Goal: Information Seeking & Learning: Check status

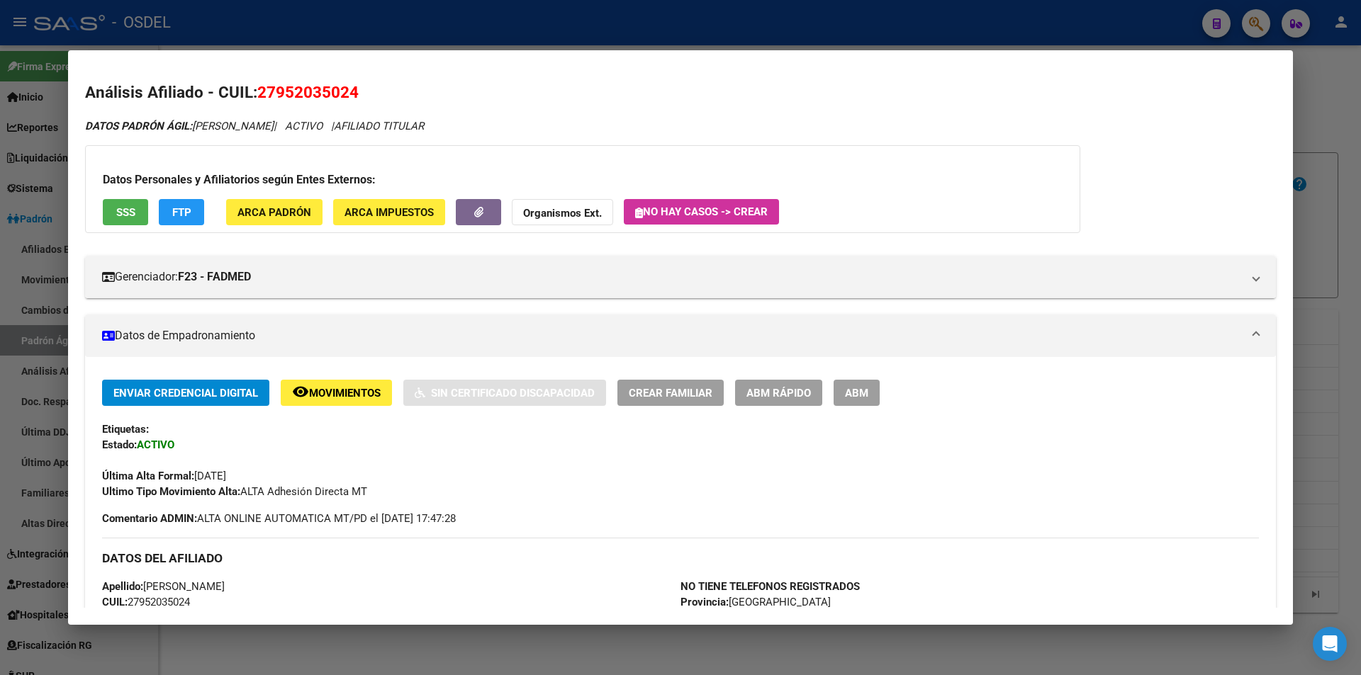
click at [578, 19] on div at bounding box center [680, 337] width 1361 height 675
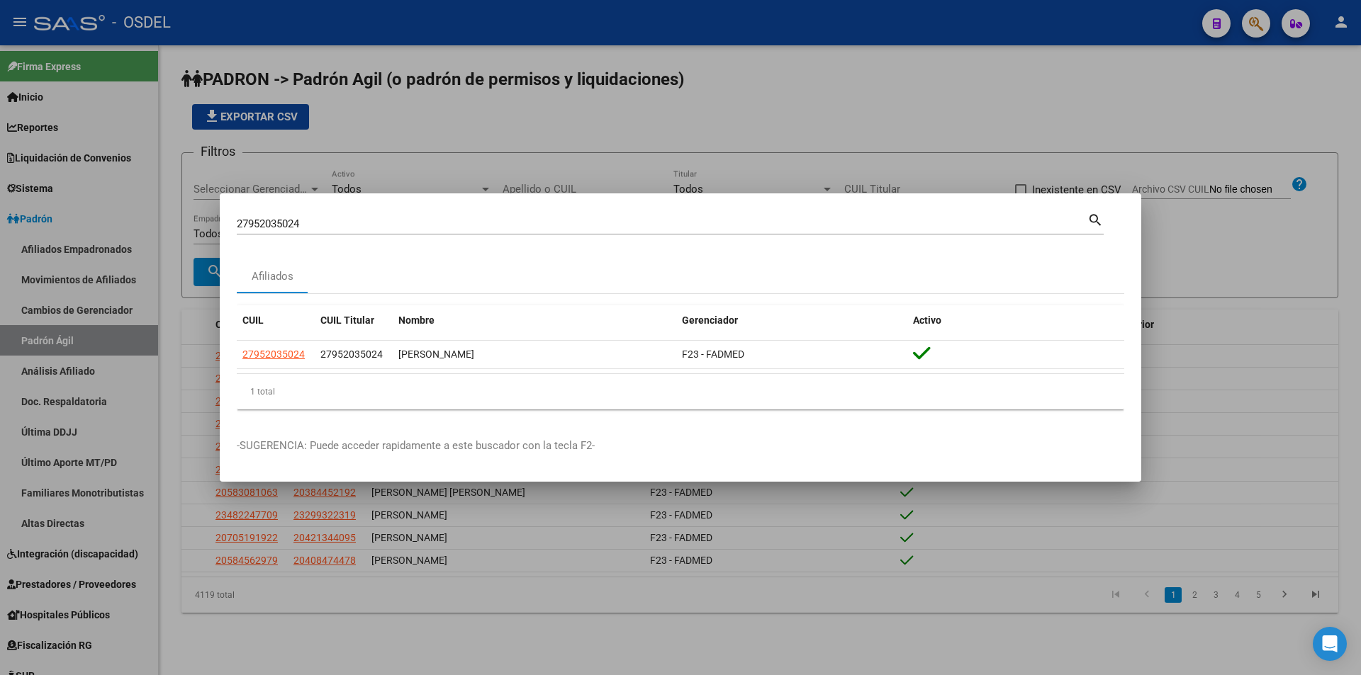
click at [932, 147] on div at bounding box center [680, 337] width 1361 height 675
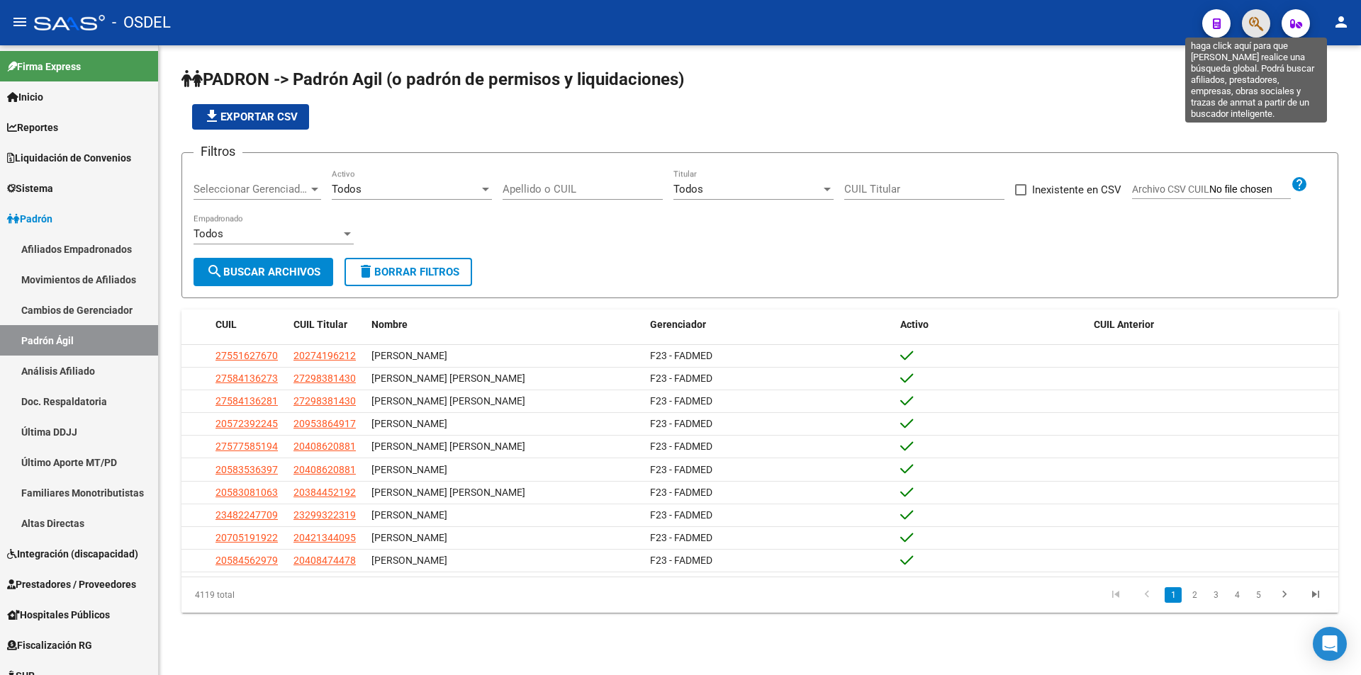
click at [1252, 30] on icon "button" at bounding box center [1256, 24] width 14 height 16
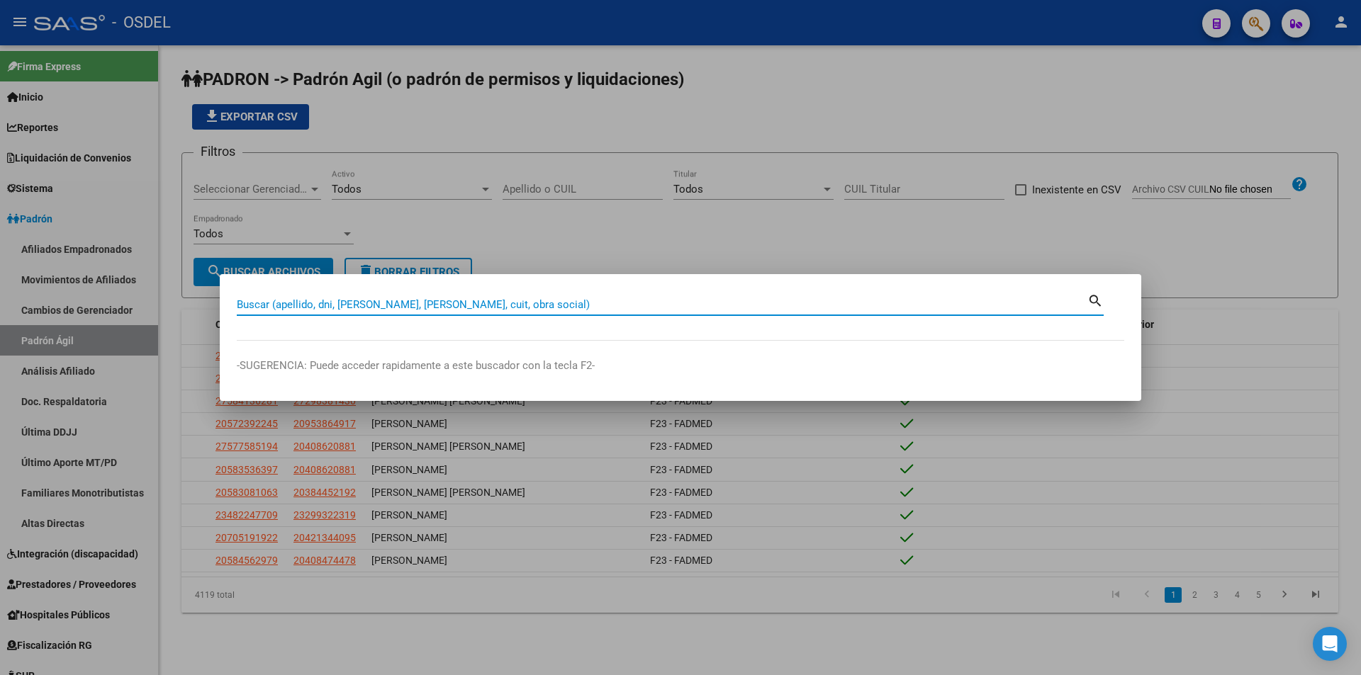
click at [331, 310] on input "Buscar (apellido, dni, [PERSON_NAME], [PERSON_NAME], cuit, obra social)" at bounding box center [662, 304] width 851 height 13
type input "27348614857"
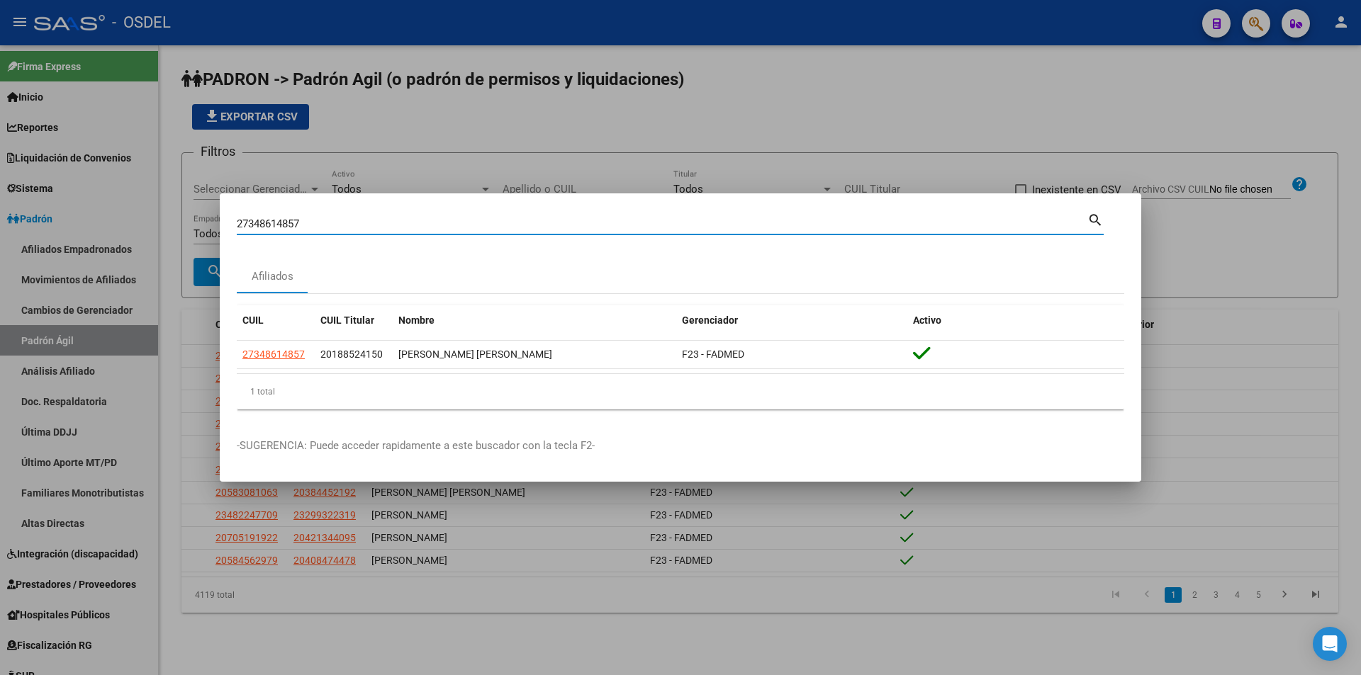
click at [532, 448] on p "-SUGERENCIA: Puede acceder rapidamente a este buscador con la tecla F2-" at bounding box center [680, 446] width 887 height 16
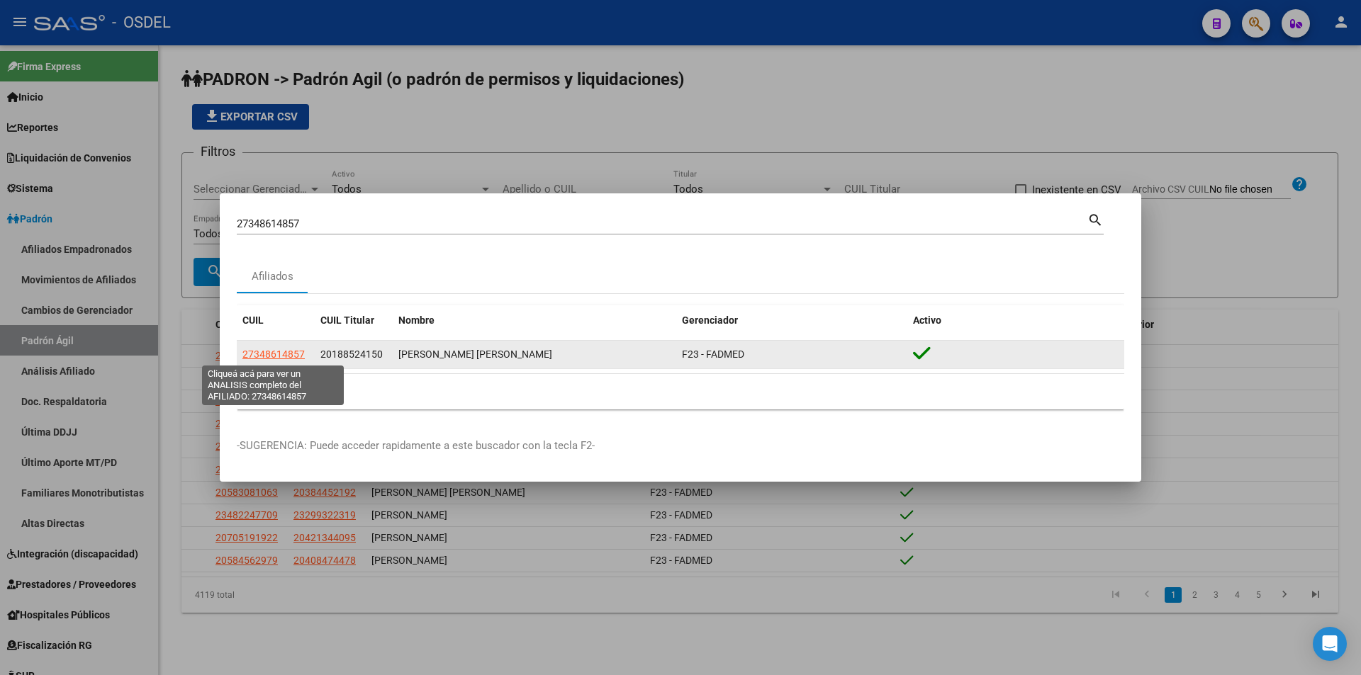
click at [286, 357] on span "27348614857" at bounding box center [273, 354] width 62 height 11
type textarea "27348614857"
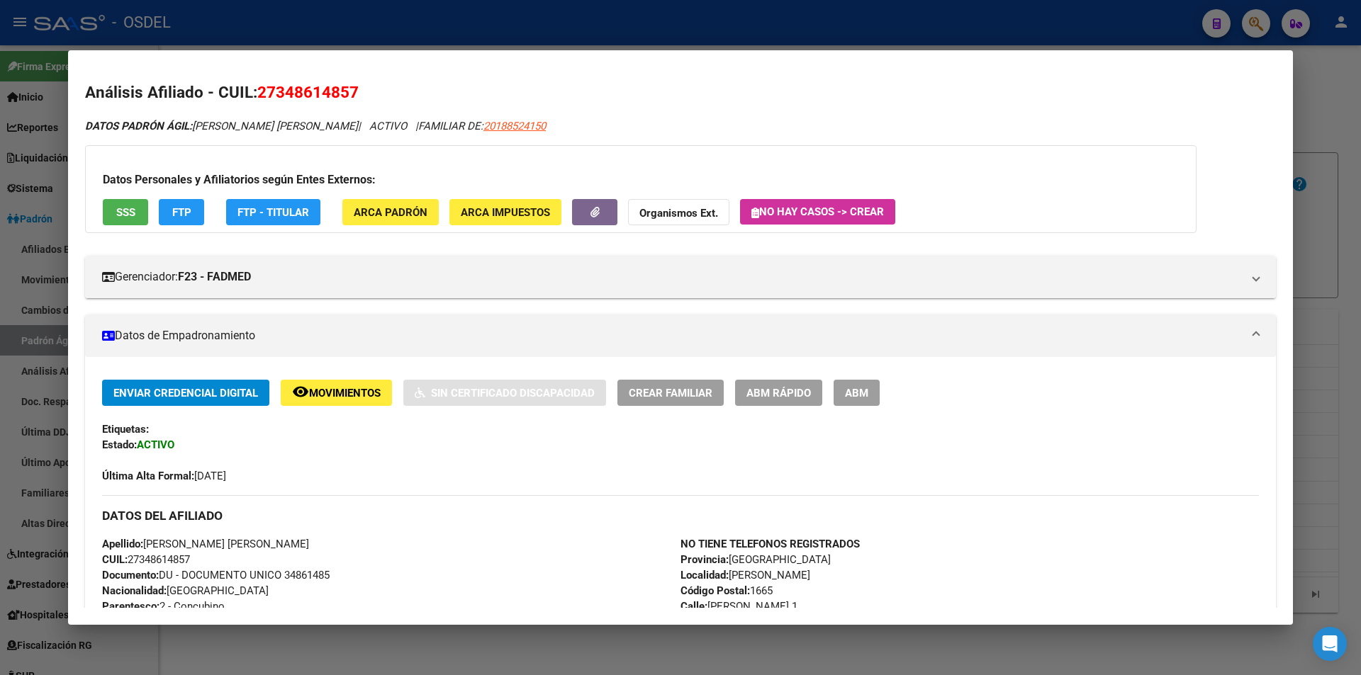
click at [111, 204] on button "SSS" at bounding box center [125, 212] width 45 height 26
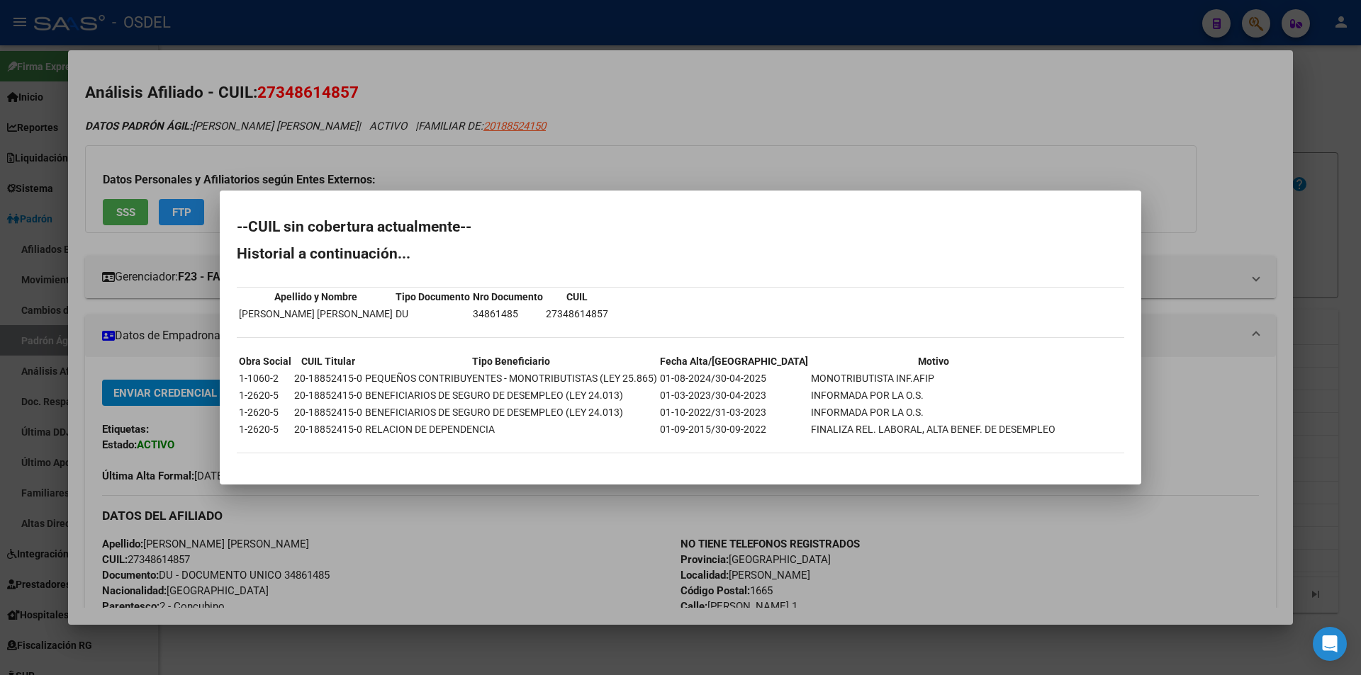
click at [751, 150] on div at bounding box center [680, 337] width 1361 height 675
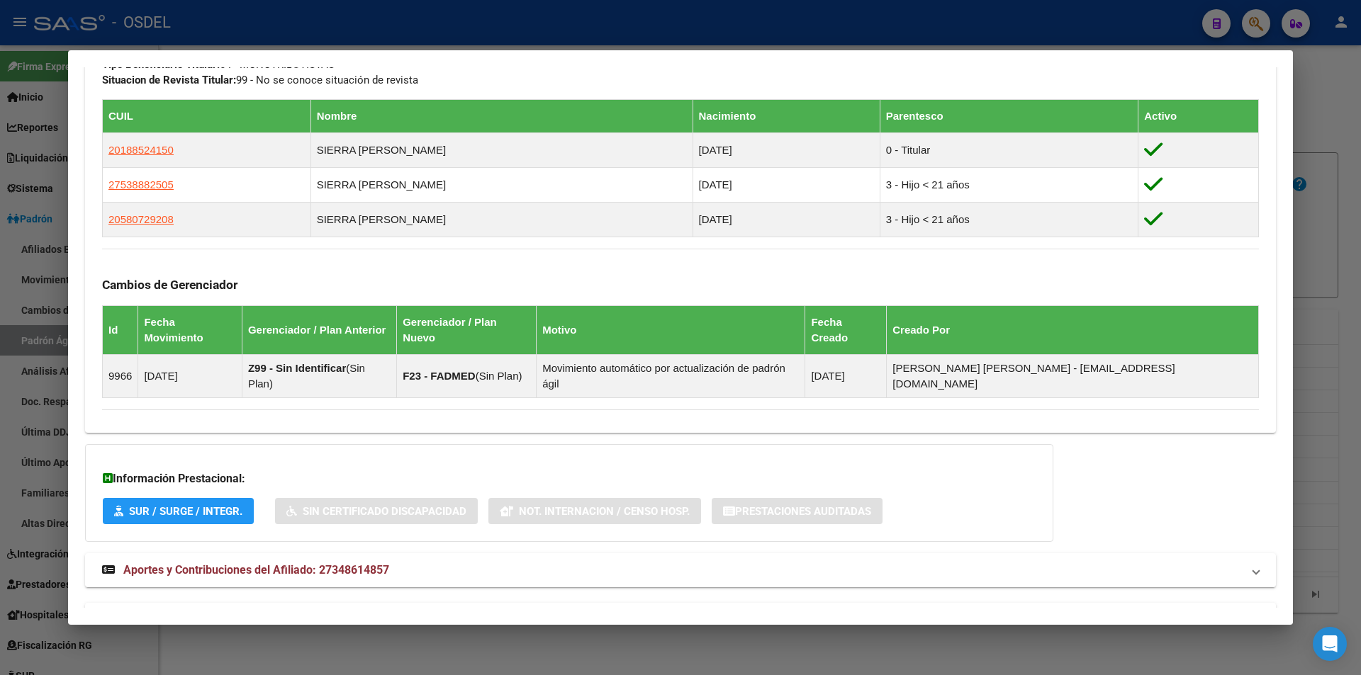
scroll to position [749, 0]
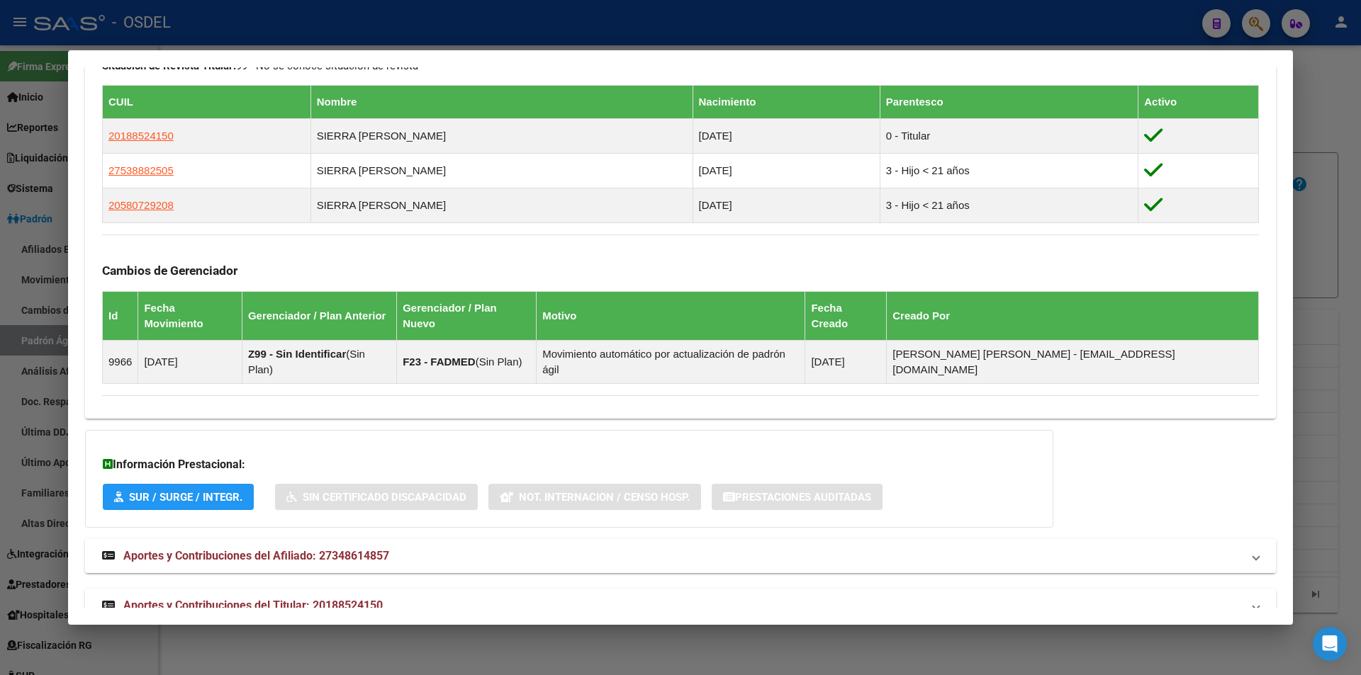
click at [215, 549] on span "Aportes y Contribuciones del Afiliado: 27348614857" at bounding box center [256, 555] width 266 height 13
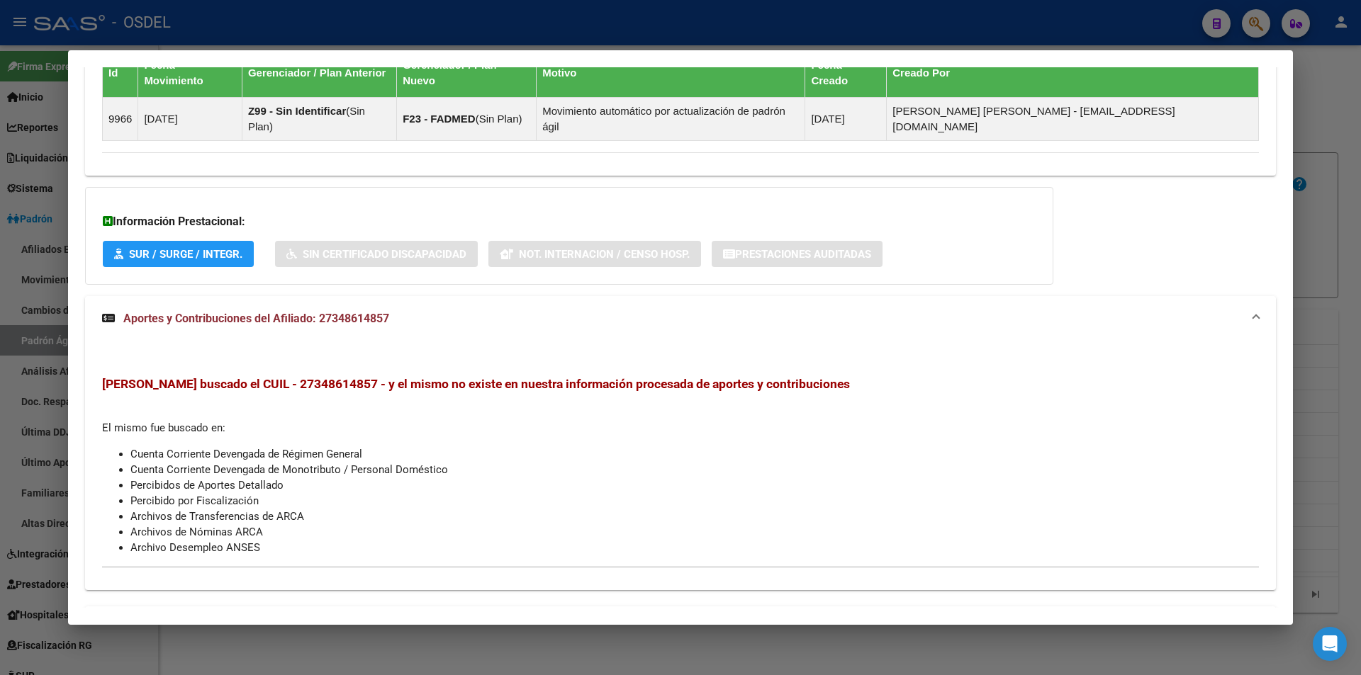
scroll to position [1009, 0]
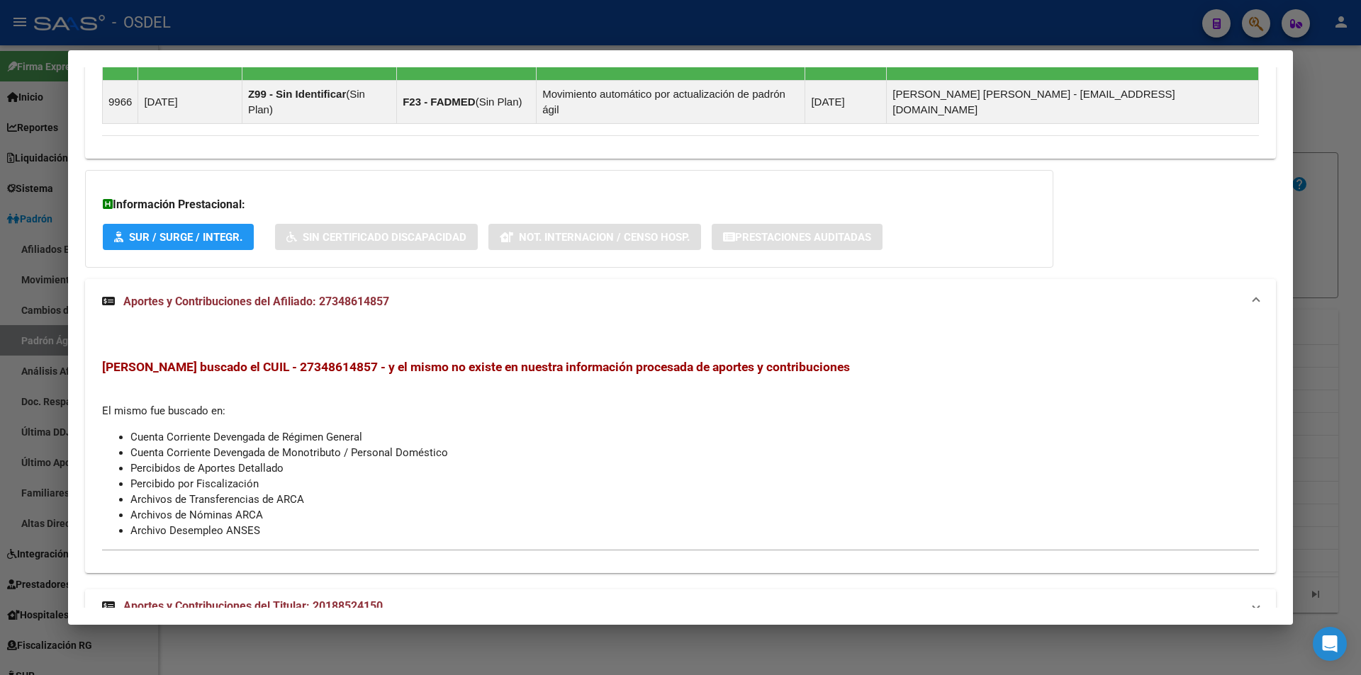
click at [297, 600] on span "Aportes y Contribuciones del Titular: 20188524150" at bounding box center [252, 606] width 259 height 13
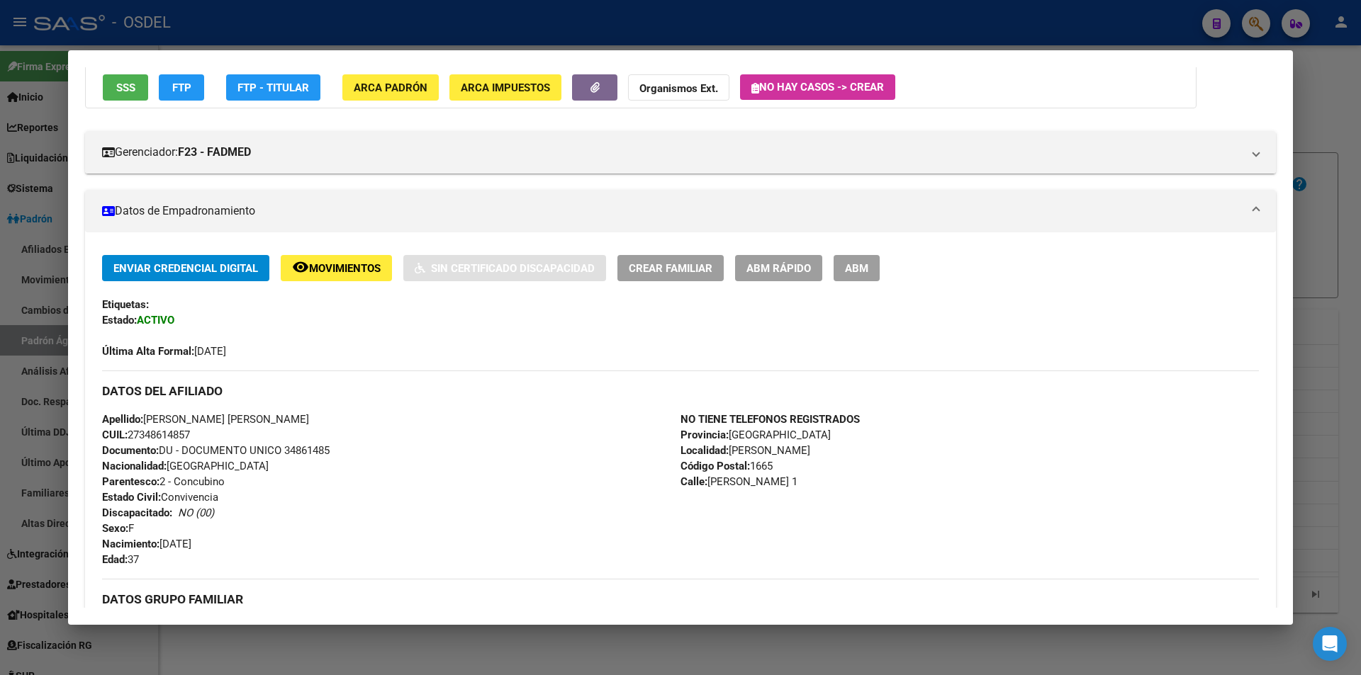
scroll to position [0, 0]
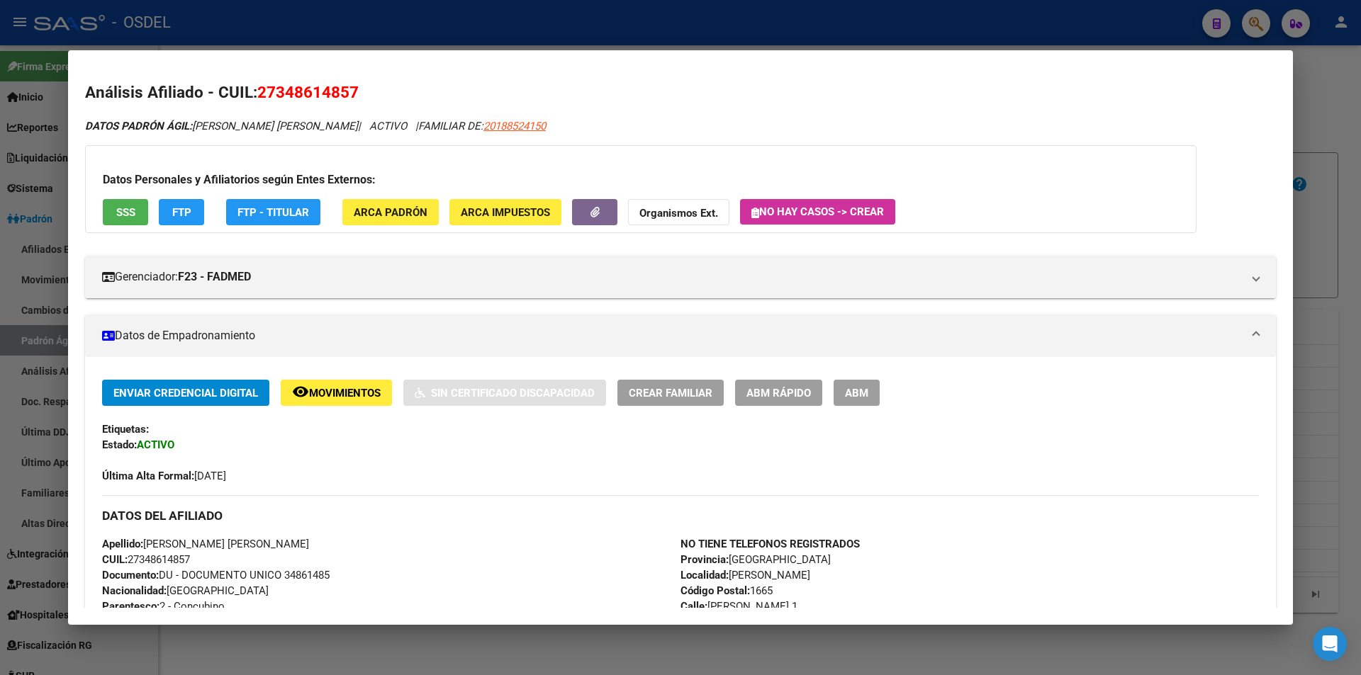
click at [1328, 101] on div at bounding box center [680, 337] width 1361 height 675
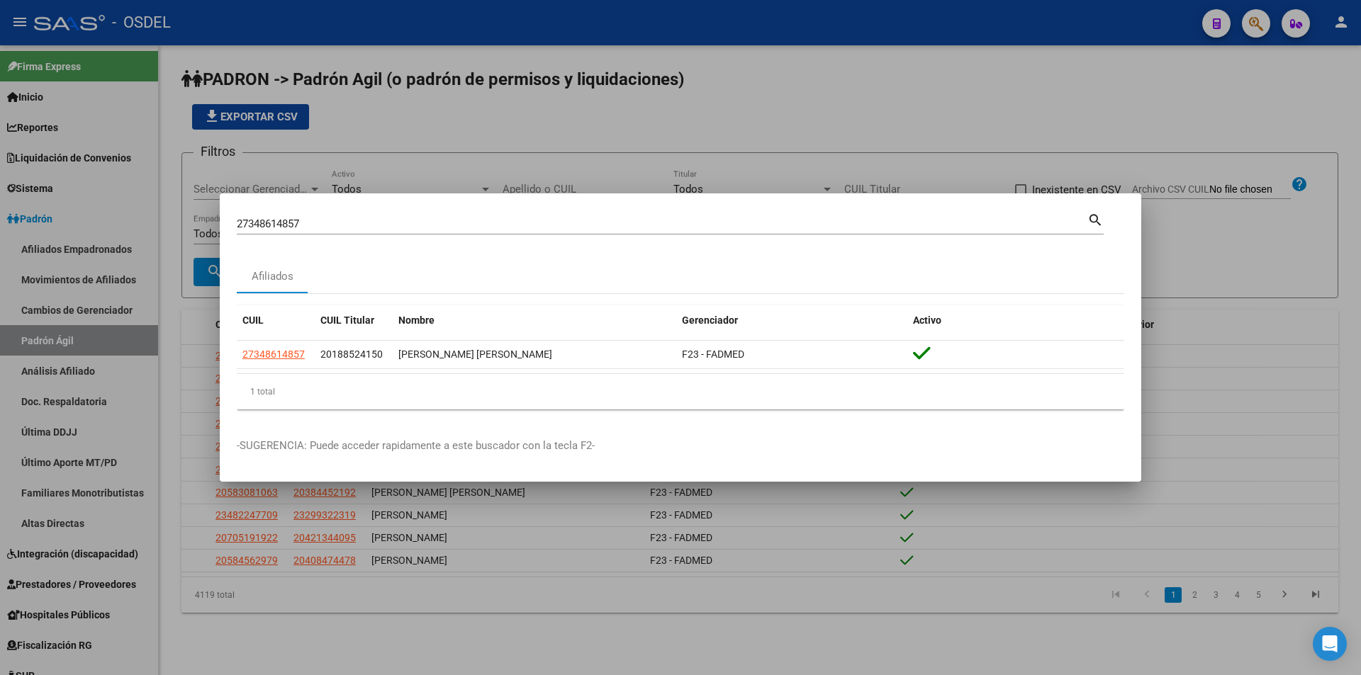
click at [523, 208] on mat-dialog-container "27348614857 Buscar (apellido, dni, cuil, nro traspaso, cuit, obra social) searc…" at bounding box center [680, 337] width 921 height 288
drag, startPoint x: 523, startPoint y: 208, endPoint x: 494, endPoint y: 216, distance: 30.1
click at [522, 208] on mat-dialog-container "27348614857 Buscar (apellido, dni, cuil, nro traspaso, cuit, obra social) searc…" at bounding box center [680, 337] width 921 height 288
click at [347, 220] on input "27348614857" at bounding box center [662, 224] width 851 height 13
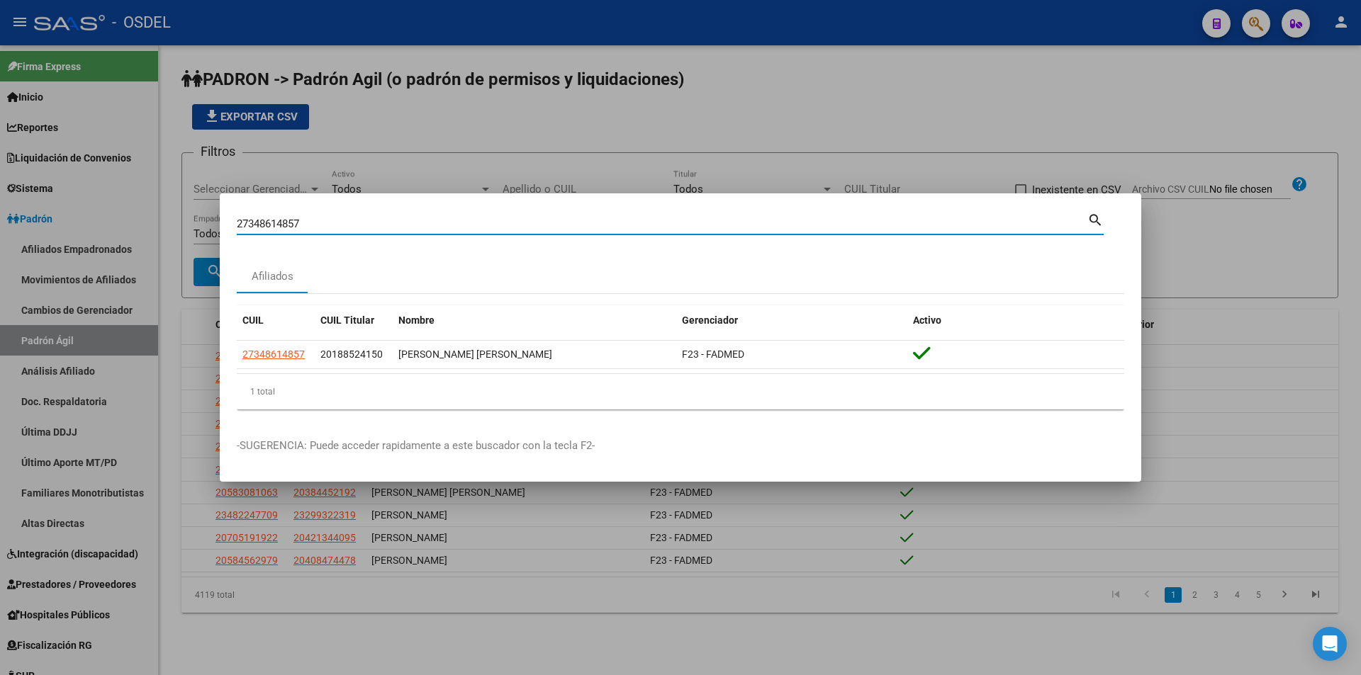
click at [347, 220] on input "27348614857" at bounding box center [662, 224] width 851 height 13
drag, startPoint x: 382, startPoint y: 271, endPoint x: 359, endPoint y: 222, distance: 54.2
paste input "20222947023"
type input "20222947023"
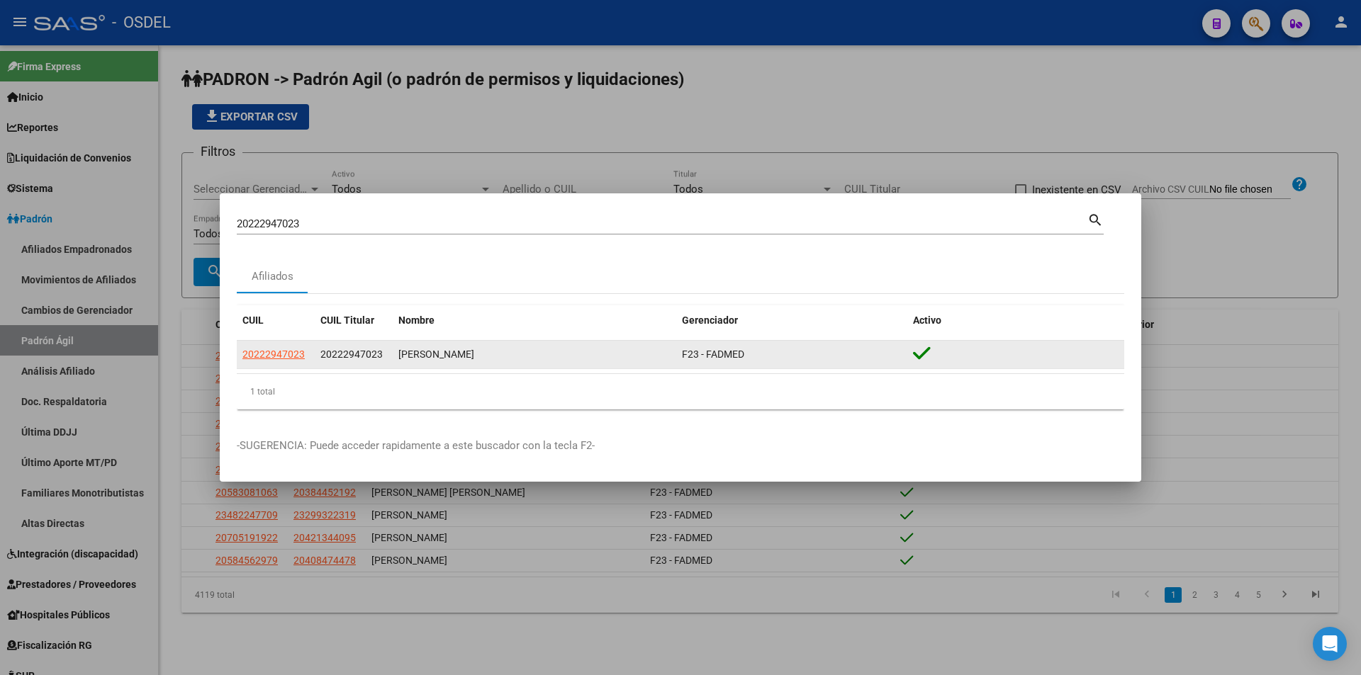
click at [914, 355] on icon at bounding box center [922, 354] width 18 height 20
click at [919, 357] on icon at bounding box center [922, 354] width 18 height 20
click at [268, 357] on span "20222947023" at bounding box center [273, 354] width 62 height 11
type textarea "20222947023"
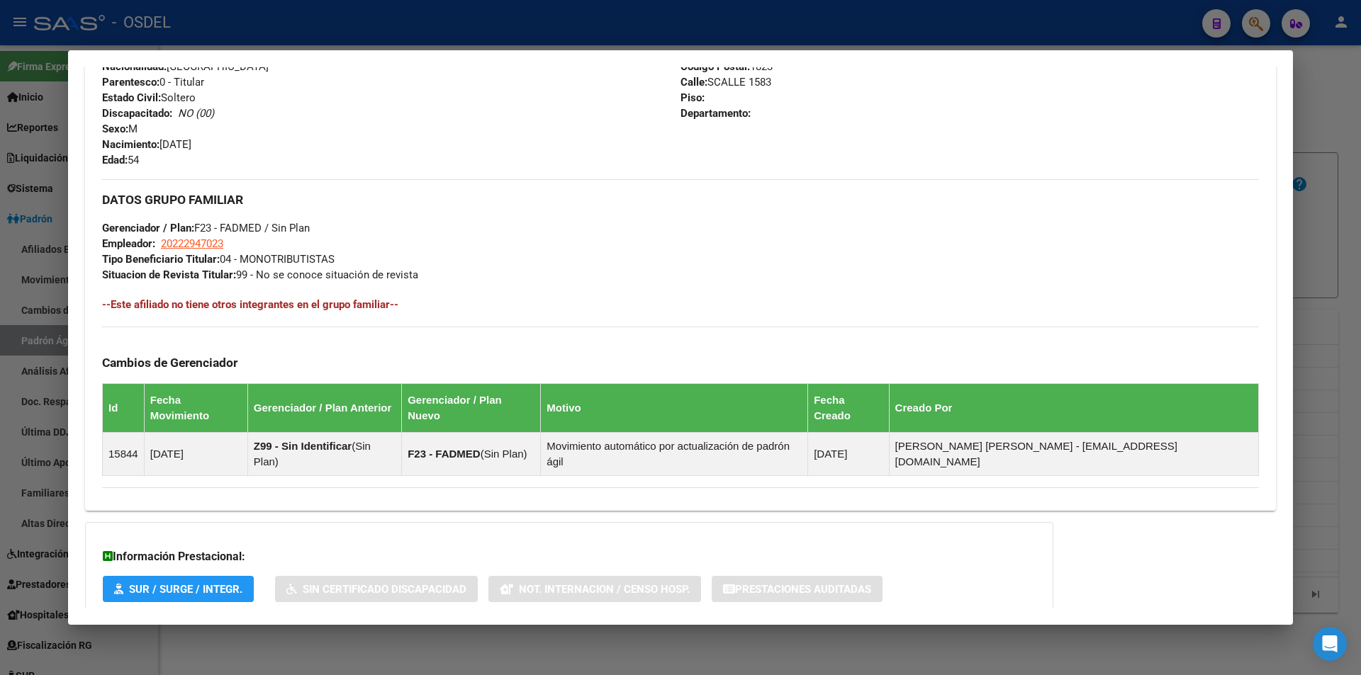
scroll to position [625, 0]
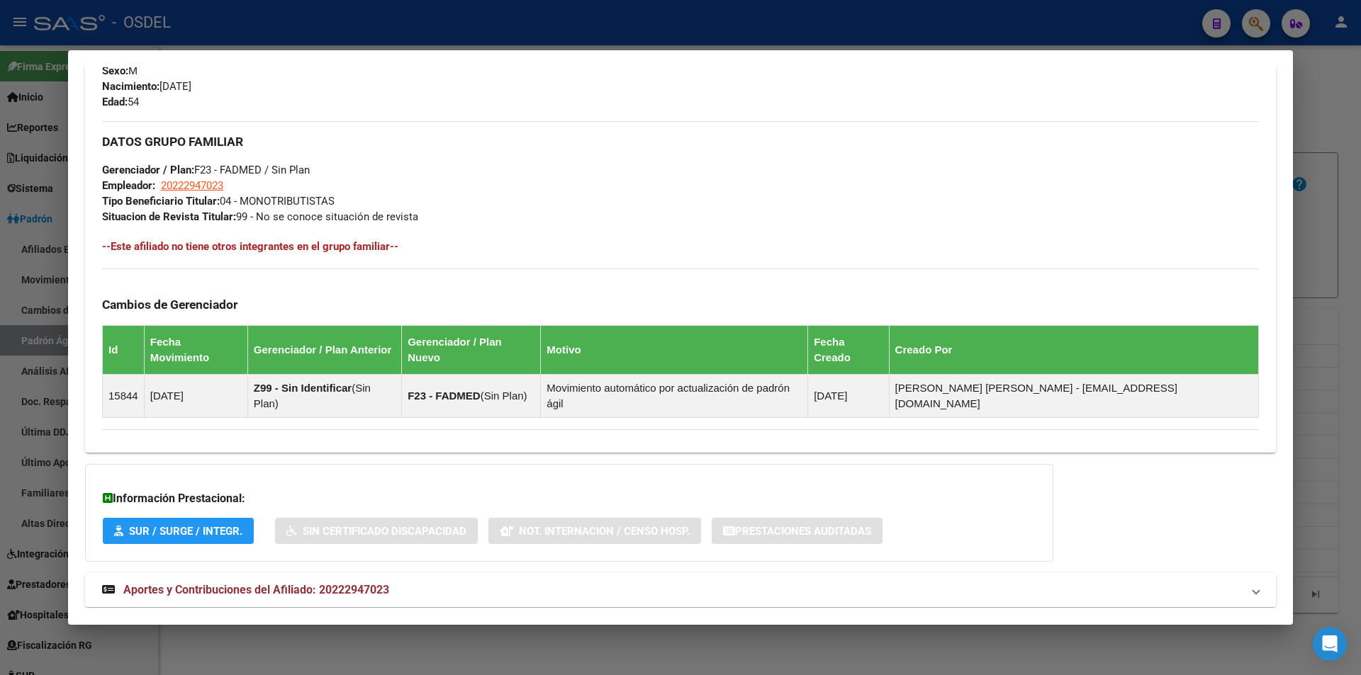
click at [259, 583] on span "Aportes y Contribuciones del Afiliado: 20222947023" at bounding box center [256, 589] width 266 height 13
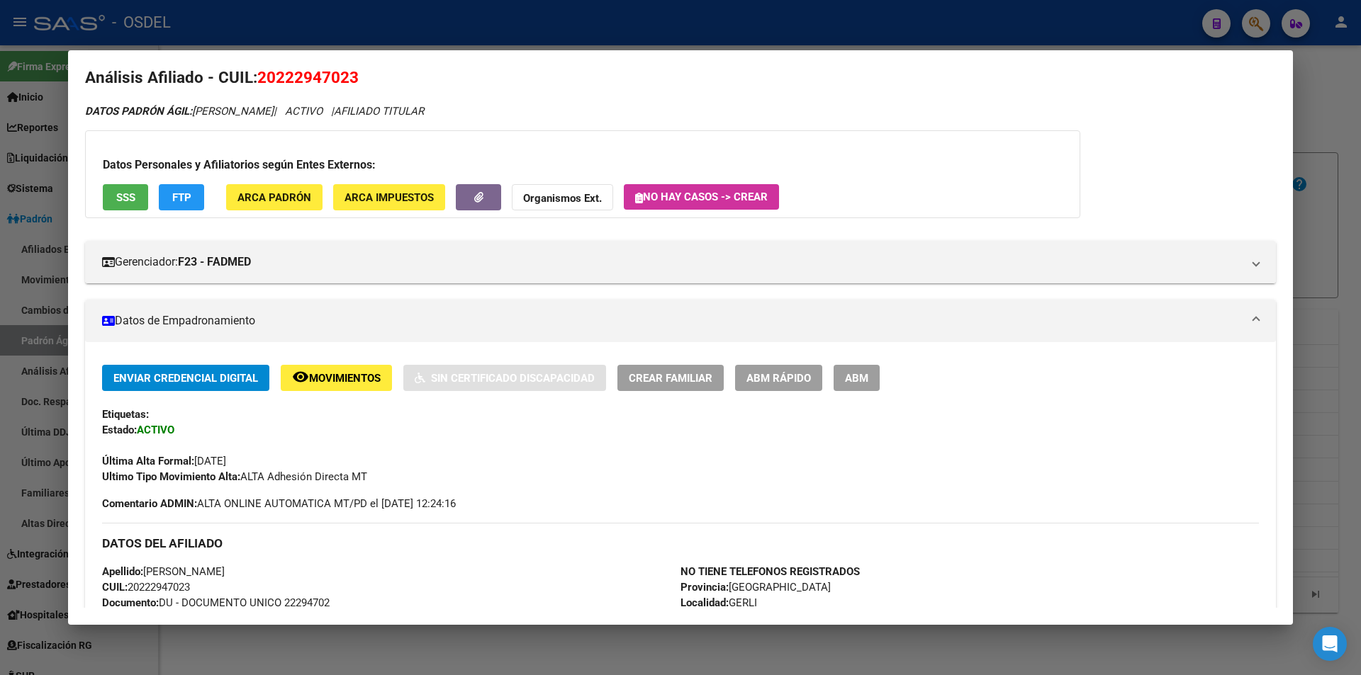
scroll to position [0, 0]
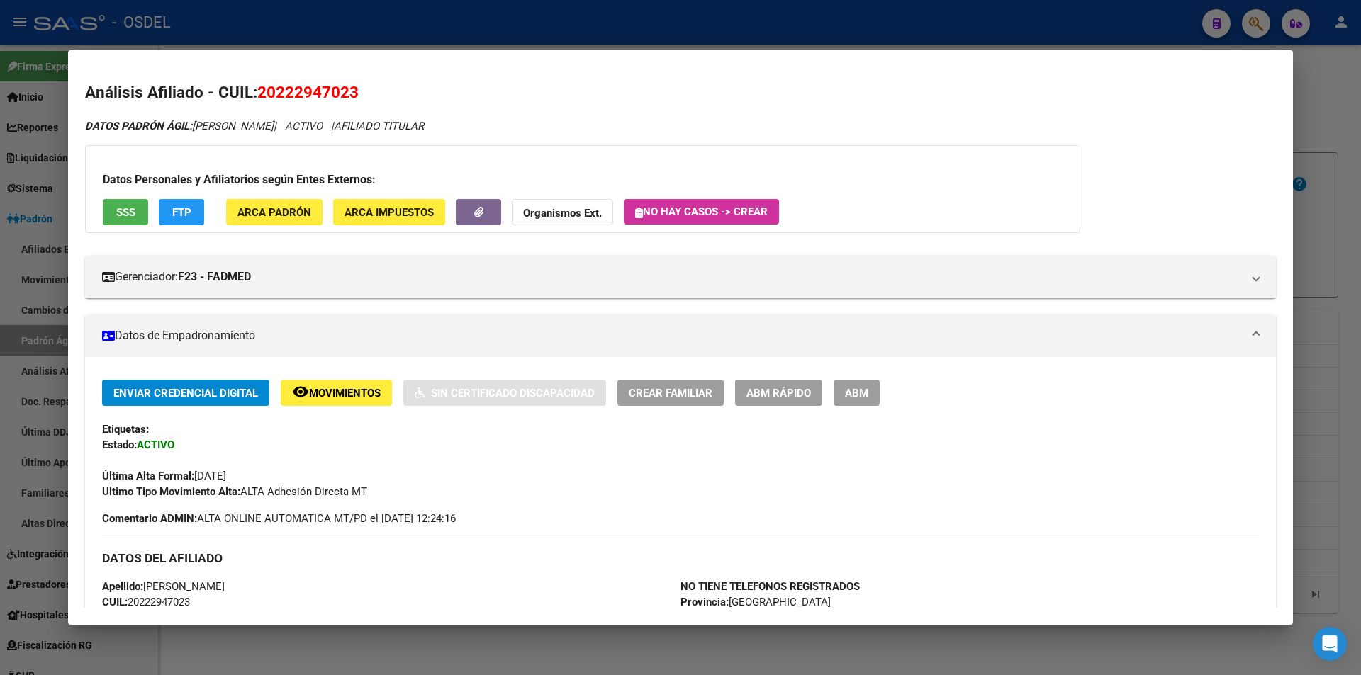
click at [1053, 23] on div at bounding box center [680, 337] width 1361 height 675
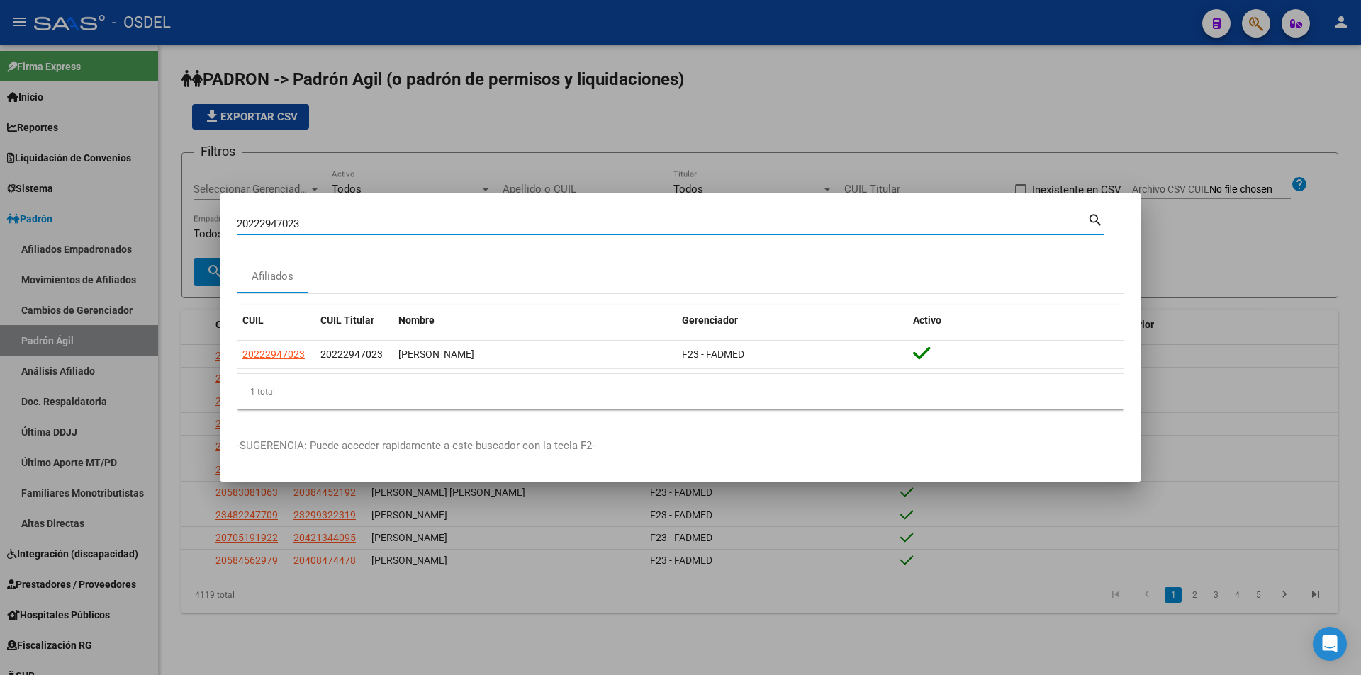
click at [385, 228] on input "20222947023" at bounding box center [662, 224] width 851 height 13
paste input "546061"
type input "20225460613"
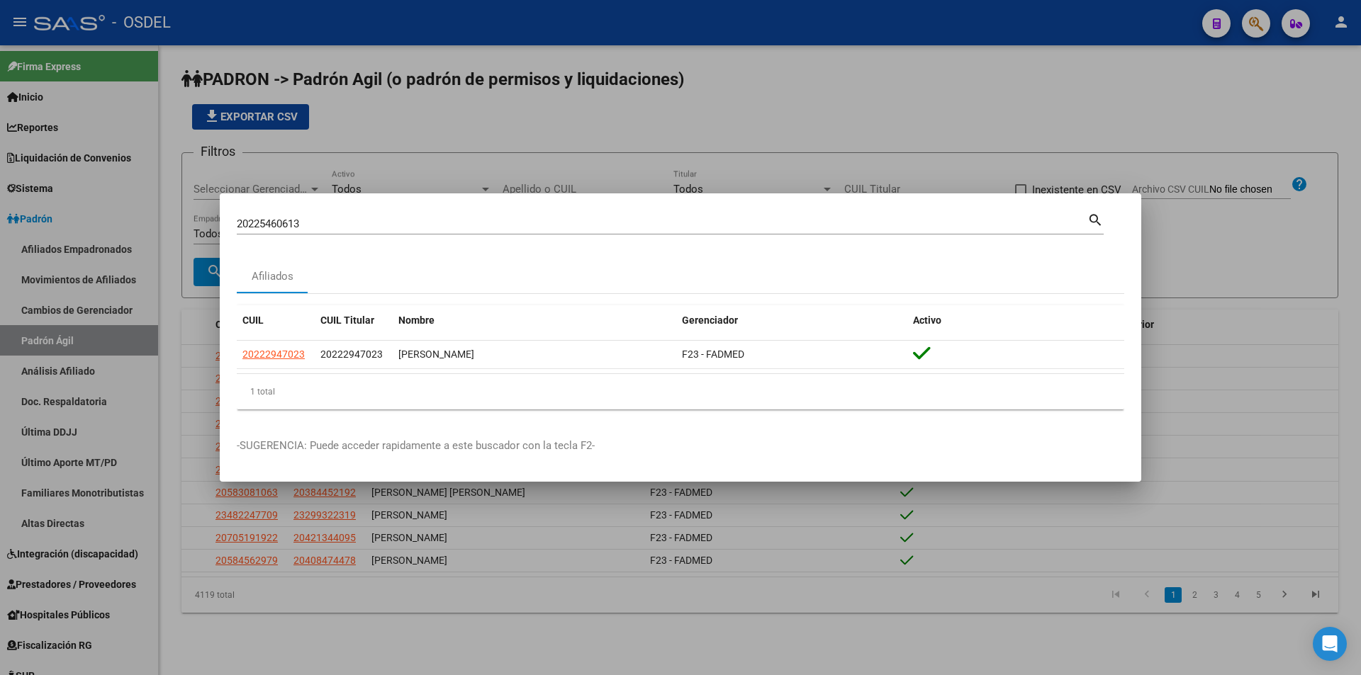
click at [1096, 215] on mat-icon "search" at bounding box center [1095, 219] width 16 height 17
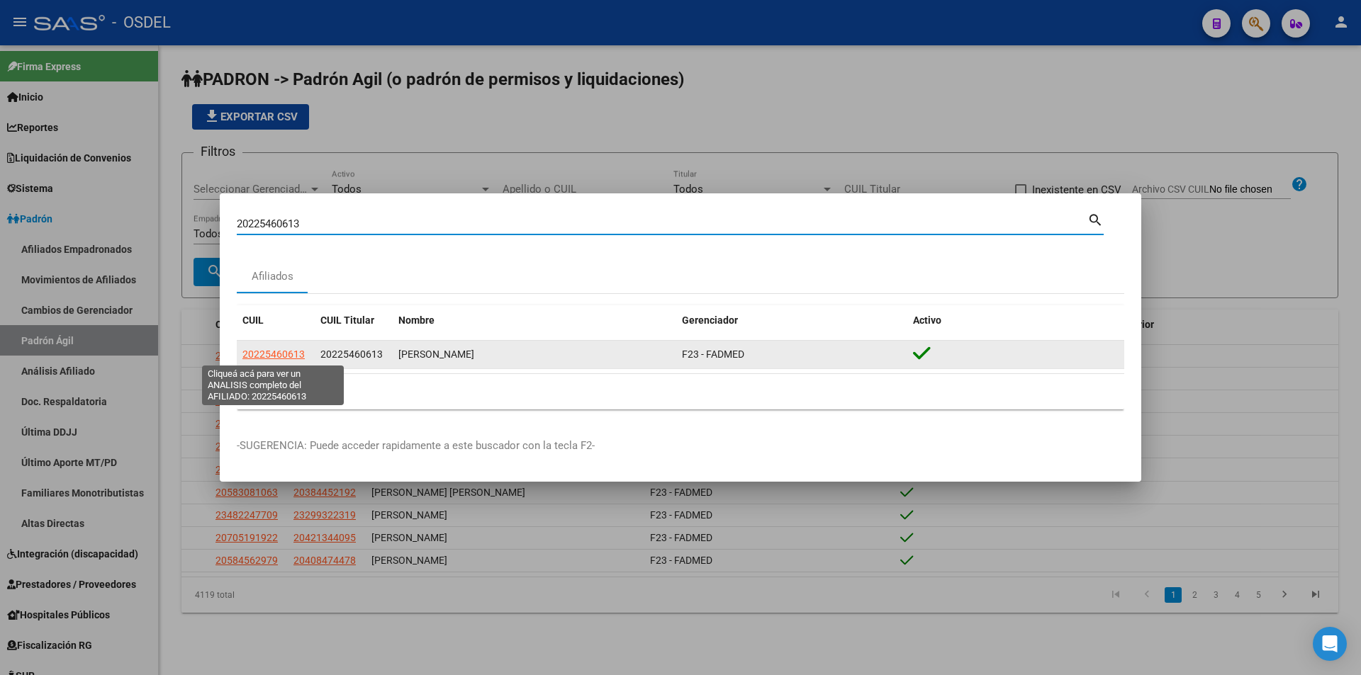
click at [278, 354] on span "20225460613" at bounding box center [273, 354] width 62 height 11
type textarea "20225460613"
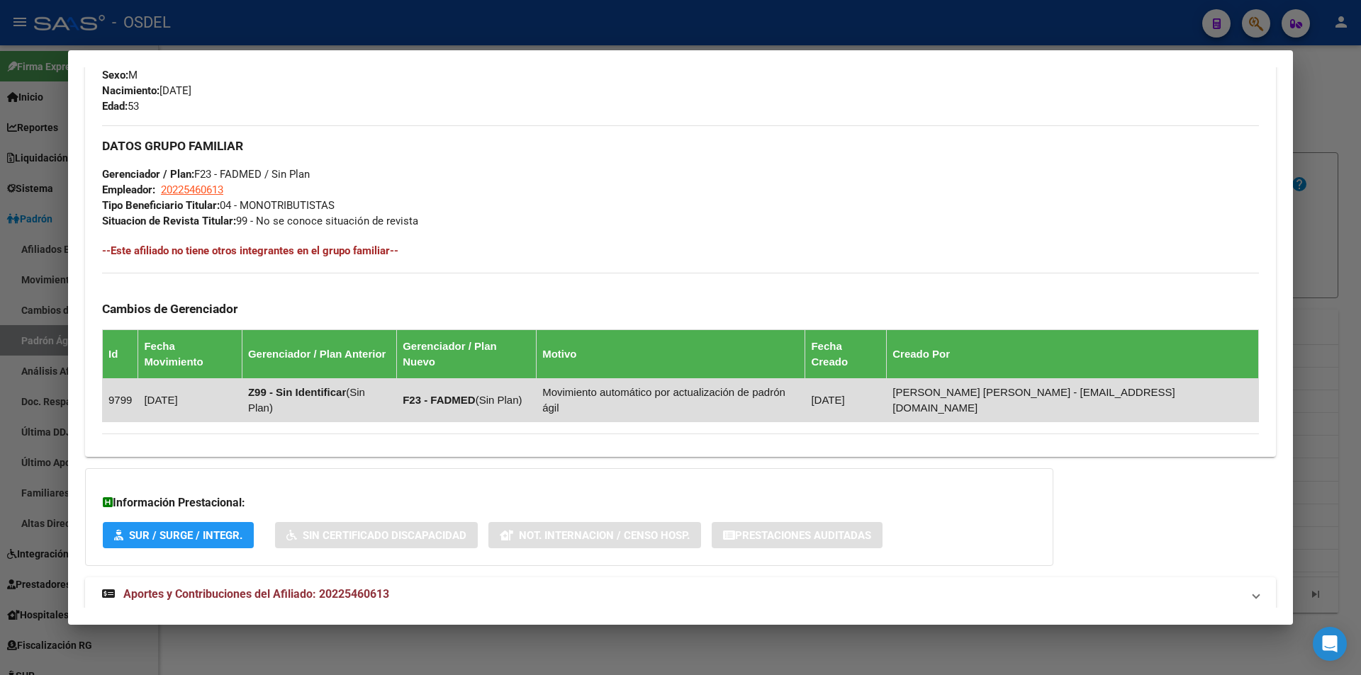
scroll to position [625, 0]
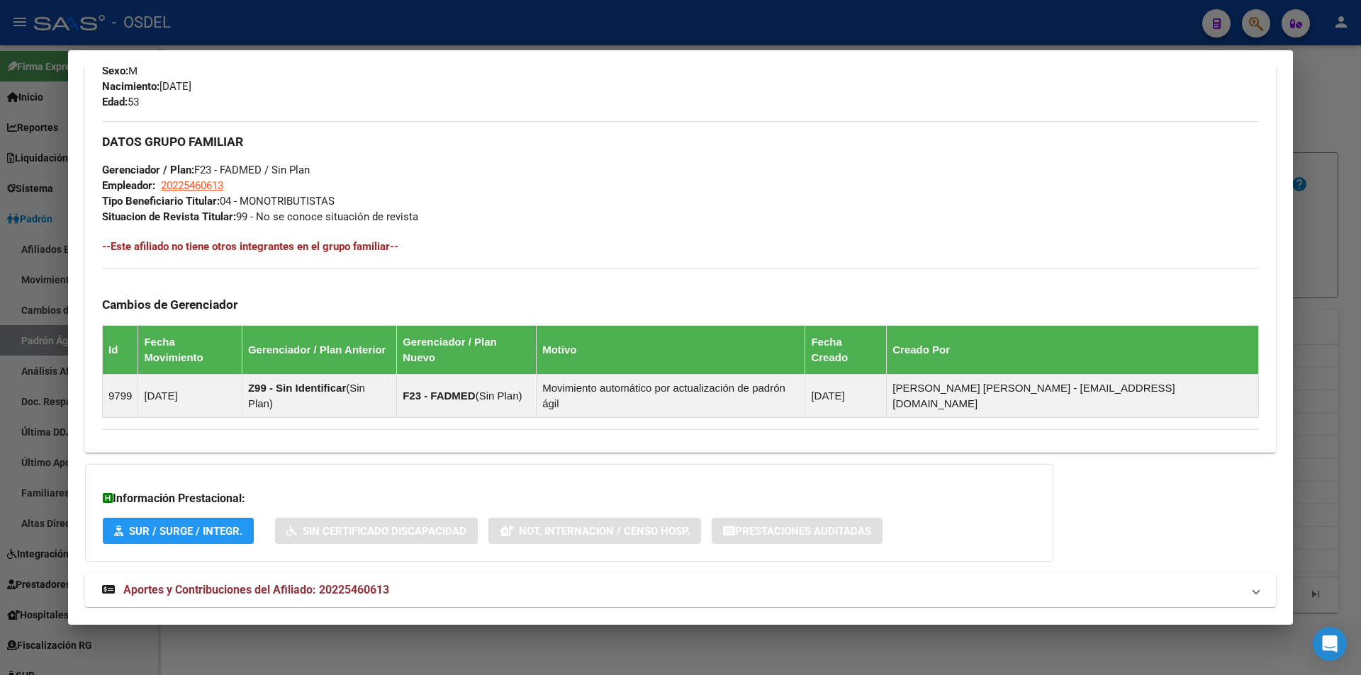
click at [270, 583] on span "Aportes y Contribuciones del Afiliado: 20225460613" at bounding box center [256, 589] width 266 height 13
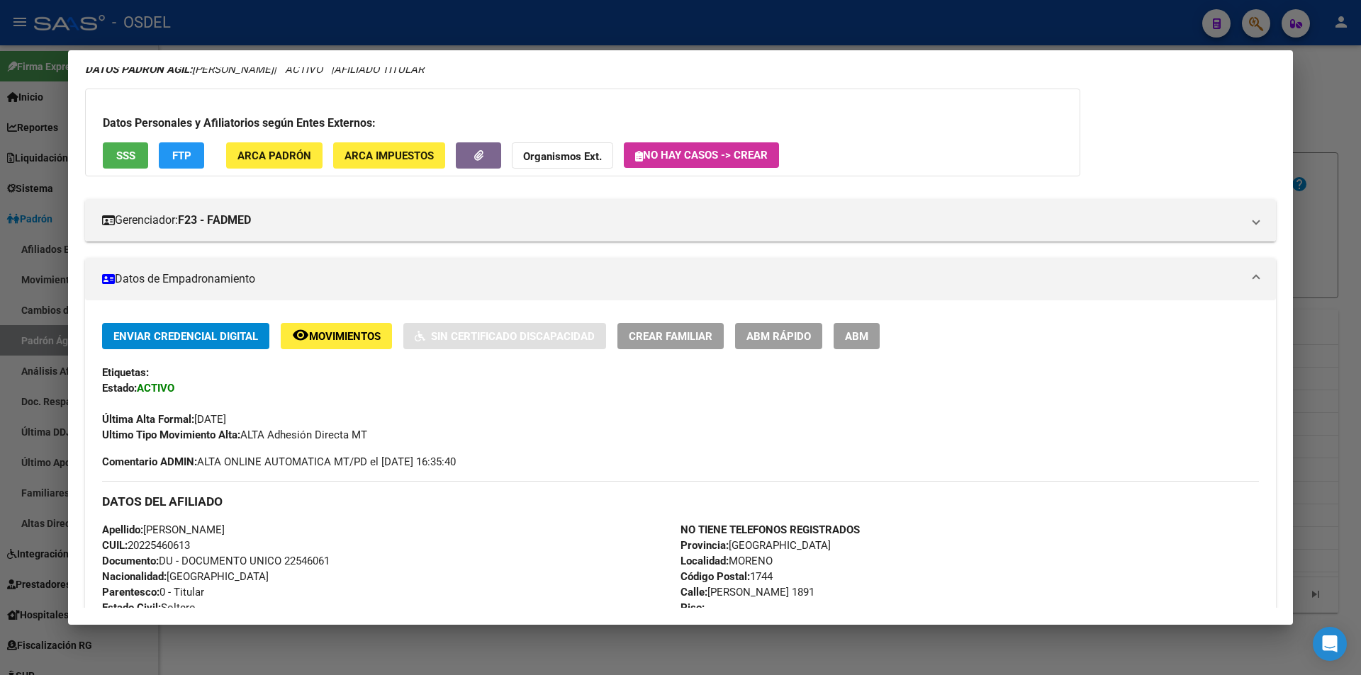
scroll to position [0, 0]
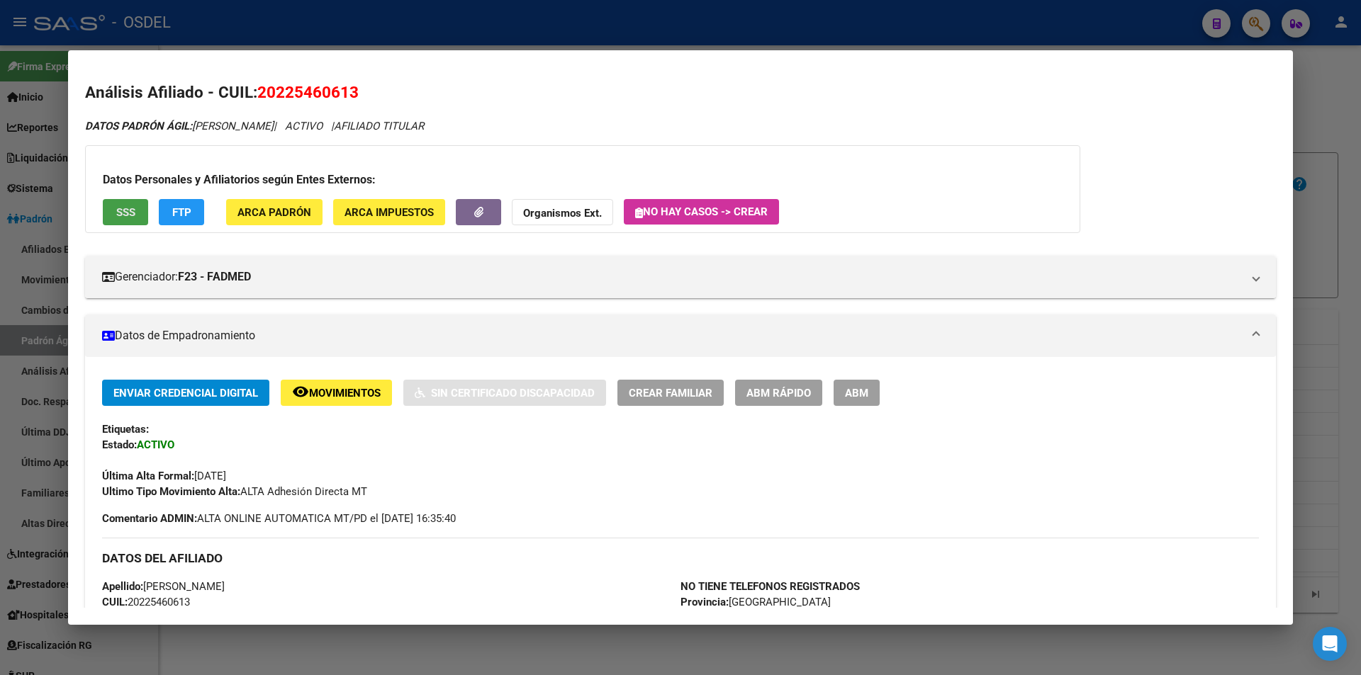
click at [129, 215] on span "SSS" at bounding box center [125, 212] width 19 height 13
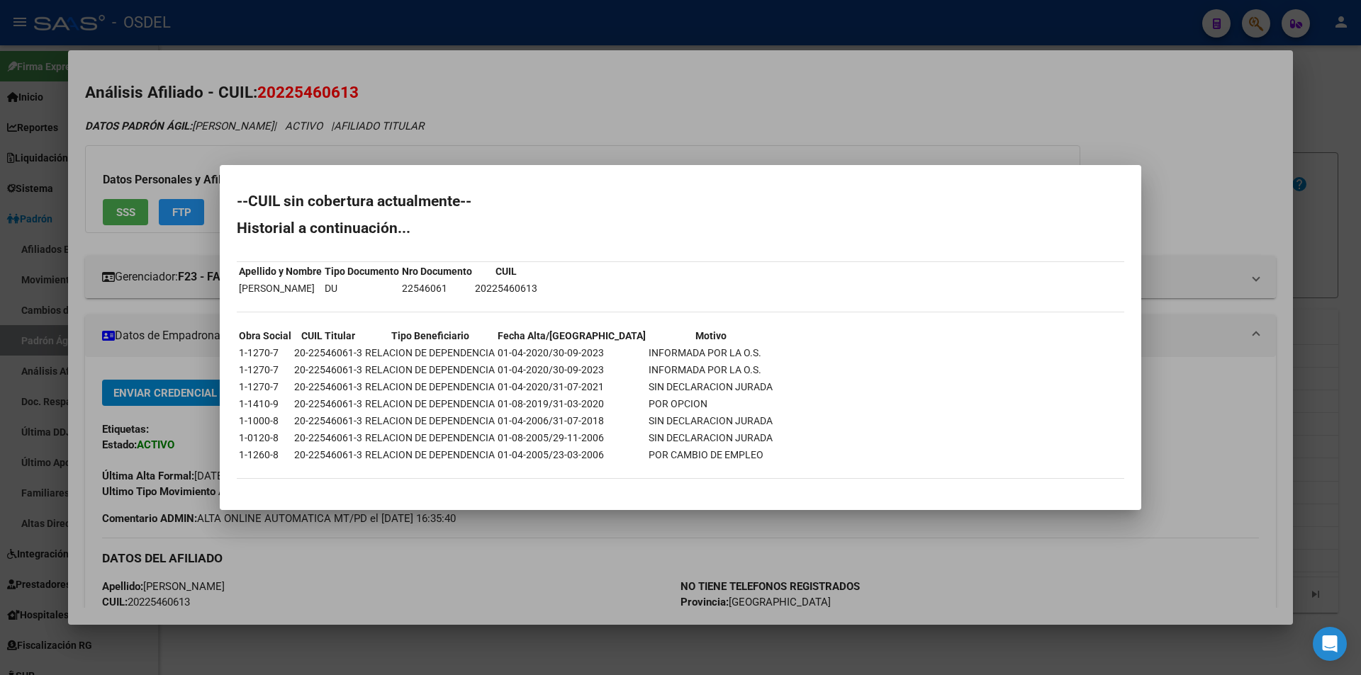
click at [983, 113] on div at bounding box center [680, 337] width 1361 height 675
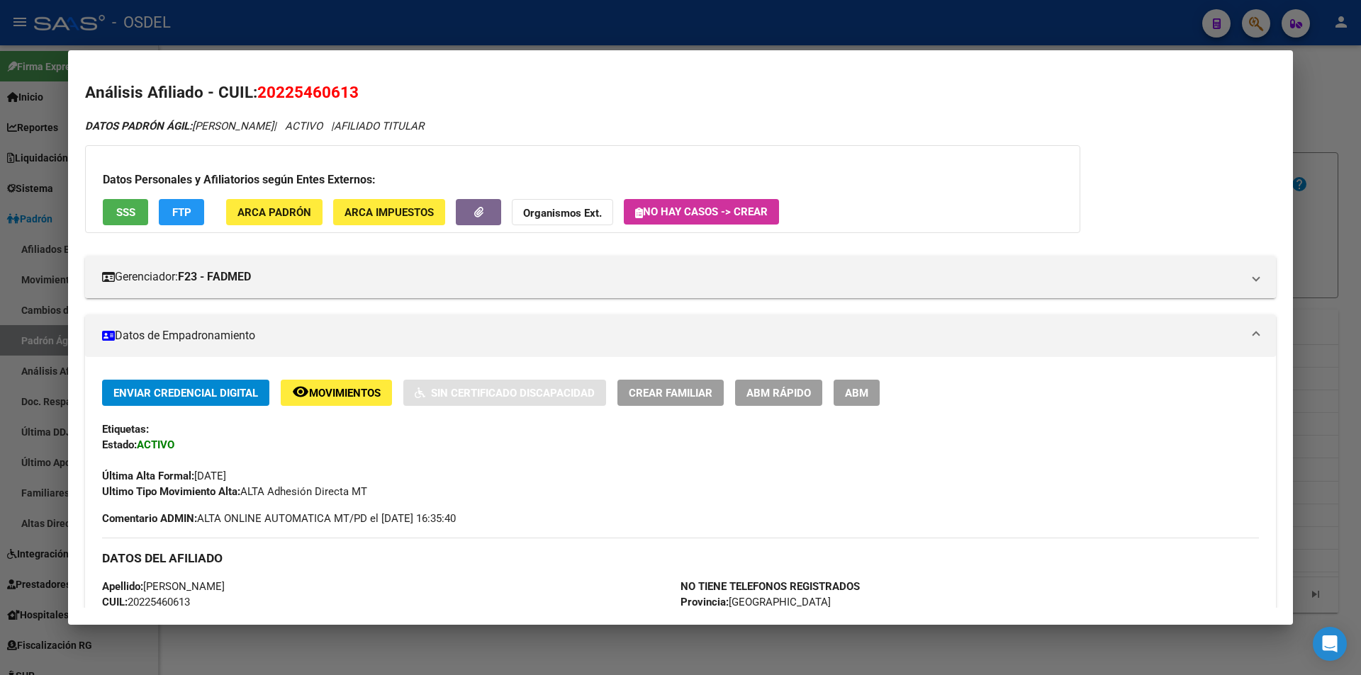
click at [989, 33] on div at bounding box center [680, 337] width 1361 height 675
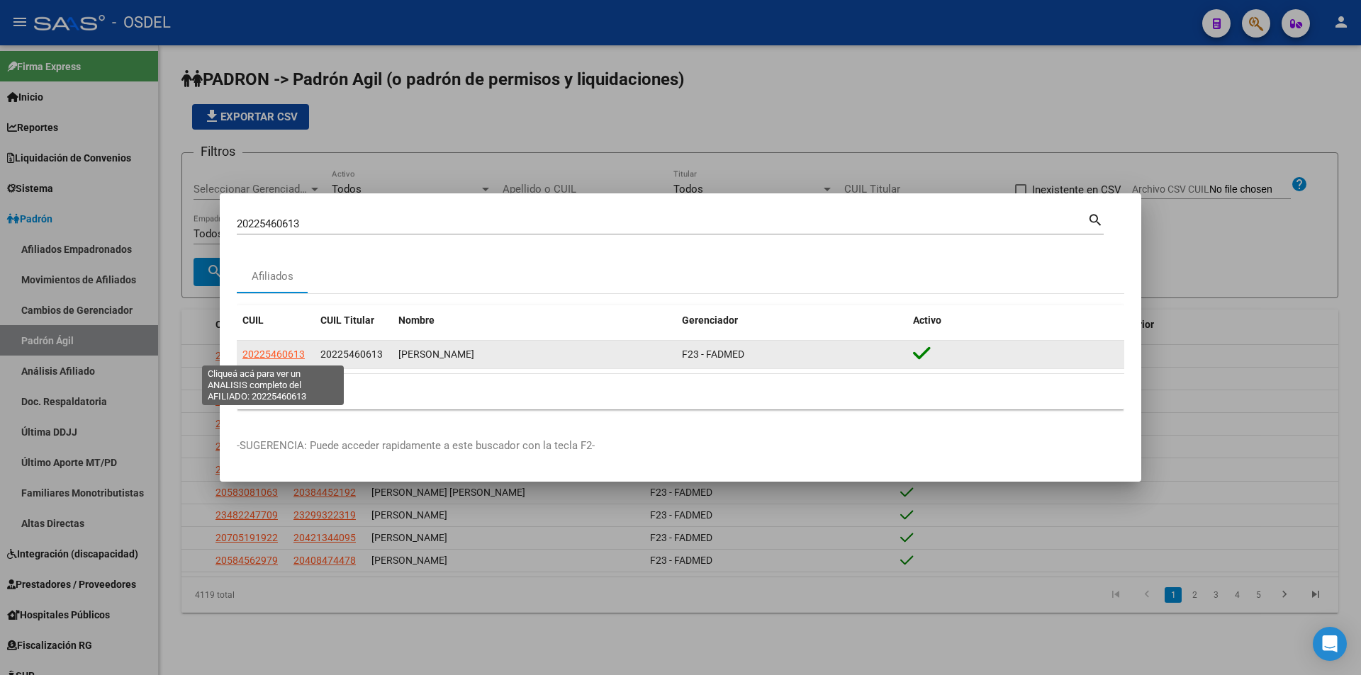
click at [290, 352] on span "20225460613" at bounding box center [273, 354] width 62 height 11
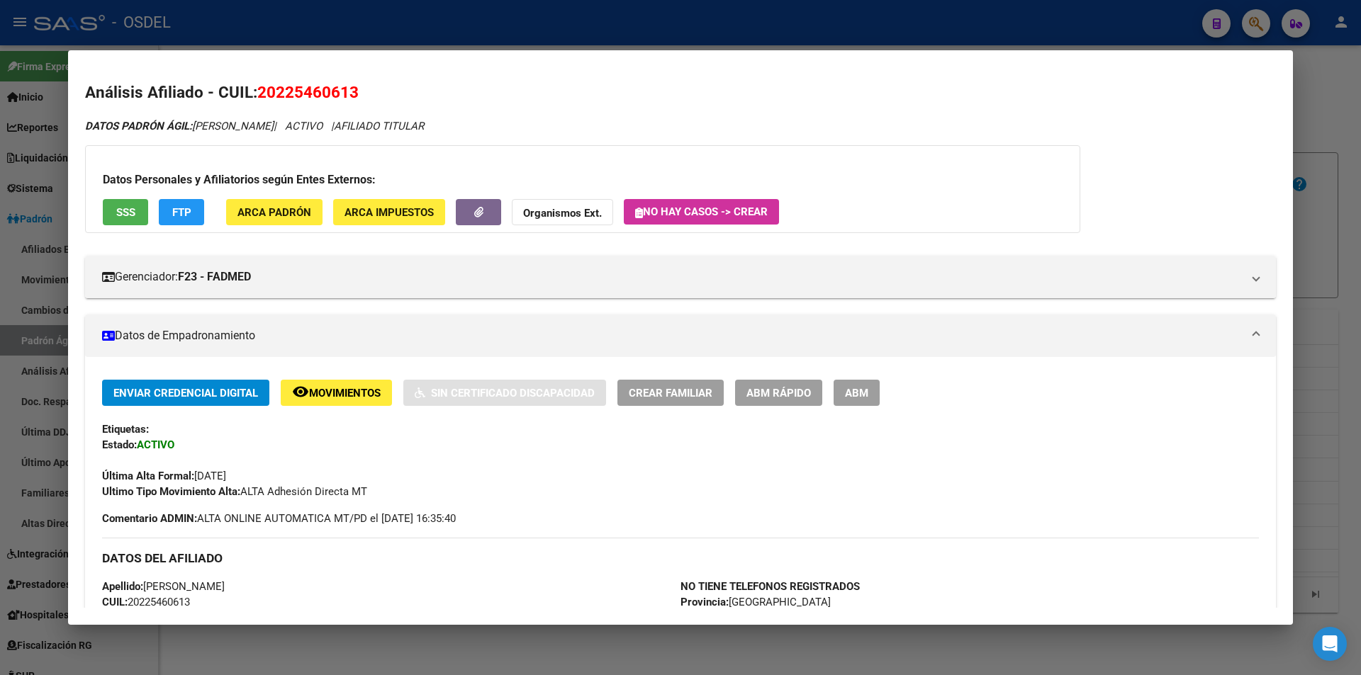
click at [122, 213] on span "SSS" at bounding box center [125, 212] width 19 height 13
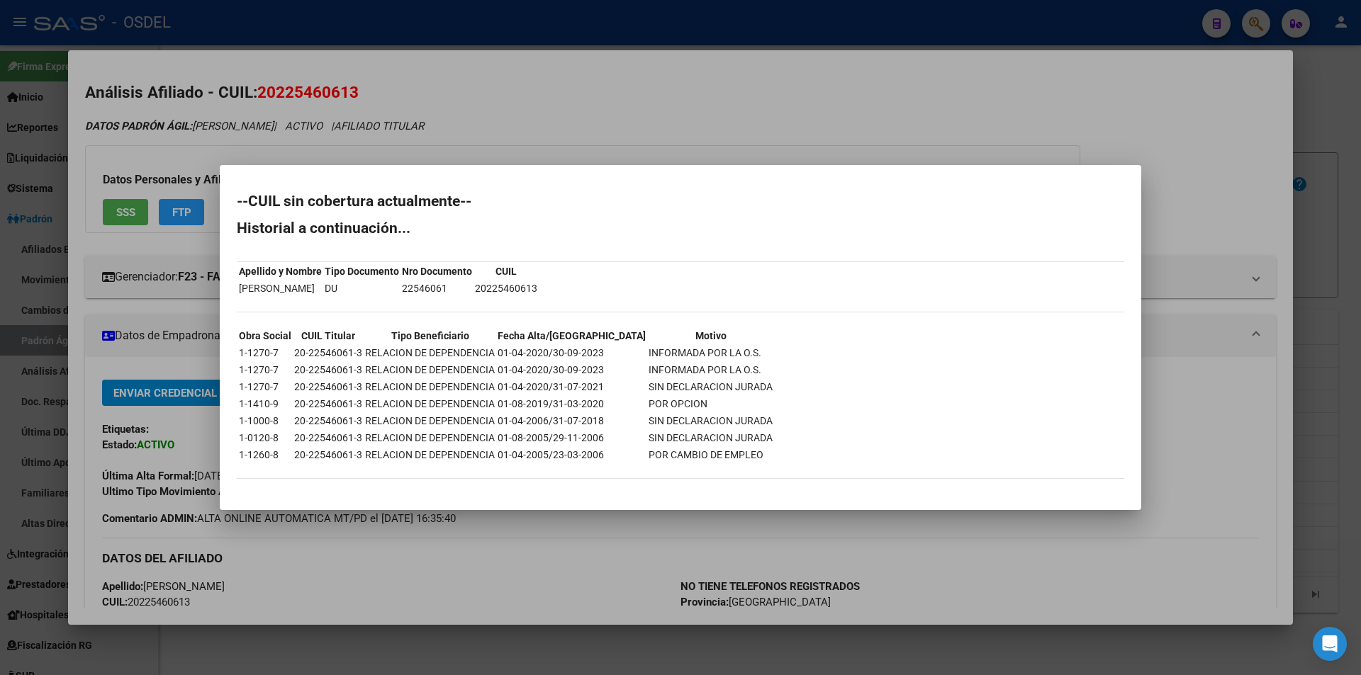
click at [788, 98] on div at bounding box center [680, 337] width 1361 height 675
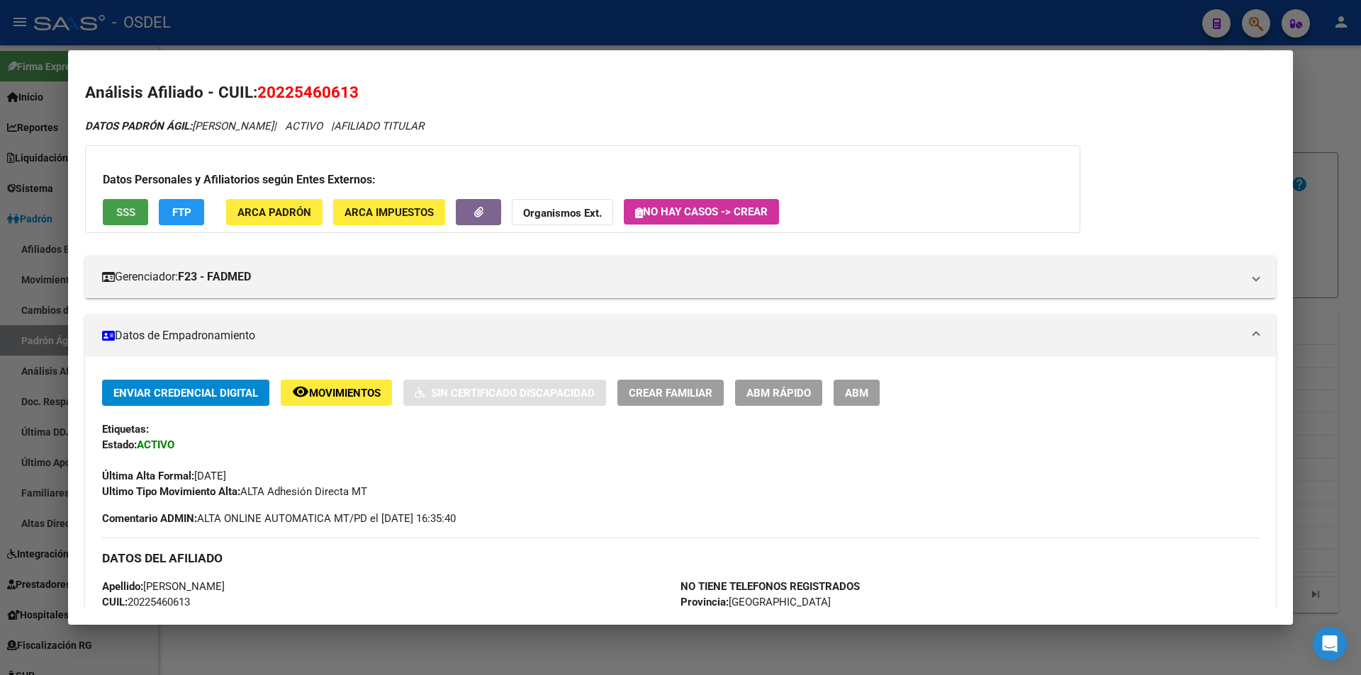
click at [129, 210] on span "SSS" at bounding box center [125, 212] width 19 height 13
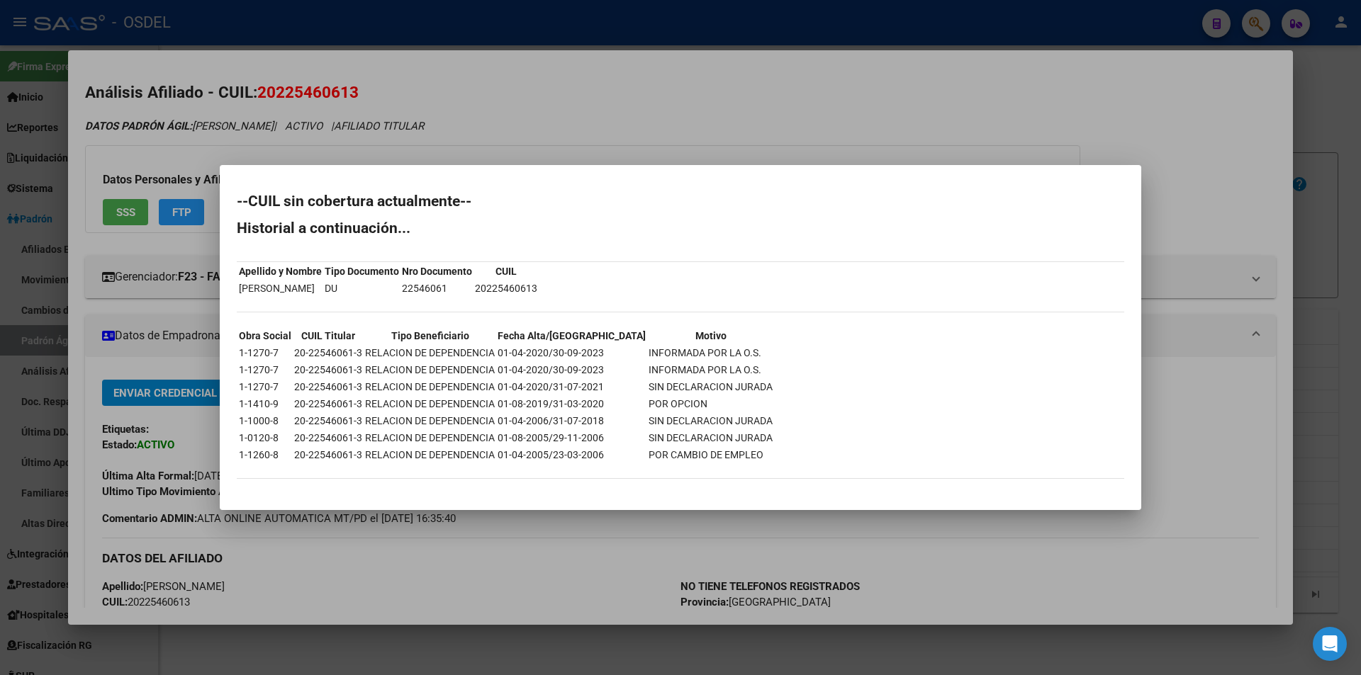
click at [1067, 96] on div at bounding box center [680, 337] width 1361 height 675
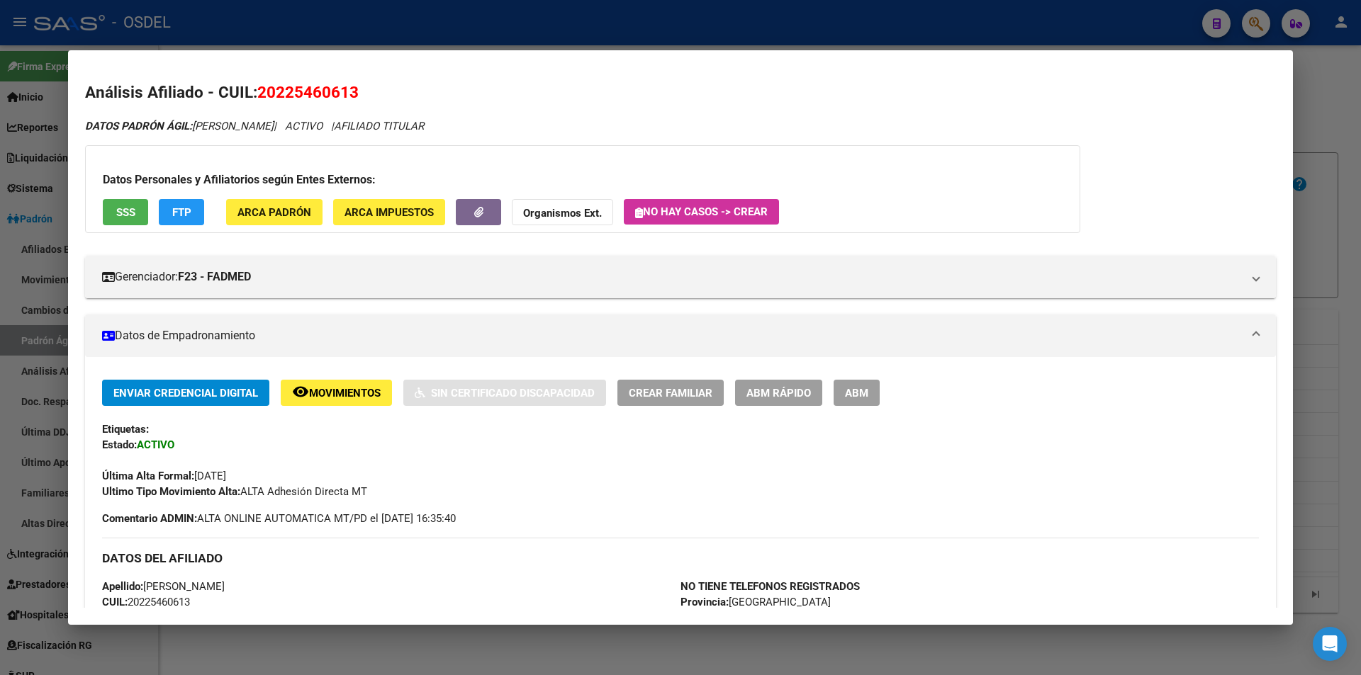
click at [1097, 26] on div at bounding box center [680, 337] width 1361 height 675
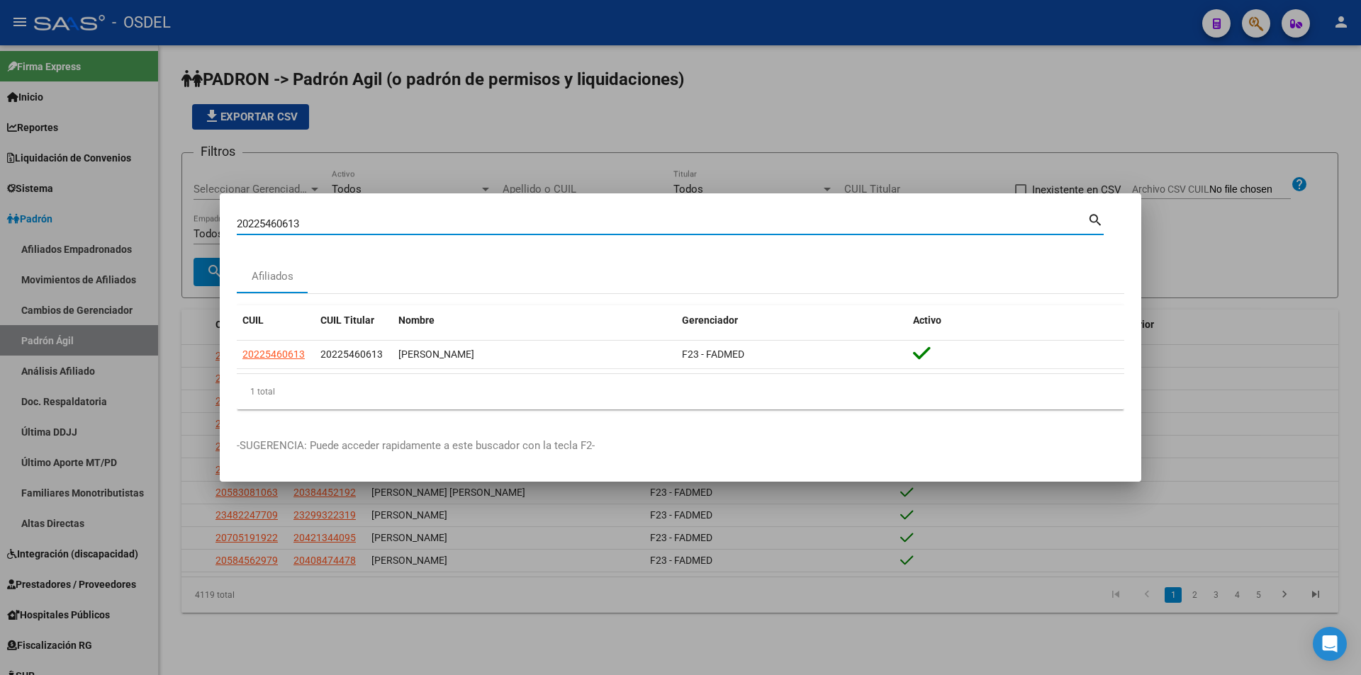
click at [527, 218] on input "20225460613" at bounding box center [662, 224] width 851 height 13
paste input "47862936"
type input "20247862936"
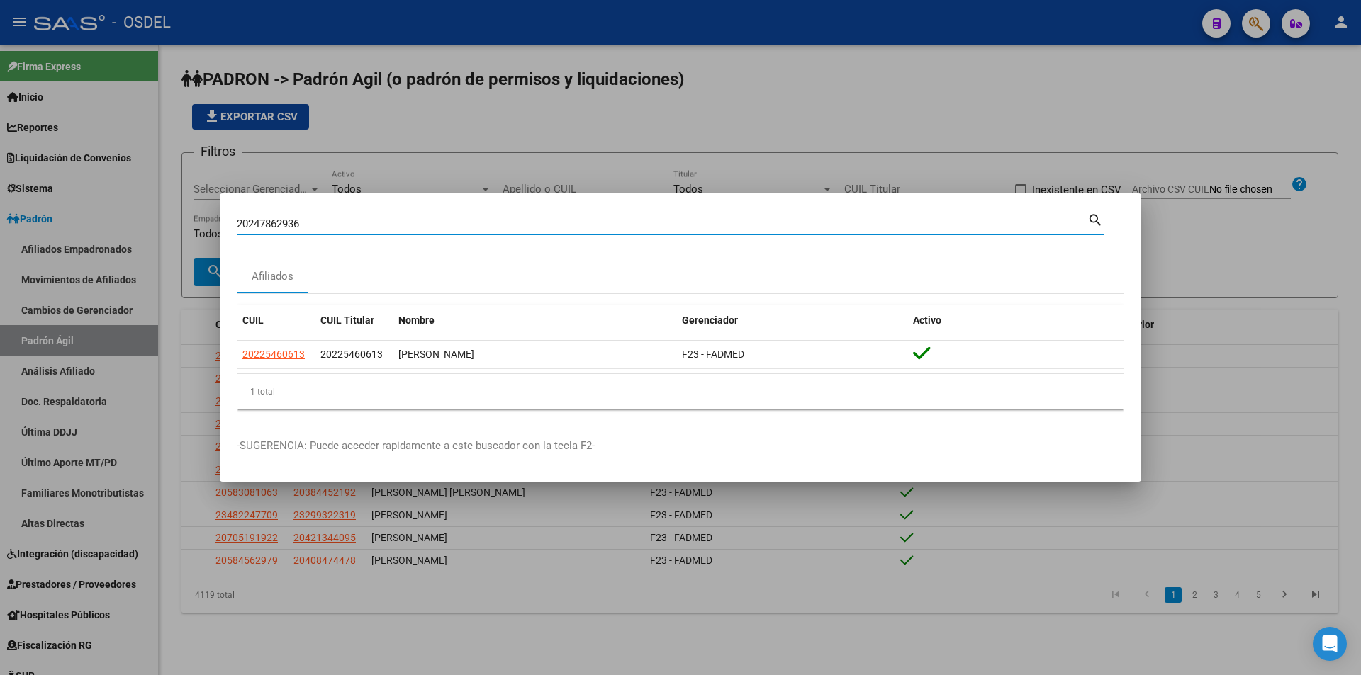
click at [1092, 218] on mat-icon "search" at bounding box center [1095, 219] width 16 height 17
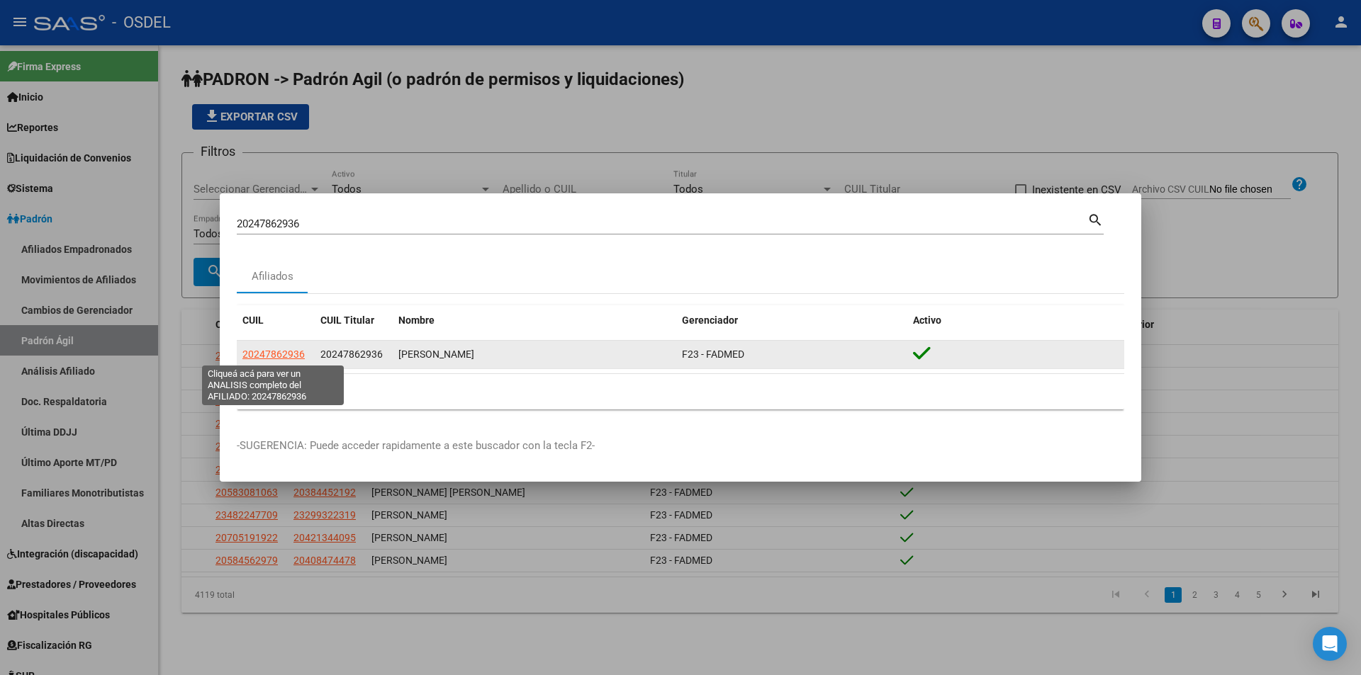
click at [285, 352] on span "20247862936" at bounding box center [273, 354] width 62 height 11
copy span "2"
type textarea "20247862936"
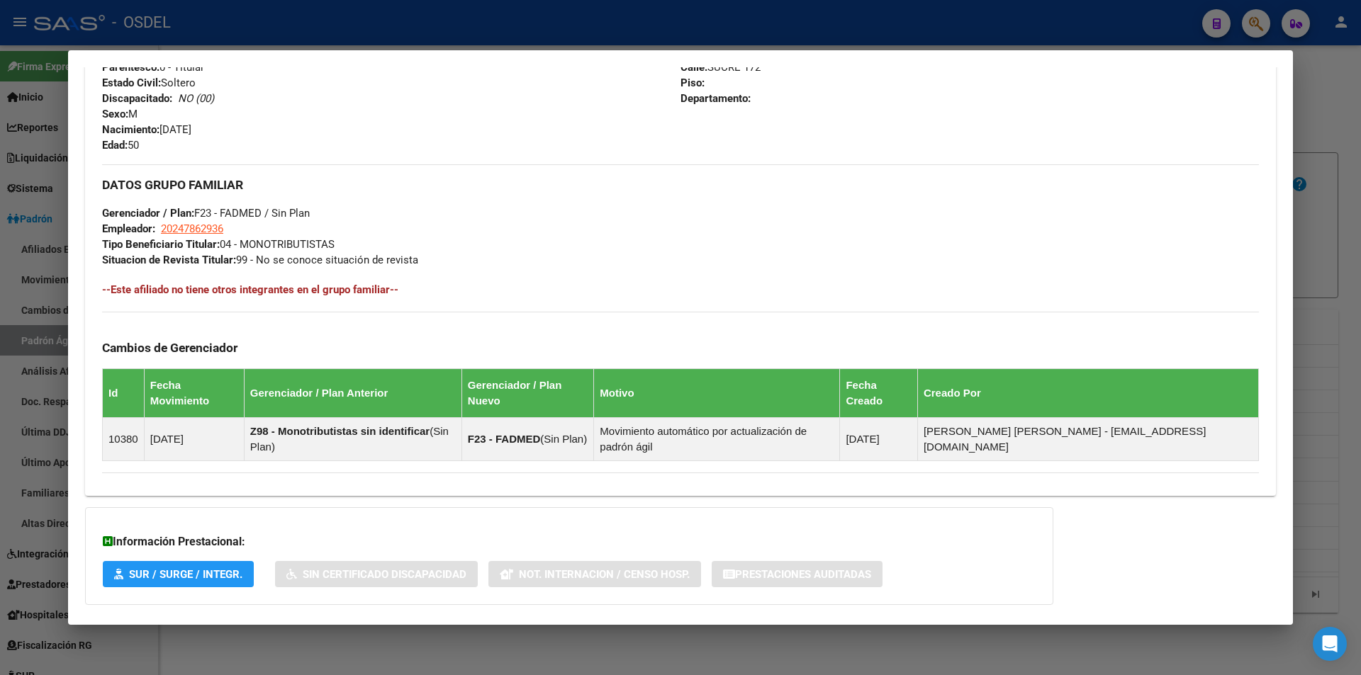
scroll to position [625, 0]
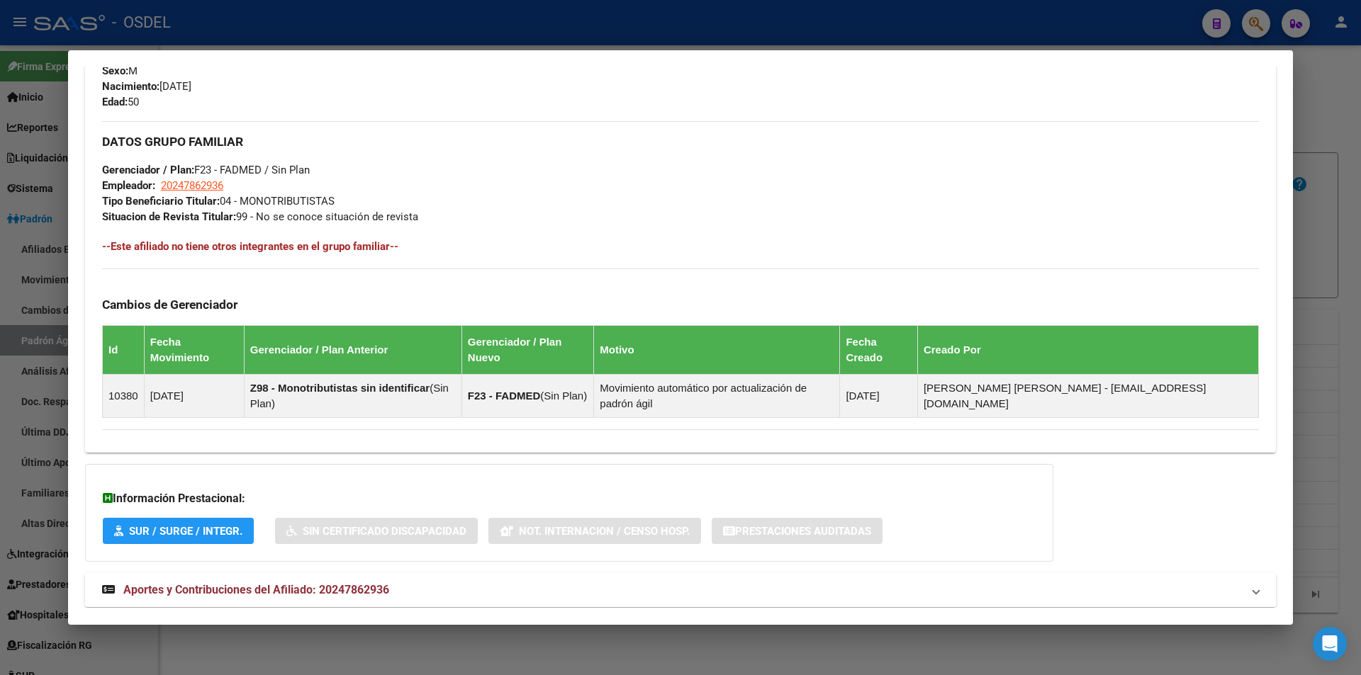
click at [312, 583] on span "Aportes y Contribuciones del Afiliado: 20247862936" at bounding box center [256, 589] width 266 height 13
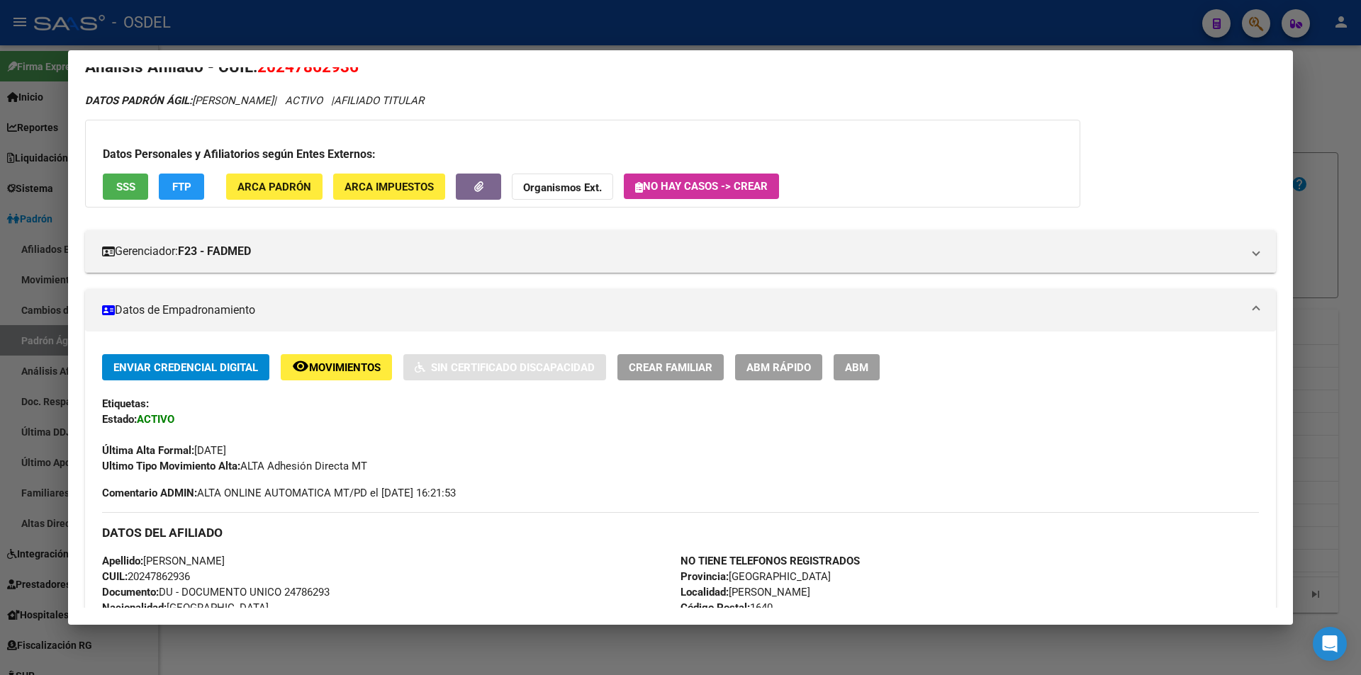
scroll to position [0, 0]
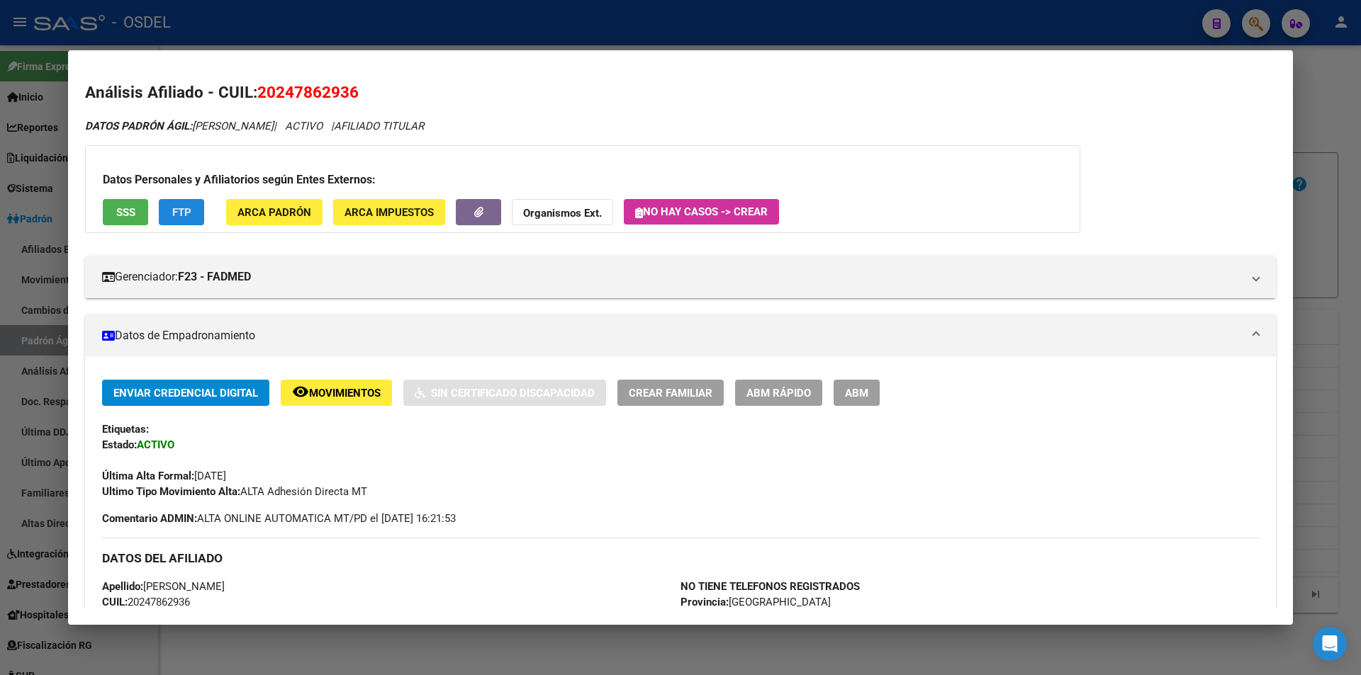
click at [179, 213] on span "FTP" at bounding box center [181, 212] width 19 height 13
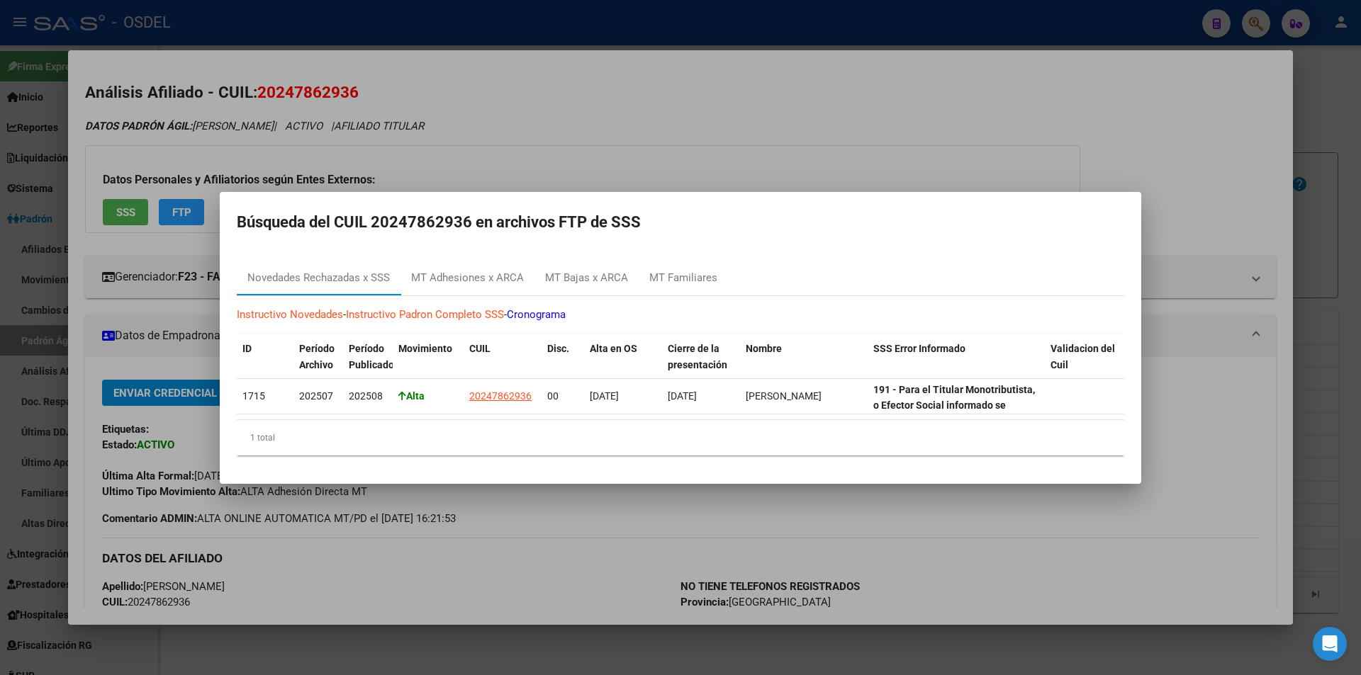
click at [718, 115] on div at bounding box center [680, 337] width 1361 height 675
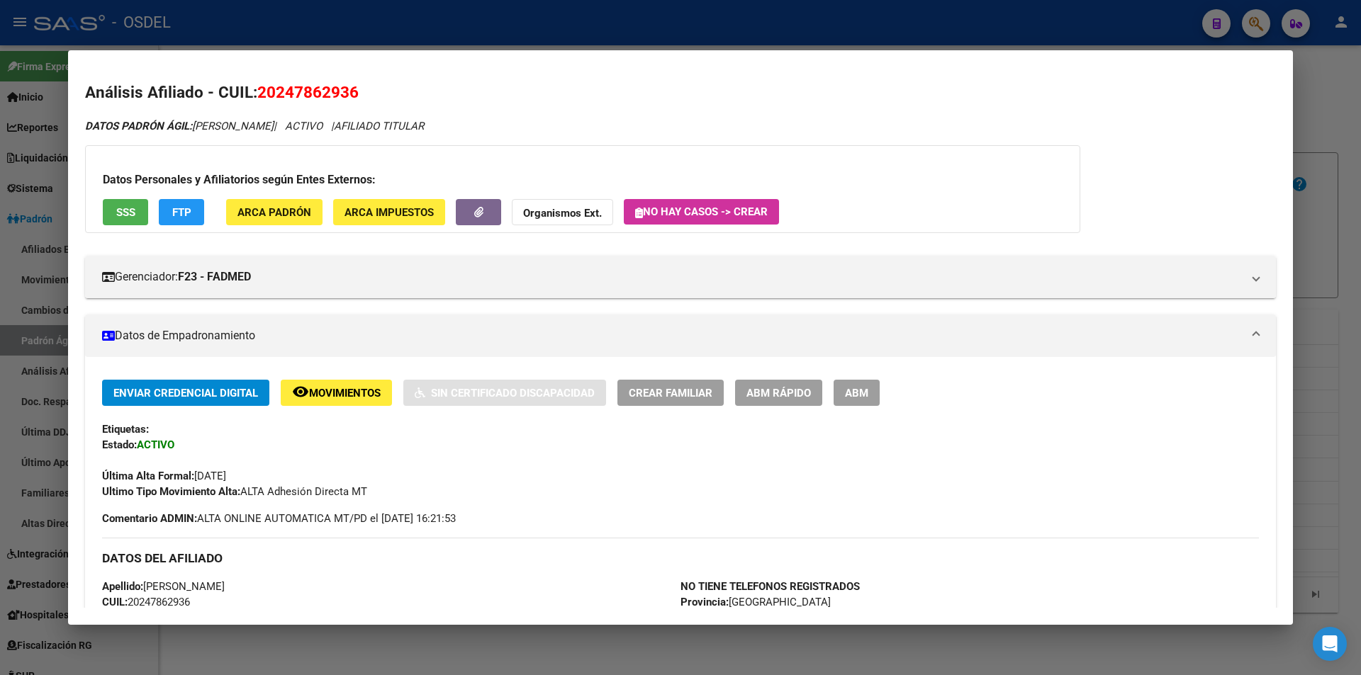
click at [1212, 86] on h2 "Análisis Afiliado - CUIL: 20247862936" at bounding box center [680, 93] width 1191 height 24
click at [1259, 30] on div at bounding box center [680, 337] width 1361 height 675
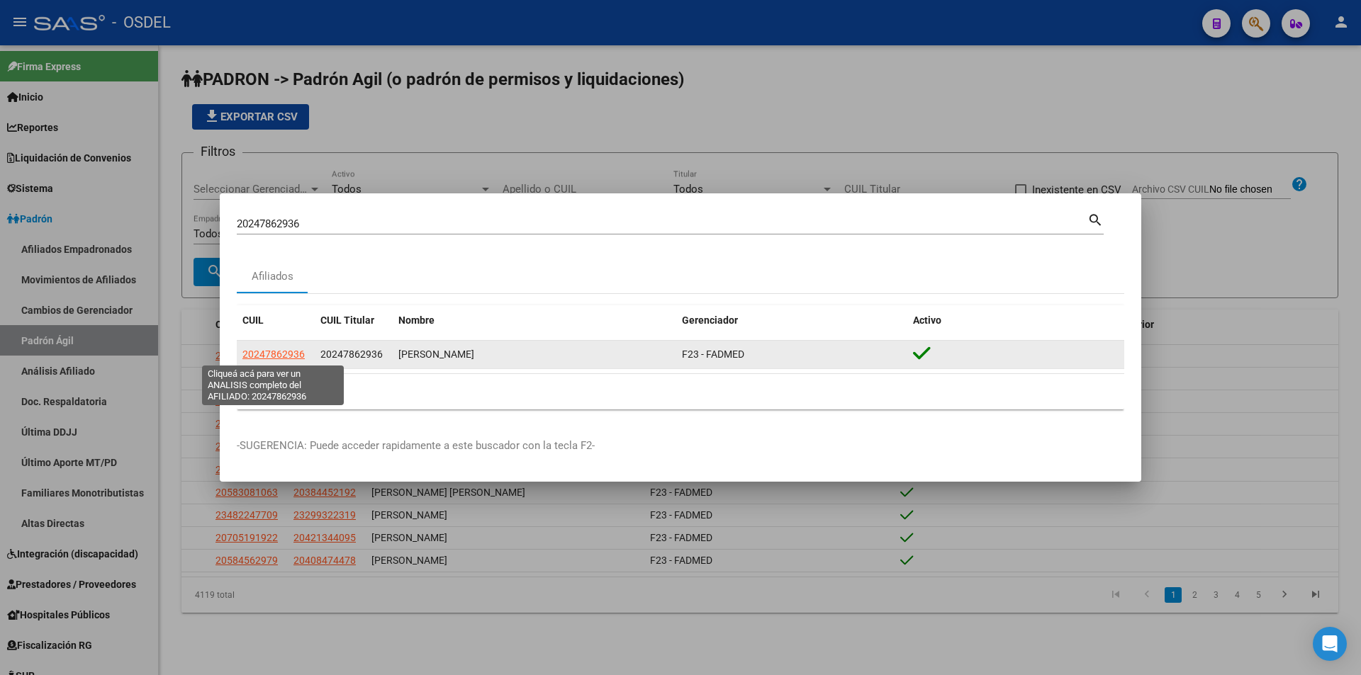
click at [280, 354] on span "20247862936" at bounding box center [273, 354] width 62 height 11
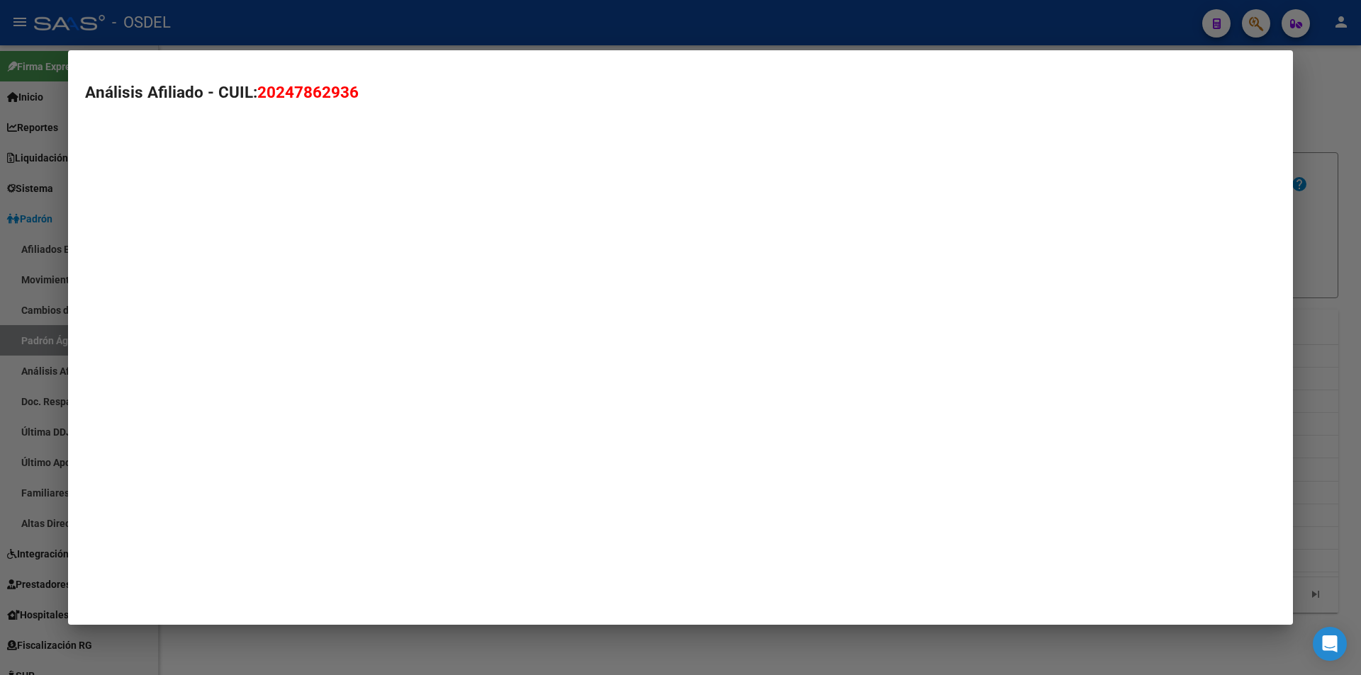
click at [280, 354] on mat-dialog-container "Análisis Afiliado - CUIL: 20247862936" at bounding box center [680, 337] width 1225 height 574
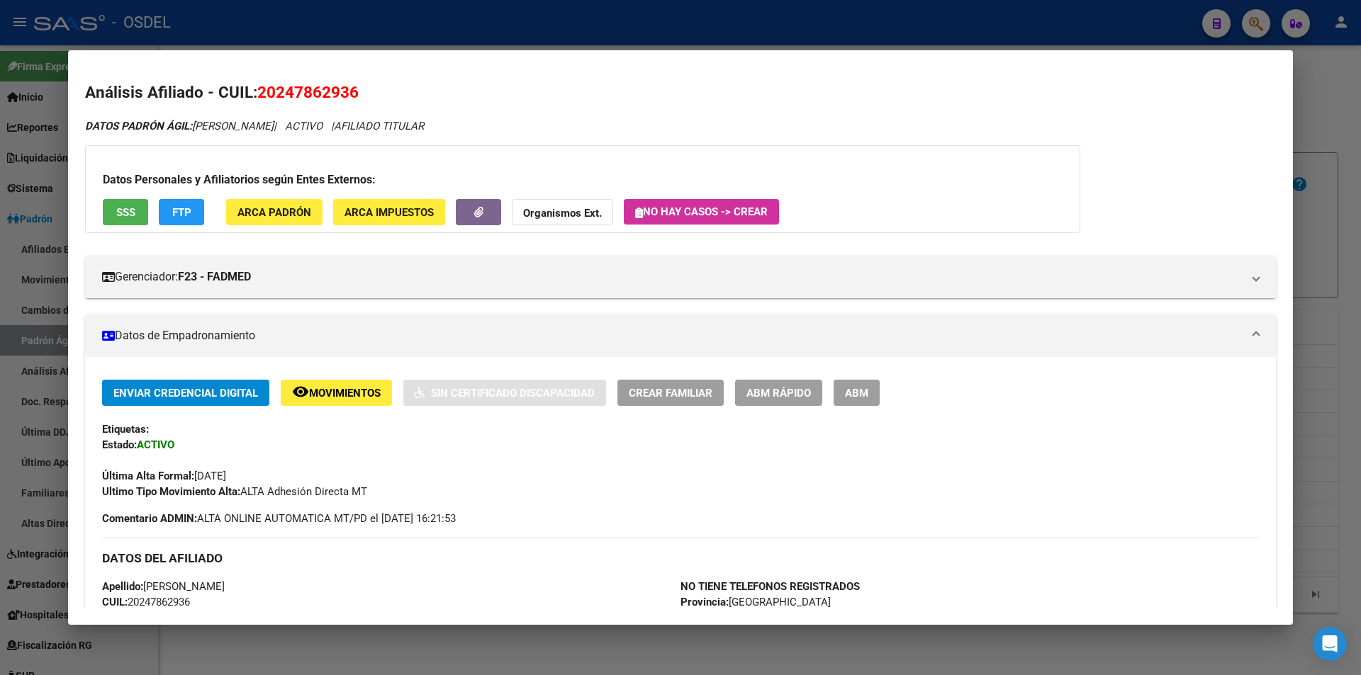
click at [127, 215] on span "SSS" at bounding box center [125, 212] width 19 height 13
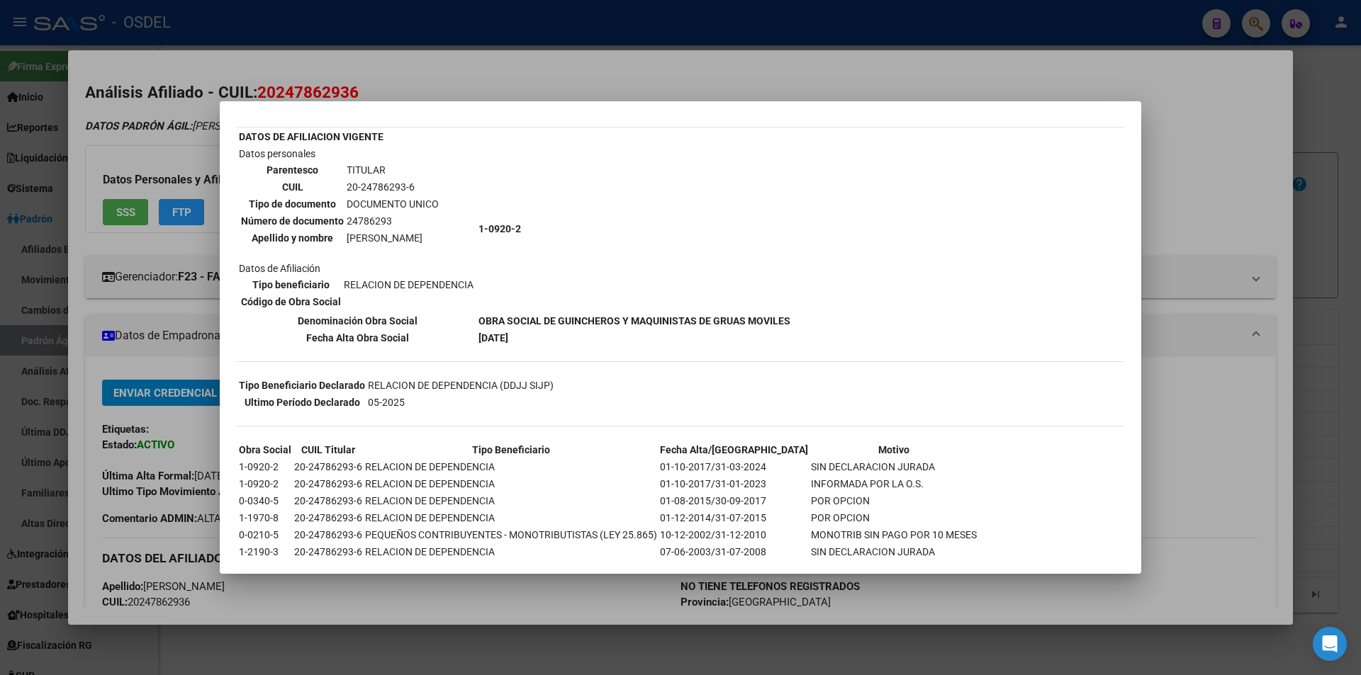
scroll to position [104, 0]
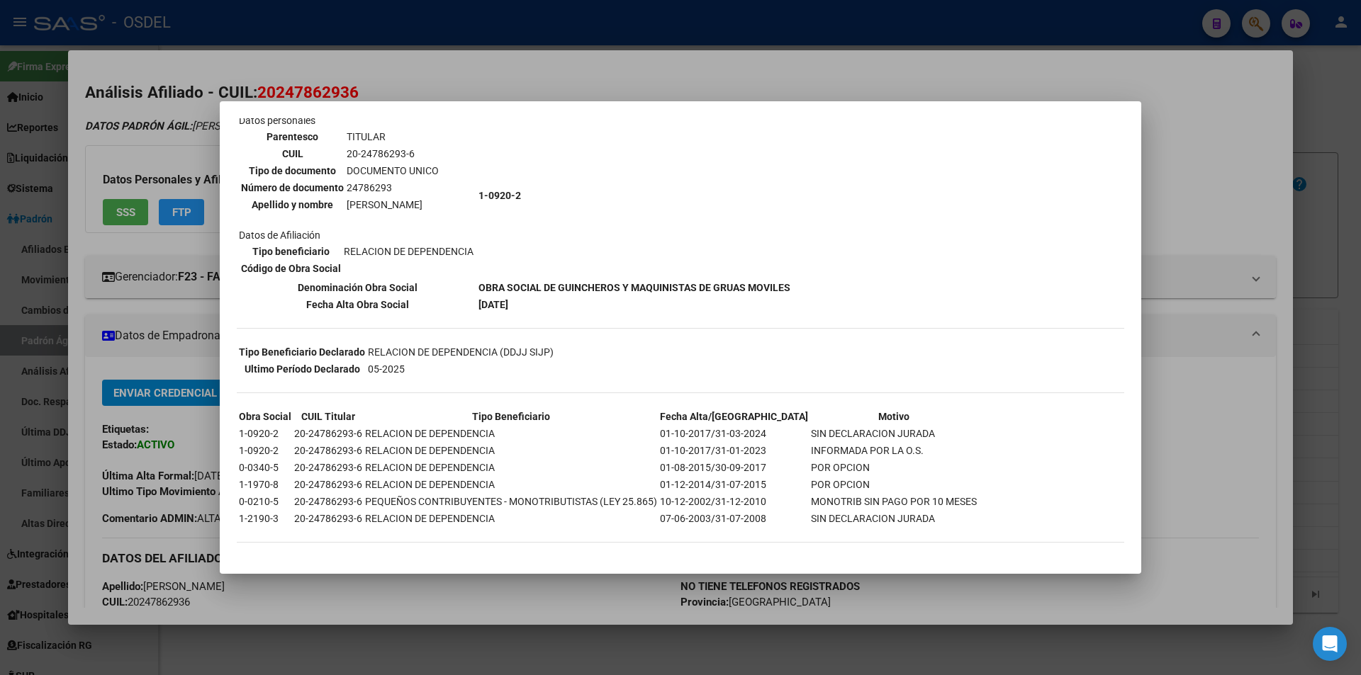
click at [1016, 68] on div at bounding box center [680, 337] width 1361 height 675
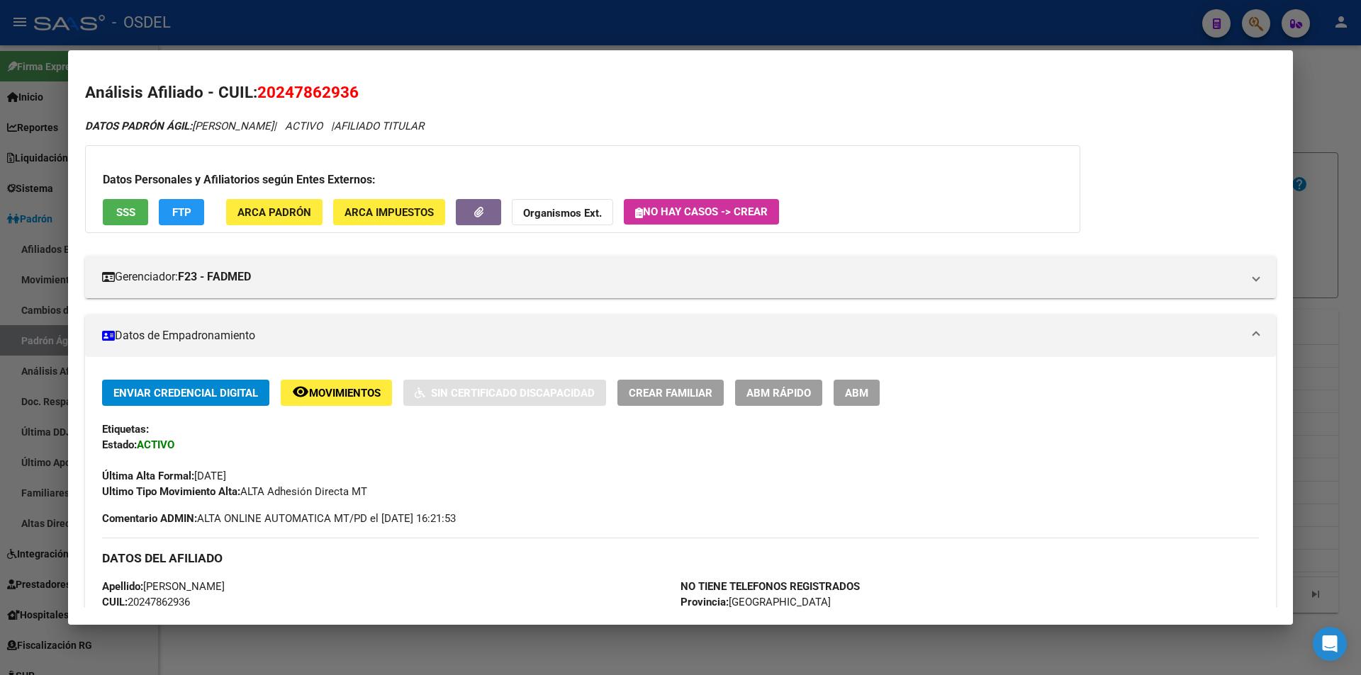
drag, startPoint x: 1080, startPoint y: 88, endPoint x: 1088, endPoint y: 84, distance: 8.9
click at [1079, 88] on h2 "Análisis Afiliado - CUIL: 20247862936" at bounding box center [680, 93] width 1191 height 24
click at [1253, 32] on div at bounding box center [680, 337] width 1361 height 675
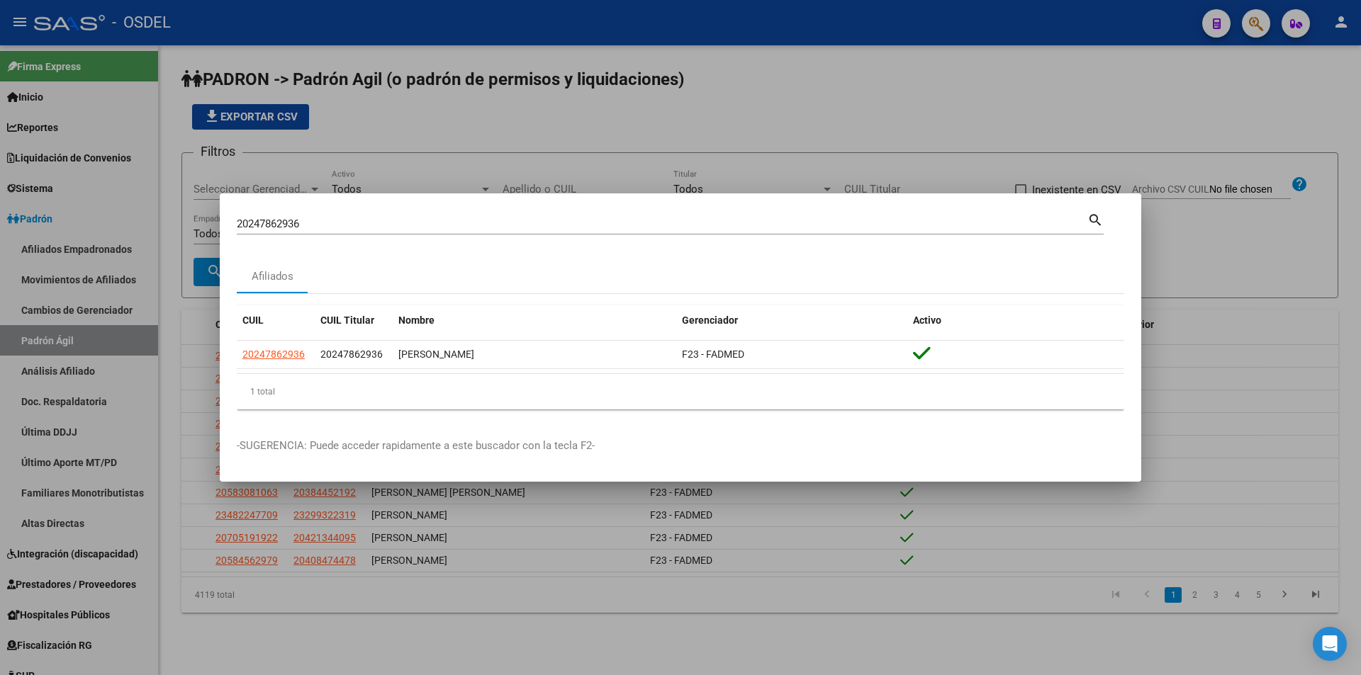
click at [430, 206] on mat-dialog-container "20247862936 Buscar (apellido, dni, cuil, nro traspaso, cuit, obra social) searc…" at bounding box center [680, 337] width 921 height 288
click at [427, 234] on div "20247862936 Buscar (apellido, dni, cuil, [PERSON_NAME], cuit, obra social)" at bounding box center [662, 223] width 851 height 21
click at [426, 234] on div "20247862936 Buscar (apellido, dni, cuil, [PERSON_NAME], cuit, obra social)" at bounding box center [662, 223] width 851 height 21
click at [420, 223] on input "20247862936" at bounding box center [662, 224] width 851 height 13
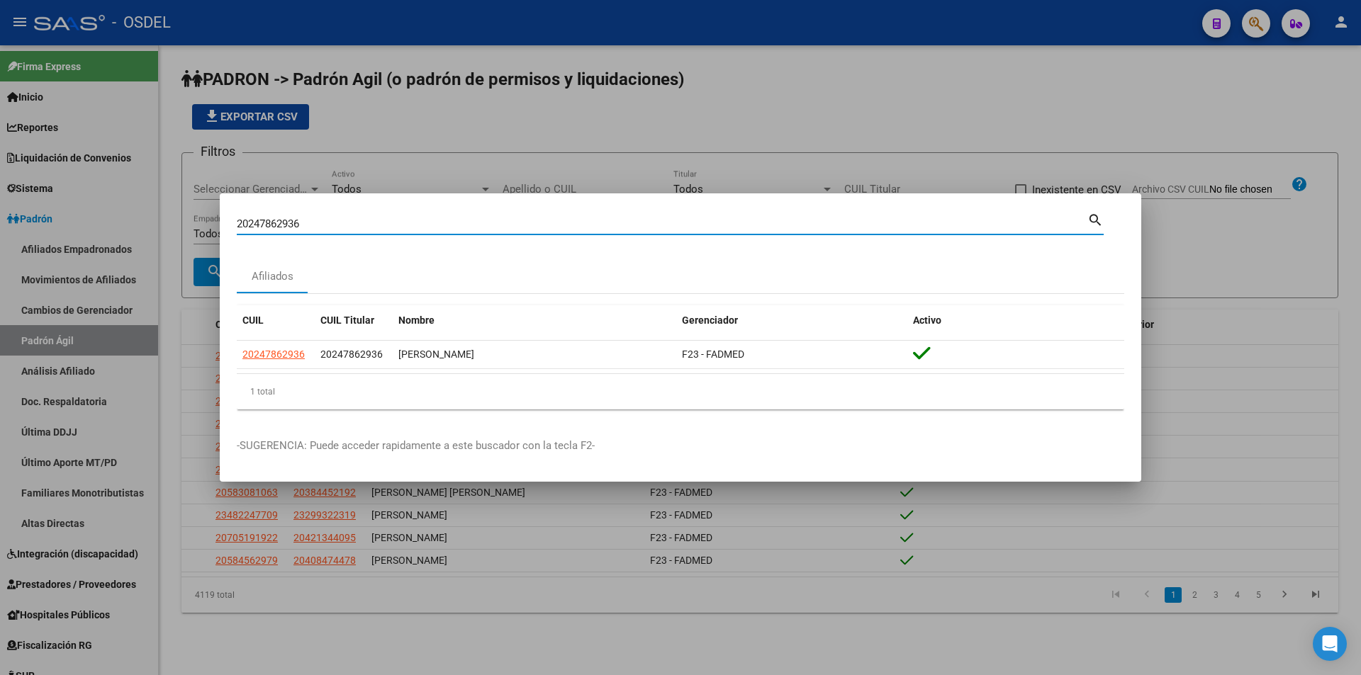
paste input "75273482"
type input "20275273482"
click at [583, 279] on div "Afiliados" at bounding box center [680, 276] width 887 height 34
click at [1103, 215] on mat-icon "search" at bounding box center [1095, 219] width 16 height 17
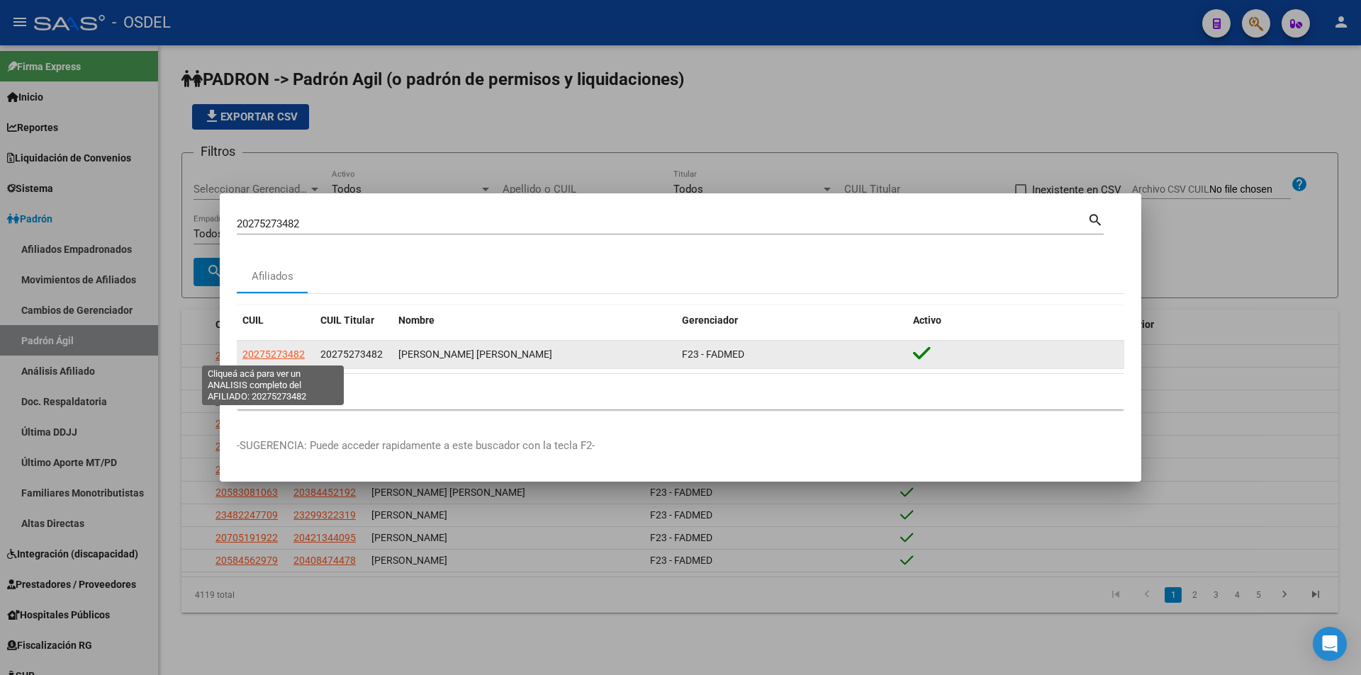
click at [264, 355] on span "20275273482" at bounding box center [273, 354] width 62 height 11
type textarea "20275273482"
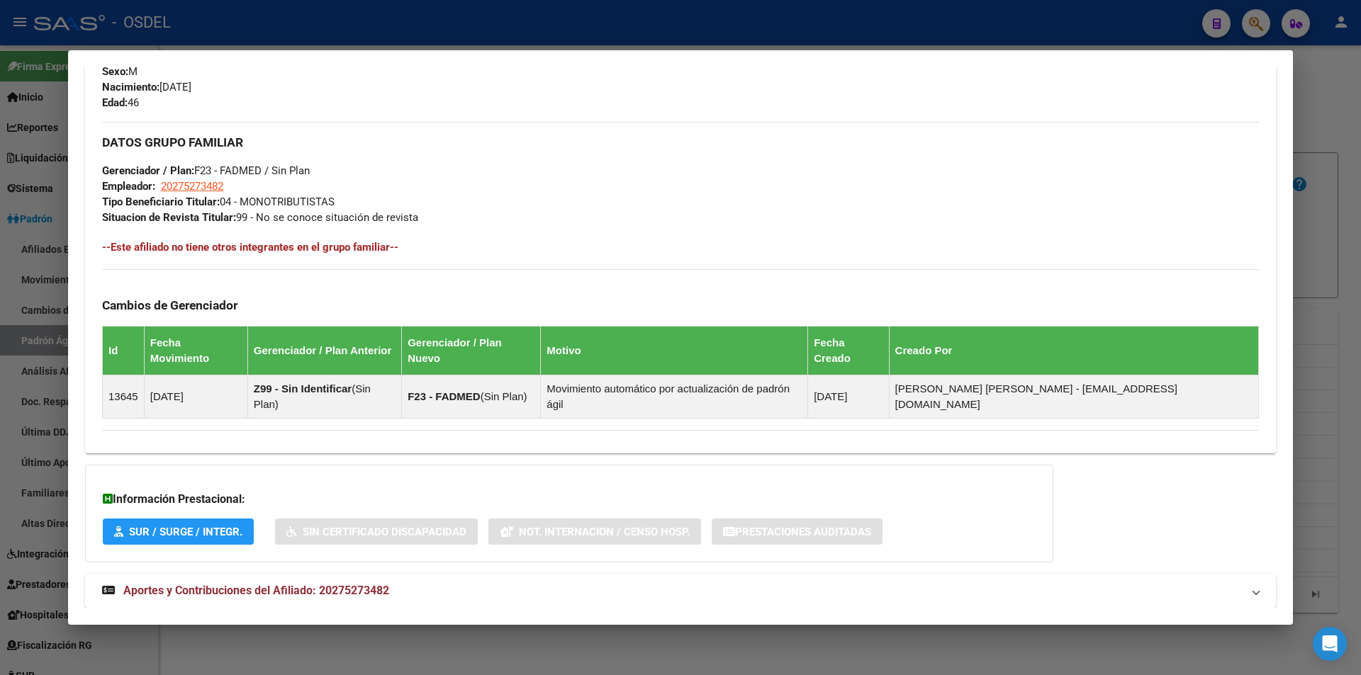
scroll to position [625, 0]
click at [263, 576] on div "DATOS PADRÓN ÁGIL: [PERSON_NAME] [PERSON_NAME] | ACTIVO | AFILIADO TITULAR Dato…" at bounding box center [680, 58] width 1191 height 1130
click at [280, 583] on span "Aportes y Contribuciones del Afiliado: 20275273482" at bounding box center [256, 589] width 266 height 13
click at [280, 589] on span "Aportes y Contribuciones del Afiliado: 20275273482" at bounding box center [256, 595] width 266 height 13
click at [277, 583] on span "Aportes y Contribuciones del Afiliado: 20275273482" at bounding box center [256, 589] width 266 height 13
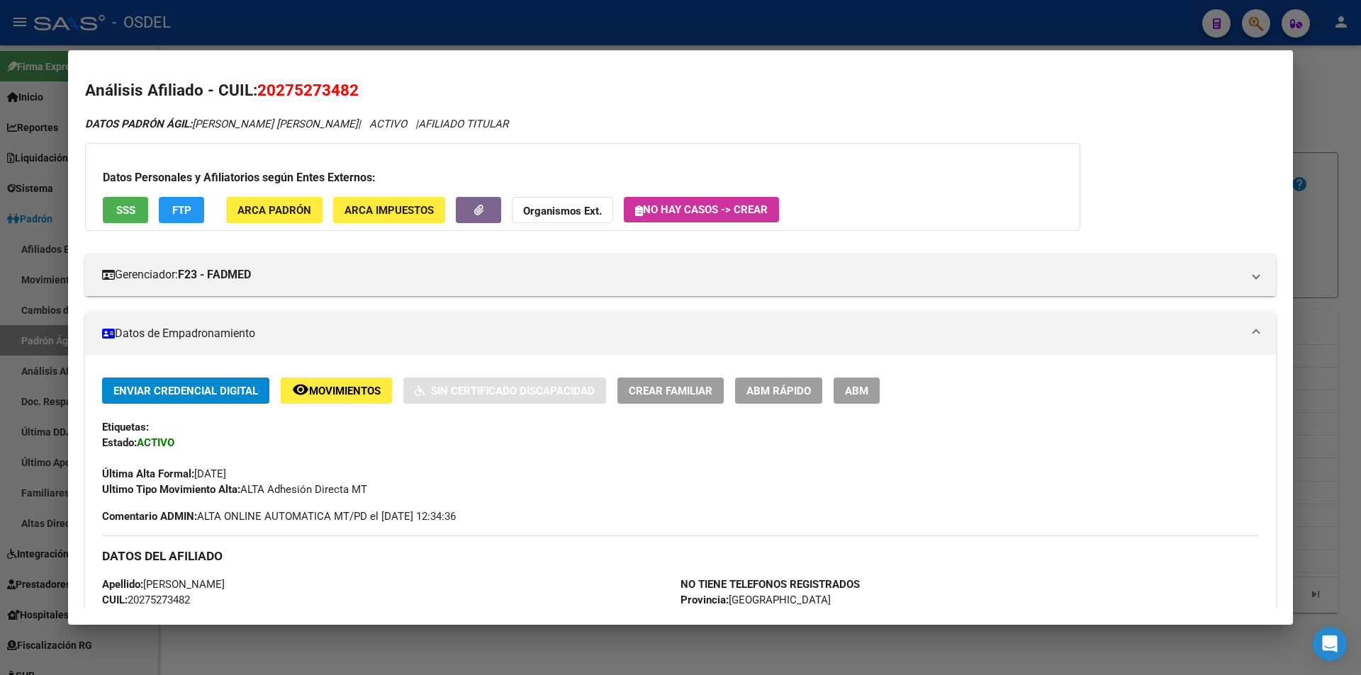
scroll to position [0, 0]
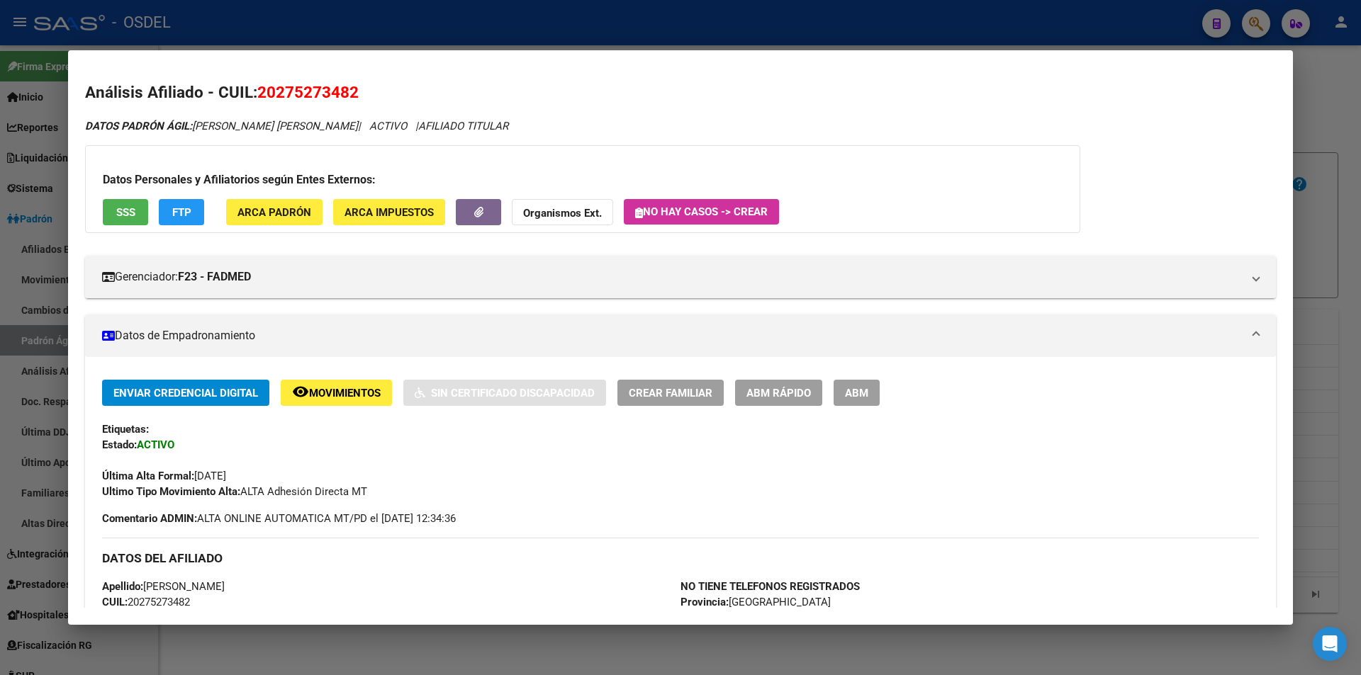
click at [120, 206] on span "SSS" at bounding box center [125, 212] width 19 height 13
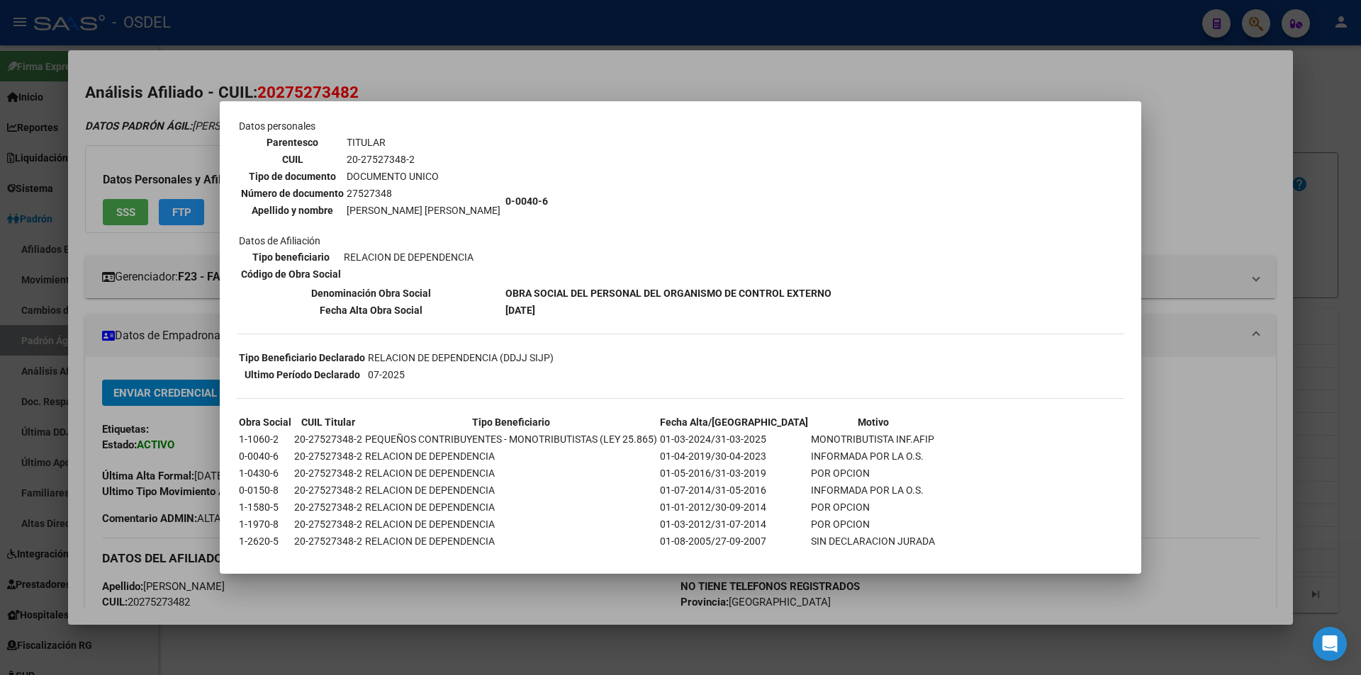
scroll to position [121, 0]
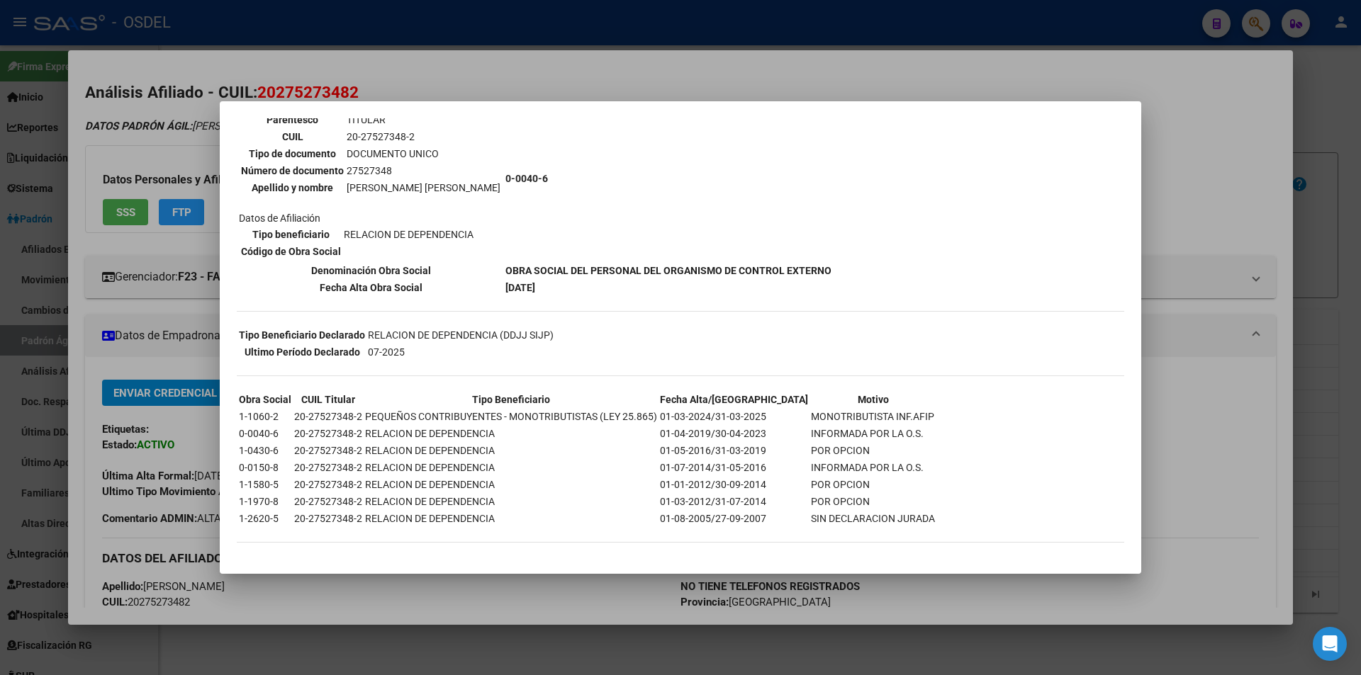
click at [808, 322] on div "--INACTIVO en Obra Social-- --Se encuentra activo en el RNOS 406-- DATOS DE AFI…" at bounding box center [680, 283] width 887 height 548
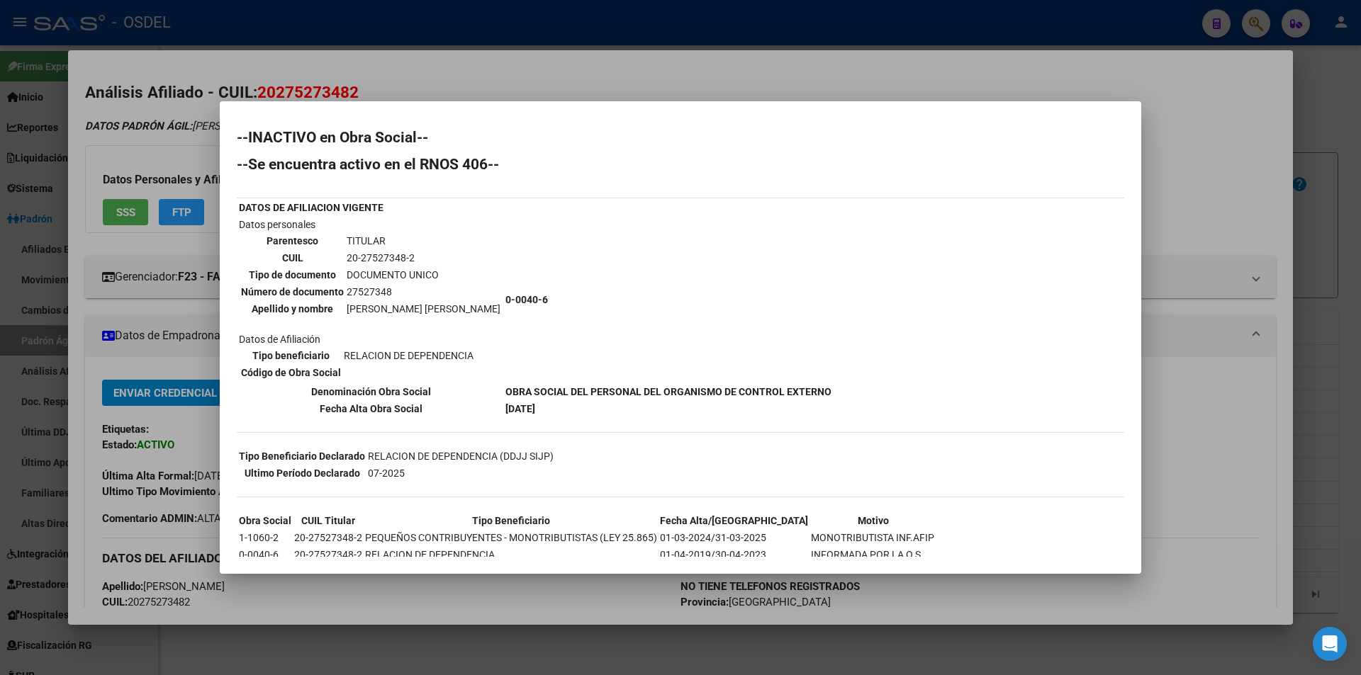
click at [791, 67] on div at bounding box center [680, 337] width 1361 height 675
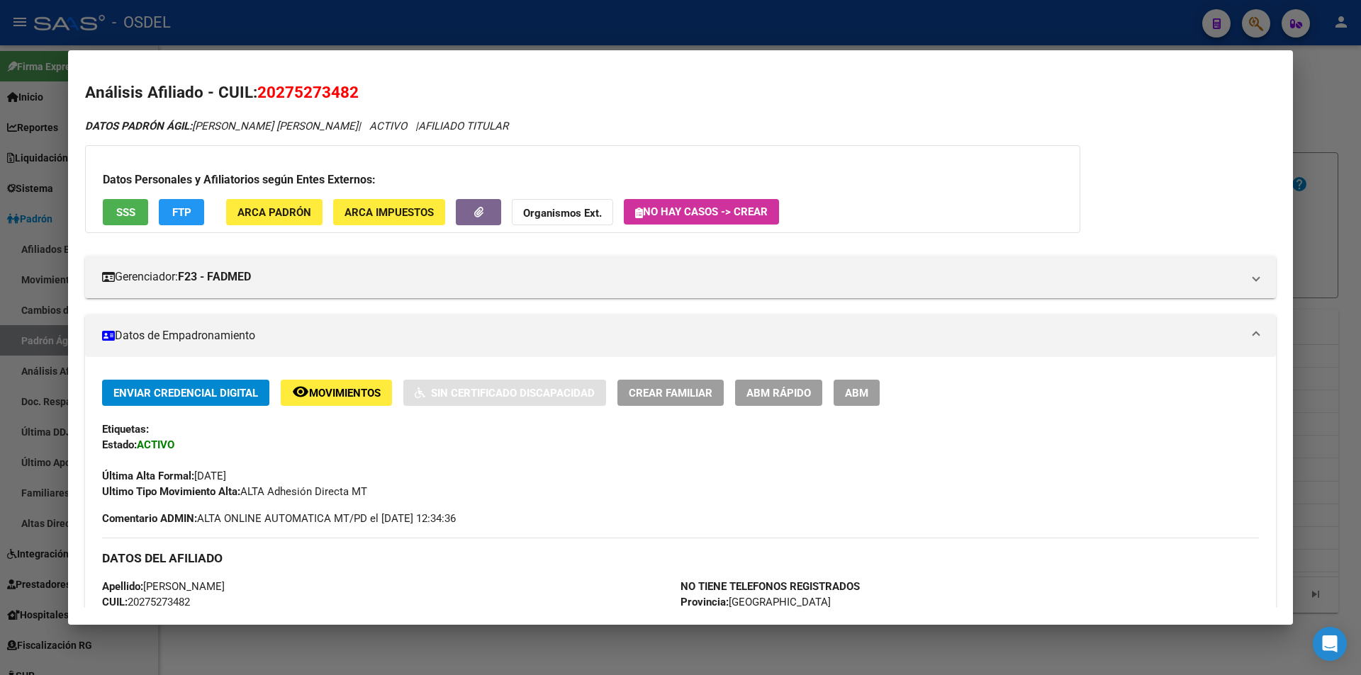
click at [739, 20] on div at bounding box center [680, 337] width 1361 height 675
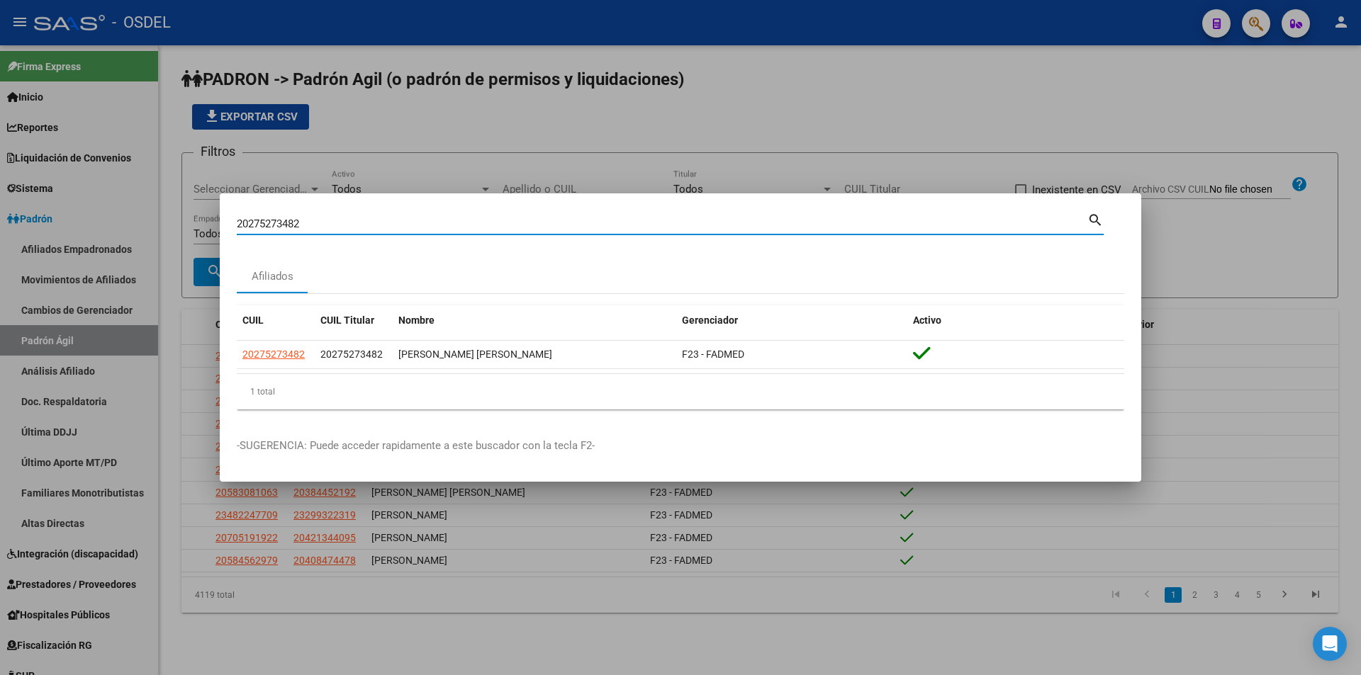
click at [306, 220] on input "20275273482" at bounding box center [662, 224] width 851 height 13
paste input "80321940"
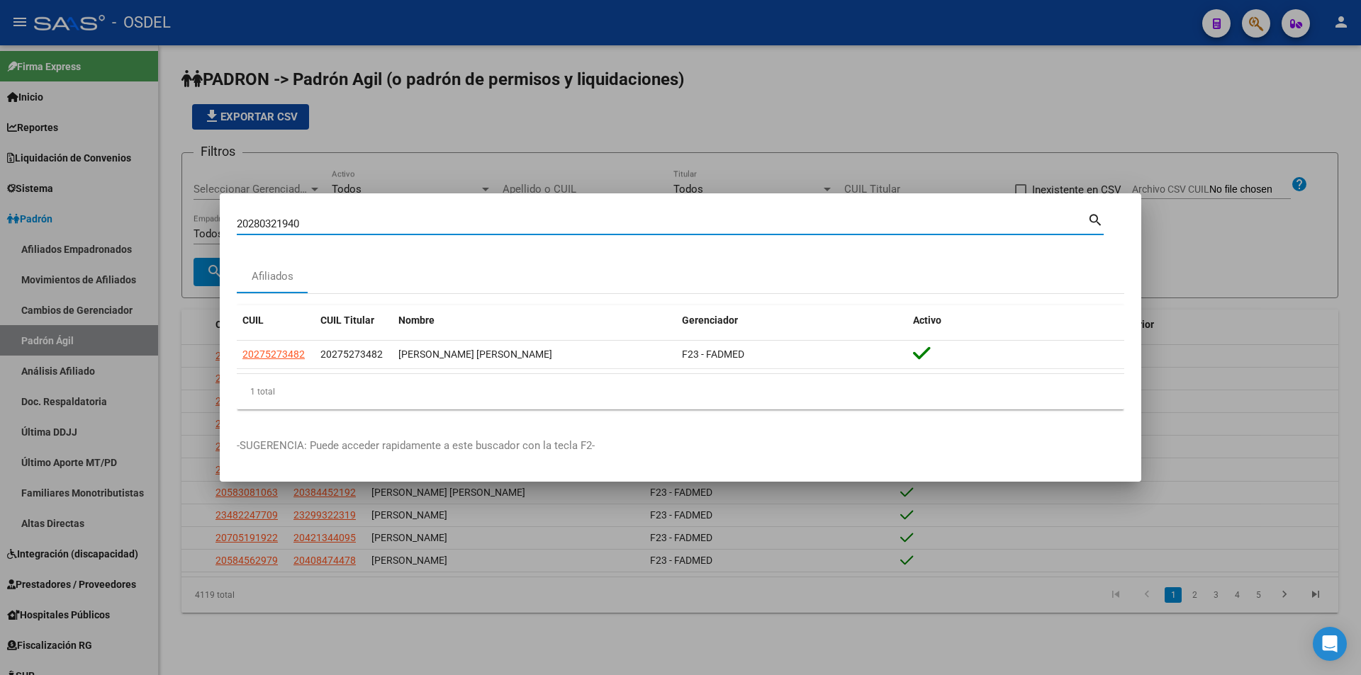
type input "20280321940"
click at [439, 251] on mat-dialog-content "20280321940 Buscar (apellido, dni, cuil, [PERSON_NAME], cuit, obra social) sear…" at bounding box center [680, 316] width 921 height 211
click at [1100, 216] on mat-icon "search" at bounding box center [1095, 219] width 16 height 17
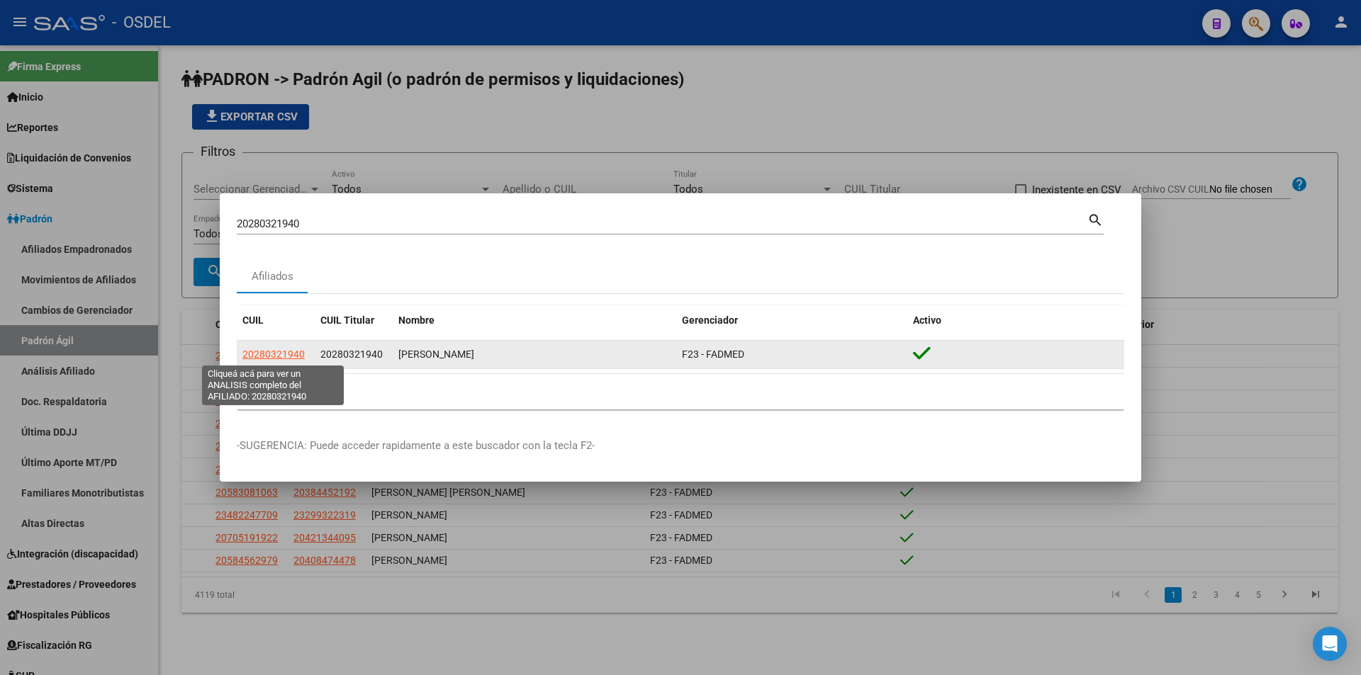
click at [266, 352] on span "20280321940" at bounding box center [273, 354] width 62 height 11
type textarea "20280321940"
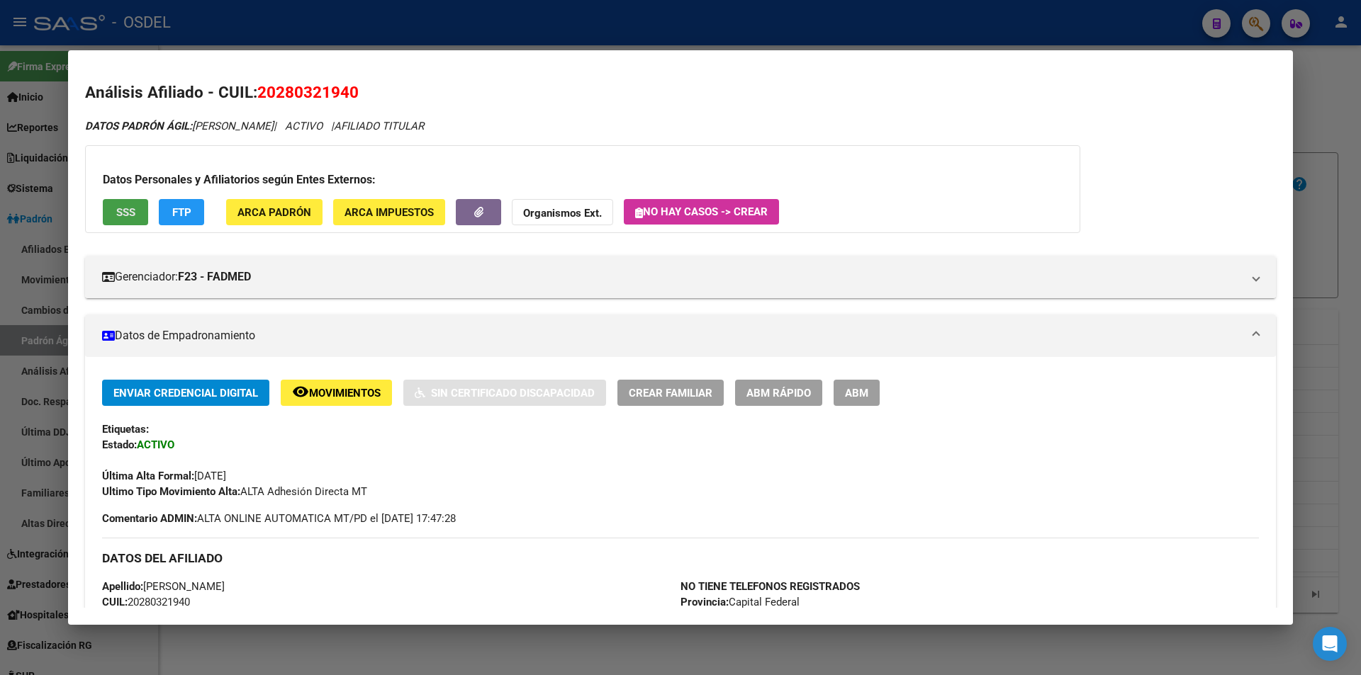
click at [125, 205] on button "SSS" at bounding box center [125, 212] width 45 height 26
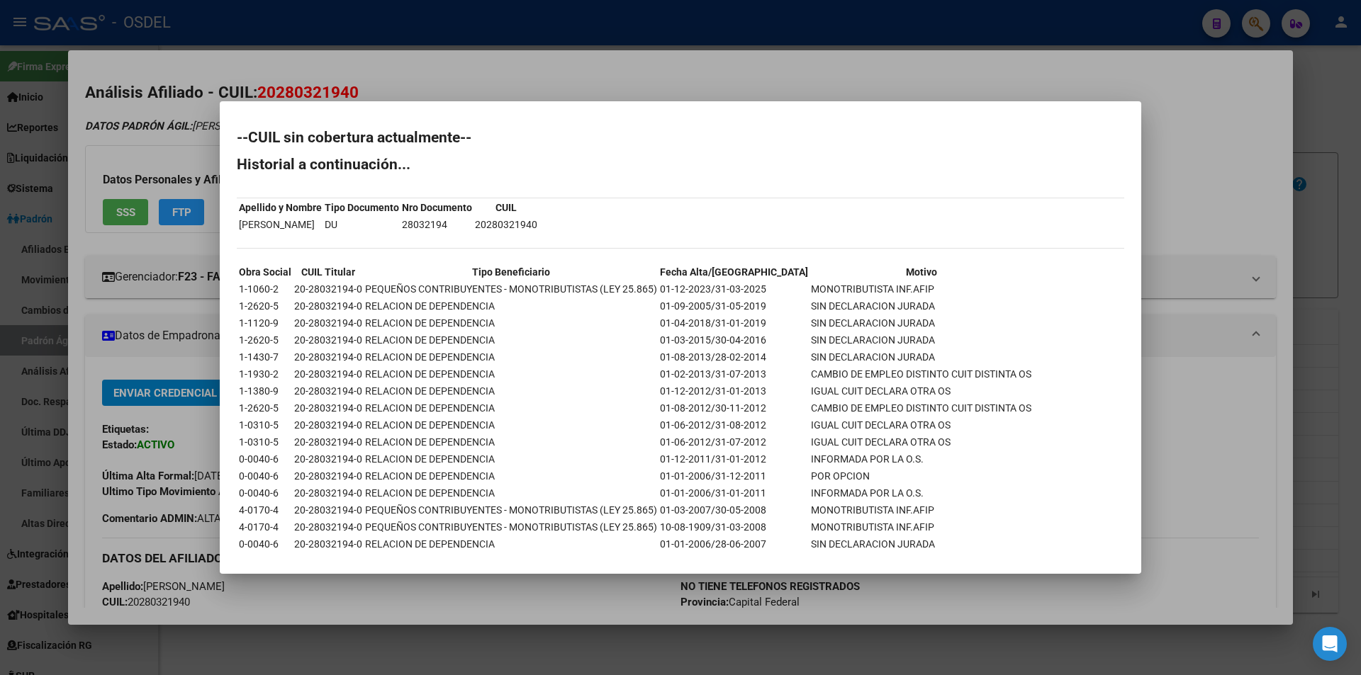
click at [1133, 77] on div at bounding box center [680, 337] width 1361 height 675
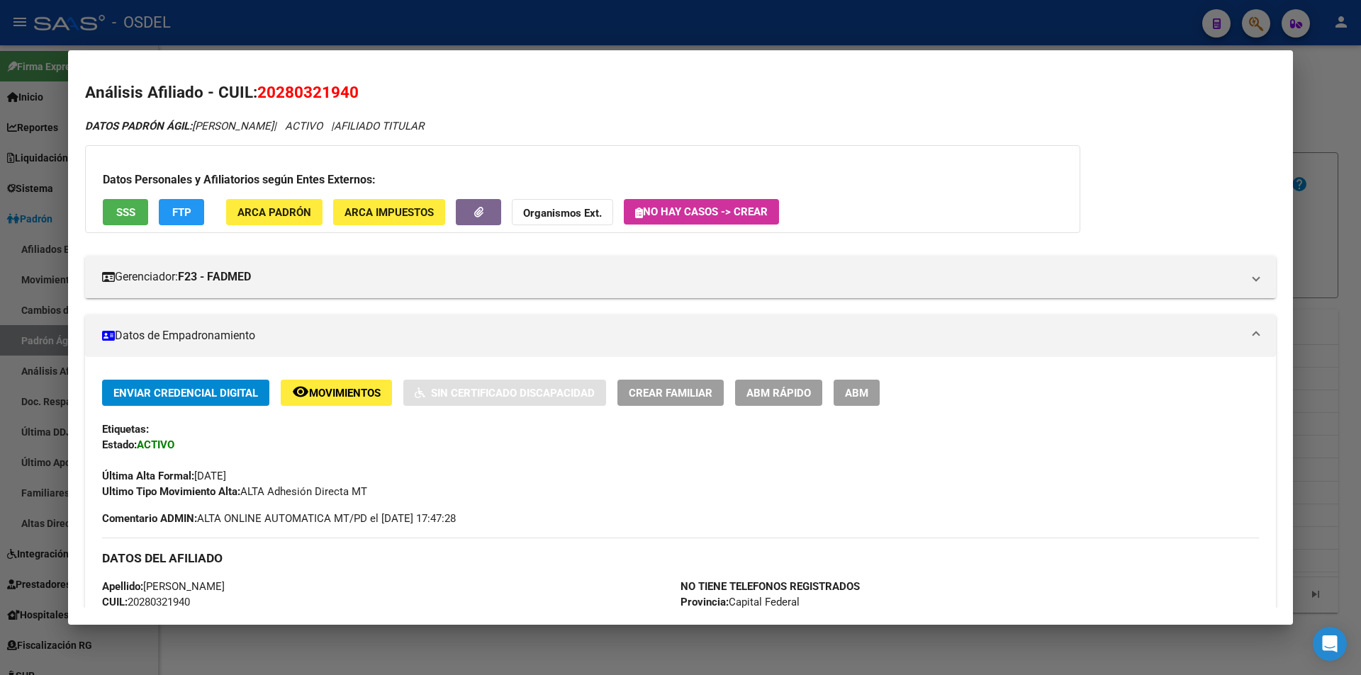
click at [122, 210] on span "SSS" at bounding box center [125, 212] width 19 height 13
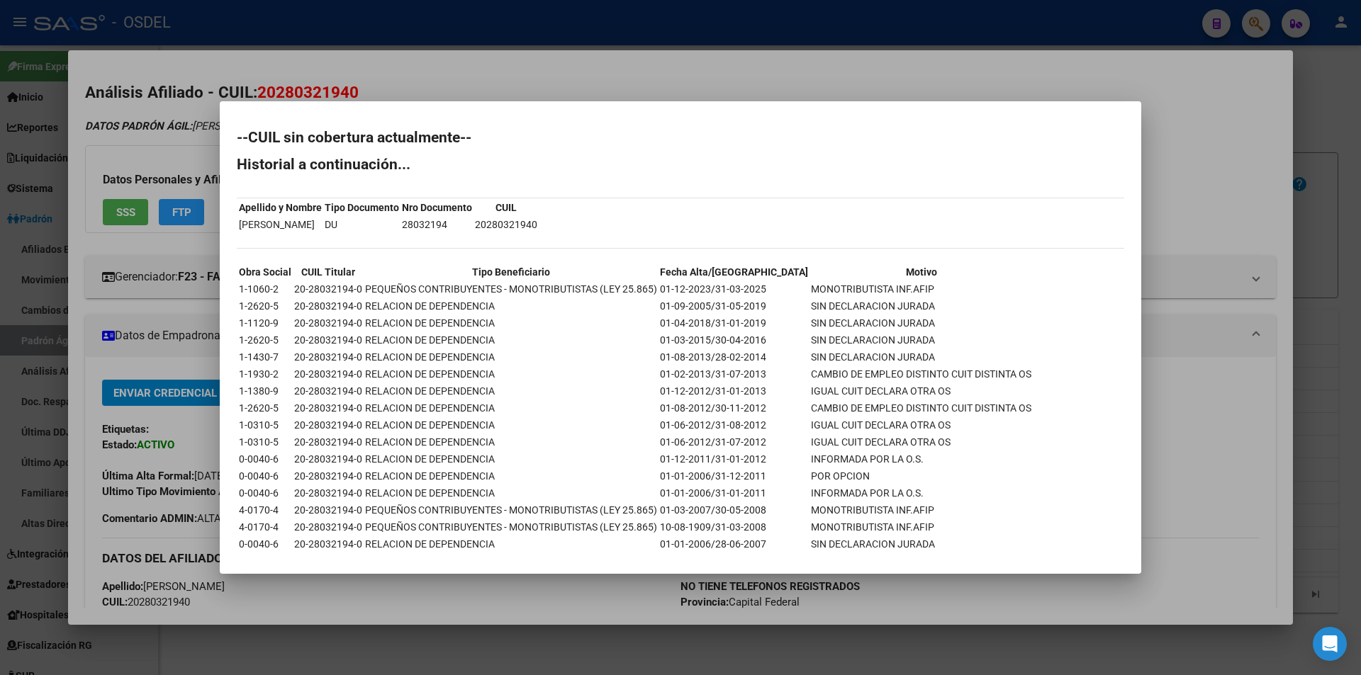
click at [907, 56] on div at bounding box center [680, 337] width 1361 height 675
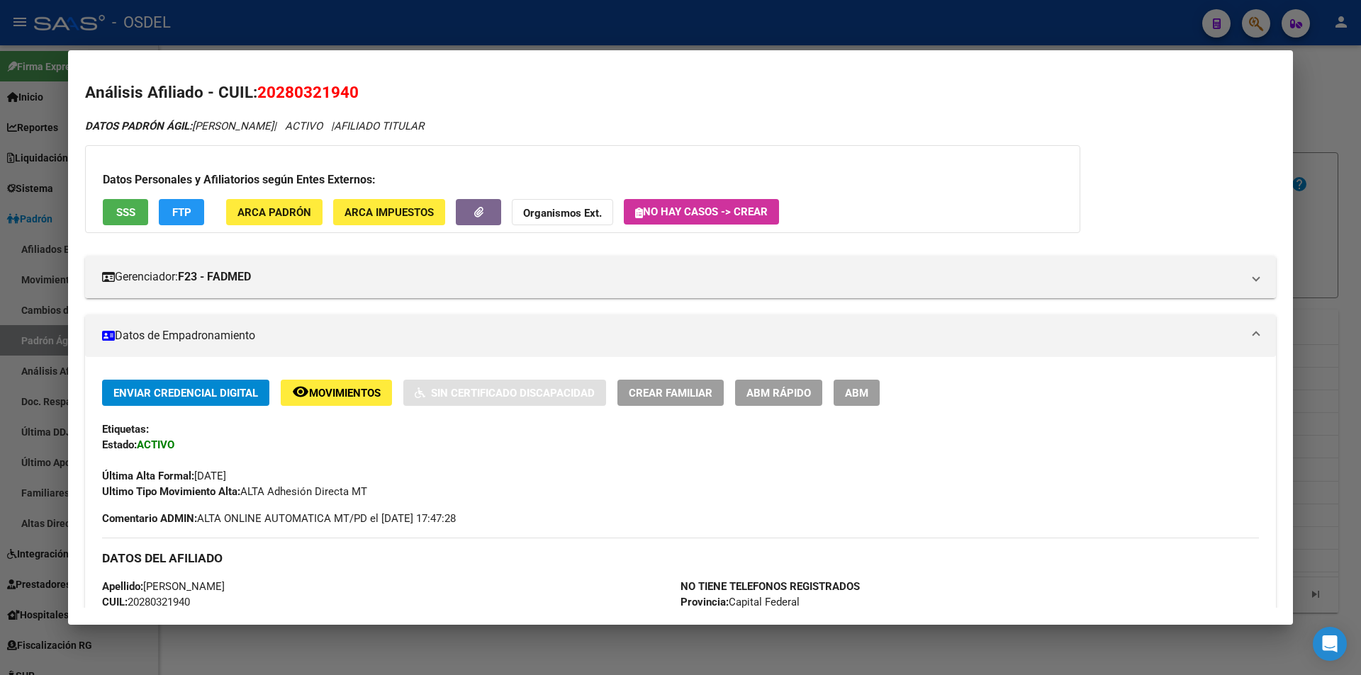
click at [856, 33] on div at bounding box center [680, 337] width 1361 height 675
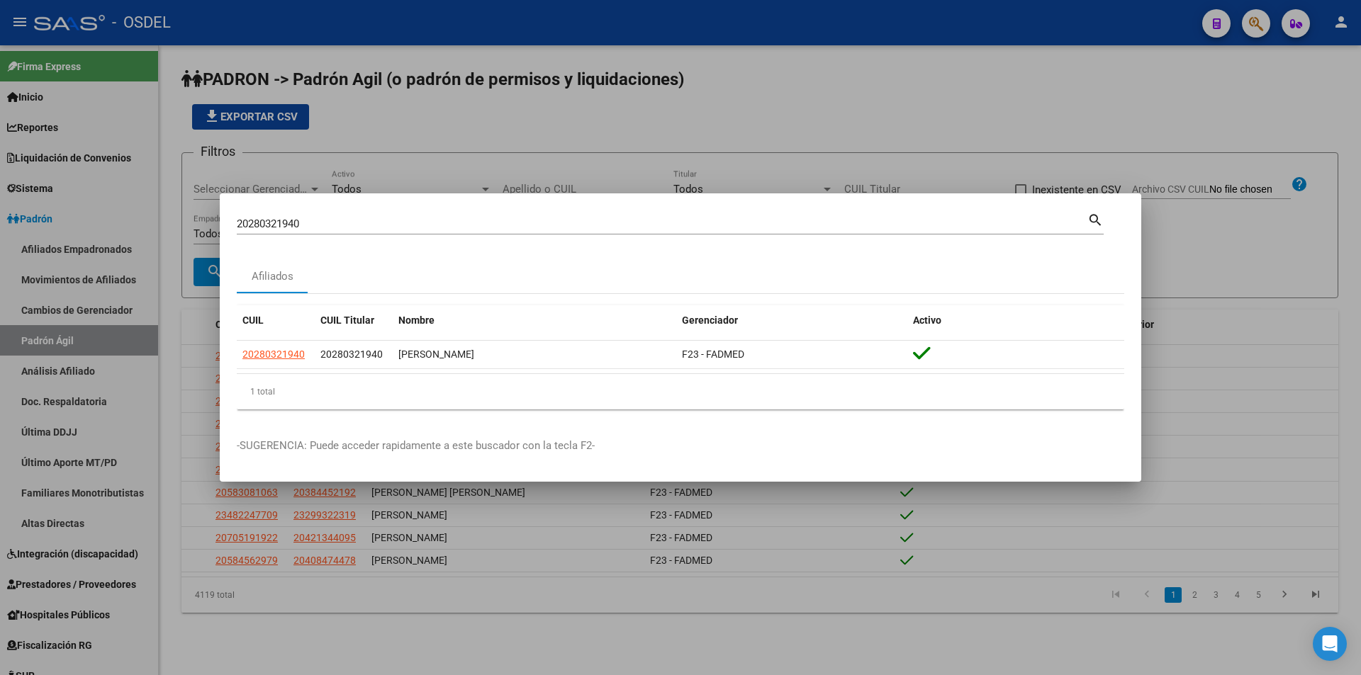
click at [386, 227] on input "20280321940" at bounding box center [662, 224] width 851 height 13
paste input "94552481"
type input "20294552481"
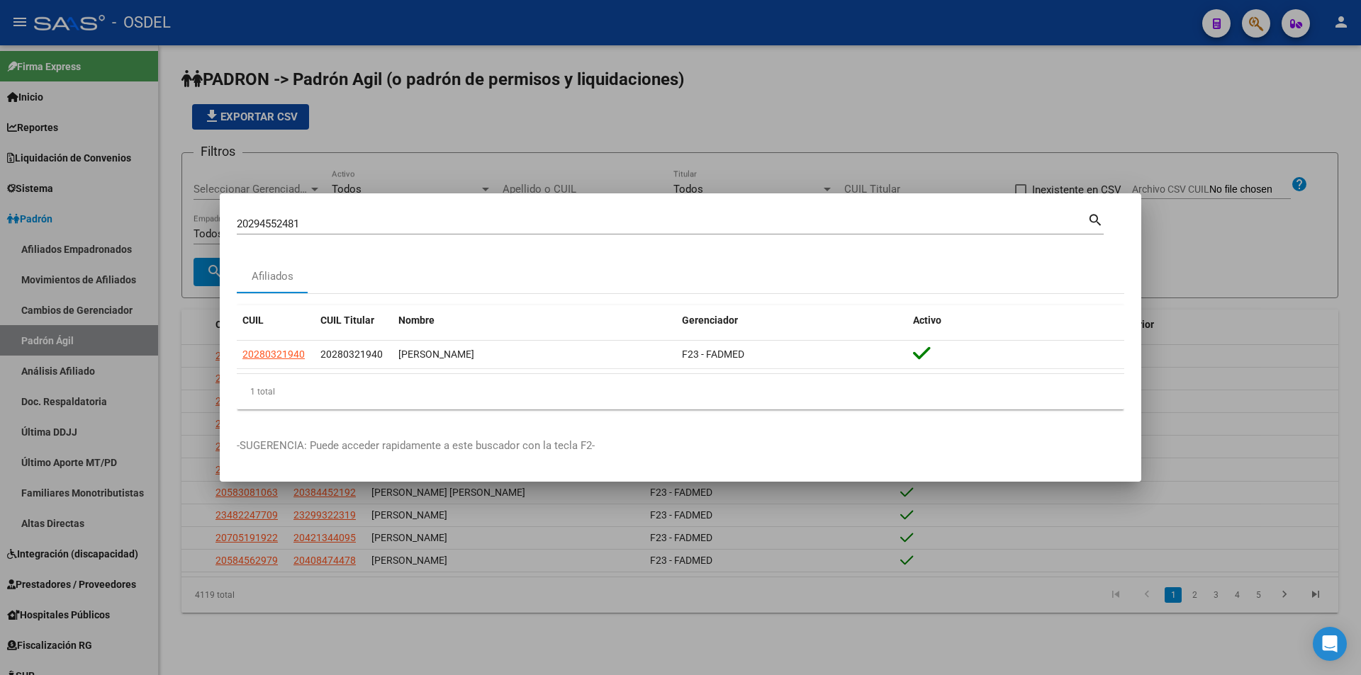
click at [507, 298] on div "CUIL CUIL Titular Nombre Gerenciador Activo 20280321940 20280321940 [PERSON_NAM…" at bounding box center [680, 357] width 887 height 127
click at [1094, 218] on mat-icon "search" at bounding box center [1095, 219] width 16 height 17
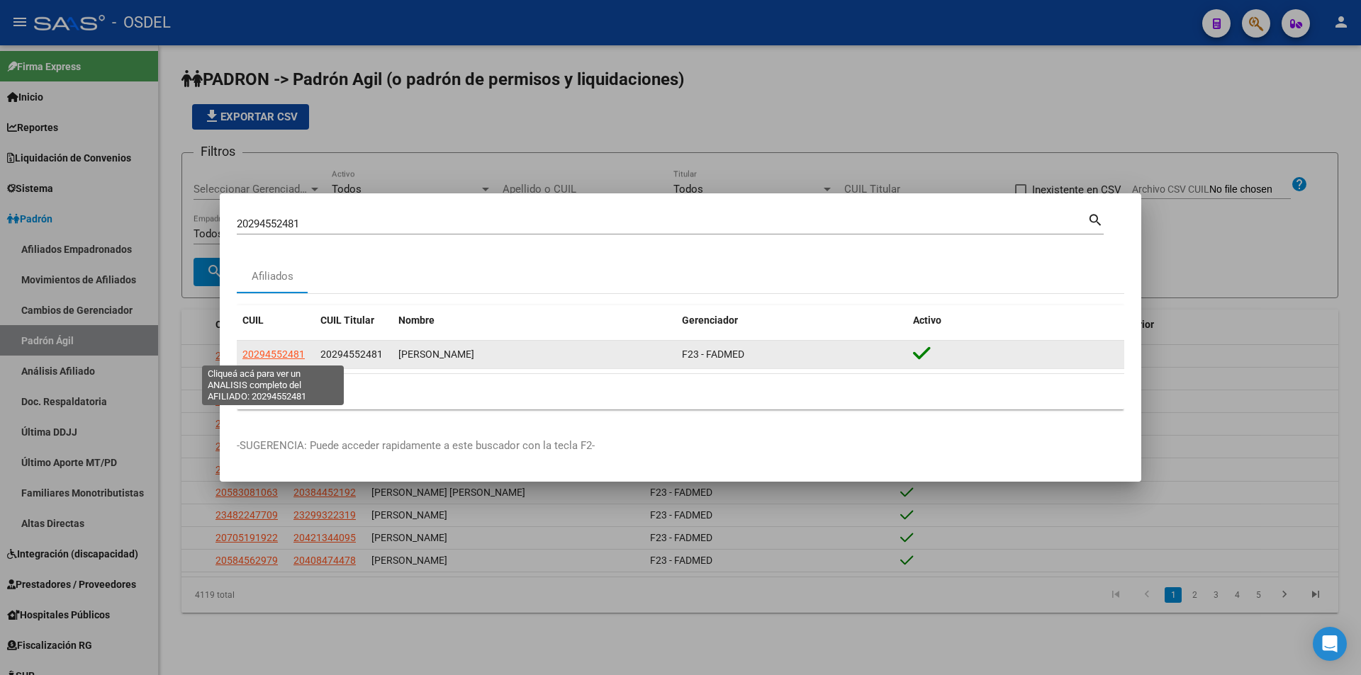
click at [298, 357] on span "20294552481" at bounding box center [273, 354] width 62 height 11
type textarea "20294552481"
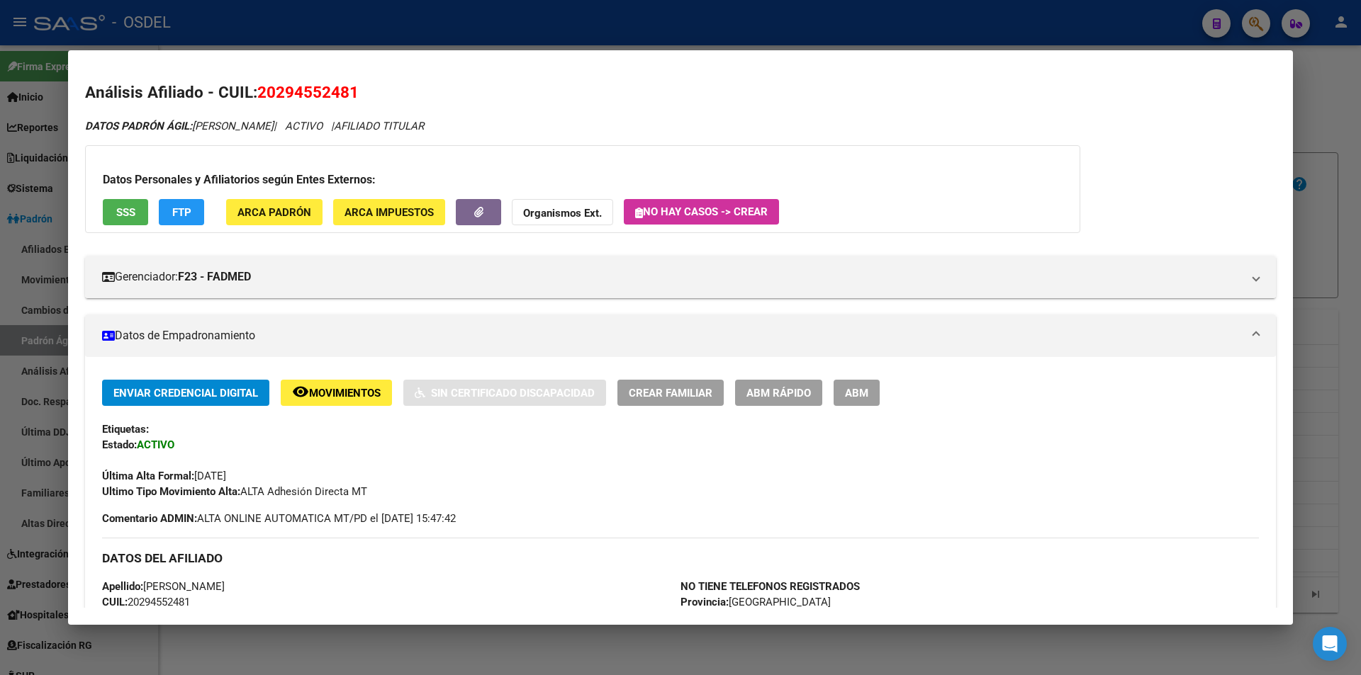
click at [123, 208] on span "SSS" at bounding box center [125, 212] width 19 height 13
click at [130, 215] on span "SSS" at bounding box center [125, 212] width 19 height 13
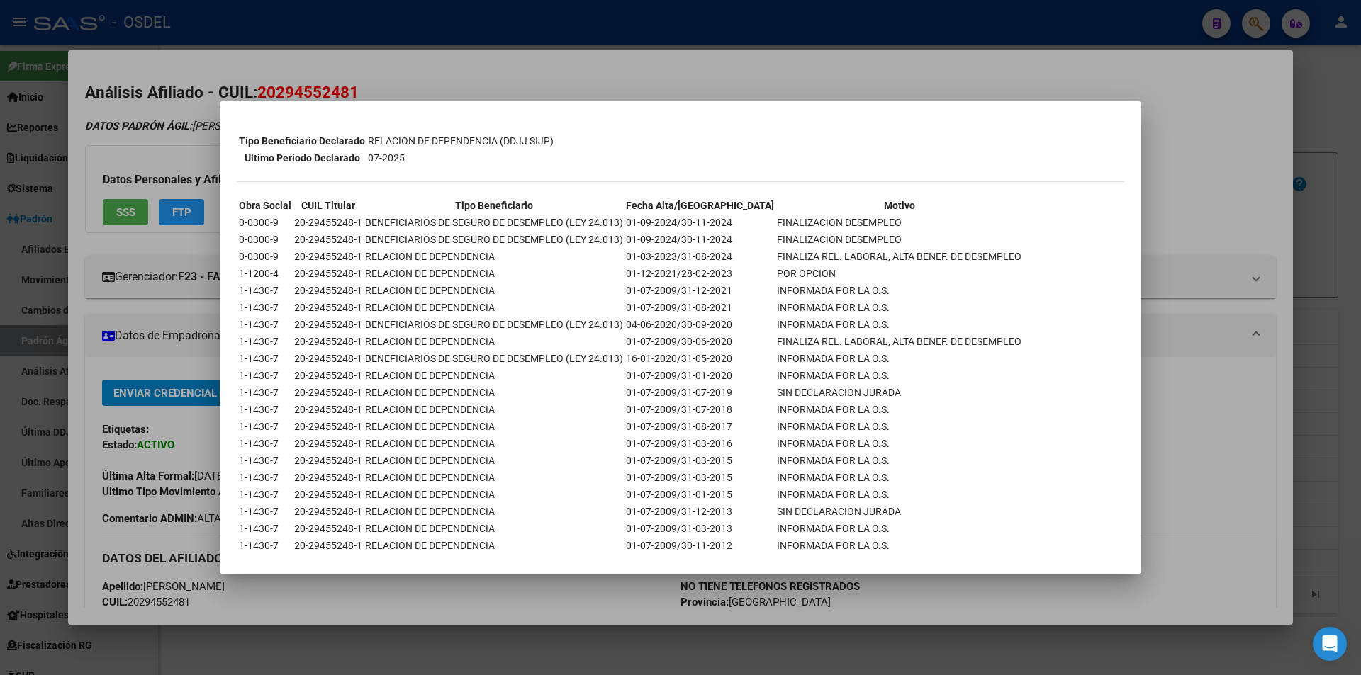
scroll to position [284, 0]
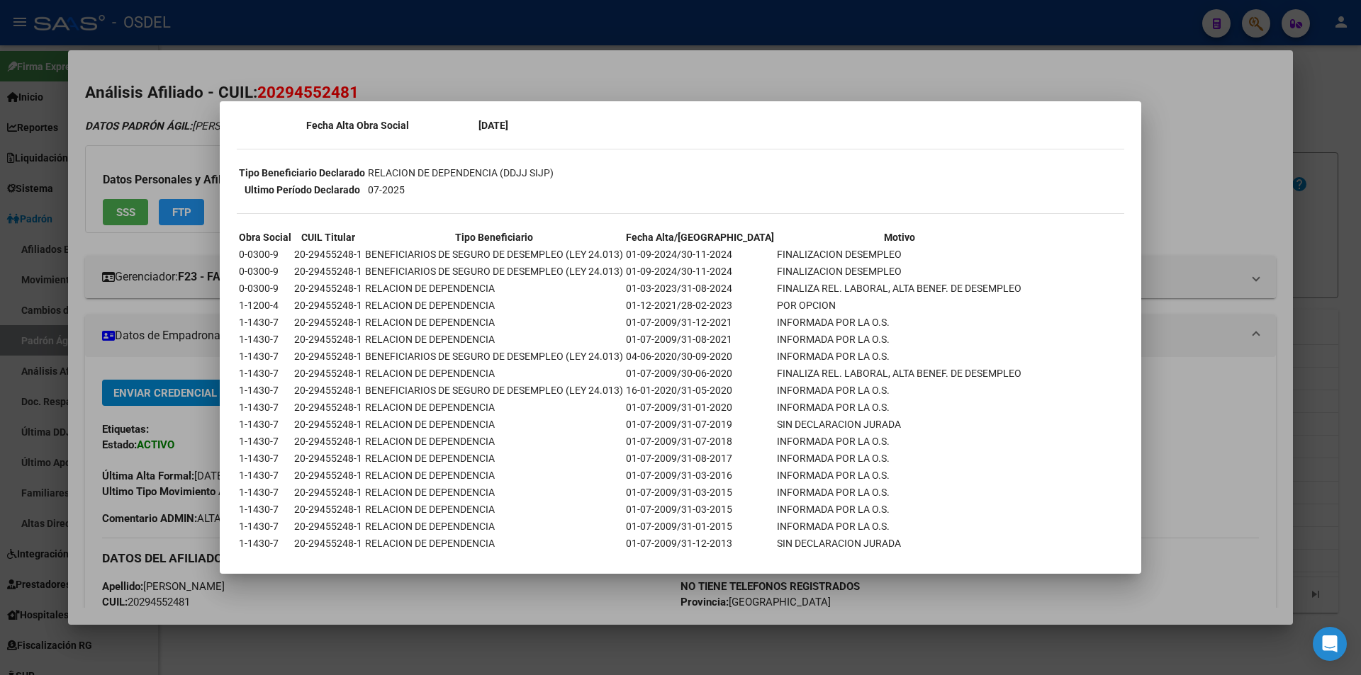
click at [1072, 70] on div at bounding box center [680, 337] width 1361 height 675
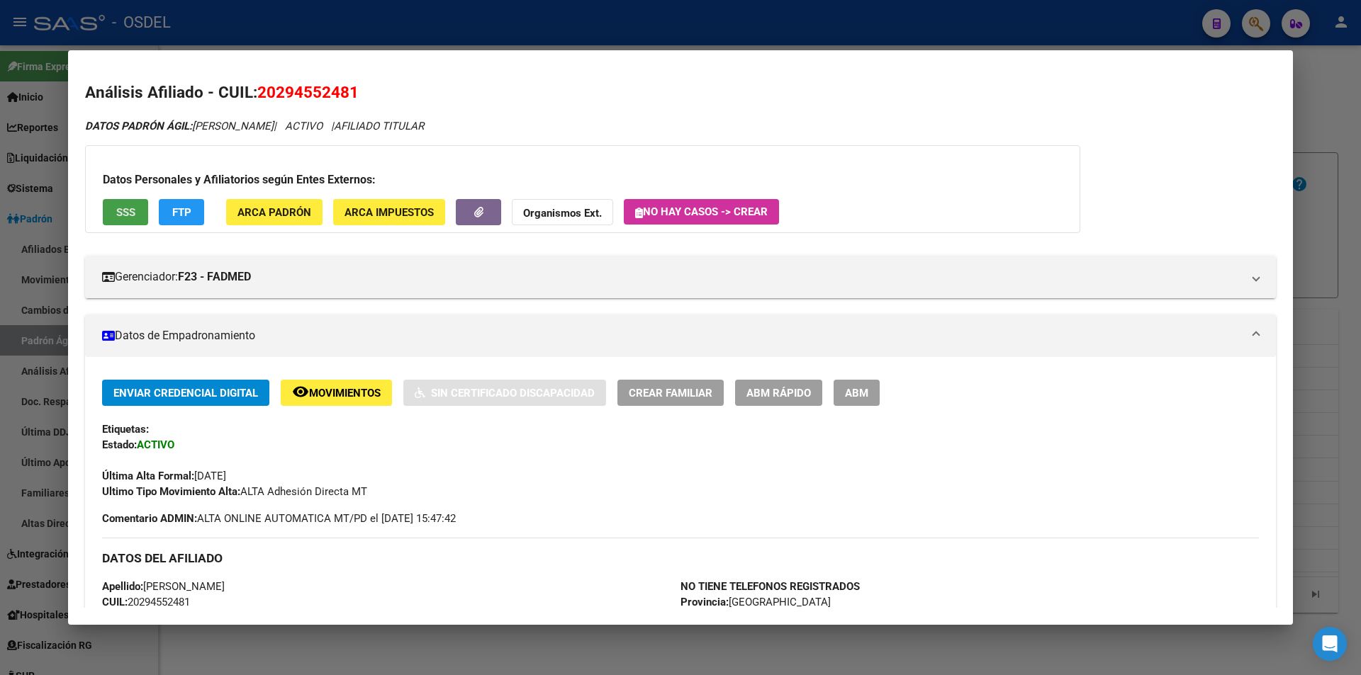
click at [134, 206] on span "SSS" at bounding box center [125, 212] width 19 height 13
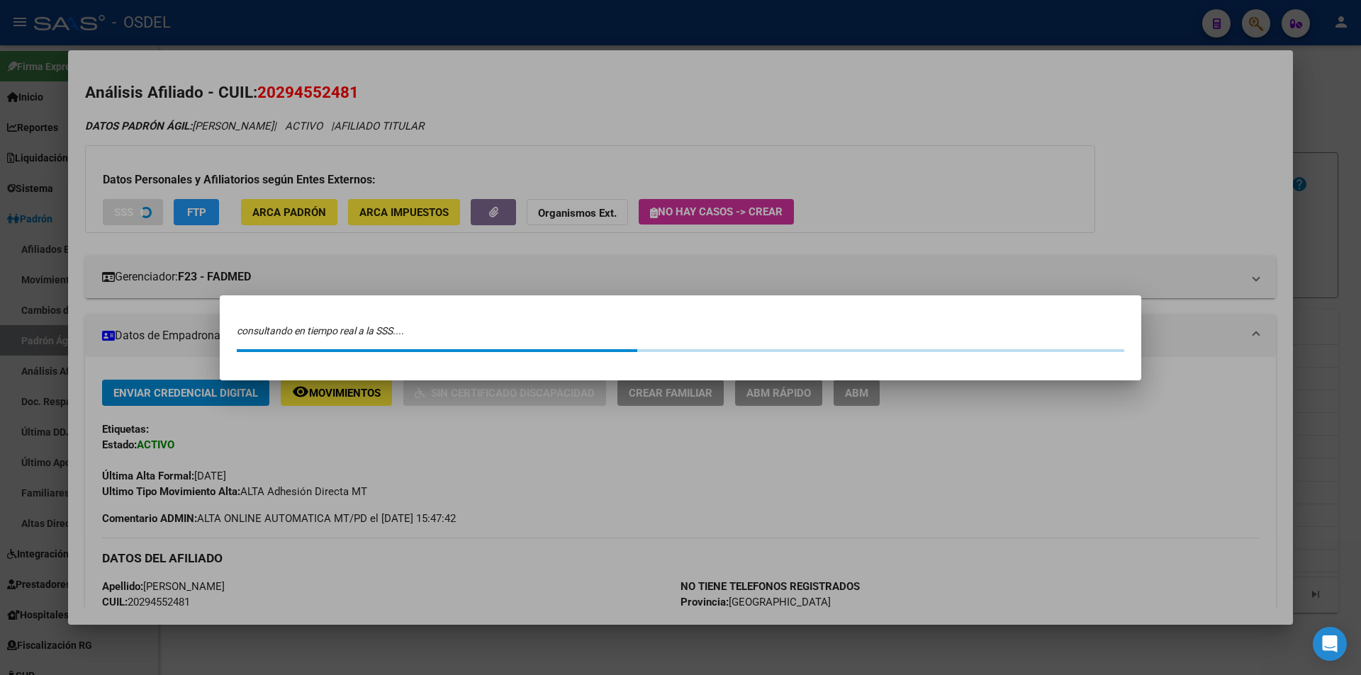
click at [134, 206] on div at bounding box center [680, 337] width 1361 height 675
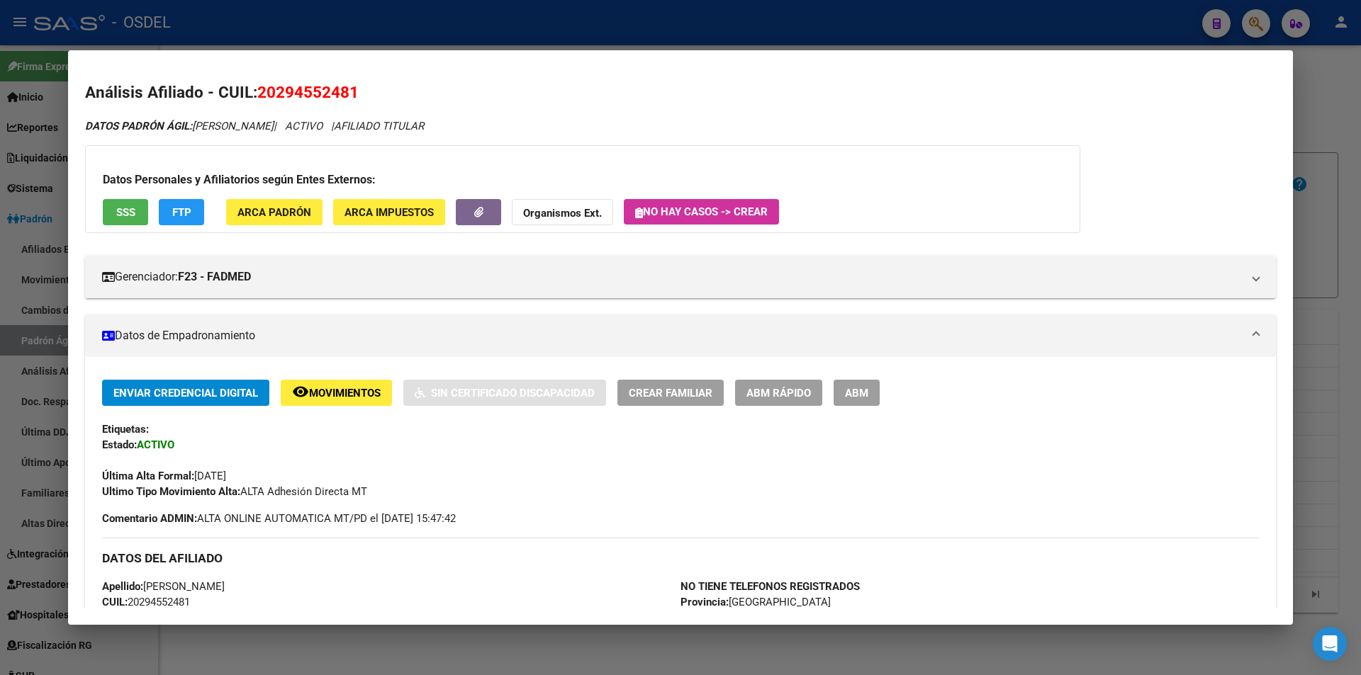
click at [444, 85] on h2 "Análisis Afiliado - CUIL: 20294552481" at bounding box center [680, 93] width 1191 height 24
click at [488, 38] on div at bounding box center [680, 337] width 1361 height 675
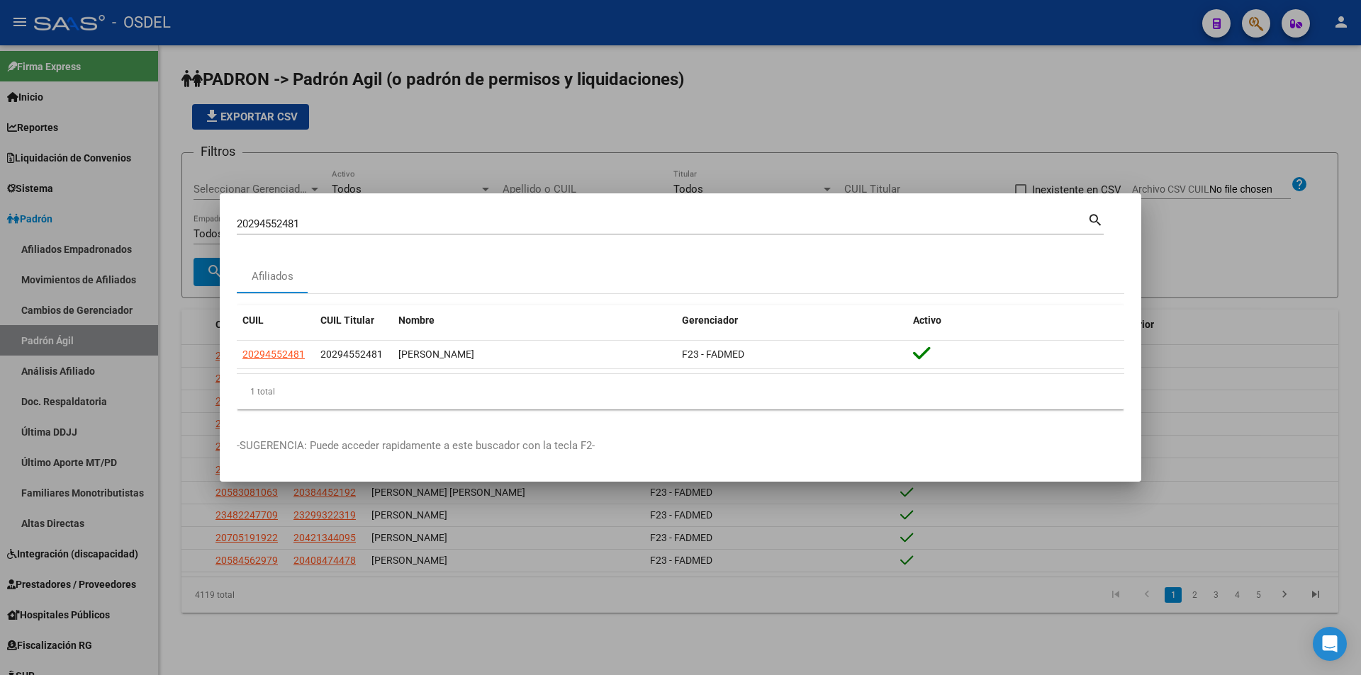
click at [335, 227] on input "20294552481" at bounding box center [662, 224] width 851 height 13
paste input "6810577"
type input "20296810577"
click at [1099, 225] on mat-icon "search" at bounding box center [1095, 219] width 16 height 17
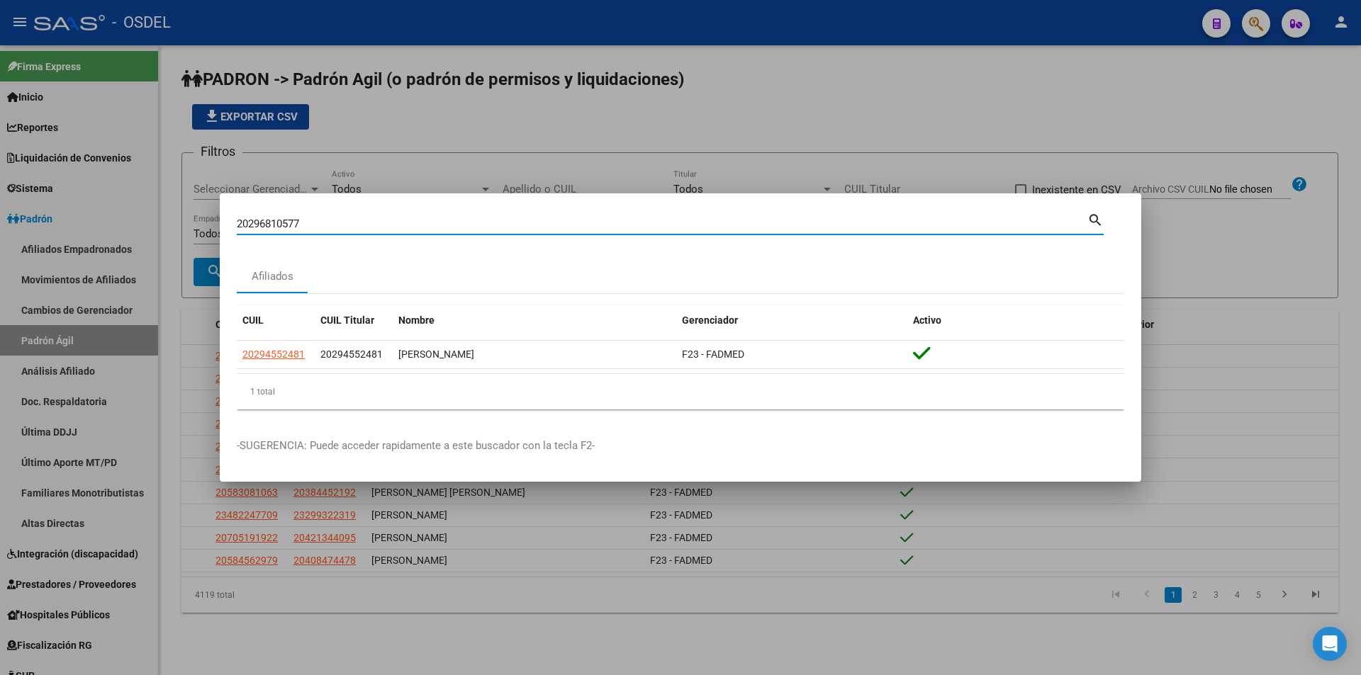
click at [1099, 225] on div at bounding box center [680, 337] width 1361 height 675
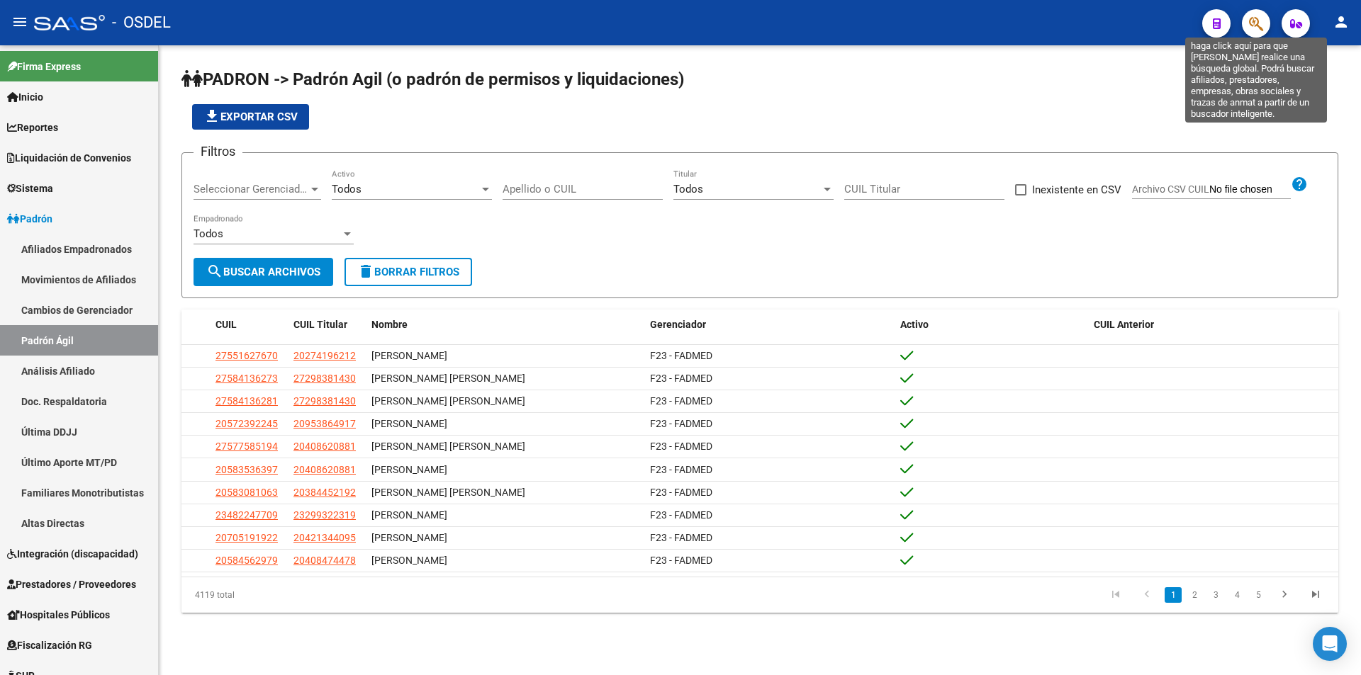
click at [1256, 24] on icon "button" at bounding box center [1256, 24] width 14 height 16
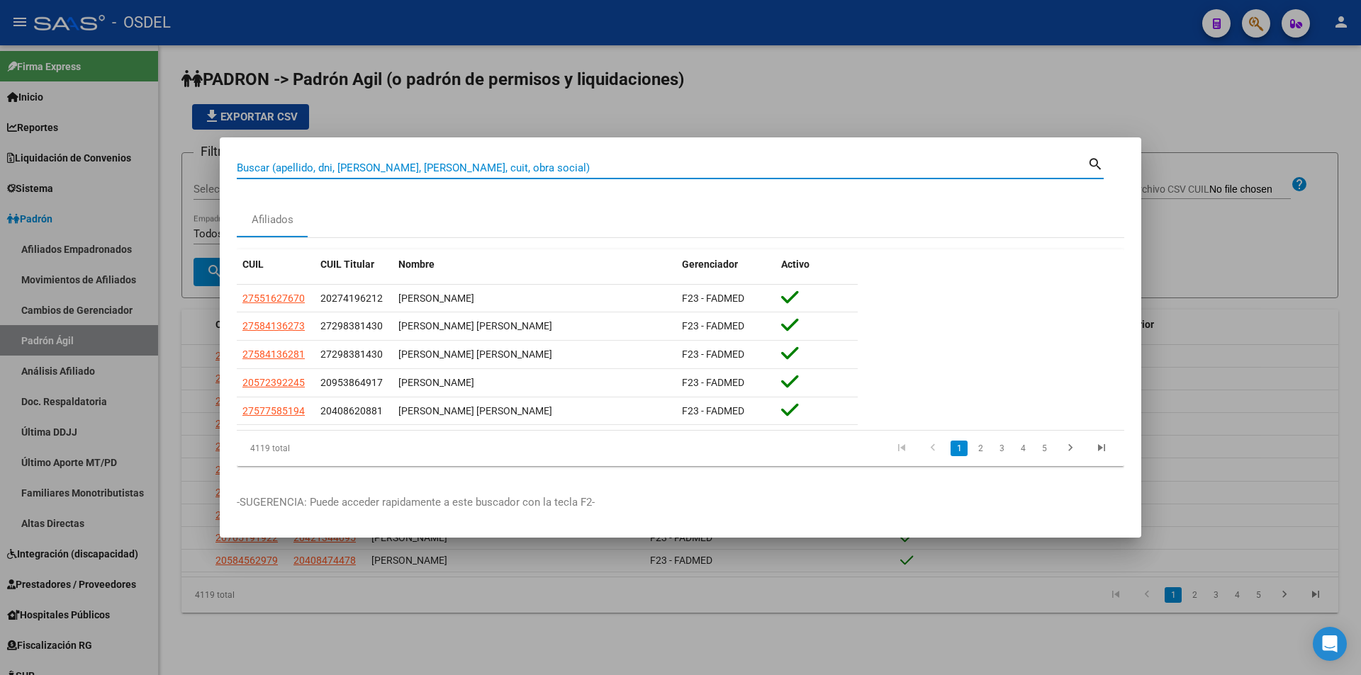
click at [447, 162] on input "Buscar (apellido, dni, [PERSON_NAME], [PERSON_NAME], cuit, obra social)" at bounding box center [662, 168] width 851 height 13
paste input "20296810577"
type input "20296810577"
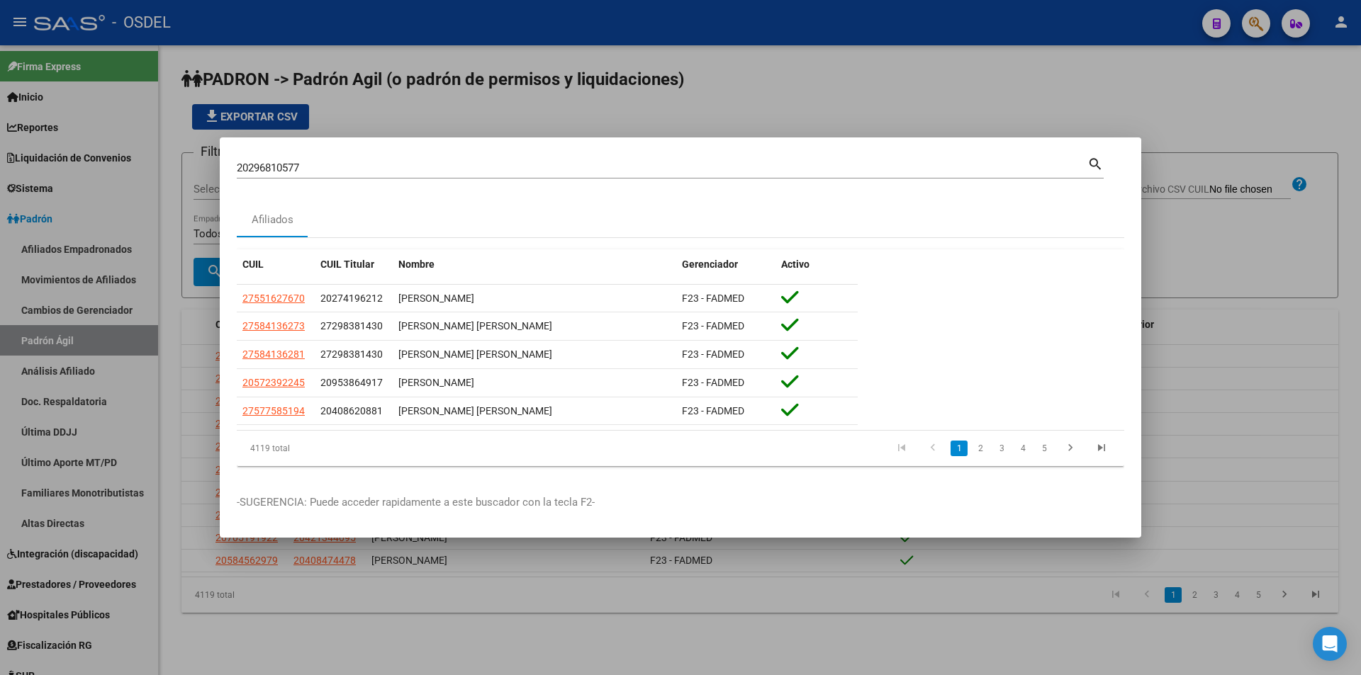
click at [1096, 155] on mat-icon "search" at bounding box center [1095, 163] width 16 height 17
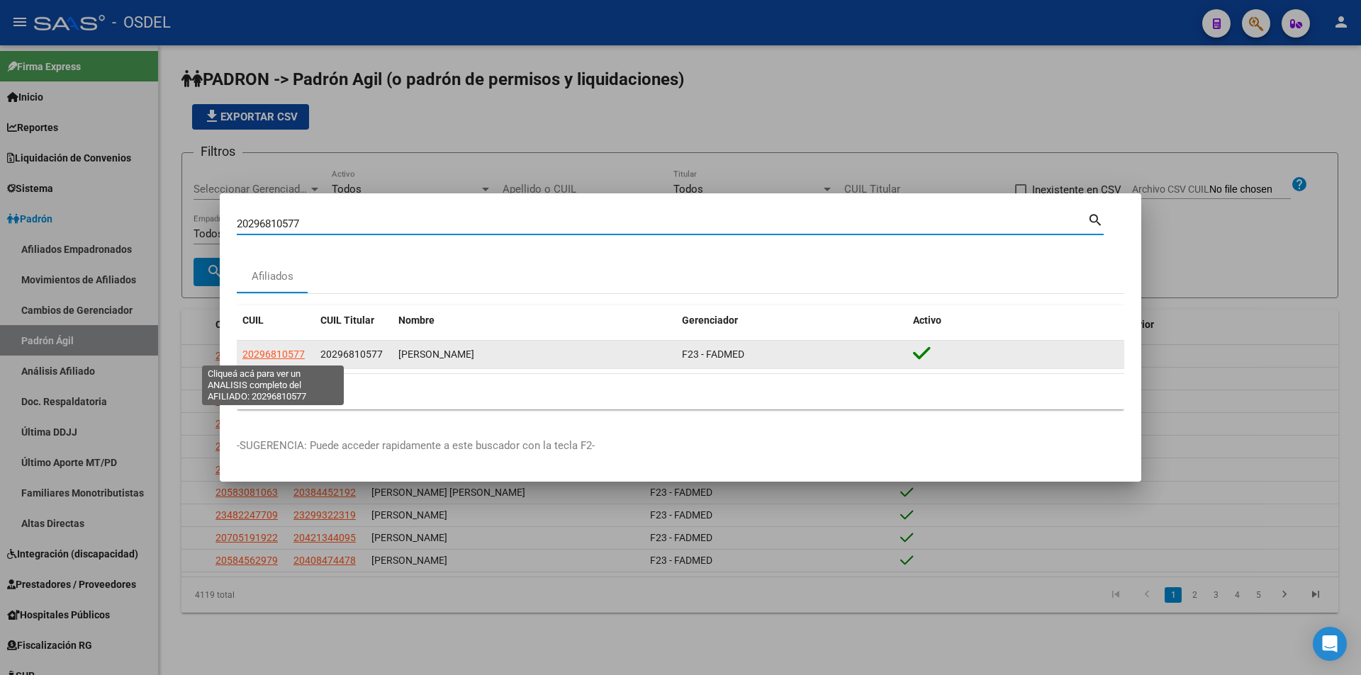
click at [282, 352] on span "20296810577" at bounding box center [273, 354] width 62 height 11
type textarea "20296810577"
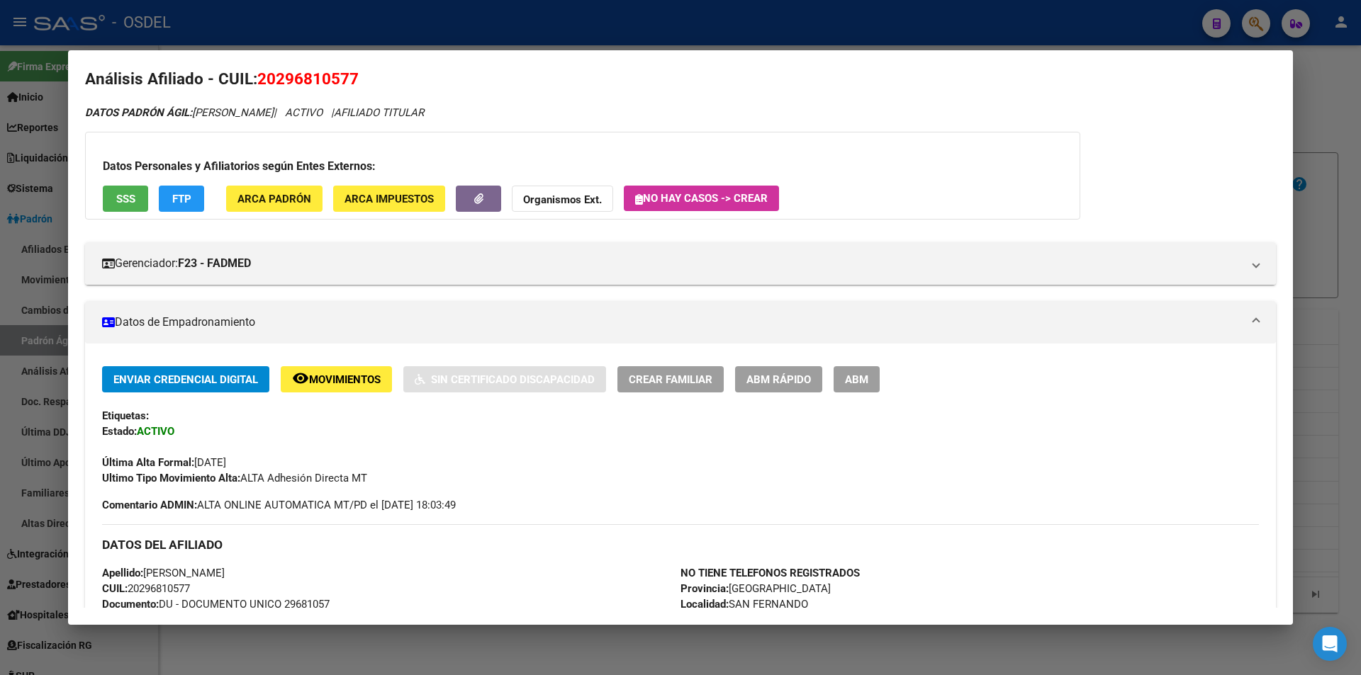
scroll to position [0, 0]
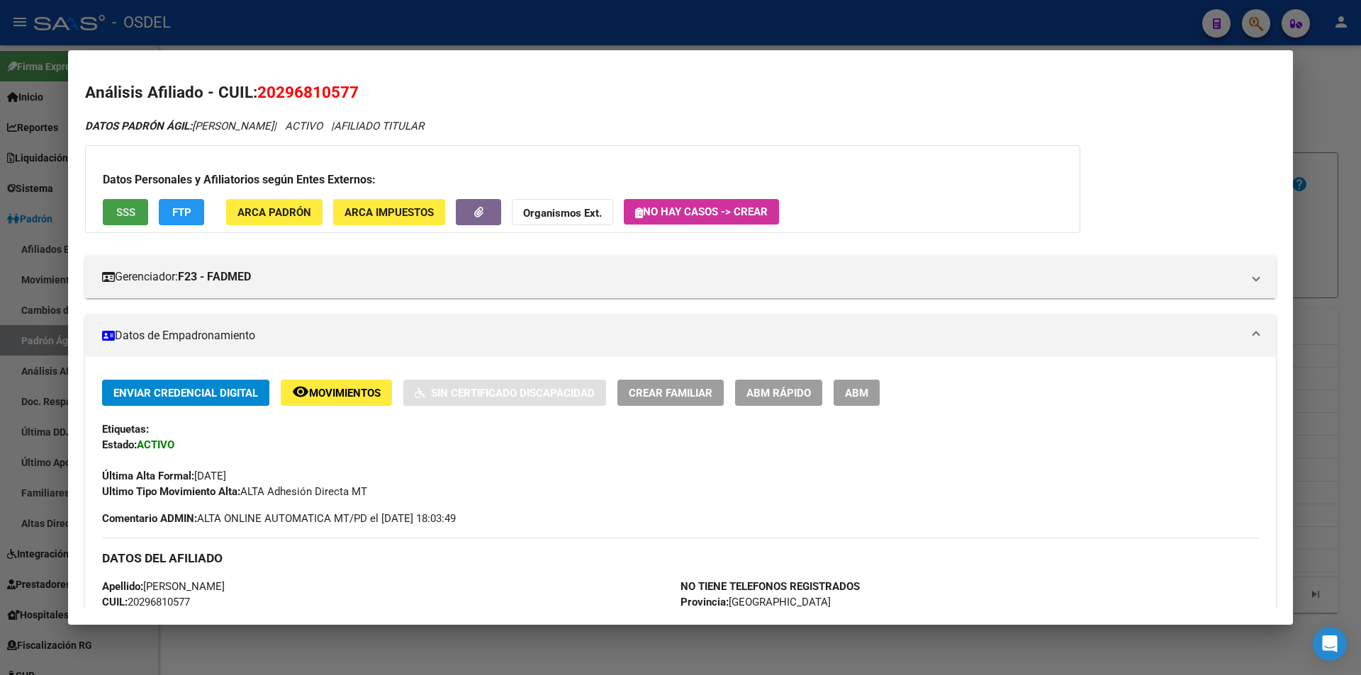
click at [117, 211] on span "SSS" at bounding box center [125, 212] width 19 height 13
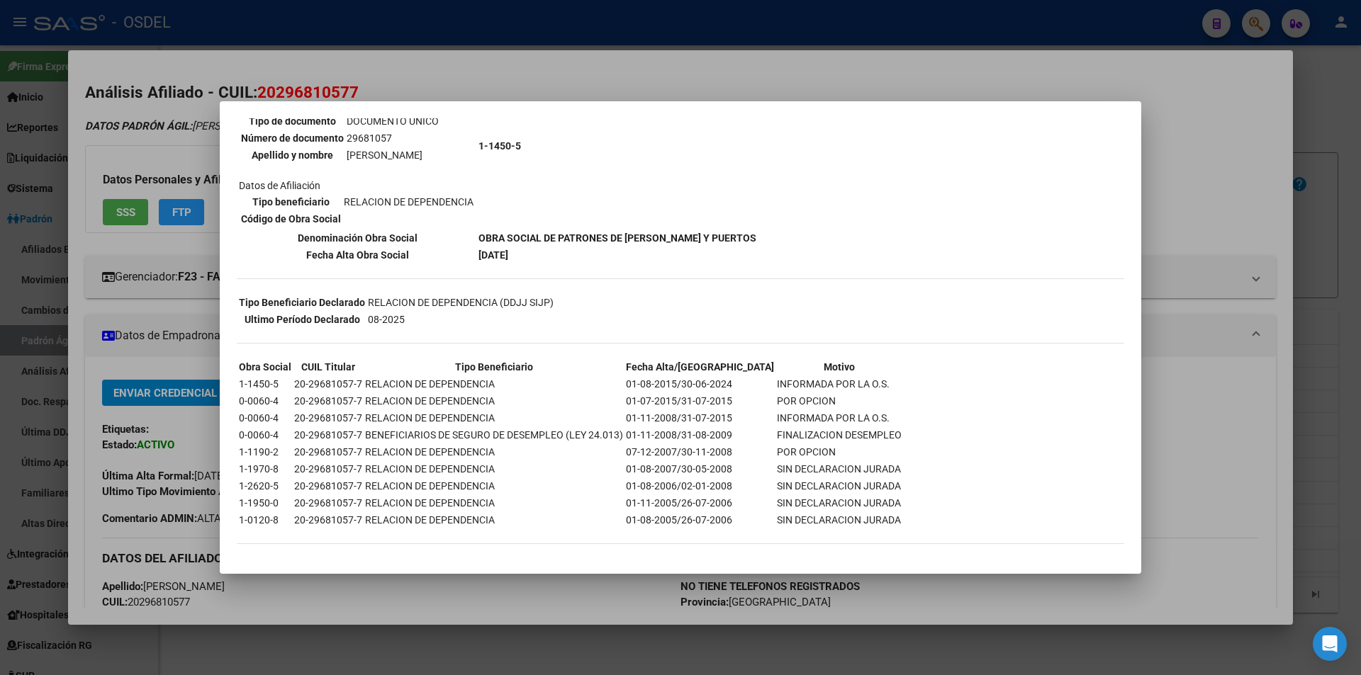
scroll to position [155, 0]
click at [1021, 58] on div at bounding box center [680, 337] width 1361 height 675
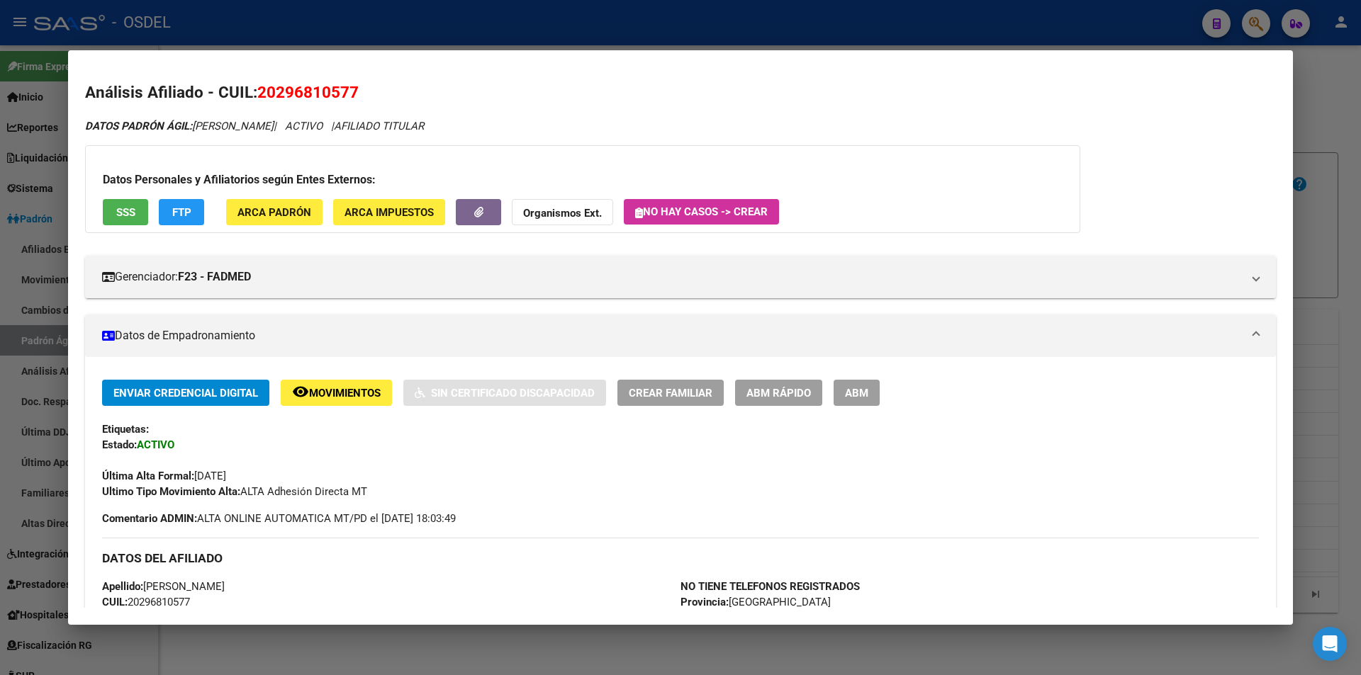
click at [975, 33] on div at bounding box center [680, 337] width 1361 height 675
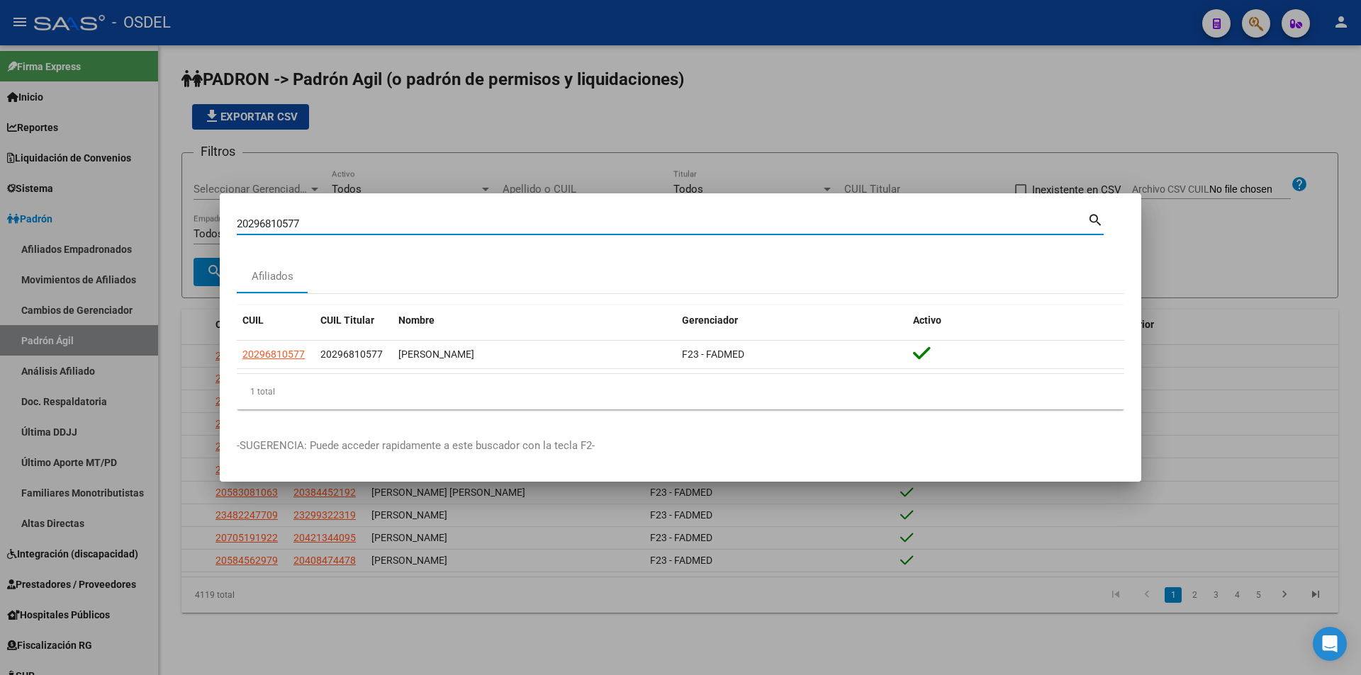
click at [505, 219] on input "20296810577" at bounding box center [662, 224] width 851 height 13
paste input "979199"
type input "20296979199"
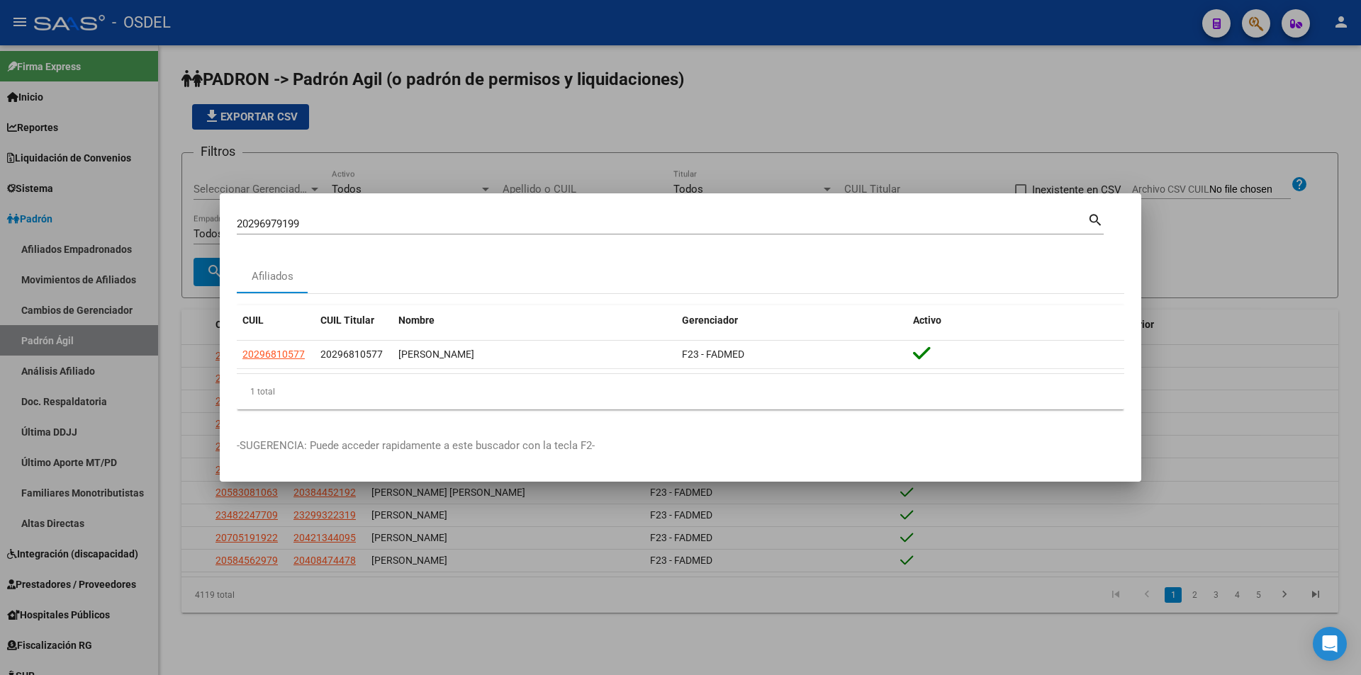
click at [1092, 223] on mat-icon "search" at bounding box center [1095, 219] width 16 height 17
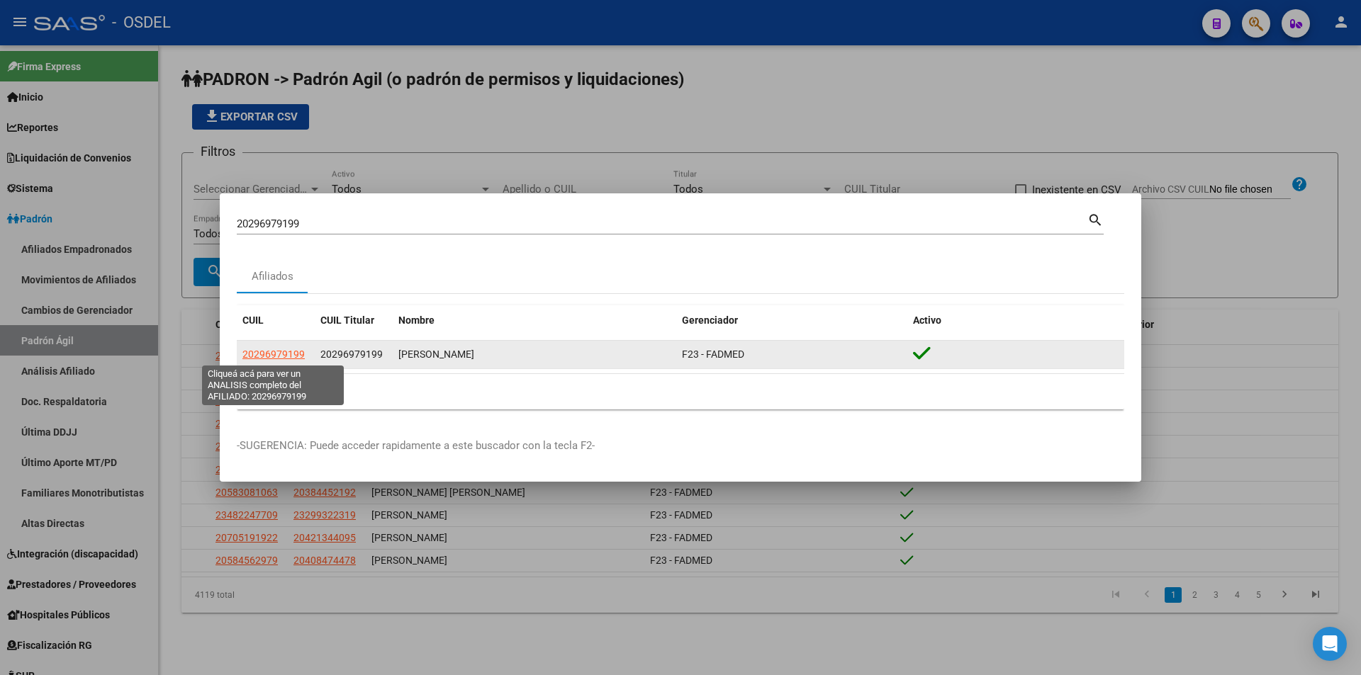
click at [293, 356] on span "20296979199" at bounding box center [273, 354] width 62 height 11
type textarea "20296979199"
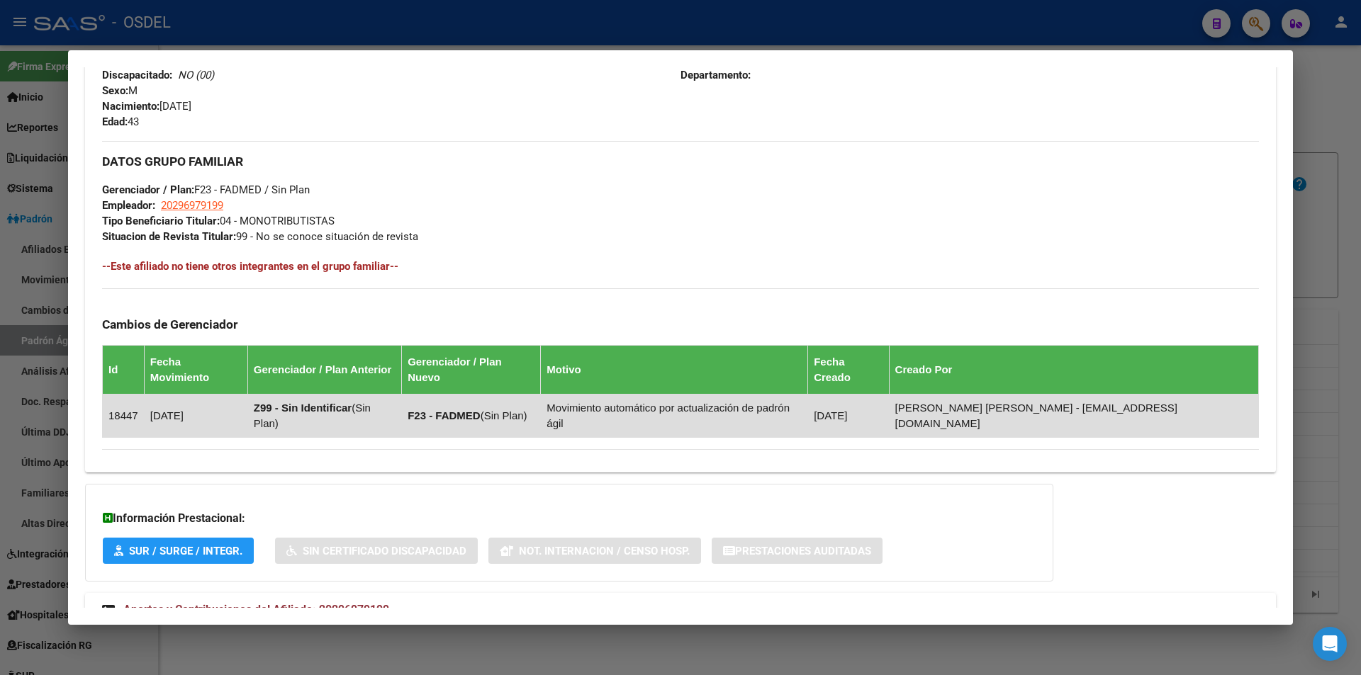
scroll to position [625, 0]
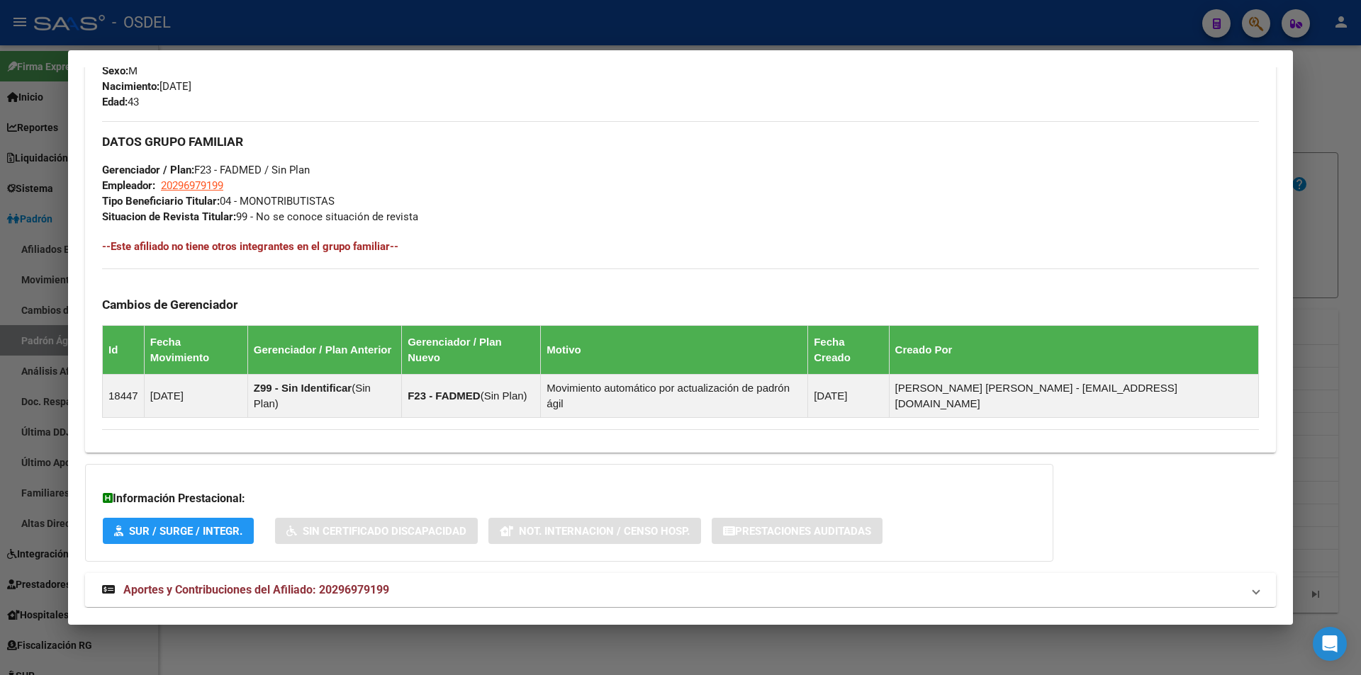
click at [275, 583] on span "Aportes y Contribuciones del Afiliado: 20296979199" at bounding box center [256, 589] width 266 height 13
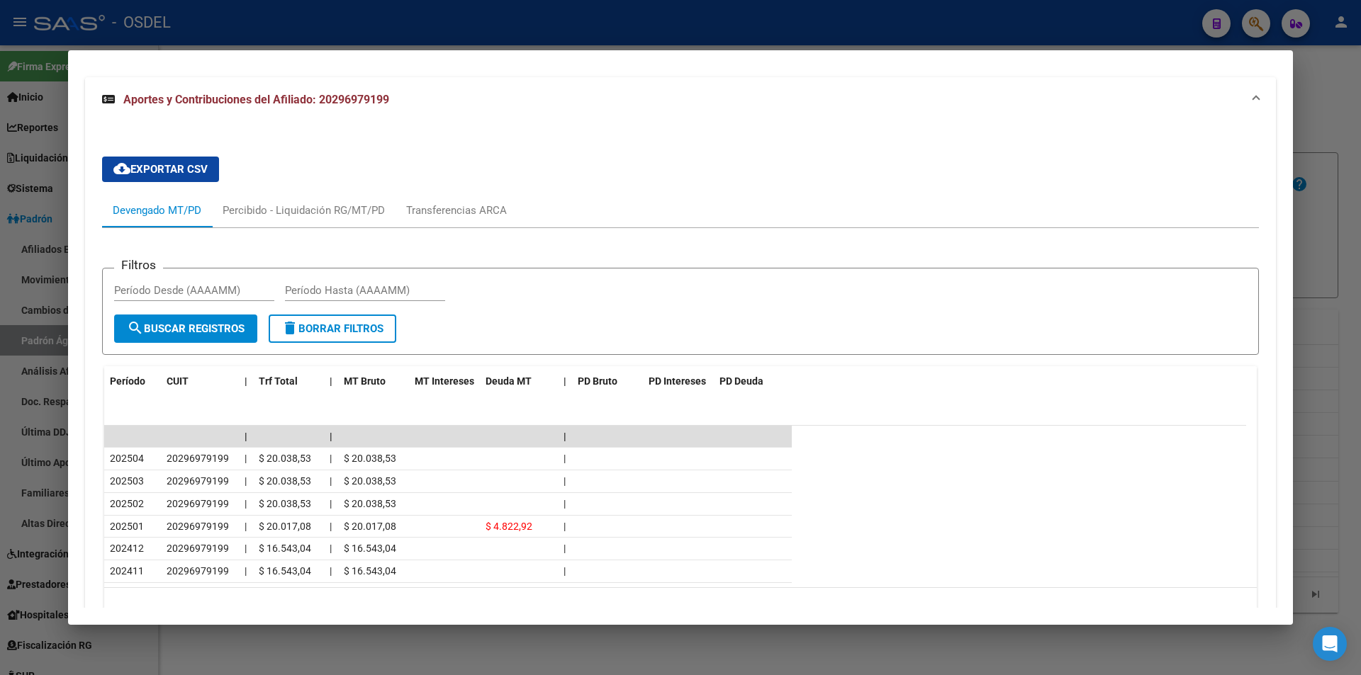
scroll to position [1172, 0]
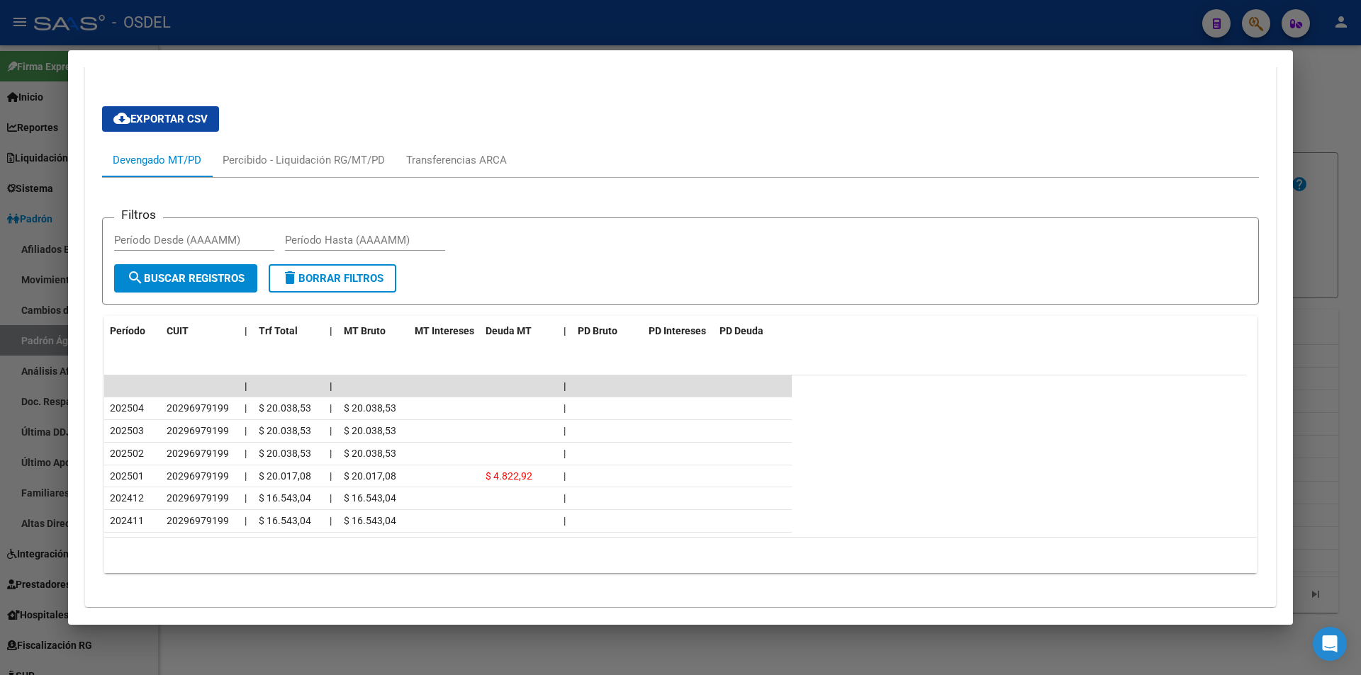
click at [736, 26] on div at bounding box center [680, 337] width 1361 height 675
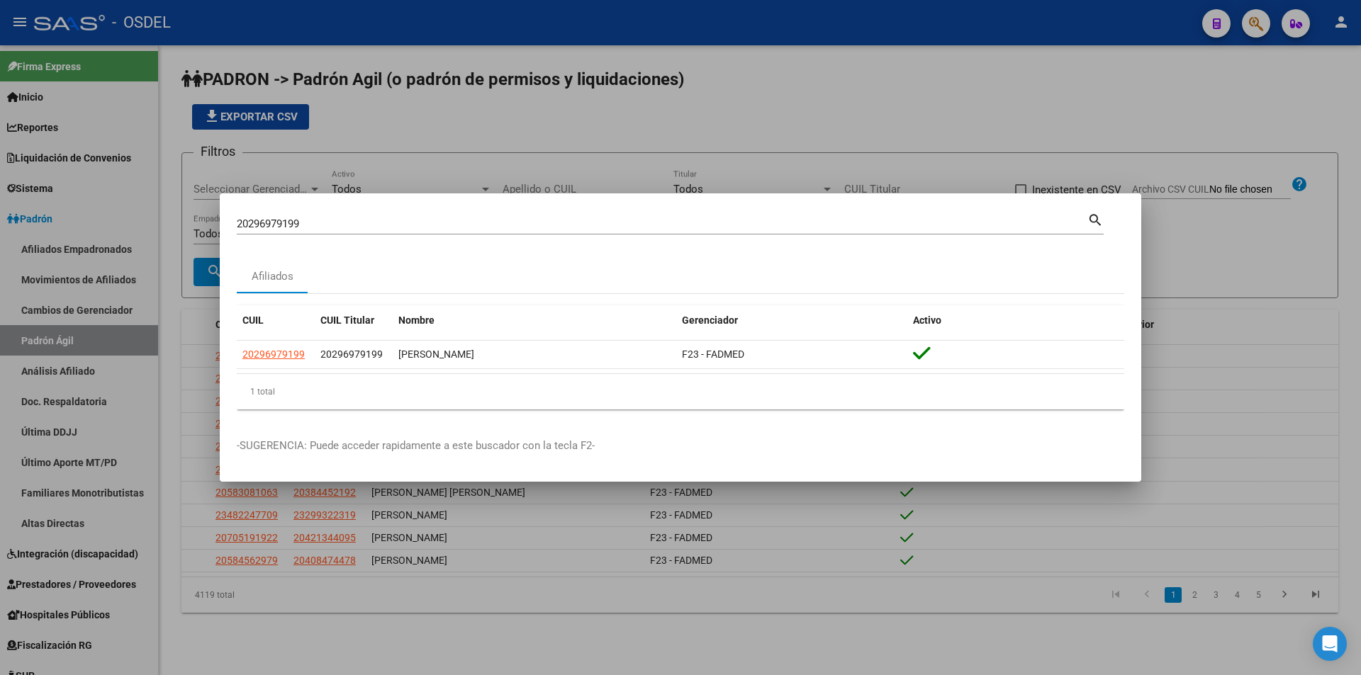
click at [865, 127] on div at bounding box center [680, 337] width 1361 height 675
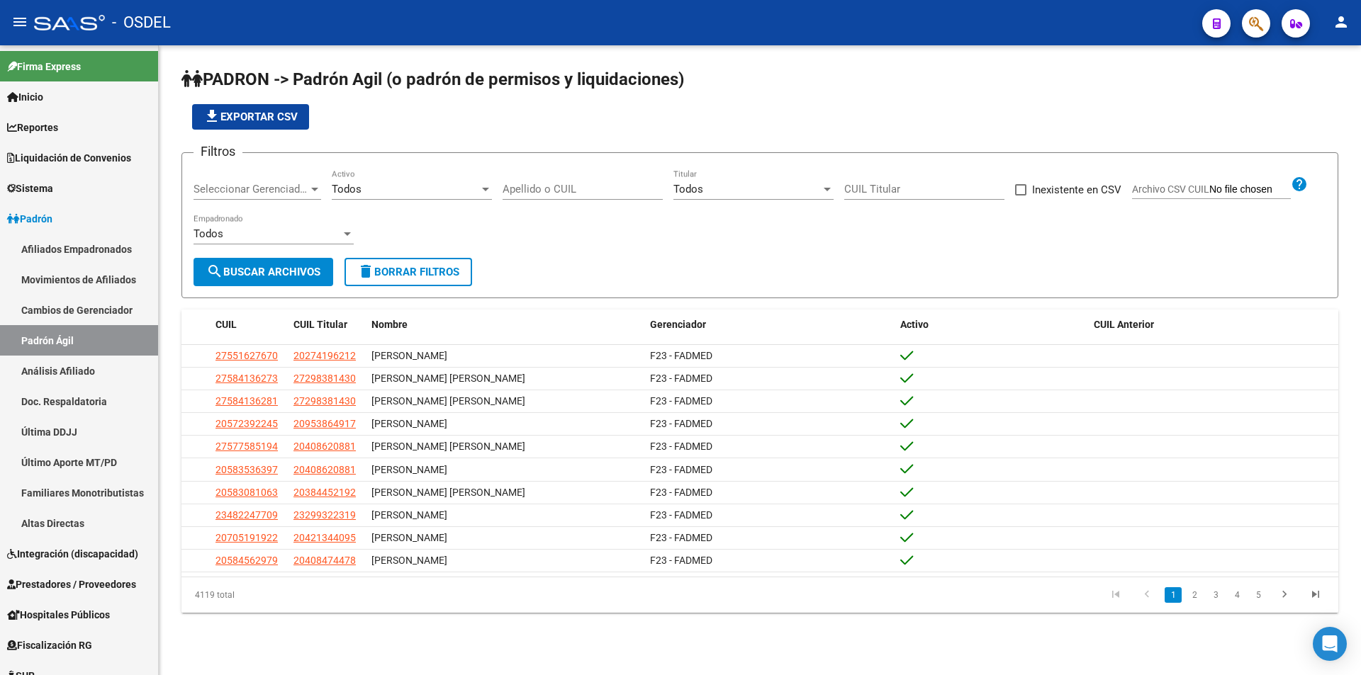
click at [1252, 39] on mat-toolbar "menu - OSDEL person" at bounding box center [680, 22] width 1361 height 45
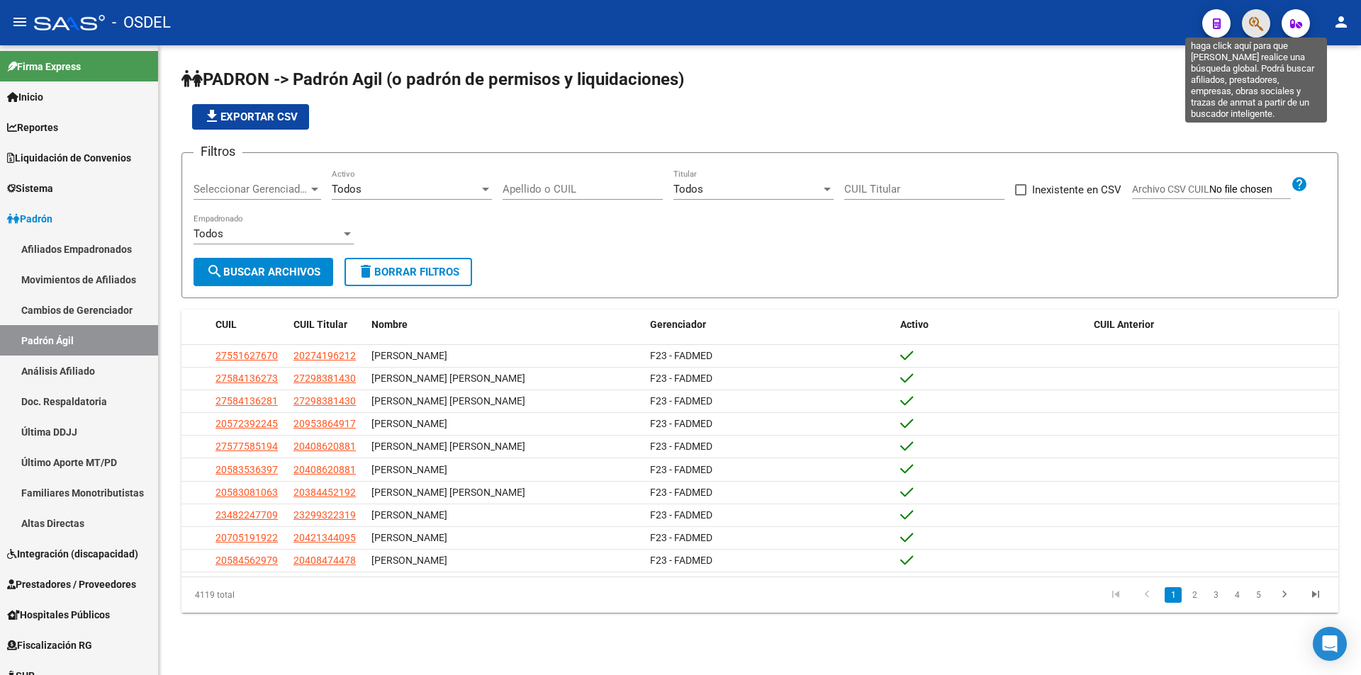
click at [1255, 24] on icon "button" at bounding box center [1256, 24] width 14 height 16
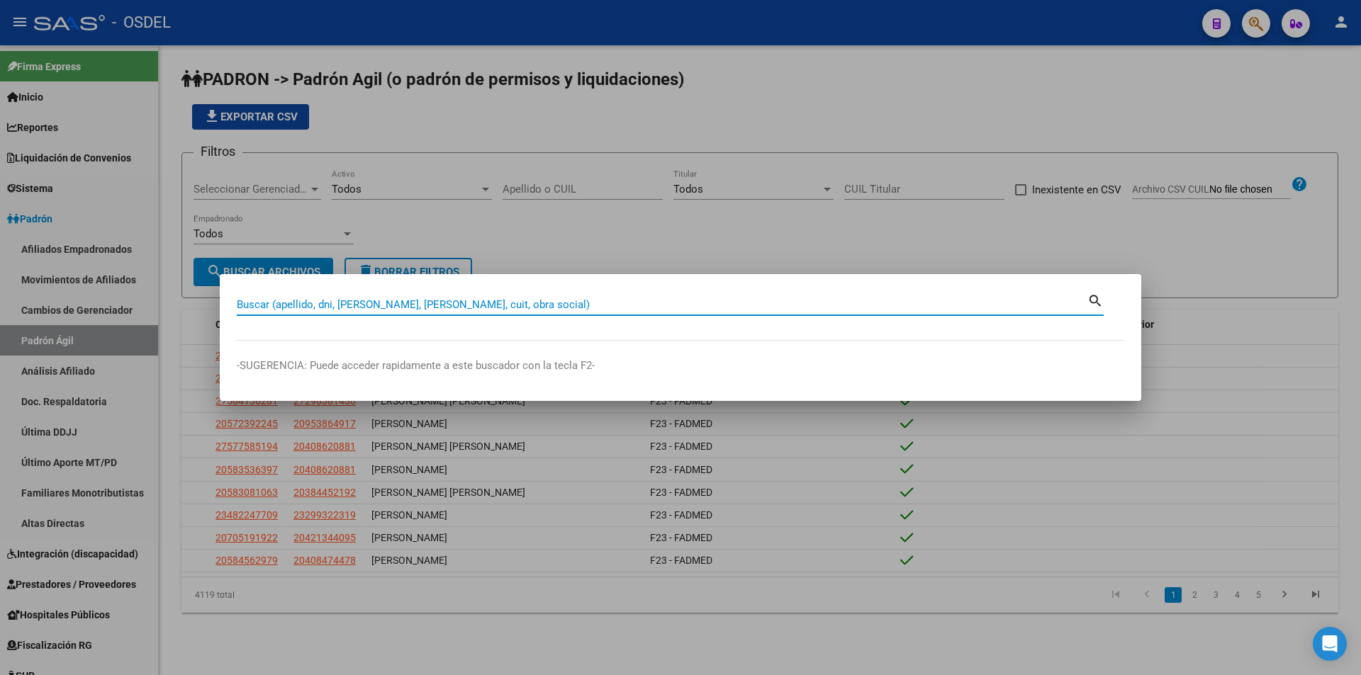
click at [425, 299] on input "Buscar (apellido, dni, [PERSON_NAME], [PERSON_NAME], cuit, obra social)" at bounding box center [662, 304] width 851 height 13
paste input "20183736079"
type input "20183736079"
click at [1095, 298] on mat-icon "search" at bounding box center [1095, 299] width 16 height 17
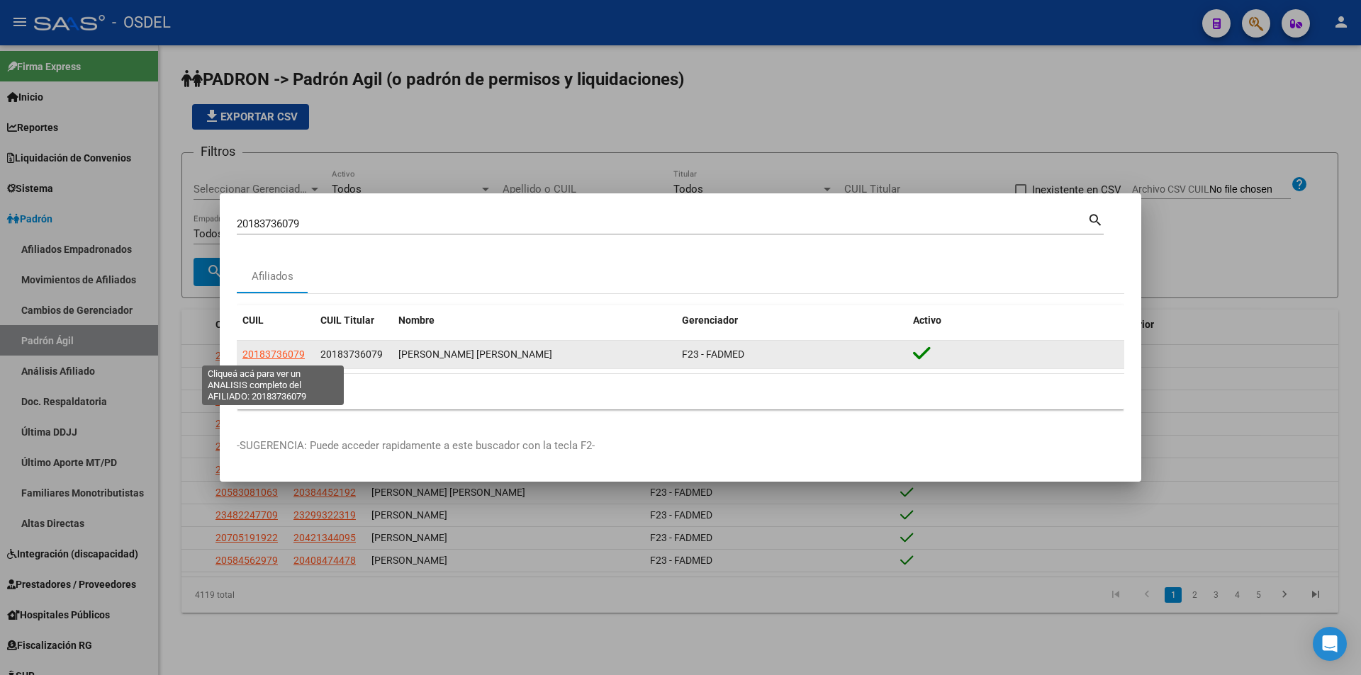
click at [292, 353] on span "20183736079" at bounding box center [273, 354] width 62 height 11
type textarea "20183736079"
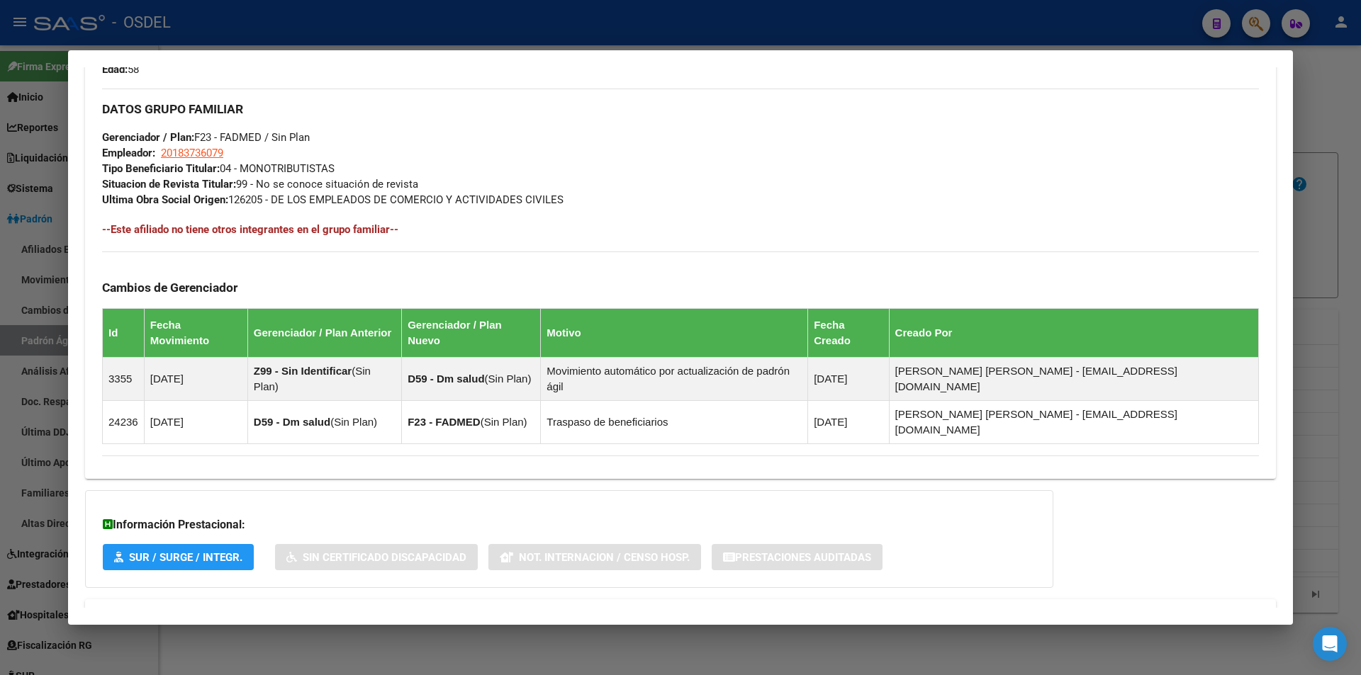
scroll to position [668, 0]
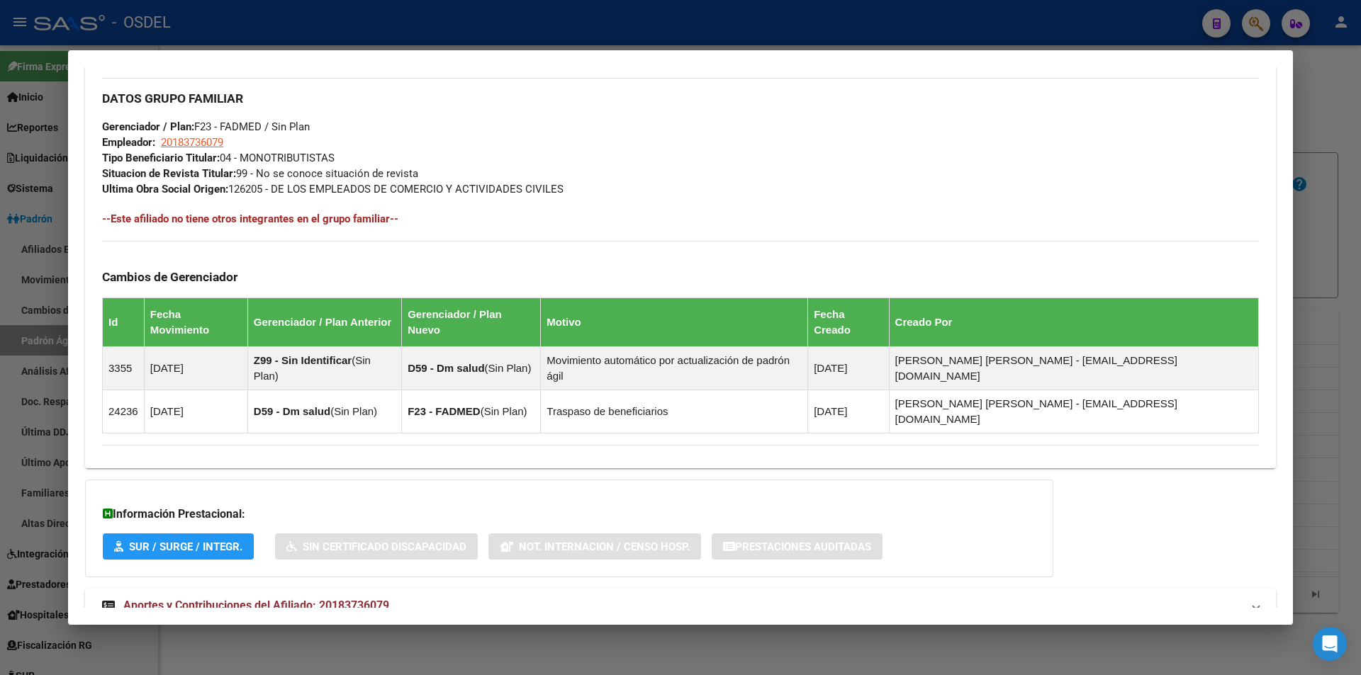
click at [220, 599] on span "Aportes y Contribuciones del Afiliado: 20183736079" at bounding box center [256, 605] width 266 height 13
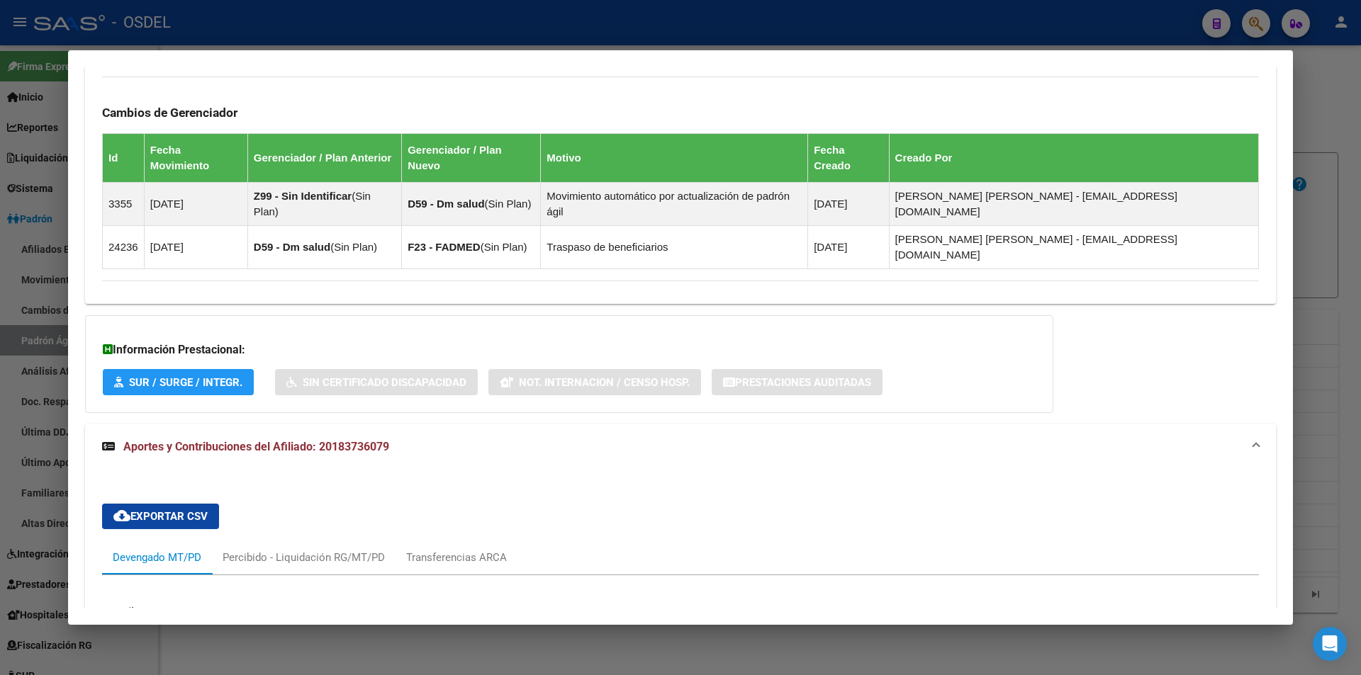
scroll to position [952, 0]
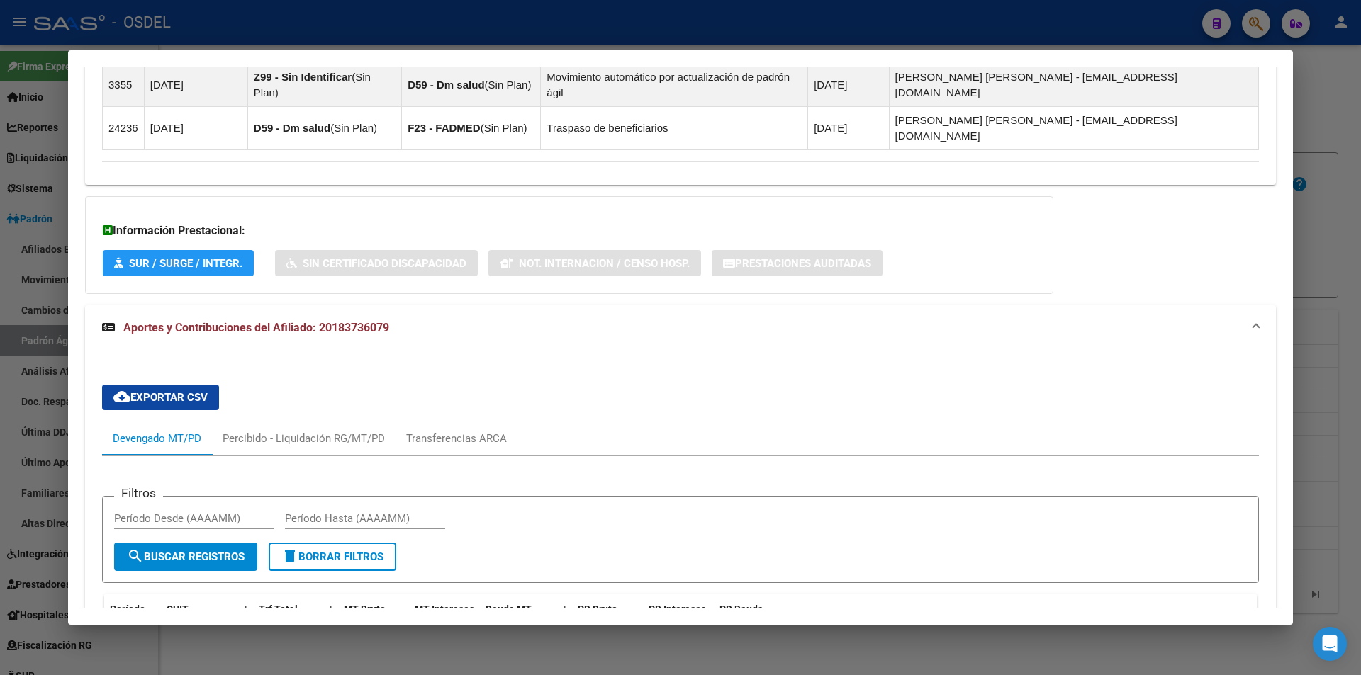
click at [282, 321] on span "Aportes y Contribuciones del Afiliado: 20183736079" at bounding box center [256, 327] width 266 height 13
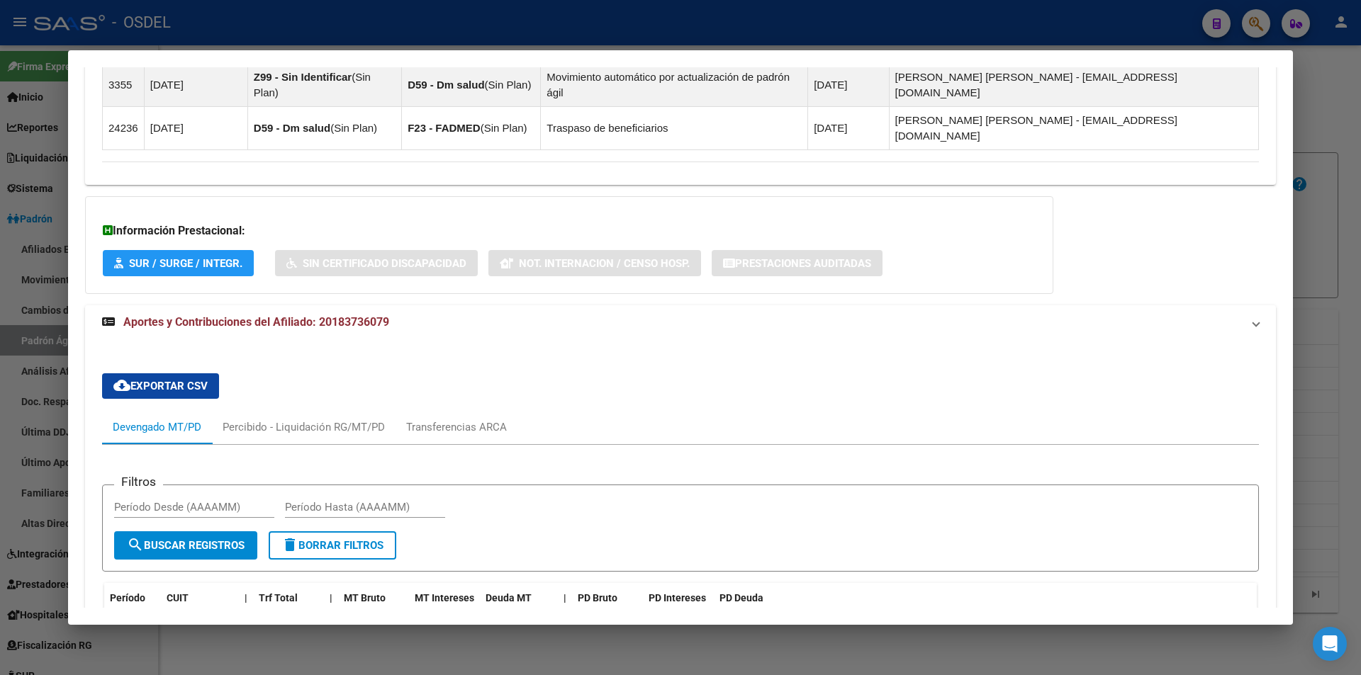
scroll to position [668, 0]
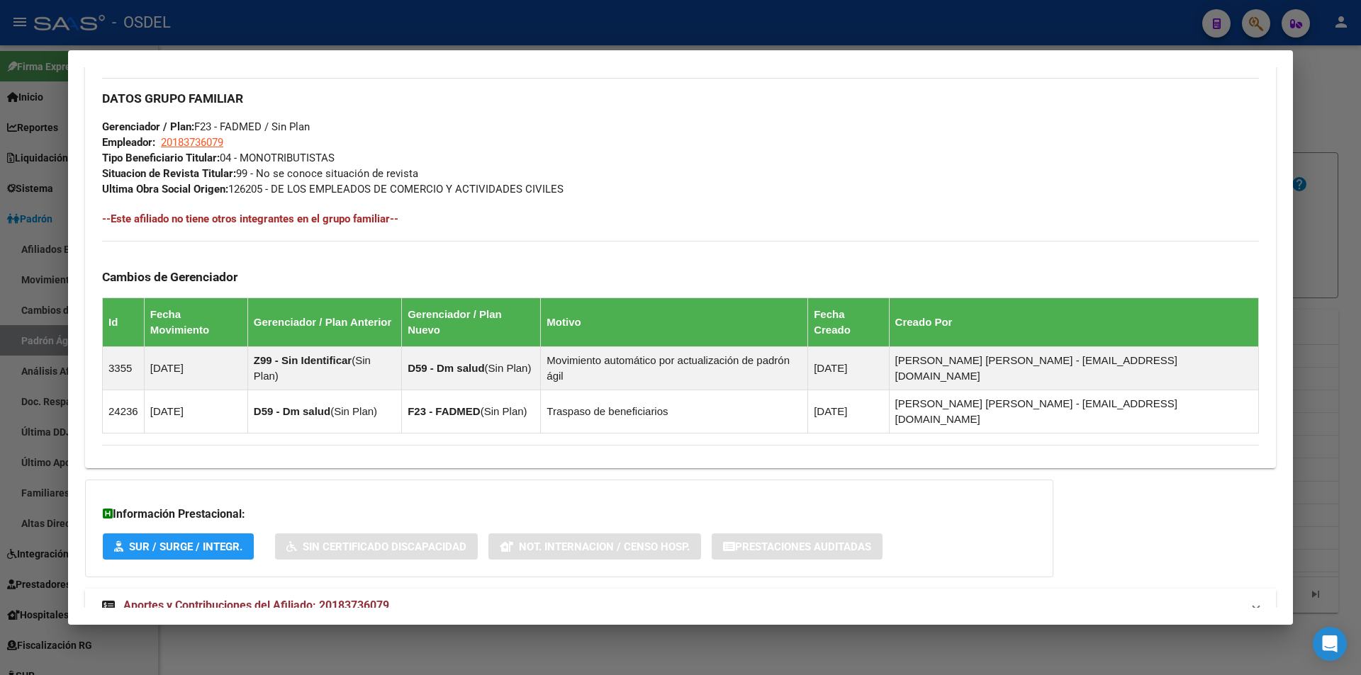
click at [343, 599] on span "Aportes y Contribuciones del Afiliado: 20183736079" at bounding box center [256, 605] width 266 height 13
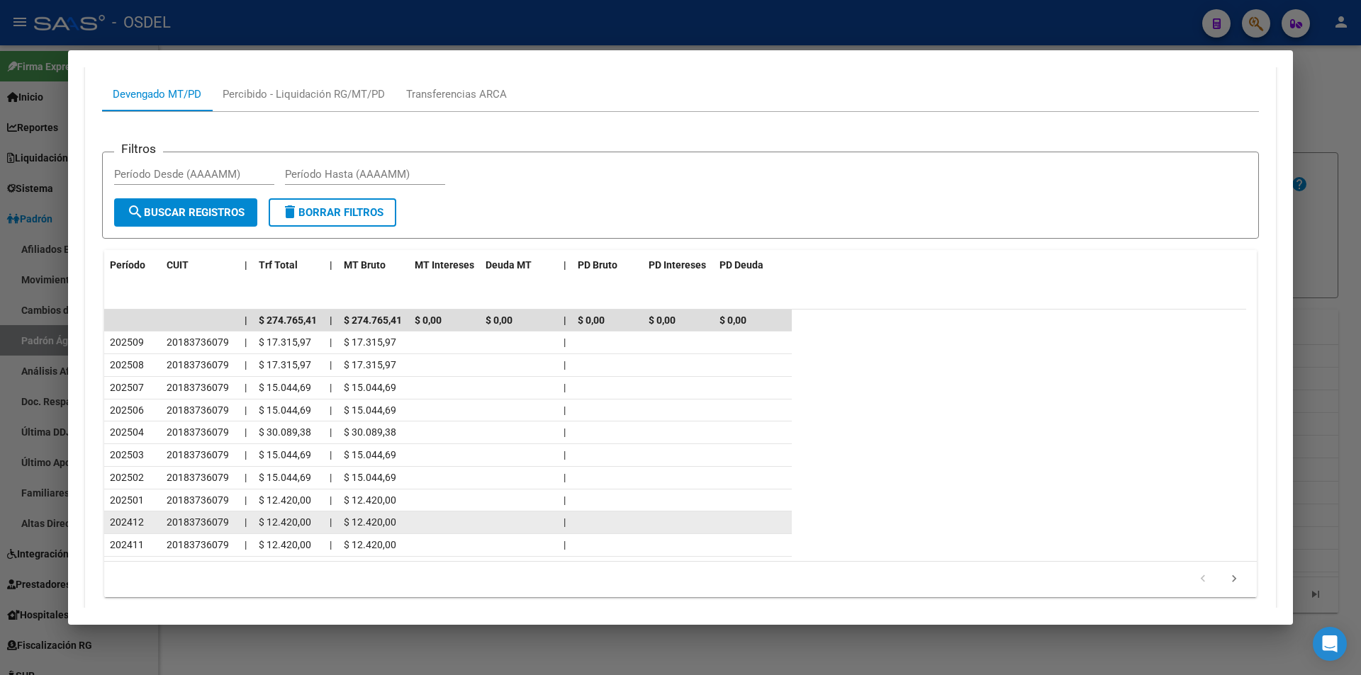
scroll to position [1305, 0]
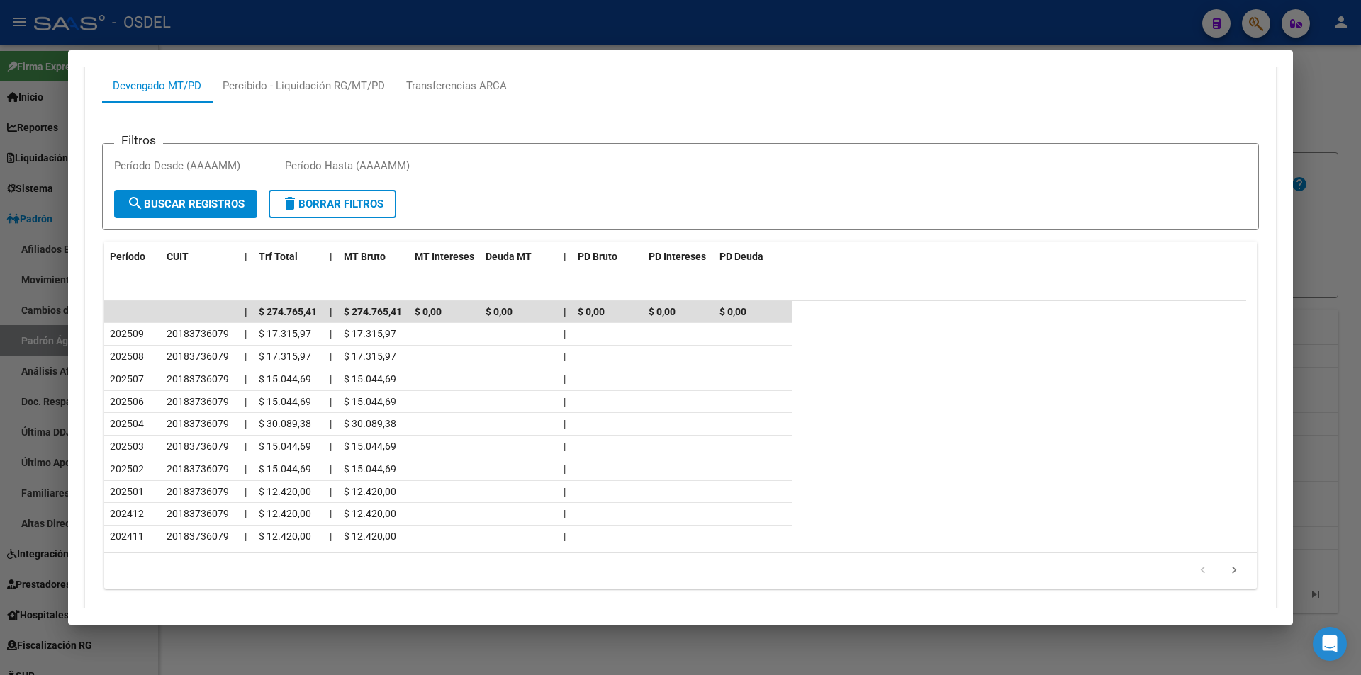
click at [994, 20] on div at bounding box center [680, 337] width 1361 height 675
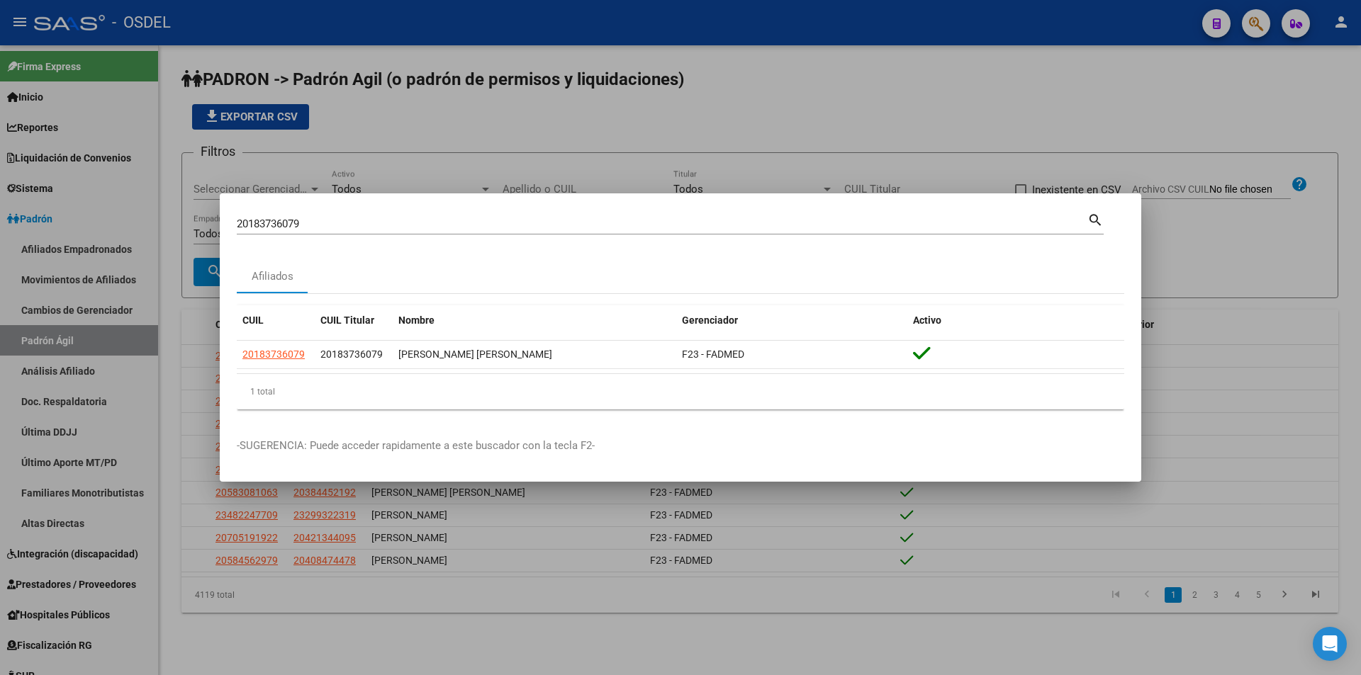
click at [430, 277] on div "Afiliados" at bounding box center [680, 276] width 887 height 34
click at [433, 220] on input "20183736079" at bounding box center [662, 224] width 851 height 13
click at [433, 221] on input "20183736079" at bounding box center [662, 224] width 851 height 13
paste input "304134926"
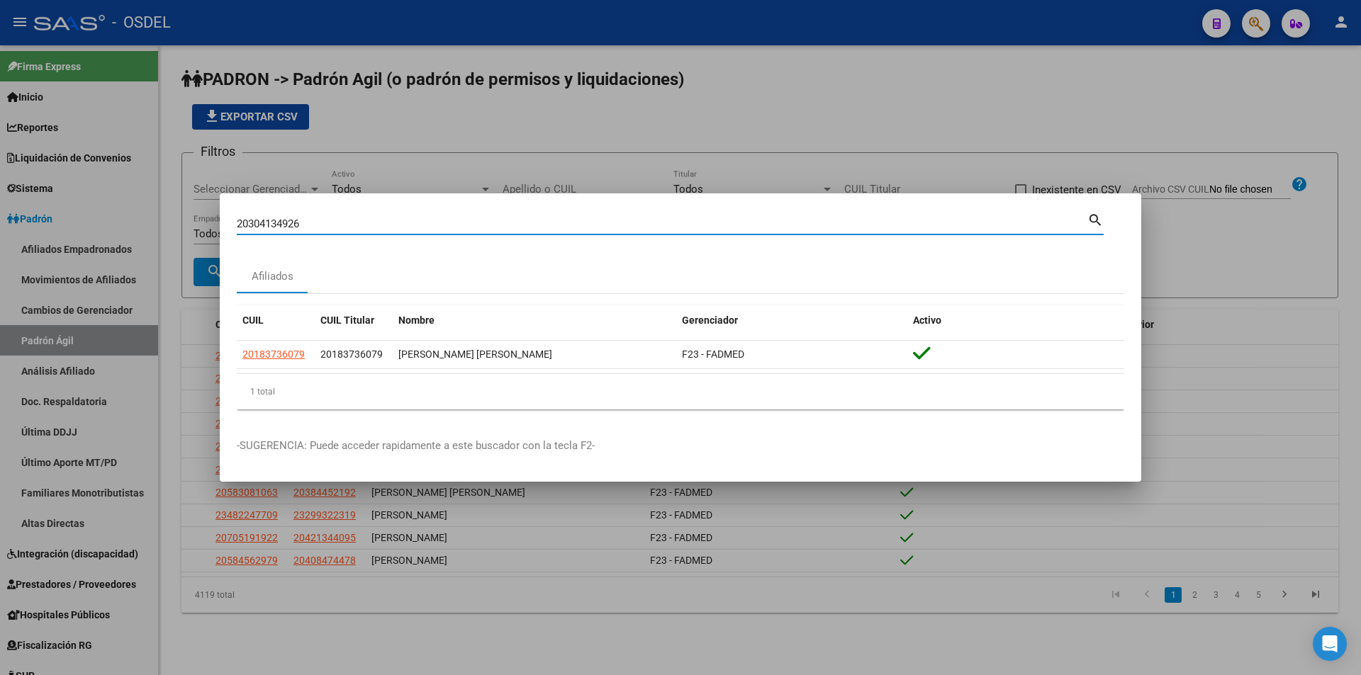
type input "20304134926"
click at [1091, 225] on mat-icon "search" at bounding box center [1095, 219] width 16 height 17
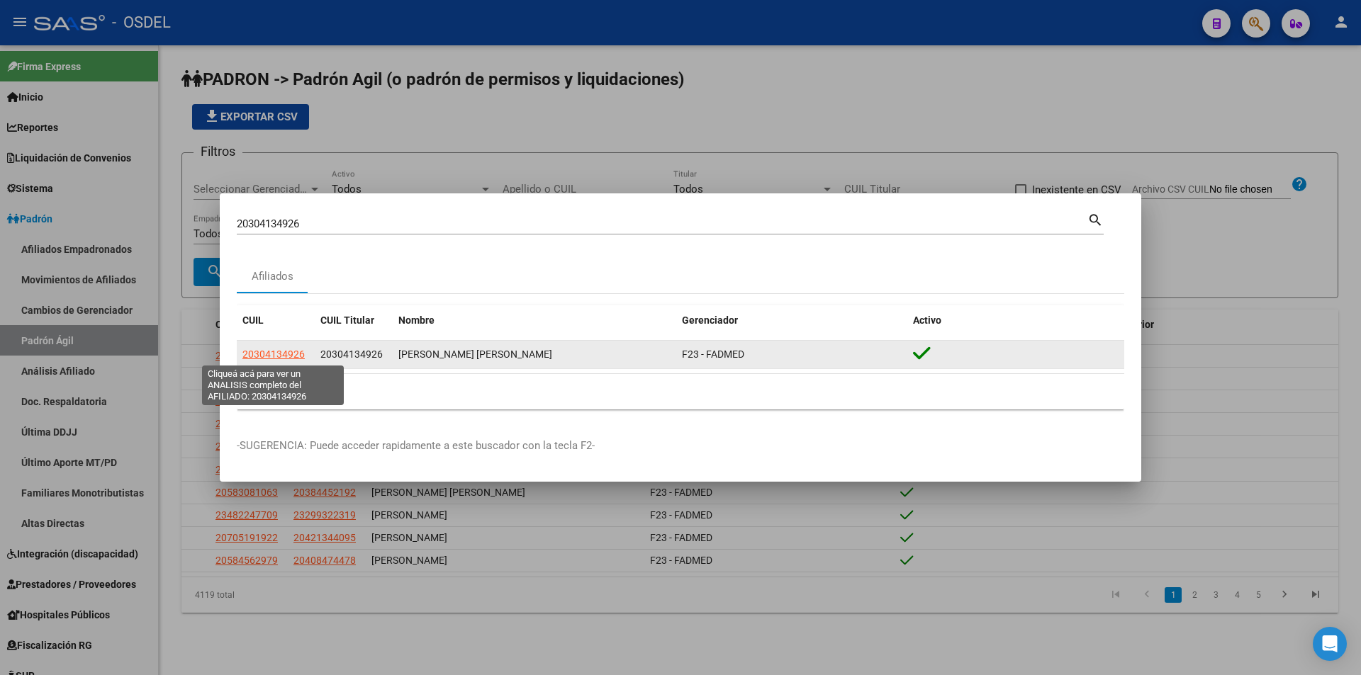
click at [287, 359] on span "20304134926" at bounding box center [273, 354] width 62 height 11
type textarea "20304134926"
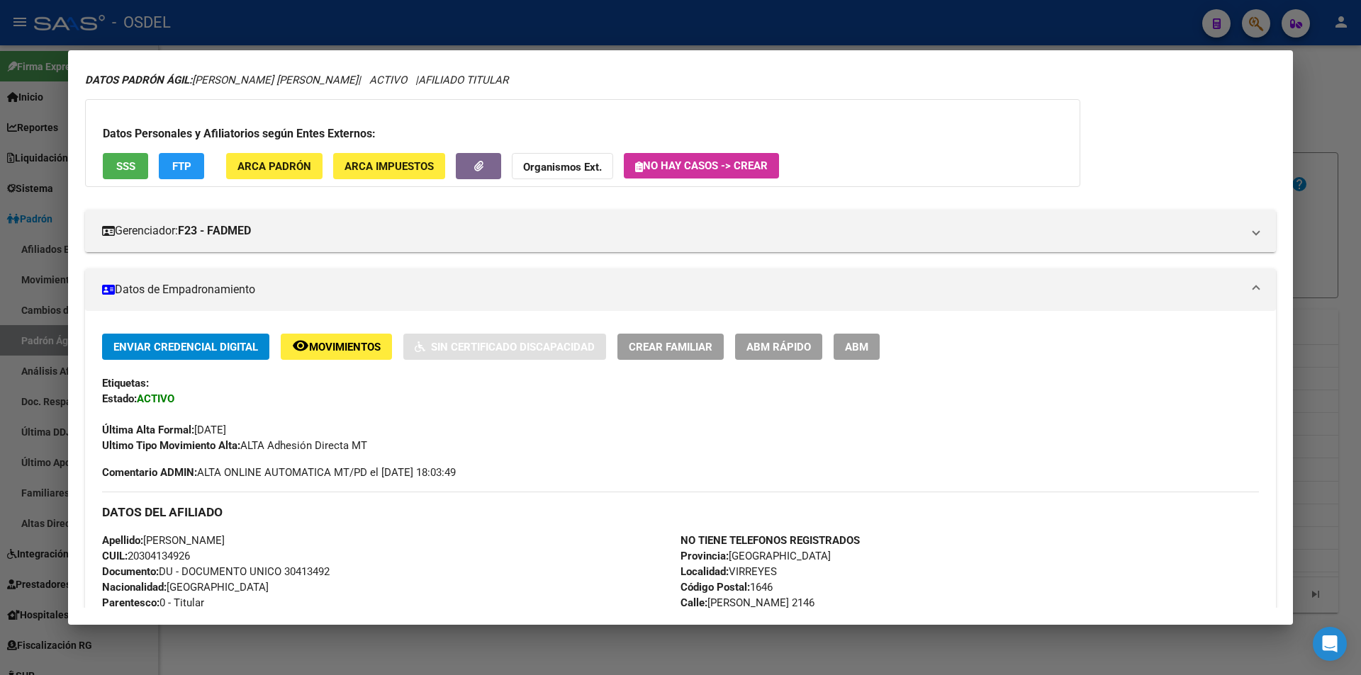
scroll to position [0, 0]
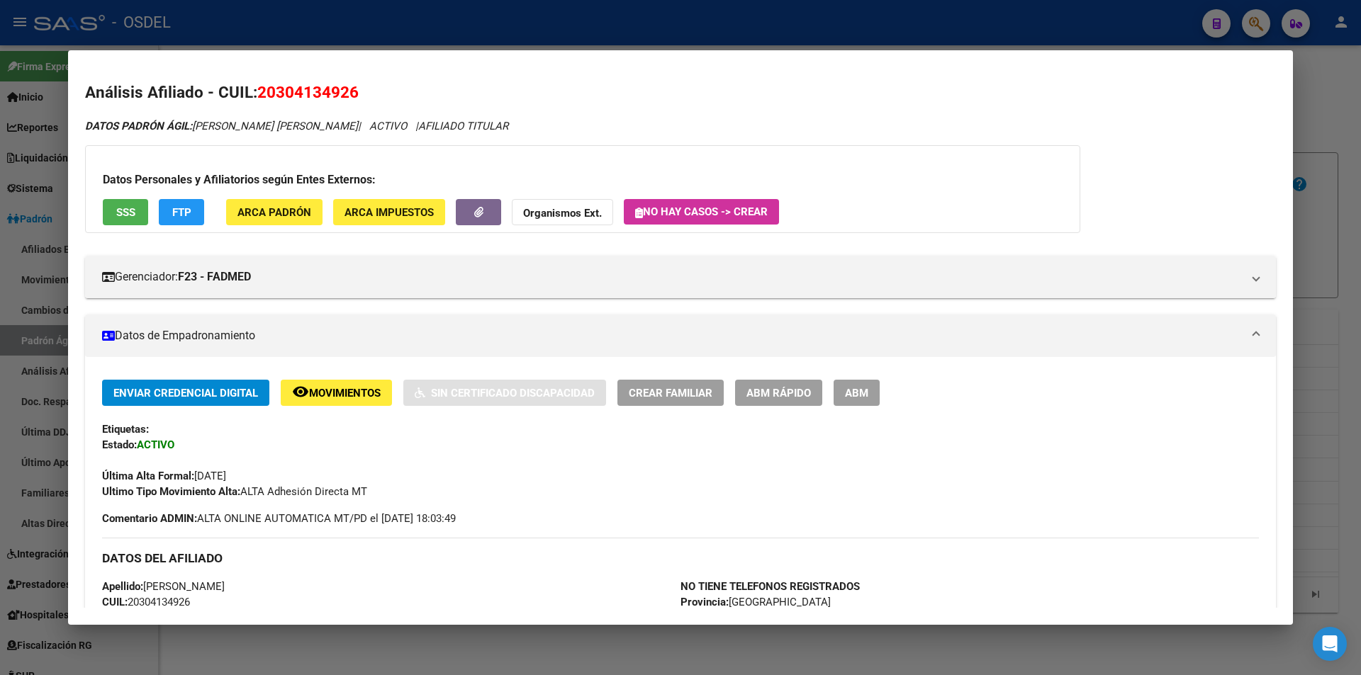
click at [133, 213] on span "SSS" at bounding box center [125, 212] width 19 height 13
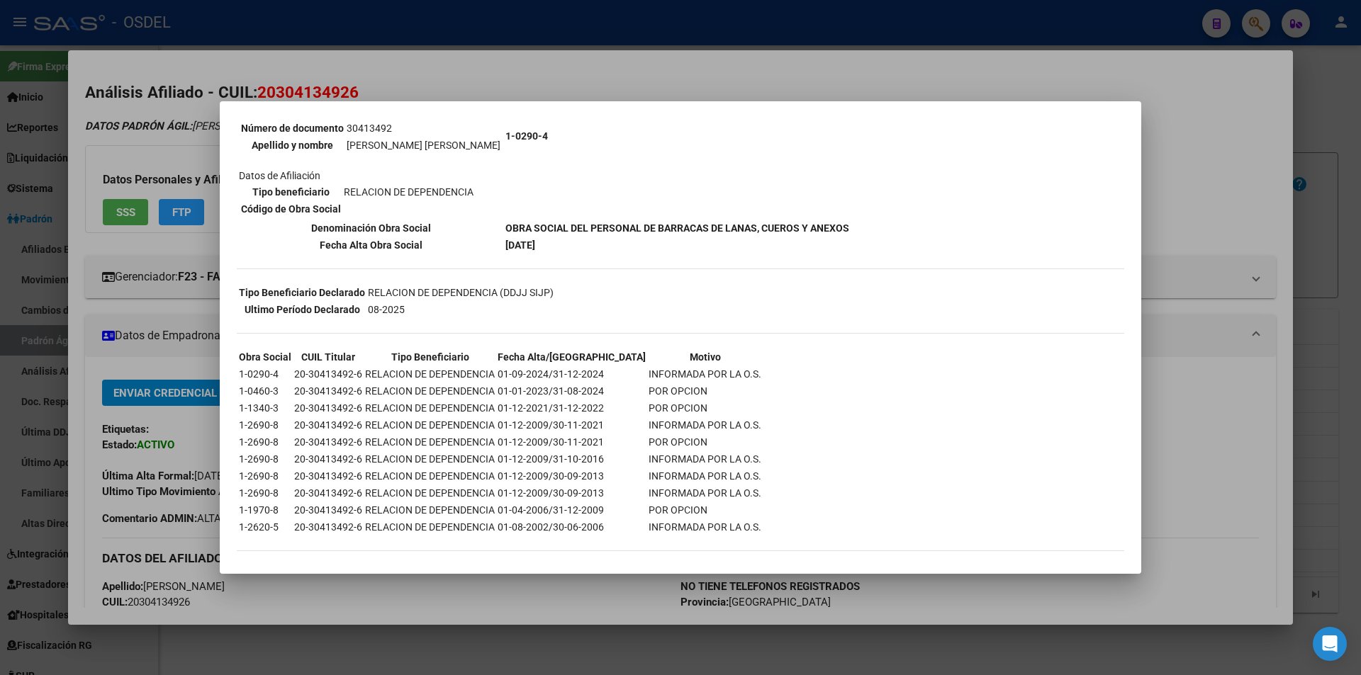
scroll to position [172, 0]
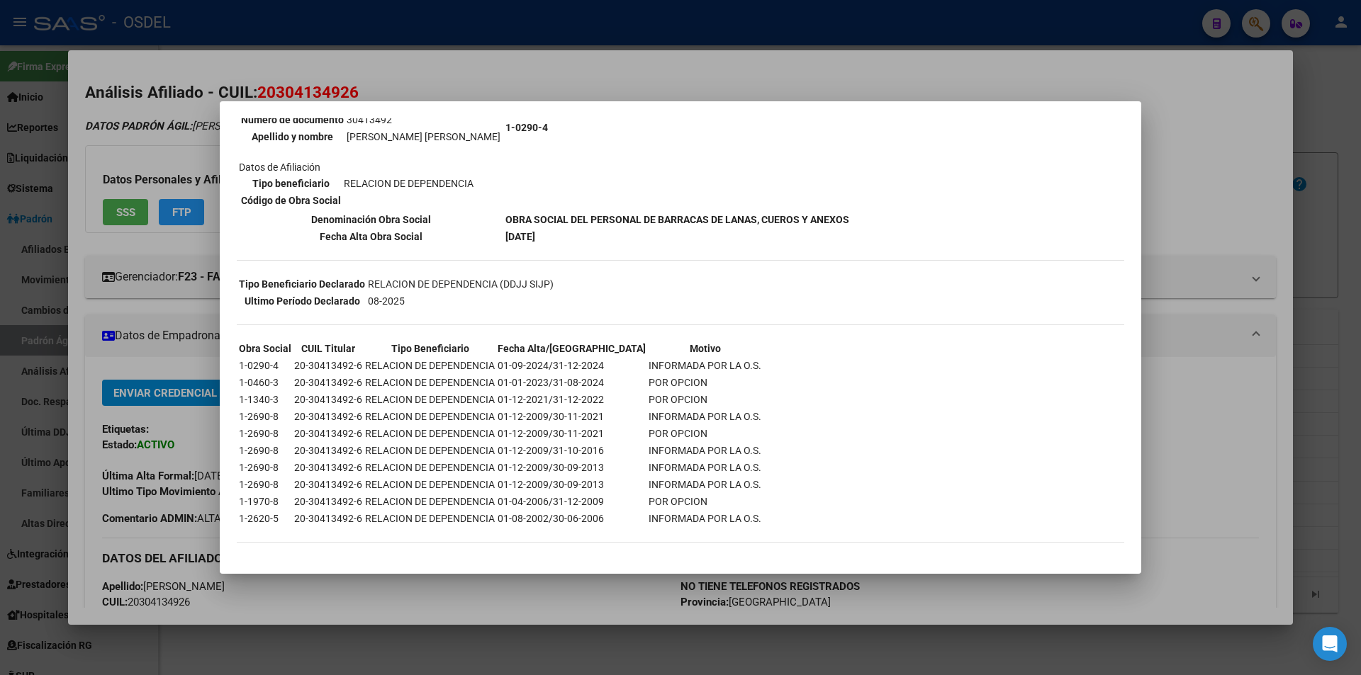
click at [634, 76] on div at bounding box center [680, 337] width 1361 height 675
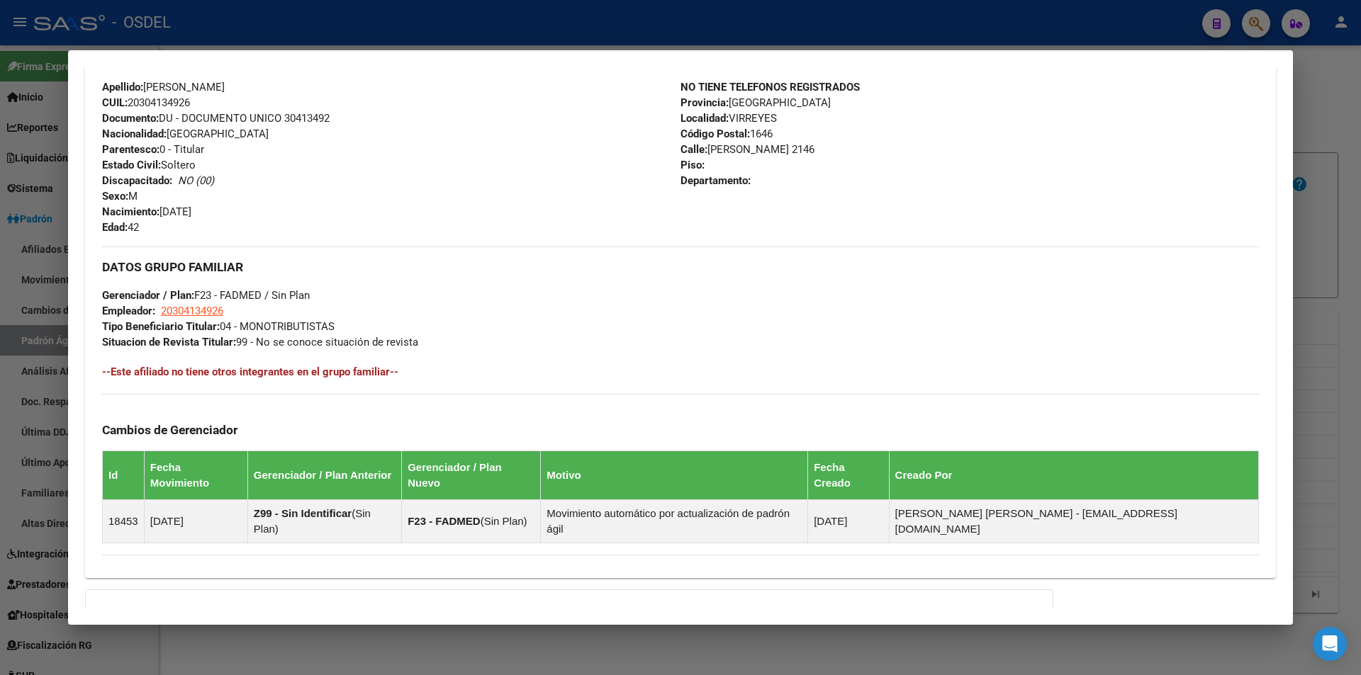
scroll to position [625, 0]
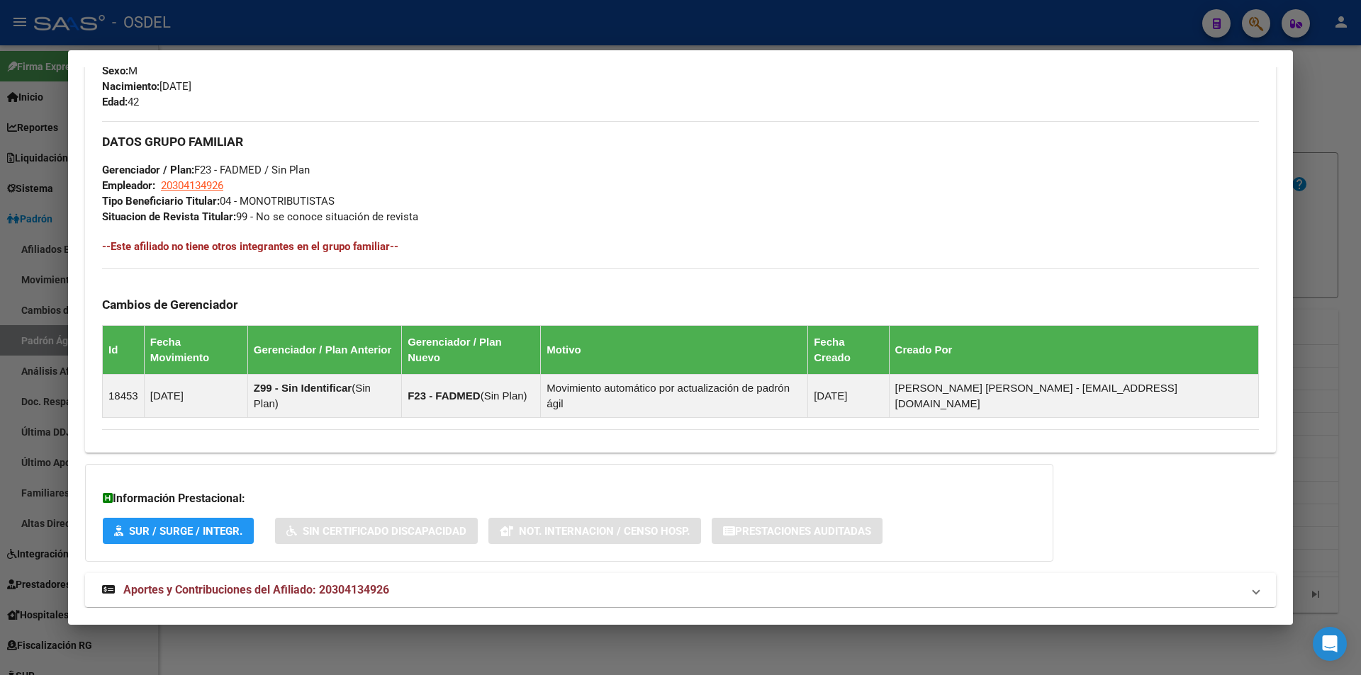
click at [215, 583] on span "Aportes y Contribuciones del Afiliado: 20304134926" at bounding box center [256, 589] width 266 height 13
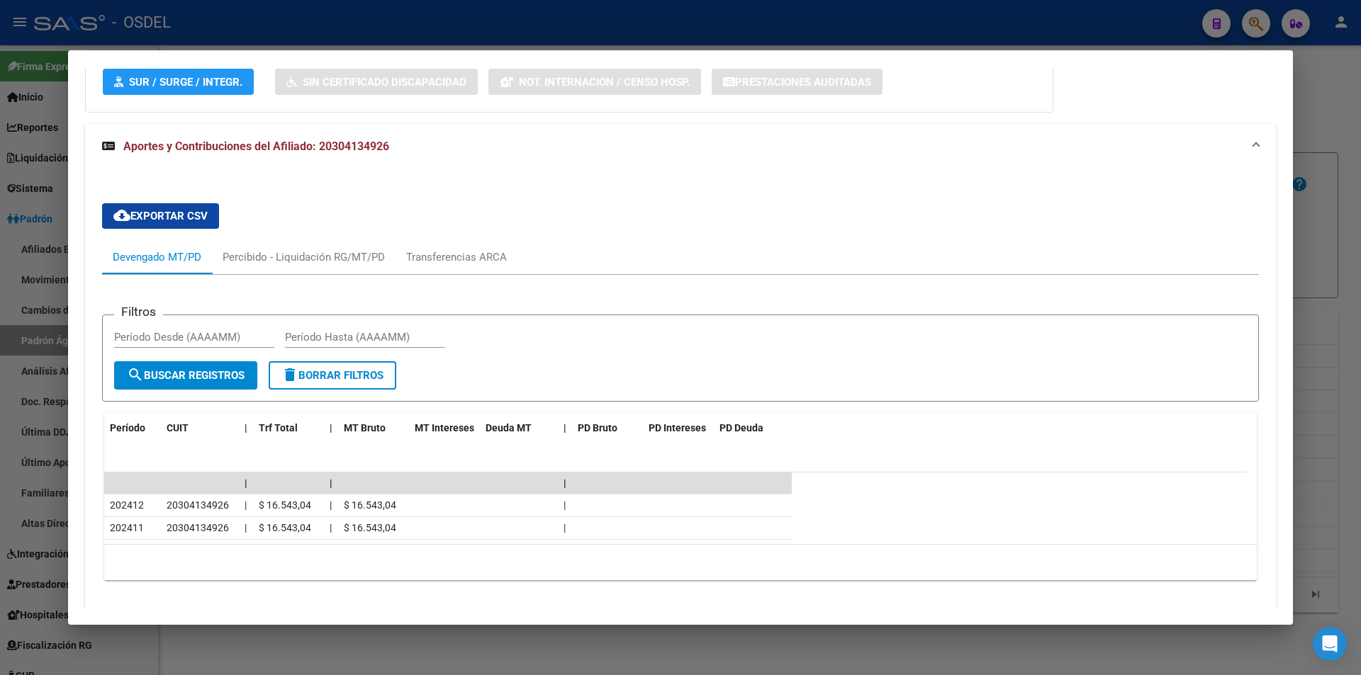
scroll to position [1082, 0]
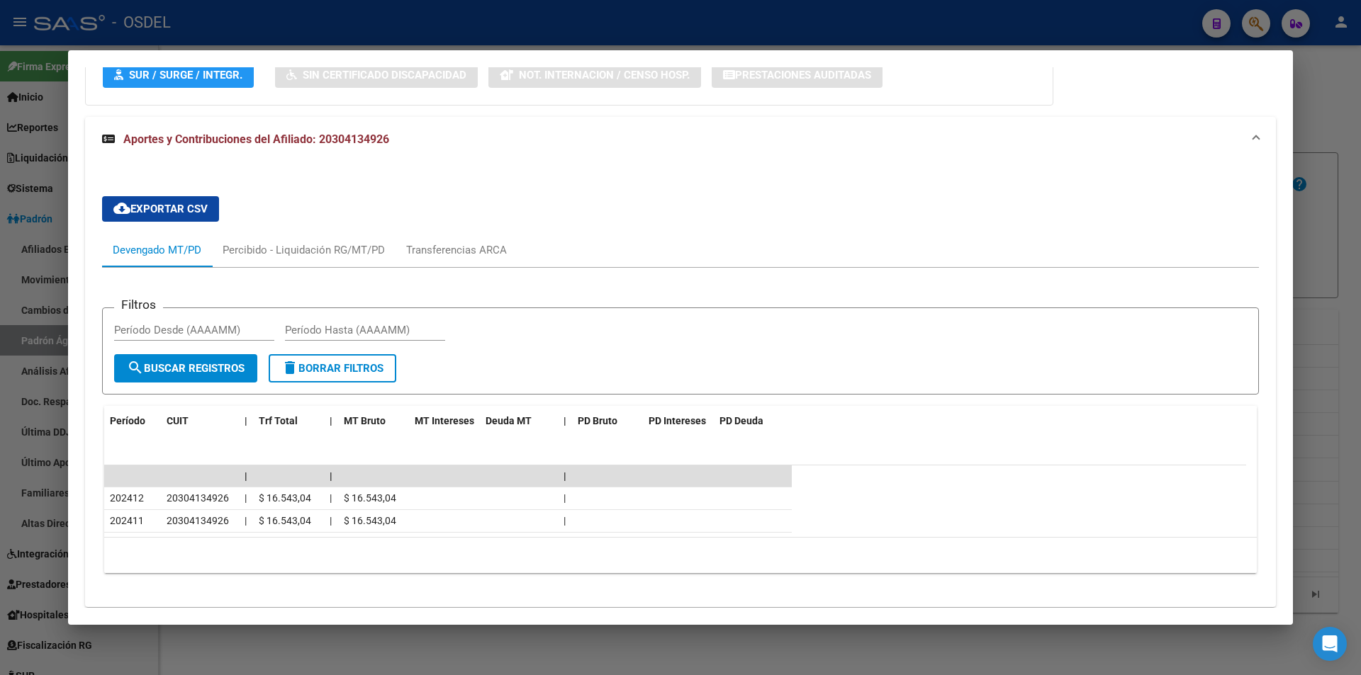
click at [948, 31] on div at bounding box center [680, 337] width 1361 height 675
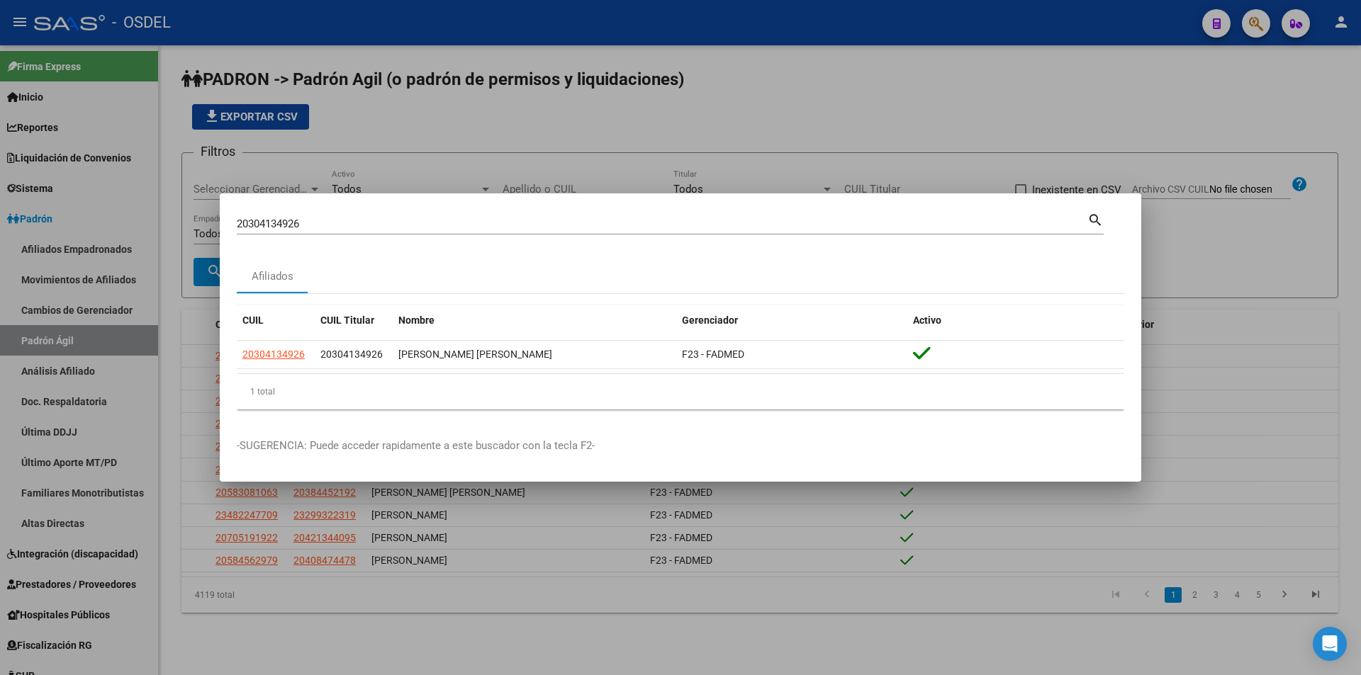
click at [1077, 141] on div at bounding box center [680, 337] width 1361 height 675
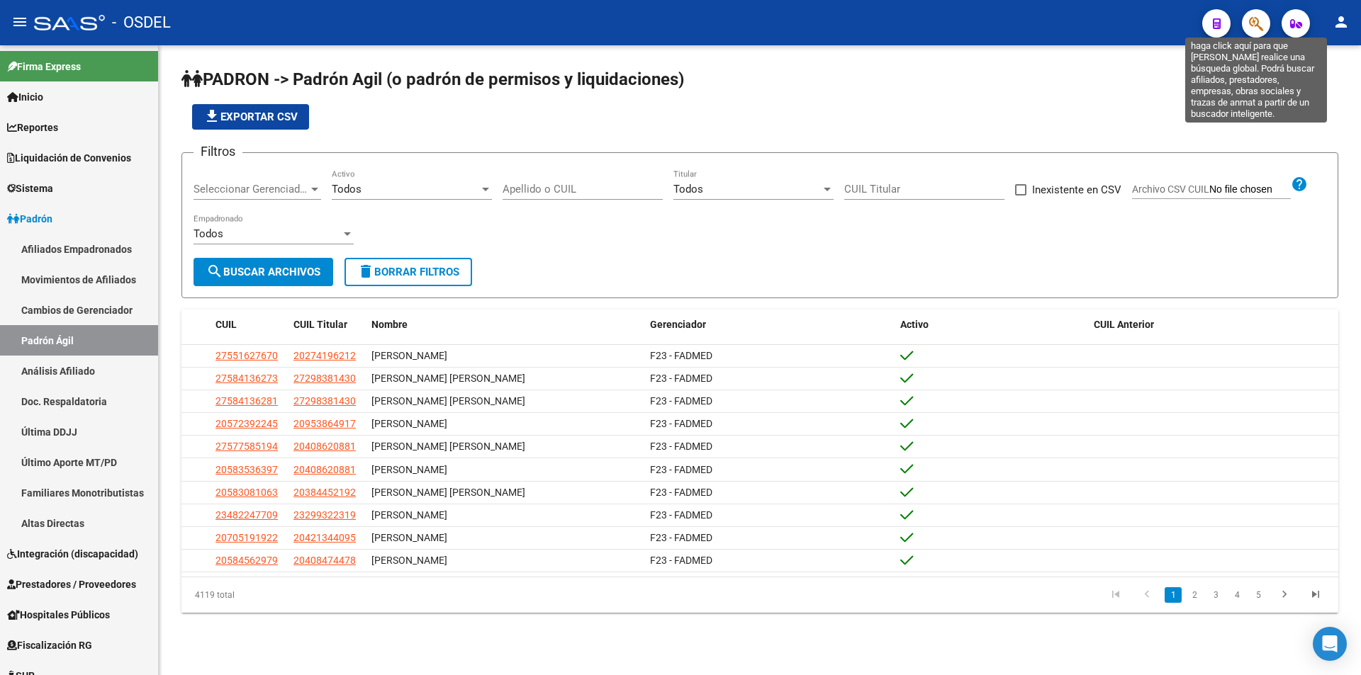
click at [1258, 26] on icon "button" at bounding box center [1256, 24] width 14 height 16
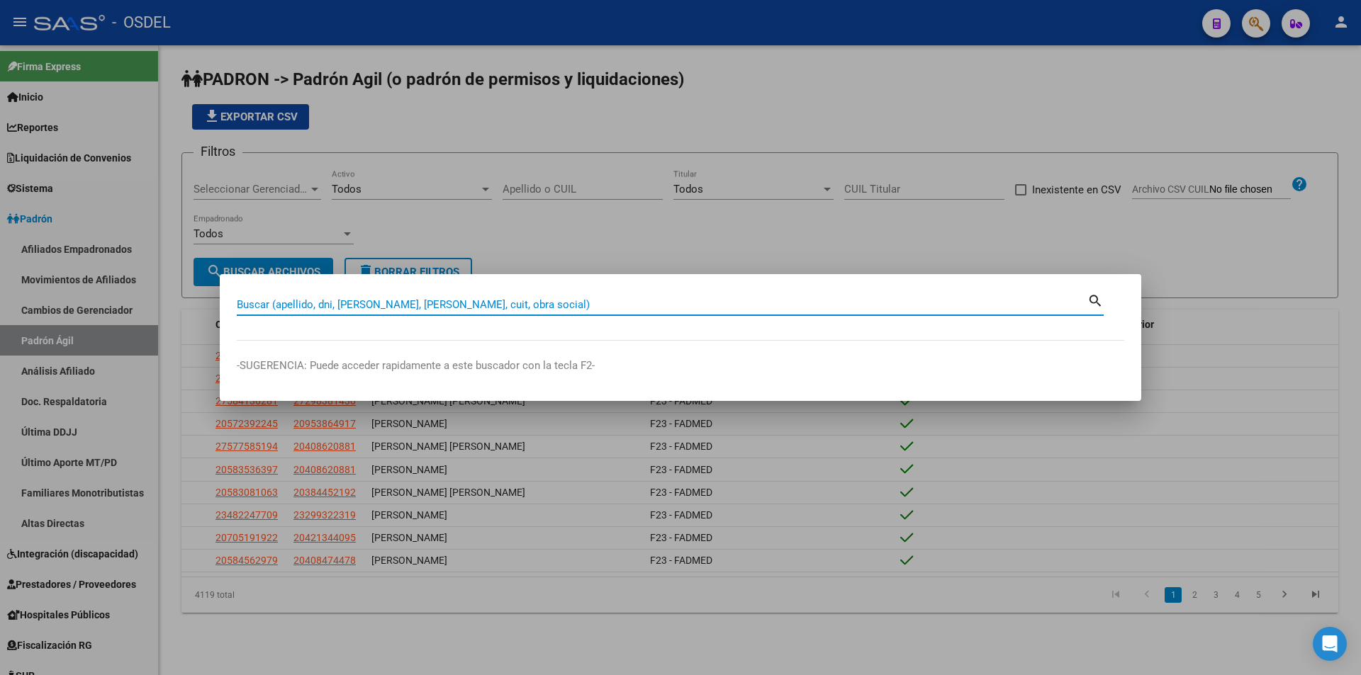
click at [418, 308] on input "Buscar (apellido, dni, [PERSON_NAME], [PERSON_NAME], cuit, obra social)" at bounding box center [662, 304] width 851 height 13
paste input "20321209603"
type input "20321209603"
click at [1096, 305] on mat-icon "search" at bounding box center [1095, 299] width 16 height 17
click at [1096, 305] on div "20321209603 Buscar (apellido, dni, cuil, [PERSON_NAME], cuit, obra social) sear…" at bounding box center [670, 303] width 867 height 24
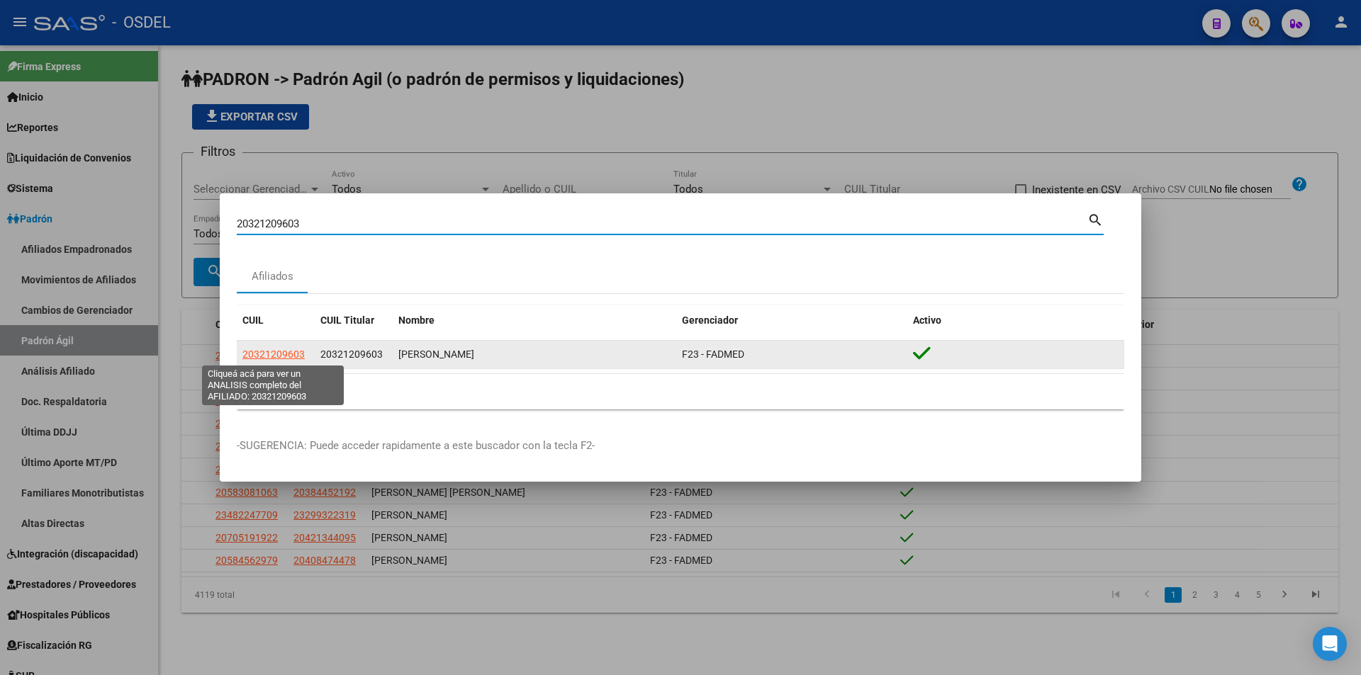
click at [284, 356] on span "20321209603" at bounding box center [273, 354] width 62 height 11
type textarea "20321209603"
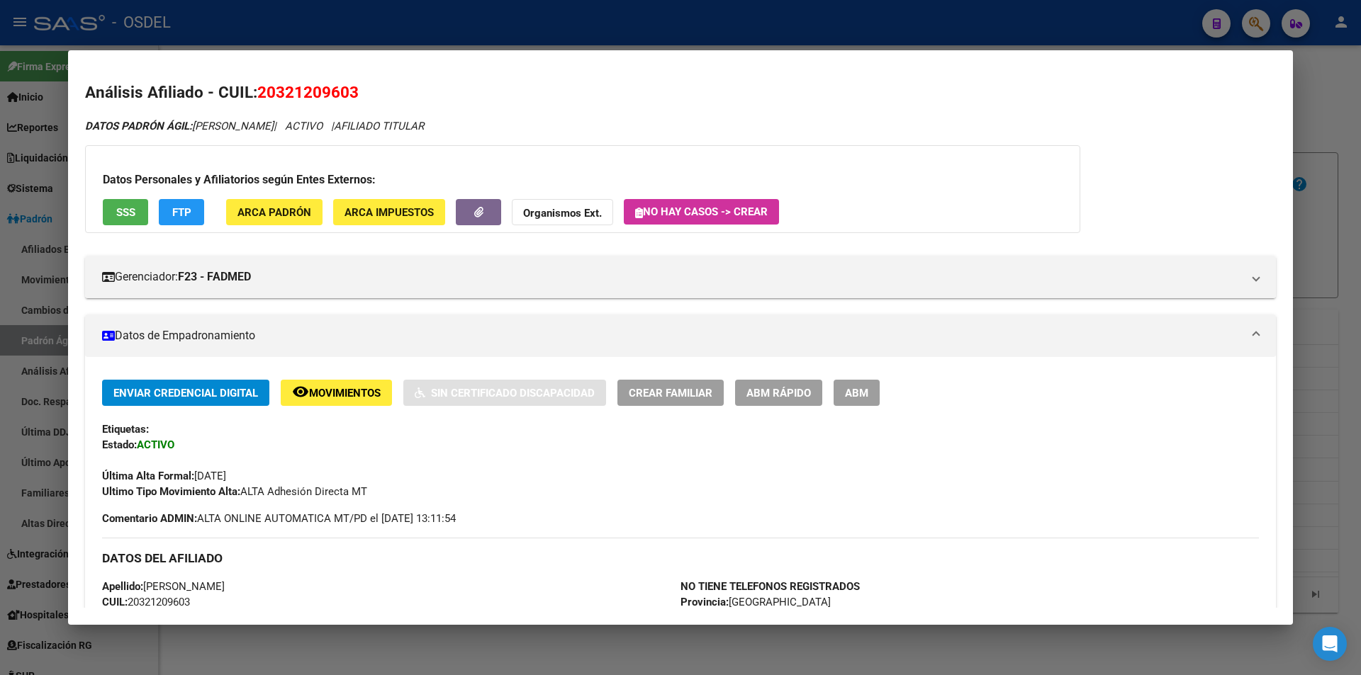
click at [137, 215] on button "SSS" at bounding box center [125, 212] width 45 height 26
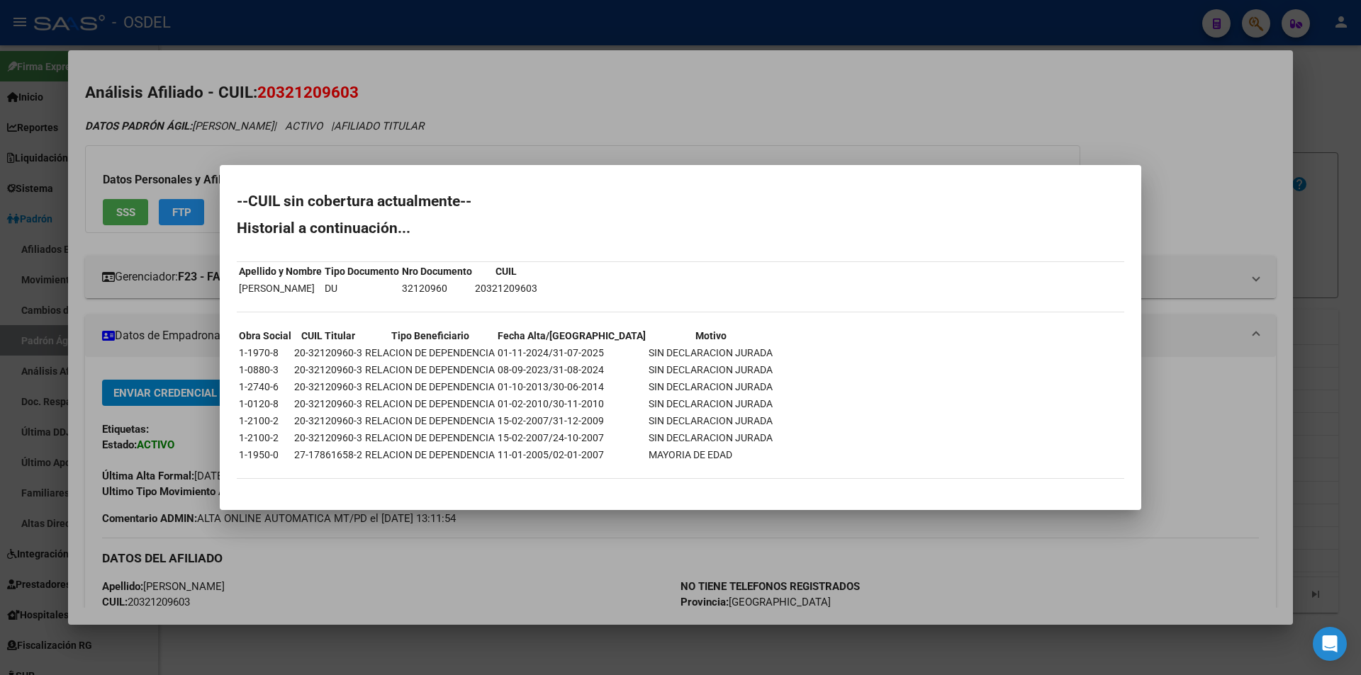
click at [1009, 127] on div at bounding box center [680, 337] width 1361 height 675
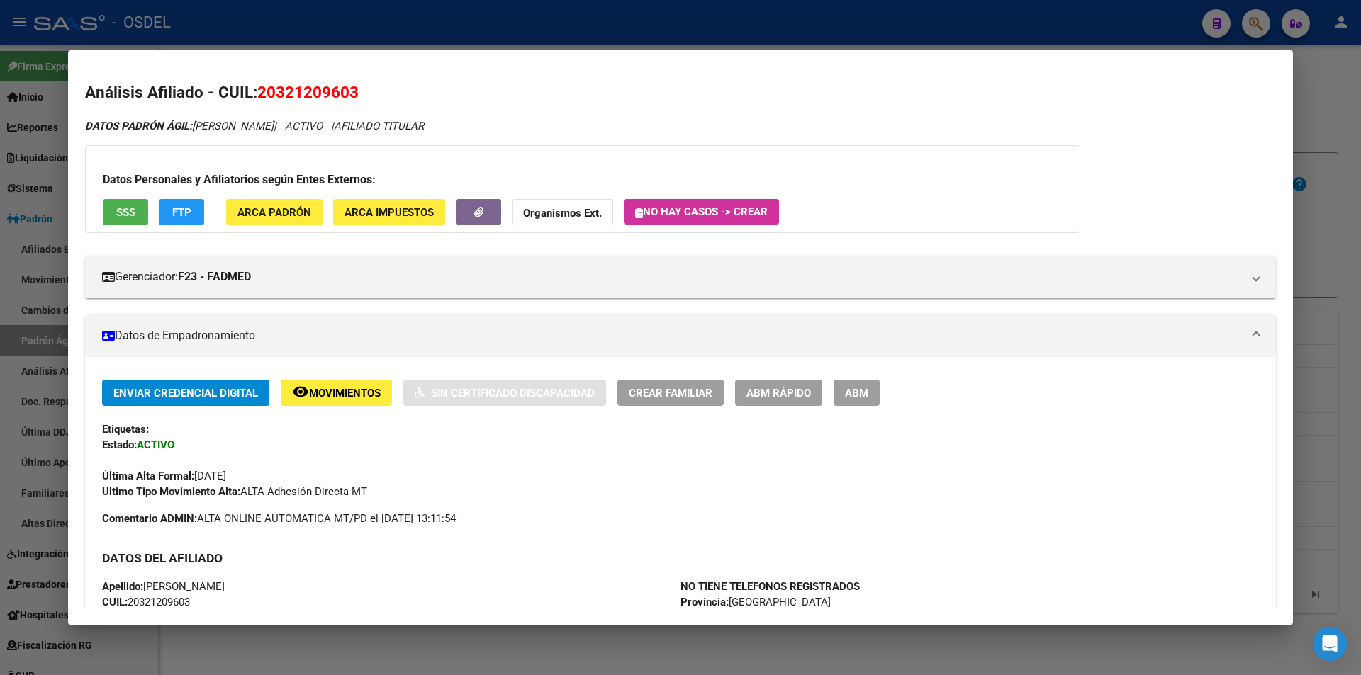
click at [108, 217] on button "SSS" at bounding box center [125, 212] width 45 height 26
click at [525, 86] on h2 "Análisis Afiliado - CUIL: 20321209603" at bounding box center [680, 93] width 1191 height 24
click at [572, 26] on div at bounding box center [680, 337] width 1361 height 675
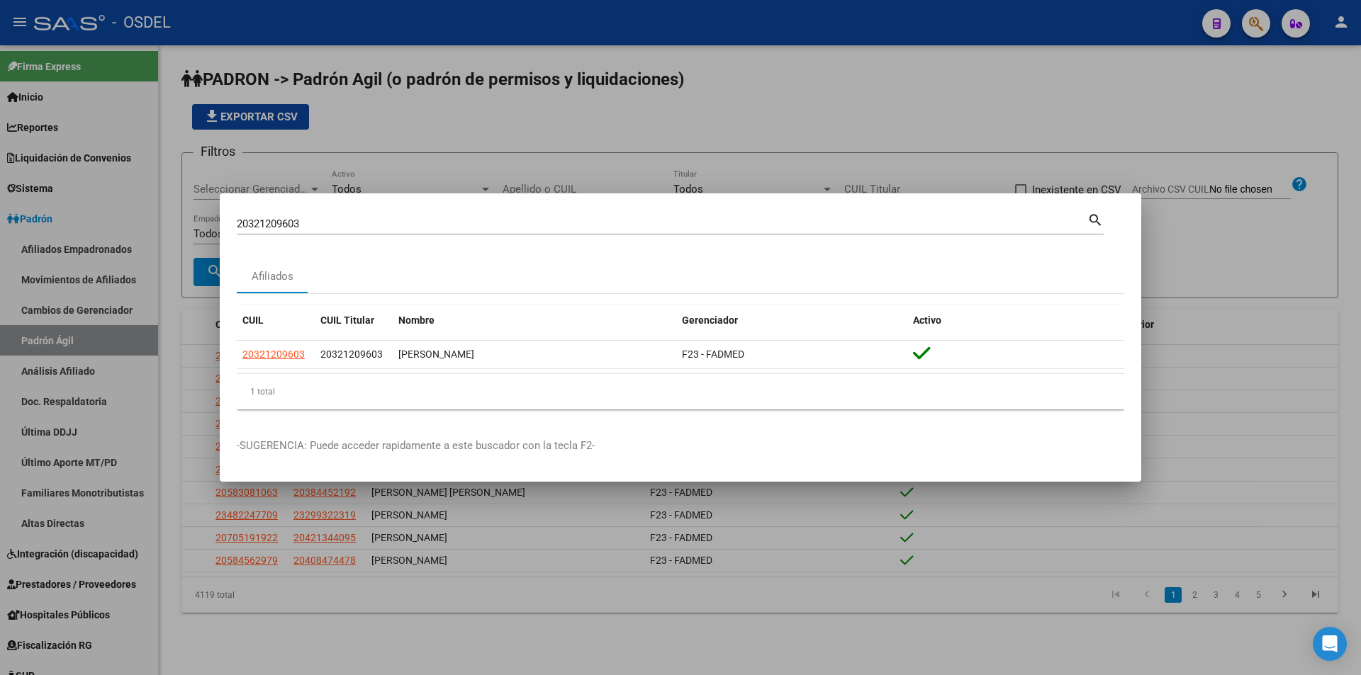
click at [358, 215] on div "20321209603 Buscar (apellido, dni, cuil, [PERSON_NAME], cuit, obra social)" at bounding box center [662, 223] width 851 height 21
drag, startPoint x: 358, startPoint y: 215, endPoint x: 314, endPoint y: 211, distance: 44.1
click at [314, 211] on div "20321209603 Buscar (apellido, dni, cuil, [PERSON_NAME], cuit, obra social) sear…" at bounding box center [670, 223] width 867 height 24
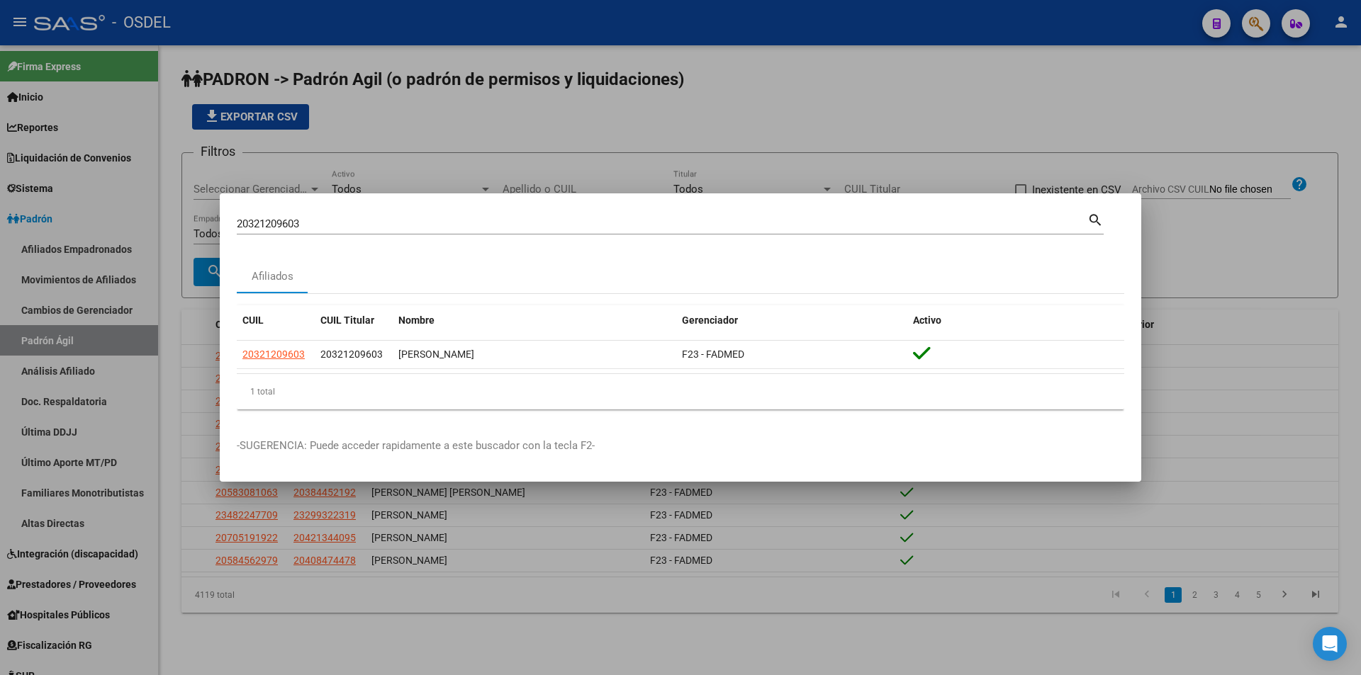
click at [313, 213] on div "20321209603 Buscar (apellido, dni, cuil, [PERSON_NAME], cuit, obra social) sear…" at bounding box center [670, 223] width 867 height 24
drag, startPoint x: 313, startPoint y: 218, endPoint x: 283, endPoint y: 218, distance: 29.8
click at [283, 218] on input "20321209603" at bounding box center [662, 224] width 851 height 13
paste input "3108588"
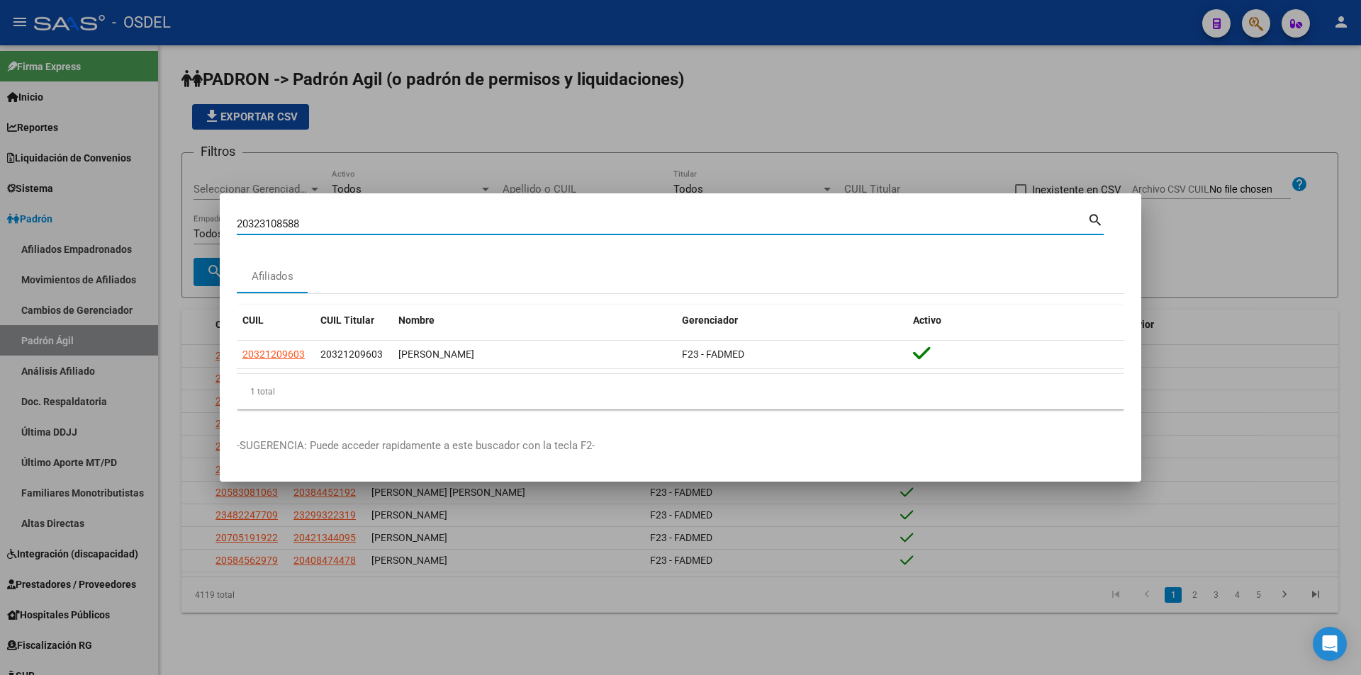
type input "20323108588"
drag, startPoint x: 636, startPoint y: 262, endPoint x: 653, endPoint y: 257, distance: 17.0
click at [653, 257] on mat-dialog-content "20323108588 Buscar (apellido, dni, cuil, nro traspaso, cuit, obra social) searc…" at bounding box center [680, 316] width 921 height 211
click at [1091, 221] on mat-icon "search" at bounding box center [1095, 219] width 16 height 17
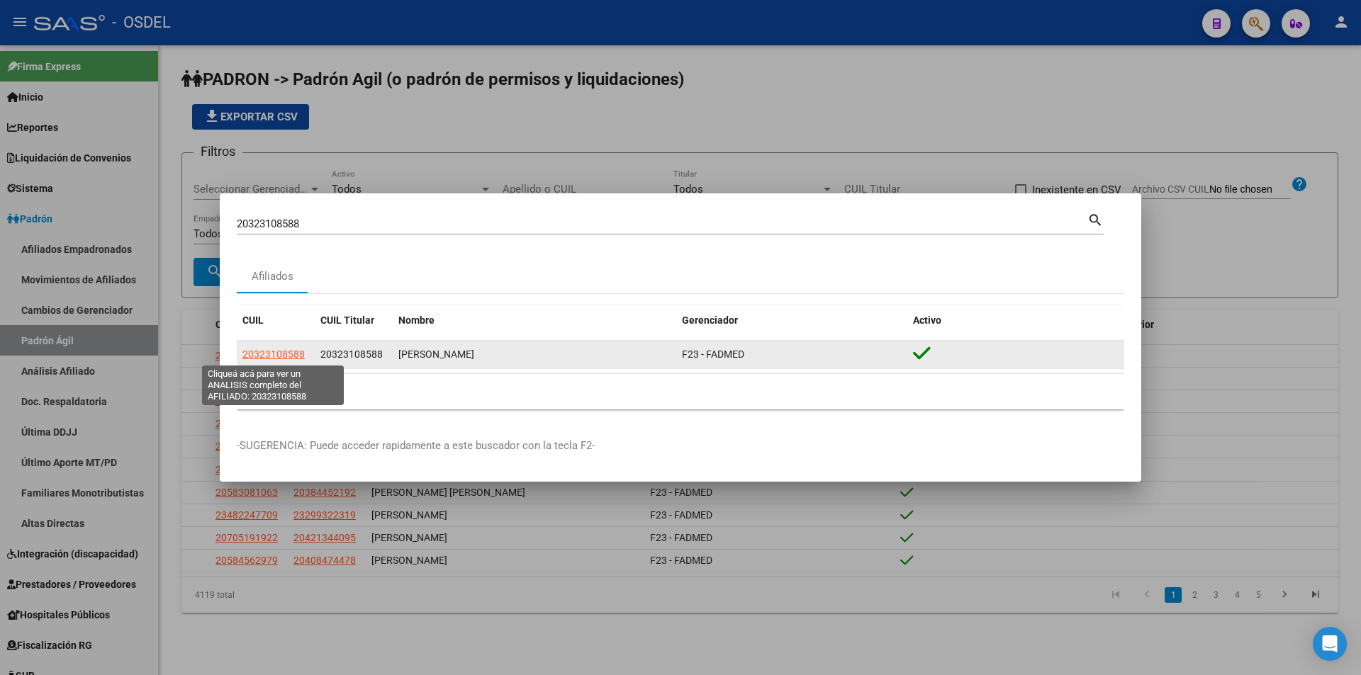
click at [269, 356] on span "20323108588" at bounding box center [273, 354] width 62 height 11
type textarea "20323108588"
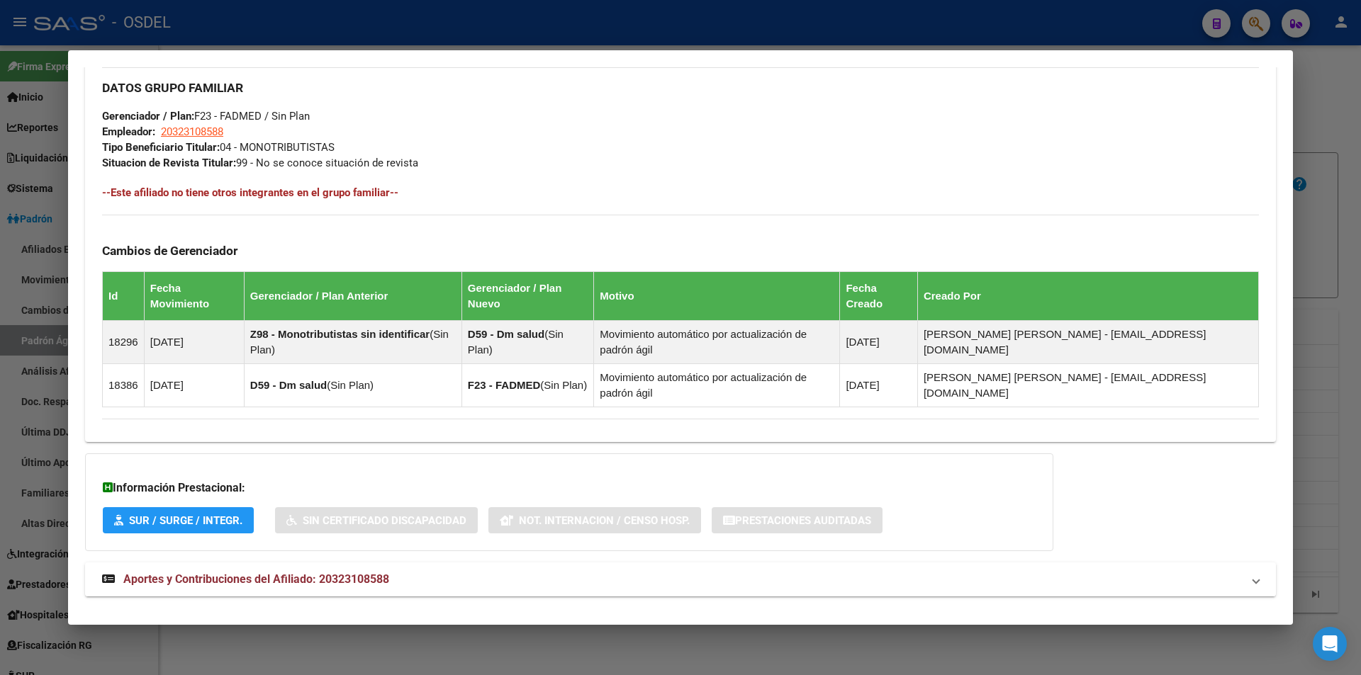
scroll to position [700, 0]
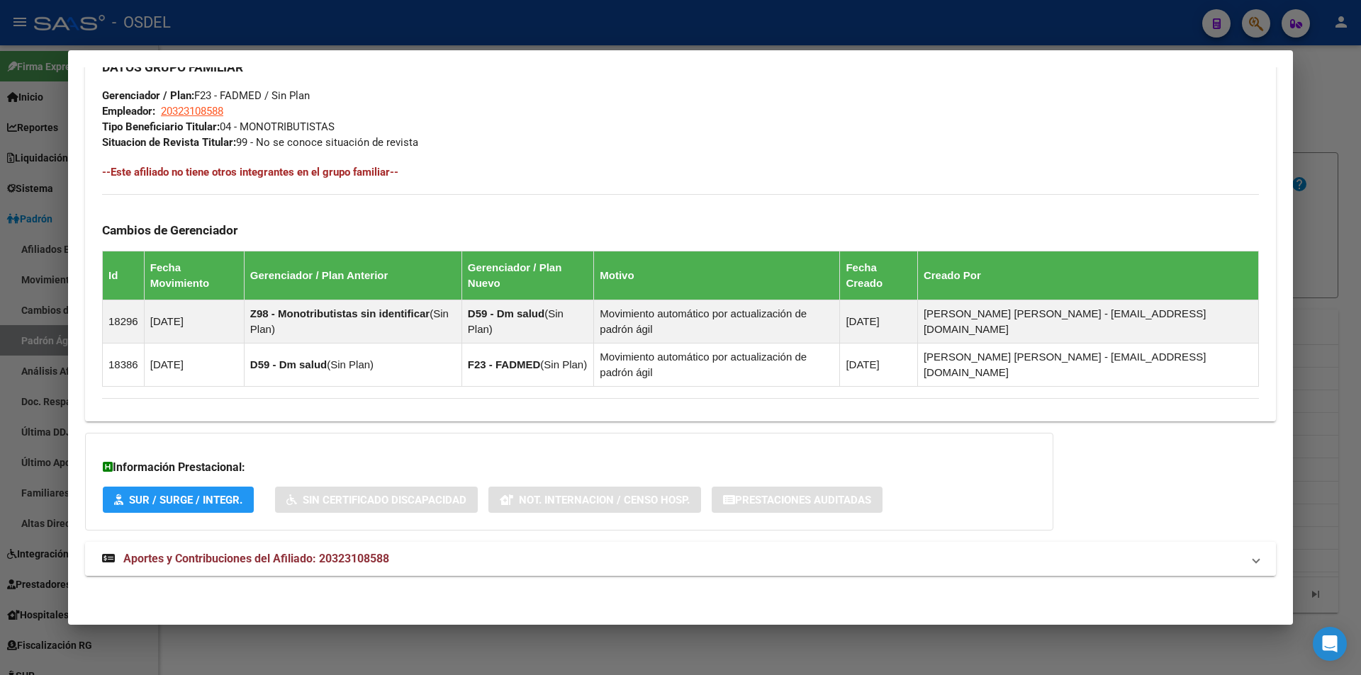
click at [259, 554] on span "Aportes y Contribuciones del Afiliado: 20323108588" at bounding box center [256, 558] width 266 height 13
click at [344, 555] on span "Aportes y Contribuciones del Afiliado: 20323108588" at bounding box center [256, 558] width 266 height 13
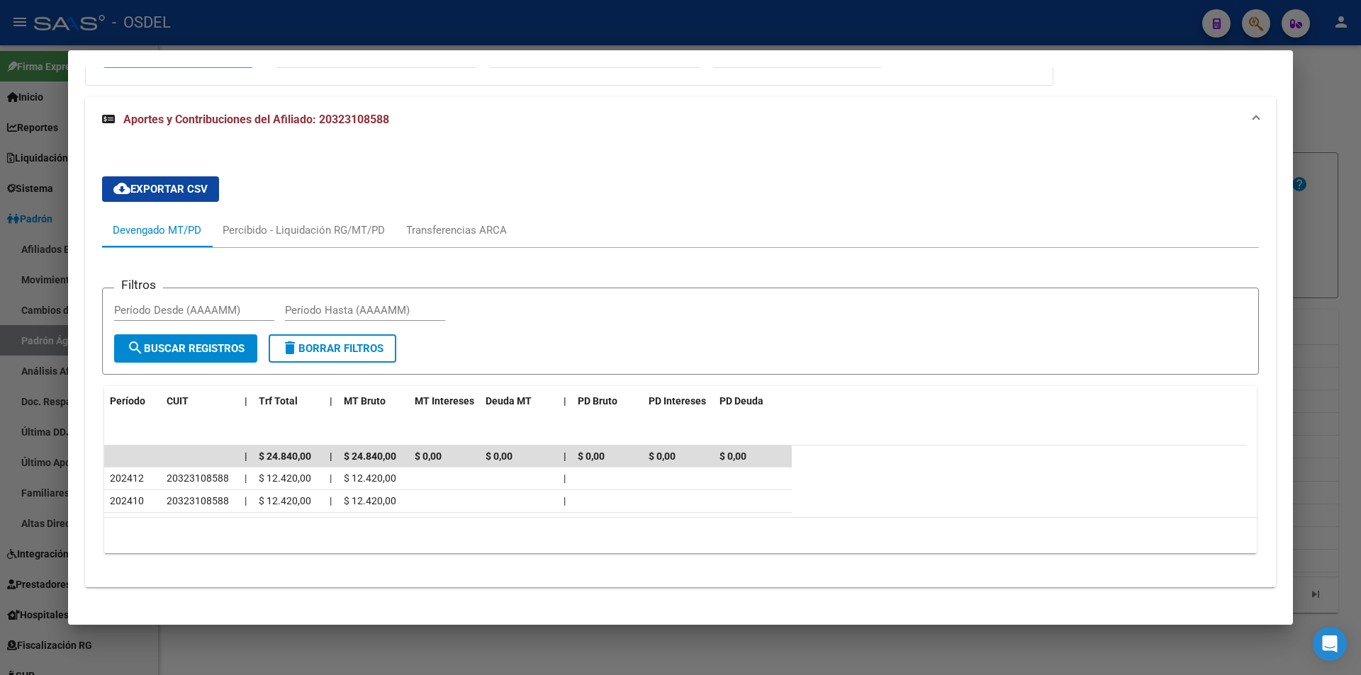
scroll to position [1156, 0]
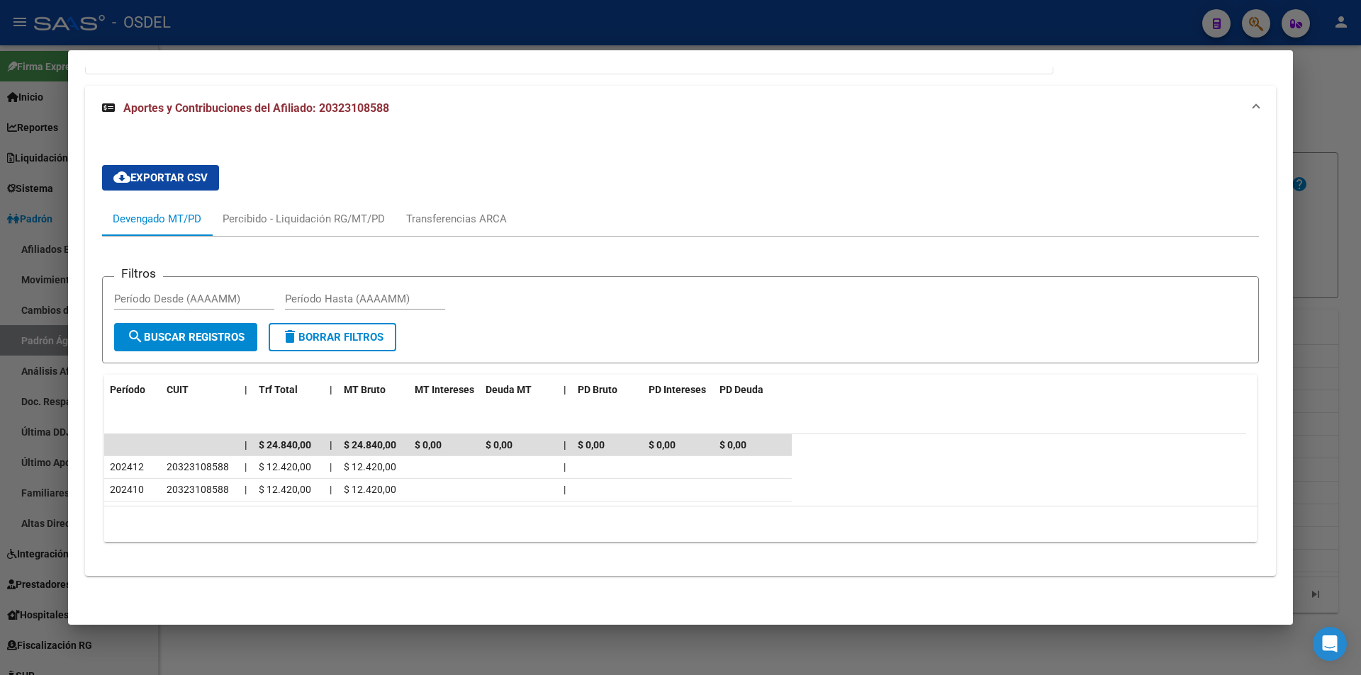
click at [761, 22] on div at bounding box center [680, 337] width 1361 height 675
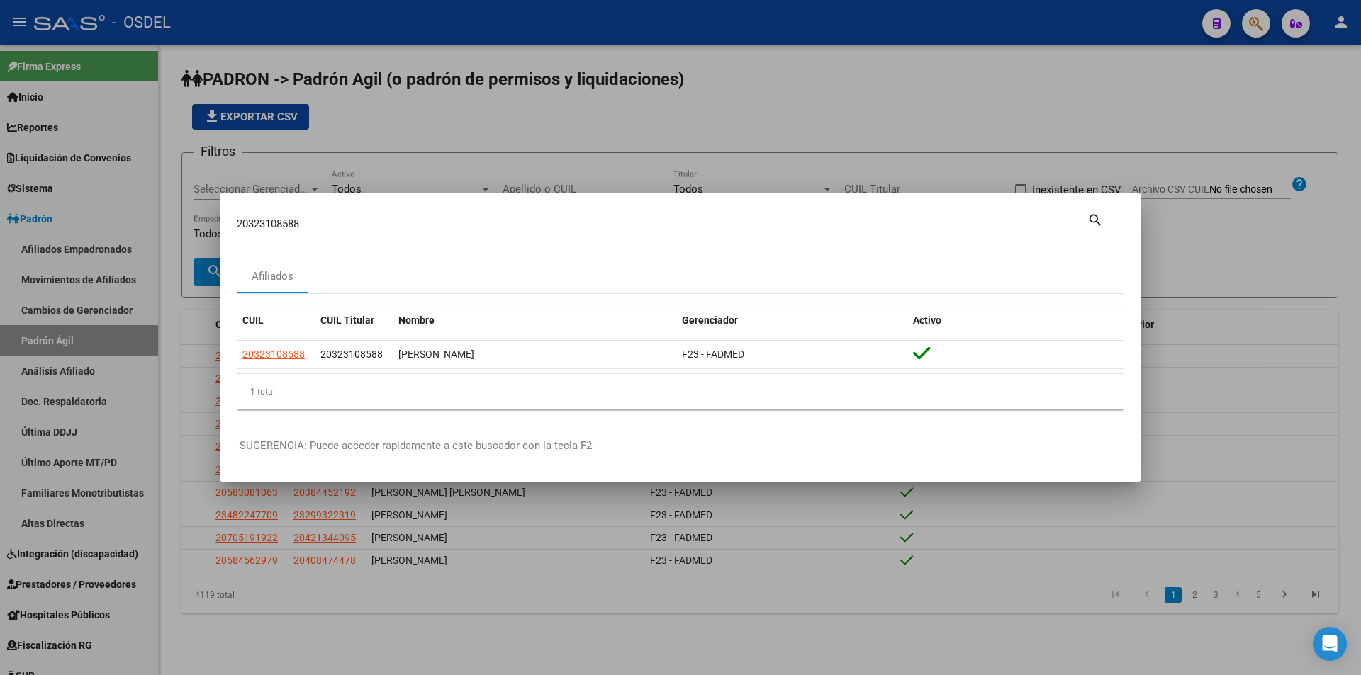
click at [315, 224] on input "20323108588" at bounding box center [662, 224] width 851 height 13
paste input "7250400"
type input "20327250400"
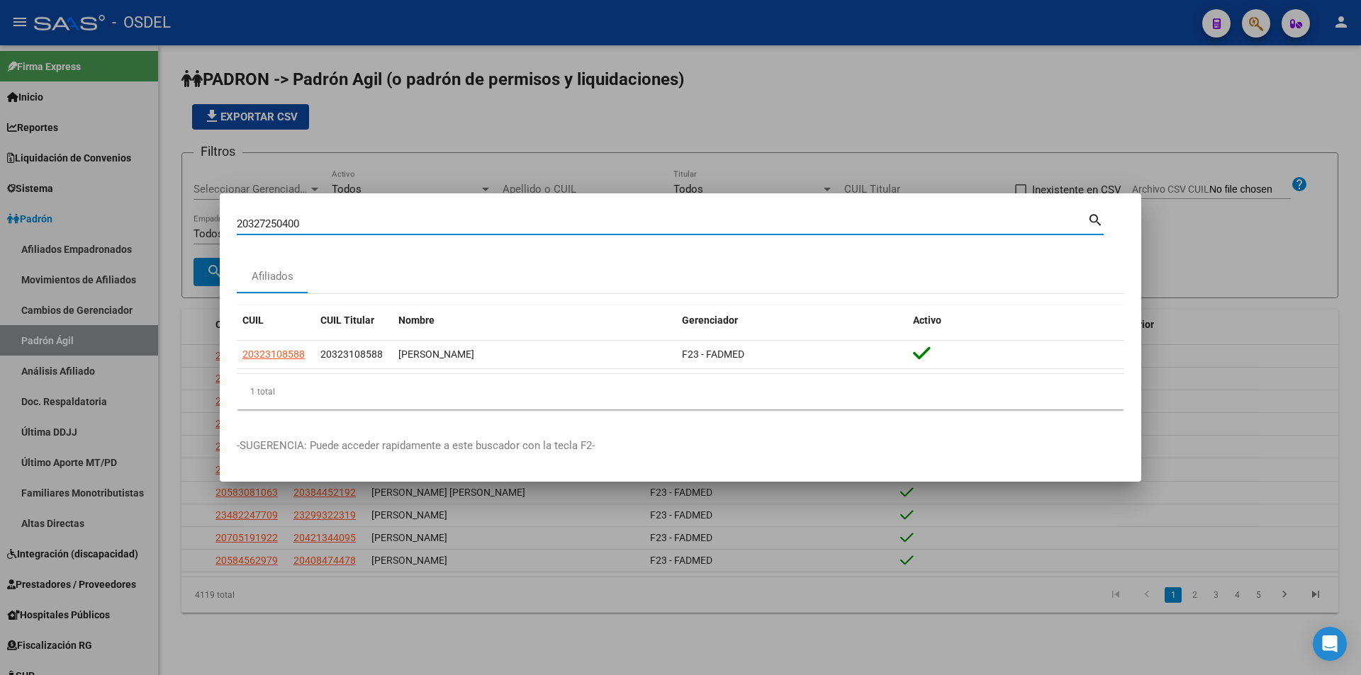
click at [1095, 223] on mat-icon "search" at bounding box center [1095, 219] width 16 height 17
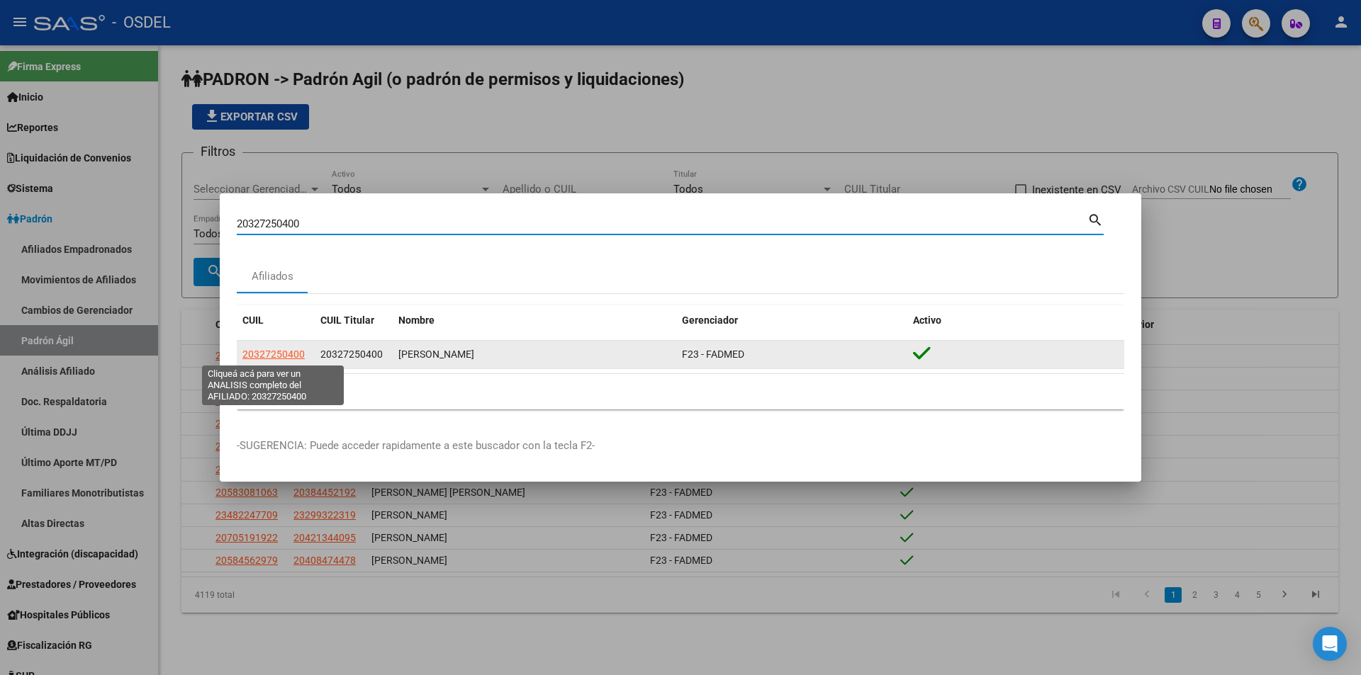
click at [286, 355] on span "20327250400" at bounding box center [273, 354] width 62 height 11
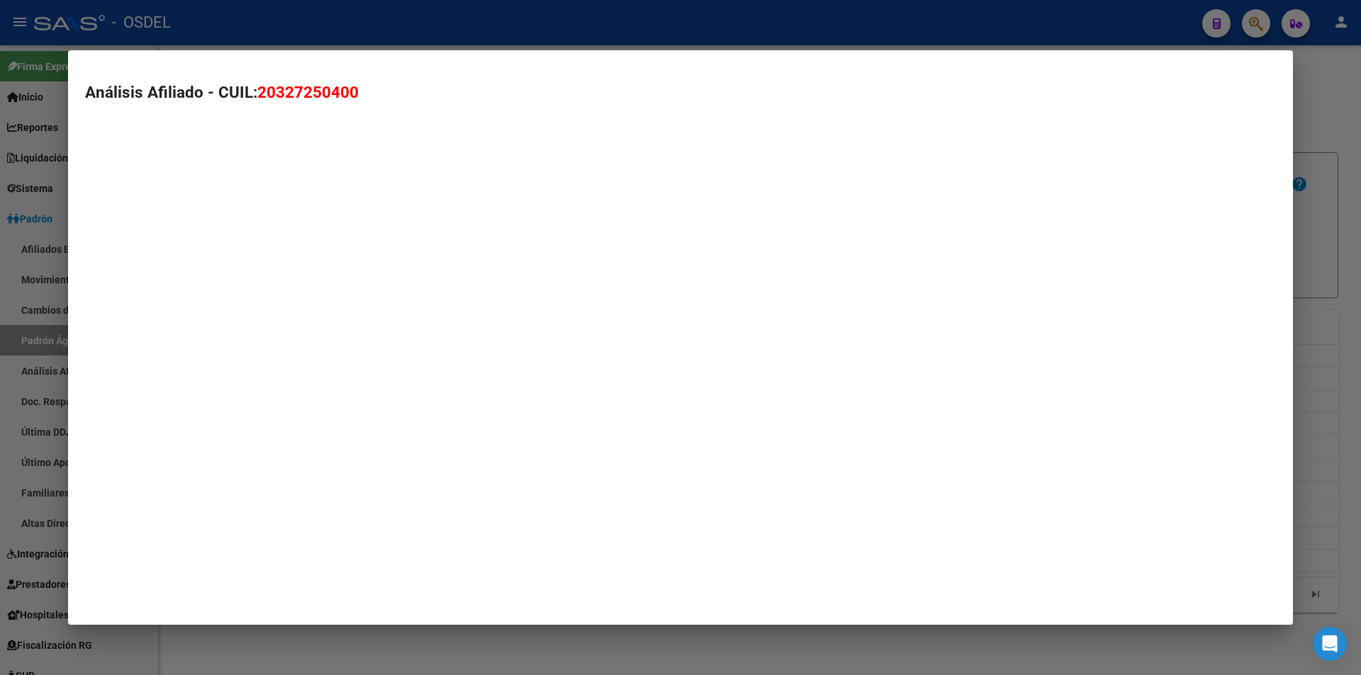
type textarea "20327250400"
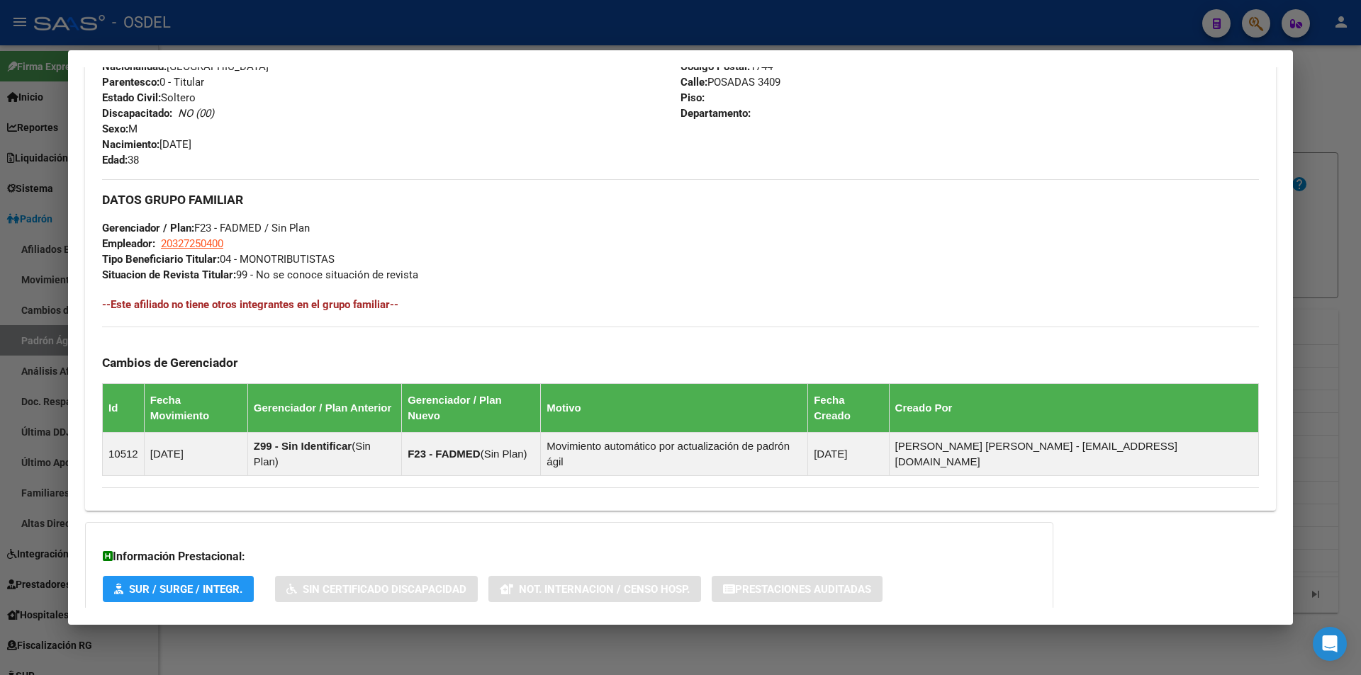
scroll to position [625, 0]
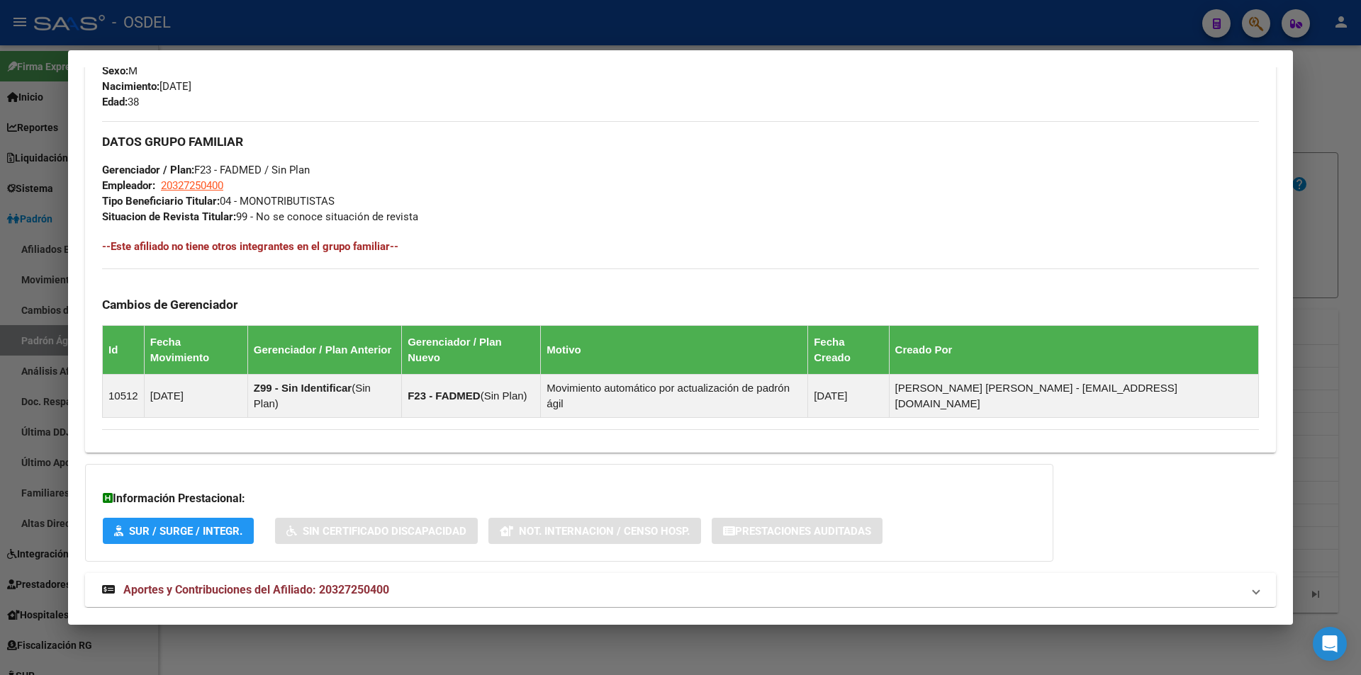
click at [304, 583] on span "Aportes y Contribuciones del Afiliado: 20327250400" at bounding box center [256, 589] width 266 height 13
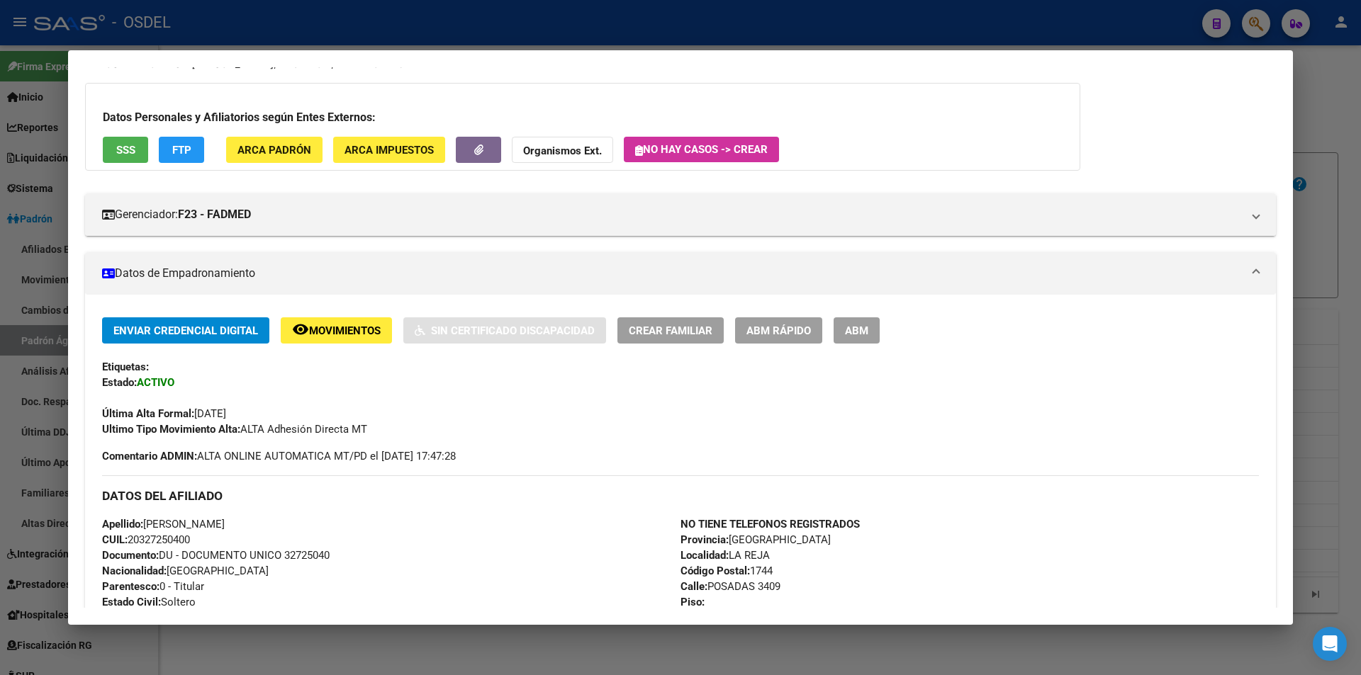
scroll to position [0, 0]
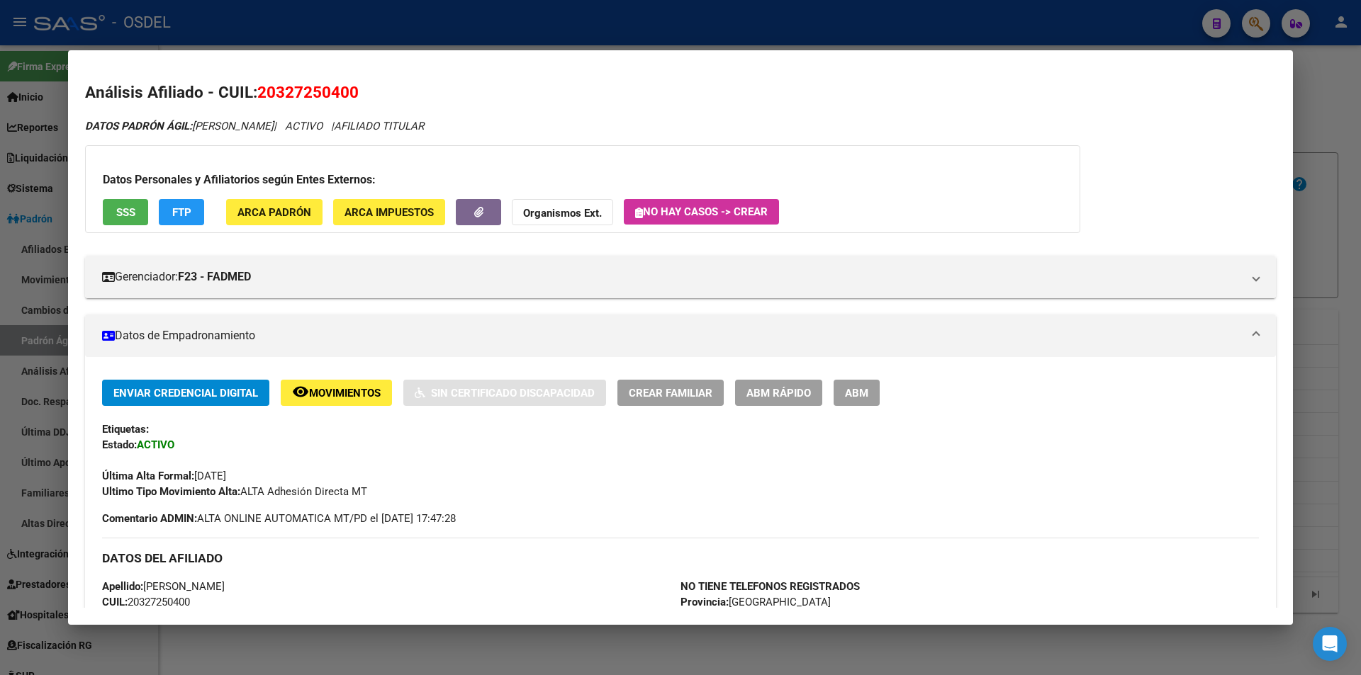
click at [120, 208] on span "SSS" at bounding box center [125, 212] width 19 height 13
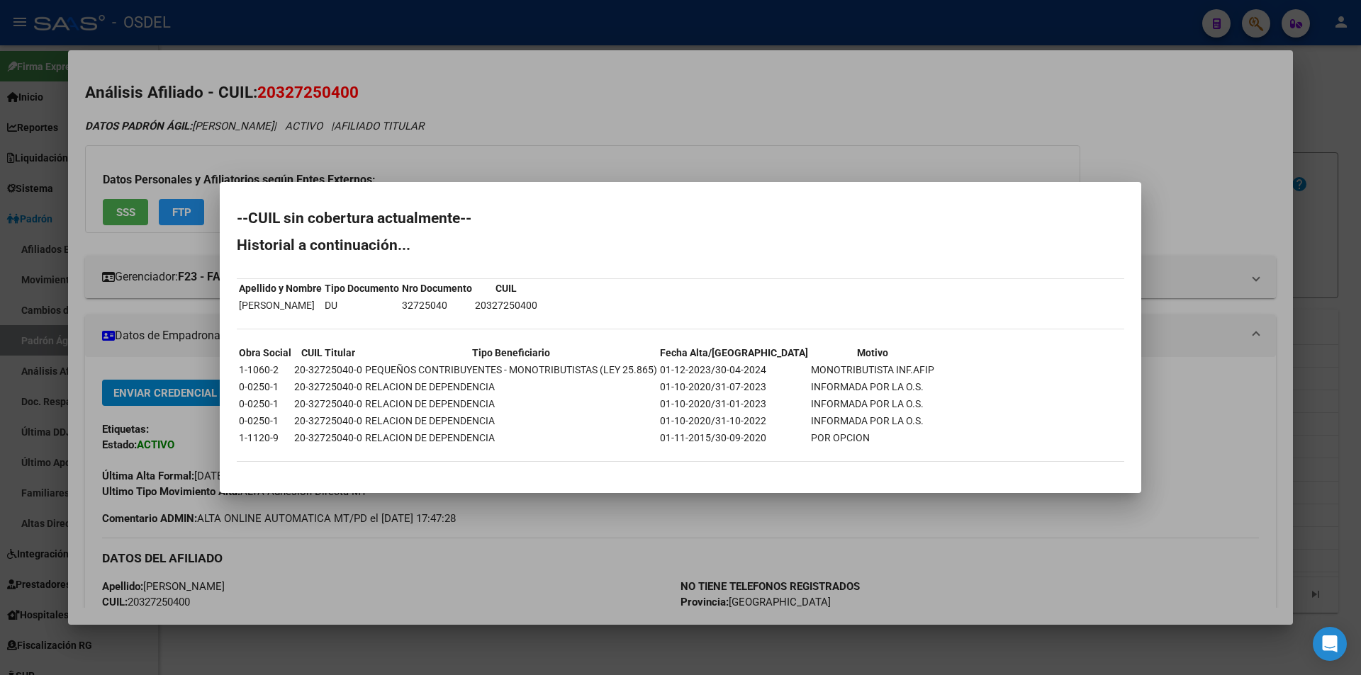
click at [955, 99] on div at bounding box center [680, 337] width 1361 height 675
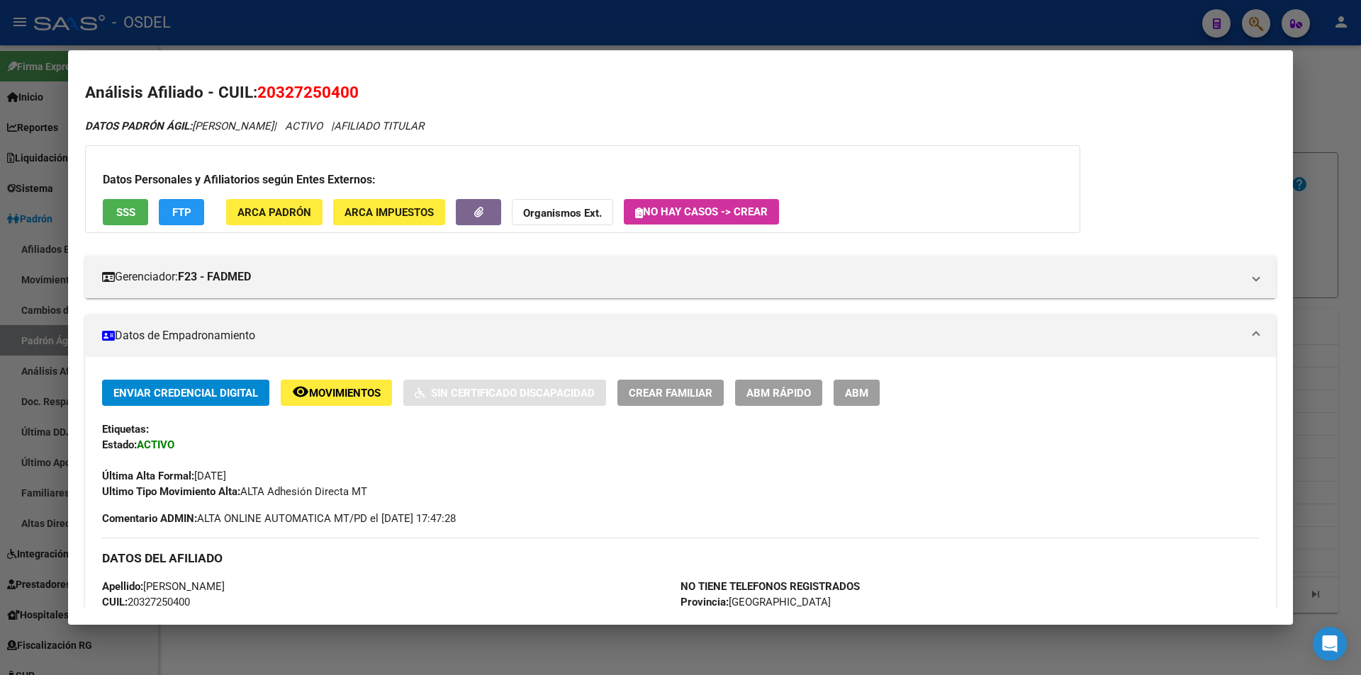
click at [1029, 23] on div at bounding box center [680, 337] width 1361 height 675
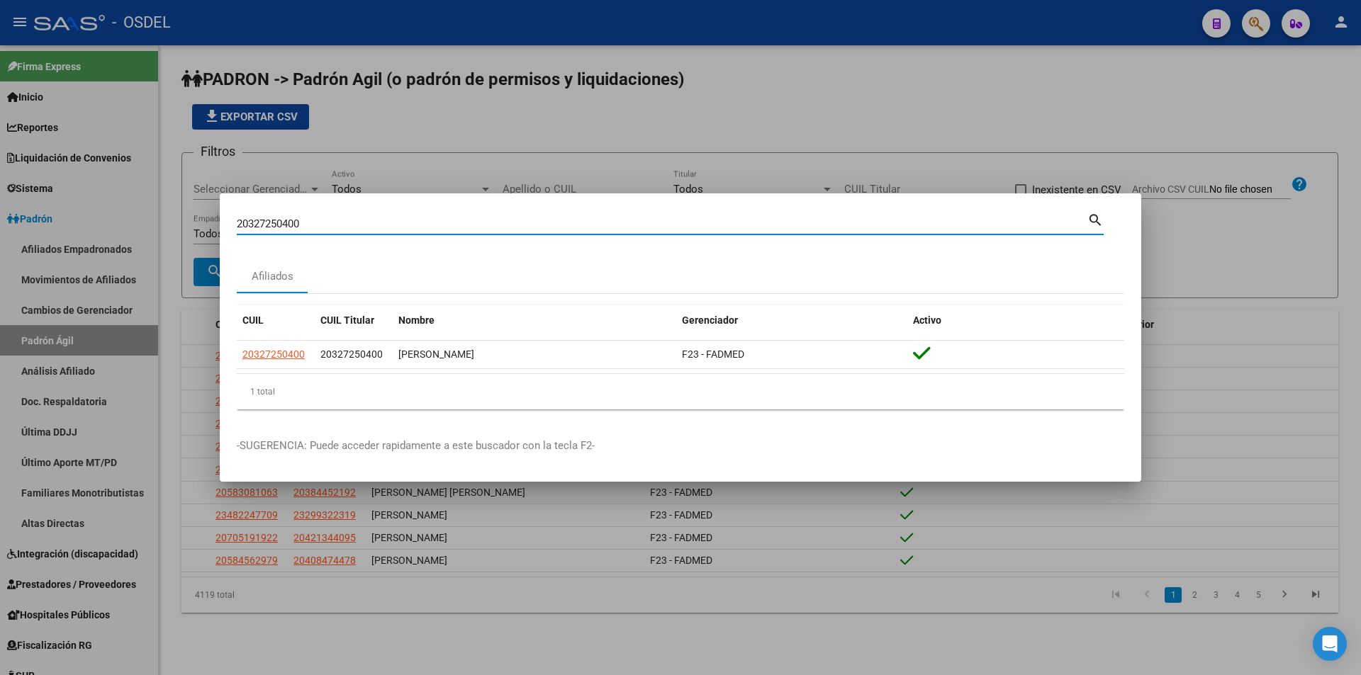
click at [842, 225] on input "20327250400" at bounding box center [662, 224] width 851 height 13
drag, startPoint x: 566, startPoint y: 215, endPoint x: 364, endPoint y: 218, distance: 202.0
click at [364, 218] on input "20327250400" at bounding box center [662, 224] width 851 height 13
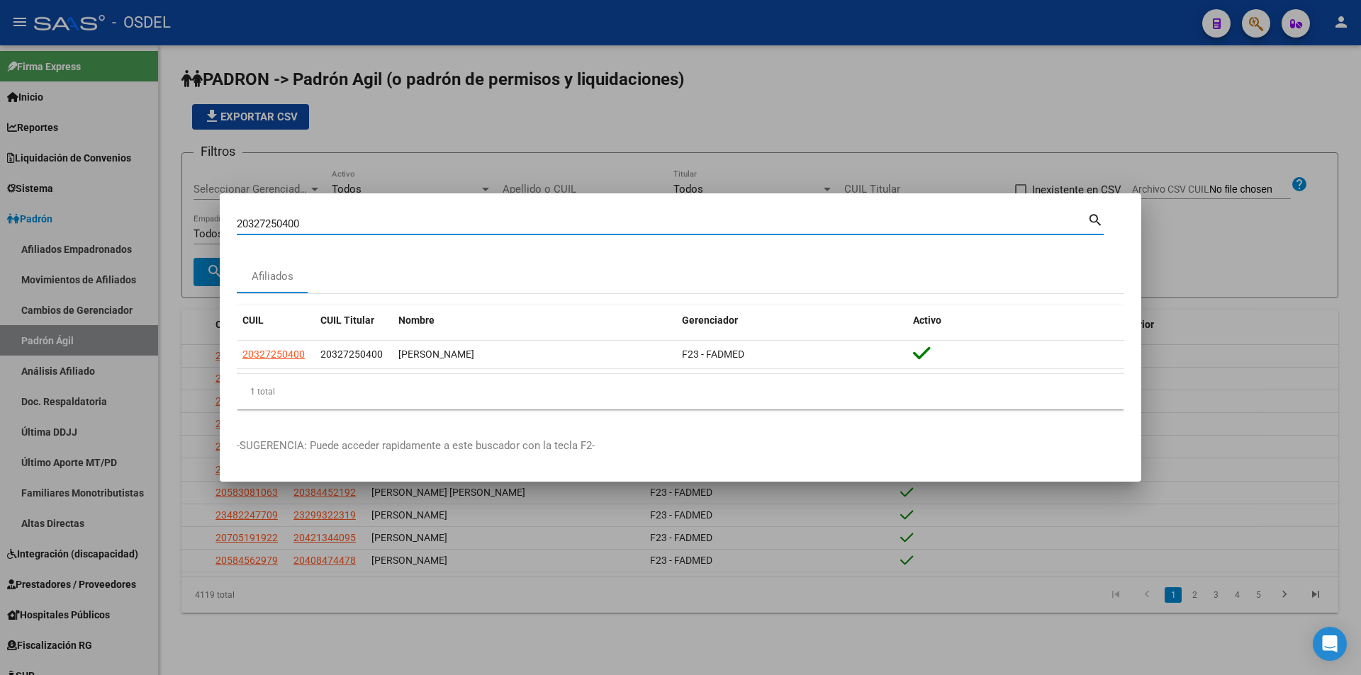
click at [364, 218] on input "20327250400" at bounding box center [662, 224] width 851 height 13
paste input "44976881"
type input "20344976881"
click at [1094, 218] on mat-icon "search" at bounding box center [1095, 219] width 16 height 17
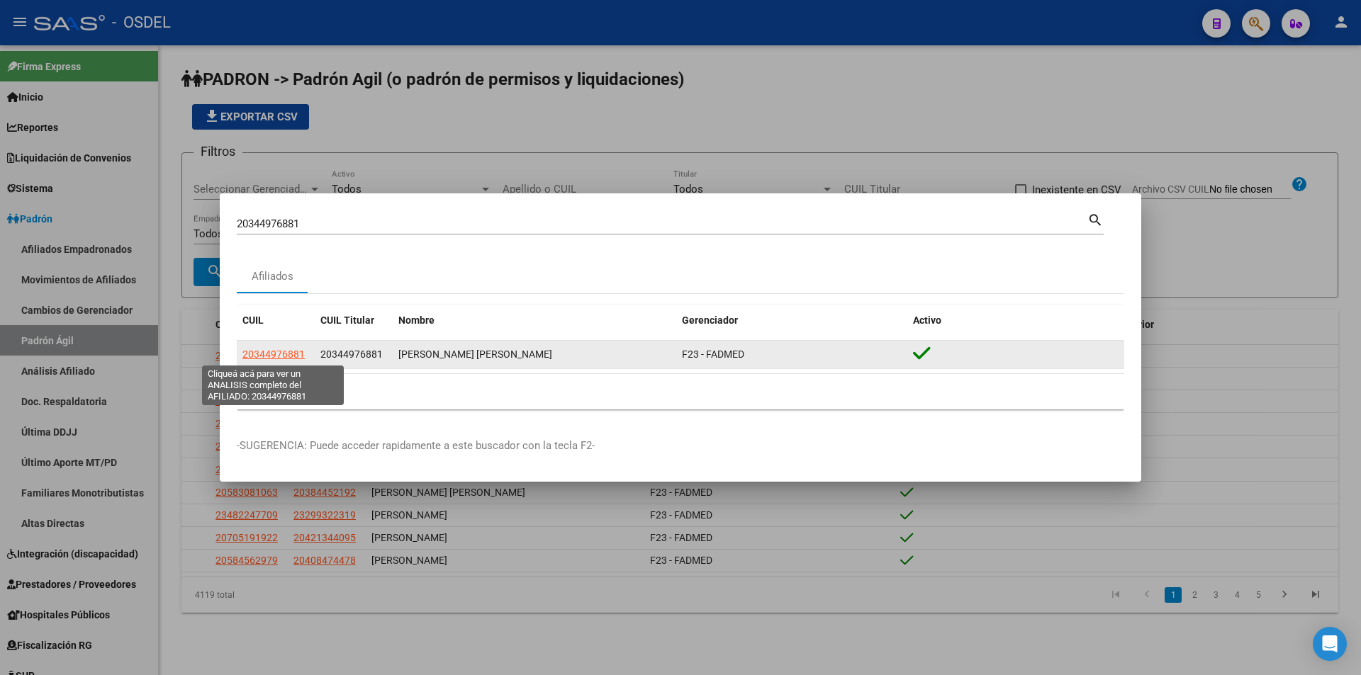
click at [278, 357] on span "20344976881" at bounding box center [273, 354] width 62 height 11
type textarea "20344976881"
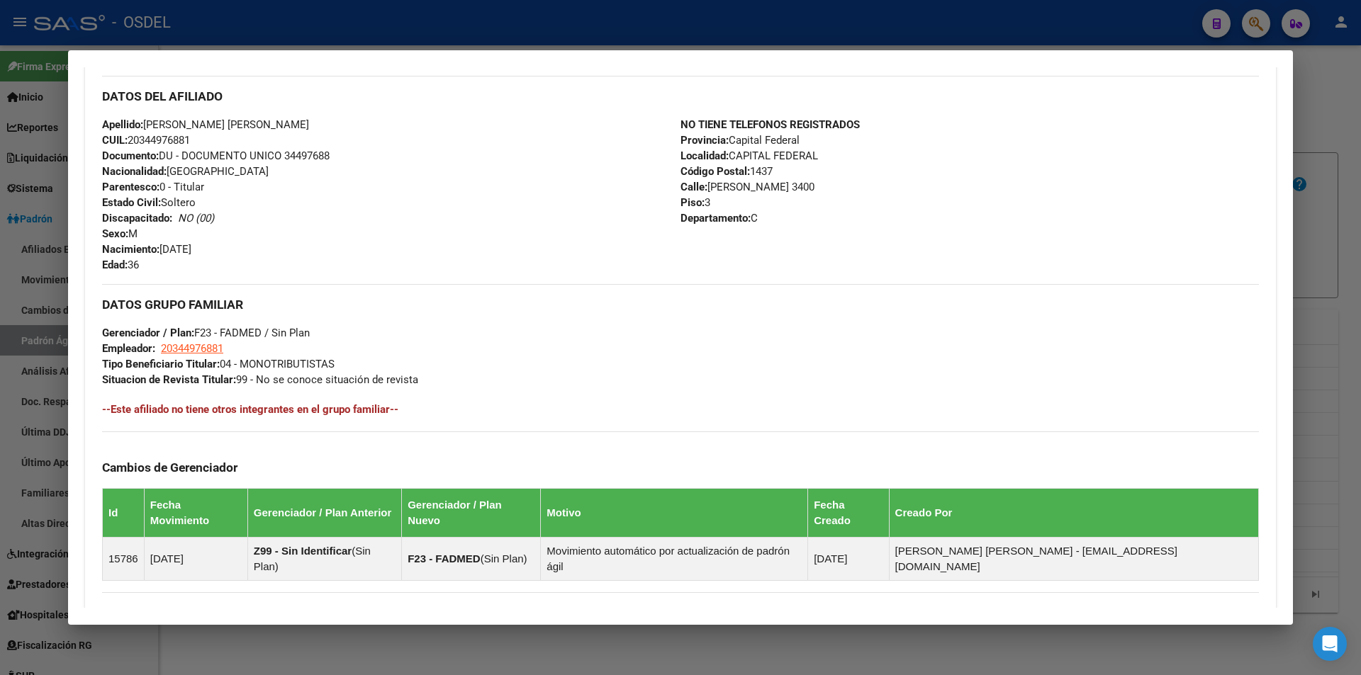
scroll to position [625, 0]
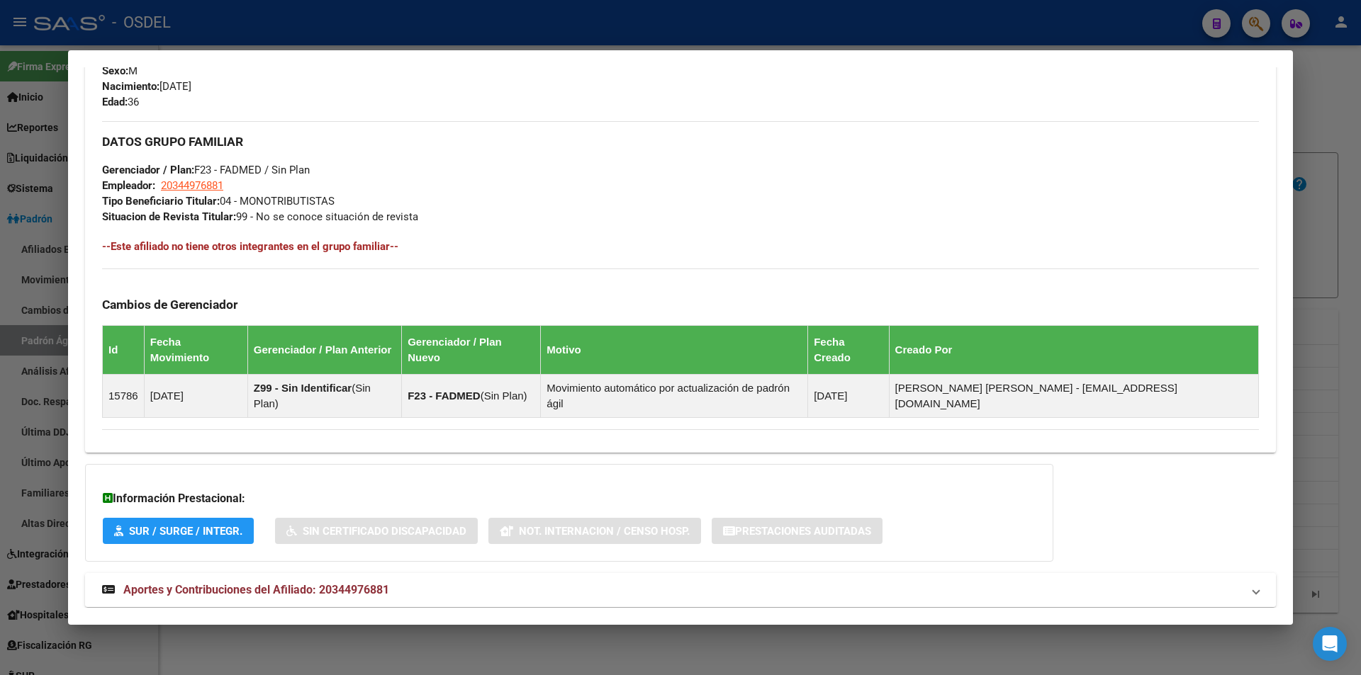
click at [232, 583] on span "Aportes y Contribuciones del Afiliado: 20344976881" at bounding box center [256, 589] width 266 height 13
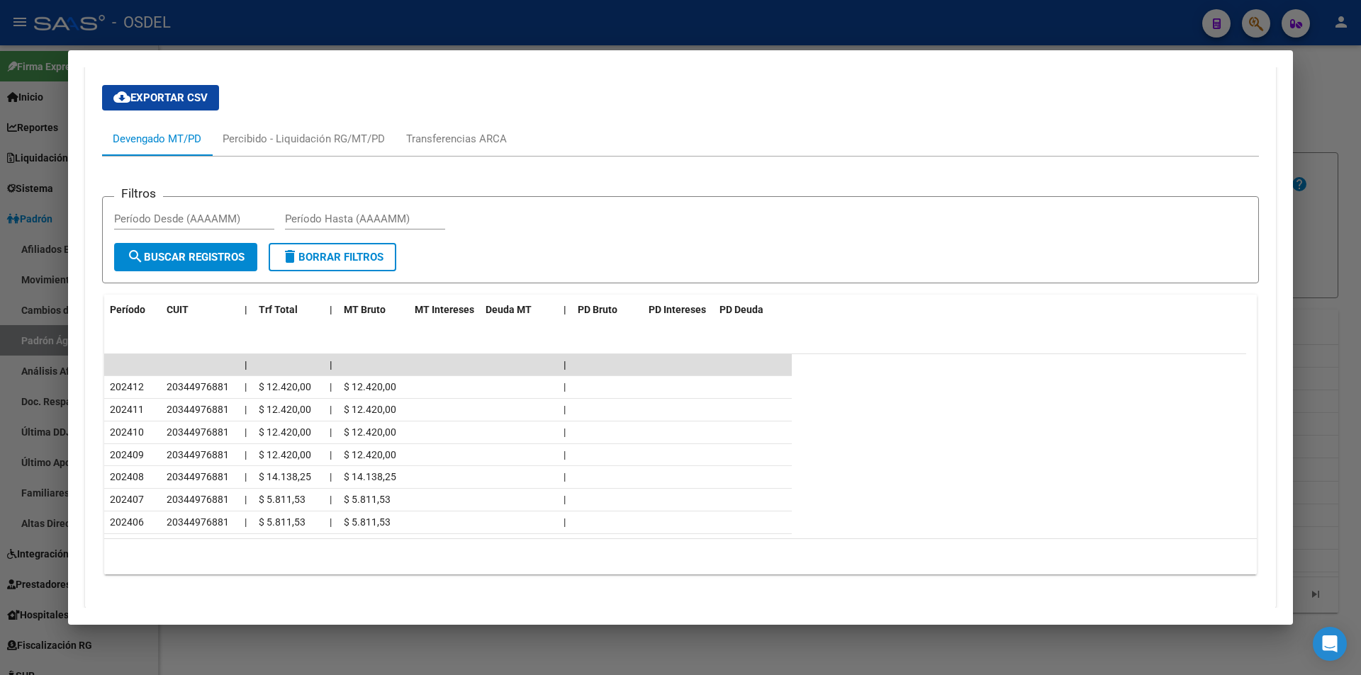
scroll to position [1194, 0]
click at [902, 47] on div at bounding box center [680, 337] width 1361 height 675
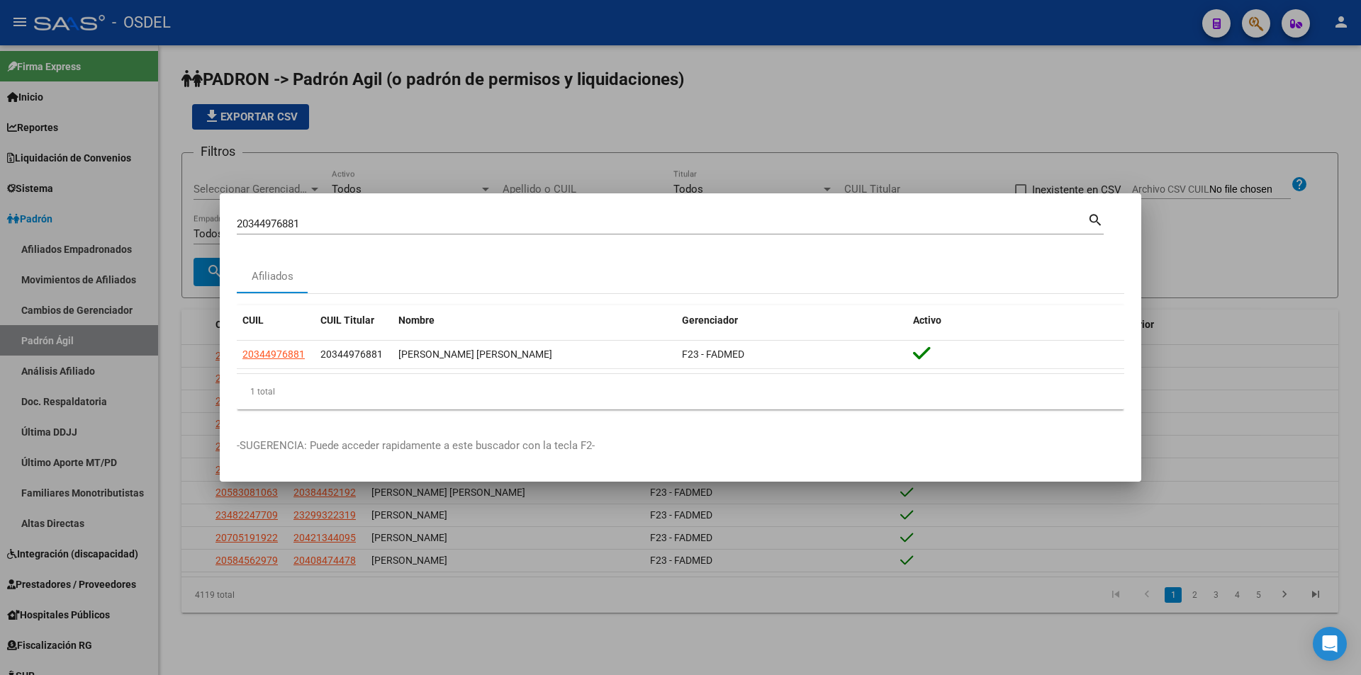
click at [816, 27] on div at bounding box center [680, 337] width 1361 height 675
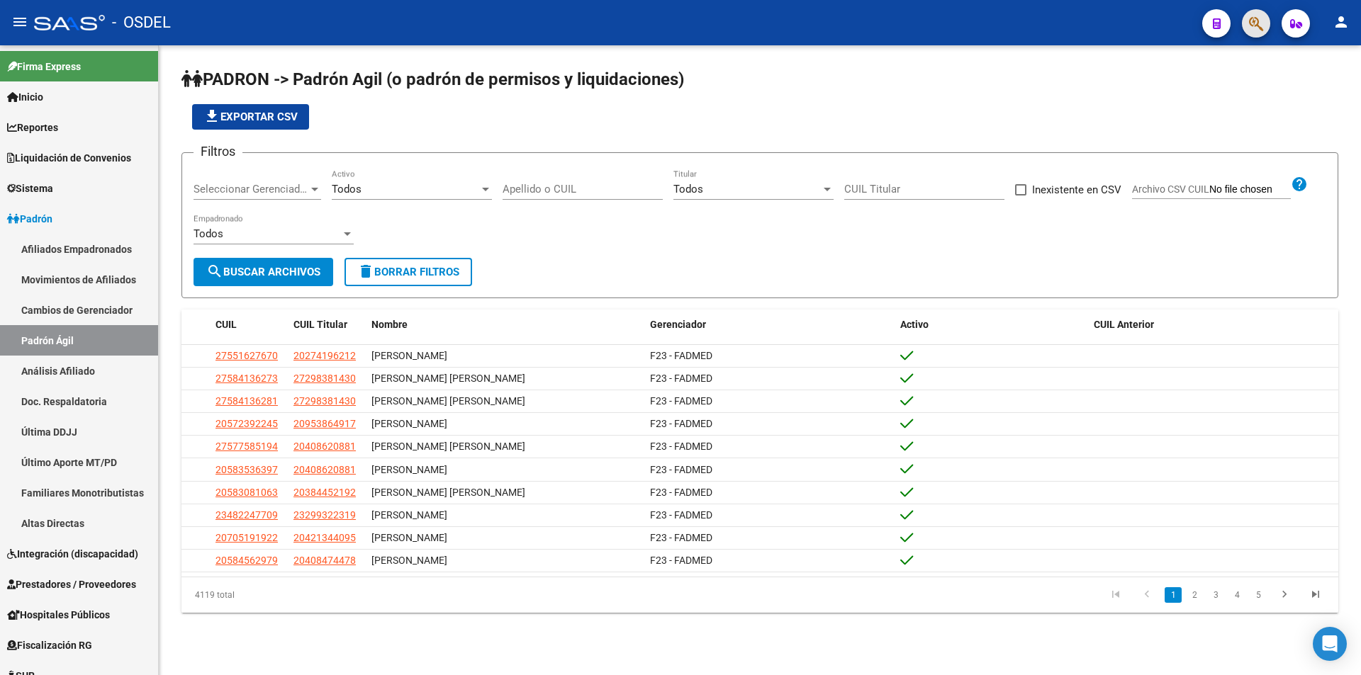
click at [1247, 32] on button "button" at bounding box center [1256, 23] width 28 height 28
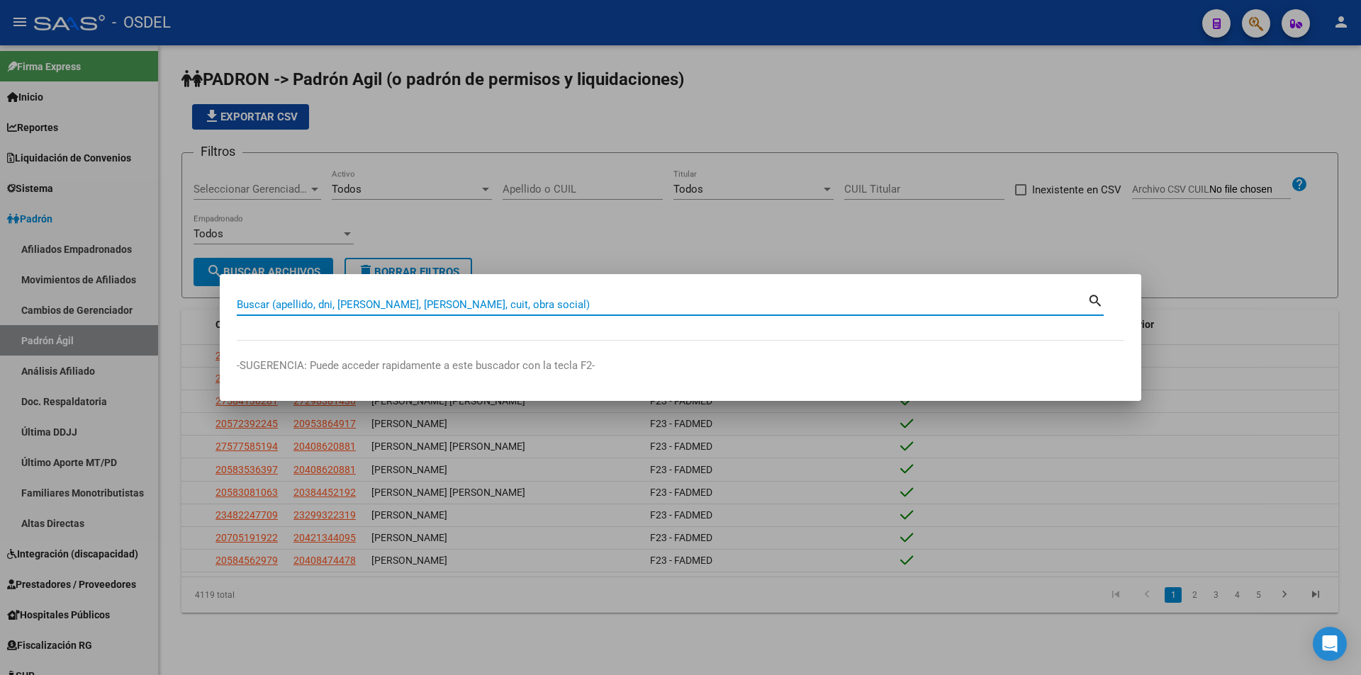
click at [538, 305] on input "Buscar (apellido, dni, [PERSON_NAME], [PERSON_NAME], cuit, obra social)" at bounding box center [662, 304] width 851 height 13
paste input "20353300718"
type input "20353300718"
click at [1092, 303] on mat-icon "search" at bounding box center [1095, 299] width 16 height 17
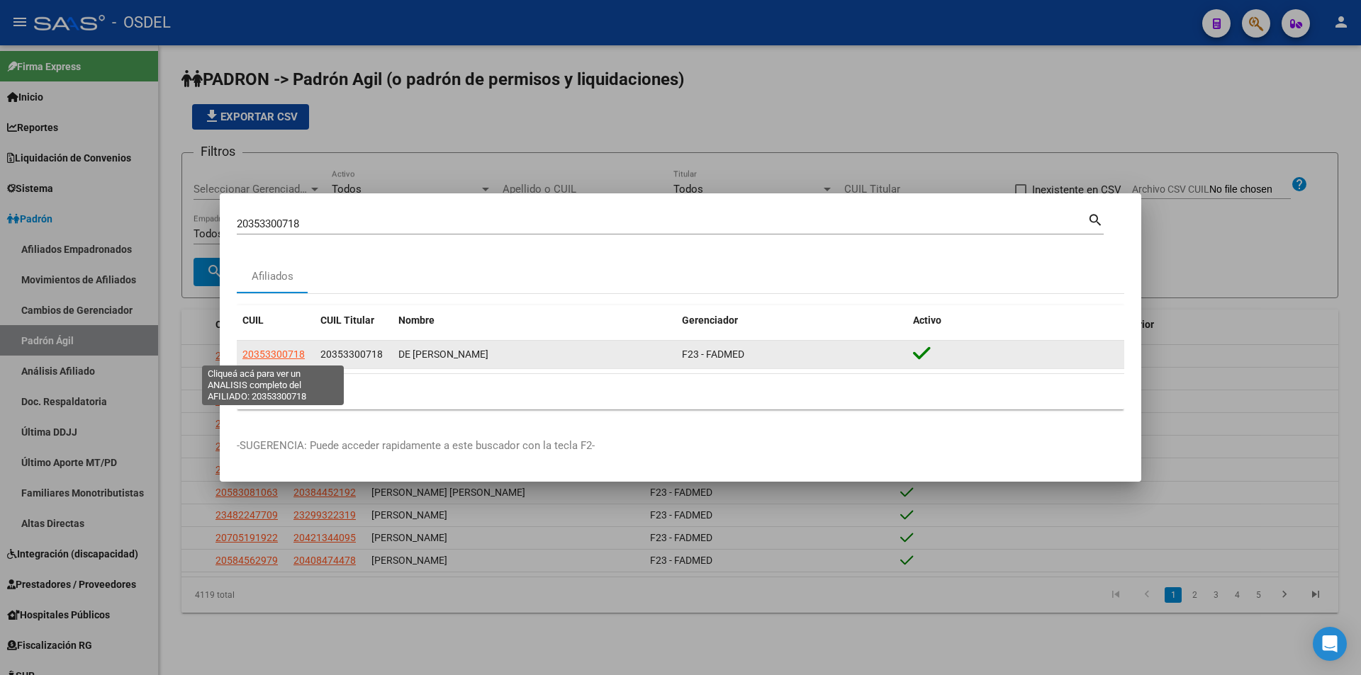
click at [281, 356] on span "20353300718" at bounding box center [273, 354] width 62 height 11
type textarea "20353300718"
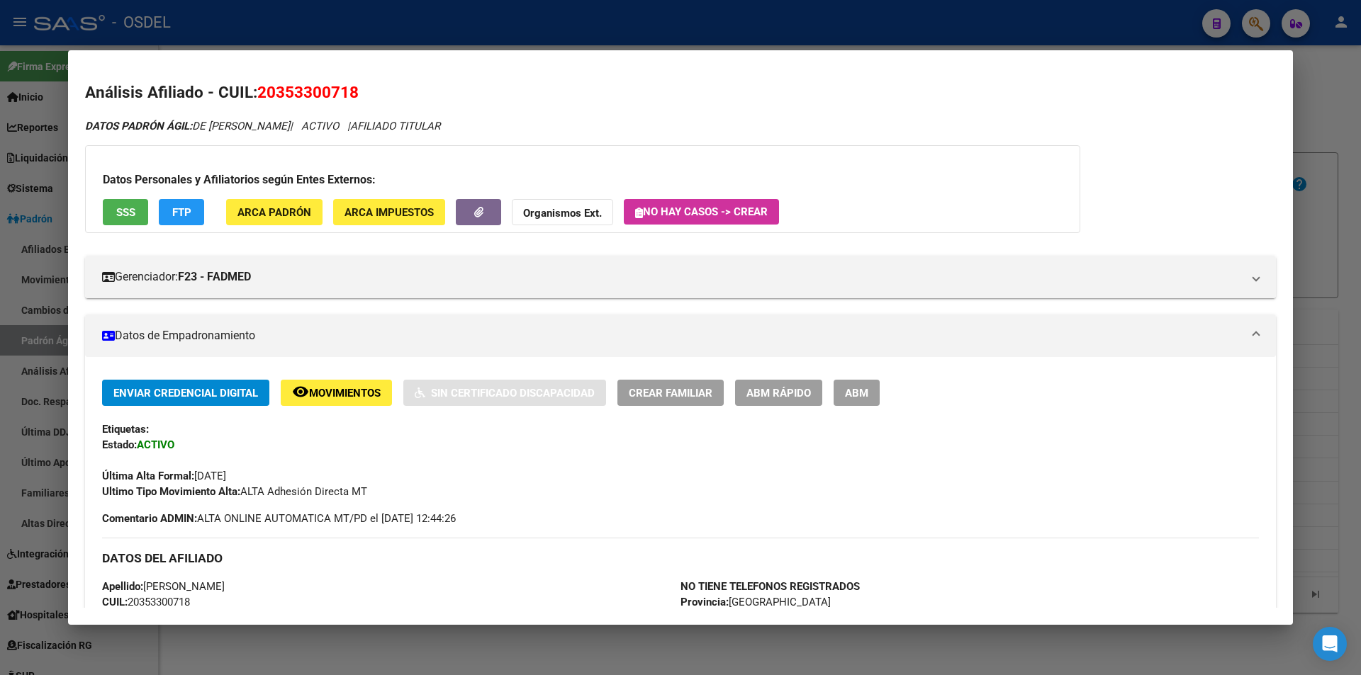
click at [131, 215] on span "SSS" at bounding box center [125, 212] width 19 height 13
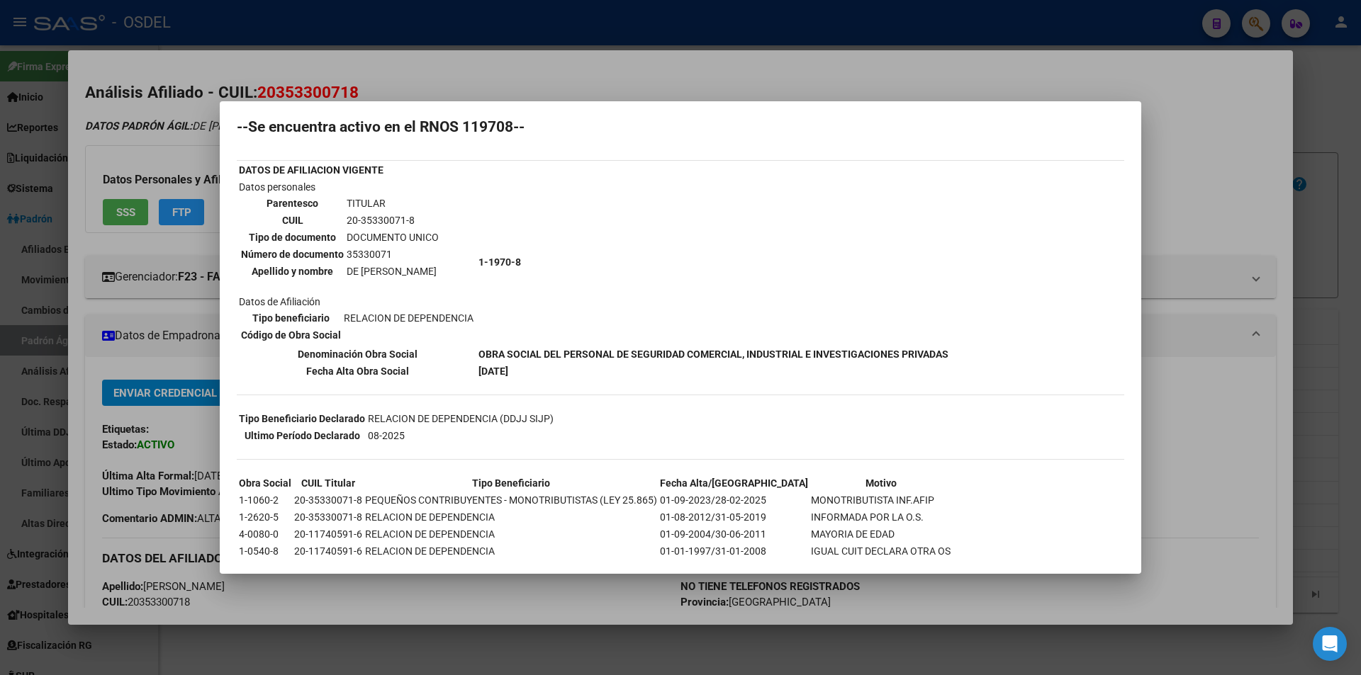
scroll to position [70, 0]
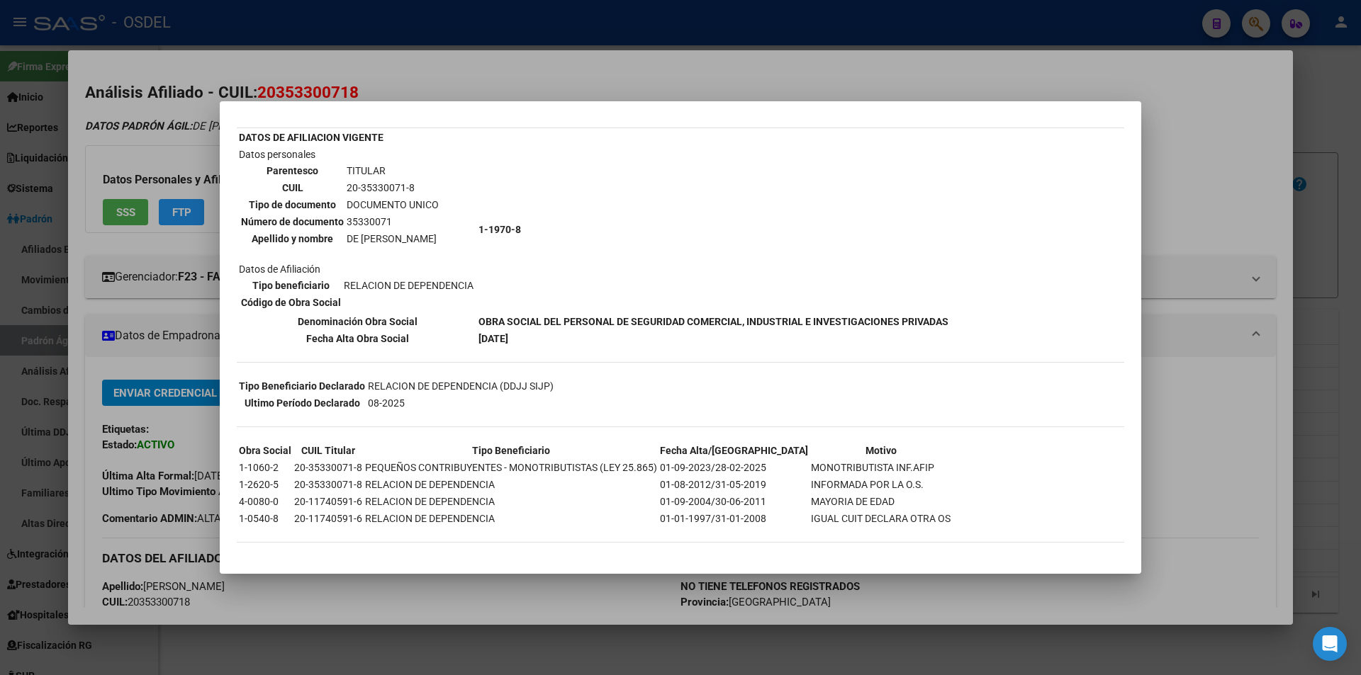
click at [959, 12] on div at bounding box center [680, 337] width 1361 height 675
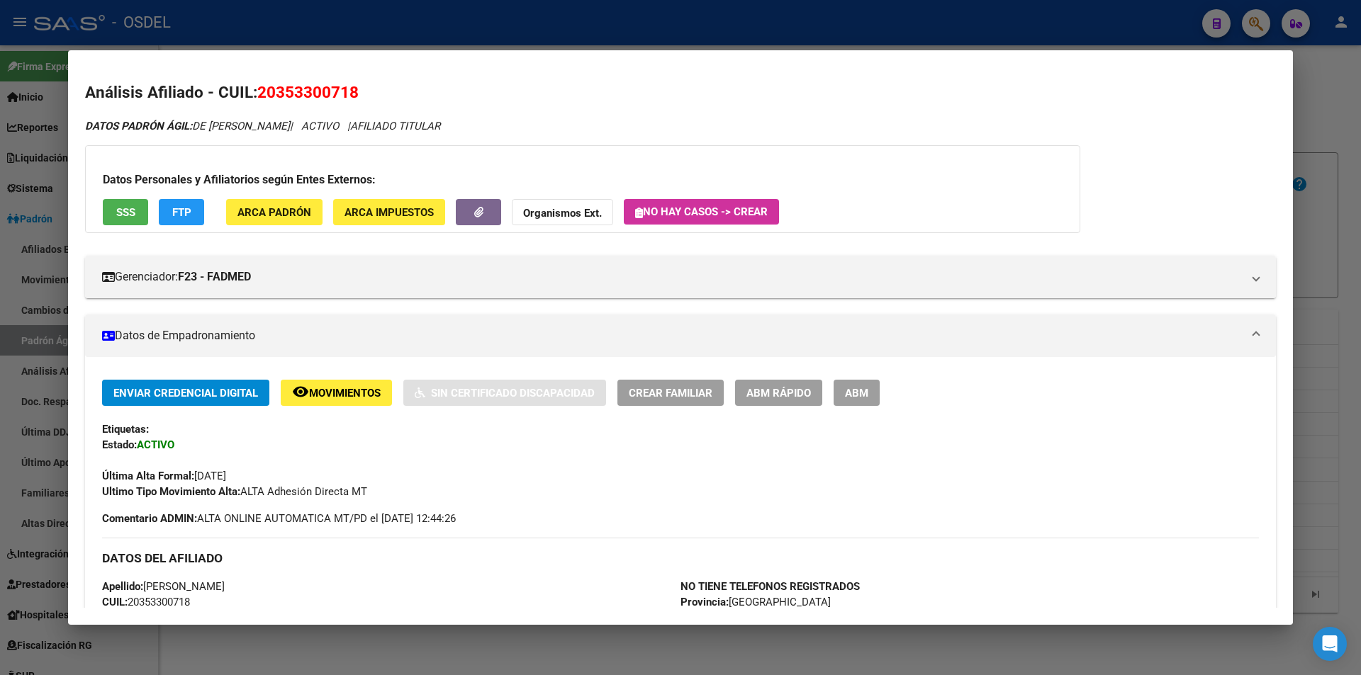
click at [804, 74] on mat-dialog-content "Análisis Afiliado - CUIL: 20353300718 DATOS PADRÓN ÁGIL: DE [PERSON_NAME] | ACT…" at bounding box center [680, 337] width 1225 height 540
click at [904, 21] on div at bounding box center [680, 337] width 1361 height 675
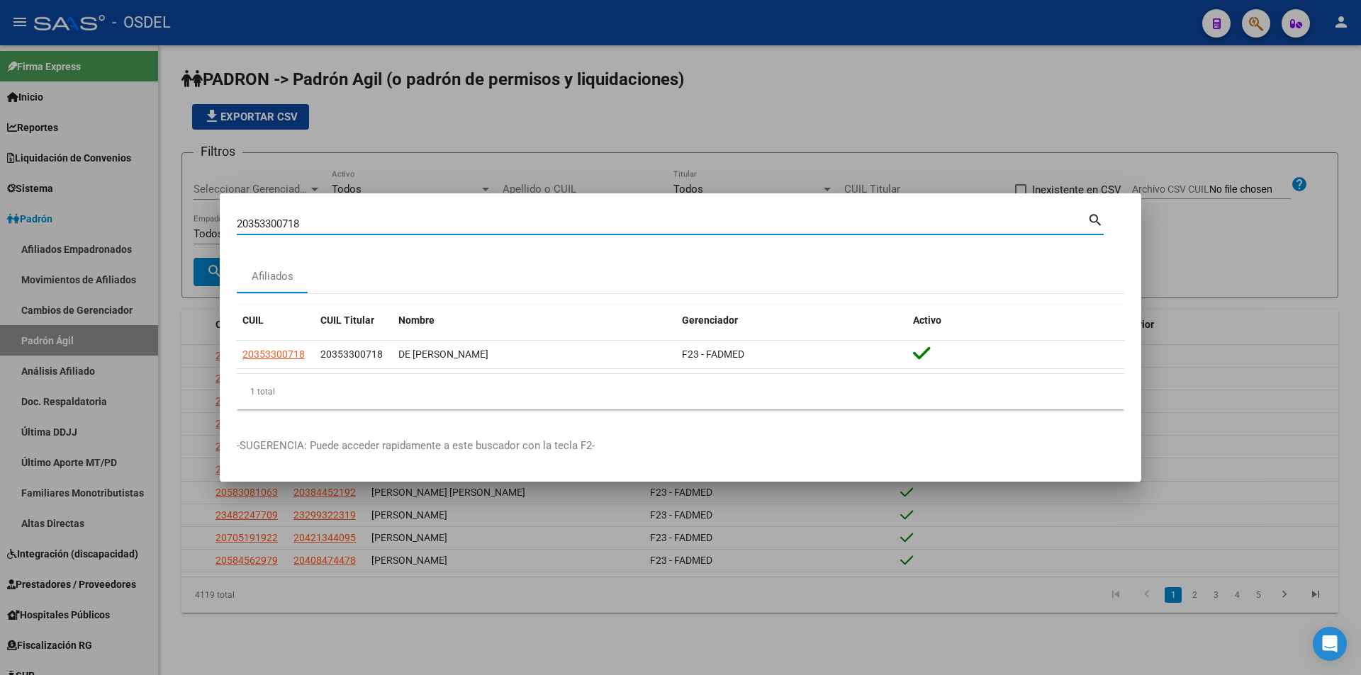
click at [386, 226] on input "20353300718" at bounding box center [662, 224] width 851 height 13
paste input "6891571"
type input "20356891571"
click at [1099, 225] on mat-icon "search" at bounding box center [1095, 219] width 16 height 17
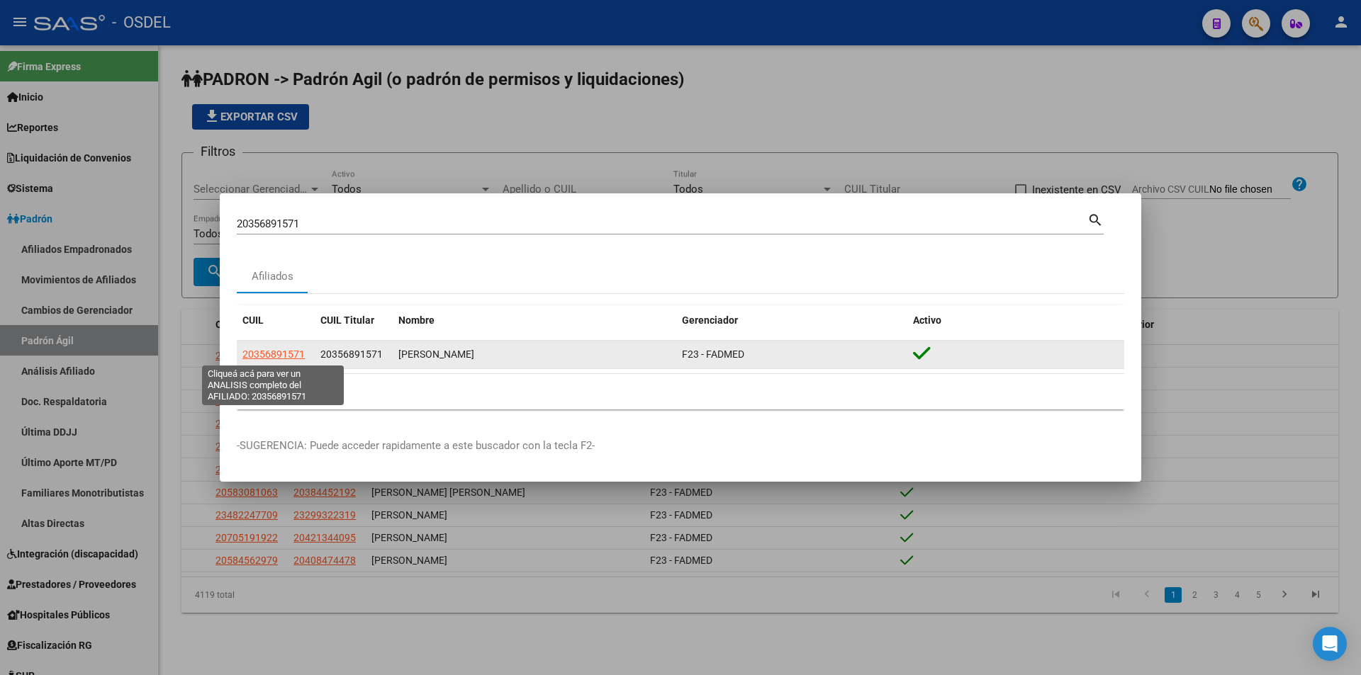
click at [284, 352] on span "20356891571" at bounding box center [273, 354] width 62 height 11
type textarea "20356891571"
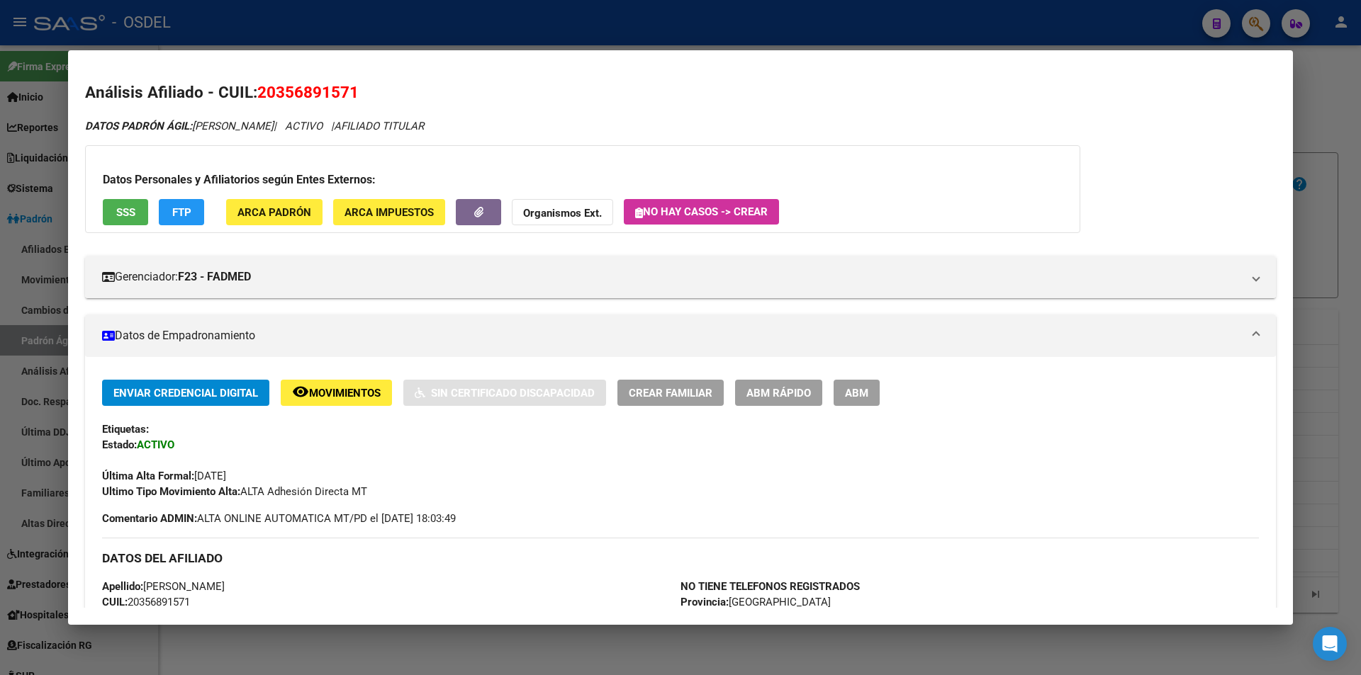
click at [121, 208] on span "SSS" at bounding box center [125, 212] width 19 height 13
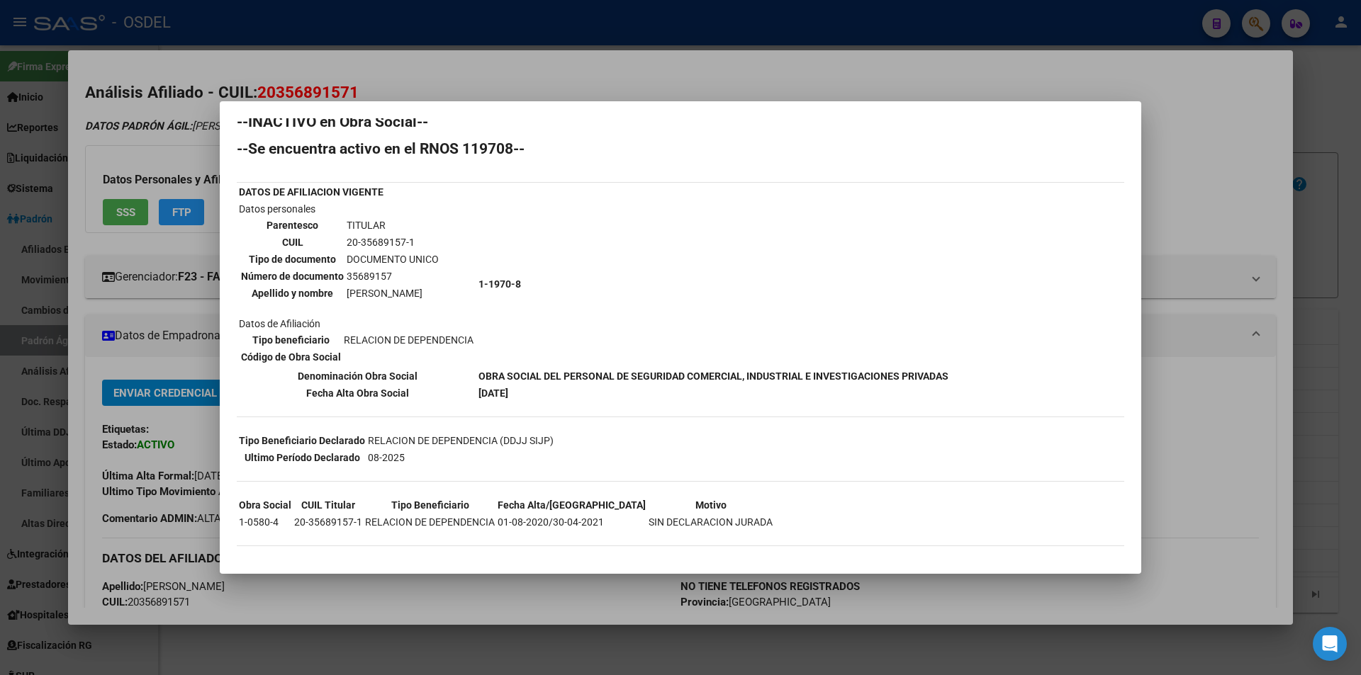
scroll to position [19, 0]
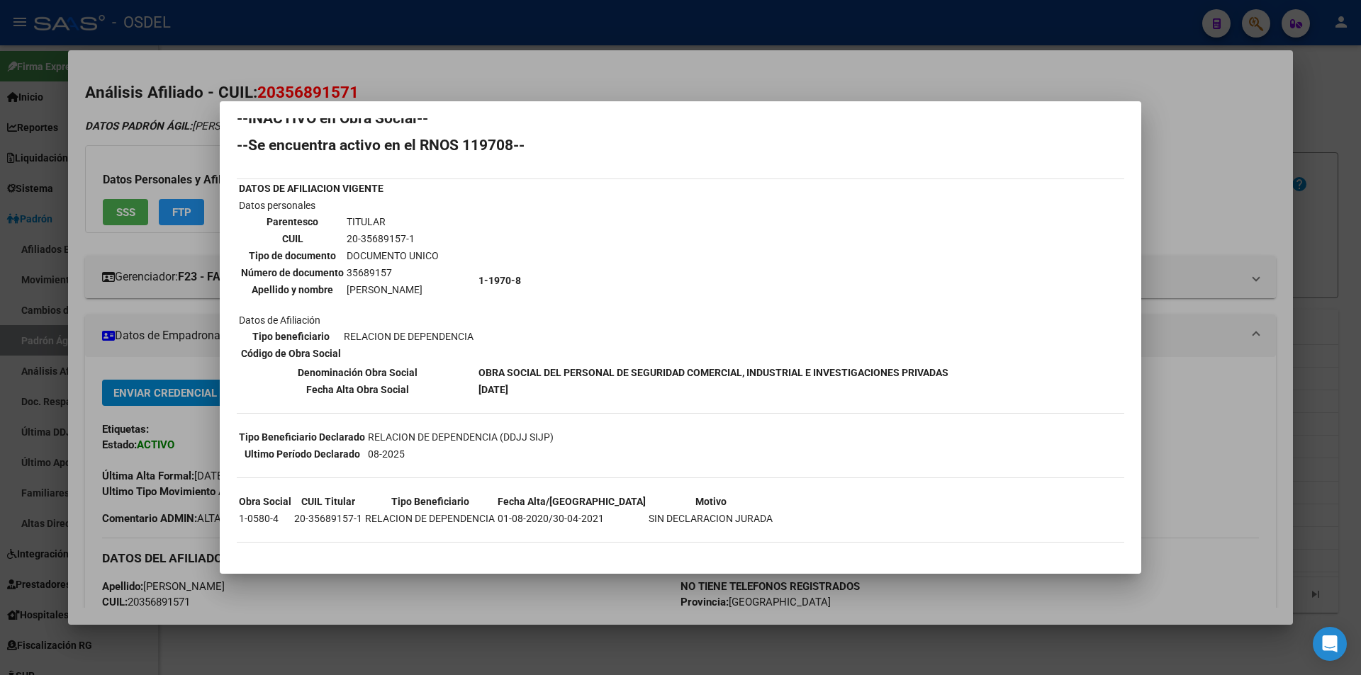
click at [804, 77] on div at bounding box center [680, 337] width 1361 height 675
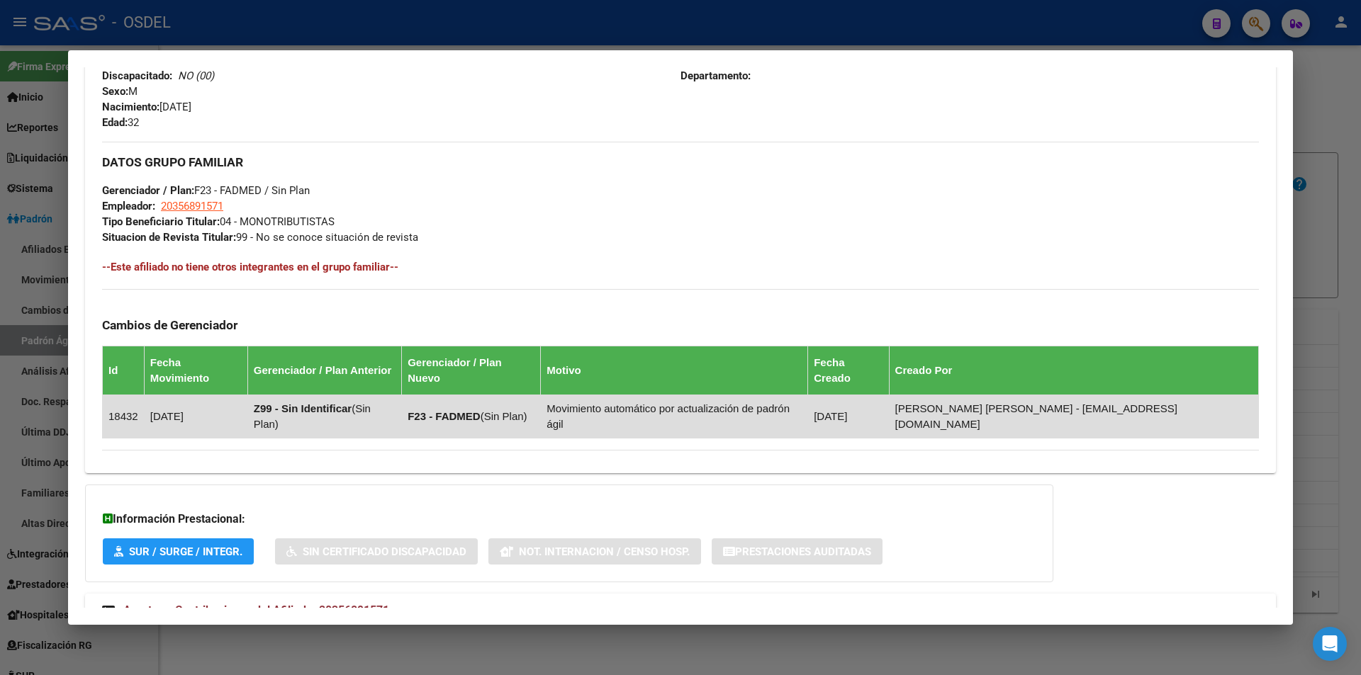
scroll to position [625, 0]
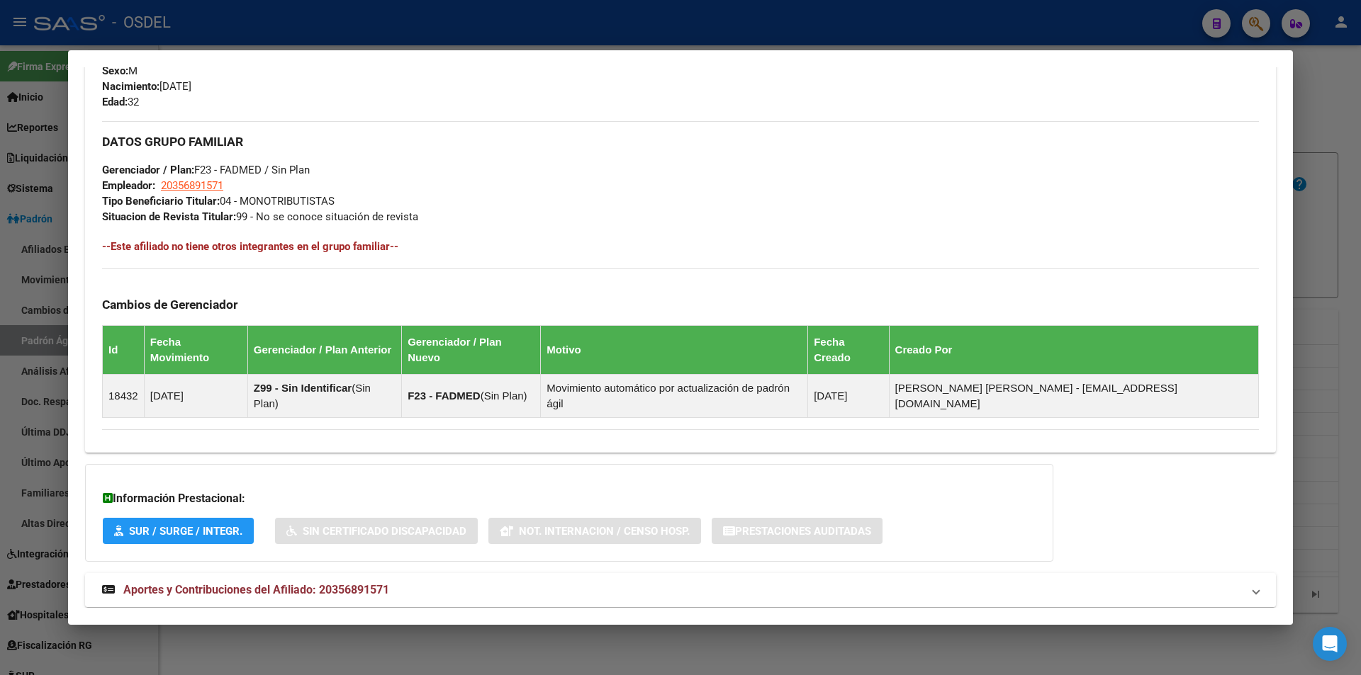
click at [320, 583] on span "Aportes y Contribuciones del Afiliado: 20356891571" at bounding box center [256, 589] width 266 height 13
click at [279, 583] on span "Aportes y Contribuciones del Afiliado: 20356891571" at bounding box center [256, 589] width 266 height 13
click at [279, 588] on strong "Aportes y Contribuciones del Afiliado: 20356891571" at bounding box center [245, 596] width 287 height 17
click at [309, 583] on span "Aportes y Contribuciones del Afiliado: 20356891571" at bounding box center [256, 589] width 266 height 13
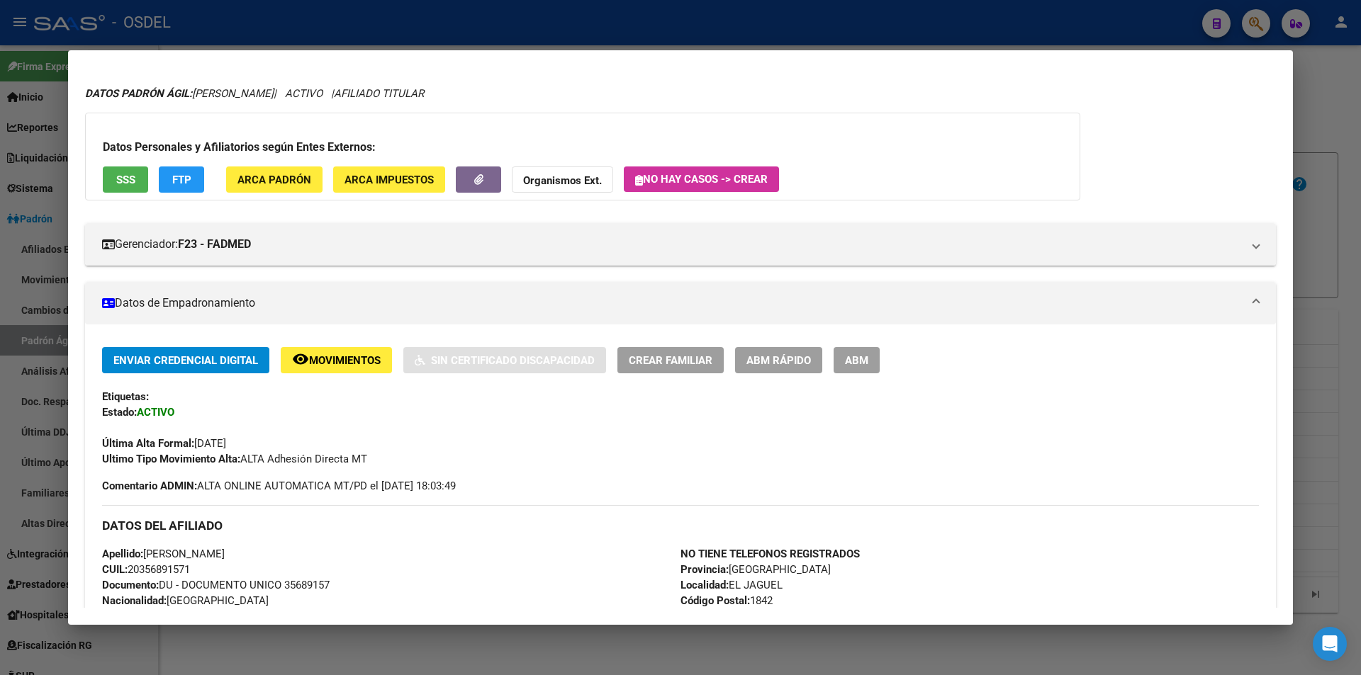
scroll to position [0, 0]
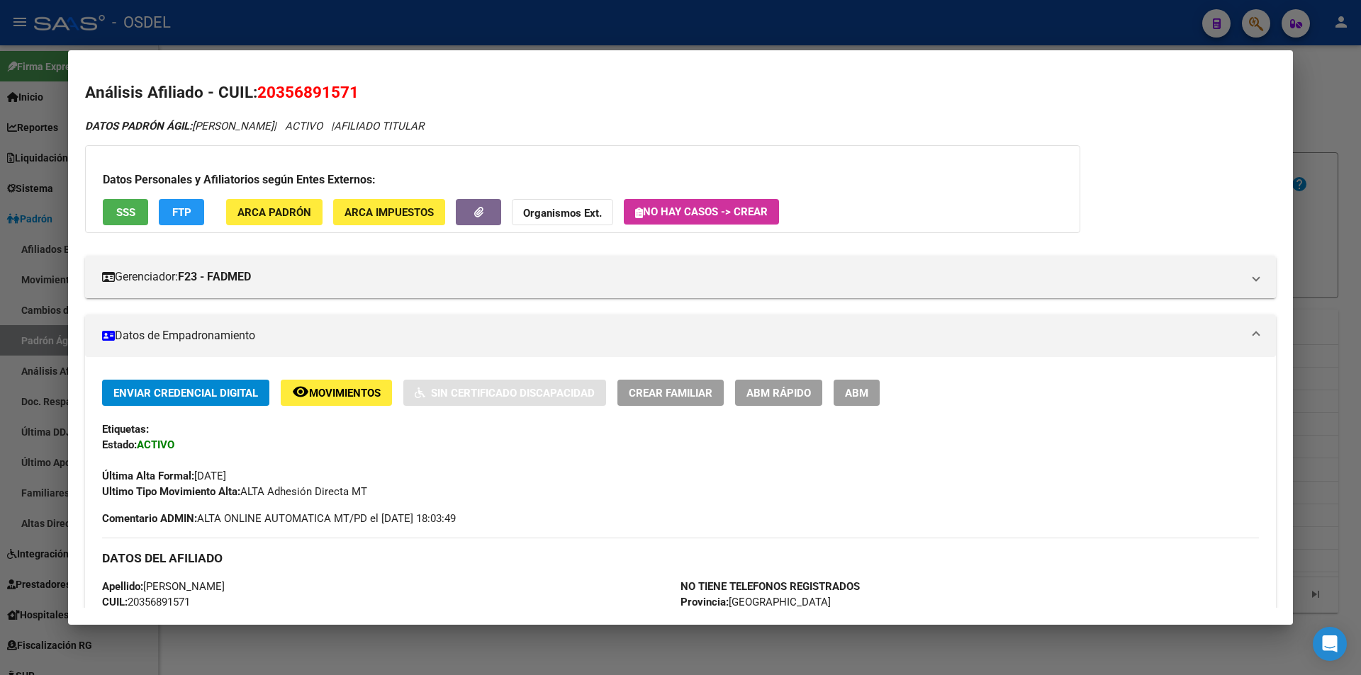
click at [868, 24] on div at bounding box center [680, 337] width 1361 height 675
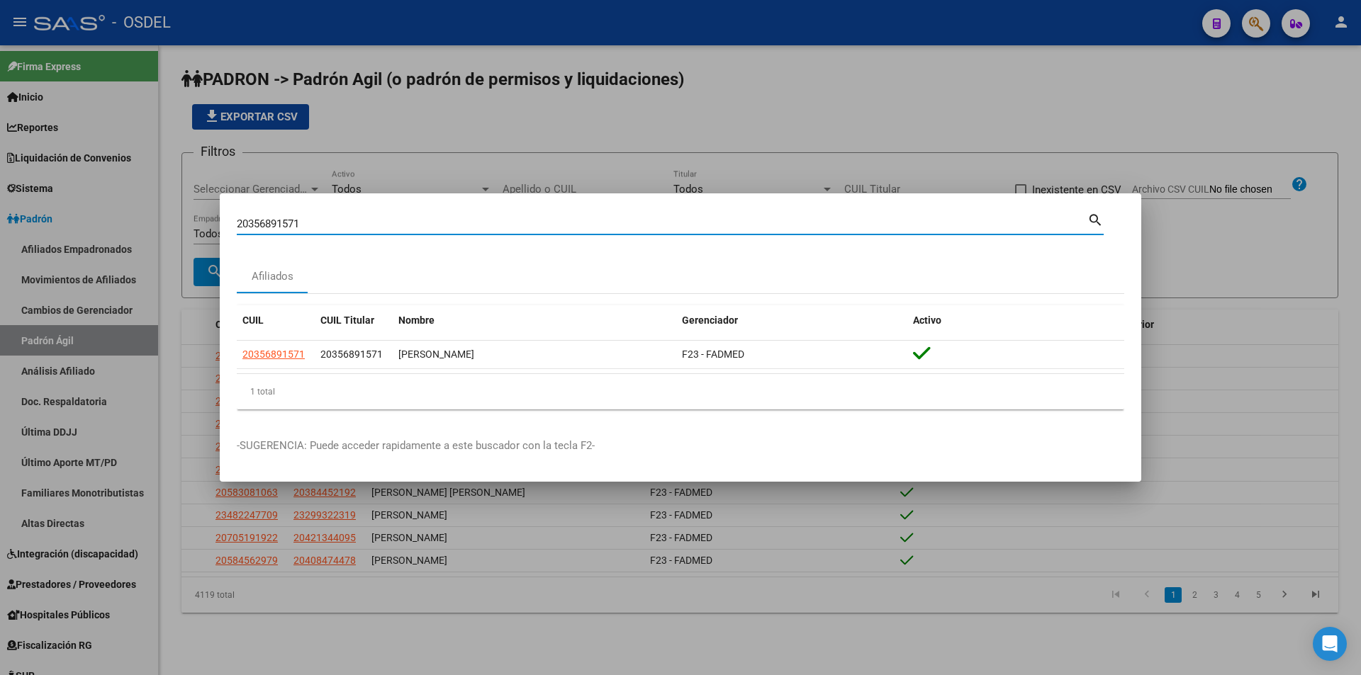
click at [315, 223] on input "20356891571" at bounding box center [662, 224] width 851 height 13
paste input "9304324"
type input "20359304324"
click at [522, 164] on div at bounding box center [680, 337] width 1361 height 675
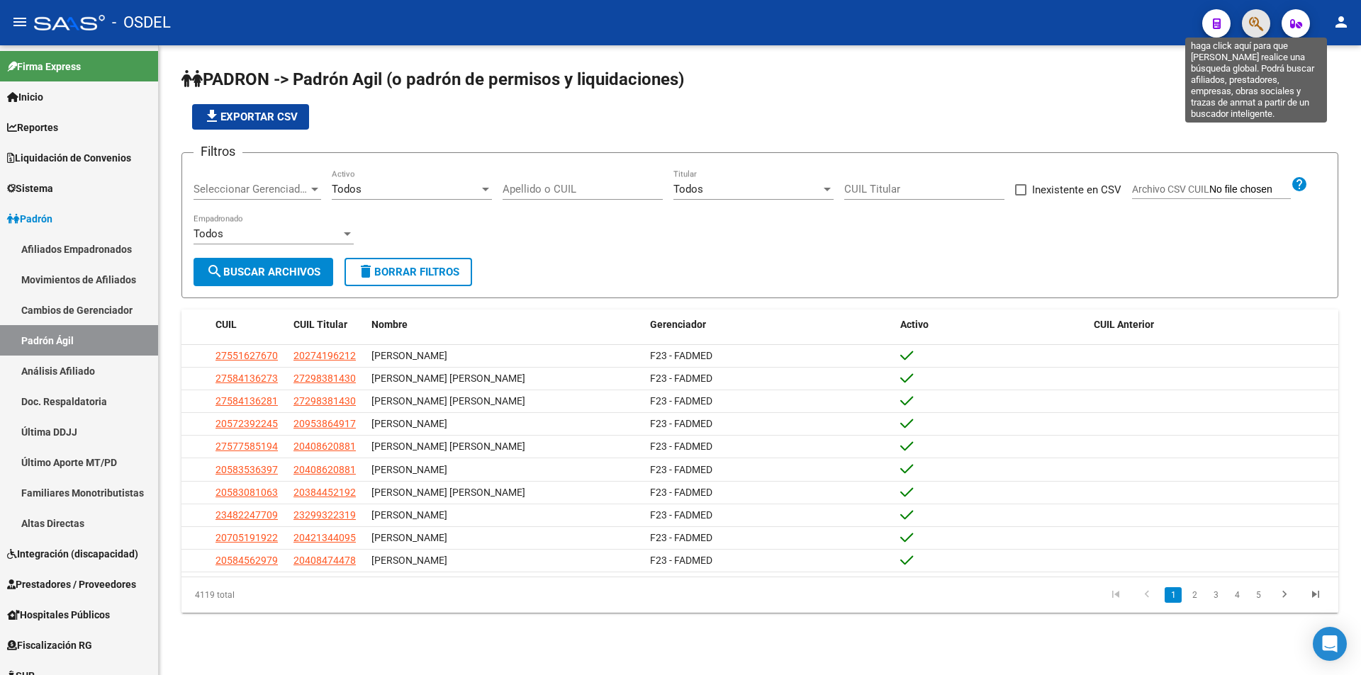
click at [1252, 26] on icon "button" at bounding box center [1256, 24] width 14 height 16
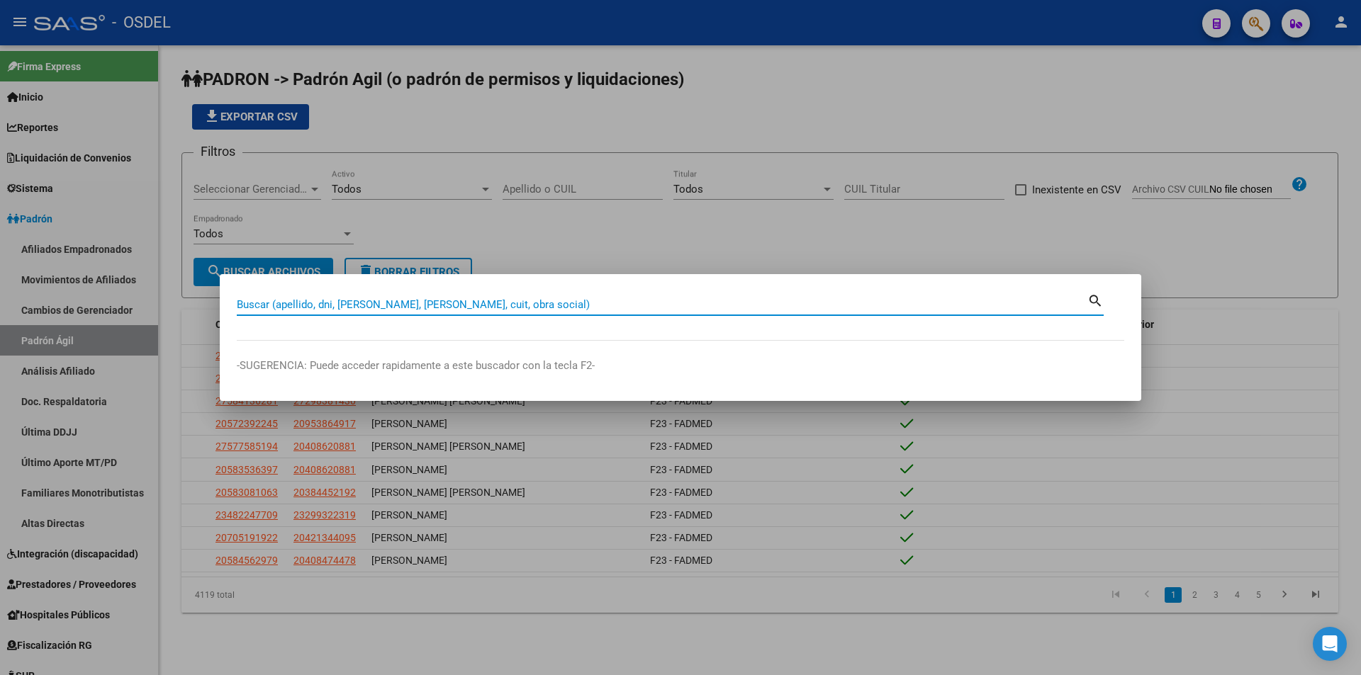
click at [361, 303] on input "Buscar (apellido, dni, [PERSON_NAME], [PERSON_NAME], cuit, obra social)" at bounding box center [662, 304] width 851 height 13
type input "20359304324"
click at [1096, 303] on mat-icon "search" at bounding box center [1095, 299] width 16 height 17
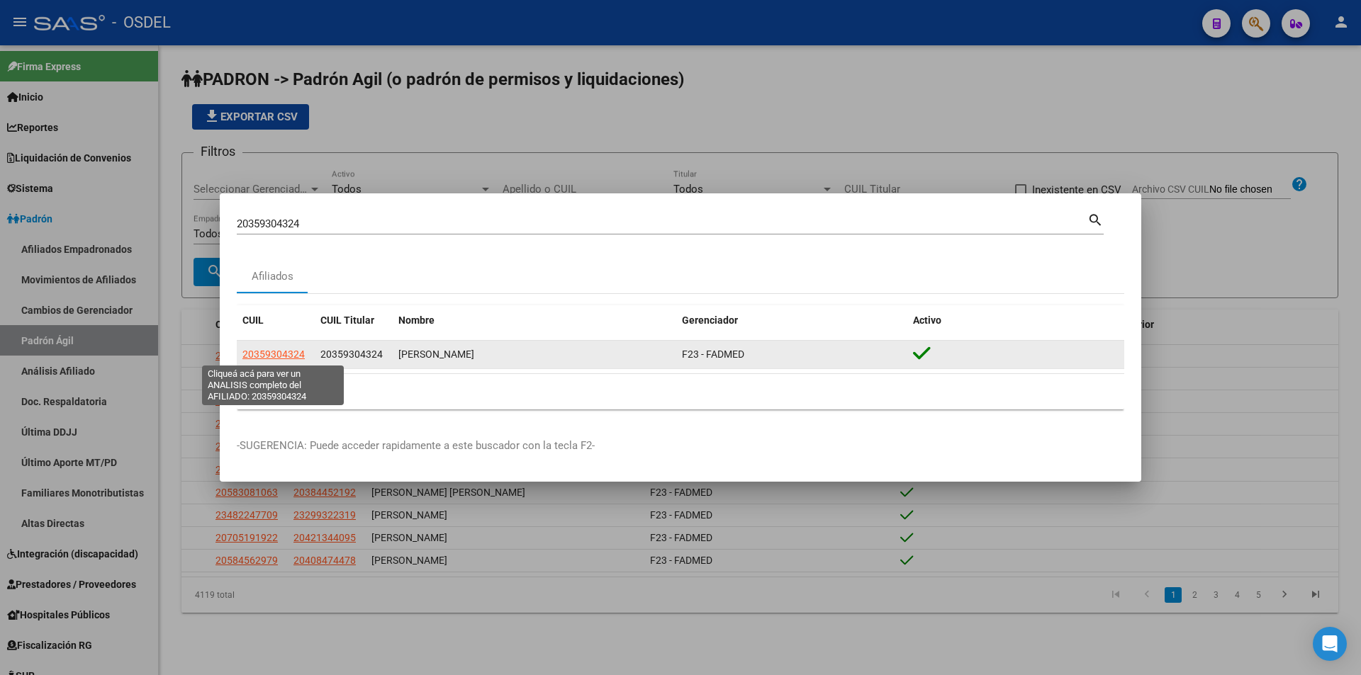
click at [288, 354] on span "20359304324" at bounding box center [273, 354] width 62 height 11
type textarea "20359304324"
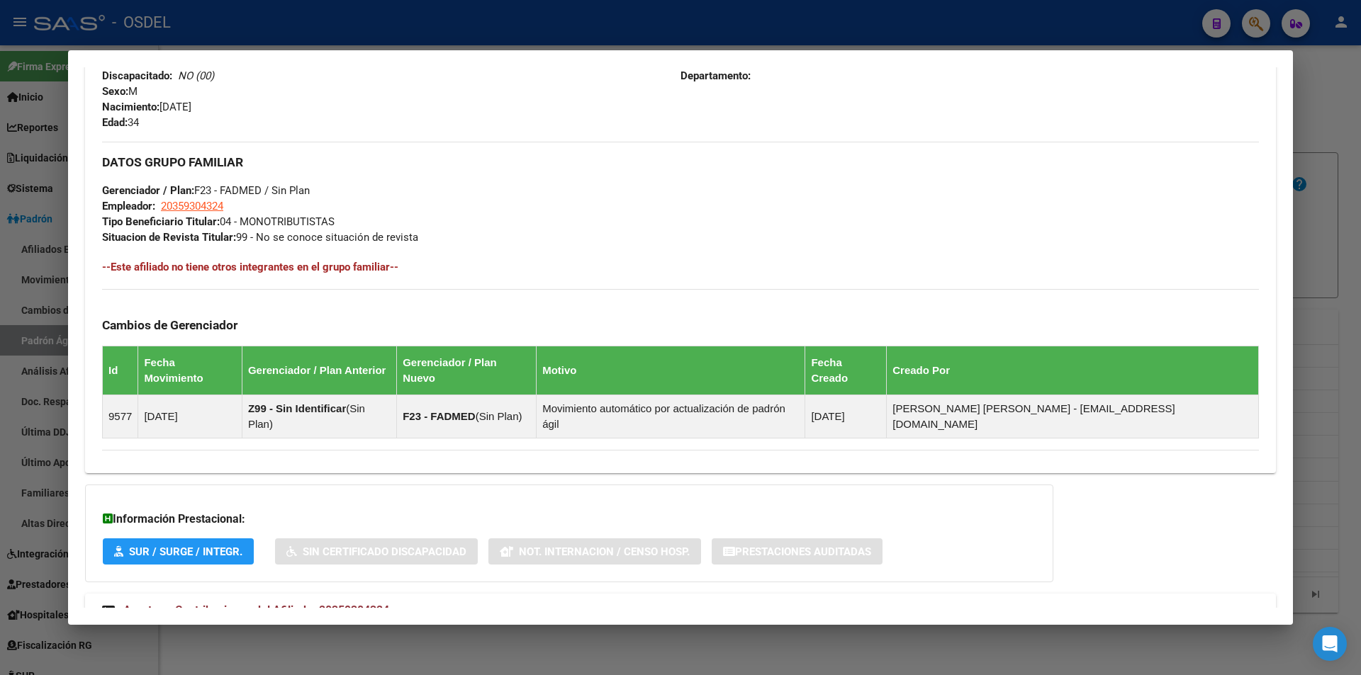
scroll to position [625, 0]
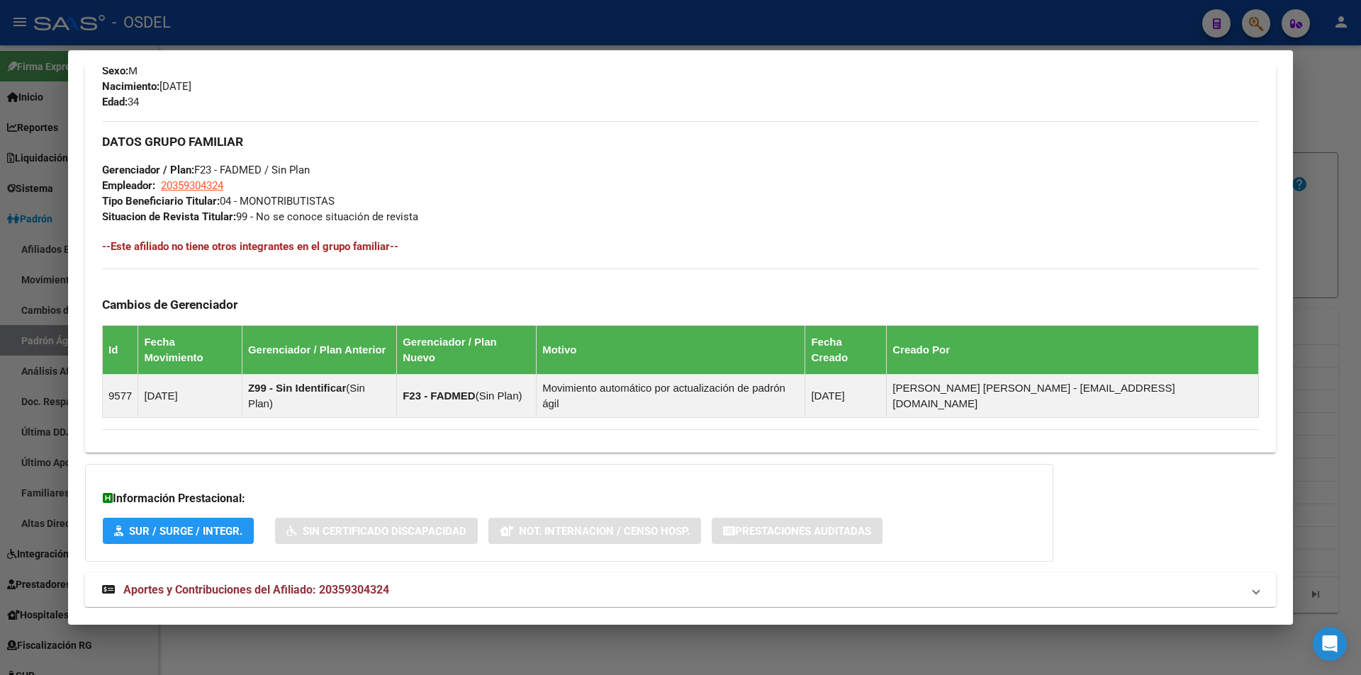
click at [215, 583] on span "Aportes y Contribuciones del Afiliado: 20359304324" at bounding box center [256, 589] width 266 height 13
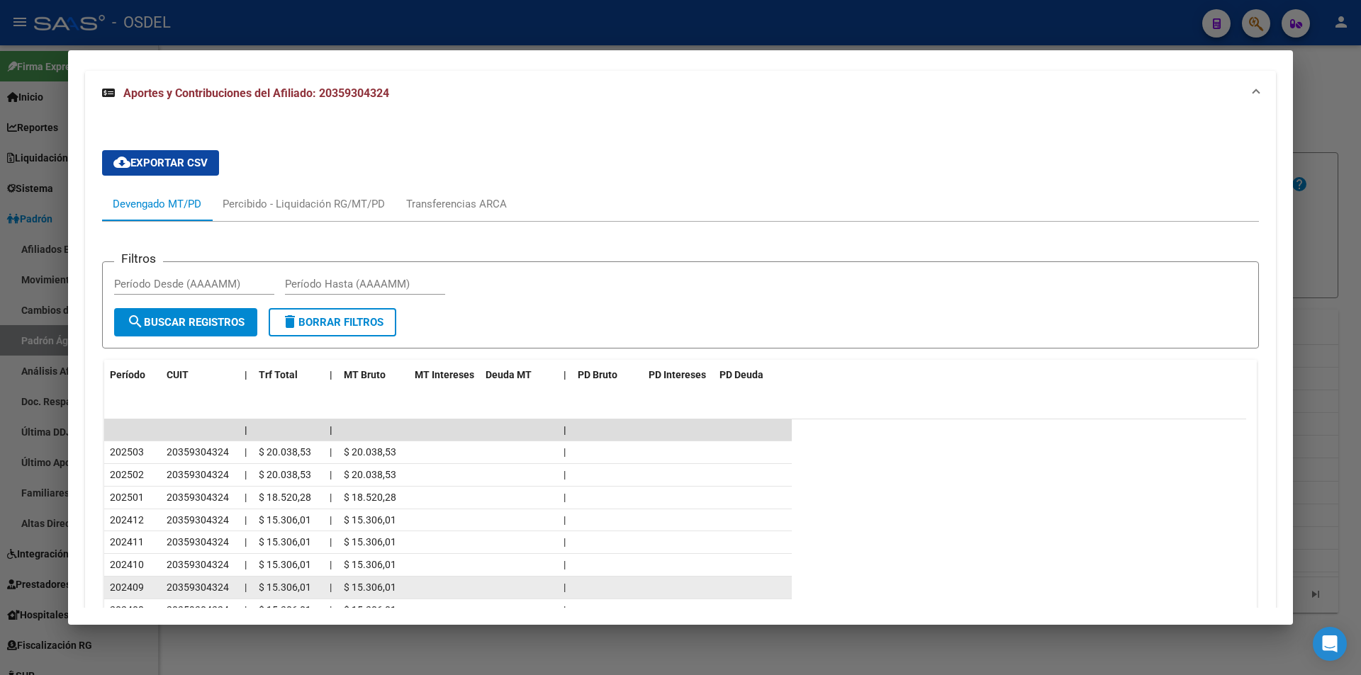
scroll to position [1192, 0]
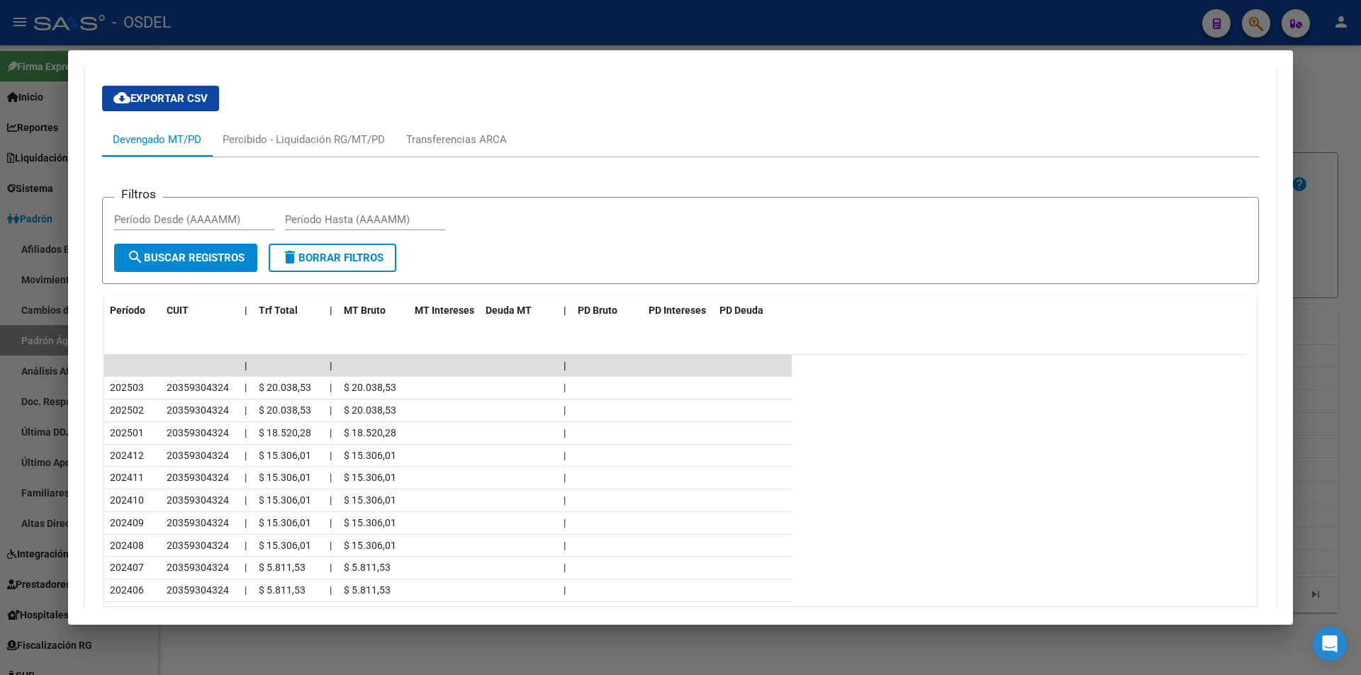
click at [899, 31] on div at bounding box center [680, 337] width 1361 height 675
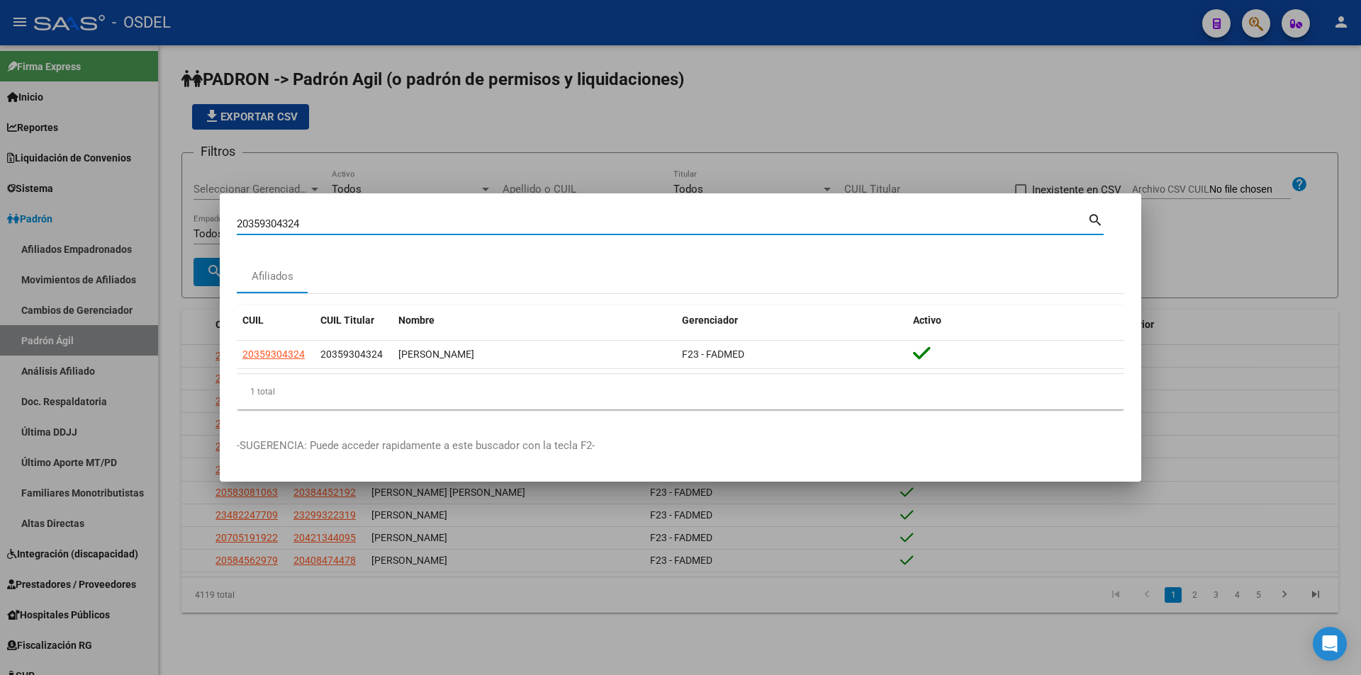
click at [436, 220] on input "20359304324" at bounding box center [662, 224] width 851 height 13
paste input "68983471"
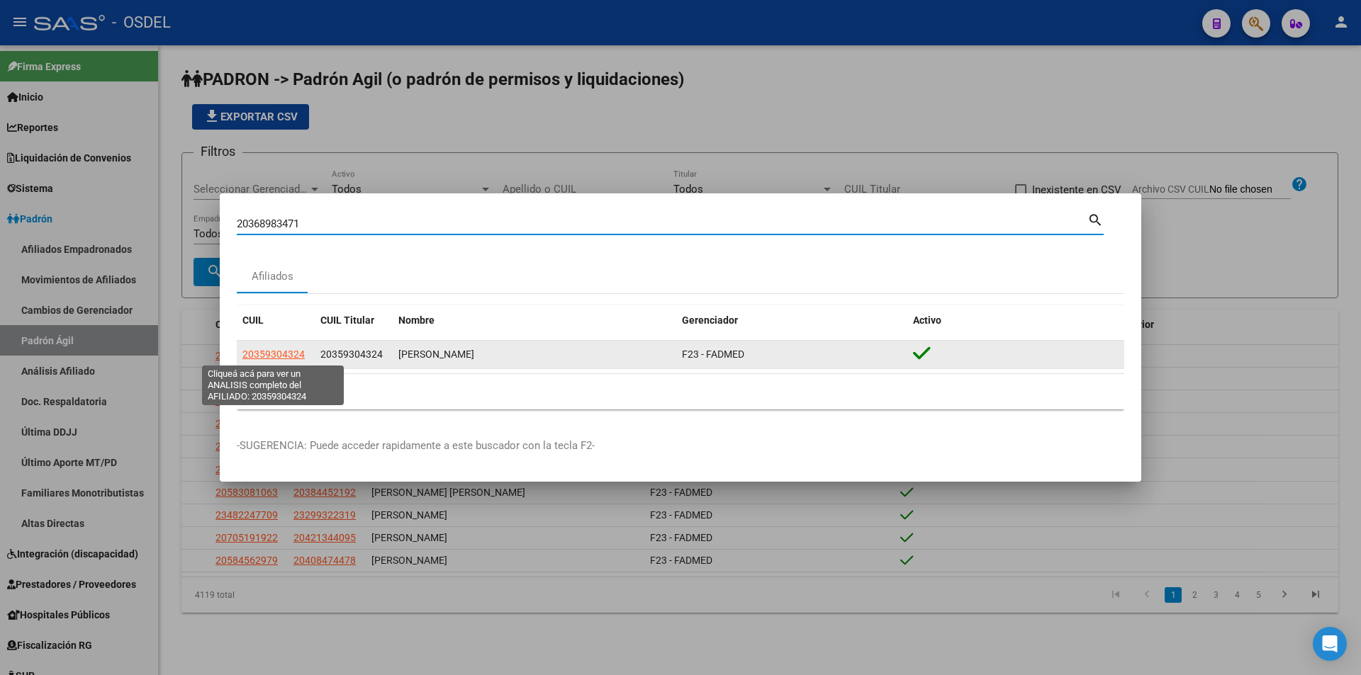
click at [275, 356] on span "20359304324" at bounding box center [273, 354] width 62 height 11
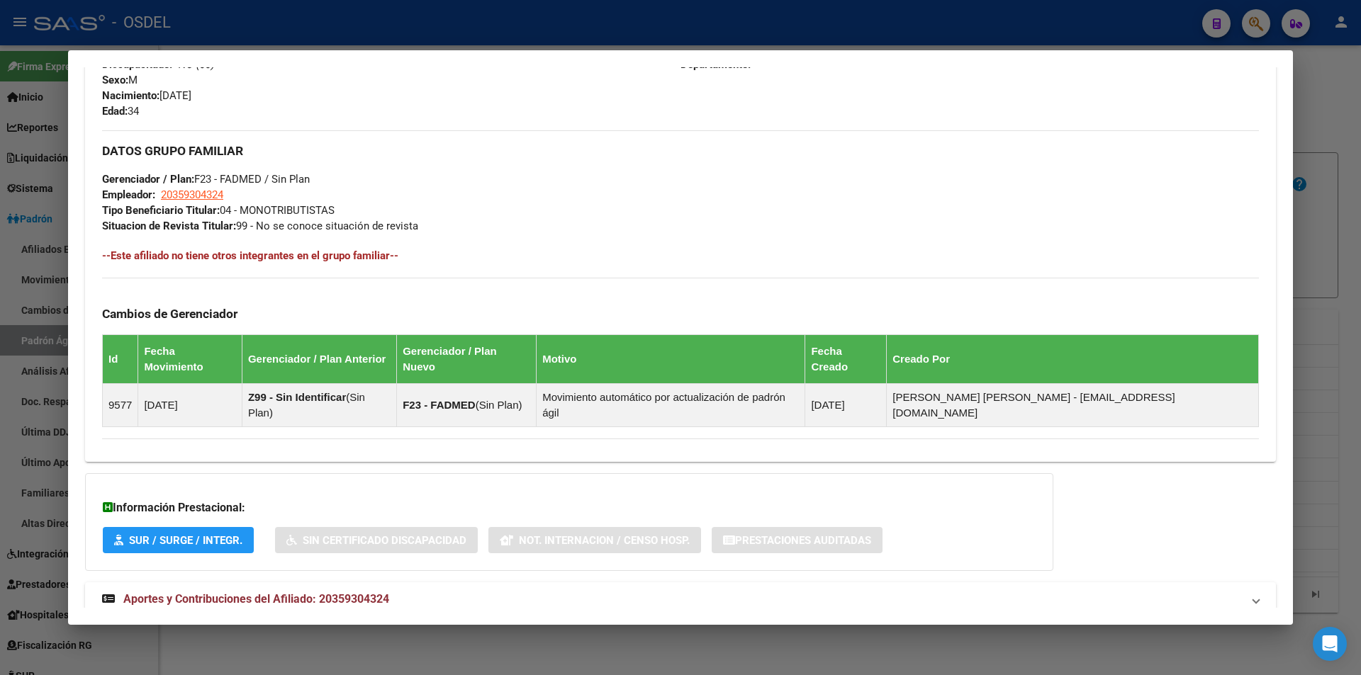
scroll to position [625, 0]
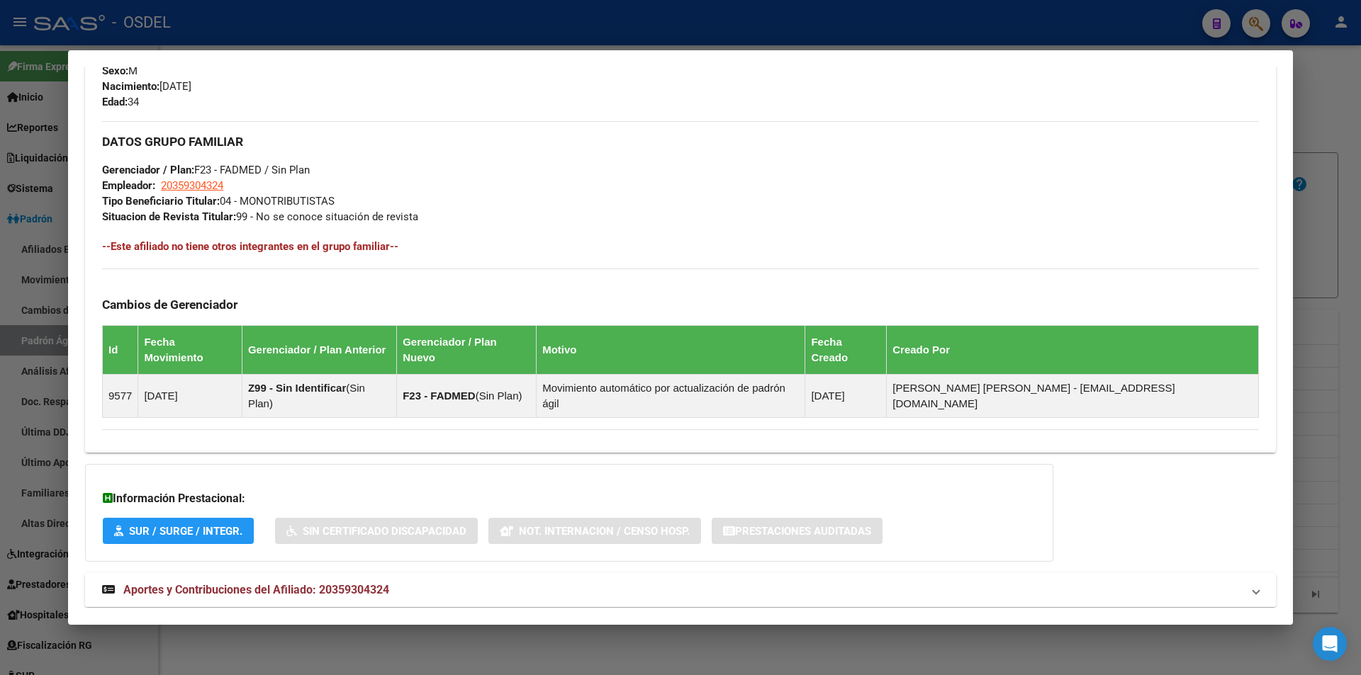
click at [240, 583] on span "Aportes y Contribuciones del Afiliado: 20359304324" at bounding box center [256, 589] width 266 height 13
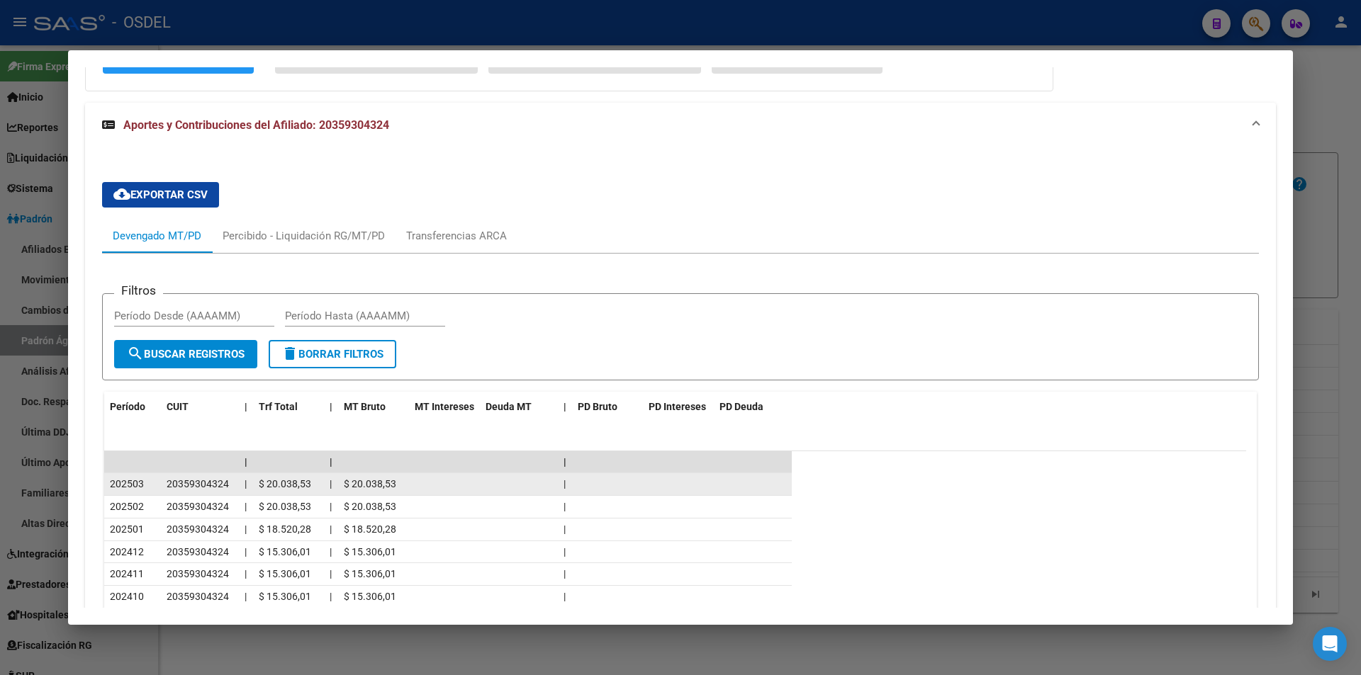
scroll to position [1121, 0]
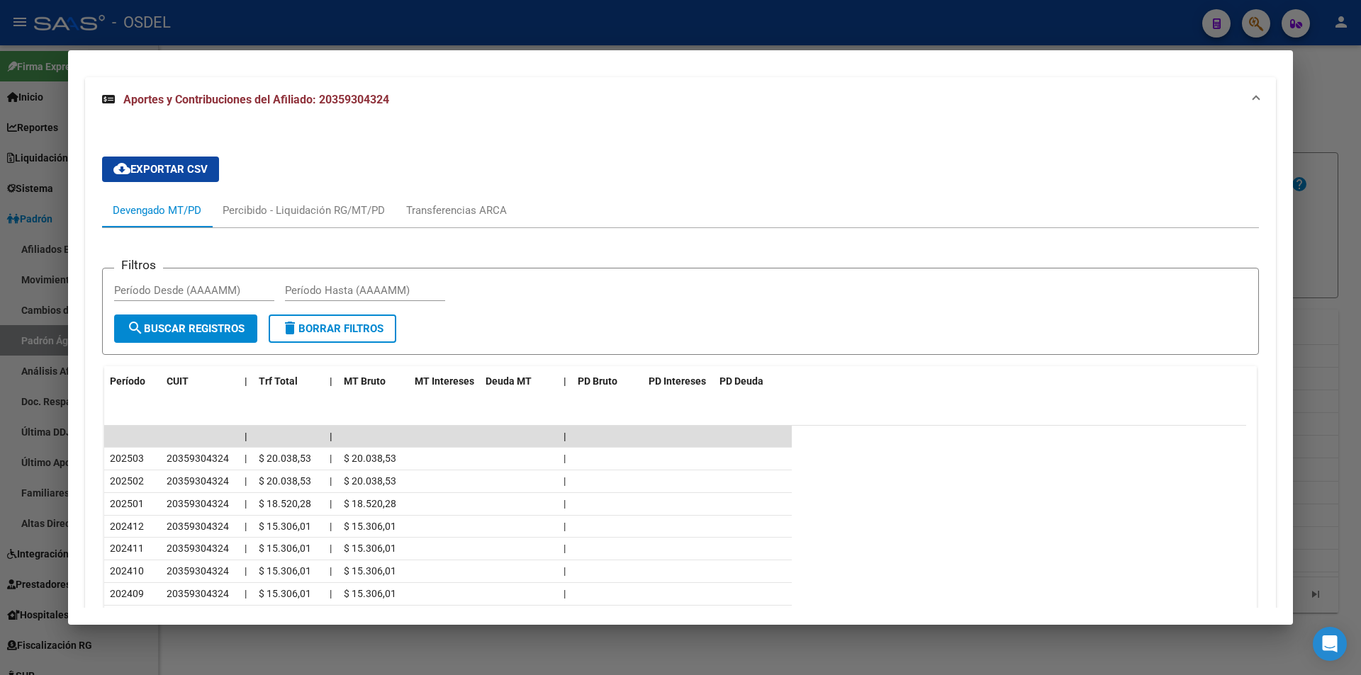
click at [439, 84] on mat-expansion-panel-header "Aportes y Contribuciones del Afiliado: 20359304324" at bounding box center [680, 99] width 1191 height 45
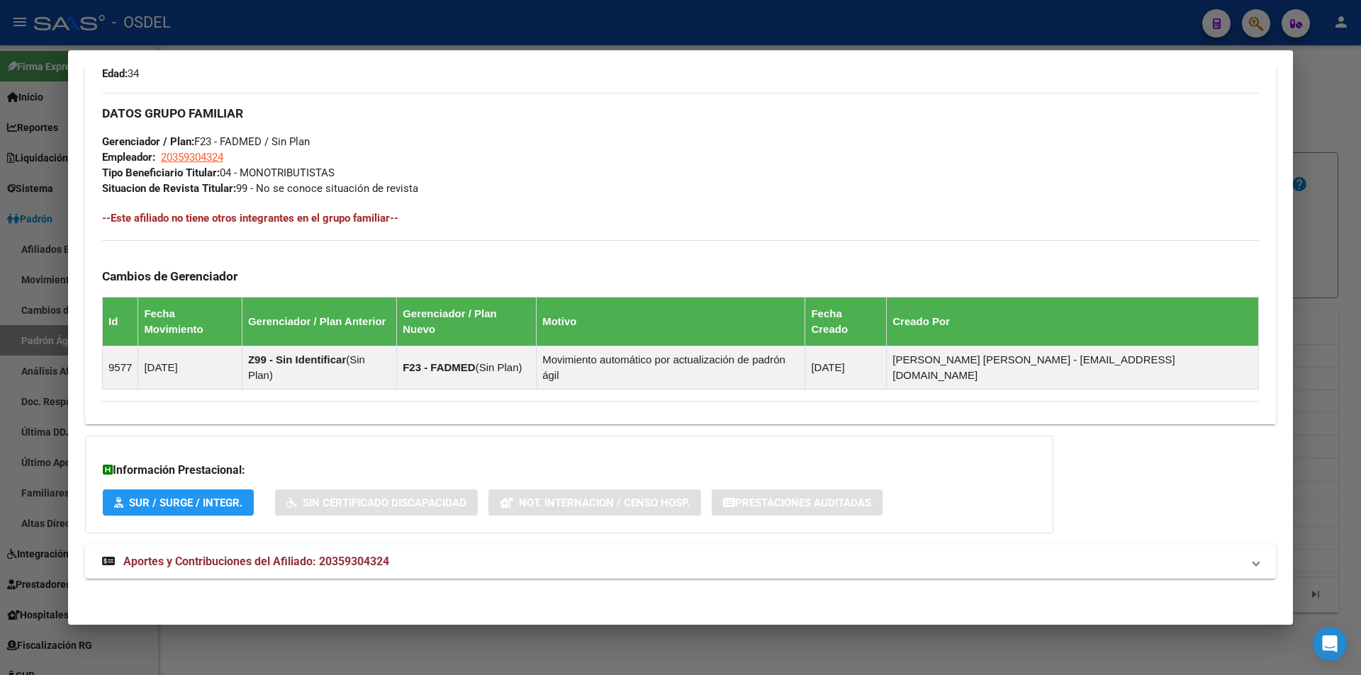
scroll to position [625, 0]
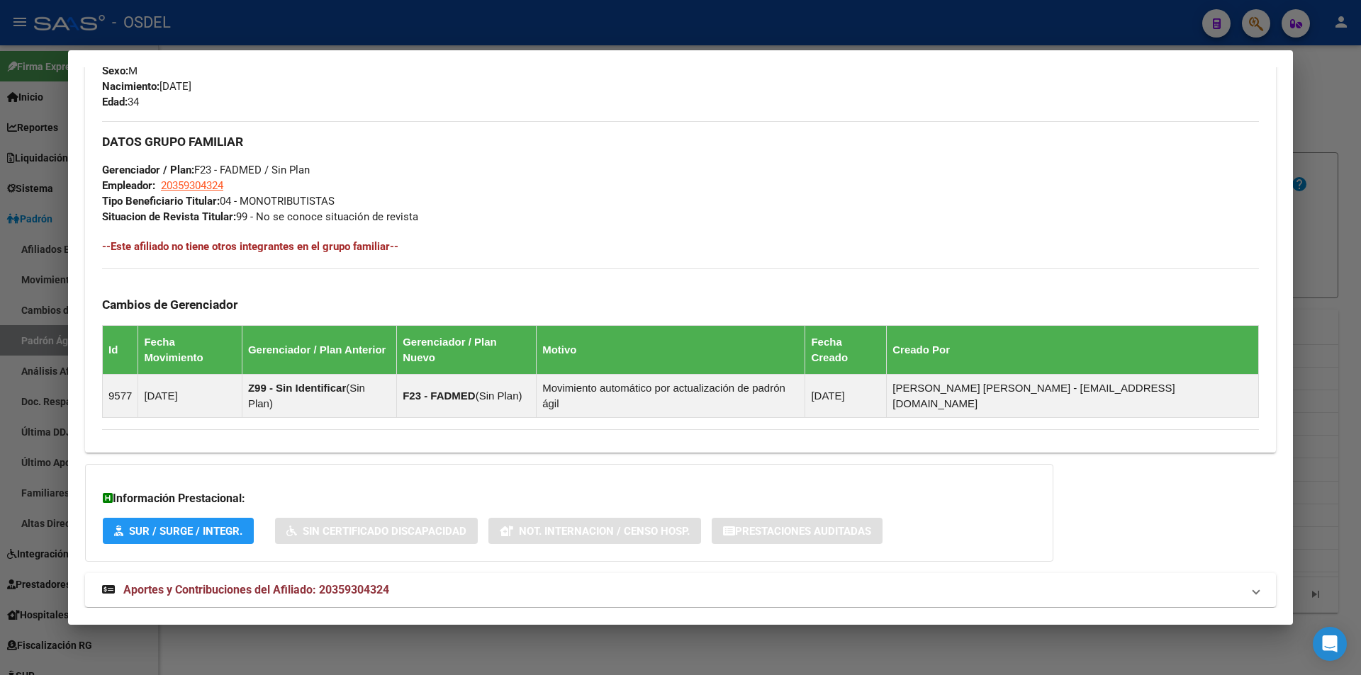
click at [458, 38] on div at bounding box center [680, 337] width 1361 height 675
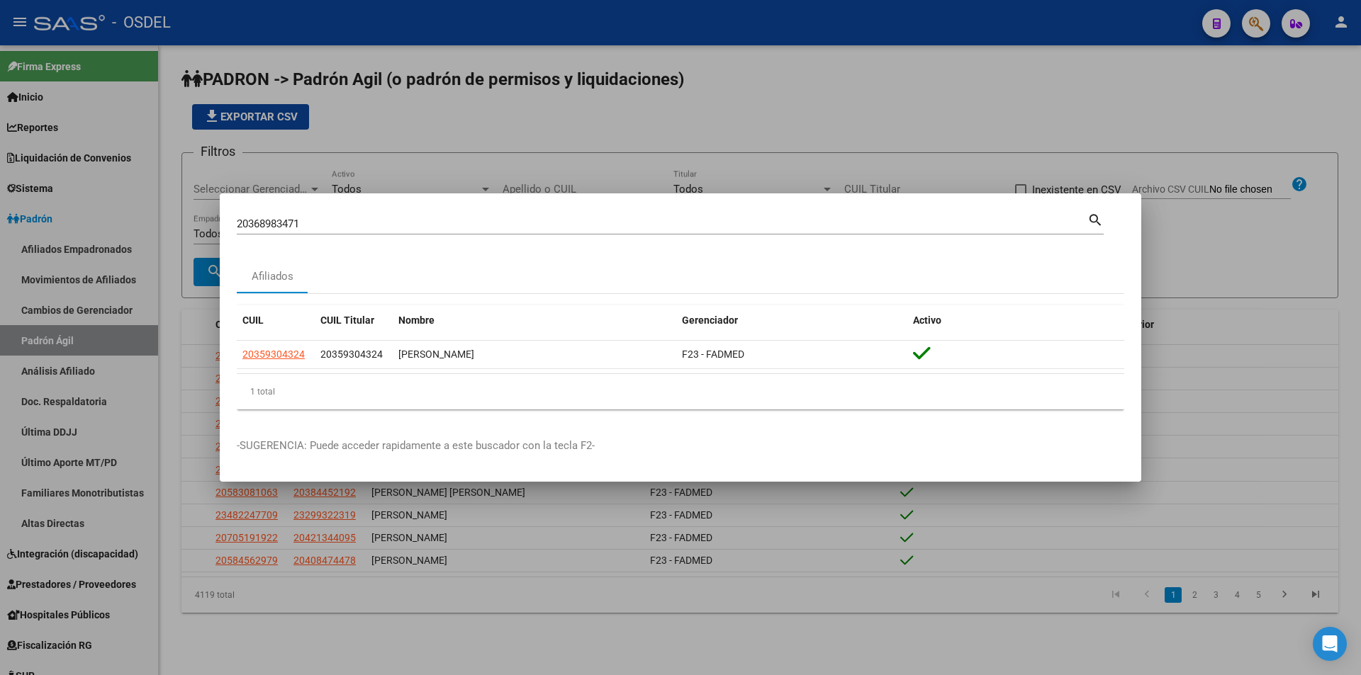
click at [325, 227] on input "20368983471" at bounding box center [662, 224] width 851 height 13
paste input "72005174"
type input "20372005174"
click at [1099, 223] on mat-icon "search" at bounding box center [1095, 219] width 16 height 17
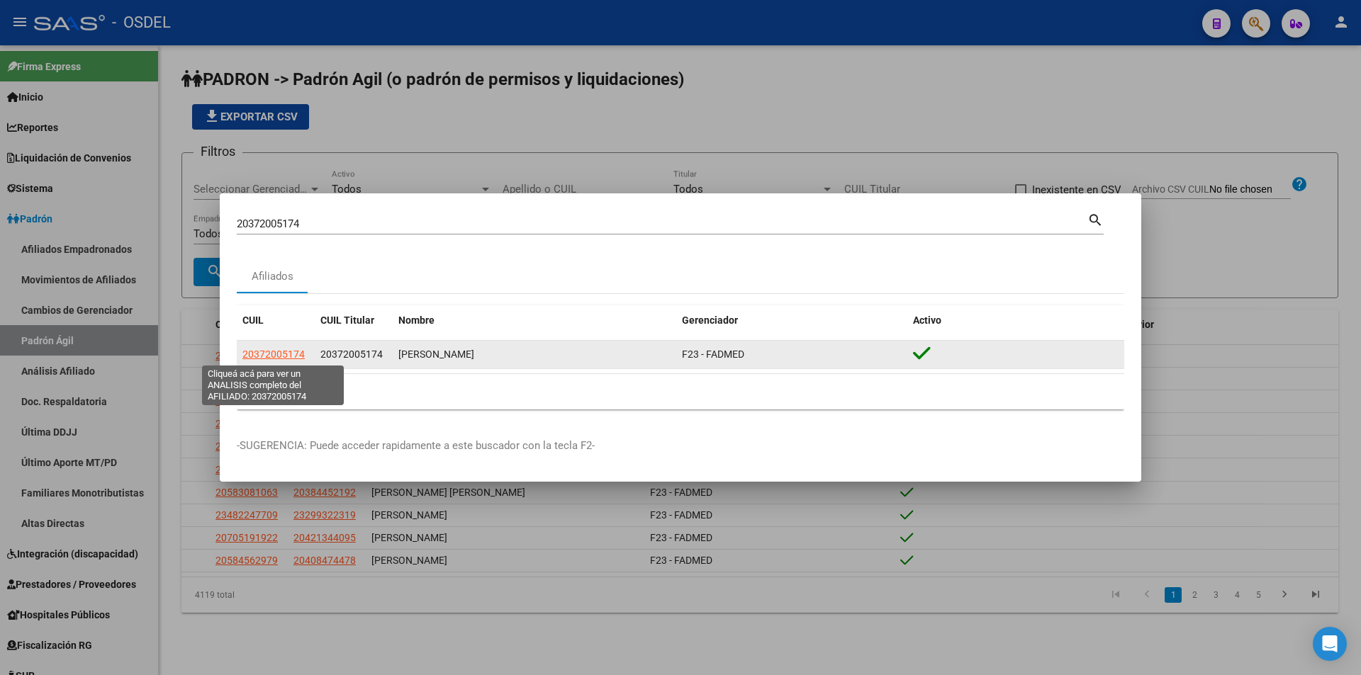
click at [279, 354] on span "20372005174" at bounding box center [273, 354] width 62 height 11
type textarea "20372005174"
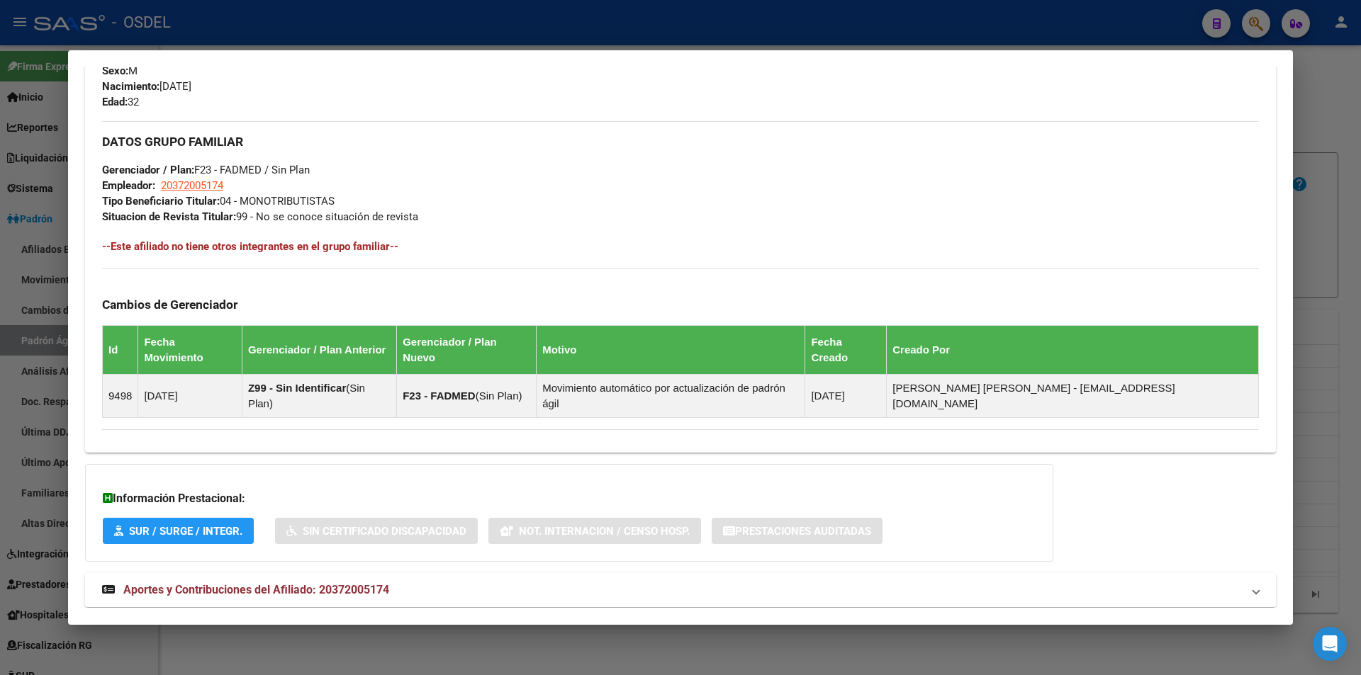
click at [234, 583] on span "Aportes y Contribuciones del Afiliado: 20372005174" at bounding box center [256, 589] width 266 height 13
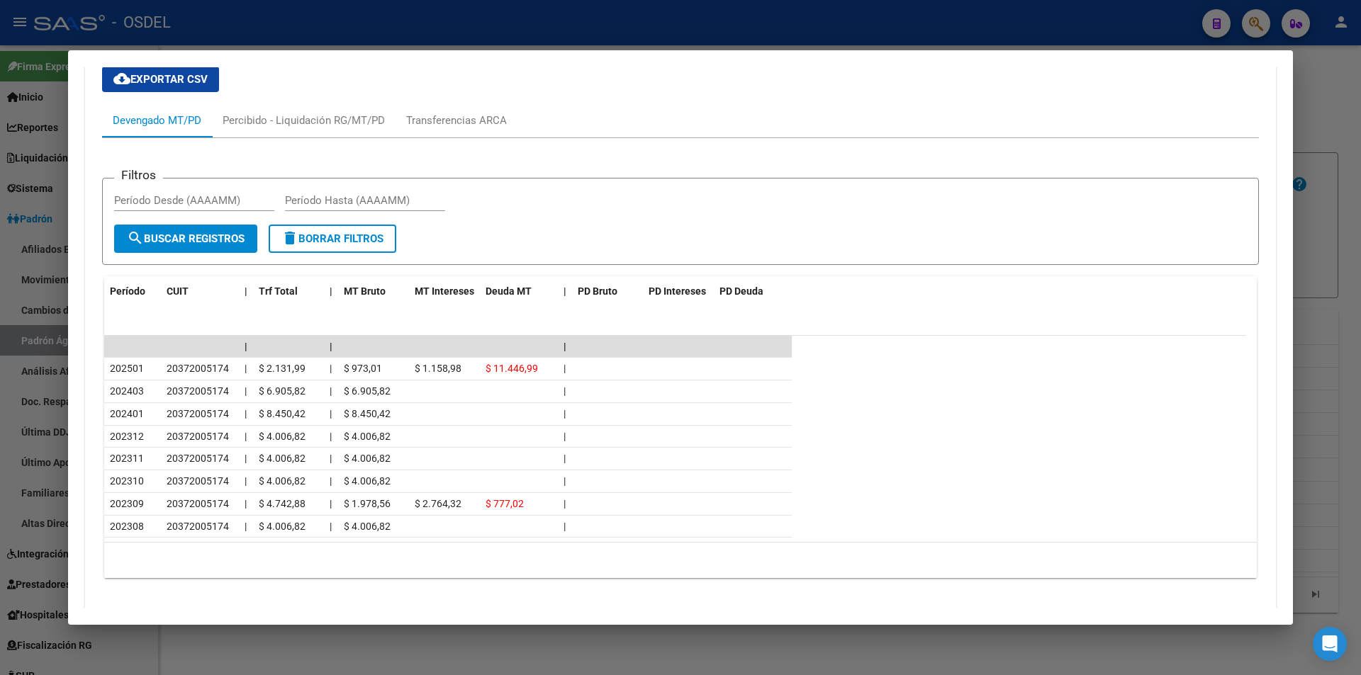
scroll to position [1216, 0]
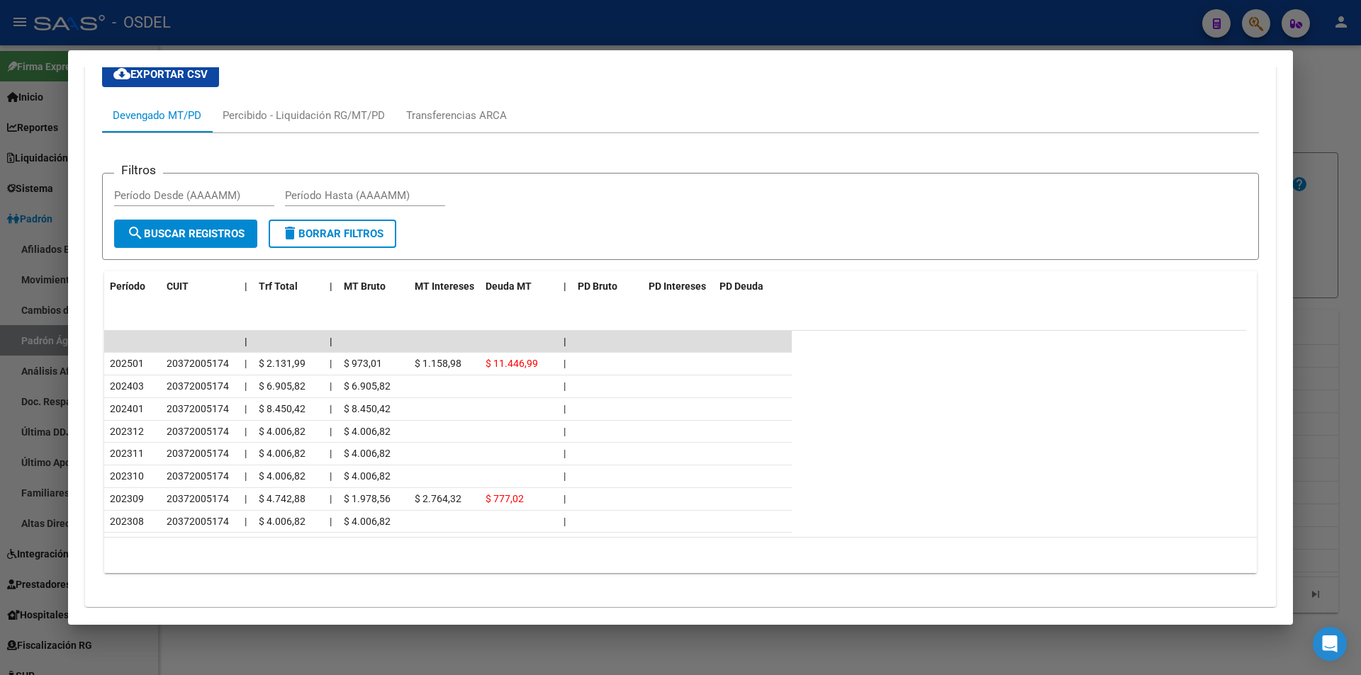
click at [846, 30] on div at bounding box center [680, 337] width 1361 height 675
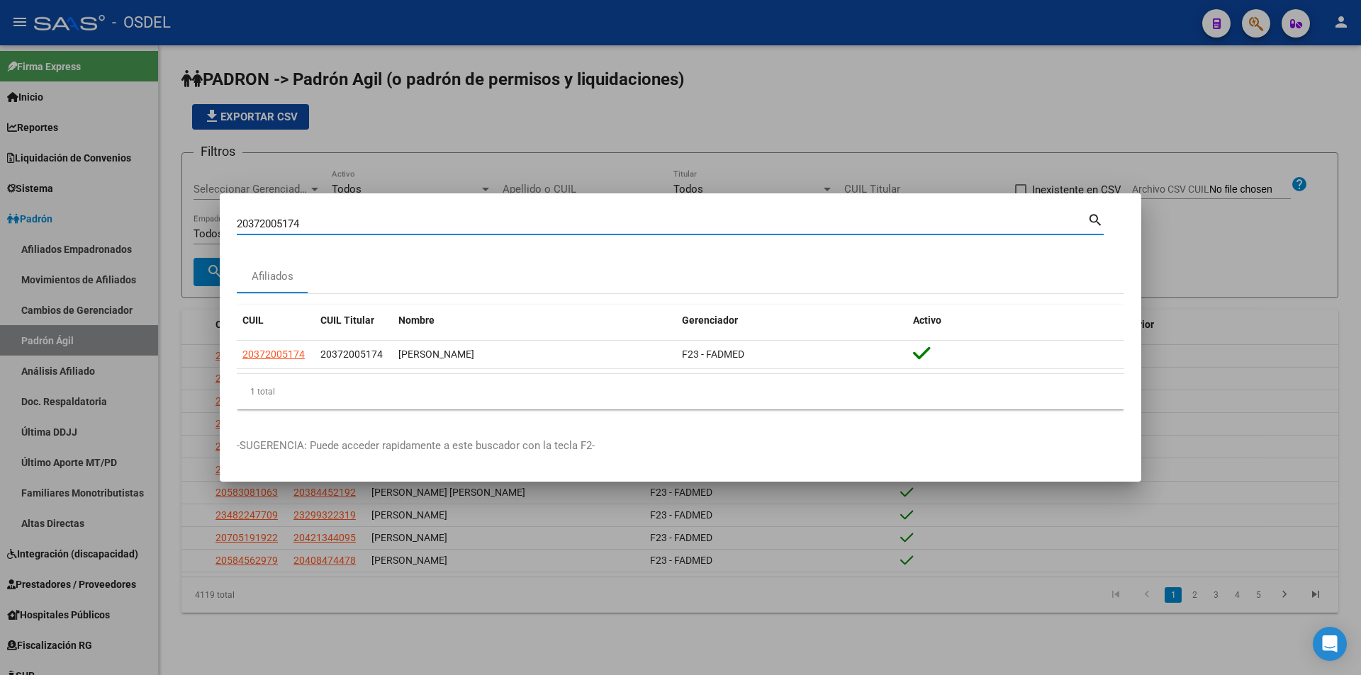
click at [463, 227] on input "20372005174" at bounding box center [662, 224] width 851 height 13
click at [463, 225] on input "20372005174" at bounding box center [662, 224] width 851 height 13
paste input "3249972"
type input "20373249972"
click at [1092, 225] on mat-icon "search" at bounding box center [1095, 219] width 16 height 17
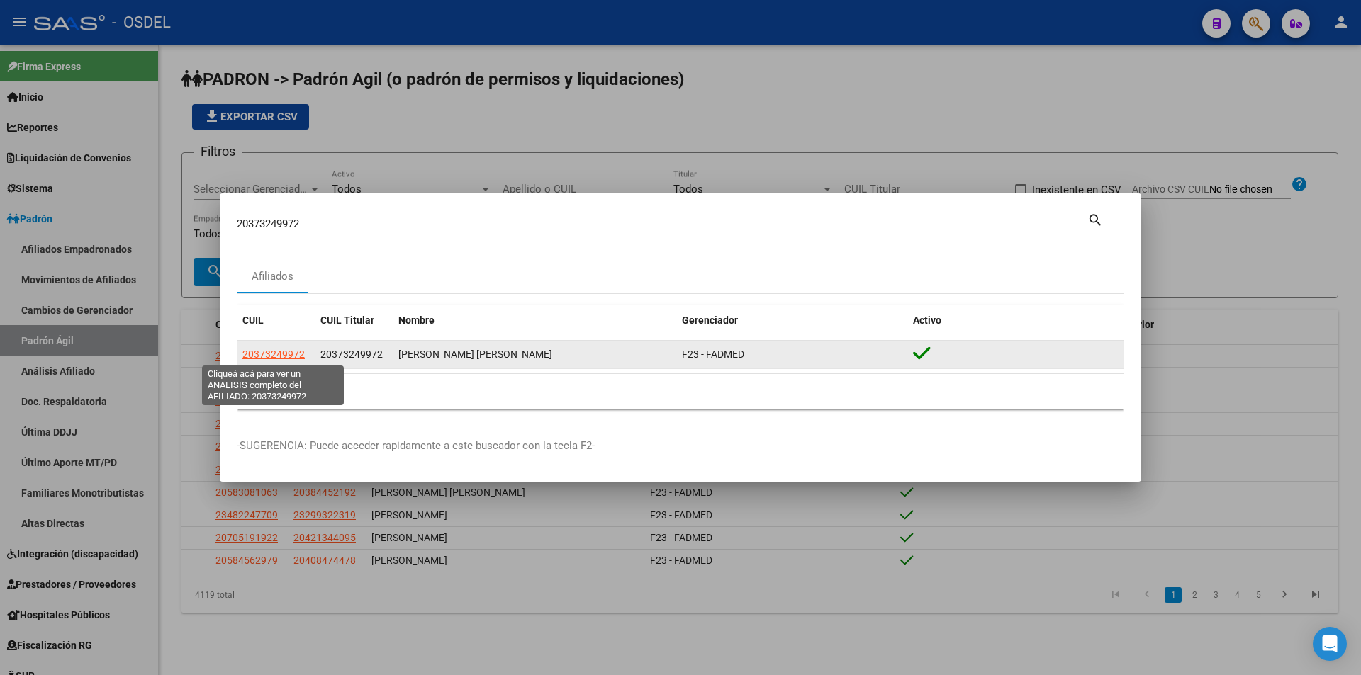
click at [291, 351] on span "20373249972" at bounding box center [273, 354] width 62 height 11
type textarea "20373249972"
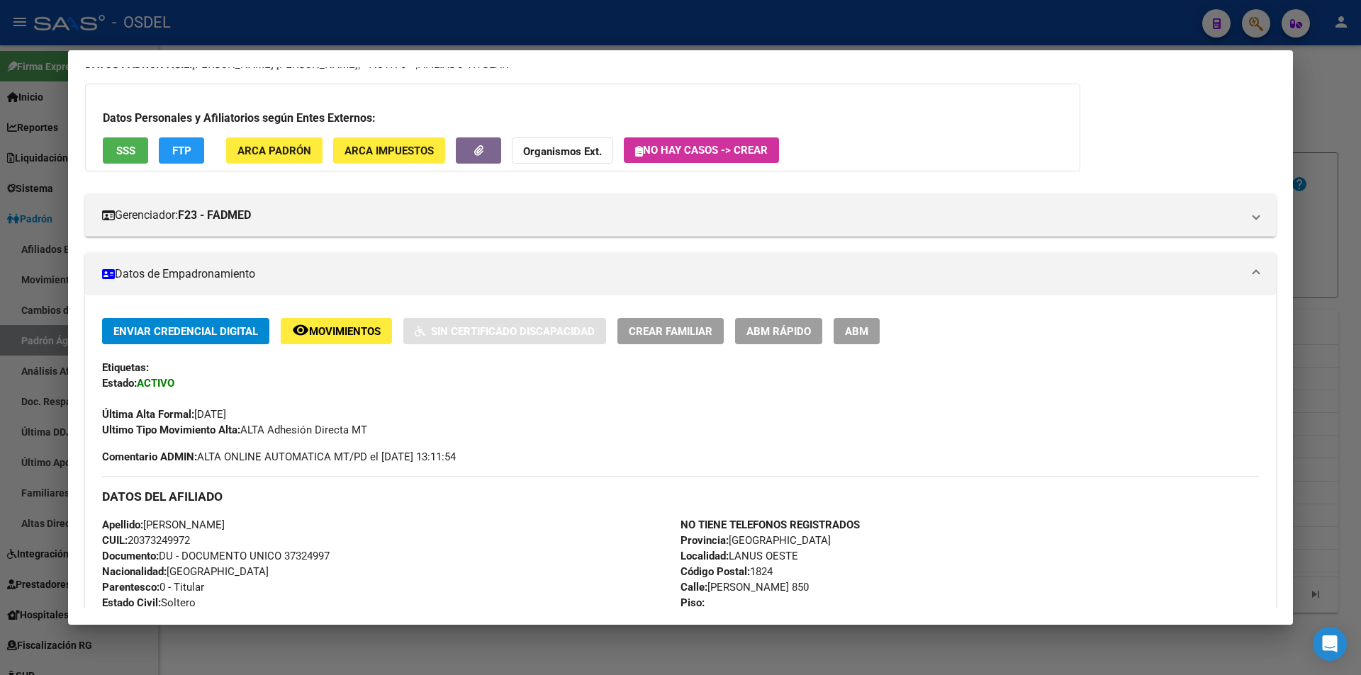
scroll to position [0, 0]
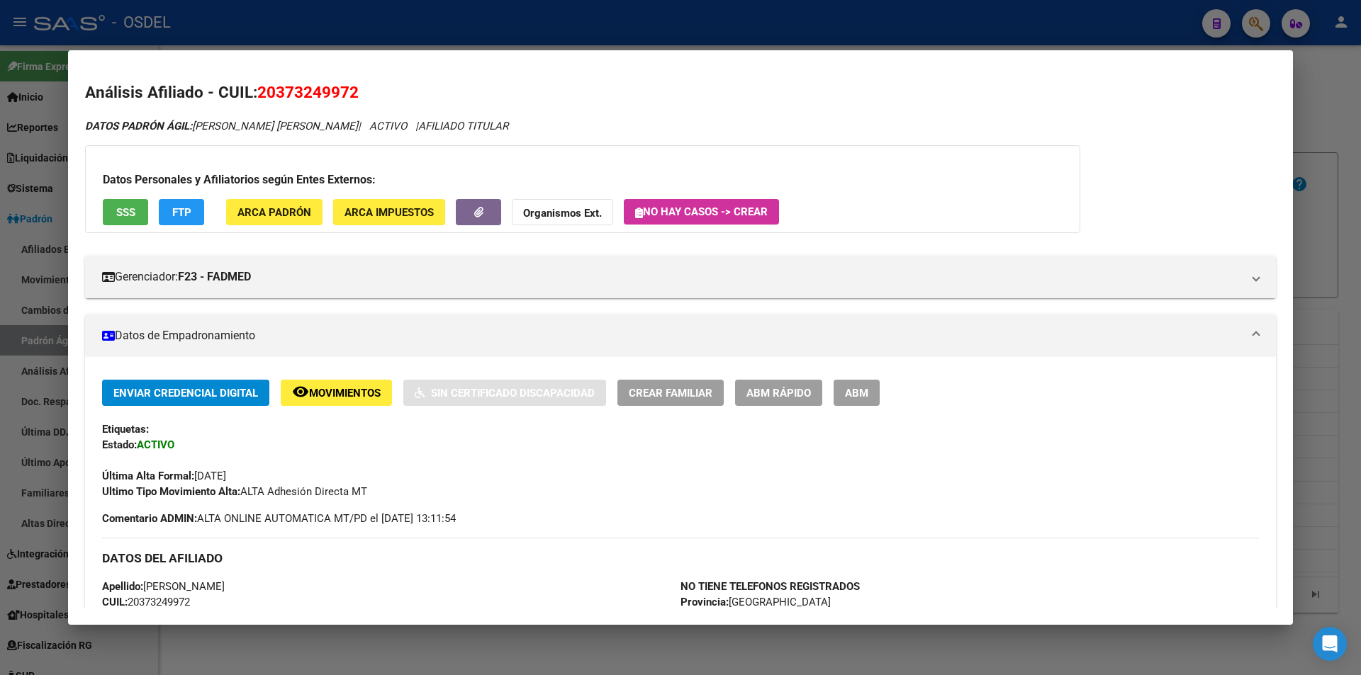
click at [715, 26] on div at bounding box center [680, 337] width 1361 height 675
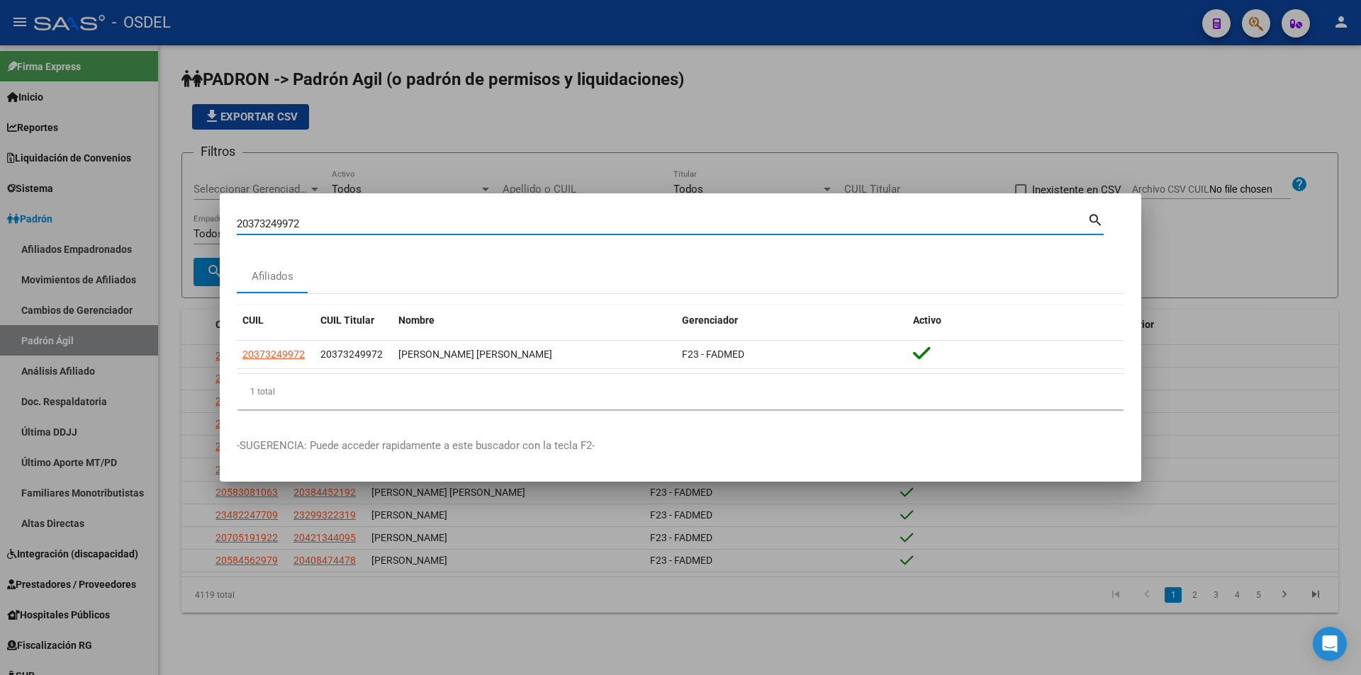
click at [382, 229] on input "20373249972" at bounding box center [662, 224] width 851 height 13
paste input "791384"
type input "20377913842"
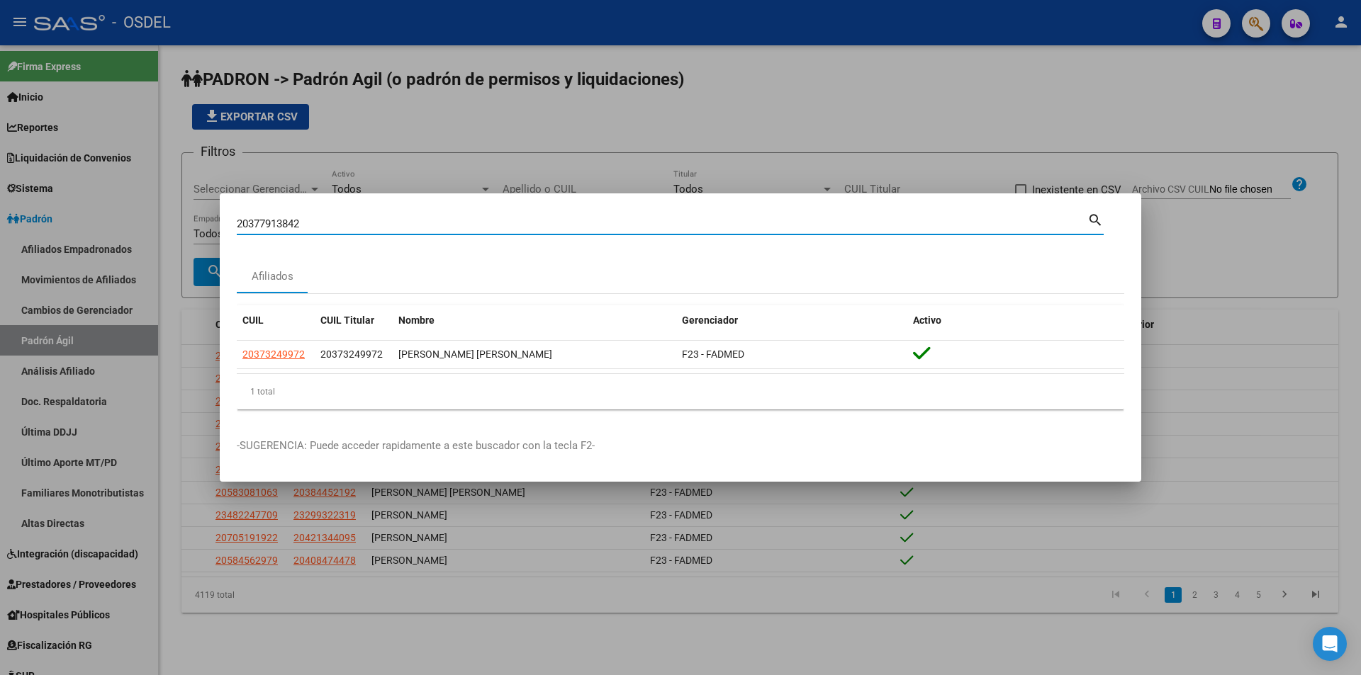
click at [1092, 220] on mat-icon "search" at bounding box center [1095, 219] width 16 height 17
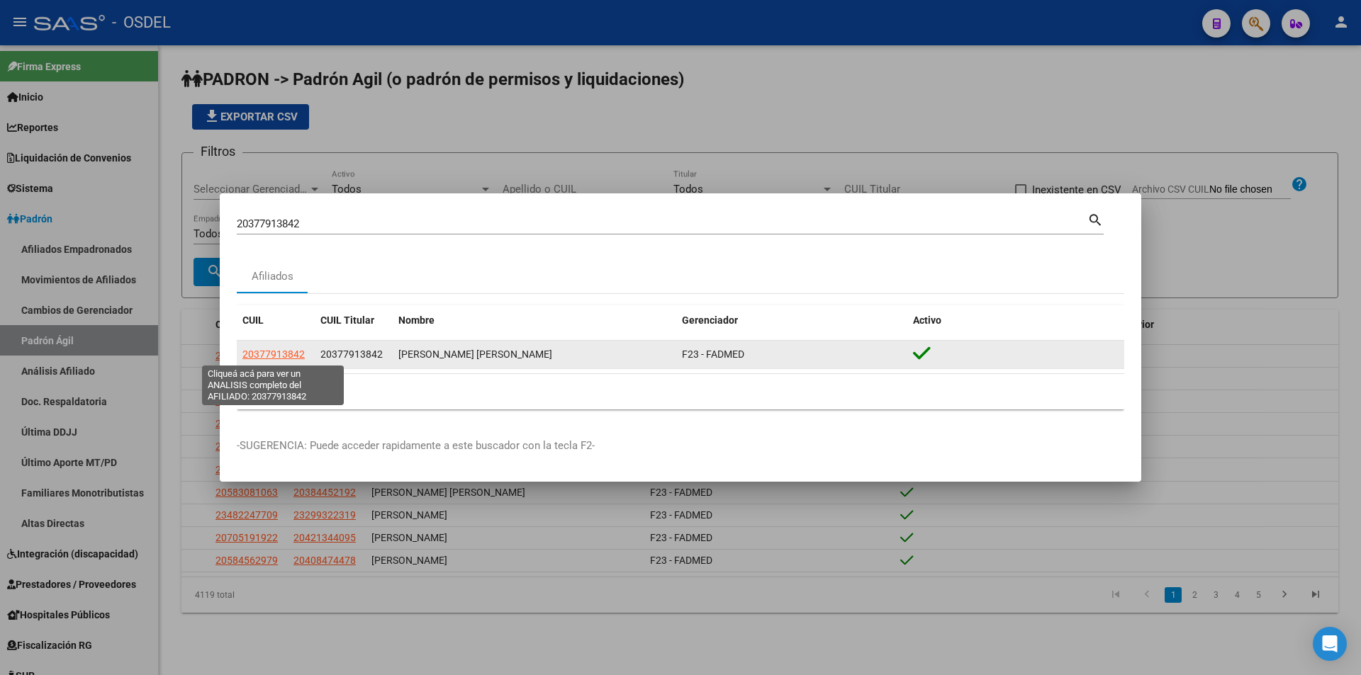
click at [295, 357] on span "20377913842" at bounding box center [273, 354] width 62 height 11
type textarea "20377913842"
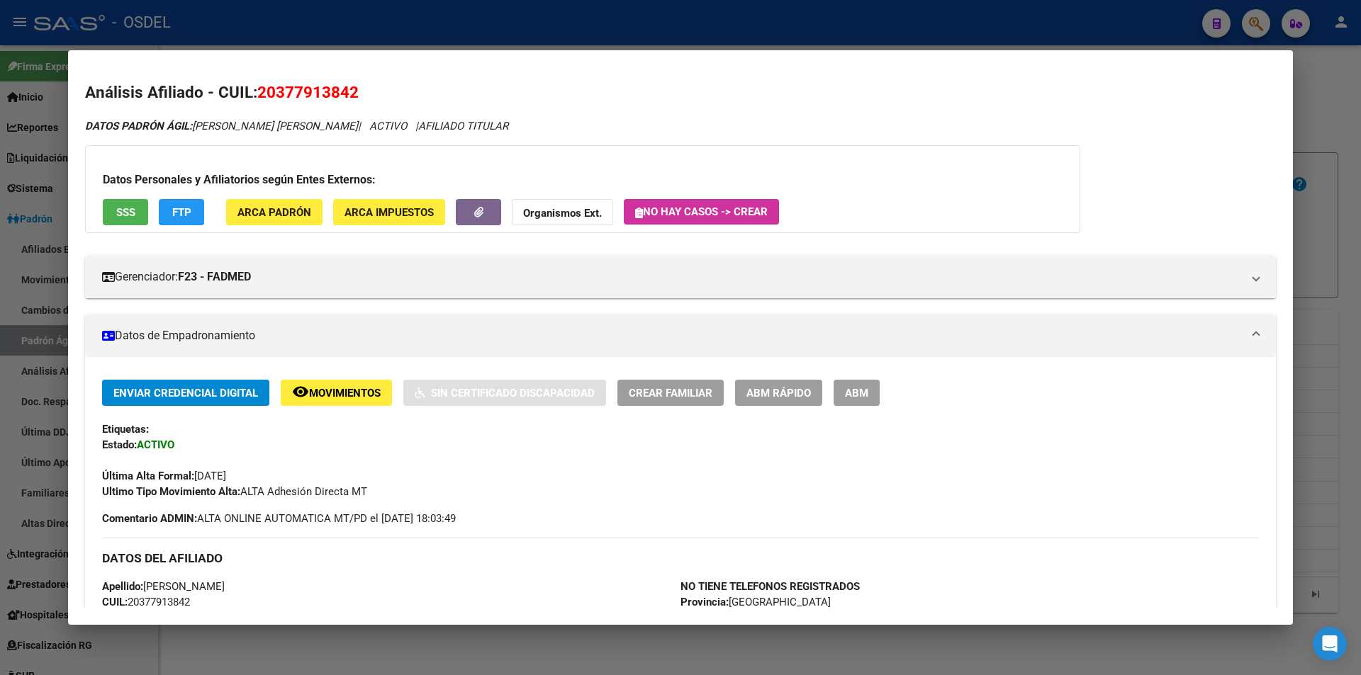
click at [560, 27] on div at bounding box center [680, 337] width 1361 height 675
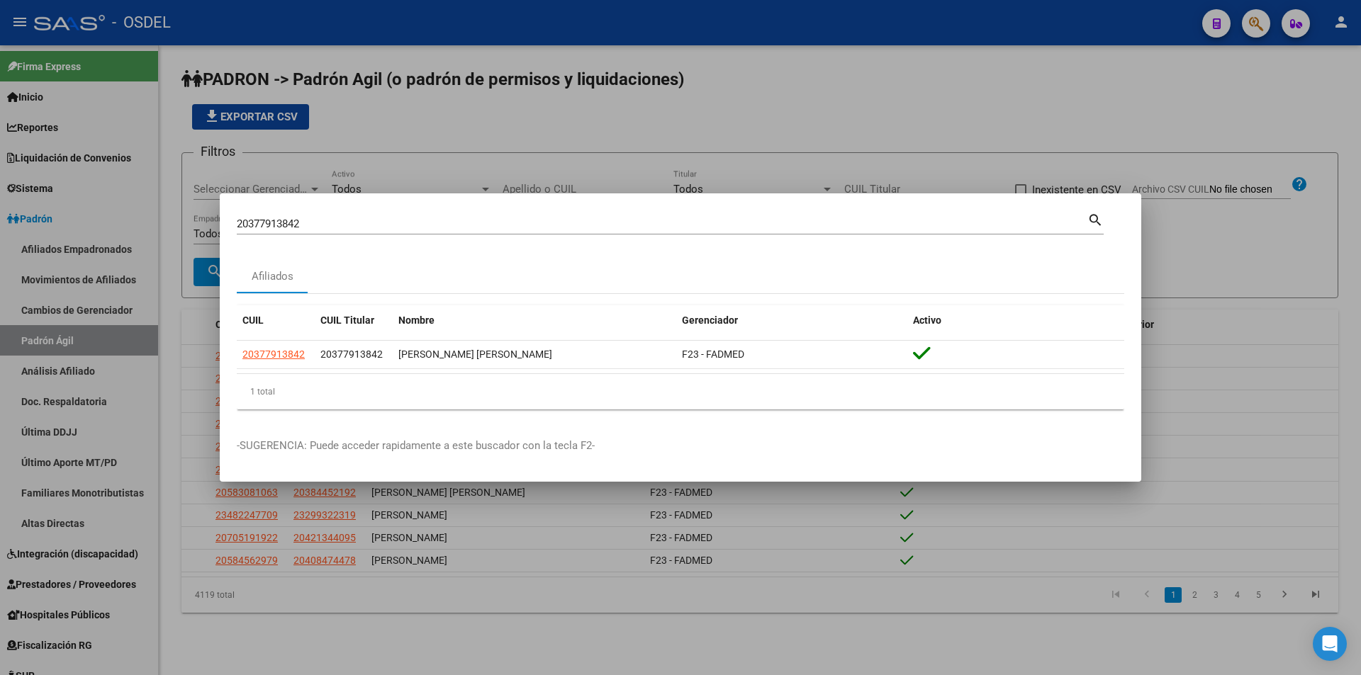
click at [319, 220] on input "20377913842" at bounding box center [662, 224] width 851 height 13
click at [319, 221] on input "20377913842" at bounding box center [662, 224] width 851 height 13
paste input "82565313"
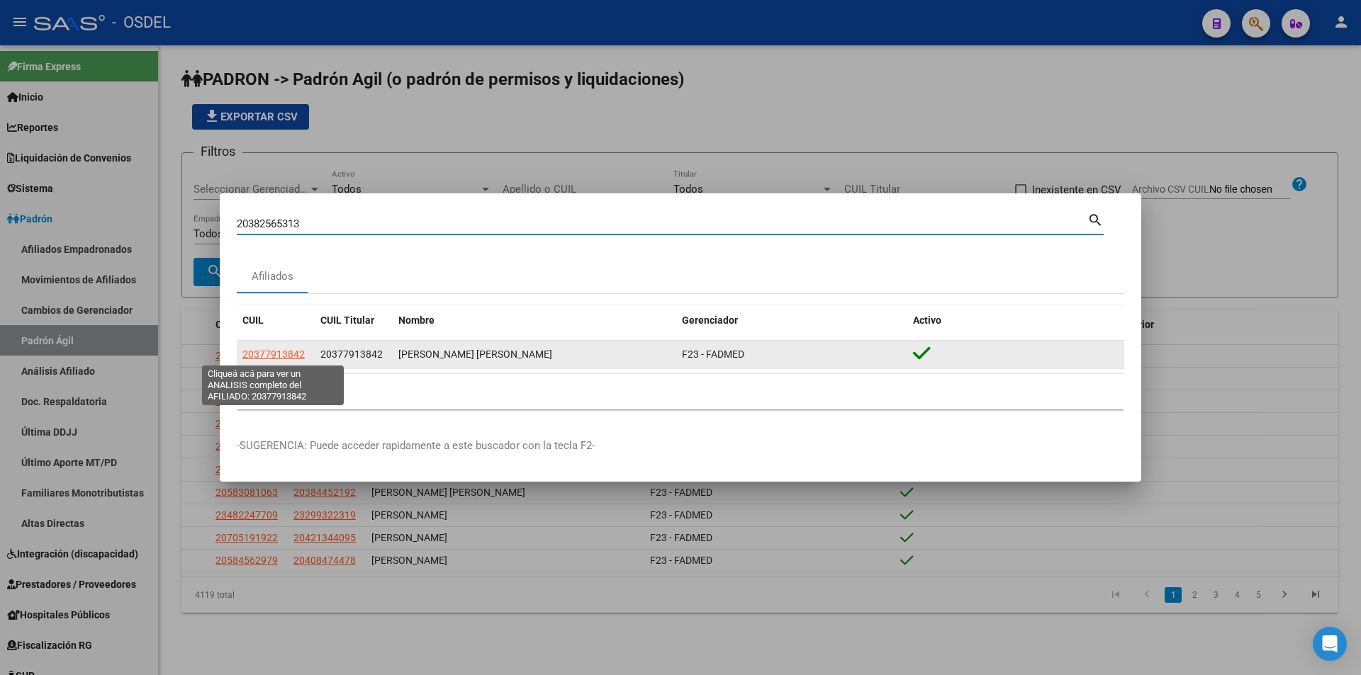
click at [272, 359] on span "20377913842" at bounding box center [273, 354] width 62 height 11
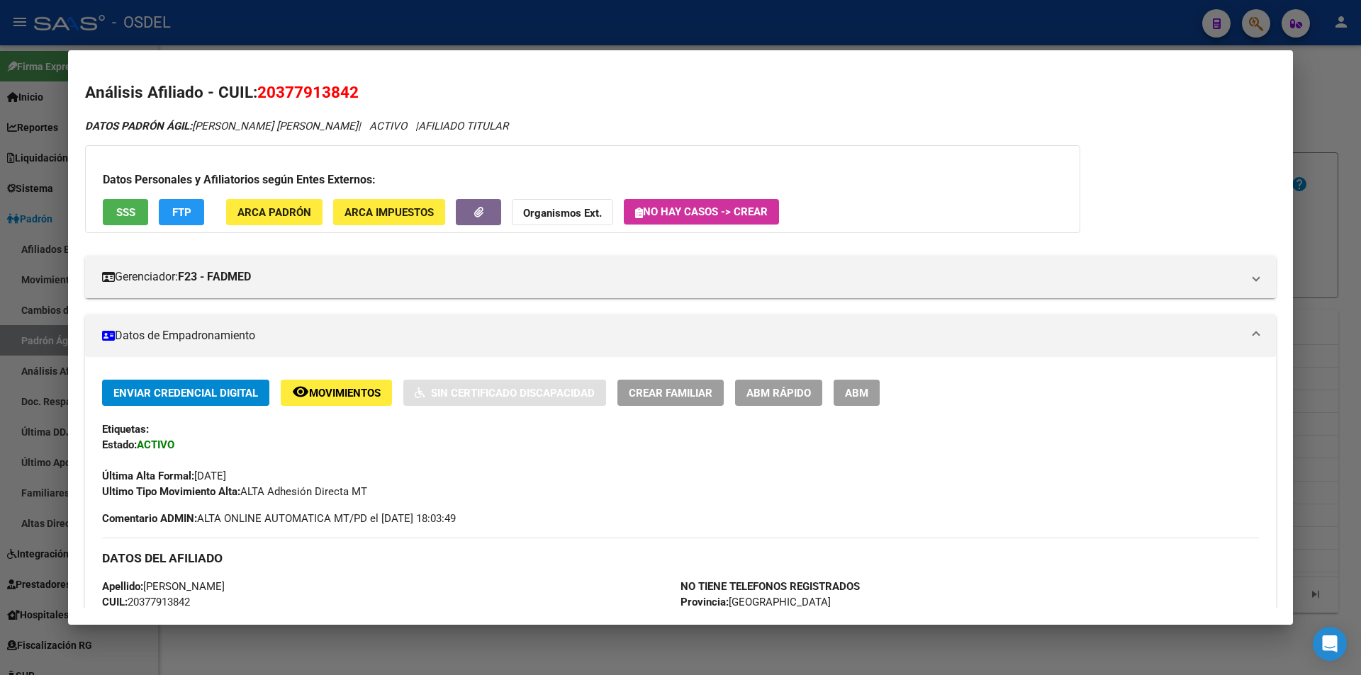
click at [129, 217] on span "SSS" at bounding box center [125, 212] width 19 height 13
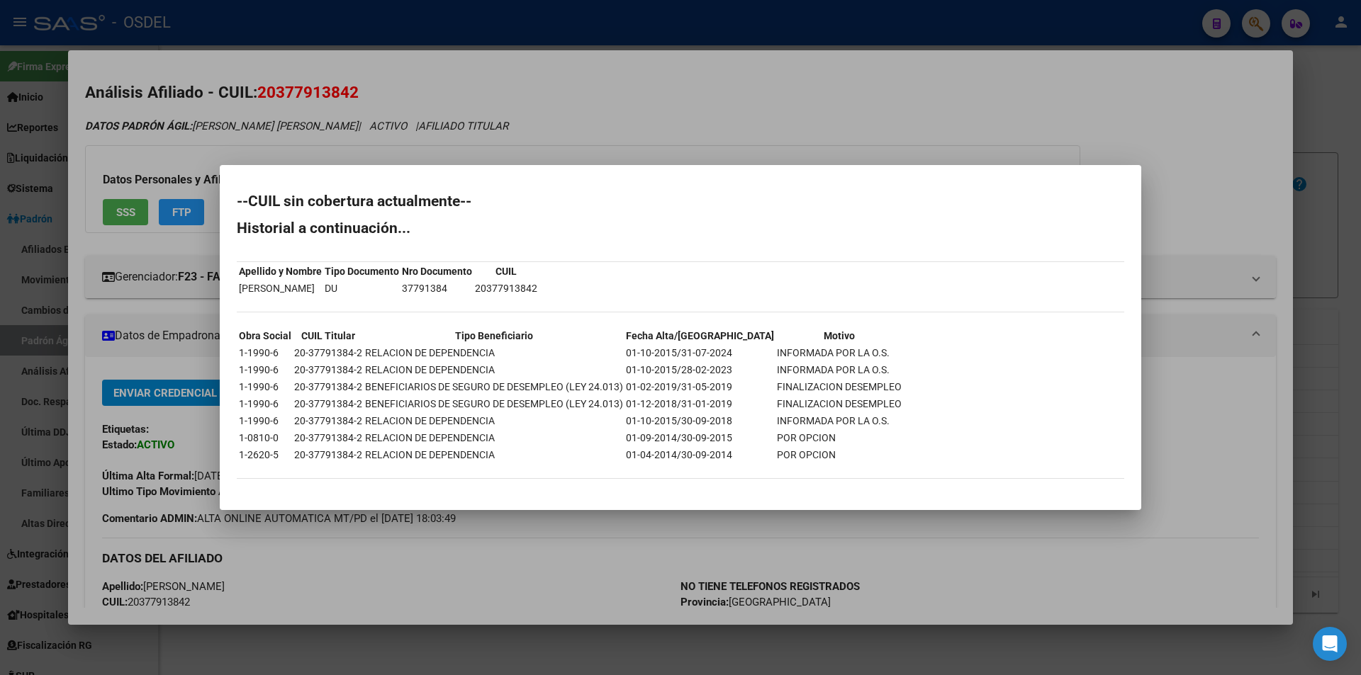
click at [1024, 115] on div at bounding box center [680, 337] width 1361 height 675
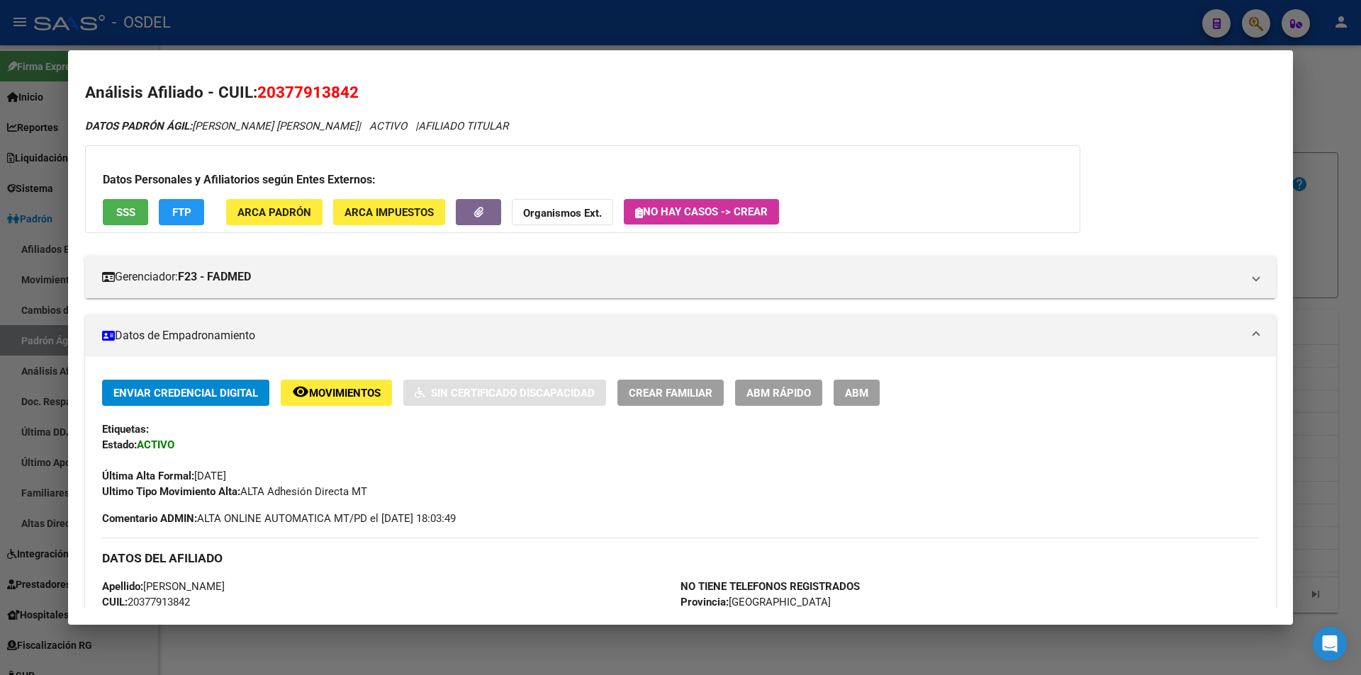
click at [657, 35] on div at bounding box center [680, 337] width 1361 height 675
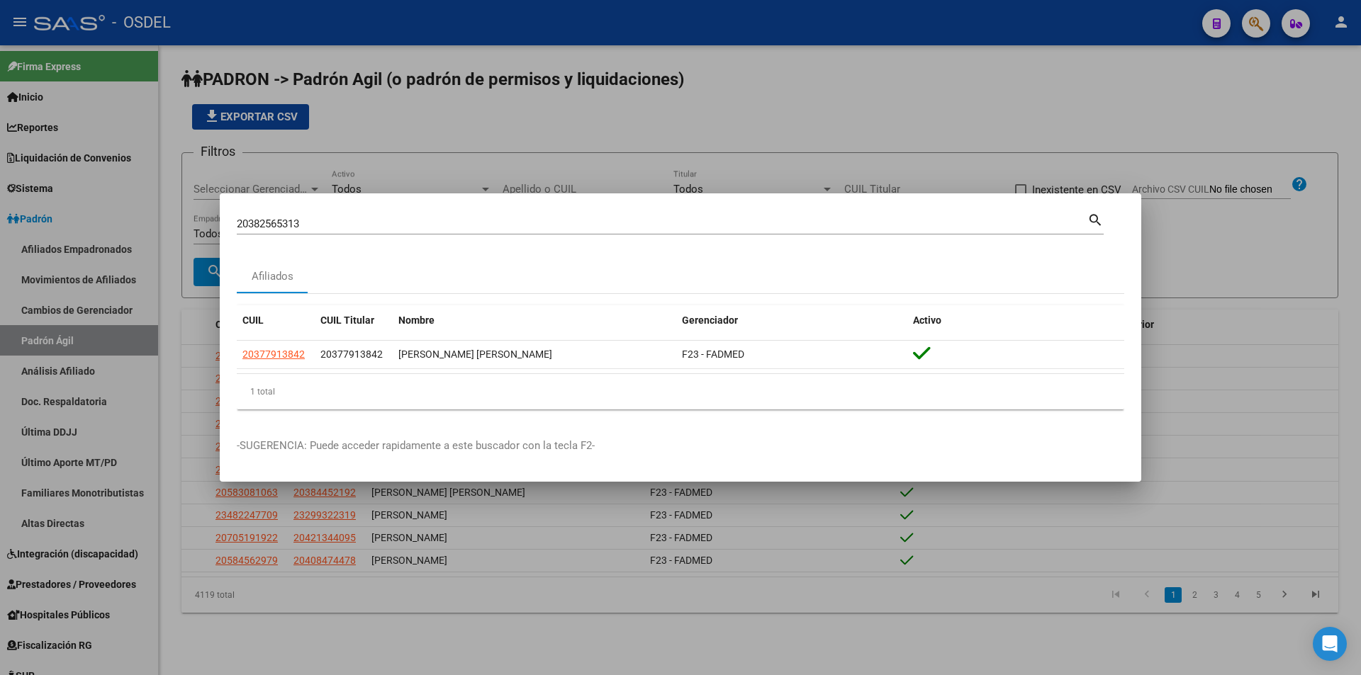
click at [318, 222] on input "20382565313" at bounding box center [662, 224] width 851 height 13
paste input "584466"
type input "20385844663"
click at [1098, 222] on mat-icon "search" at bounding box center [1095, 219] width 16 height 17
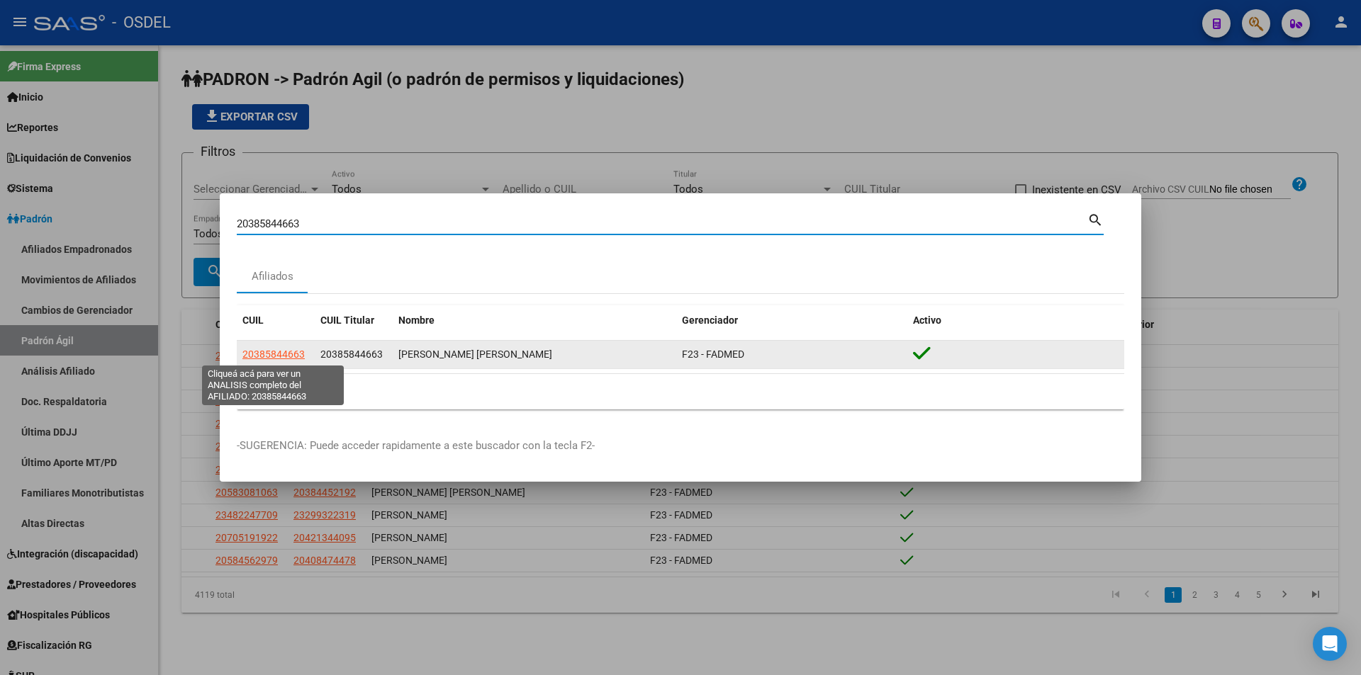
click at [293, 359] on span "20385844663" at bounding box center [273, 354] width 62 height 11
type textarea "20385844663"
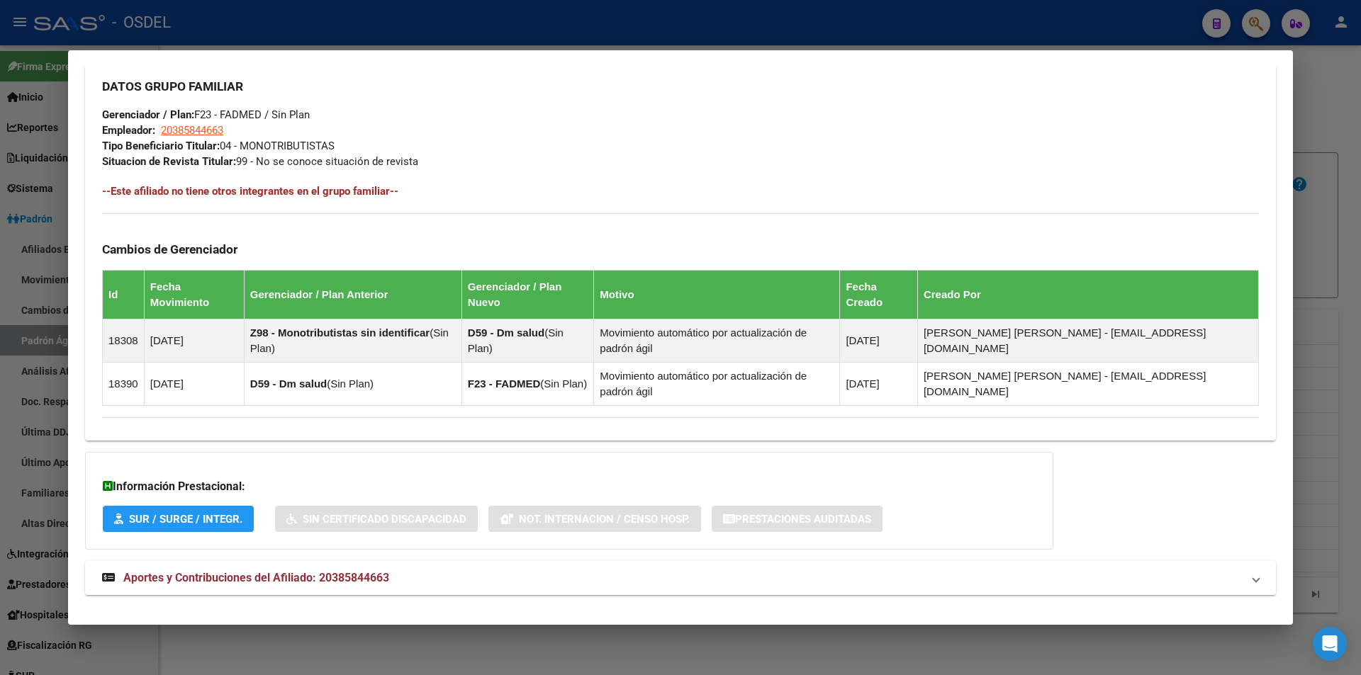
scroll to position [700, 0]
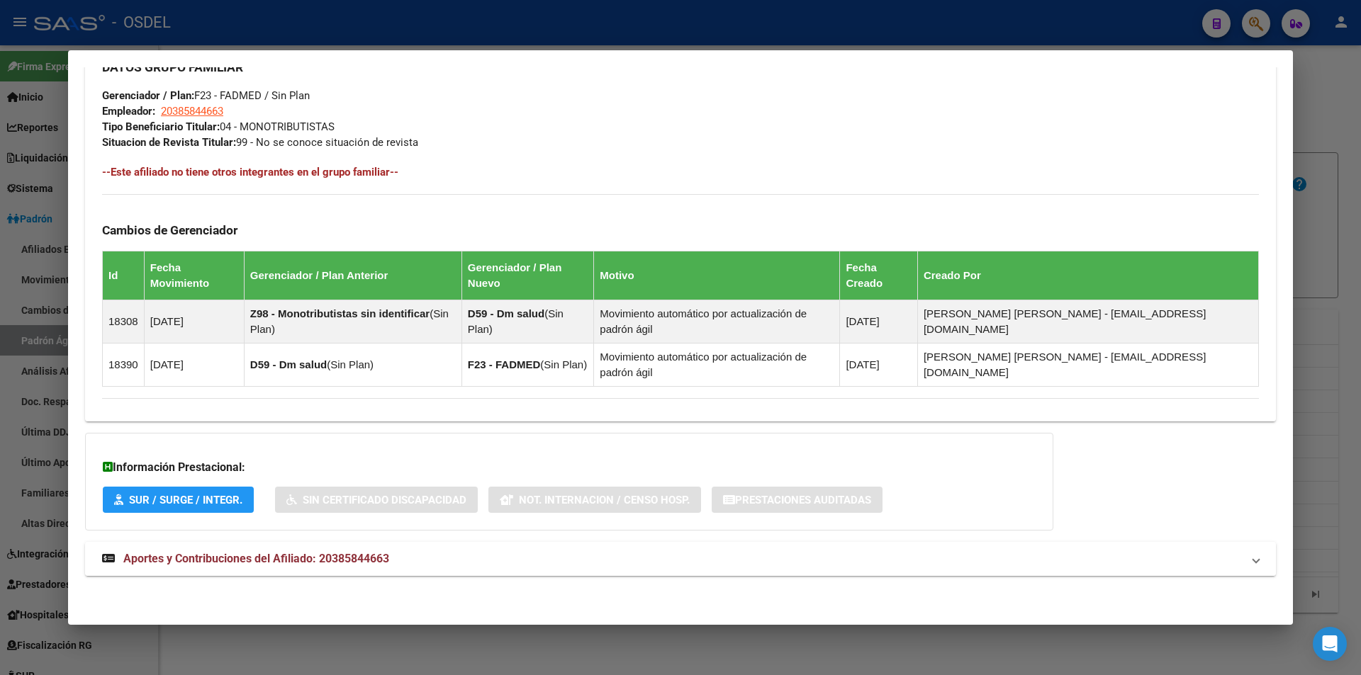
click at [262, 562] on span "Aportes y Contribuciones del Afiliado: 20385844663" at bounding box center [256, 558] width 266 height 13
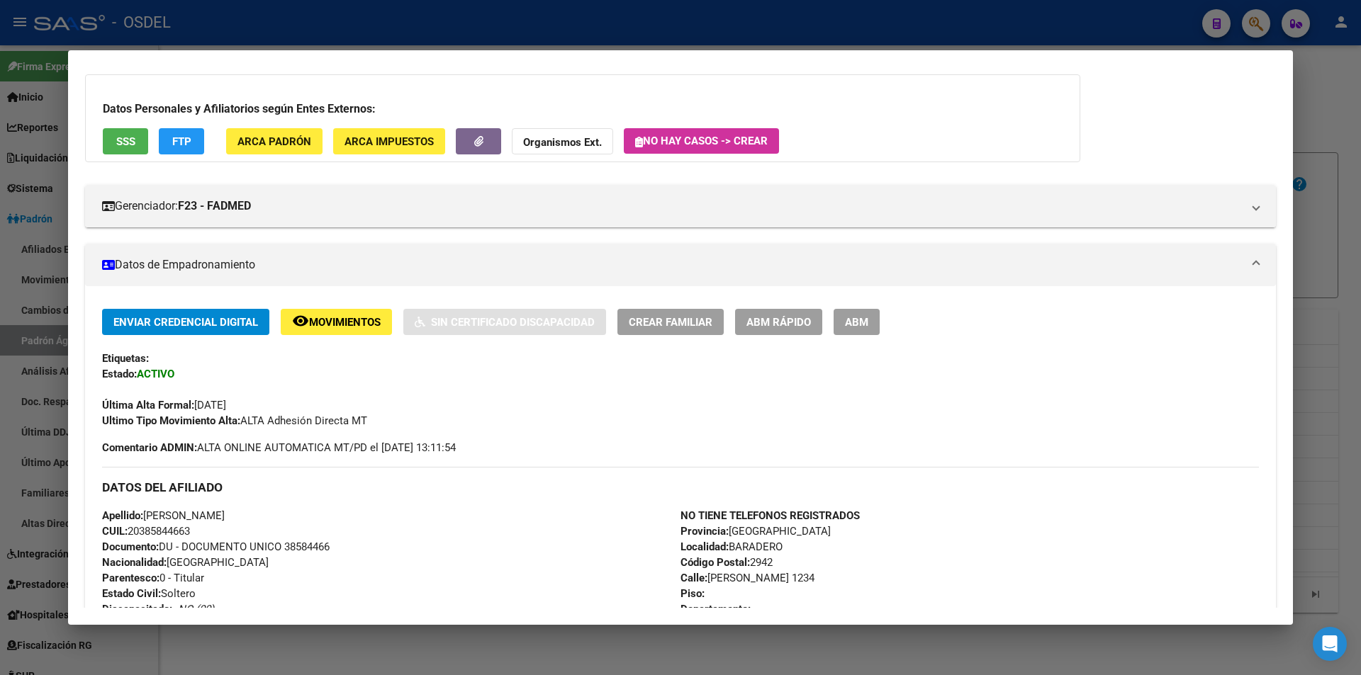
scroll to position [0, 0]
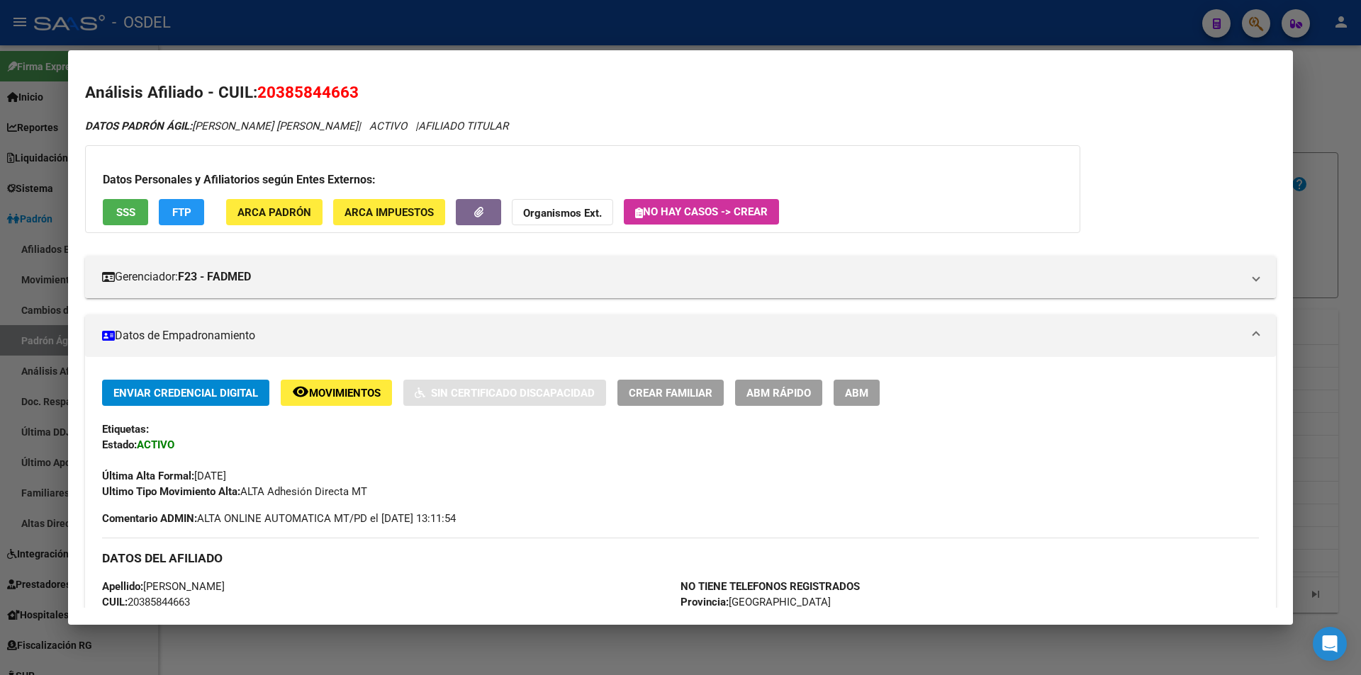
click at [1044, 28] on div at bounding box center [680, 337] width 1361 height 675
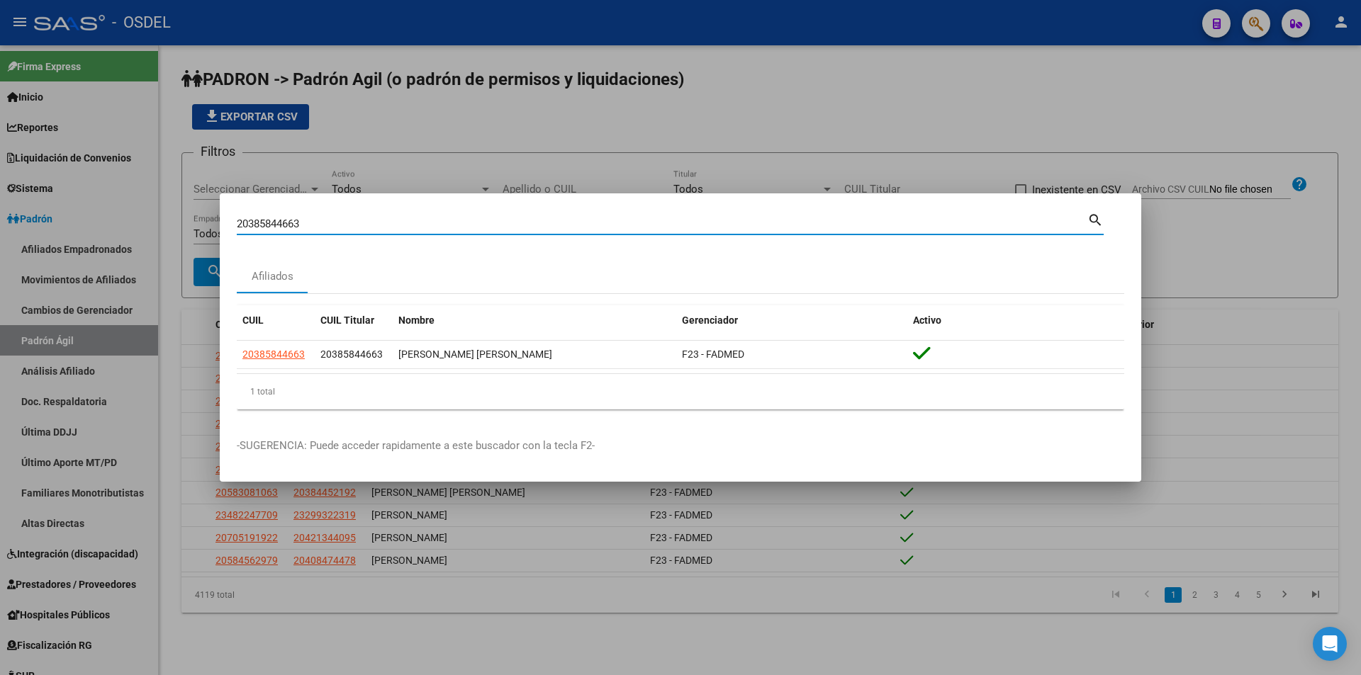
click at [318, 225] on input "20385844663" at bounding box center [662, 224] width 851 height 13
paste input "6717568"
type input "20386717568"
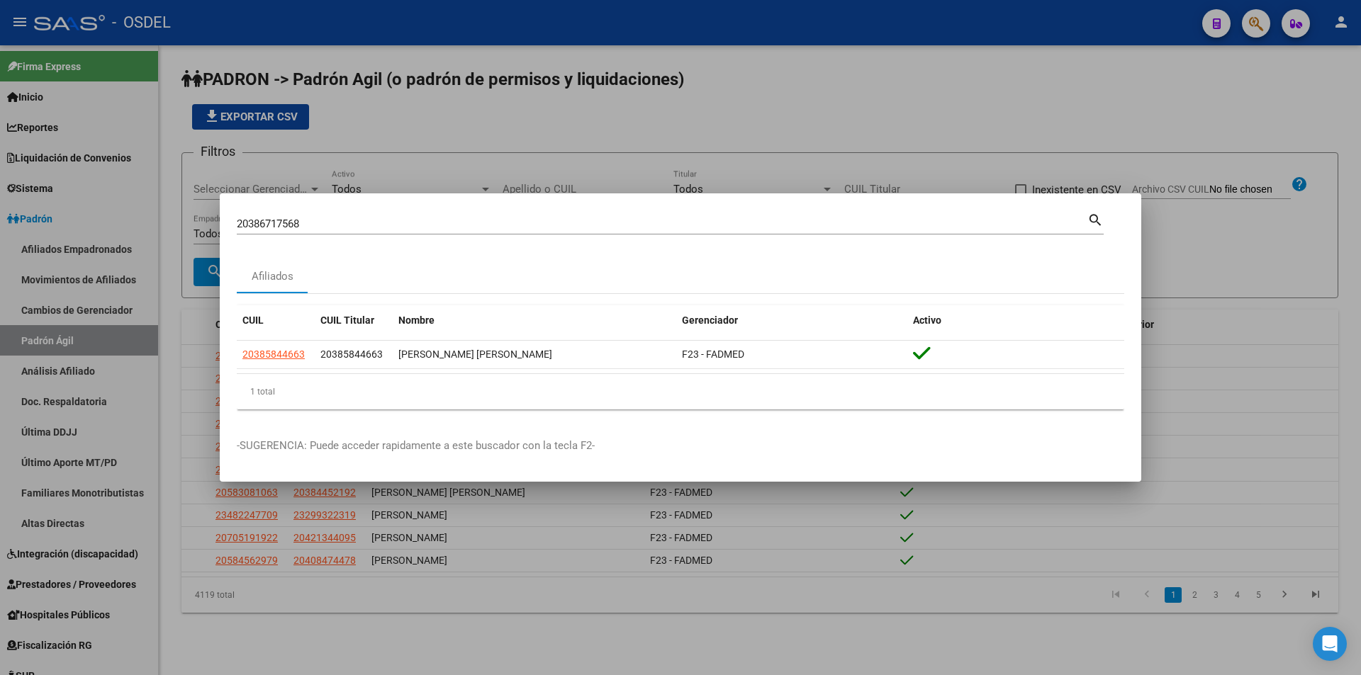
click at [1097, 220] on mat-icon "search" at bounding box center [1095, 219] width 16 height 17
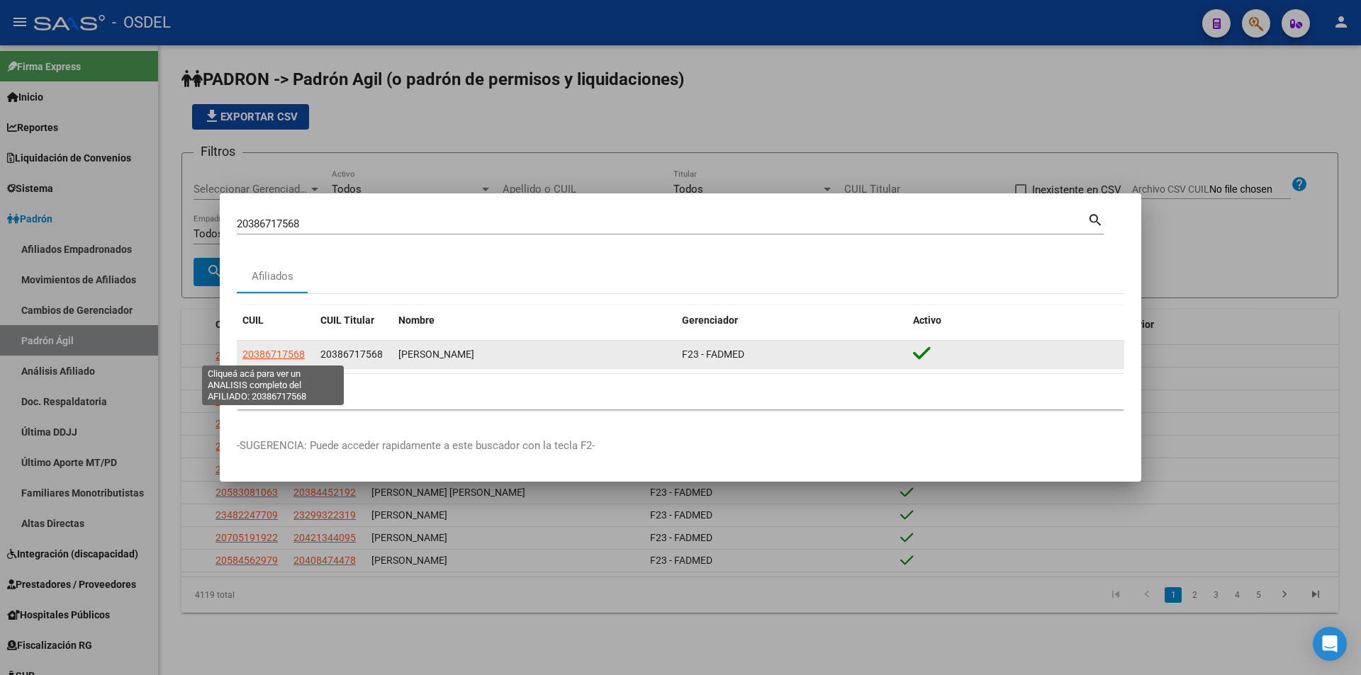
click at [286, 358] on span "20386717568" at bounding box center [273, 354] width 62 height 11
type textarea "20386717568"
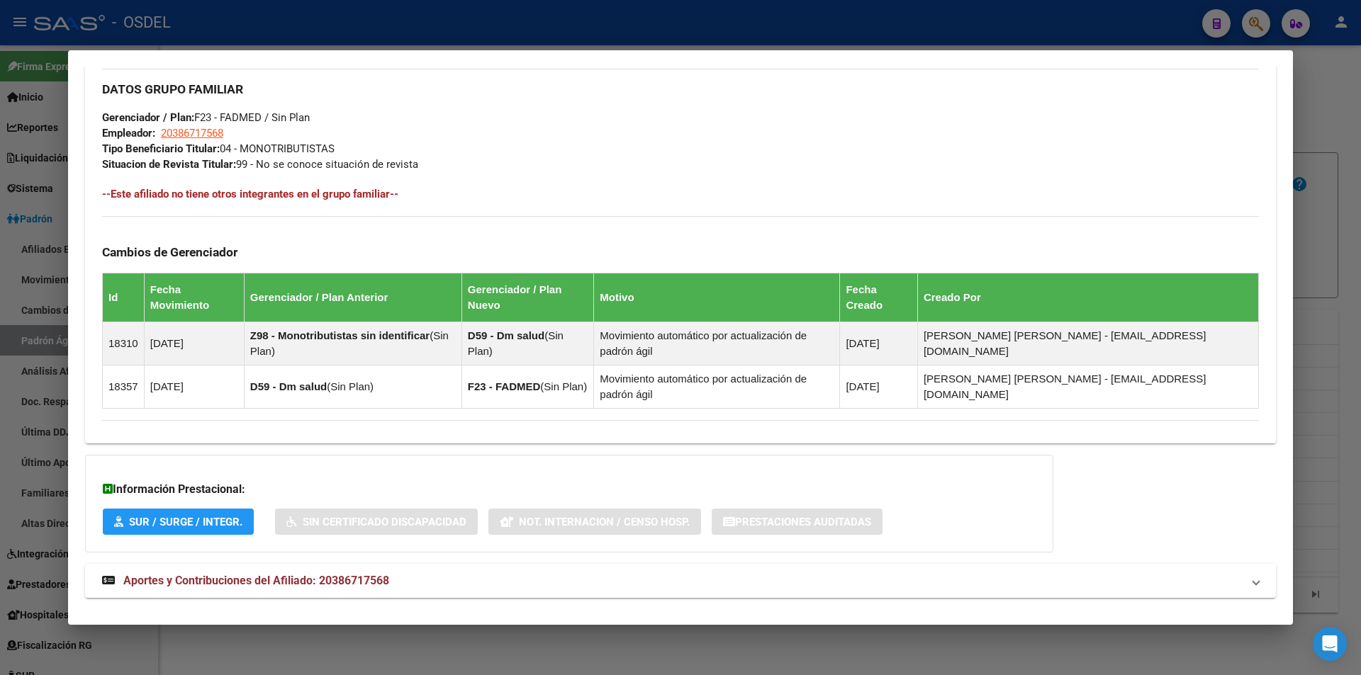
scroll to position [700, 0]
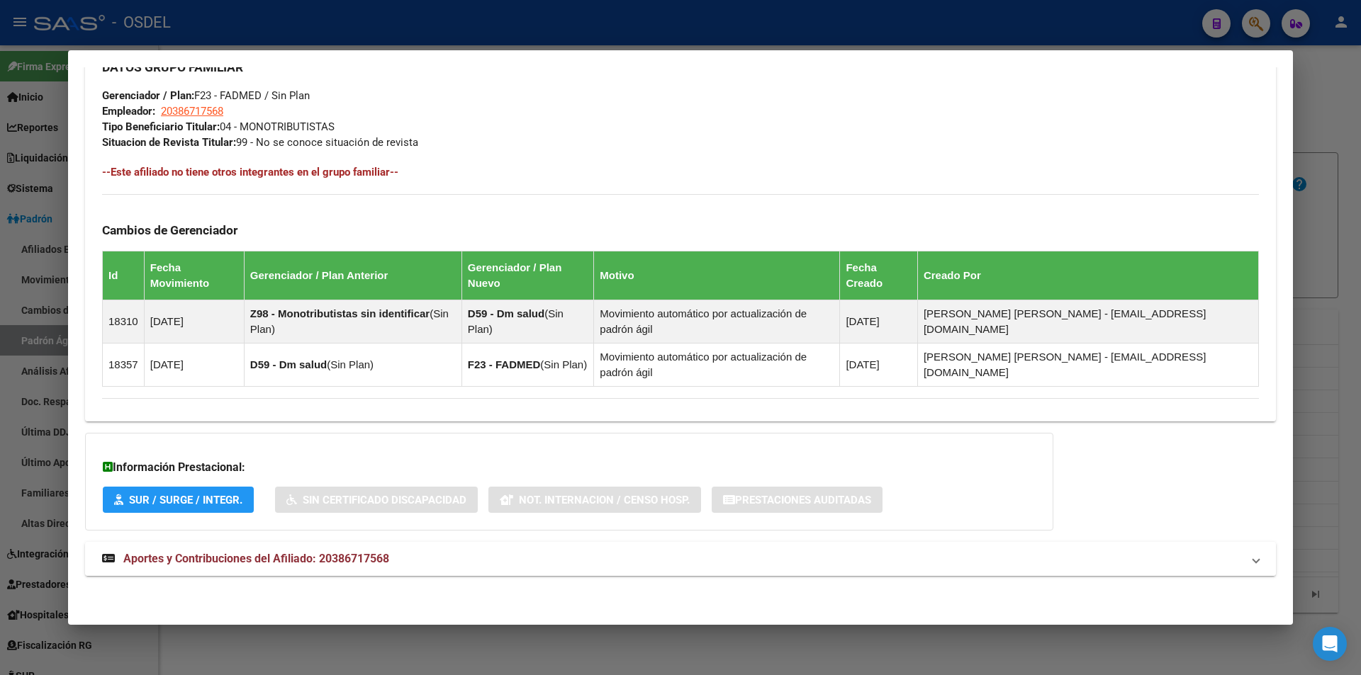
click at [284, 559] on span "Aportes y Contribuciones del Afiliado: 20386717568" at bounding box center [256, 558] width 266 height 13
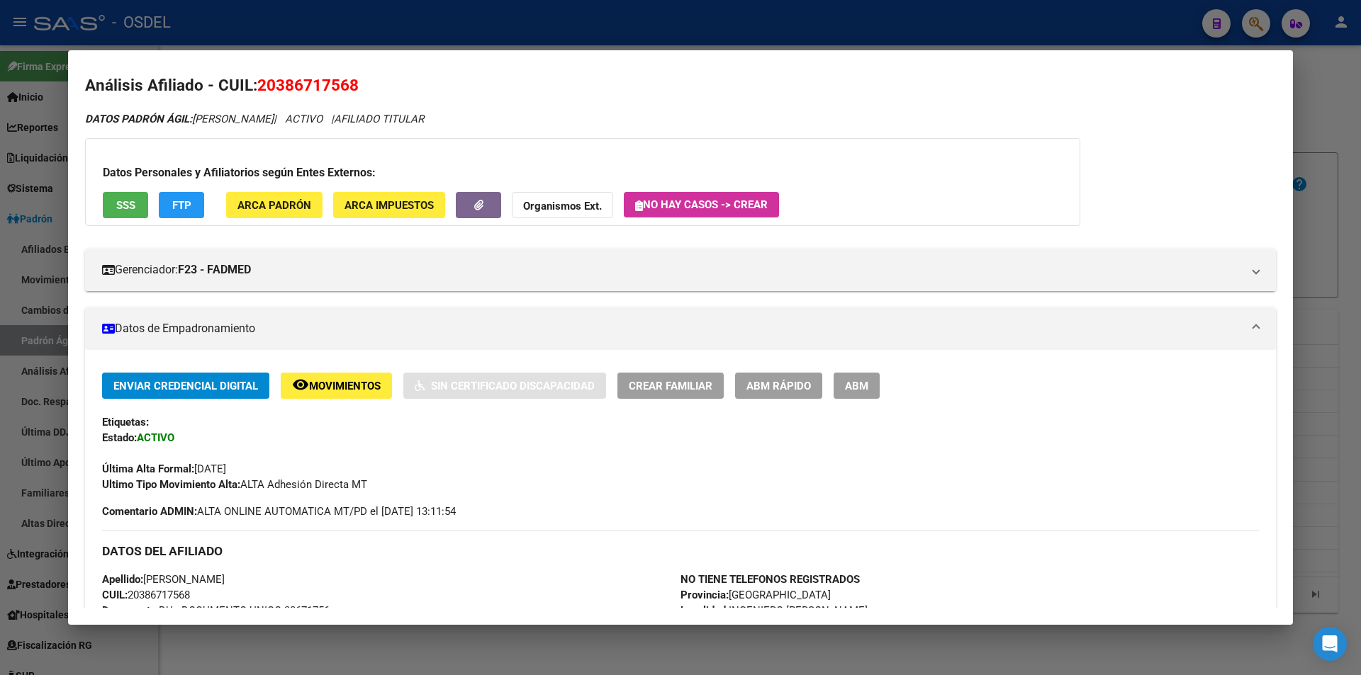
scroll to position [0, 0]
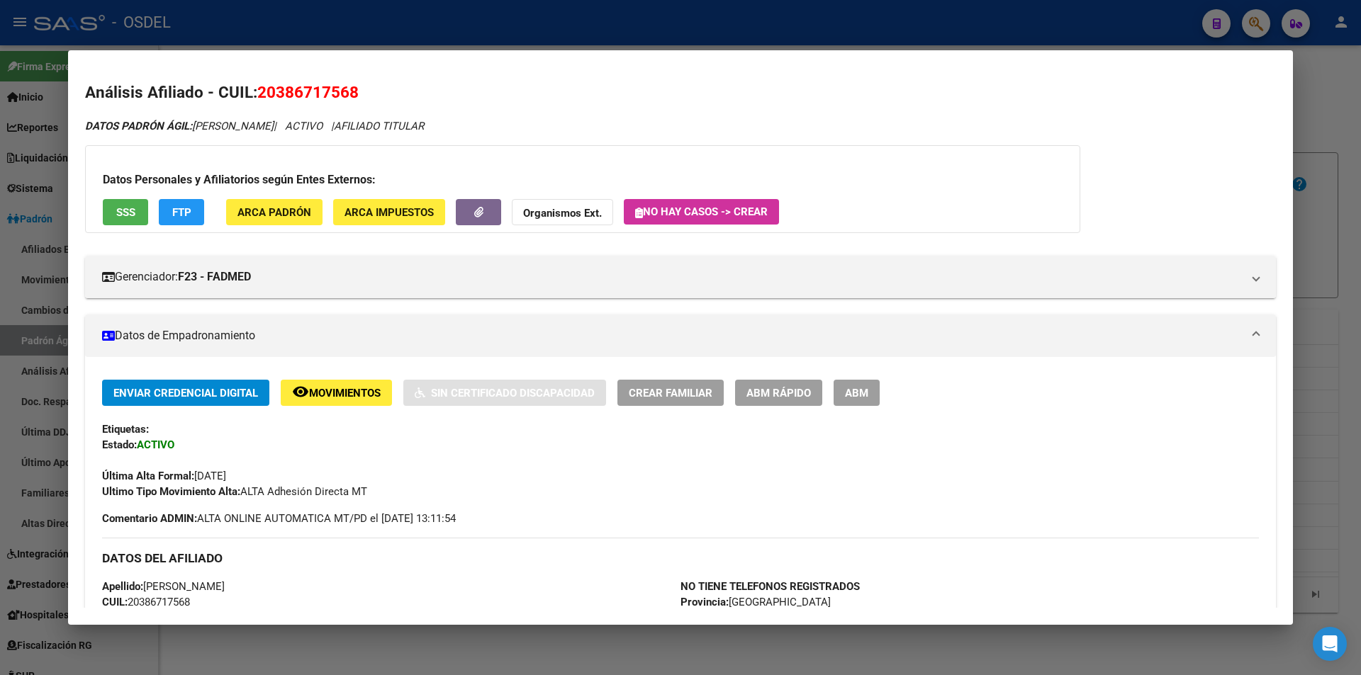
click at [445, 23] on div at bounding box center [680, 337] width 1361 height 675
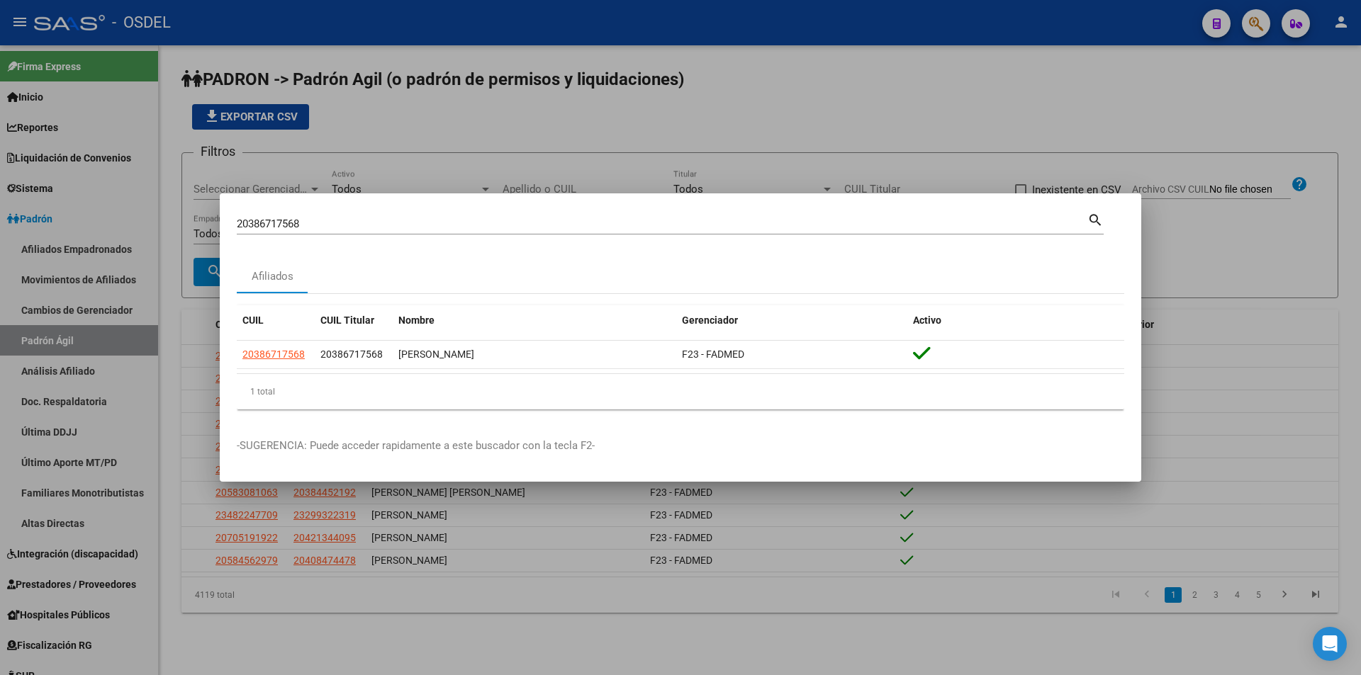
click at [406, 231] on div "20386717568 Buscar (apellido, dni, [PERSON_NAME], [PERSON_NAME], cuit, obra soc…" at bounding box center [662, 223] width 851 height 21
click at [404, 226] on input "20386717568" at bounding box center [662, 224] width 851 height 13
paste input "9503593"
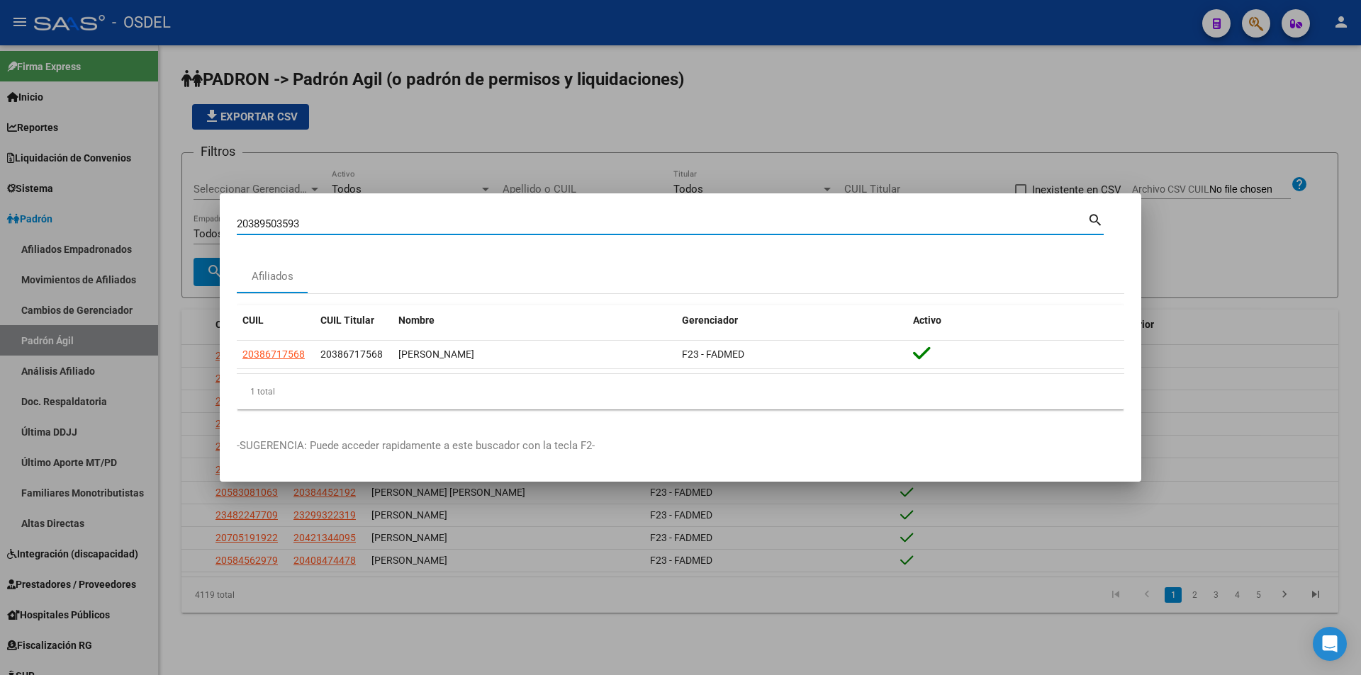
type input "20389503593"
click at [1094, 221] on mat-icon "search" at bounding box center [1095, 219] width 16 height 17
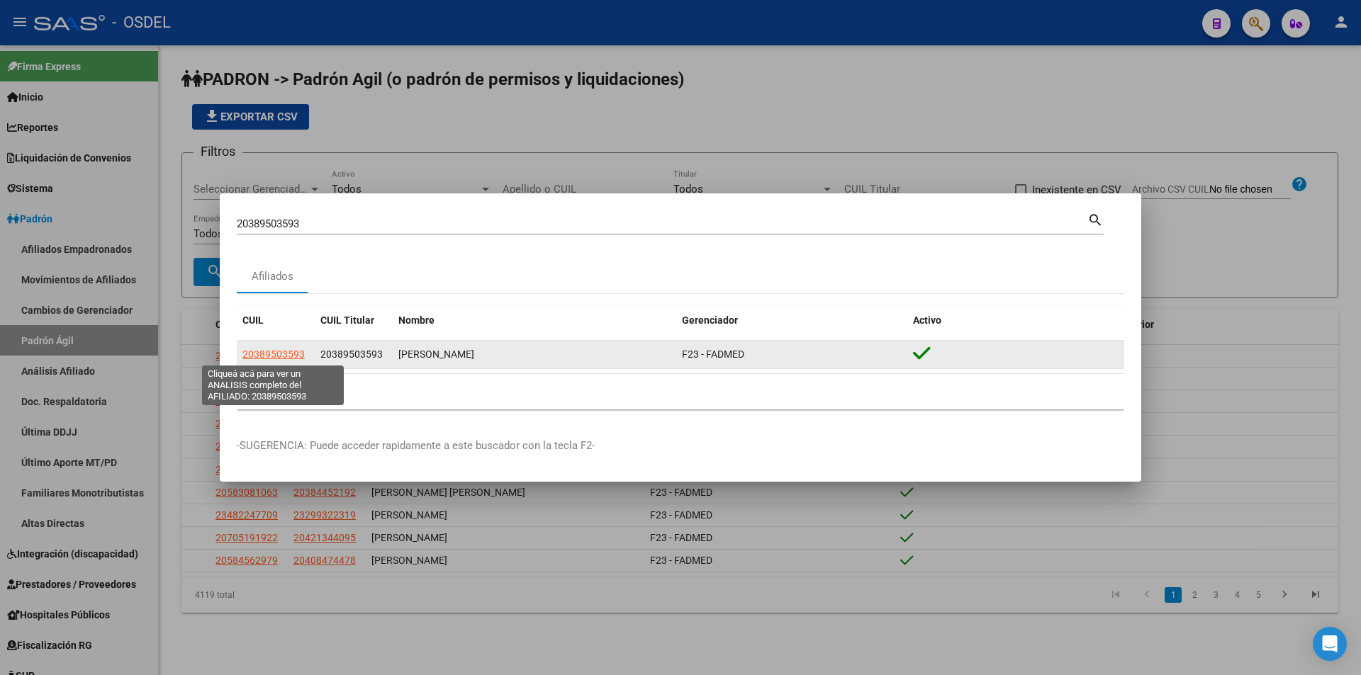
click at [284, 357] on span "20389503593" at bounding box center [273, 354] width 62 height 11
type textarea "20389503593"
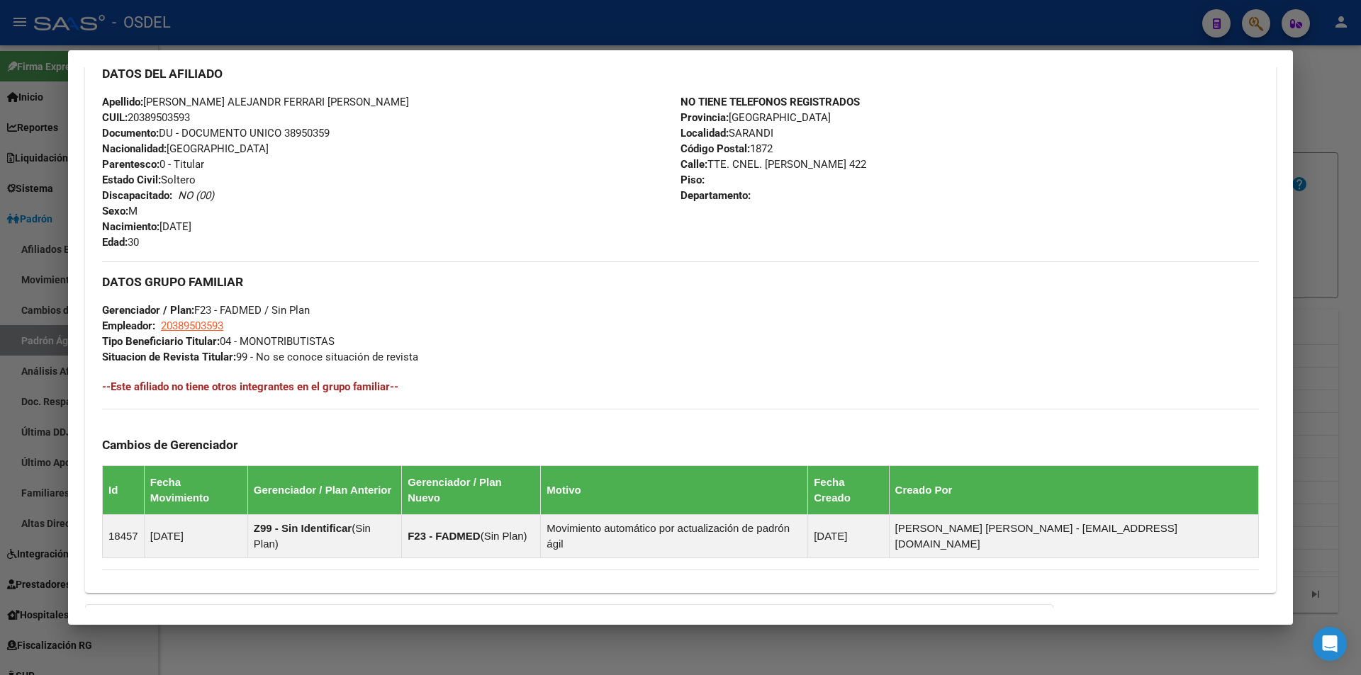
scroll to position [625, 0]
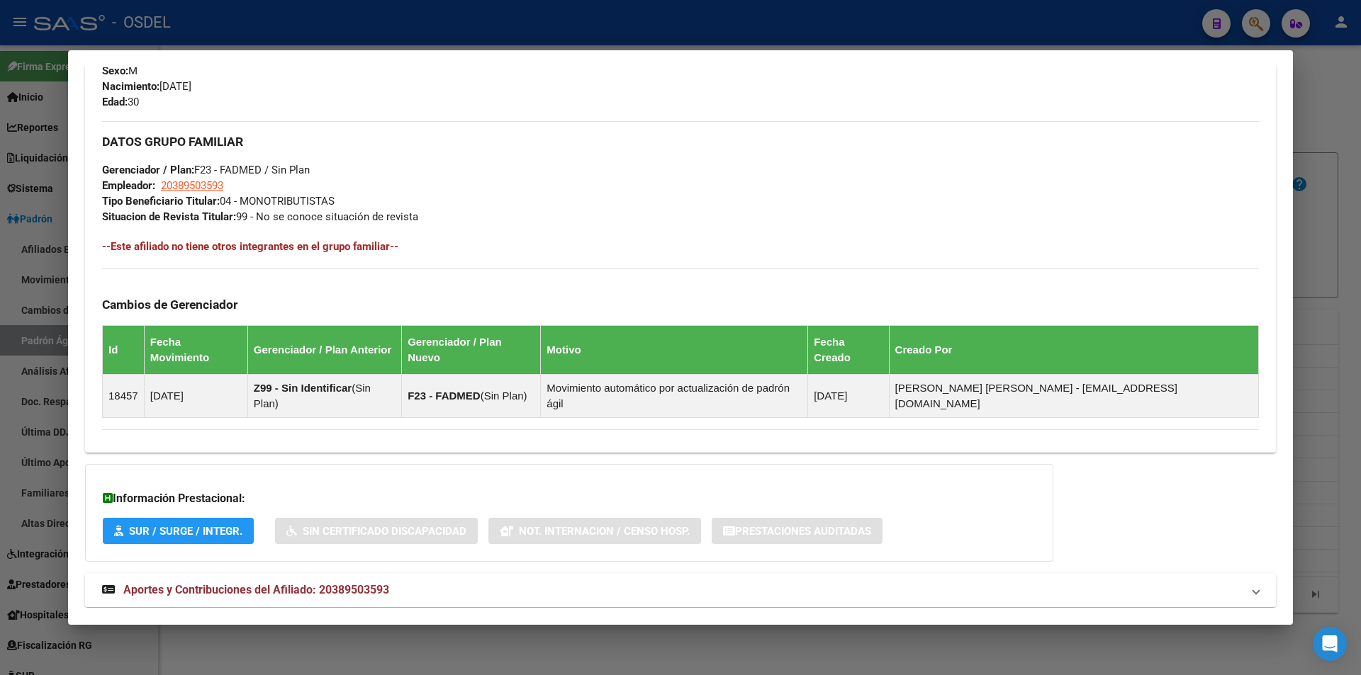
click at [206, 583] on span "Aportes y Contribuciones del Afiliado: 20389503593" at bounding box center [256, 589] width 266 height 13
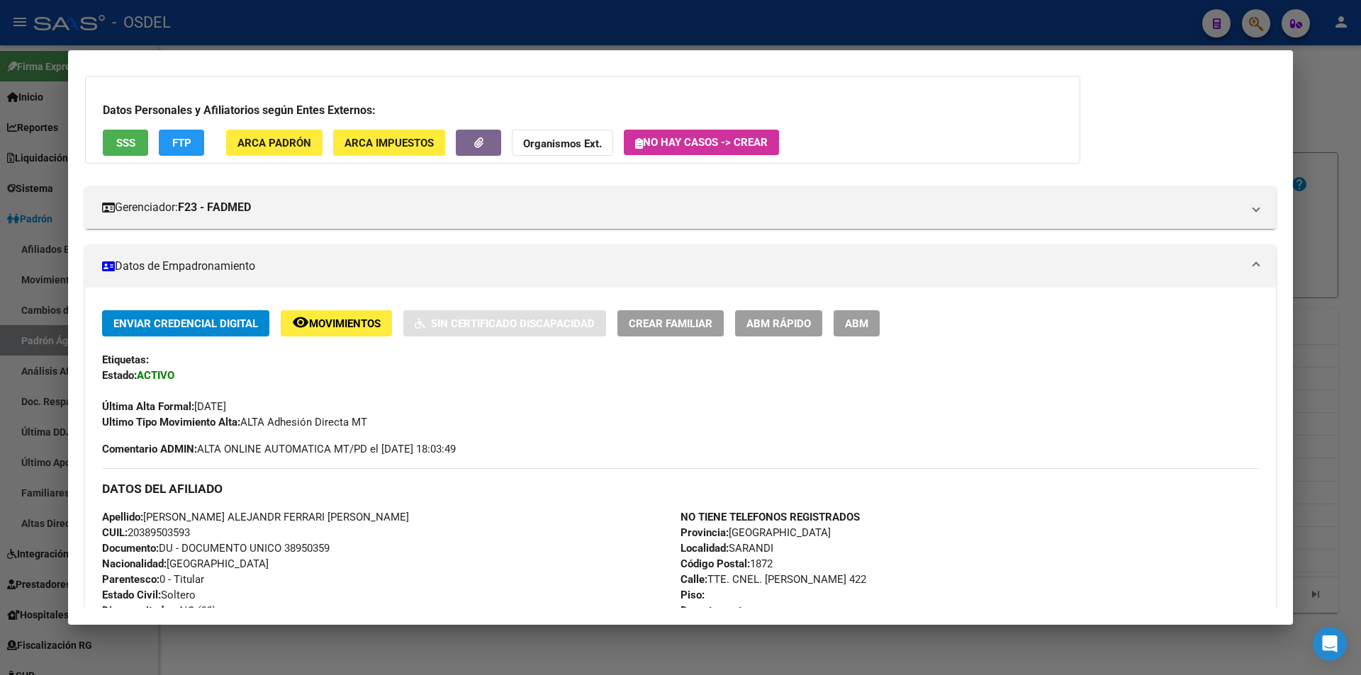
scroll to position [0, 0]
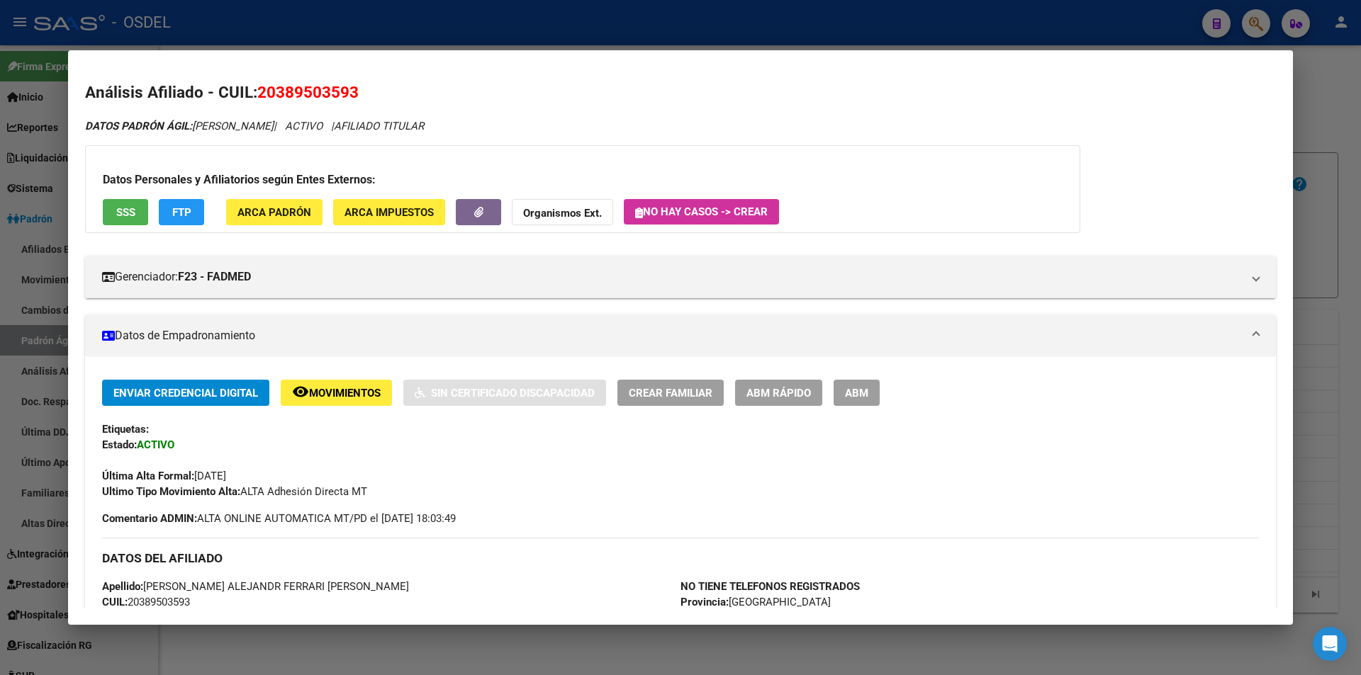
click at [987, 30] on div at bounding box center [680, 337] width 1361 height 675
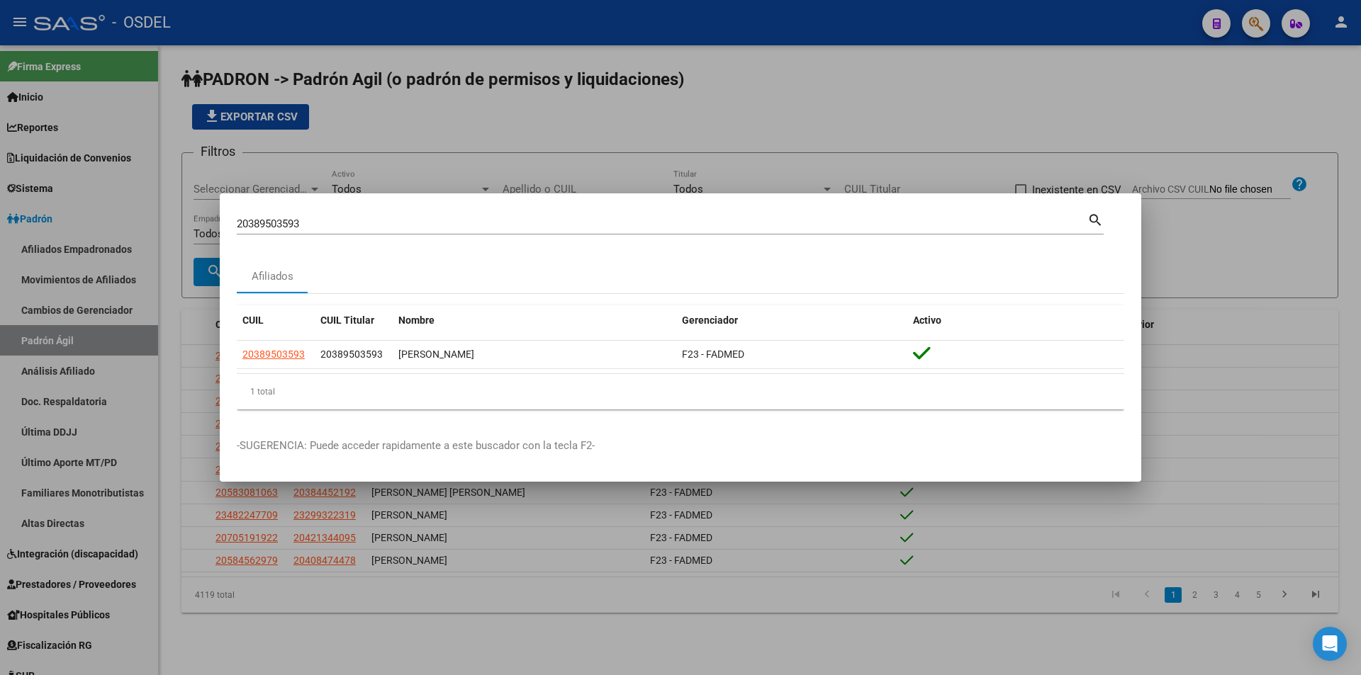
click at [400, 227] on input "20389503593" at bounding box center [662, 224] width 851 height 13
paste input "91051160"
type input "20391051160"
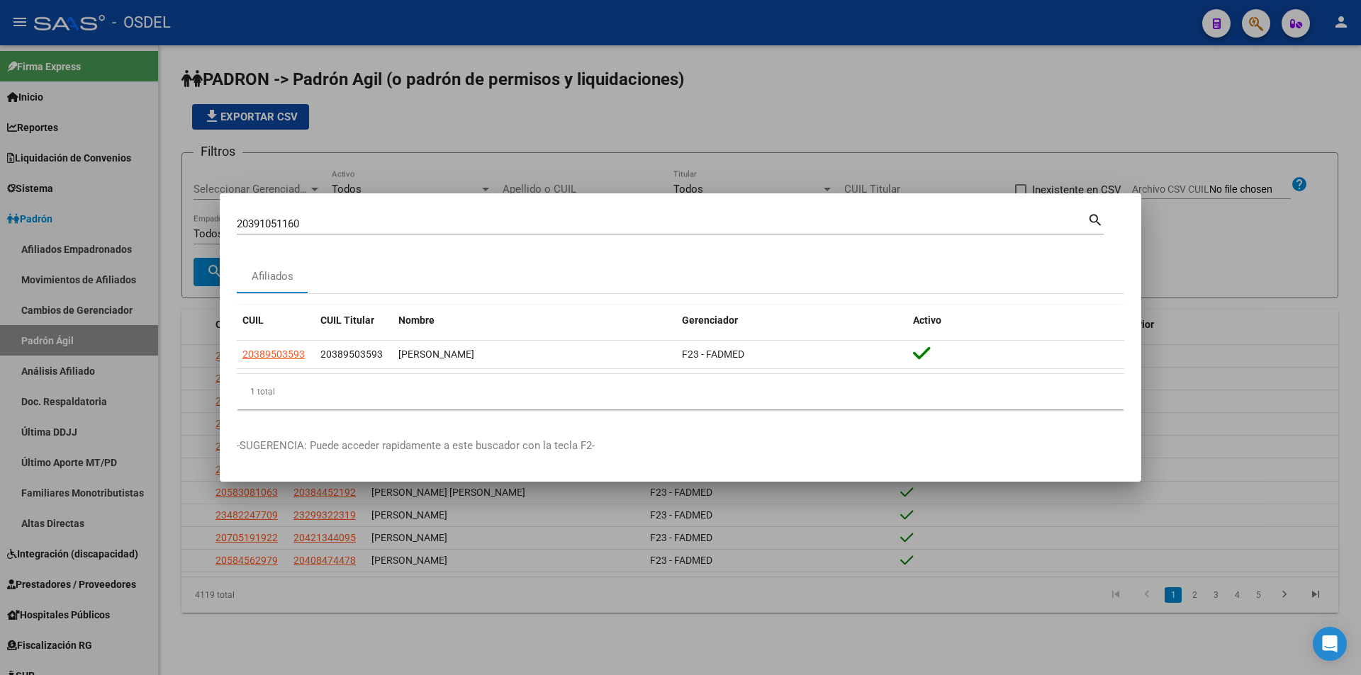
click at [1094, 222] on mat-icon "search" at bounding box center [1095, 219] width 16 height 17
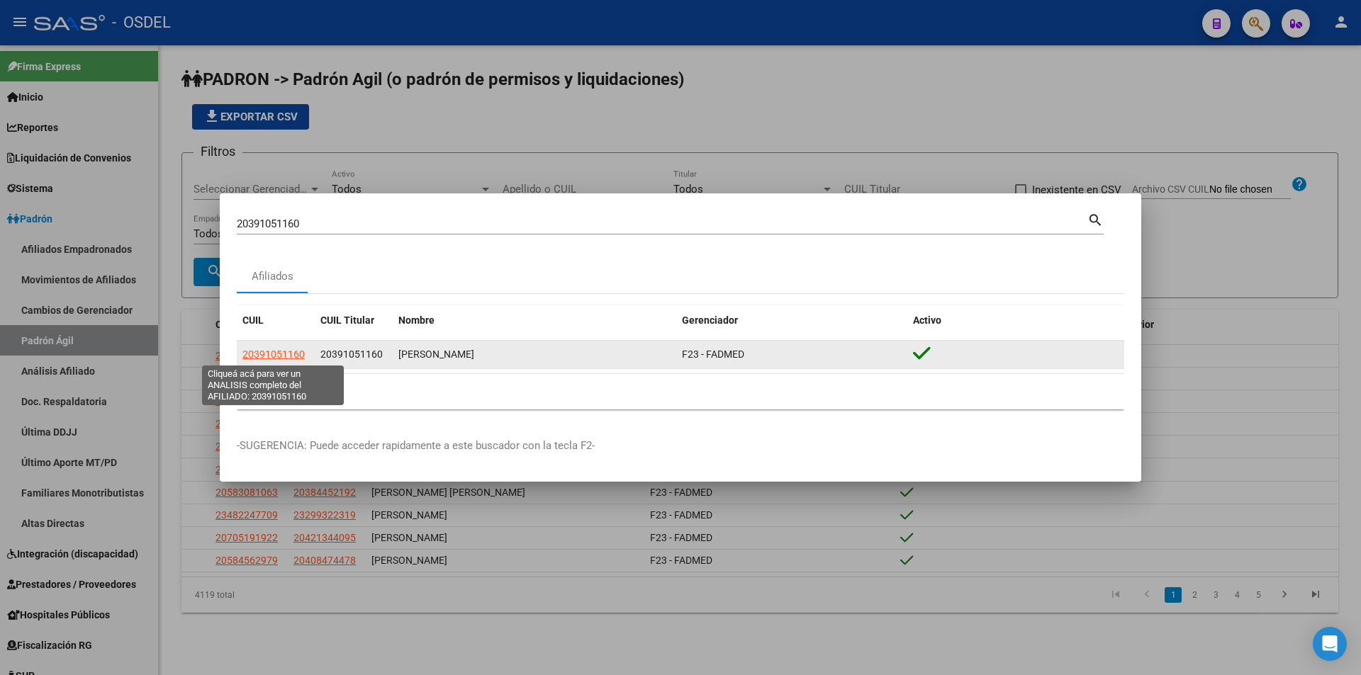
click at [293, 357] on span "20391051160" at bounding box center [273, 354] width 62 height 11
type textarea "20391051160"
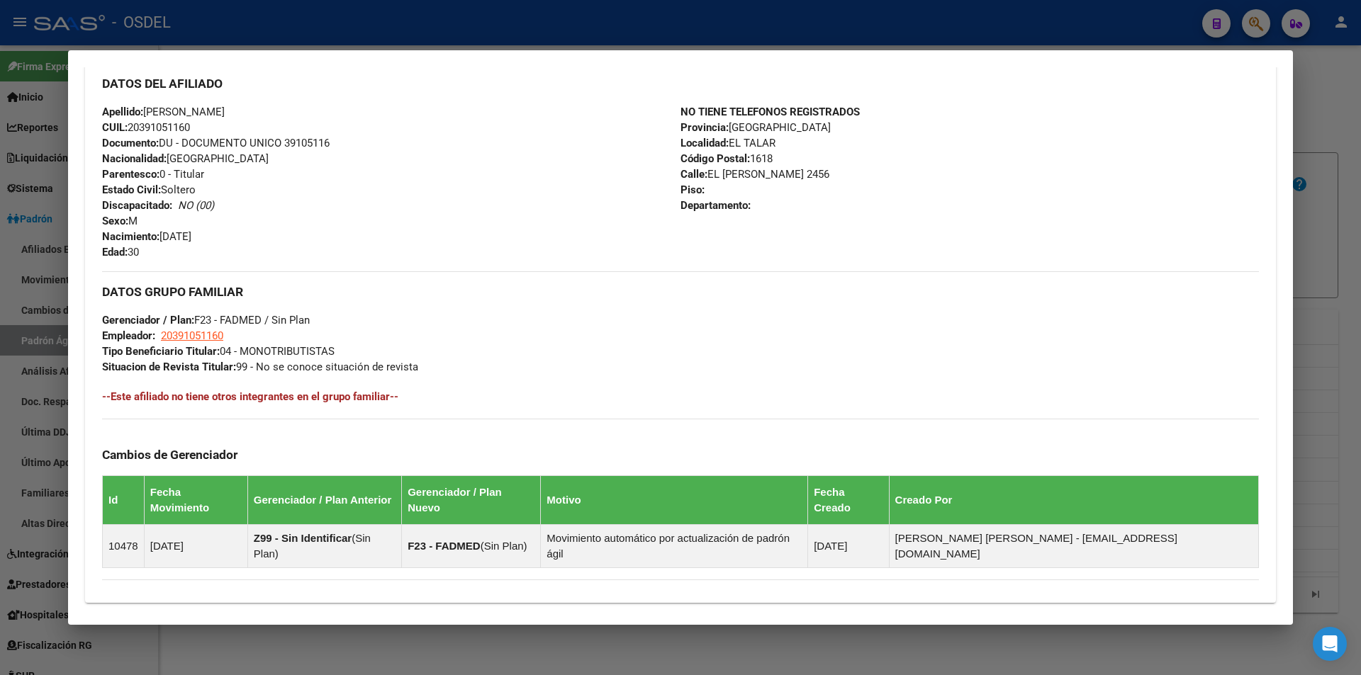
scroll to position [625, 0]
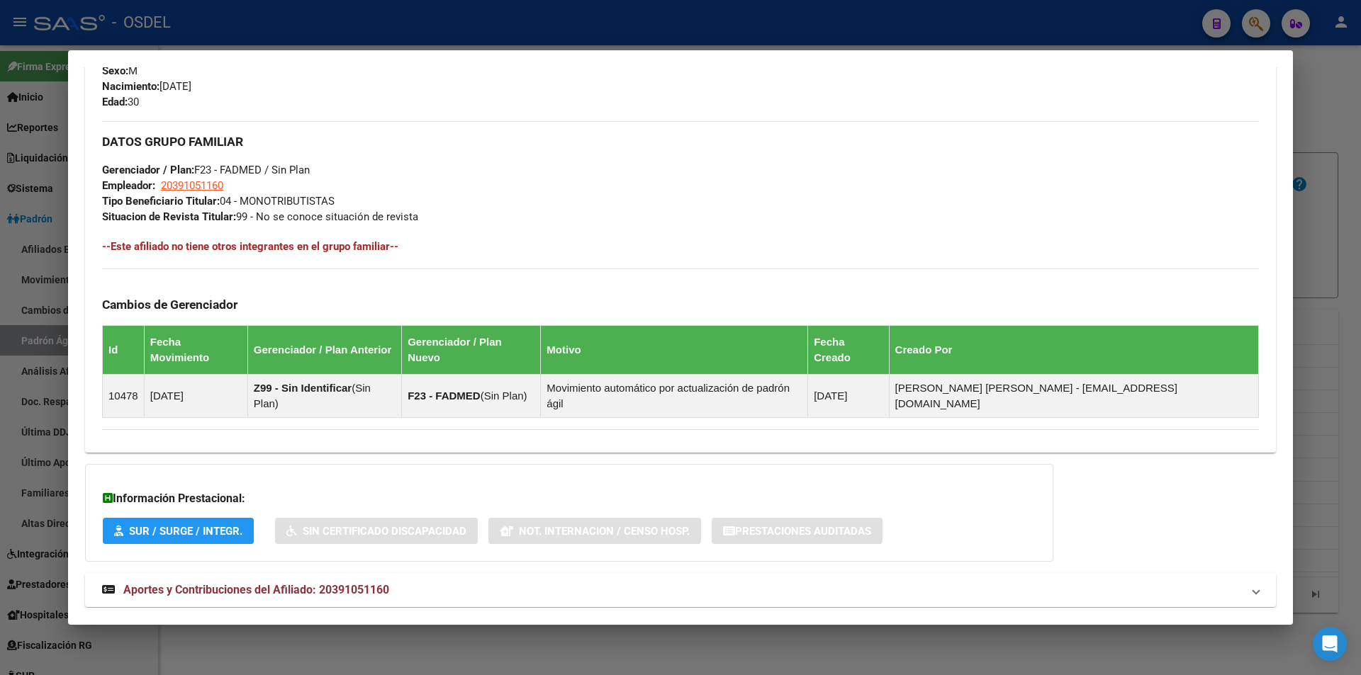
click at [310, 573] on mat-expansion-panel-header "Aportes y Contribuciones del Afiliado: 20391051160" at bounding box center [680, 590] width 1191 height 34
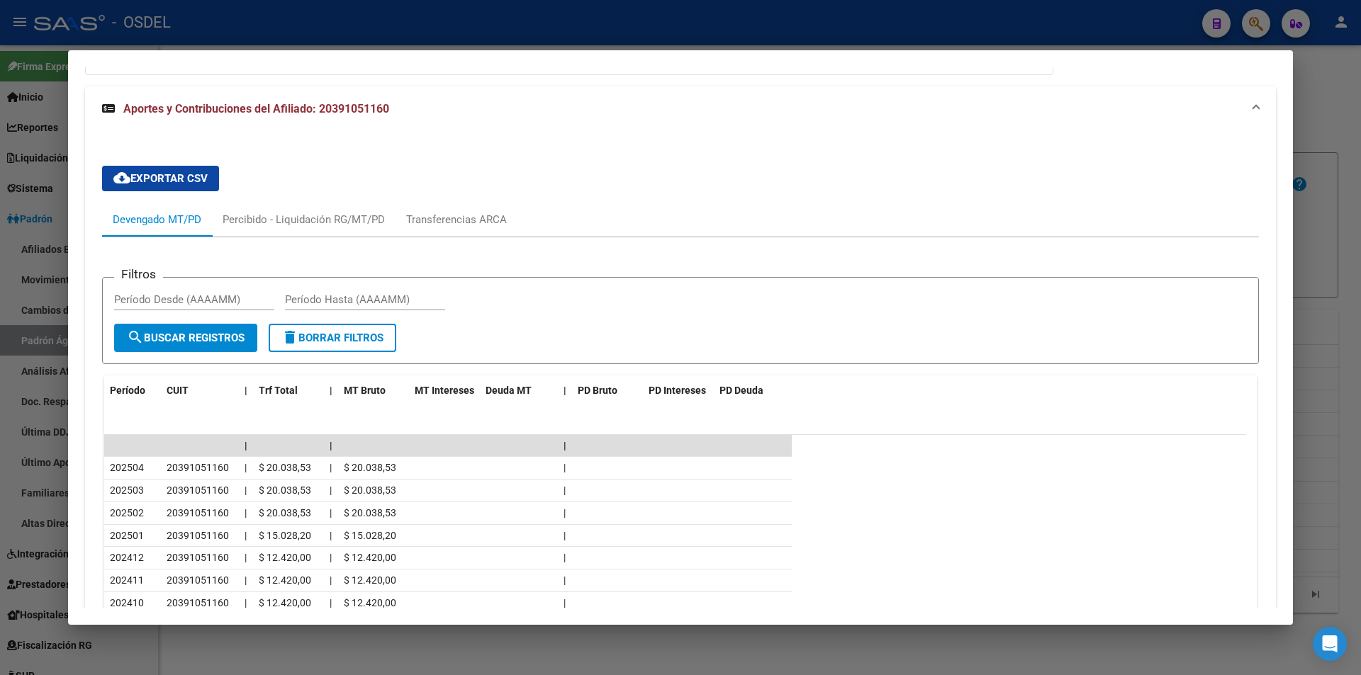
scroll to position [1121, 0]
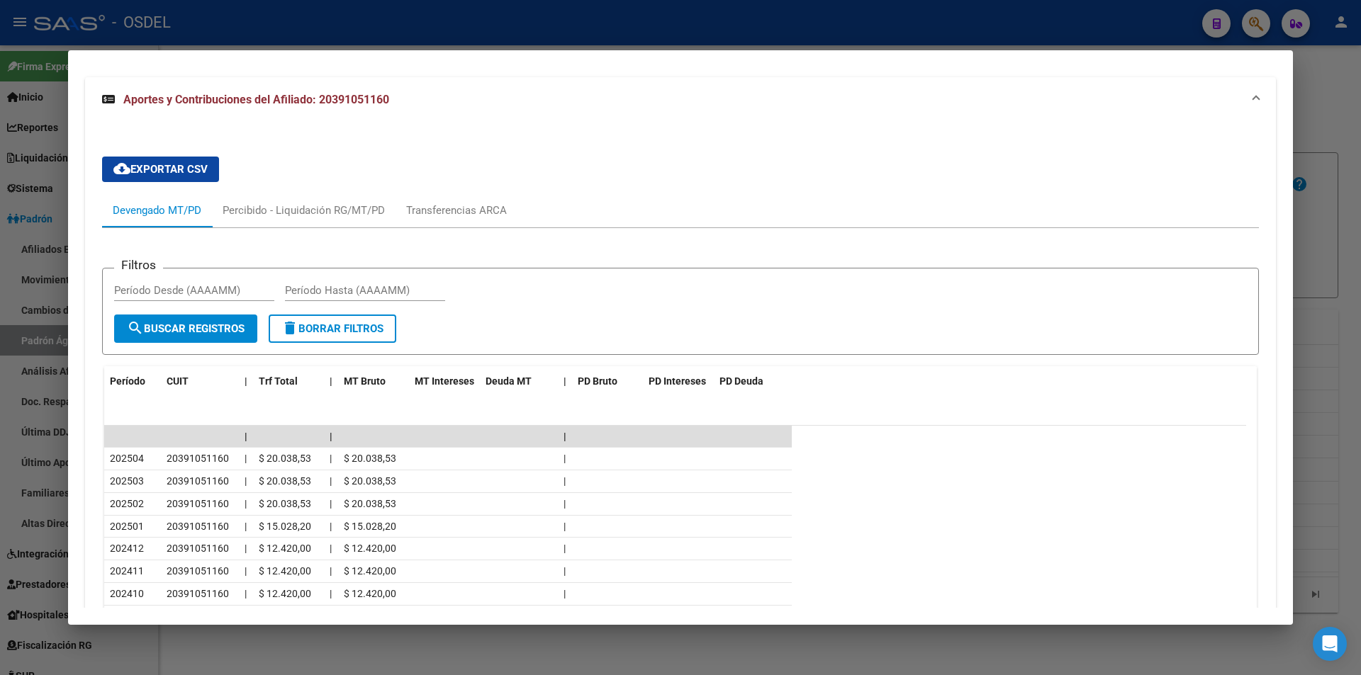
click at [742, 27] on div at bounding box center [680, 337] width 1361 height 675
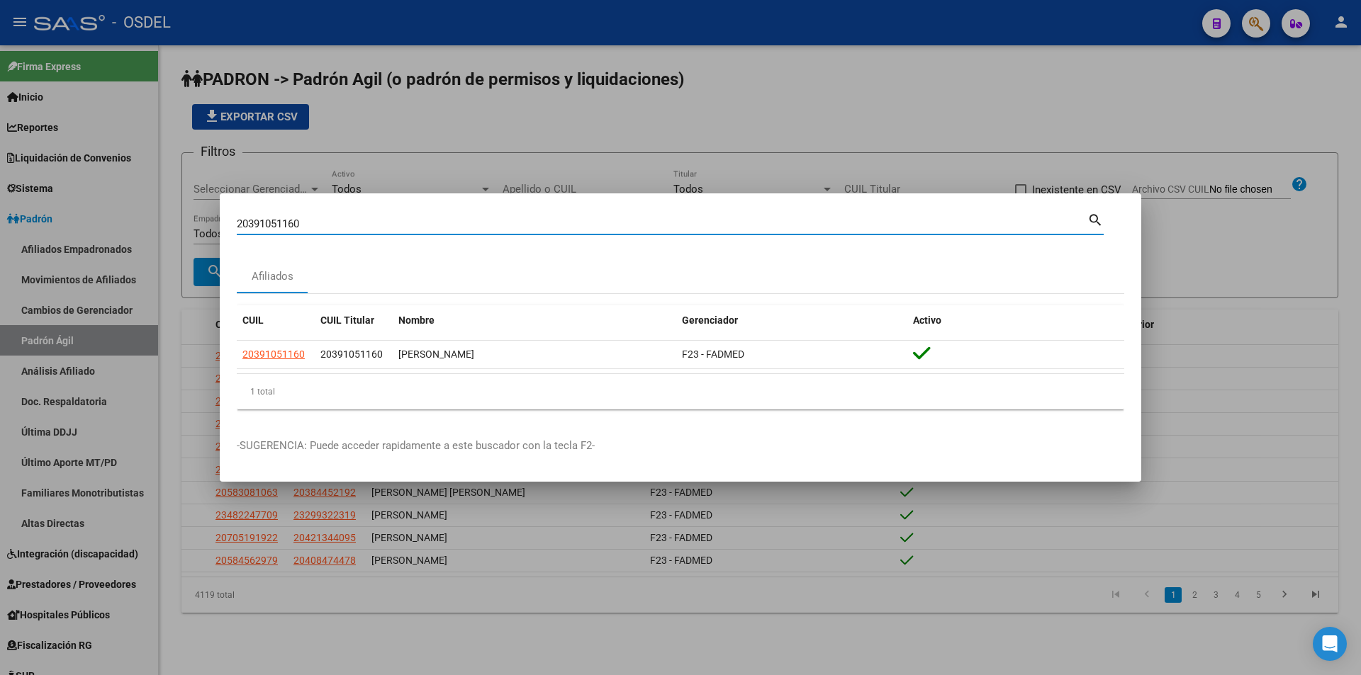
click at [327, 220] on input "20391051160" at bounding box center [662, 224] width 851 height 13
paste input "3639904"
type input "20393639904"
click at [1096, 215] on mat-icon "search" at bounding box center [1095, 219] width 16 height 17
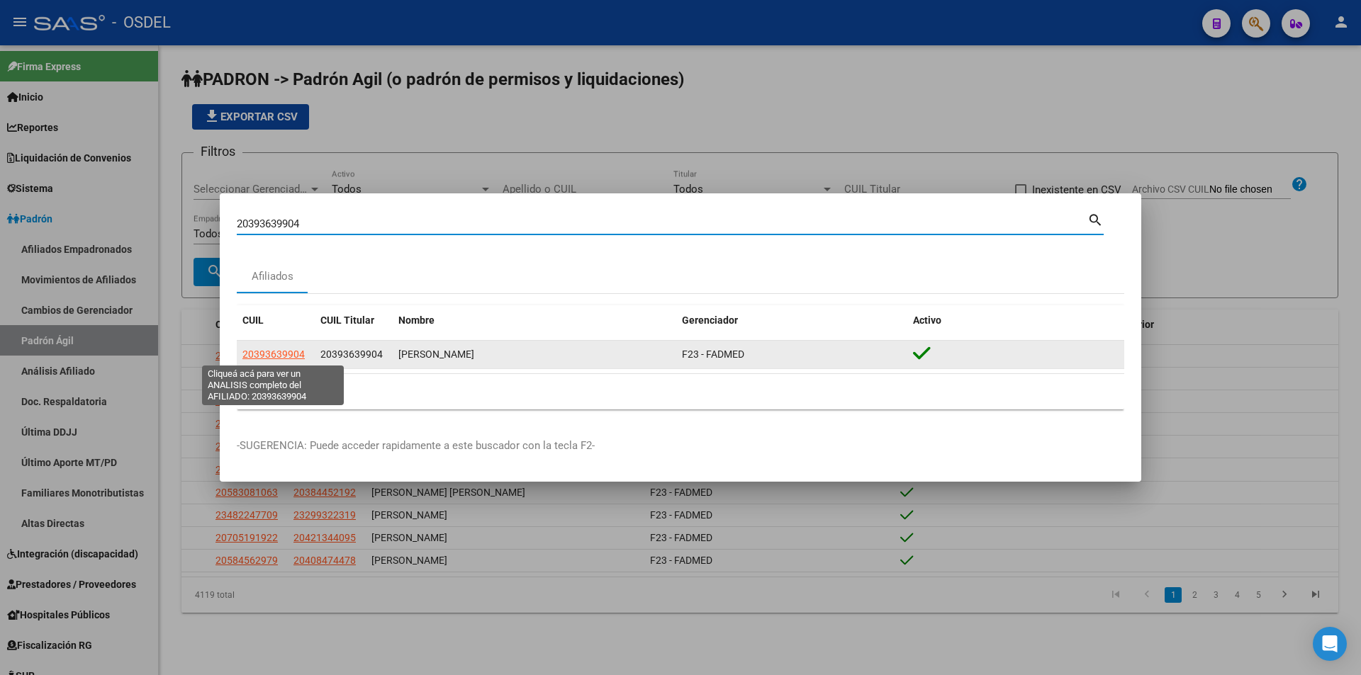
click at [288, 353] on span "20393639904" at bounding box center [273, 354] width 62 height 11
type textarea "20393639904"
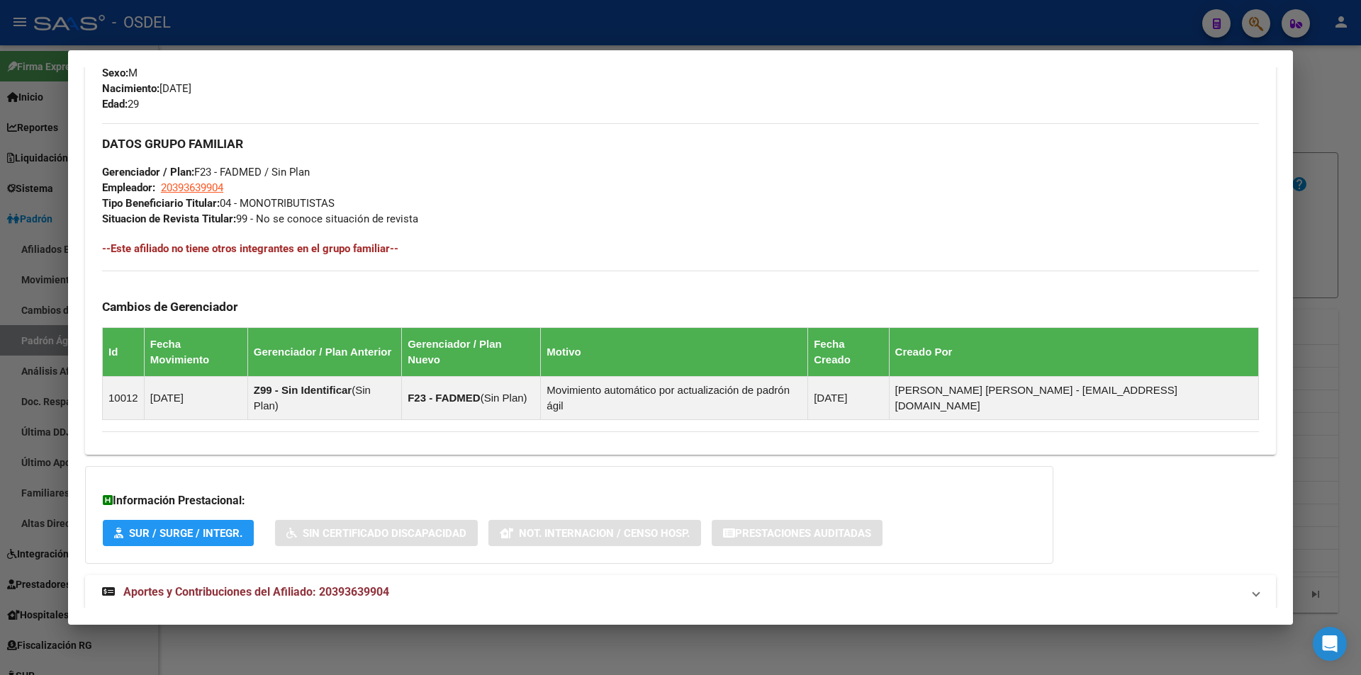
scroll to position [625, 0]
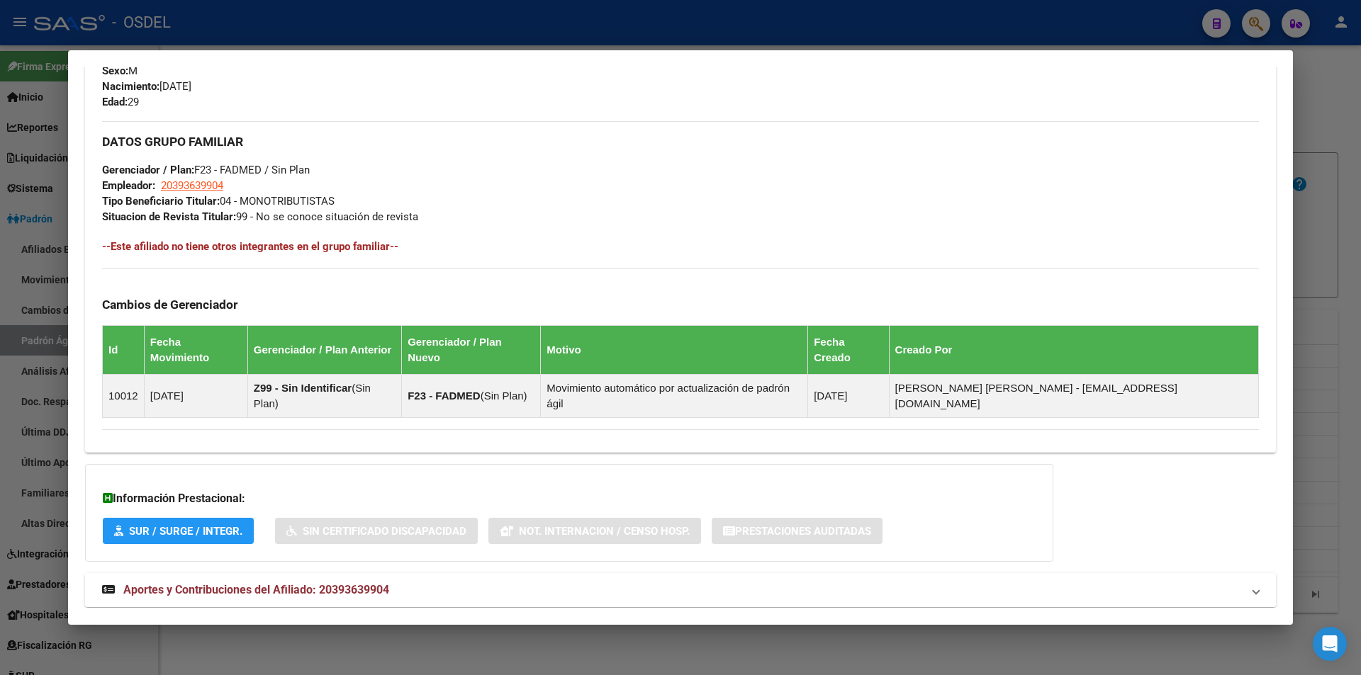
click at [242, 583] on span "Aportes y Contribuciones del Afiliado: 20393639904" at bounding box center [256, 589] width 266 height 13
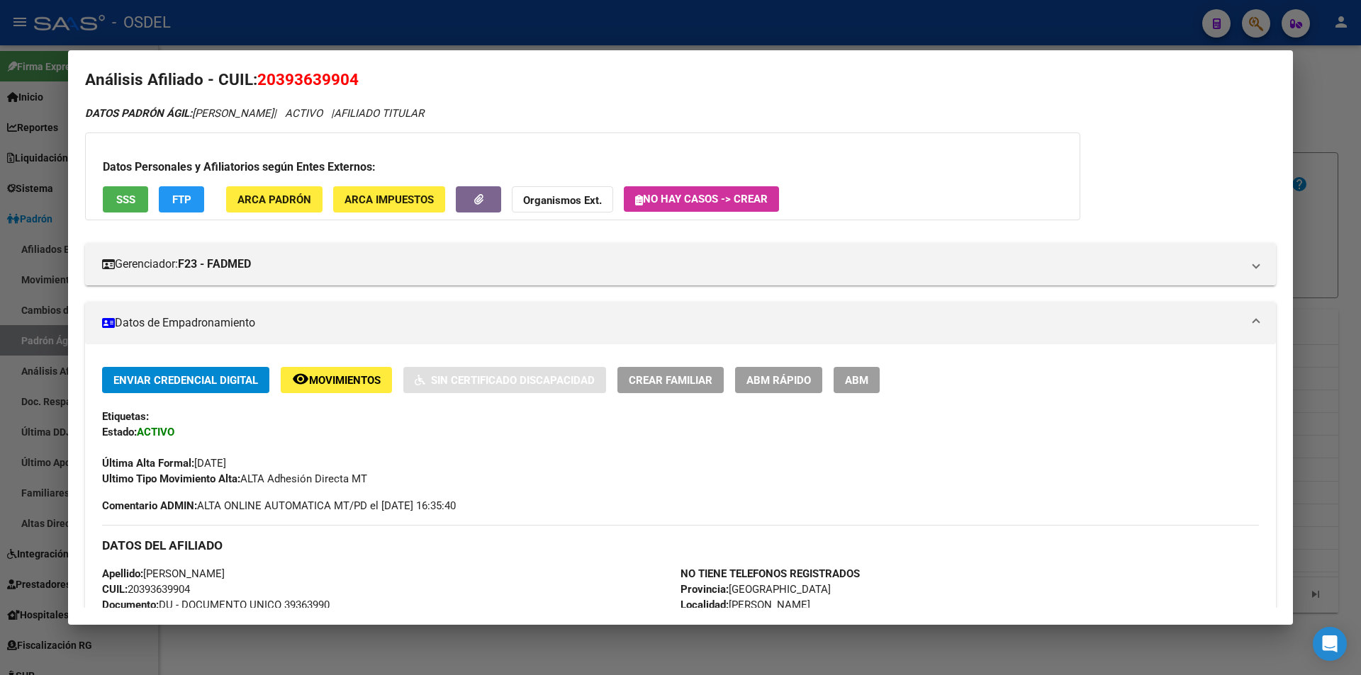
scroll to position [0, 0]
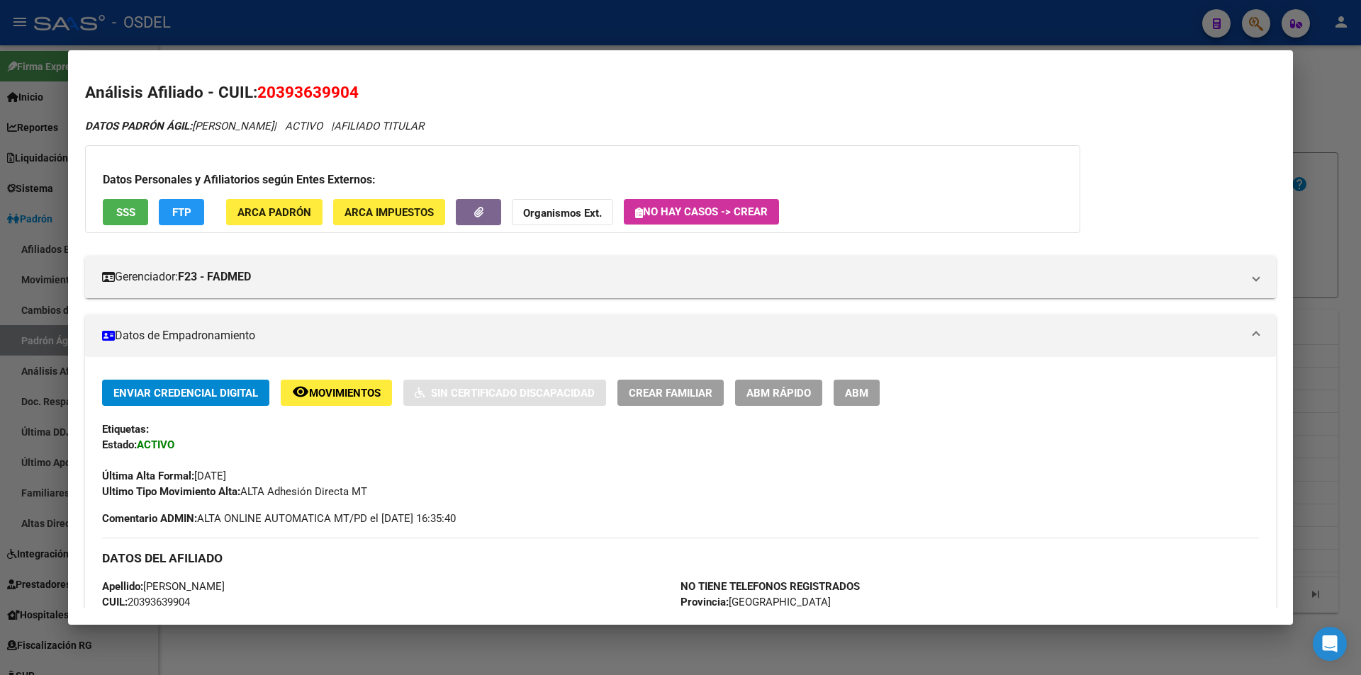
click at [1121, 25] on div at bounding box center [680, 337] width 1361 height 675
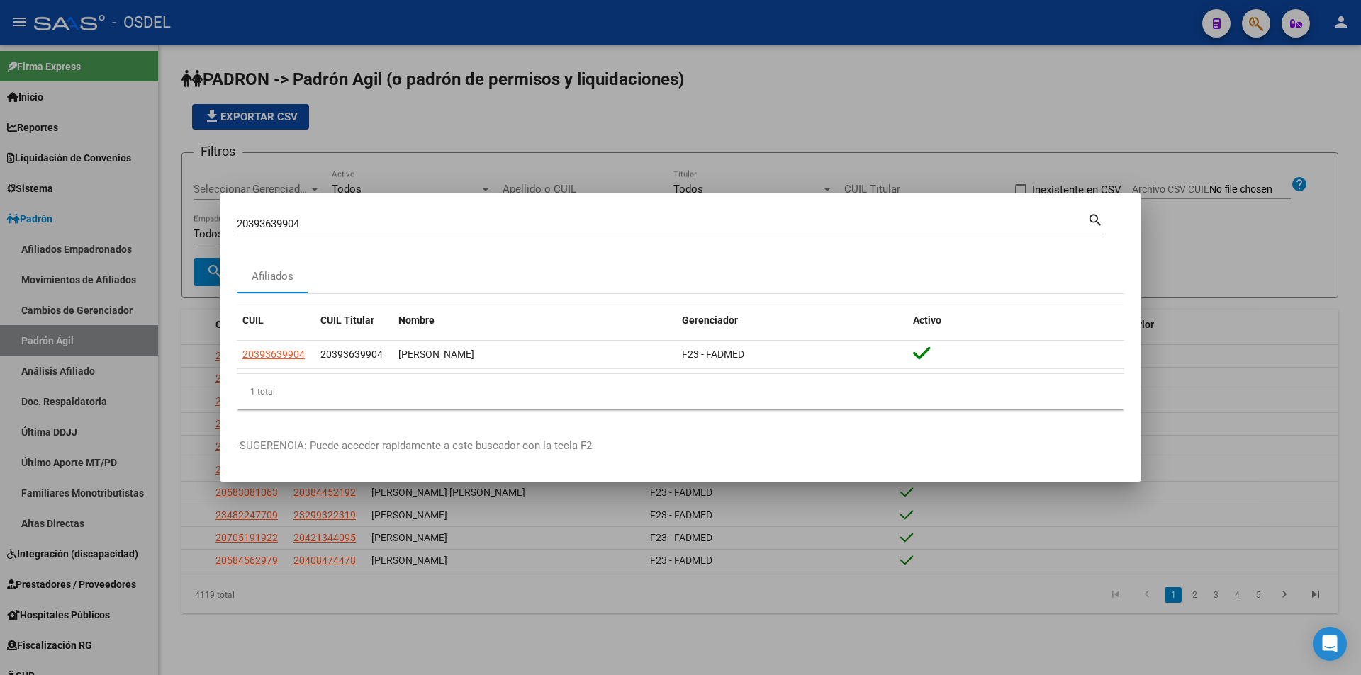
click at [374, 211] on div "20393639904 Buscar (apellido, dni, [PERSON_NAME], [PERSON_NAME], cuit, obra soc…" at bounding box center [670, 223] width 867 height 24
drag, startPoint x: 374, startPoint y: 211, endPoint x: 374, endPoint y: 219, distance: 8.5
click at [374, 219] on div "20393639904 Buscar (apellido, dni, [PERSON_NAME], [PERSON_NAME], cuit, obra soc…" at bounding box center [670, 223] width 867 height 24
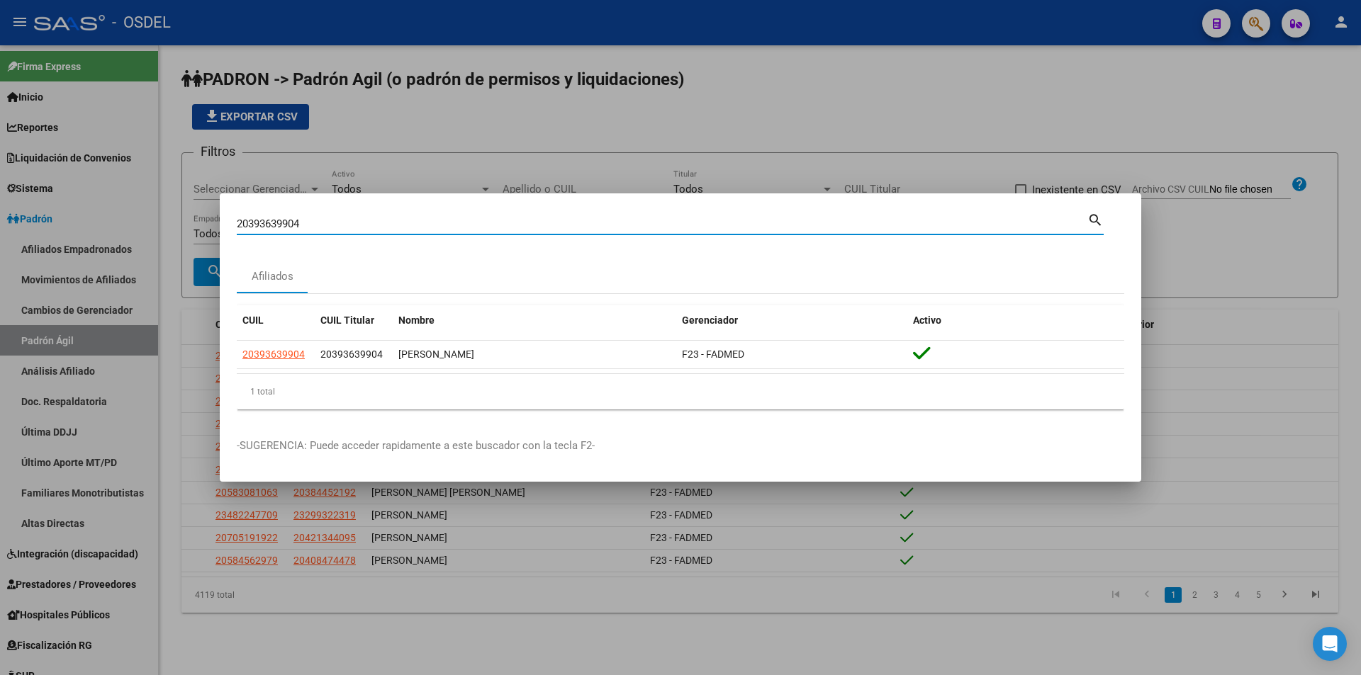
click at [347, 224] on input "20393639904" at bounding box center [662, 224] width 851 height 13
paste input "402514117"
type input "20402514117"
click at [1095, 221] on mat-icon "search" at bounding box center [1095, 219] width 16 height 17
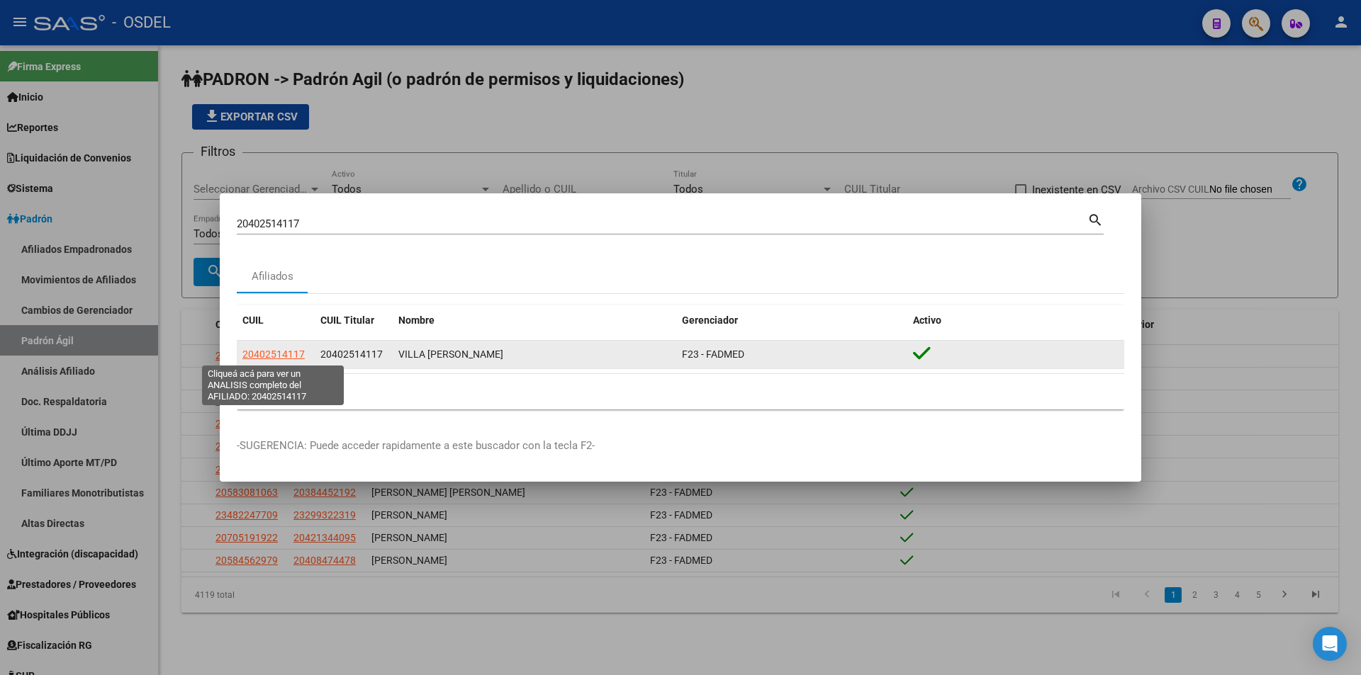
click at [281, 355] on span "20402514117" at bounding box center [273, 354] width 62 height 11
type textarea "20402514117"
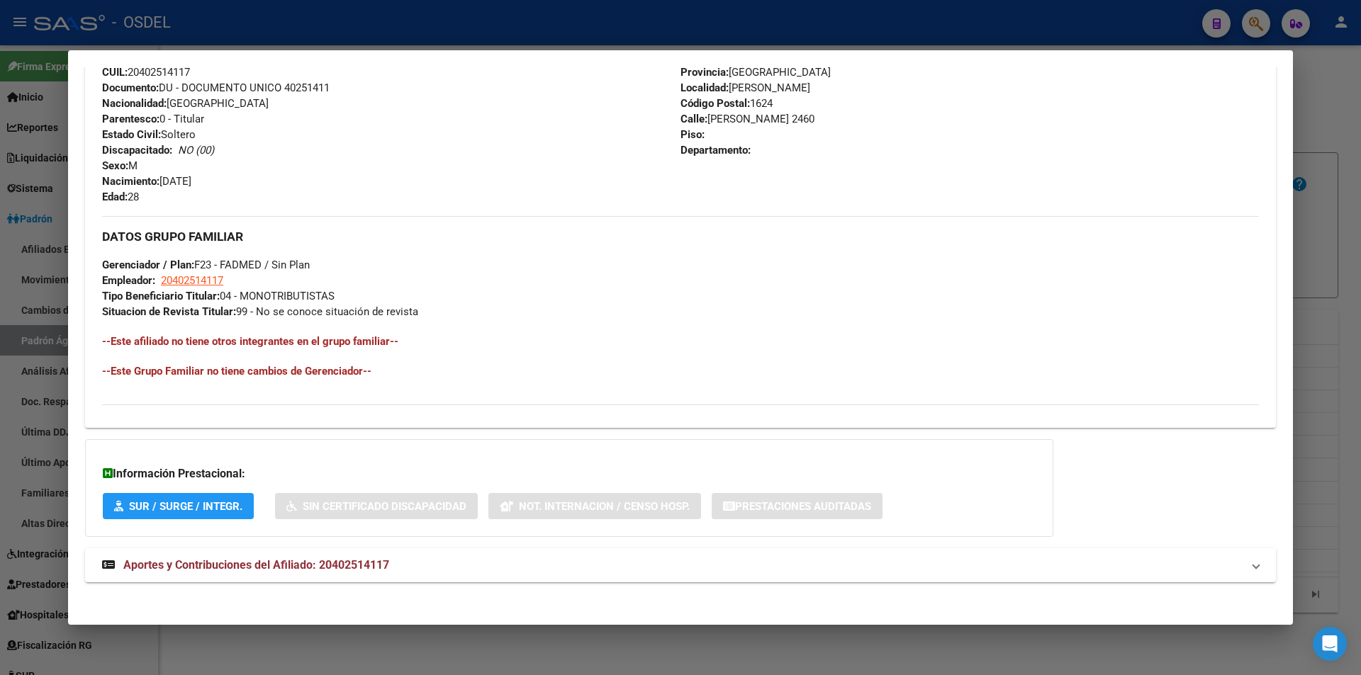
scroll to position [537, 0]
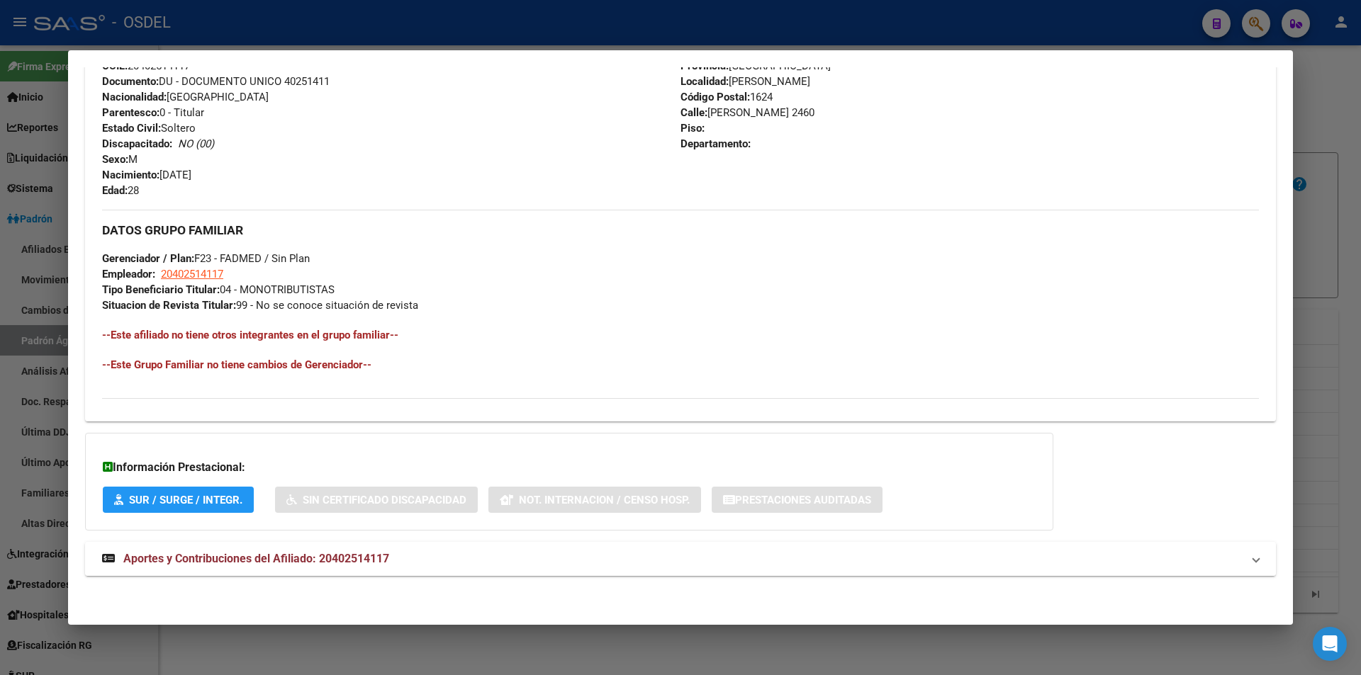
click at [274, 560] on span "Aportes y Contribuciones del Afiliado: 20402514117" at bounding box center [256, 558] width 266 height 13
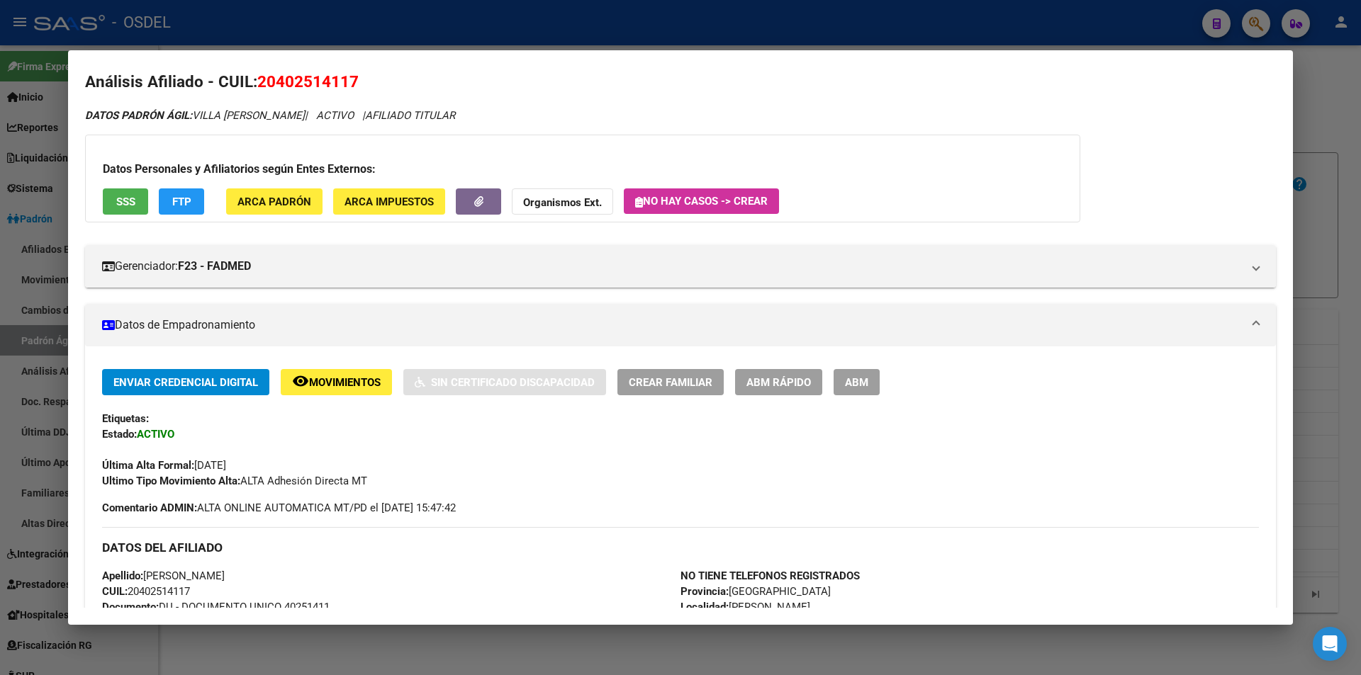
scroll to position [0, 0]
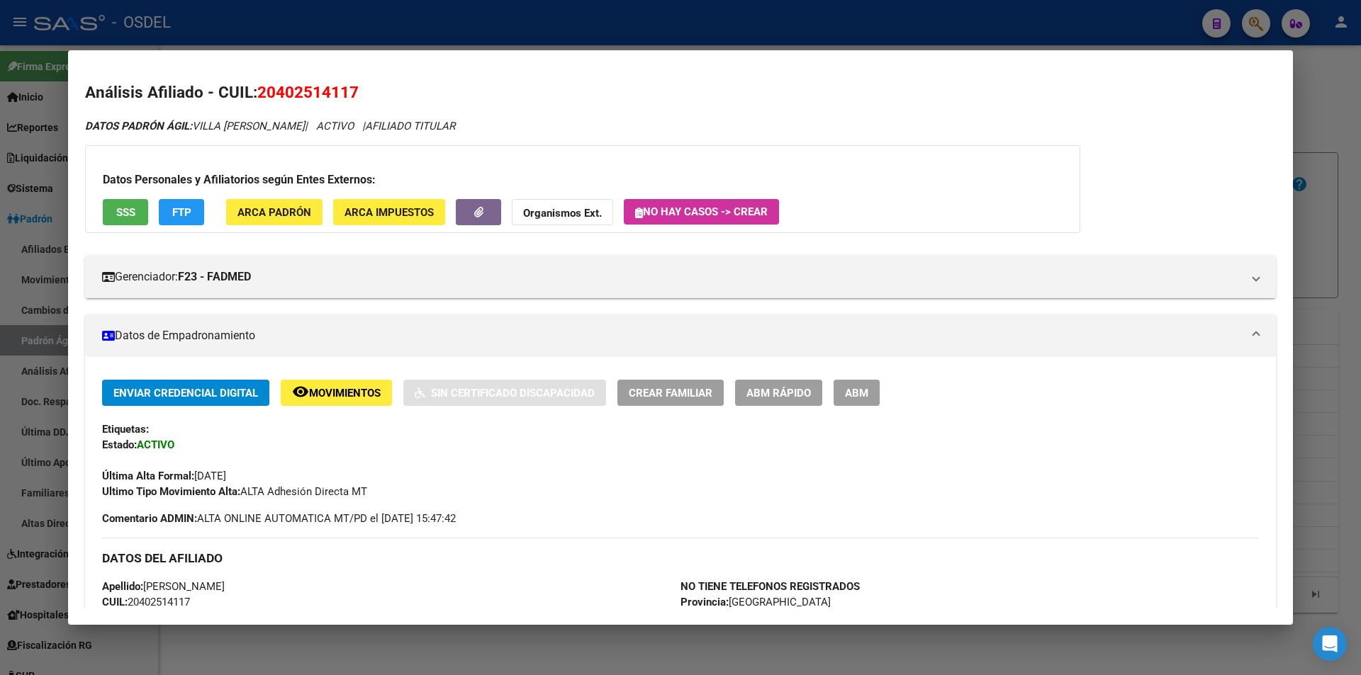
click at [890, 26] on div at bounding box center [680, 337] width 1361 height 675
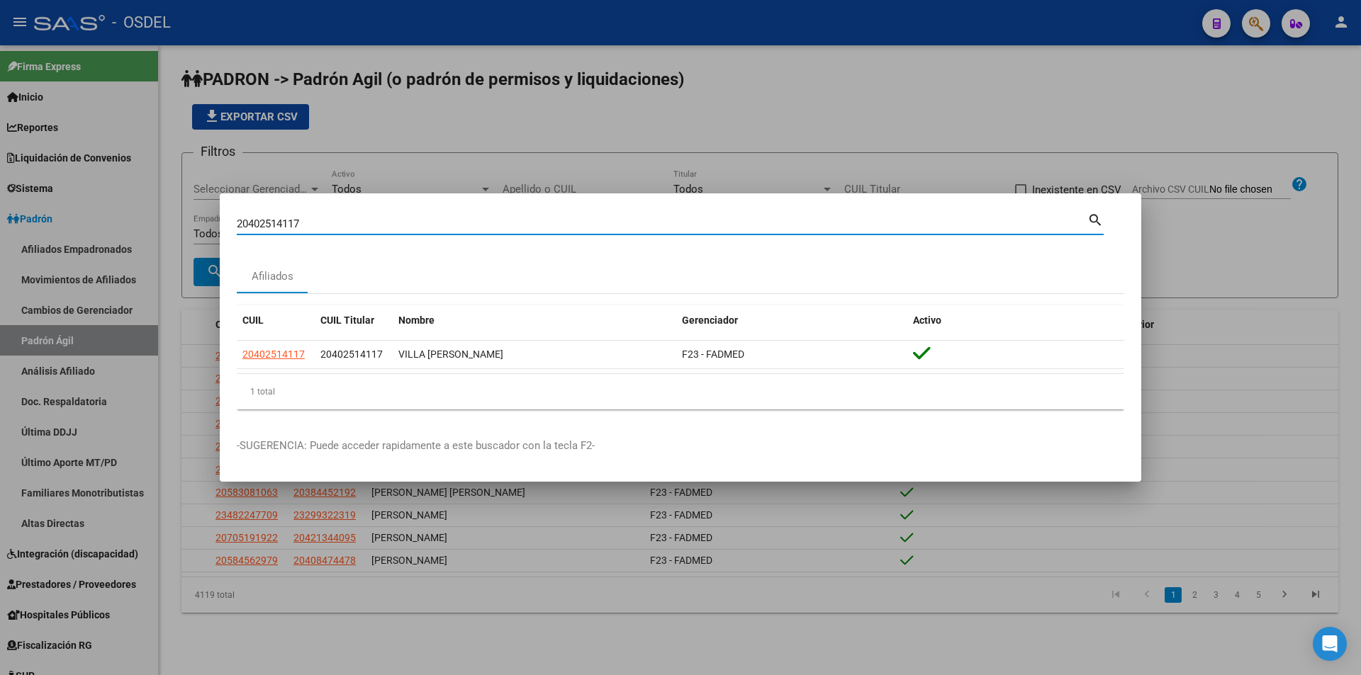
click at [347, 228] on input "20402514117" at bounding box center [662, 224] width 851 height 13
paste input "7843704"
type input "20407843704"
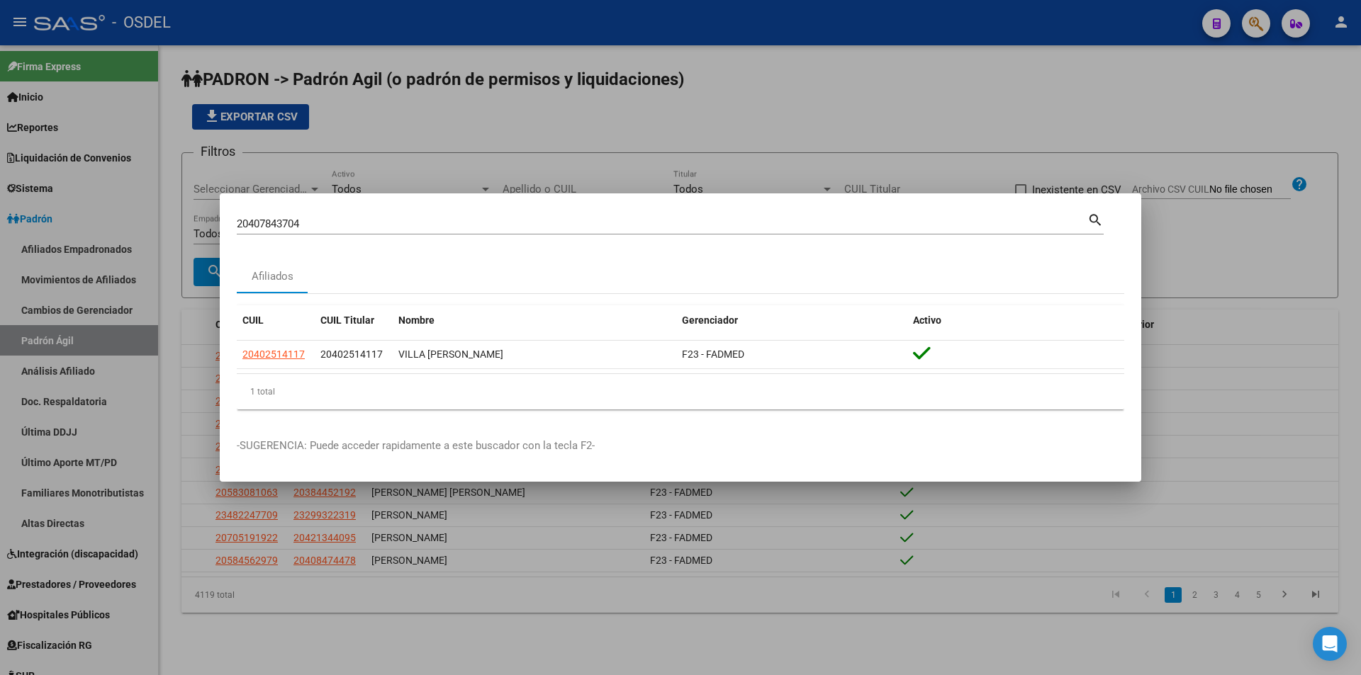
click at [1094, 225] on mat-icon "search" at bounding box center [1095, 219] width 16 height 17
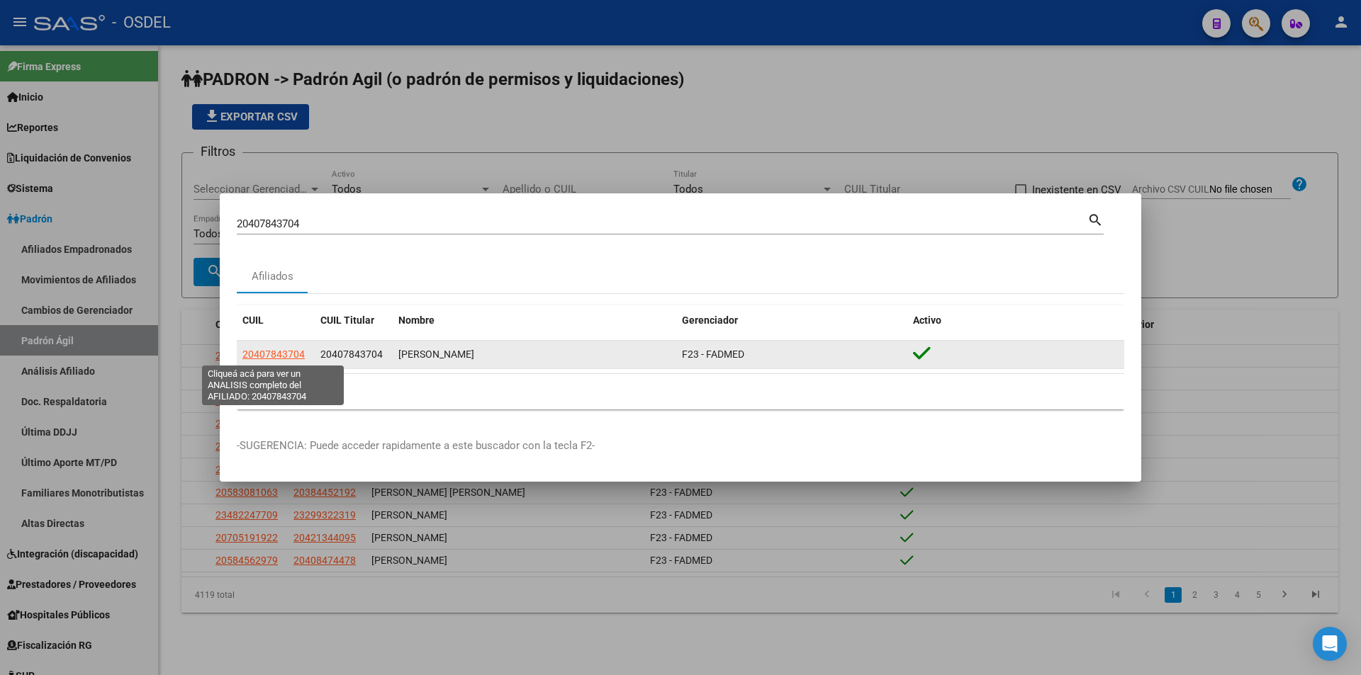
click at [286, 353] on span "20407843704" at bounding box center [273, 354] width 62 height 11
type textarea "20407843704"
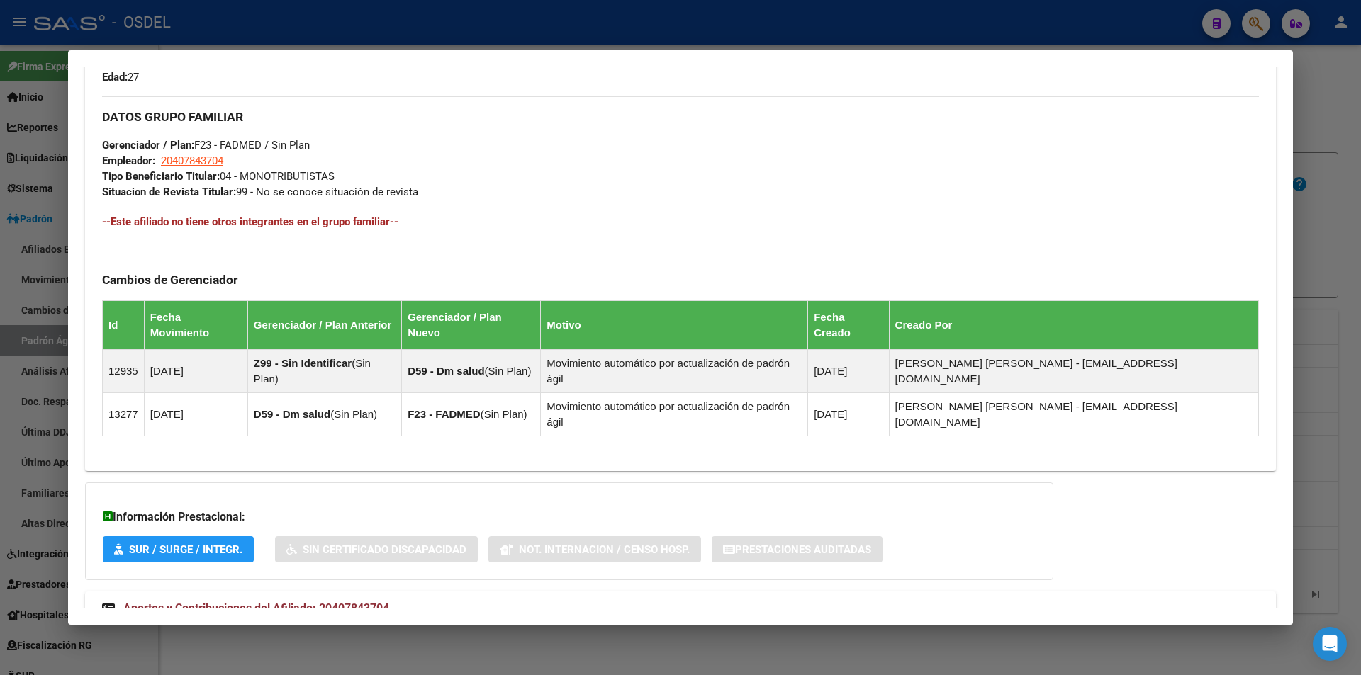
scroll to position [653, 0]
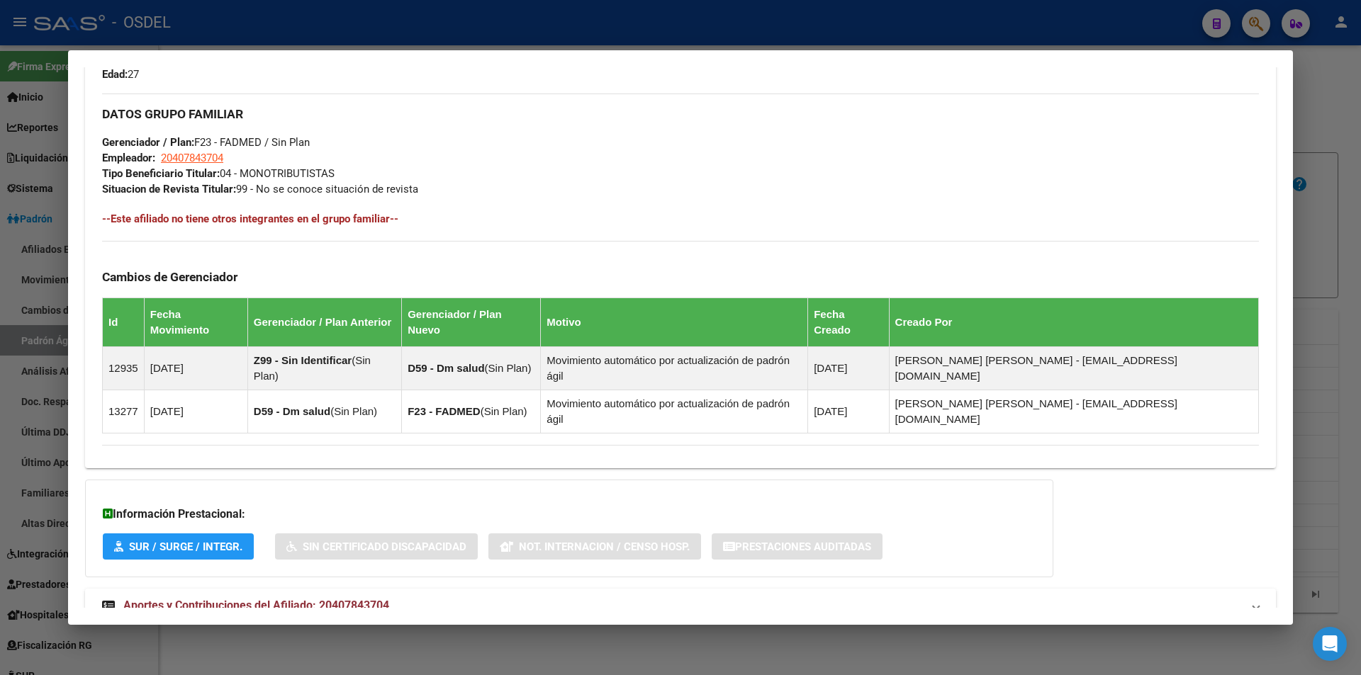
click at [243, 599] on span "Aportes y Contribuciones del Afiliado: 20407843704" at bounding box center [256, 605] width 266 height 13
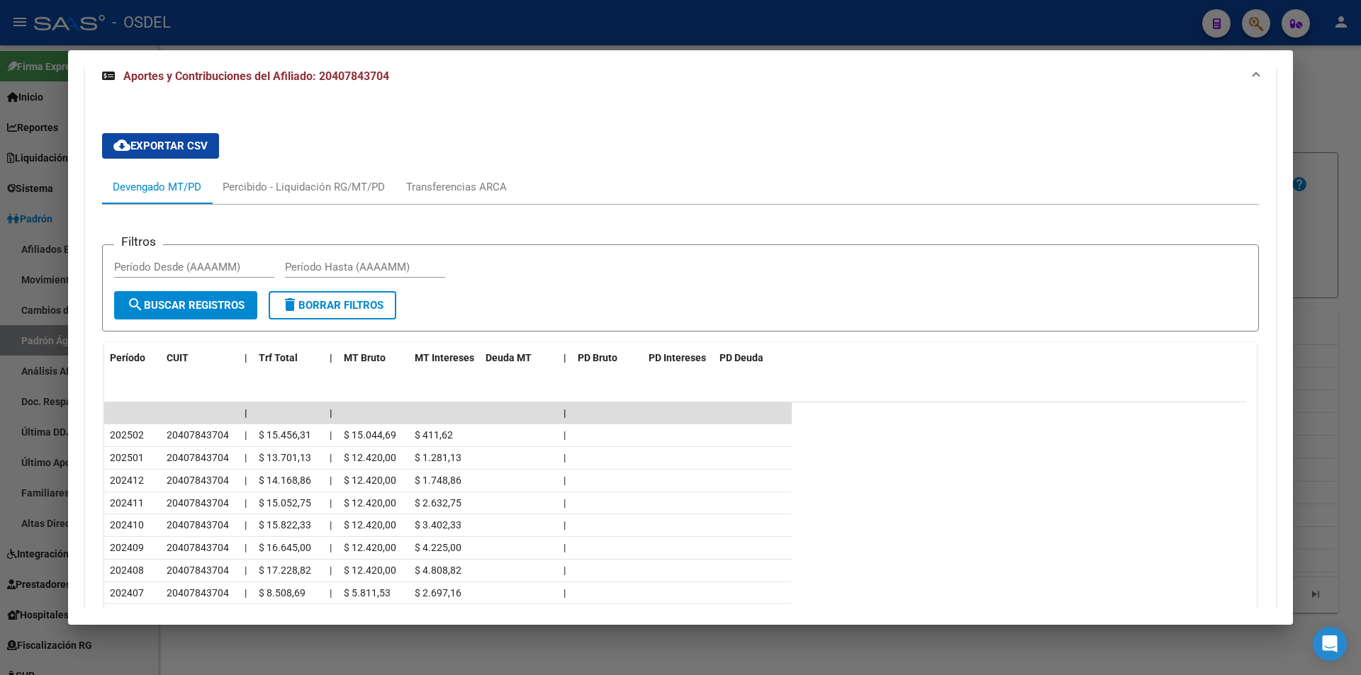
scroll to position [1289, 0]
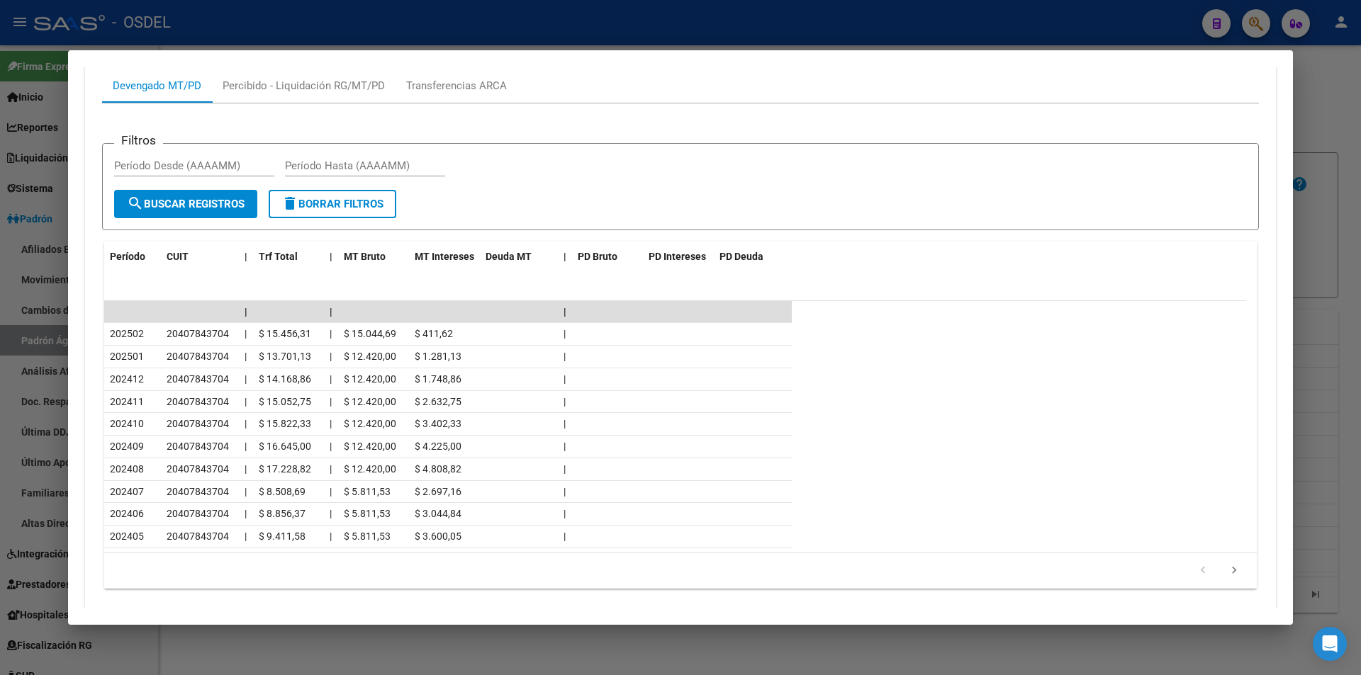
click at [1101, 28] on div at bounding box center [680, 337] width 1361 height 675
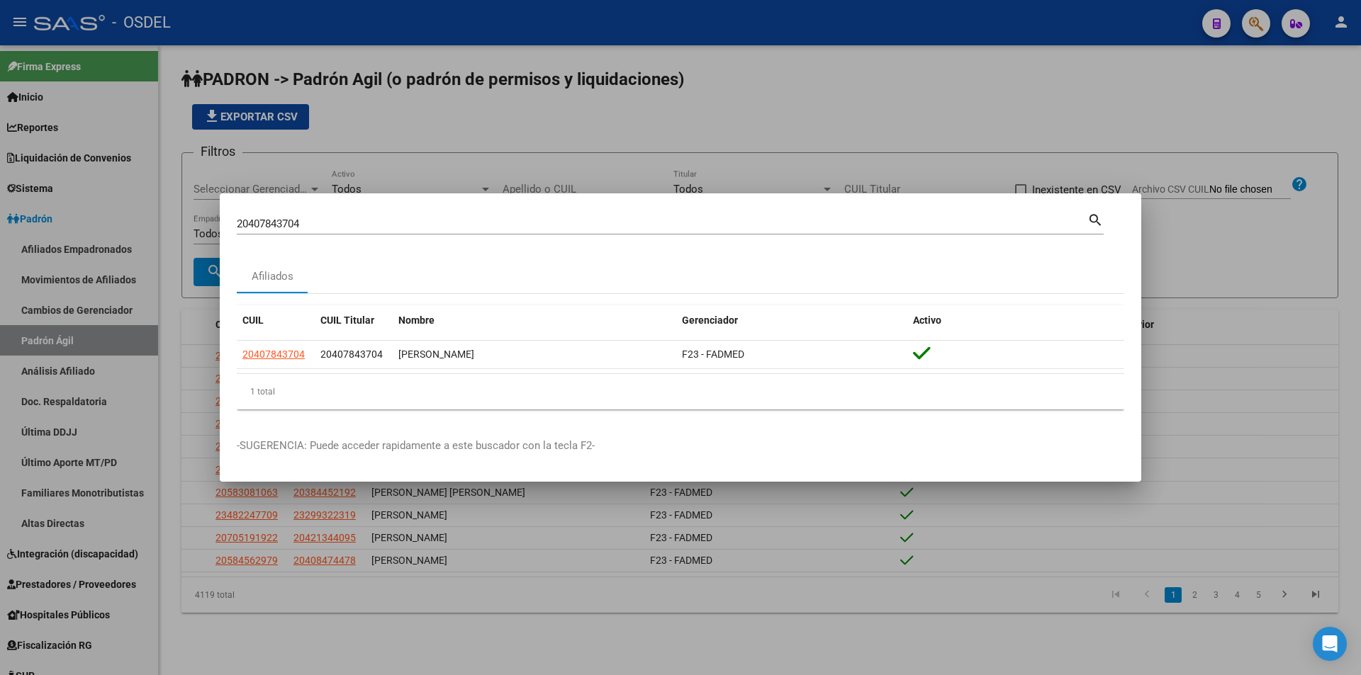
click at [451, 220] on input "20407843704" at bounding box center [662, 224] width 851 height 13
paste input "398483"
click at [1089, 223] on mat-icon "search" at bounding box center [1095, 219] width 16 height 17
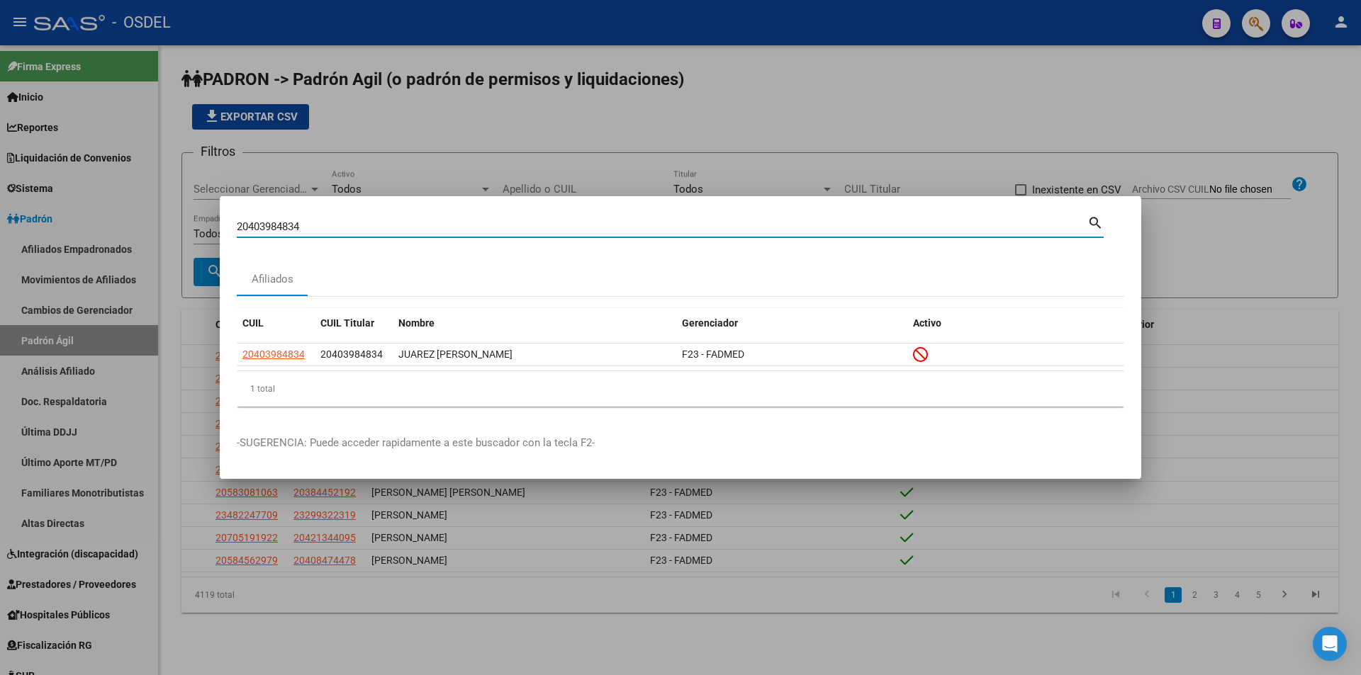
click at [302, 225] on input "20403984834" at bounding box center [662, 226] width 851 height 13
paste input "22928198"
type input "20422928198"
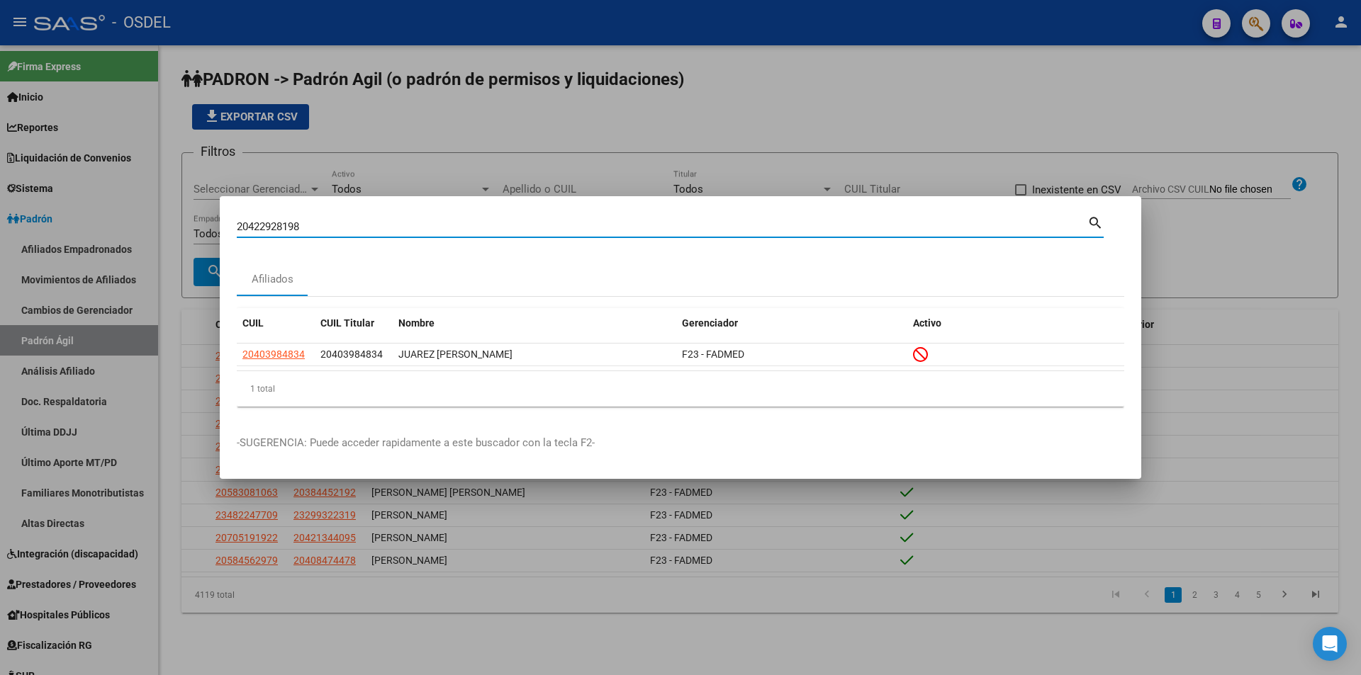
click at [1095, 224] on mat-icon "search" at bounding box center [1095, 221] width 16 height 17
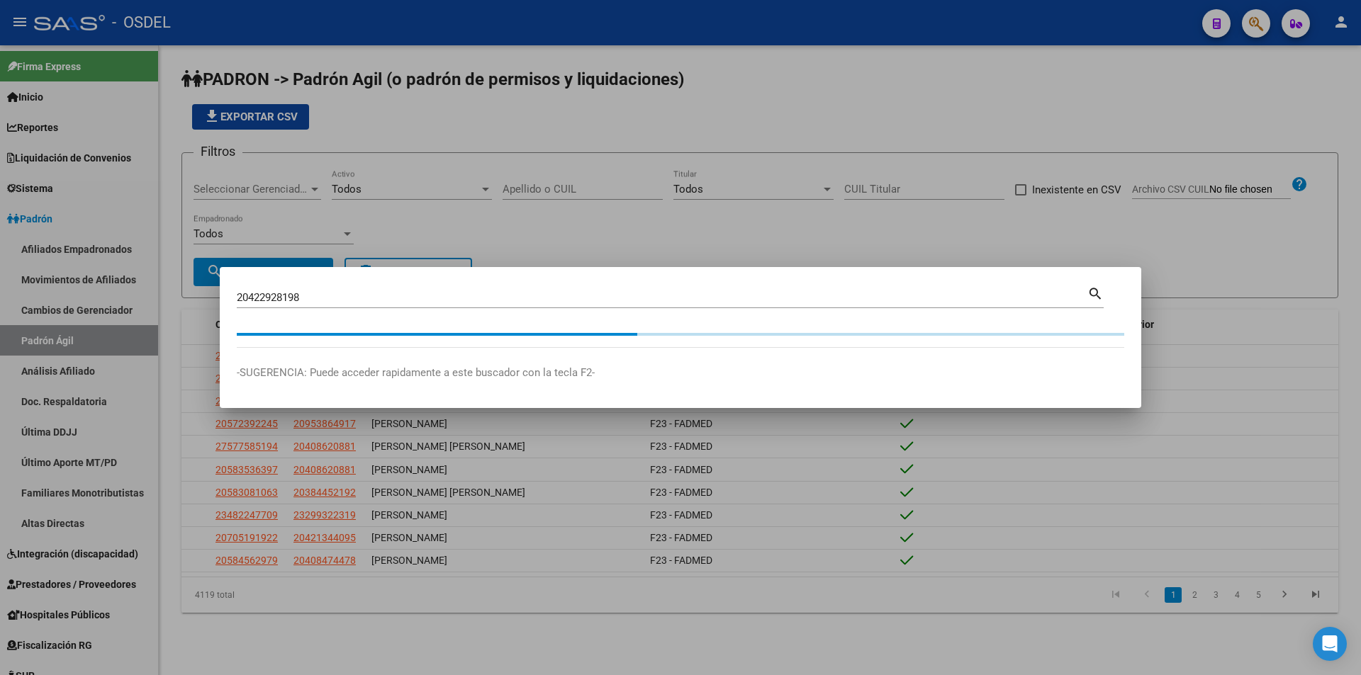
click at [1095, 224] on div at bounding box center [680, 337] width 1361 height 675
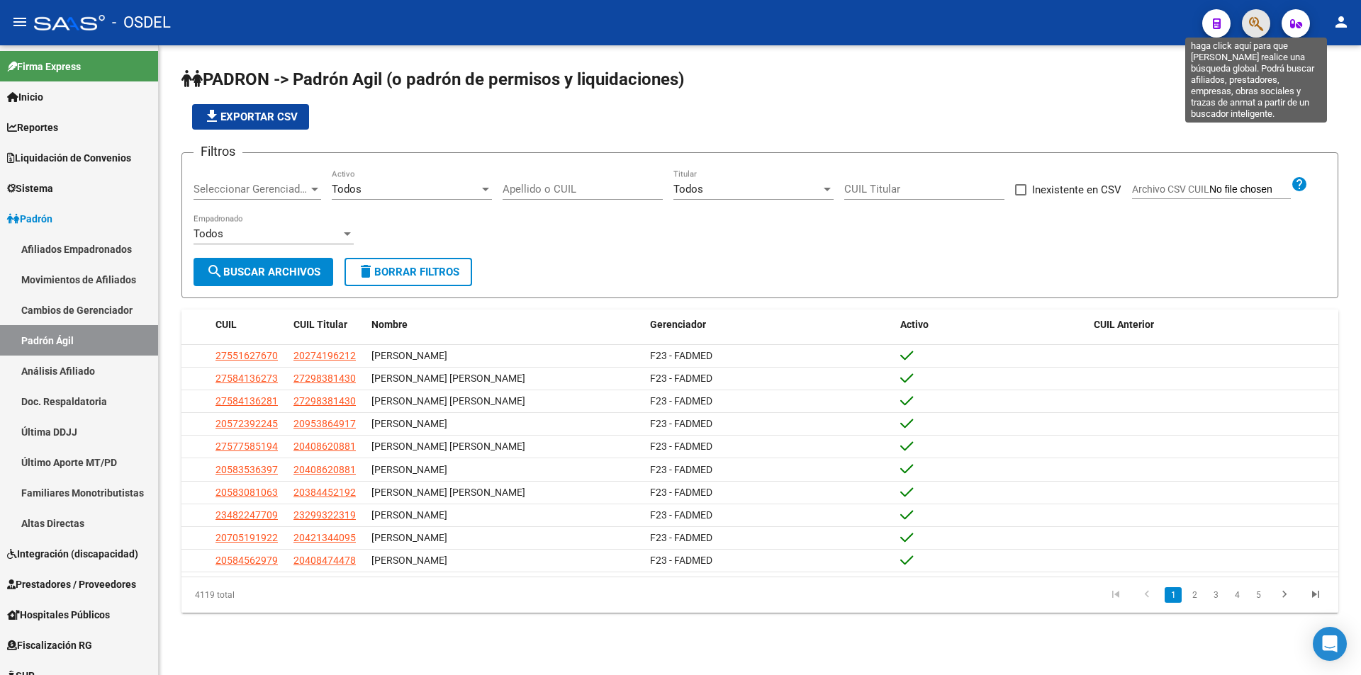
click at [1250, 23] on icon "button" at bounding box center [1256, 24] width 14 height 16
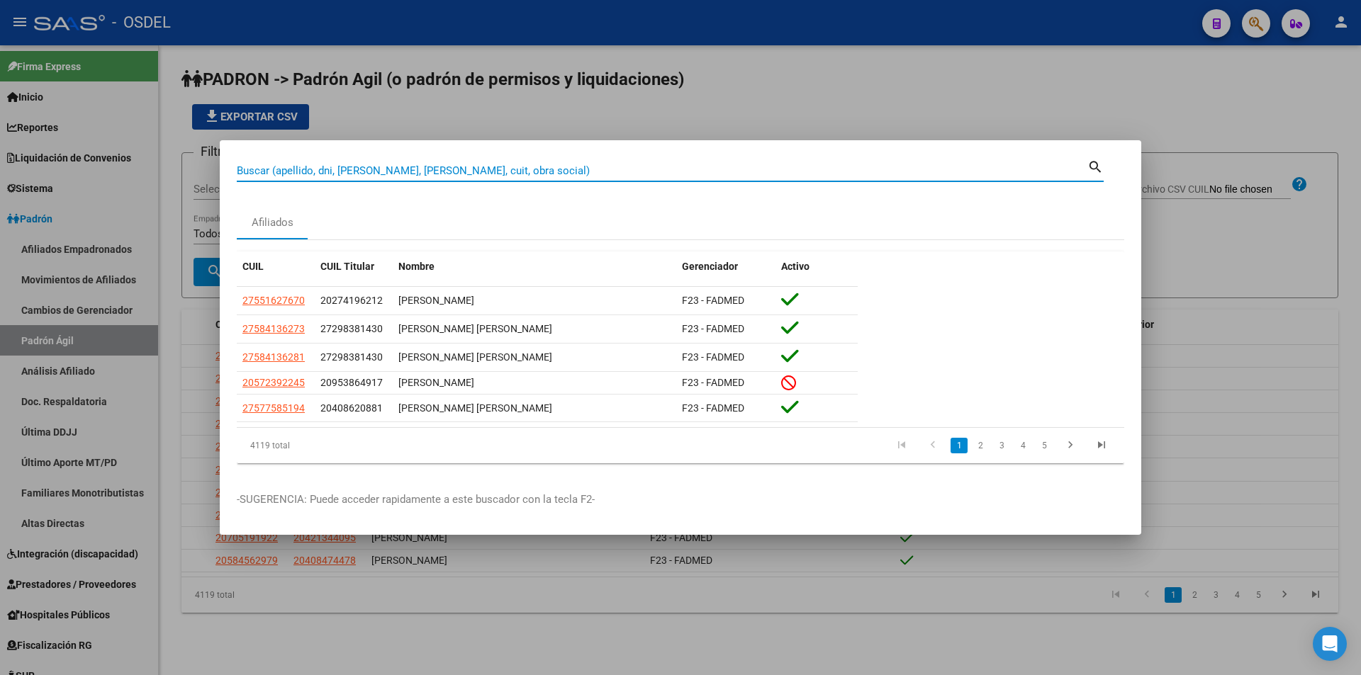
click at [325, 164] on input "Buscar (apellido, dni, [PERSON_NAME], [PERSON_NAME], cuit, obra social)" at bounding box center [662, 170] width 851 height 13
type input "20422928198"
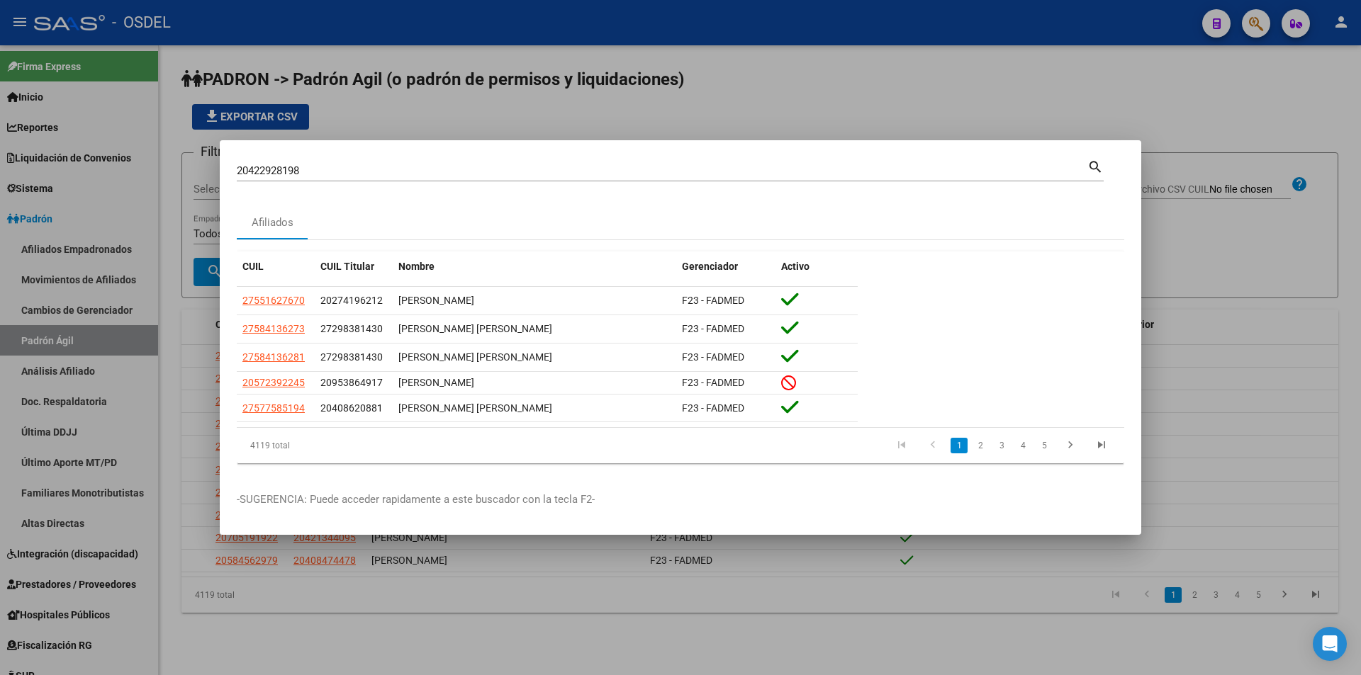
click at [1096, 160] on mat-icon "search" at bounding box center [1095, 165] width 16 height 17
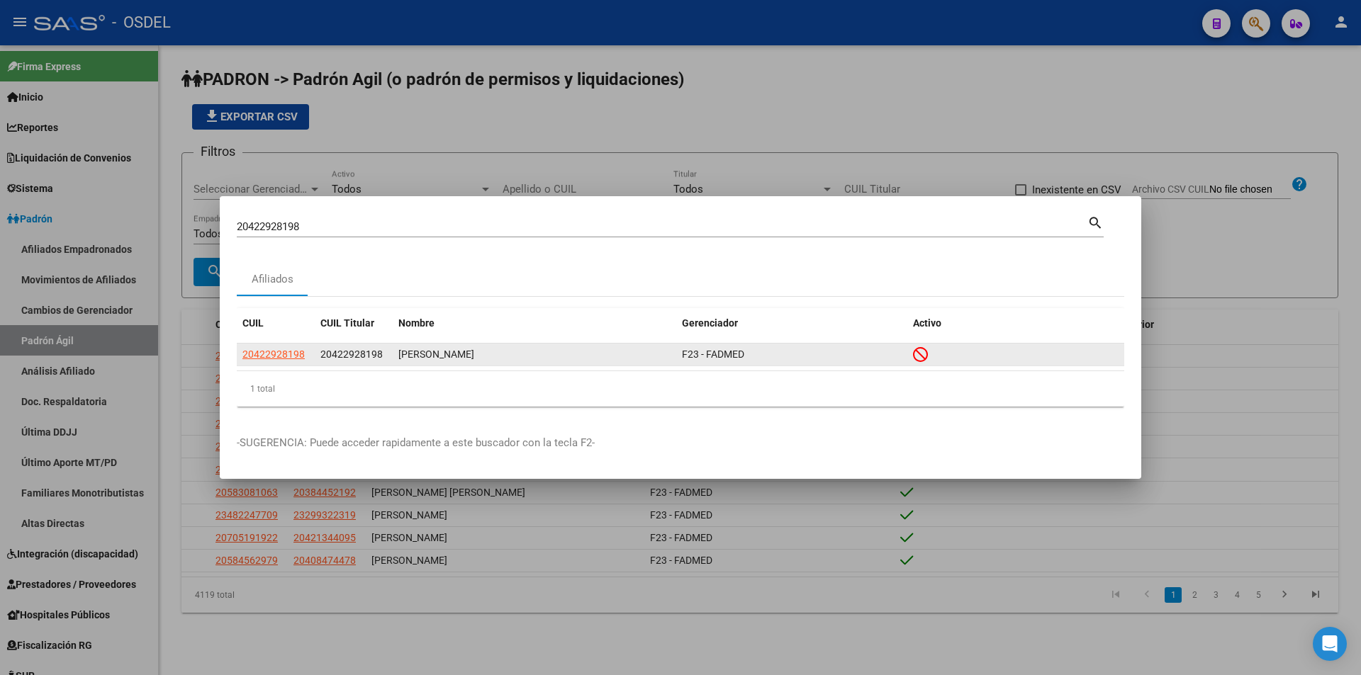
click at [267, 365] on datatable-body-cell "20422928198" at bounding box center [276, 355] width 78 height 22
click at [276, 358] on span "20422928198" at bounding box center [273, 354] width 62 height 11
type textarea "20422928198"
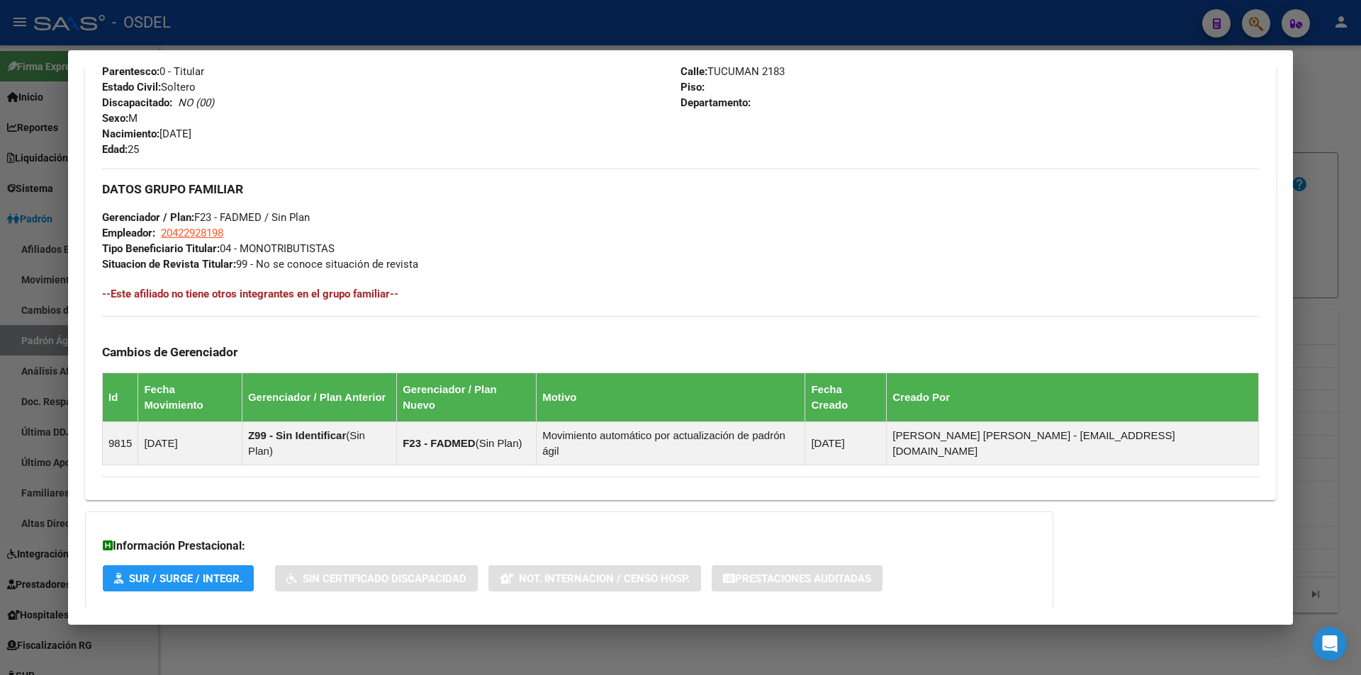
scroll to position [656, 0]
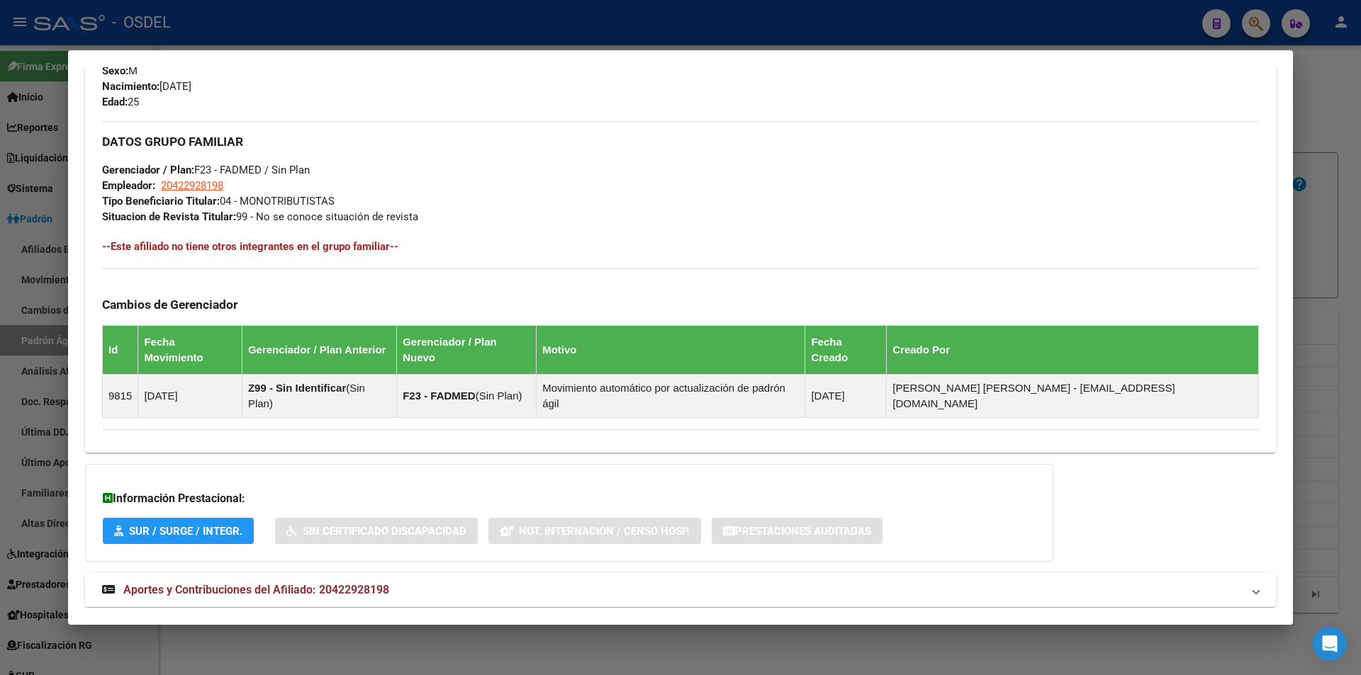
click at [249, 583] on span "Aportes y Contribuciones del Afiliado: 20422928198" at bounding box center [256, 589] width 266 height 13
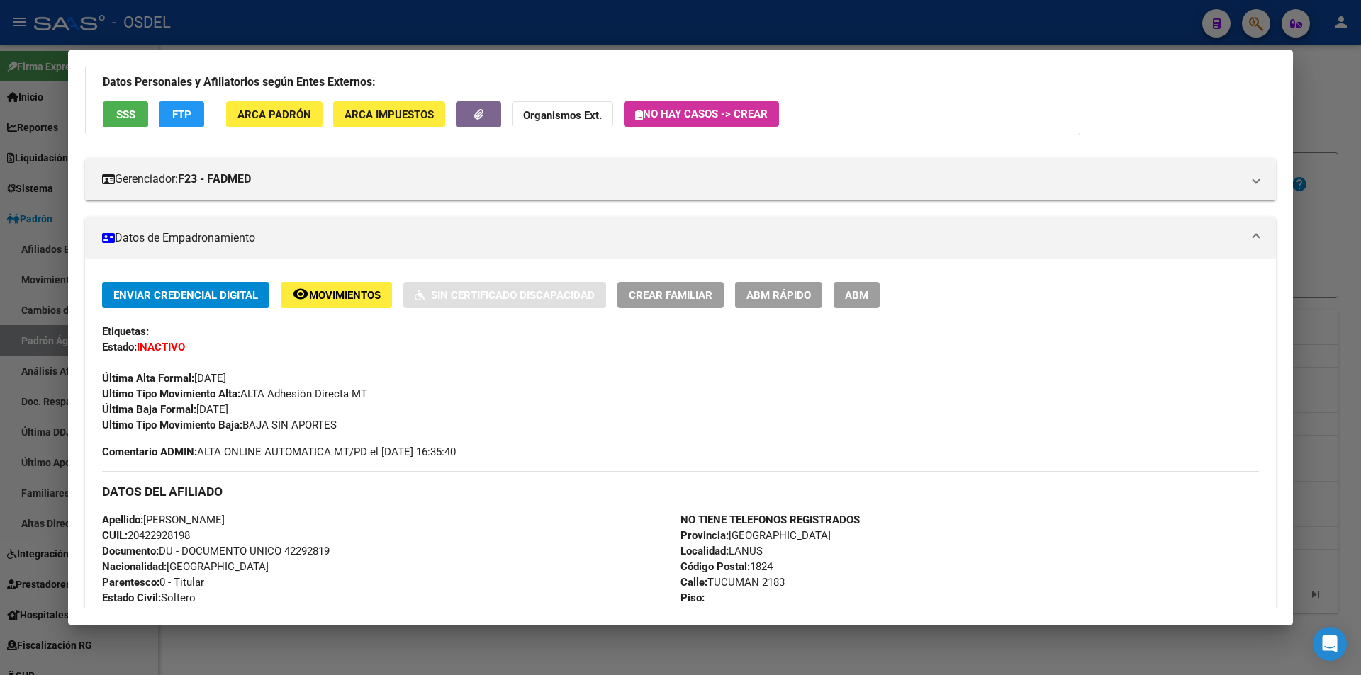
scroll to position [94, 0]
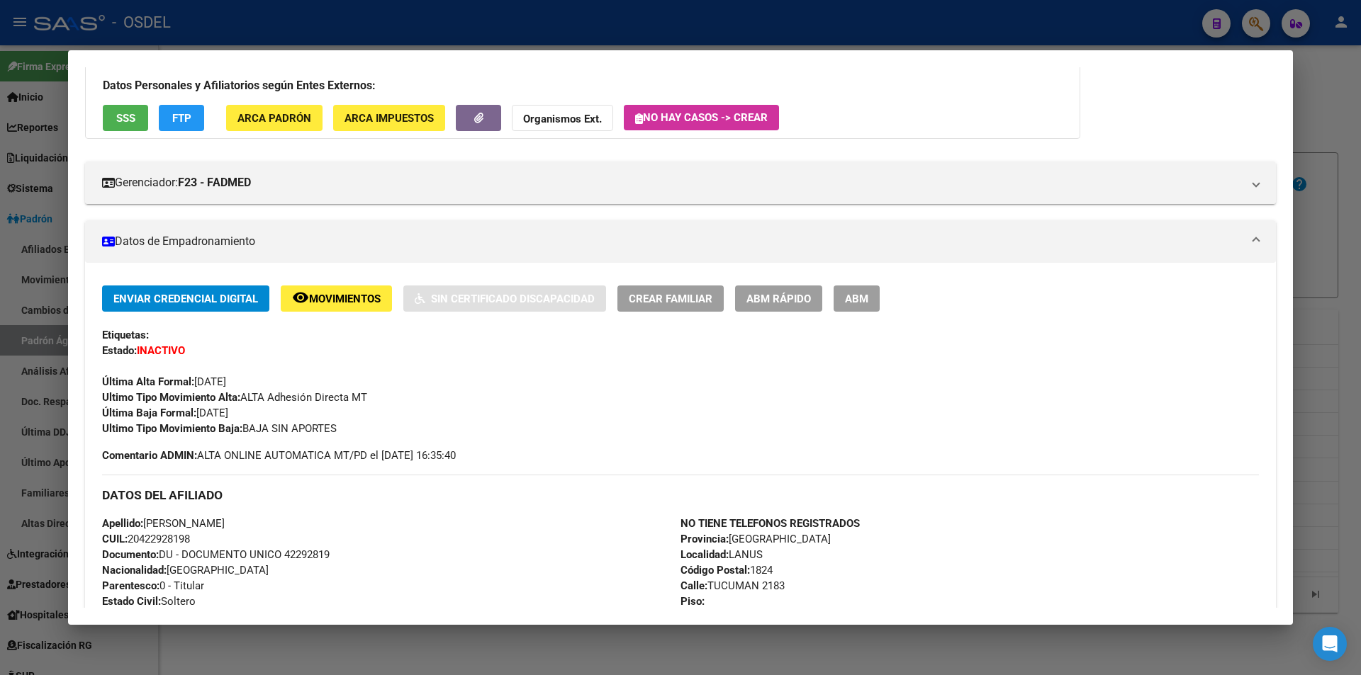
click at [135, 118] on button "SSS" at bounding box center [125, 118] width 45 height 26
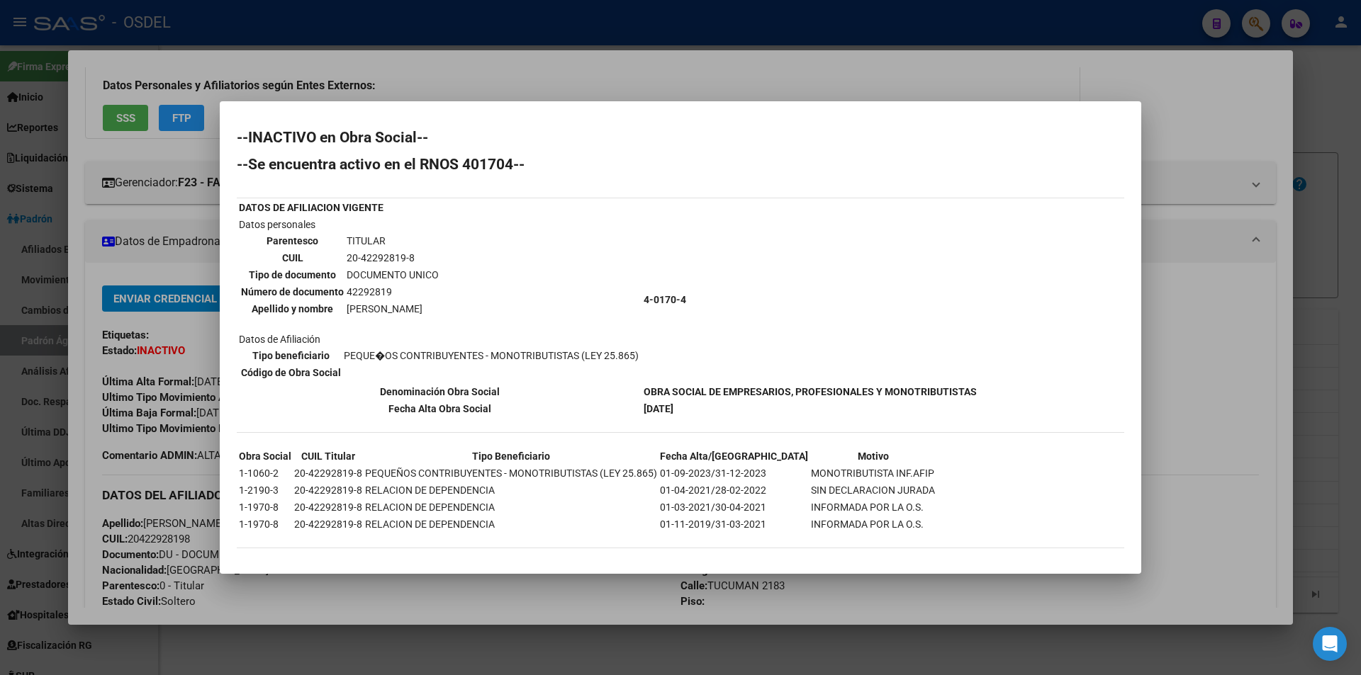
scroll to position [6, 0]
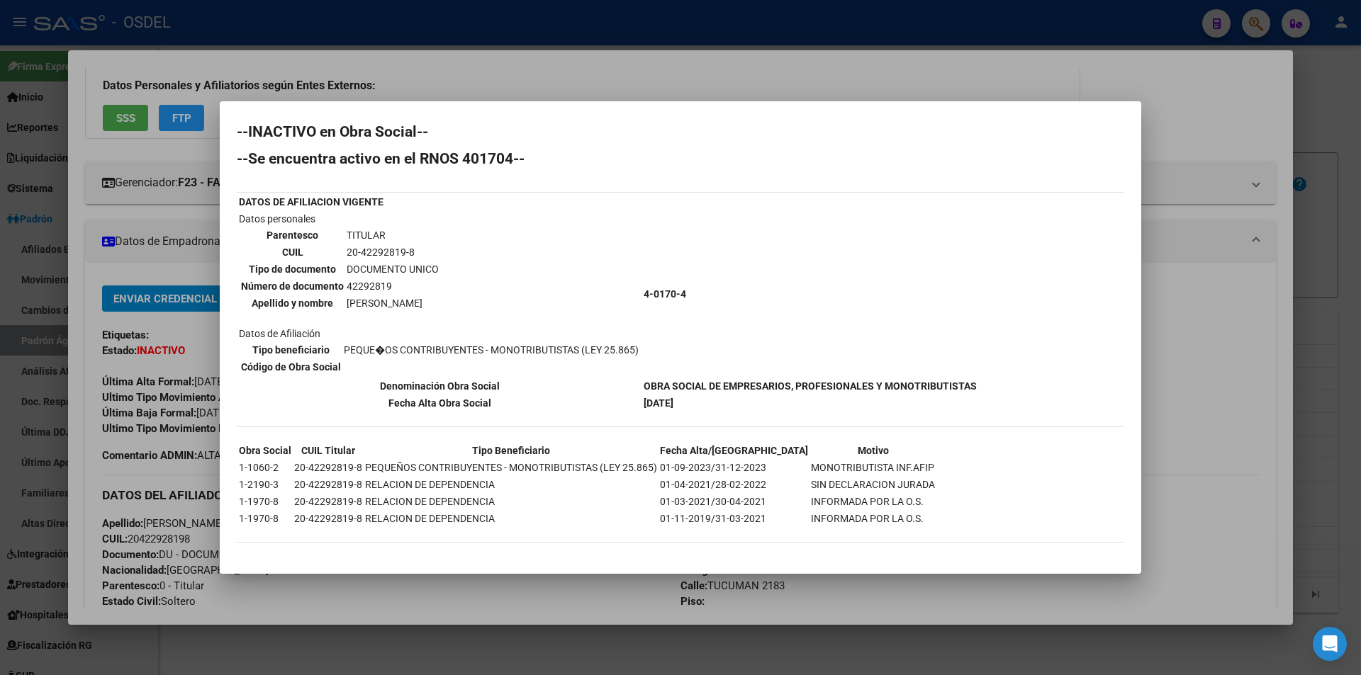
click at [926, 53] on div at bounding box center [680, 337] width 1361 height 675
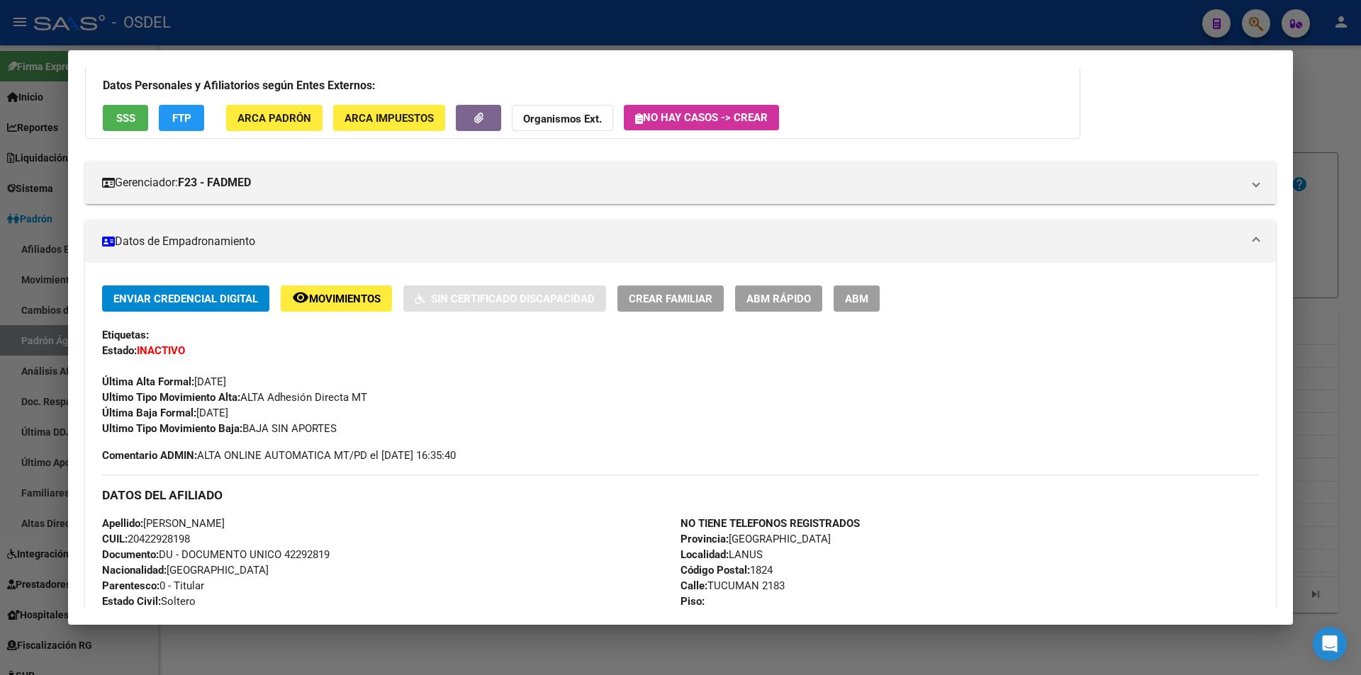
click at [815, 25] on div at bounding box center [680, 337] width 1361 height 675
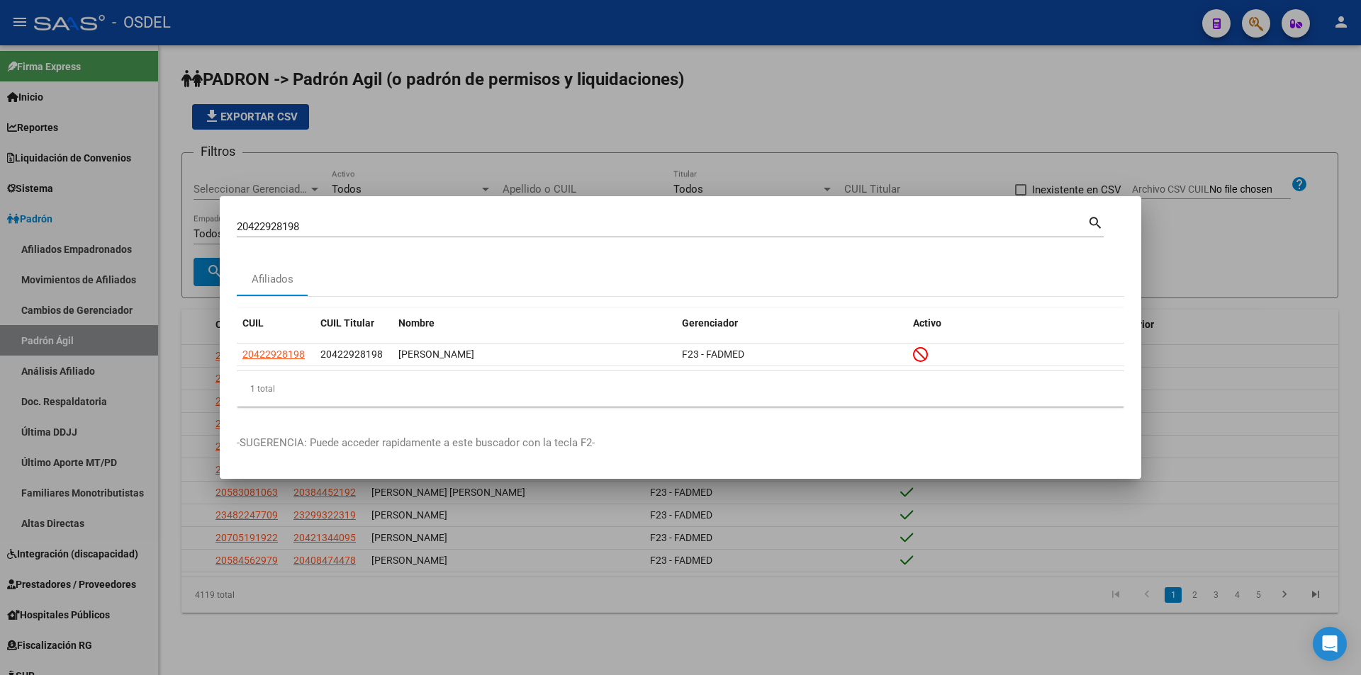
click at [318, 233] on div "20422928198 Buscar (apellido, dni, [PERSON_NAME], [PERSON_NAME], cuit, obra soc…" at bounding box center [662, 226] width 851 height 21
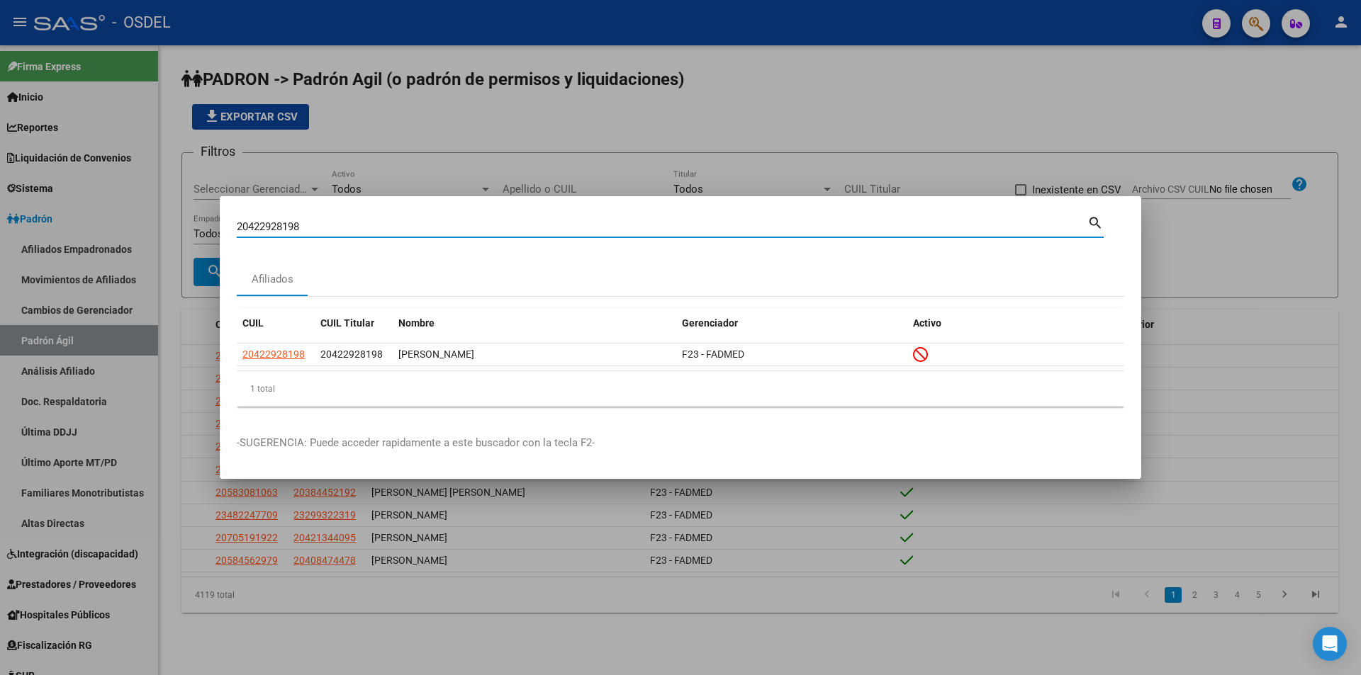
click at [318, 222] on input "20422928198" at bounding box center [662, 226] width 851 height 13
paste input "34610606"
type input "20434610606"
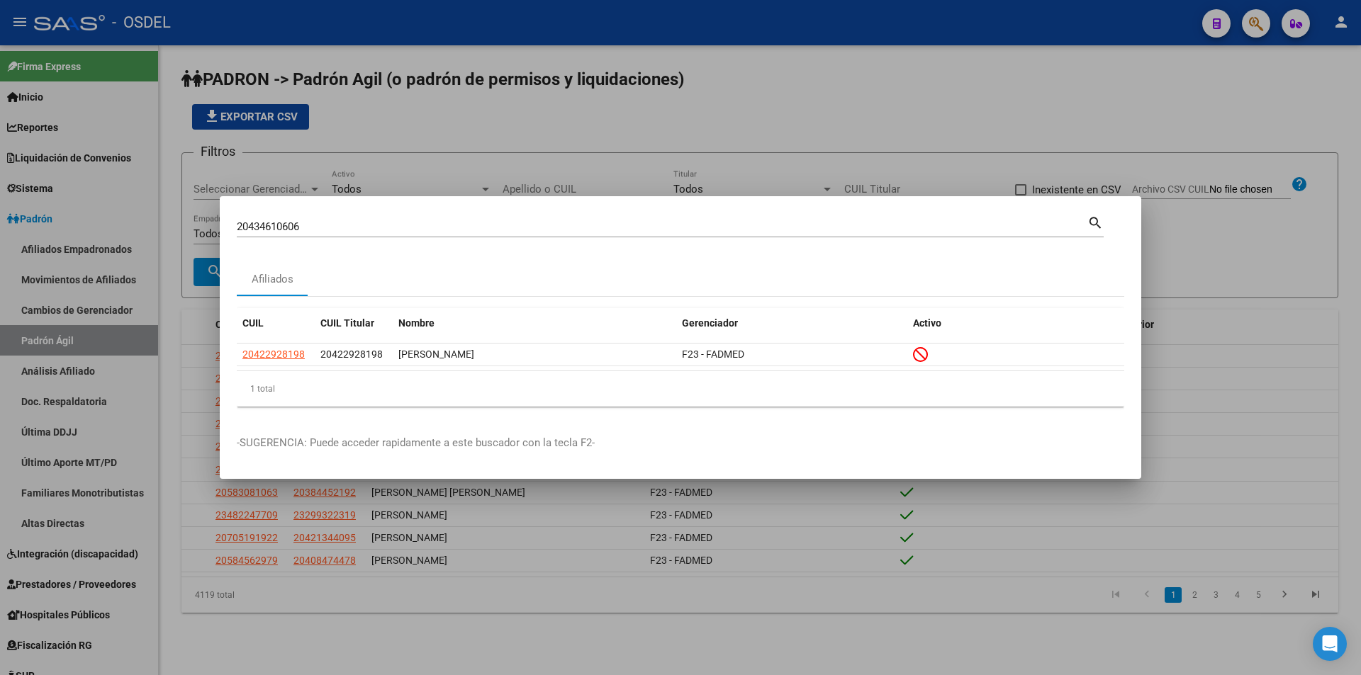
click at [1094, 220] on mat-icon "search" at bounding box center [1095, 221] width 16 height 17
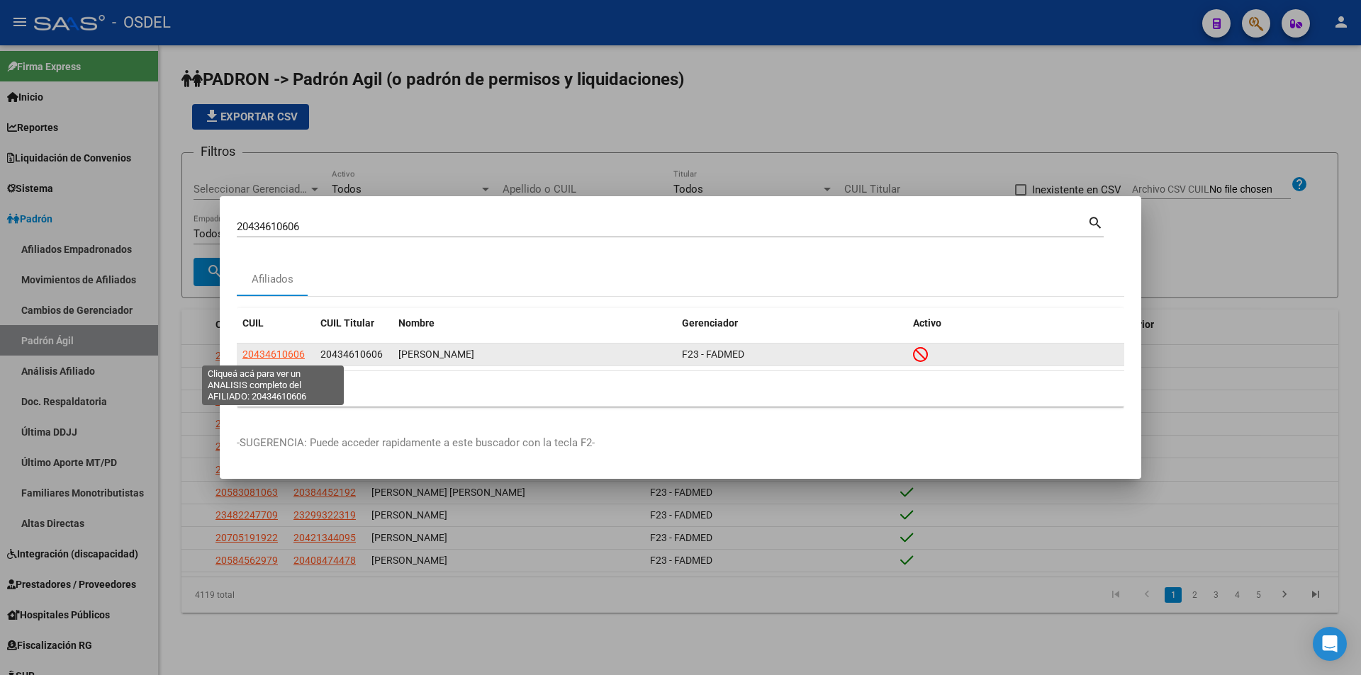
click at [290, 357] on span "20434610606" at bounding box center [273, 354] width 62 height 11
type textarea "20434610606"
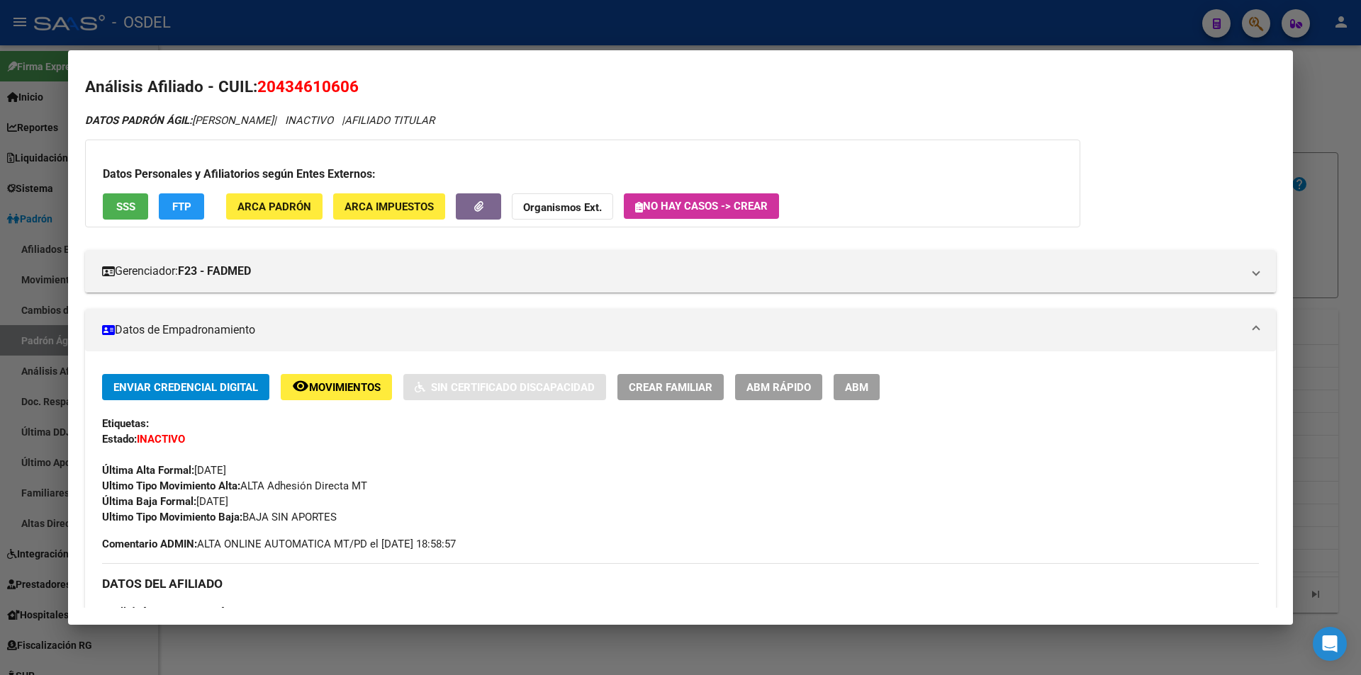
scroll to position [0, 0]
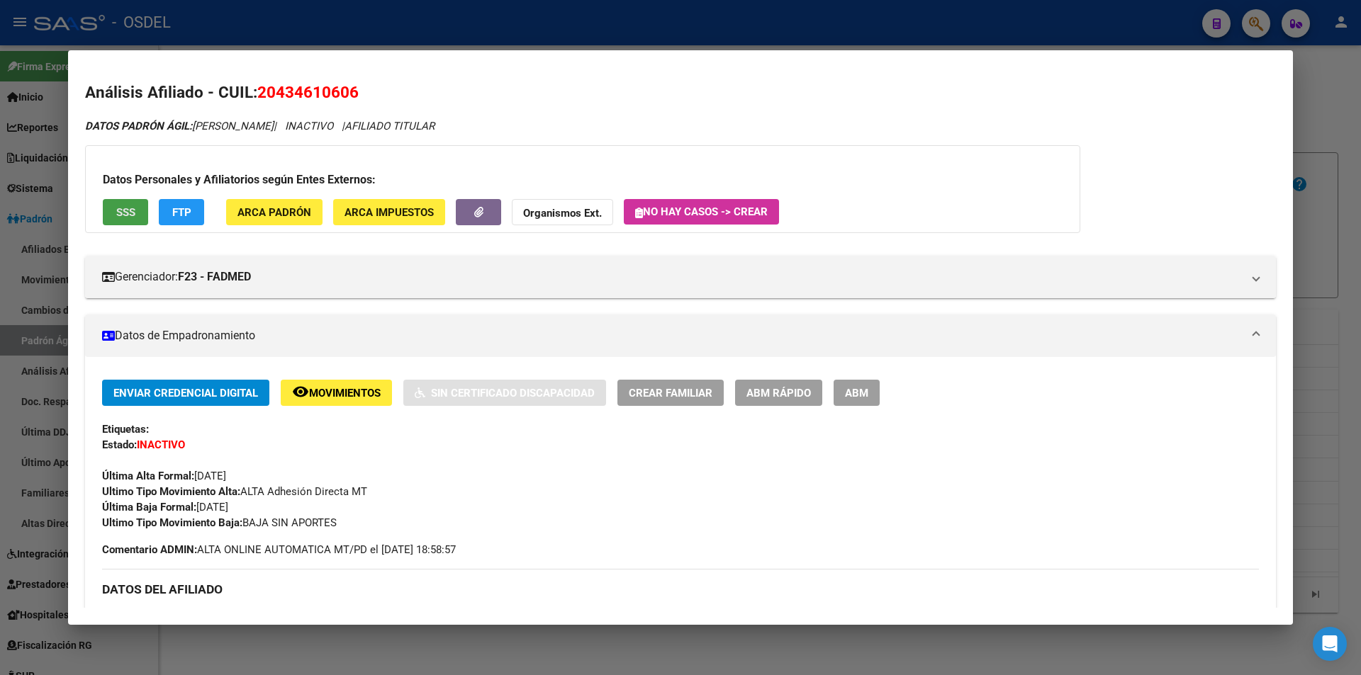
click at [135, 213] on button "SSS" at bounding box center [125, 212] width 45 height 26
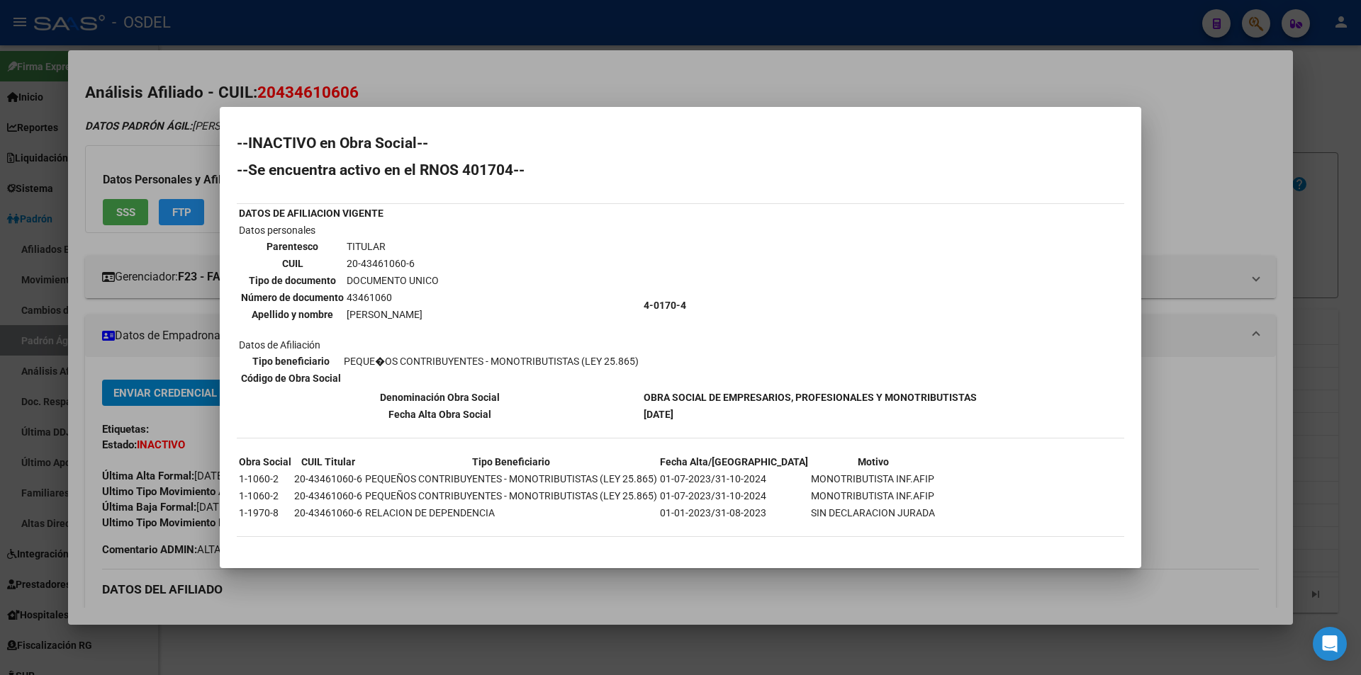
click at [743, 43] on div at bounding box center [680, 337] width 1361 height 675
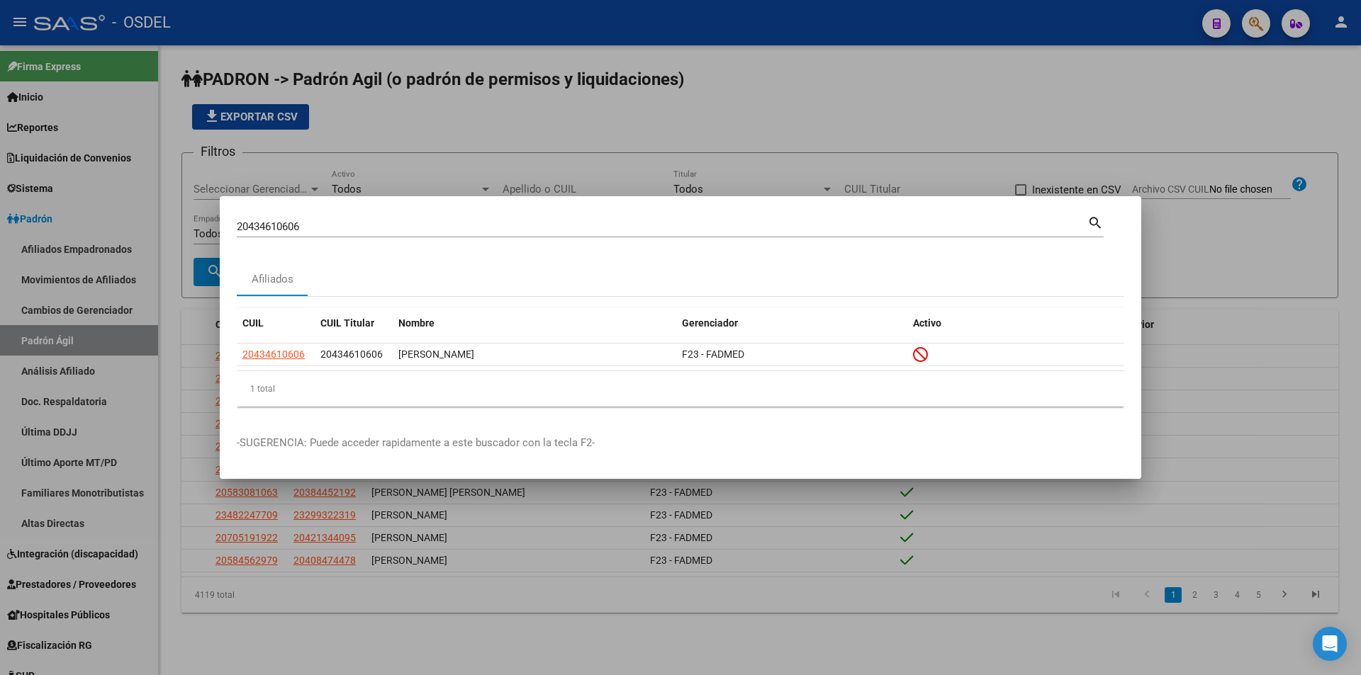
click at [735, 37] on div at bounding box center [680, 337] width 1361 height 675
click at [735, 37] on div "- OSDEL" at bounding box center [612, 22] width 1157 height 31
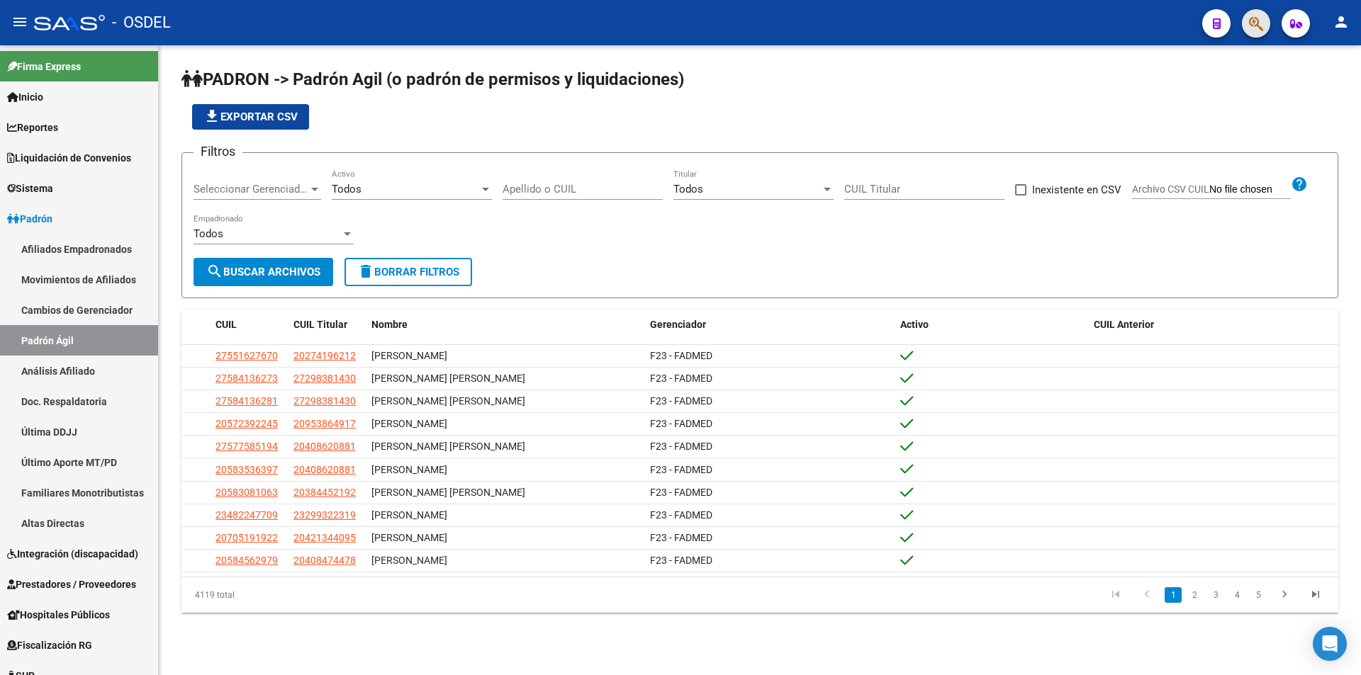
click at [1267, 28] on button "button" at bounding box center [1256, 23] width 28 height 28
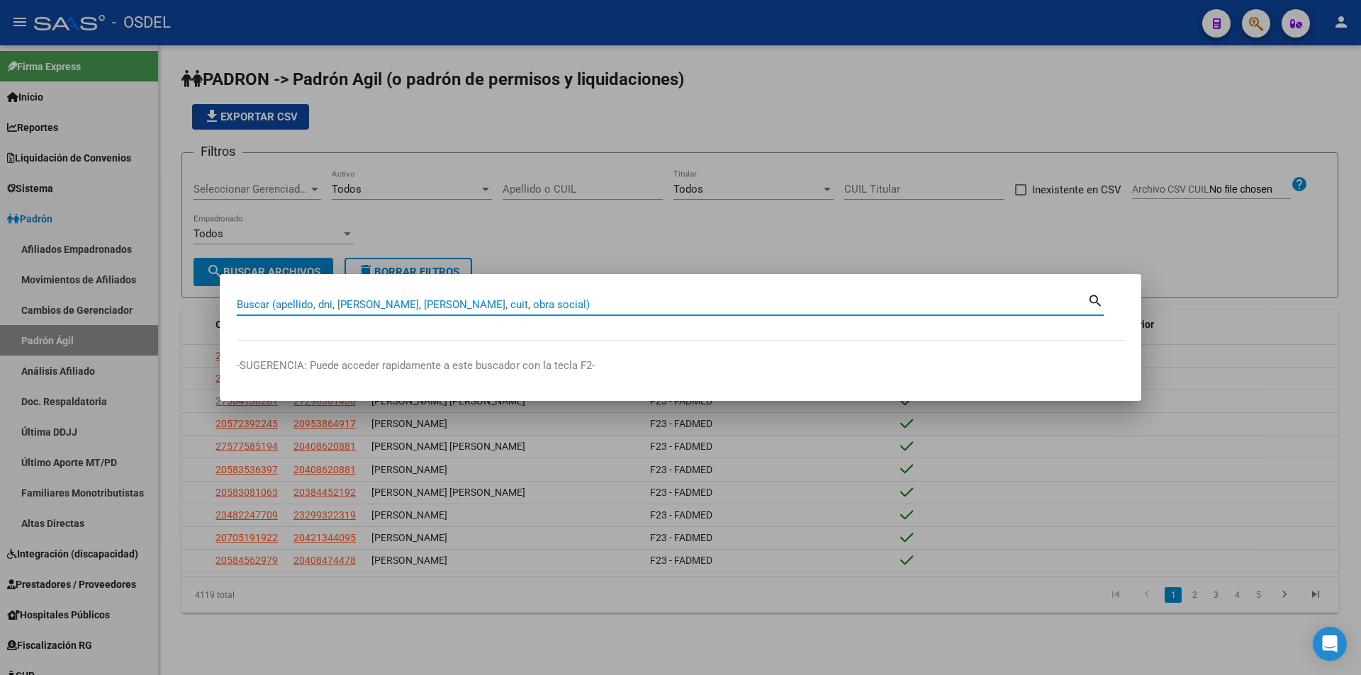
click at [528, 308] on input "Buscar (apellido, dni, [PERSON_NAME], [PERSON_NAME], cuit, obra social)" at bounding box center [662, 304] width 851 height 13
type input "20951294196"
click at [1094, 302] on mat-icon "search" at bounding box center [1095, 299] width 16 height 17
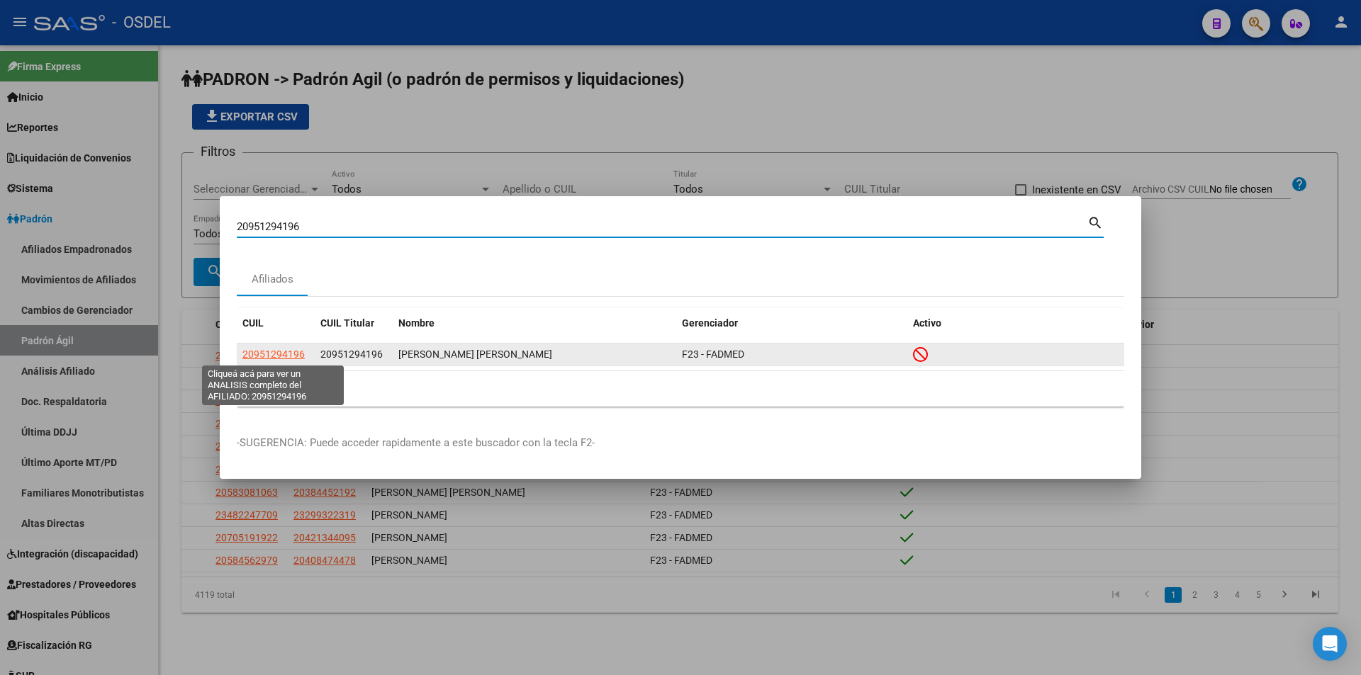
click at [275, 354] on span "20951294196" at bounding box center [273, 354] width 62 height 11
type textarea "20951294196"
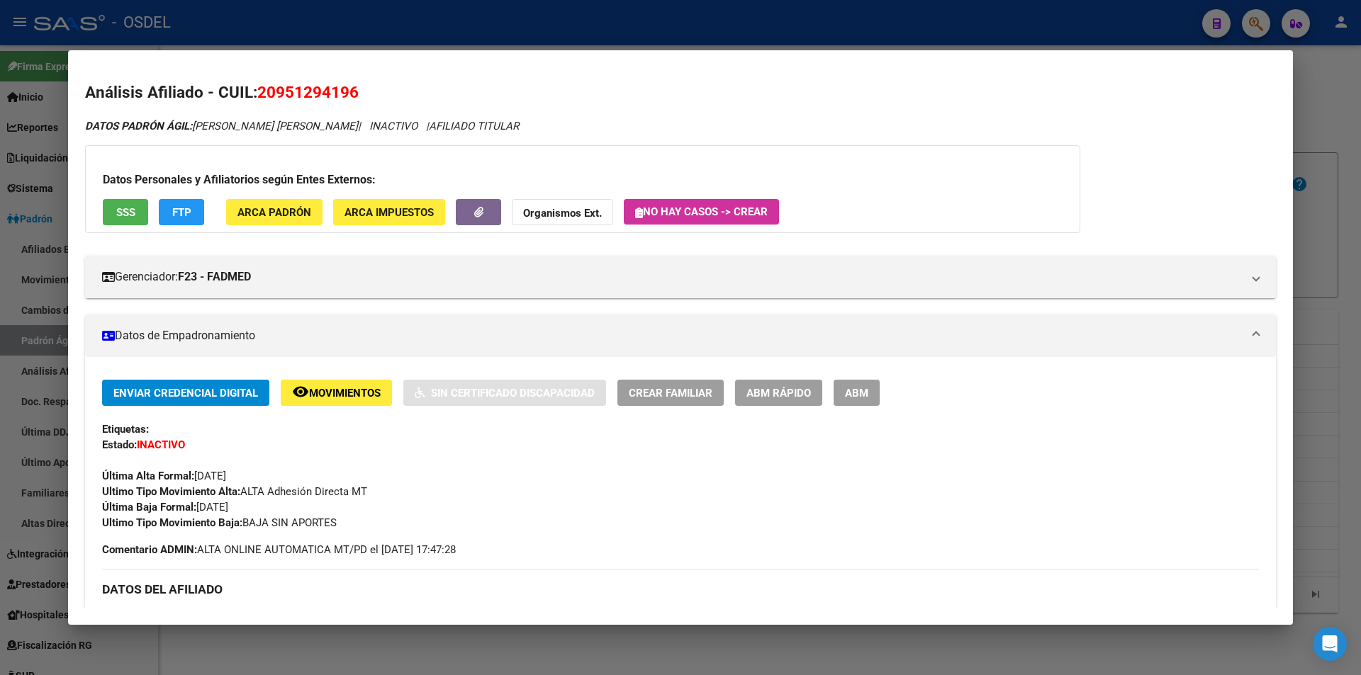
click at [122, 213] on span "SSS" at bounding box center [125, 212] width 19 height 13
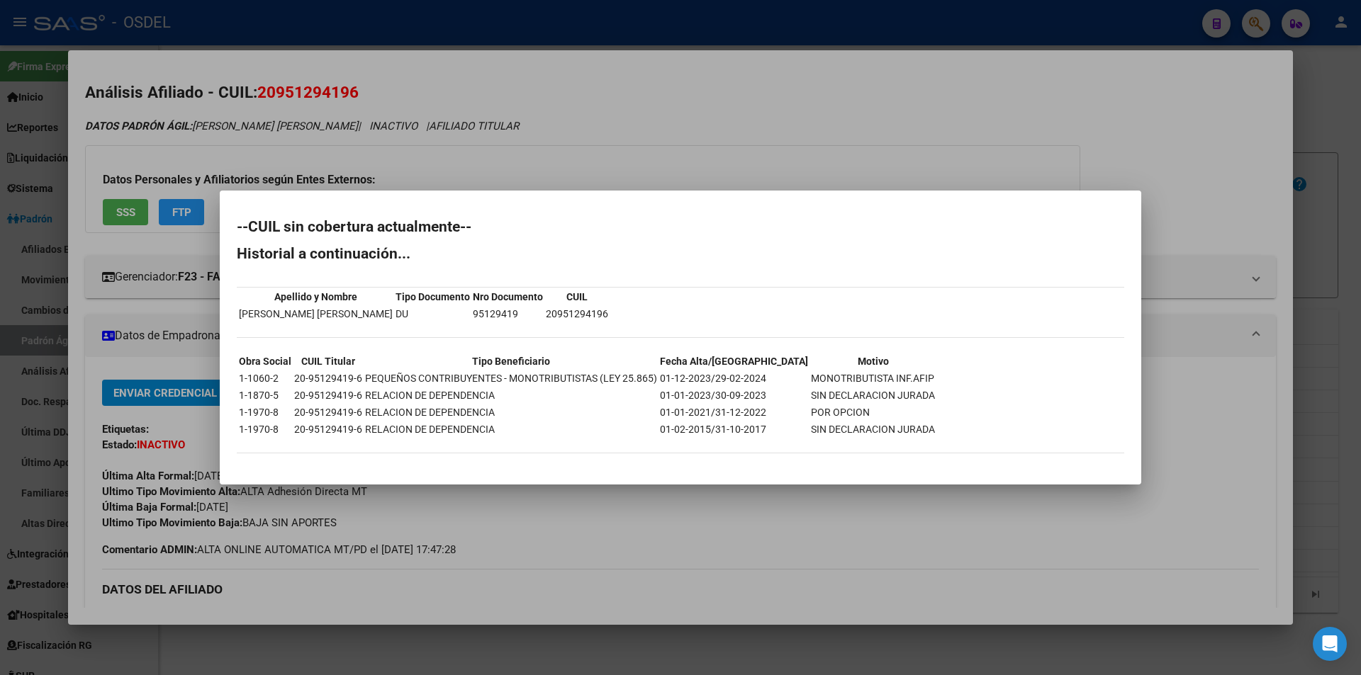
click at [1031, 110] on div at bounding box center [680, 337] width 1361 height 675
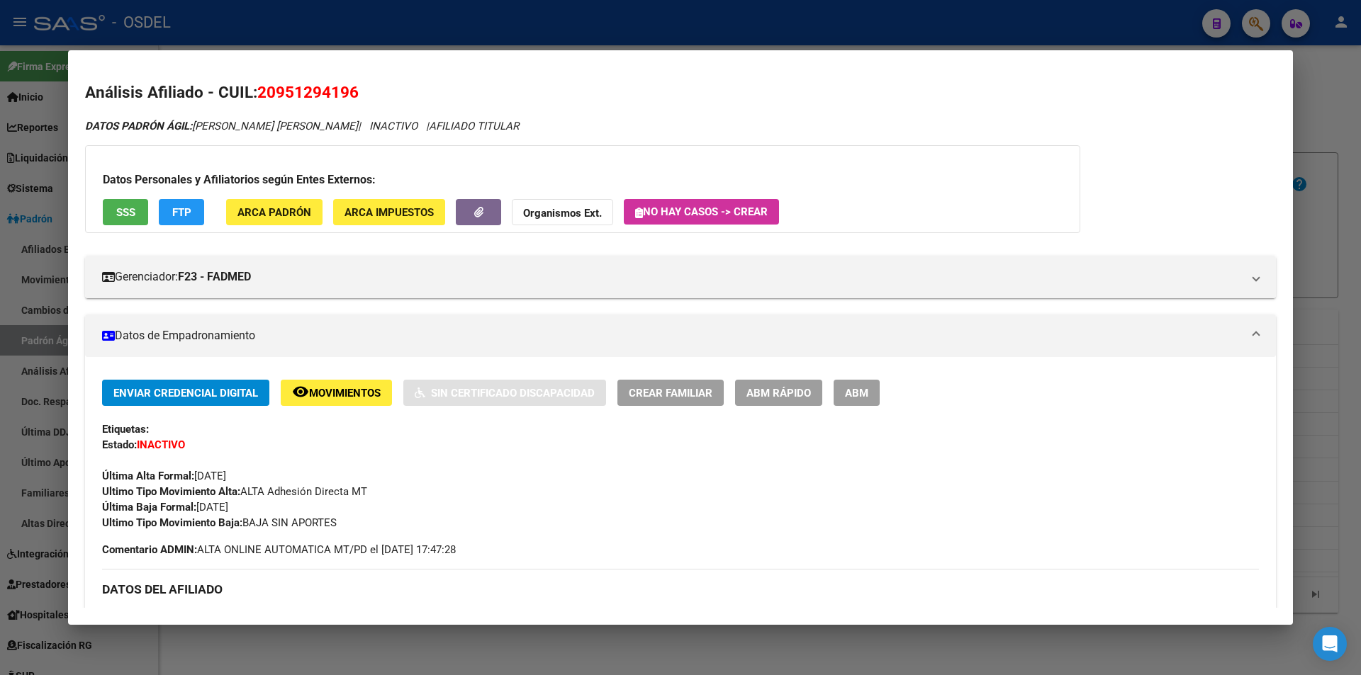
click at [955, 102] on h2 "Análisis Afiliado - CUIL: 20951294196" at bounding box center [680, 93] width 1191 height 24
click at [1264, 26] on div at bounding box center [680, 337] width 1361 height 675
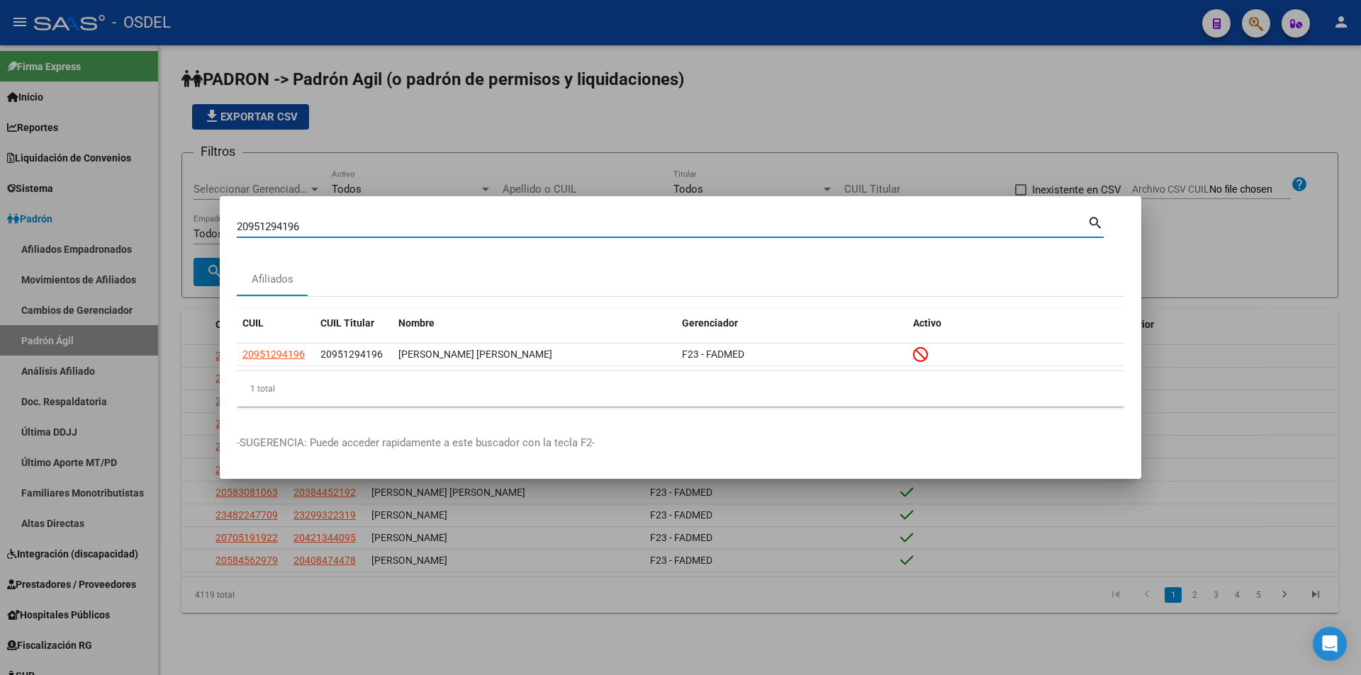
drag, startPoint x: 330, startPoint y: 229, endPoint x: 209, endPoint y: 224, distance: 121.3
click at [209, 224] on div "20951294196 Buscar (apellido, dni, cuil, nro traspaso, cuit, obra social) searc…" at bounding box center [680, 337] width 1361 height 675
paste input "7386580230"
type input "27386580230"
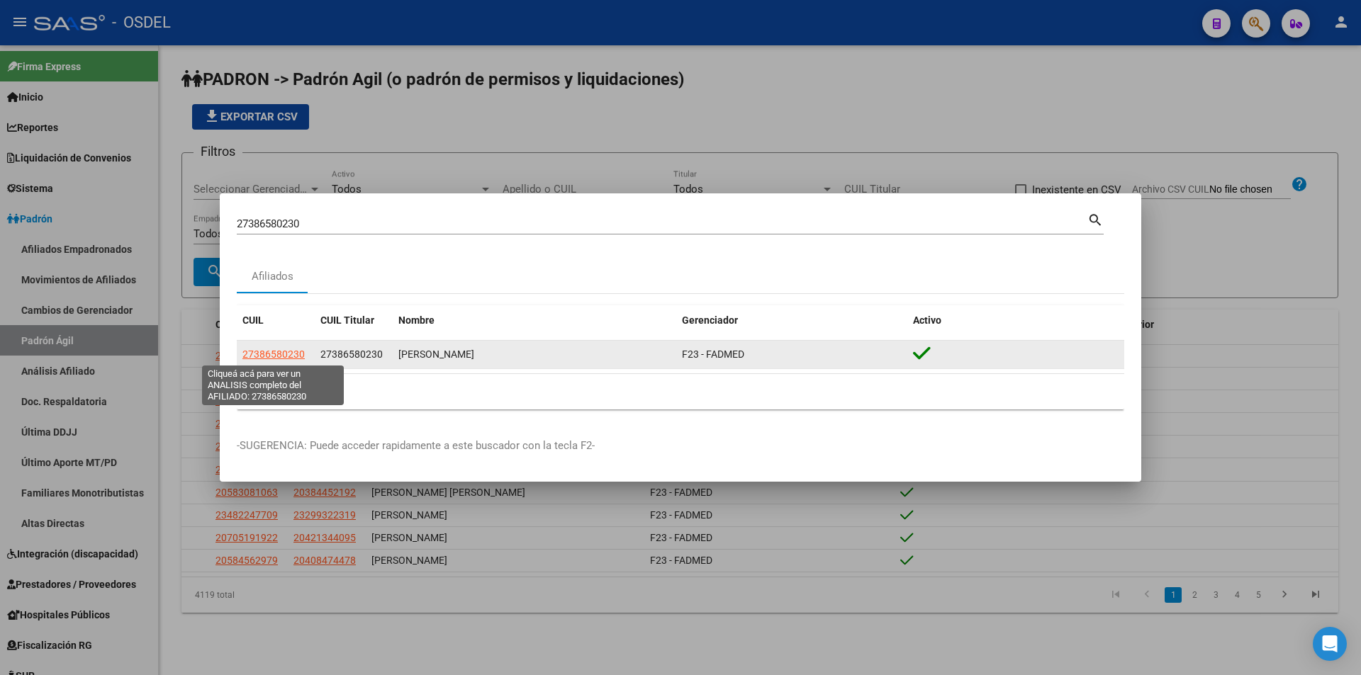
click at [276, 353] on span "27386580230" at bounding box center [273, 354] width 62 height 11
type textarea "27386580230"
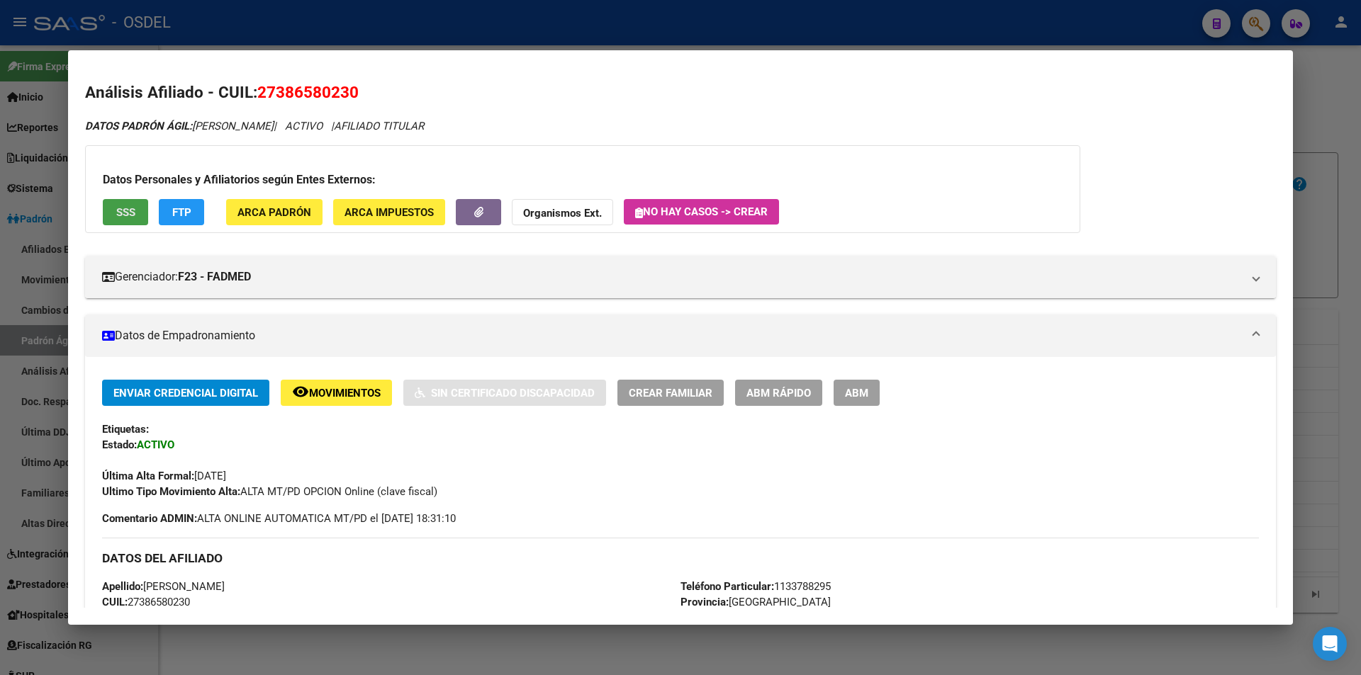
click at [118, 215] on span "SSS" at bounding box center [125, 212] width 19 height 13
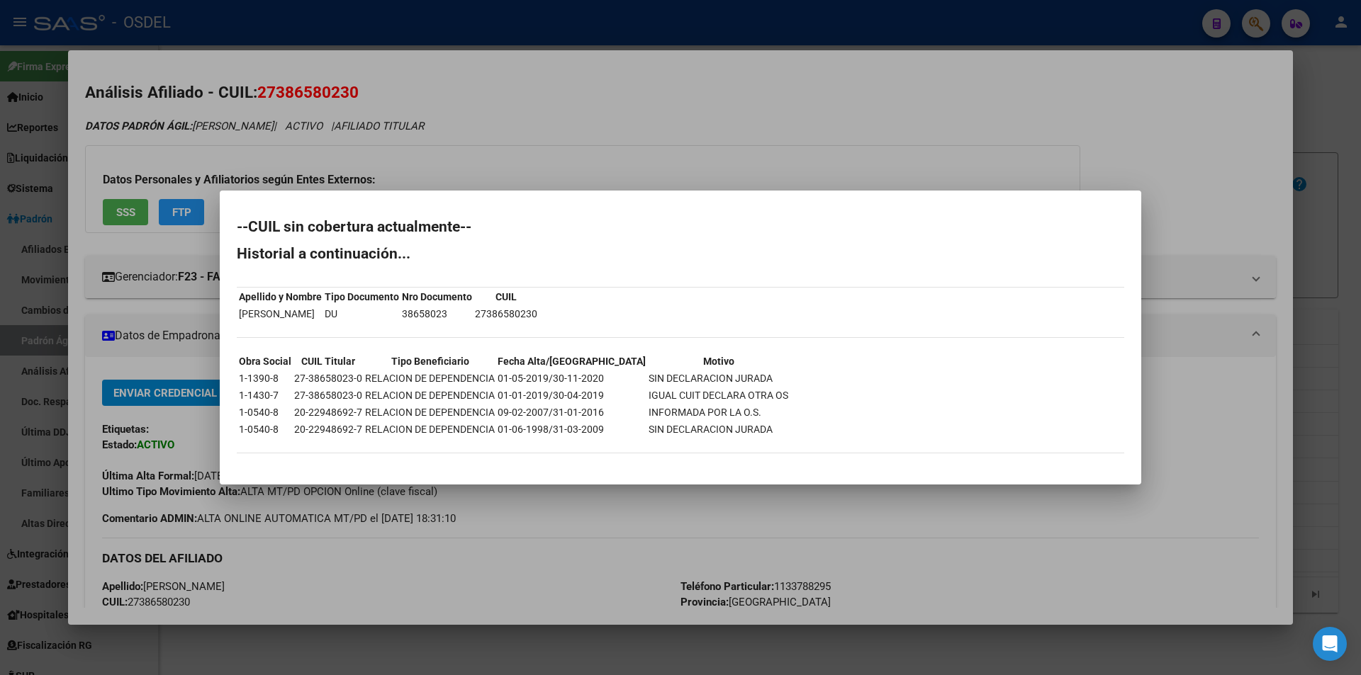
drag, startPoint x: 288, startPoint y: 225, endPoint x: 536, endPoint y: 264, distance: 250.4
click at [536, 264] on div "--CUIL sin cobertura actualmente-- Historial a continuación... Apellido y Nombr…" at bounding box center [680, 344] width 887 height 248
drag, startPoint x: 526, startPoint y: 371, endPoint x: 731, endPoint y: 377, distance: 205.6
click at [732, 377] on tr "1-1390-8 27-38658023-0 RELACION DE DEPENDENCIA 01-05-2019/30-11-2020 SIN DECLAR…" at bounding box center [513, 379] width 551 height 16
drag, startPoint x: 240, startPoint y: 377, endPoint x: 305, endPoint y: 378, distance: 65.9
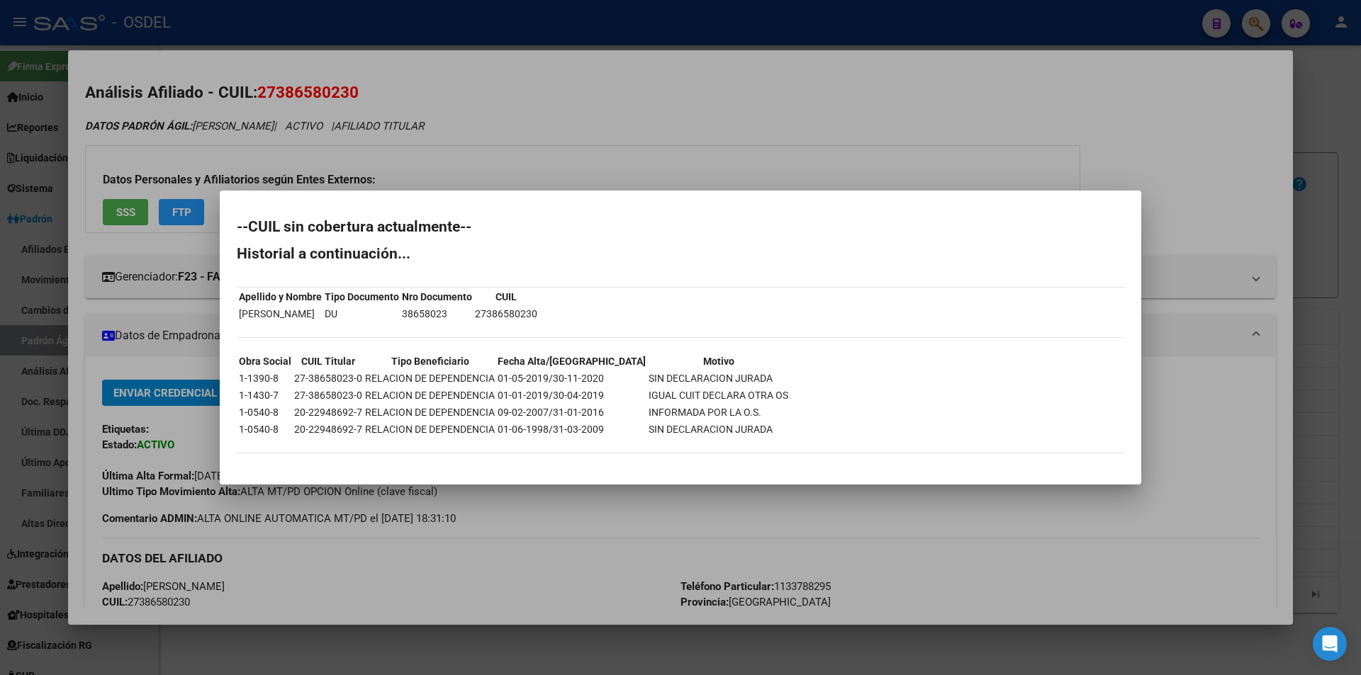
click at [305, 378] on tr "1-1390-8 27-38658023-0 RELACION DE DEPENDENCIA 01-05-2019/30-11-2020 SIN DECLAR…" at bounding box center [513, 379] width 551 height 16
click at [241, 386] on td "1-1390-8" at bounding box center [265, 379] width 54 height 16
drag, startPoint x: 239, startPoint y: 381, endPoint x: 285, endPoint y: 443, distance: 77.0
click at [285, 443] on div "--CUIL sin cobertura actualmente-- Historial a continuación... Apellido y Nombr…" at bounding box center [680, 344] width 887 height 248
click at [493, 167] on div at bounding box center [680, 337] width 1361 height 675
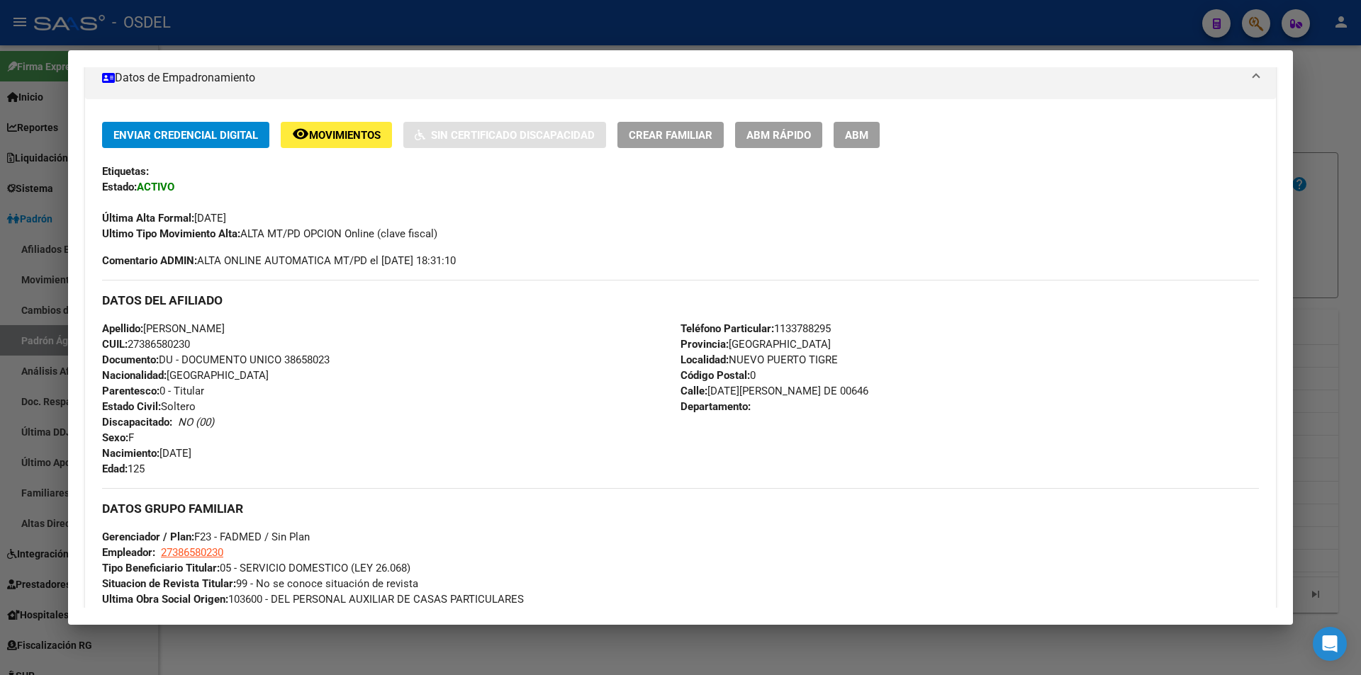
scroll to position [552, 0]
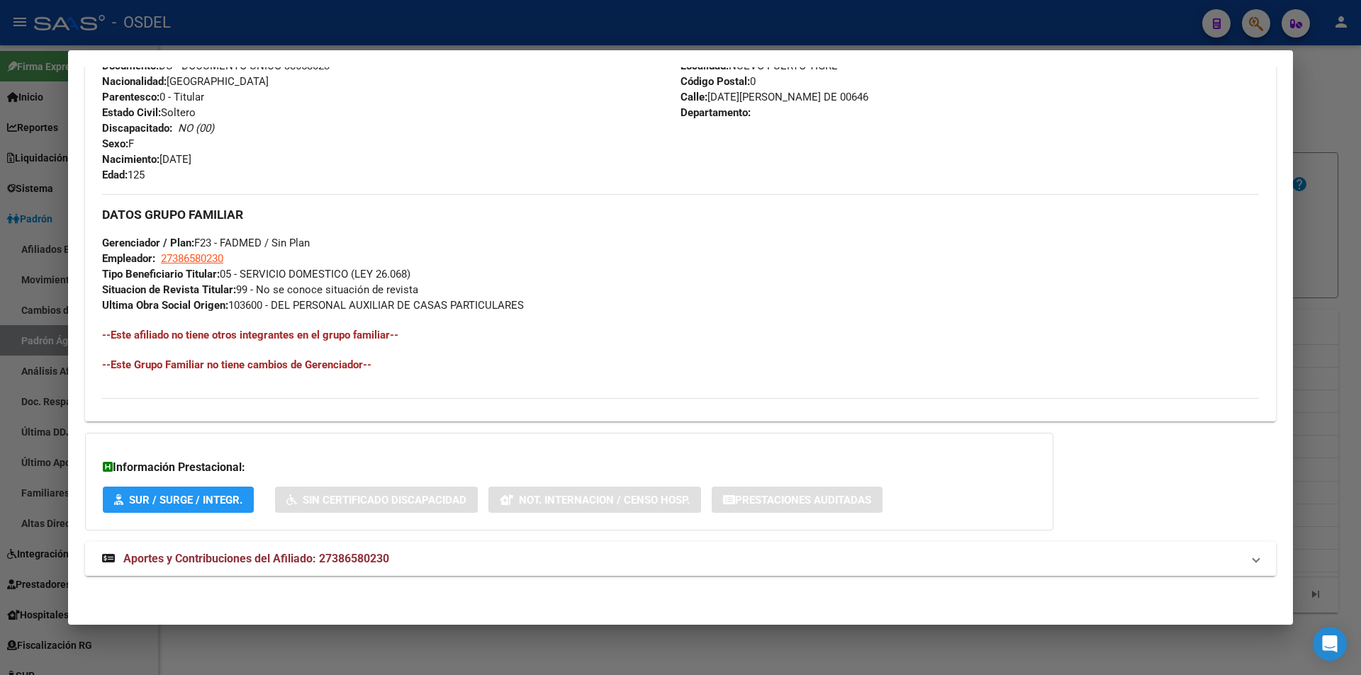
click at [208, 560] on span "Aportes y Contribuciones del Afiliado: 27386580230" at bounding box center [256, 558] width 266 height 13
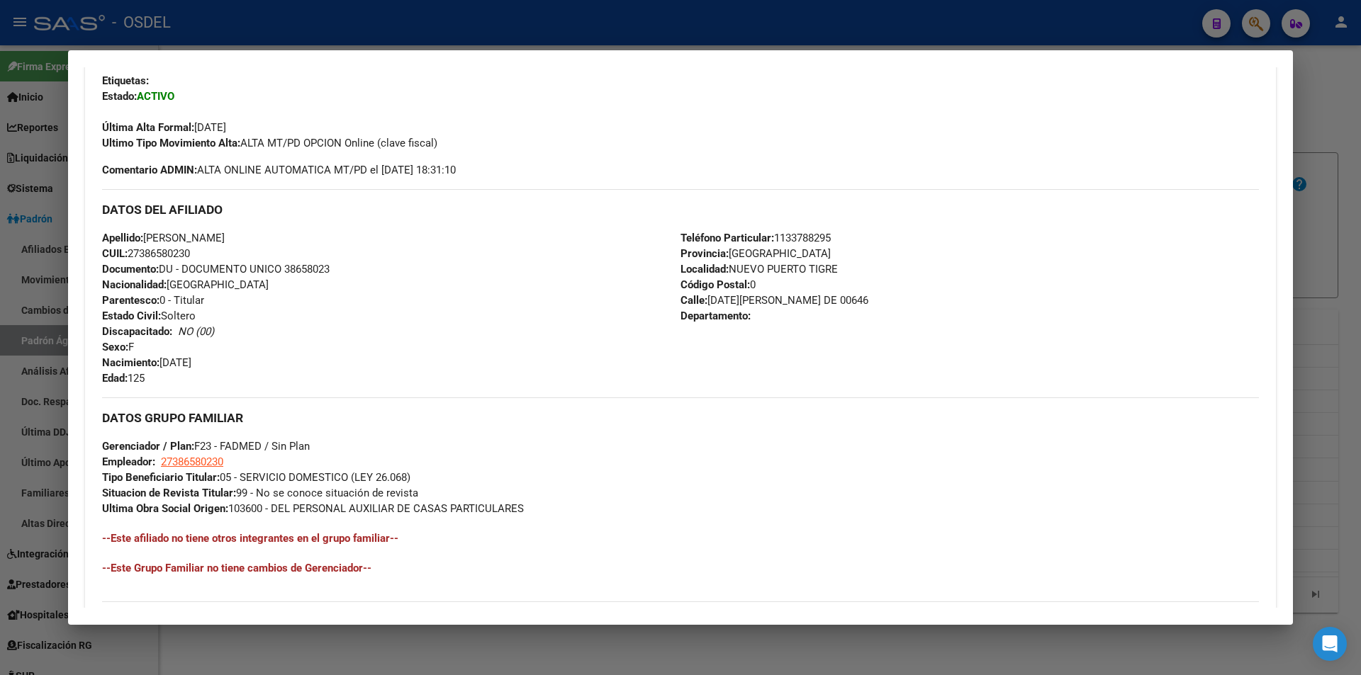
scroll to position [338, 0]
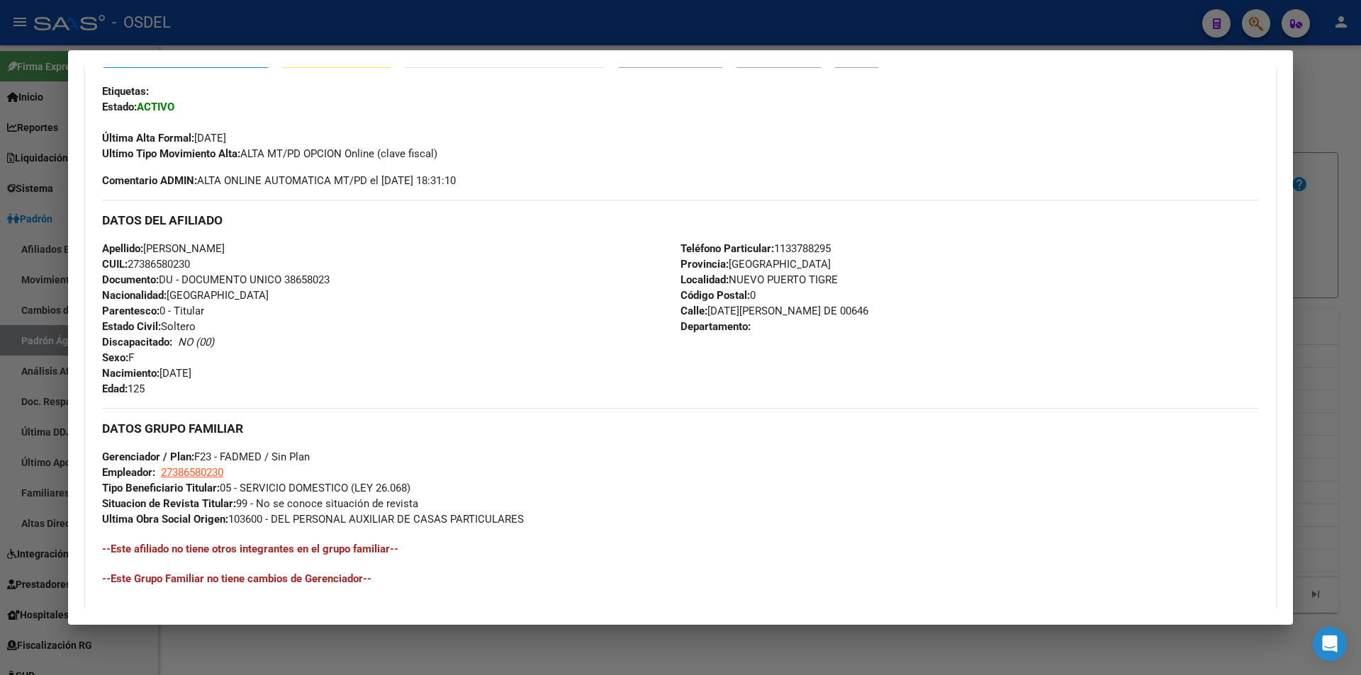
drag, startPoint x: 221, startPoint y: 372, endPoint x: 162, endPoint y: 372, distance: 59.5
click at [162, 372] on div "Apellido: [PERSON_NAME]: 27386580230 Documento: DU - DOCUMENTO UNICO 38658023 N…" at bounding box center [391, 319] width 578 height 156
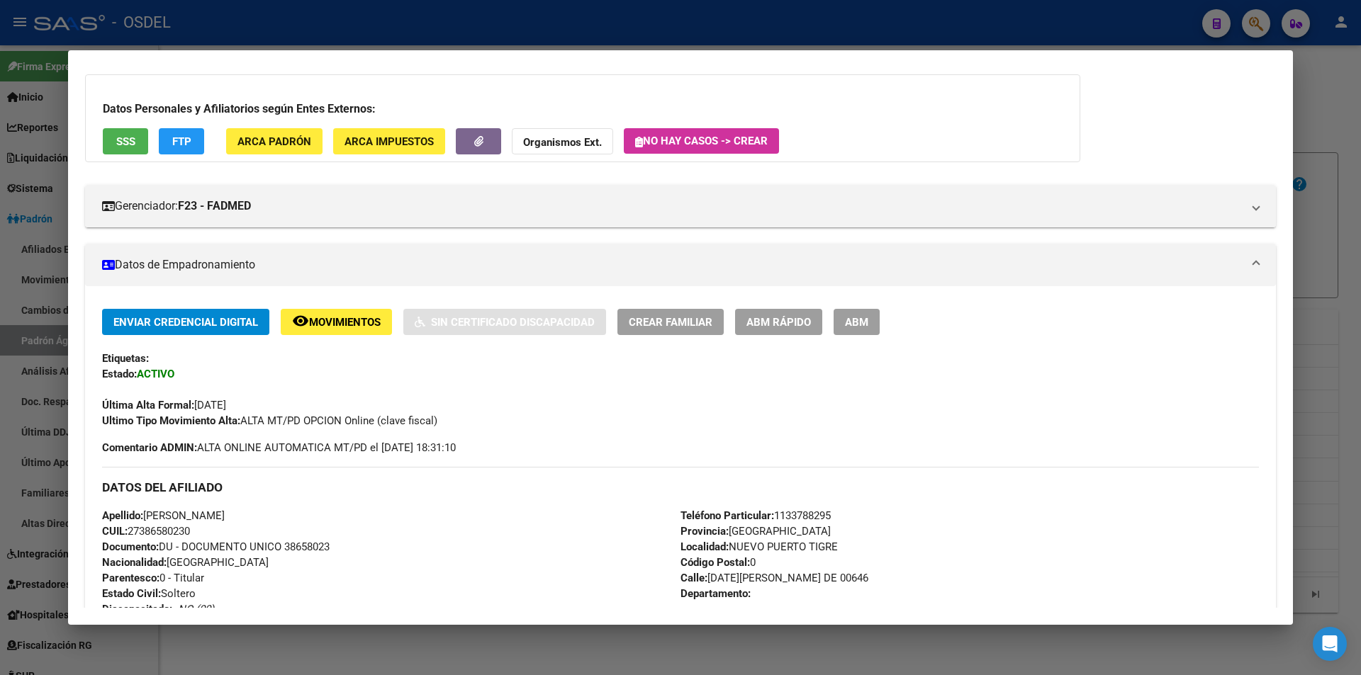
scroll to position [0, 0]
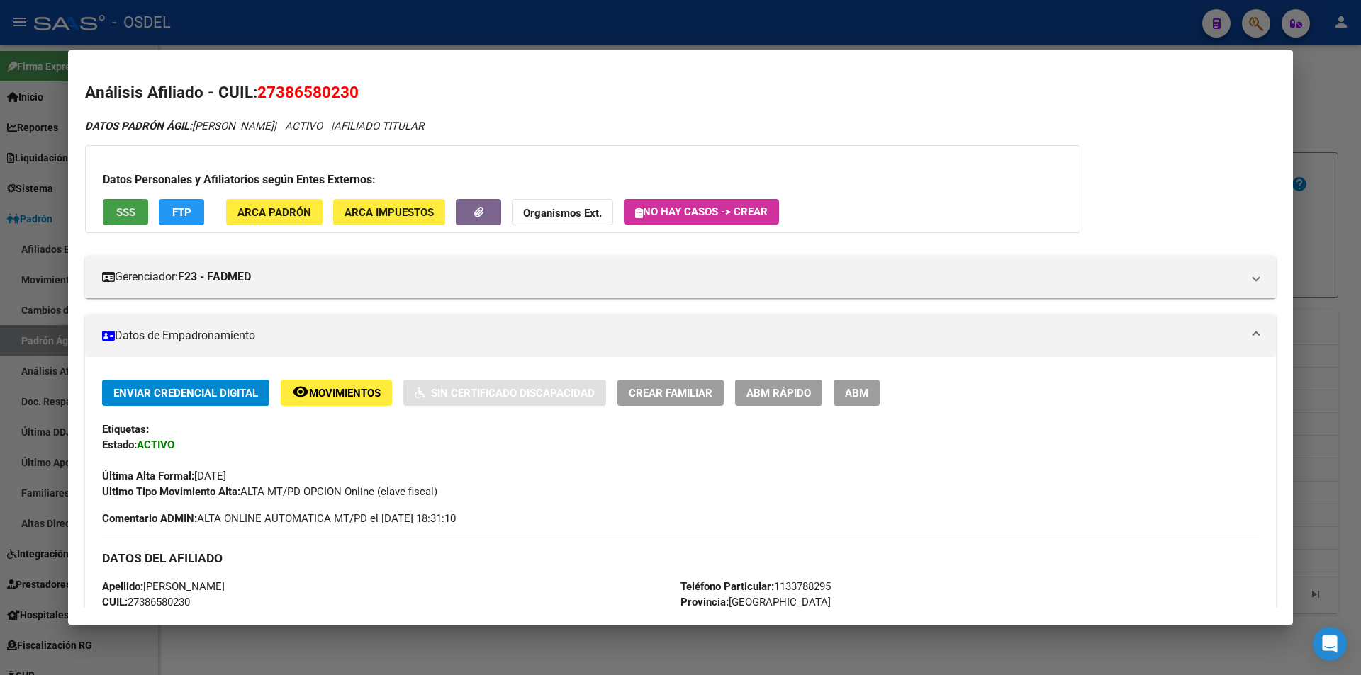
click at [127, 215] on span "SSS" at bounding box center [125, 212] width 19 height 13
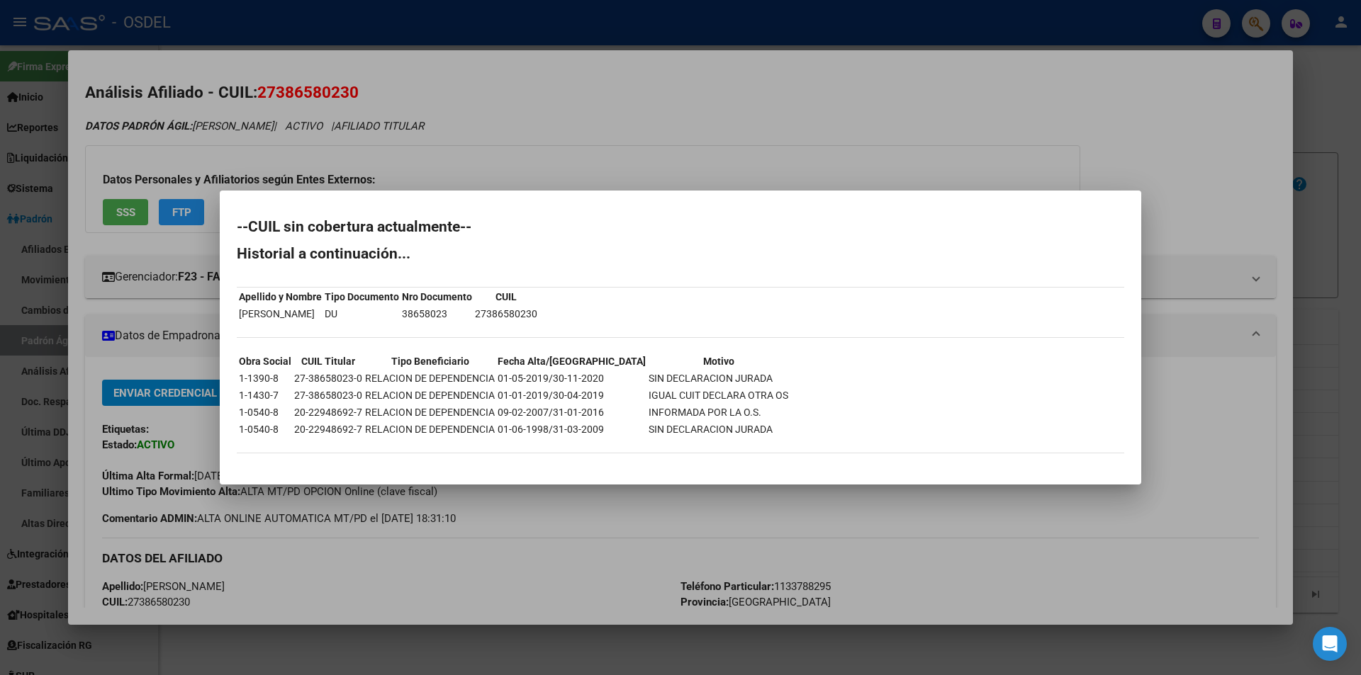
click at [590, 147] on div at bounding box center [680, 337] width 1361 height 675
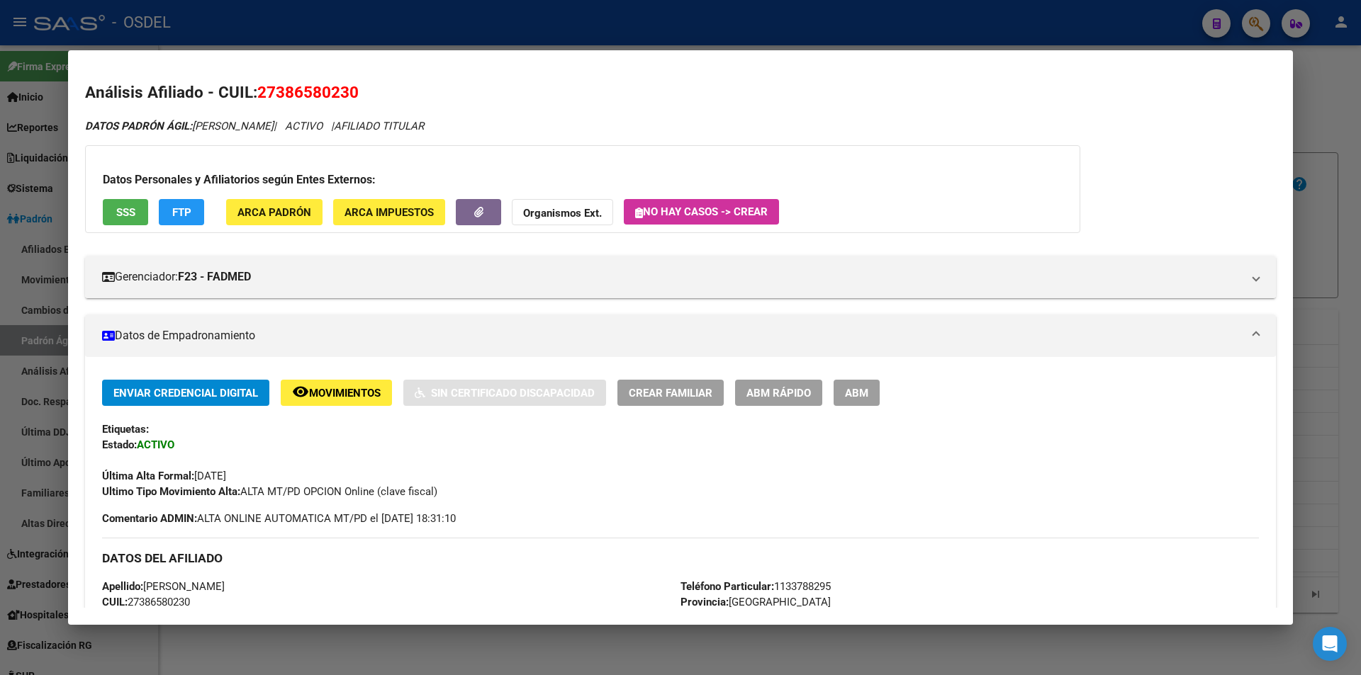
click at [1337, 73] on div at bounding box center [680, 337] width 1361 height 675
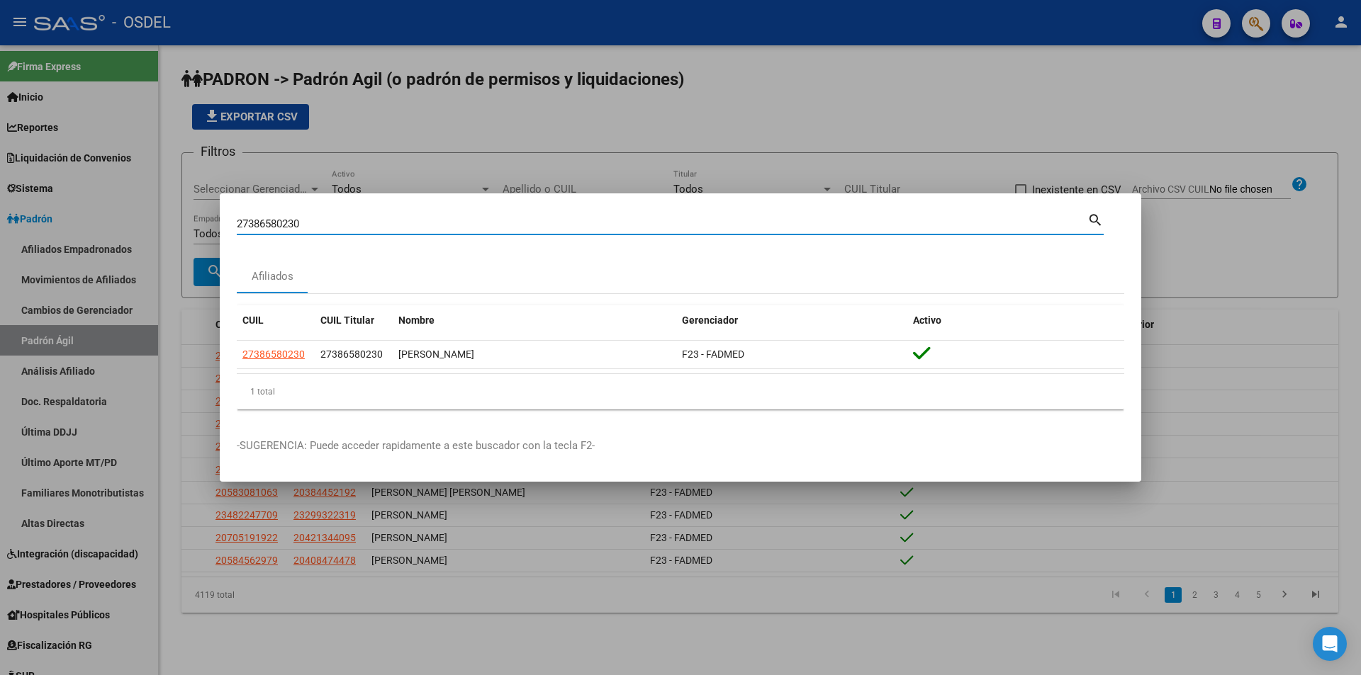
click at [348, 222] on input "27386580230" at bounding box center [662, 224] width 851 height 13
click at [347, 222] on input "27386580230" at bounding box center [662, 224] width 851 height 13
click at [1101, 225] on mat-icon "search" at bounding box center [1095, 219] width 16 height 17
click at [899, 123] on div at bounding box center [680, 337] width 1361 height 675
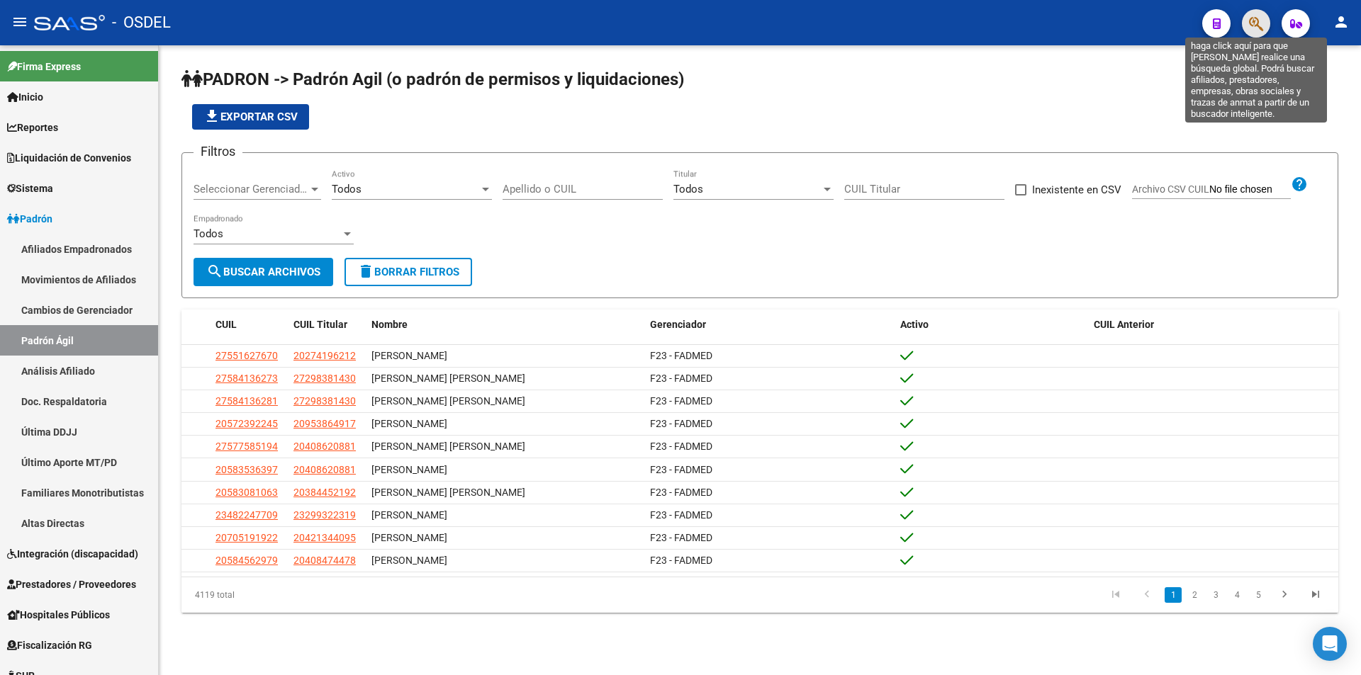
click at [1257, 28] on icon "button" at bounding box center [1256, 24] width 14 height 16
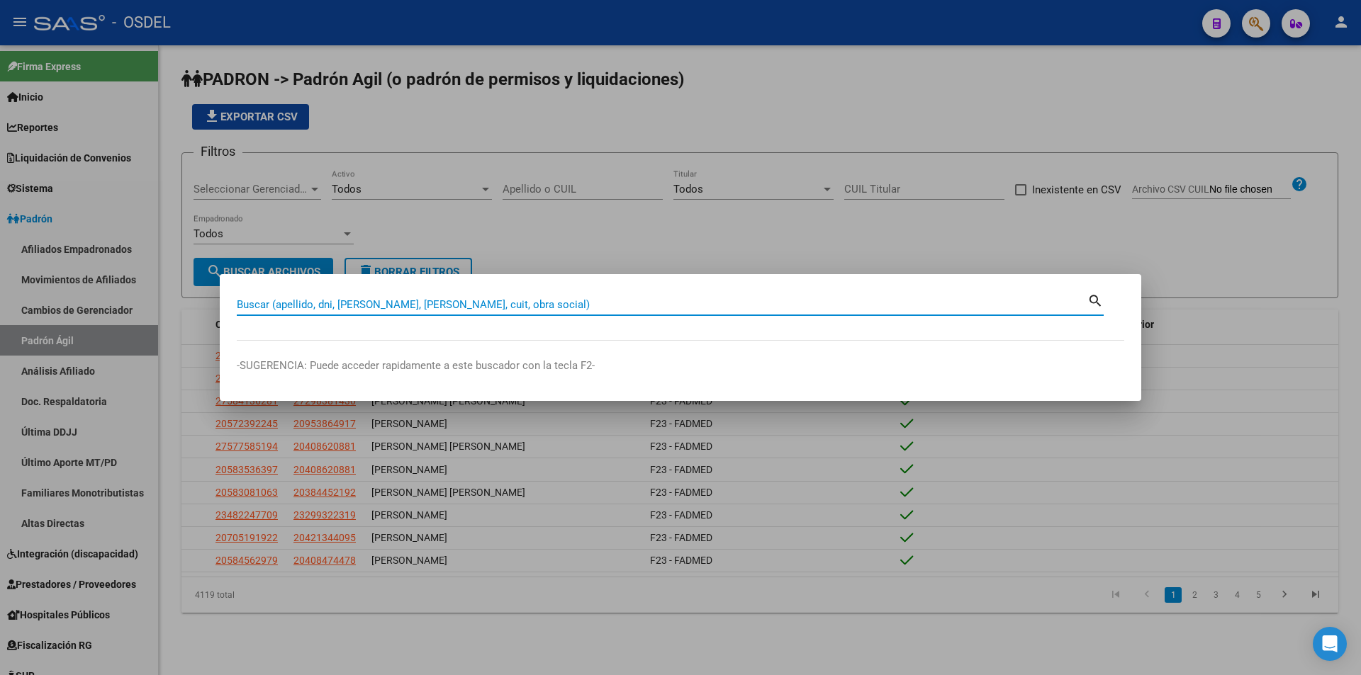
click at [342, 306] on input "Buscar (apellido, dni, [PERSON_NAME], [PERSON_NAME], cuit, obra social)" at bounding box center [662, 304] width 851 height 13
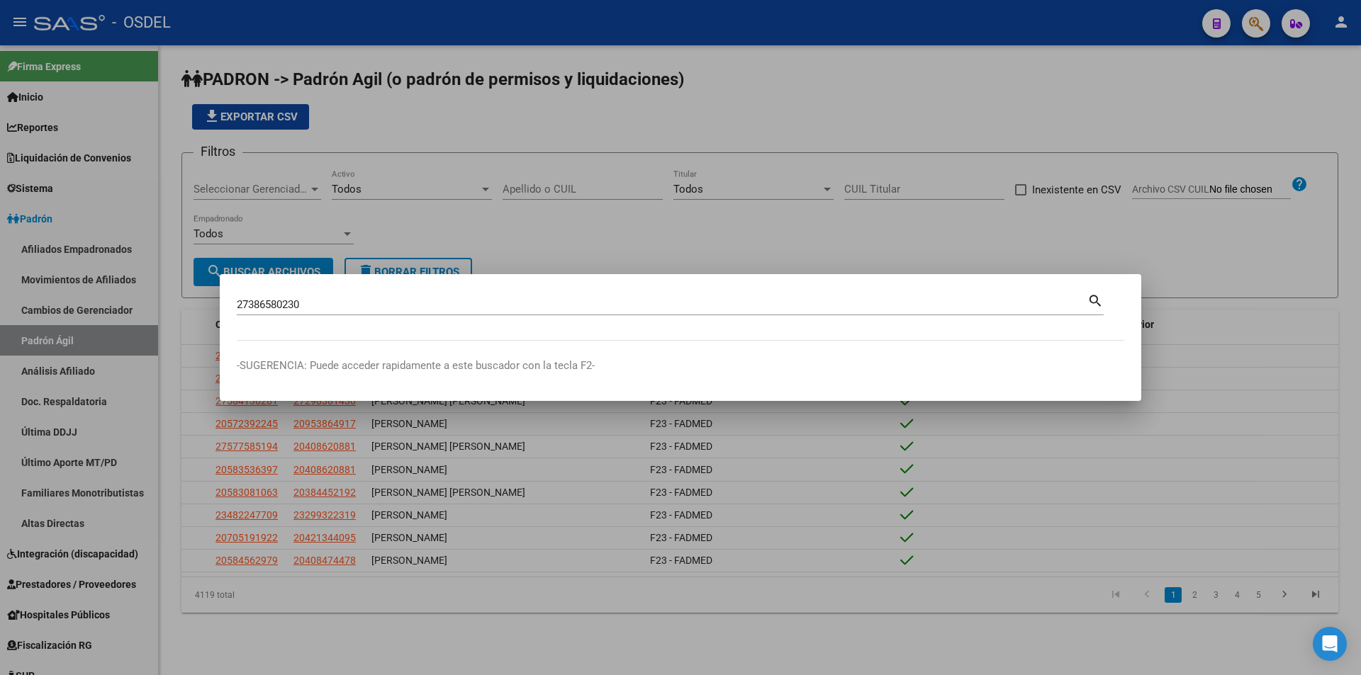
click at [1094, 300] on mat-icon "search" at bounding box center [1095, 299] width 16 height 17
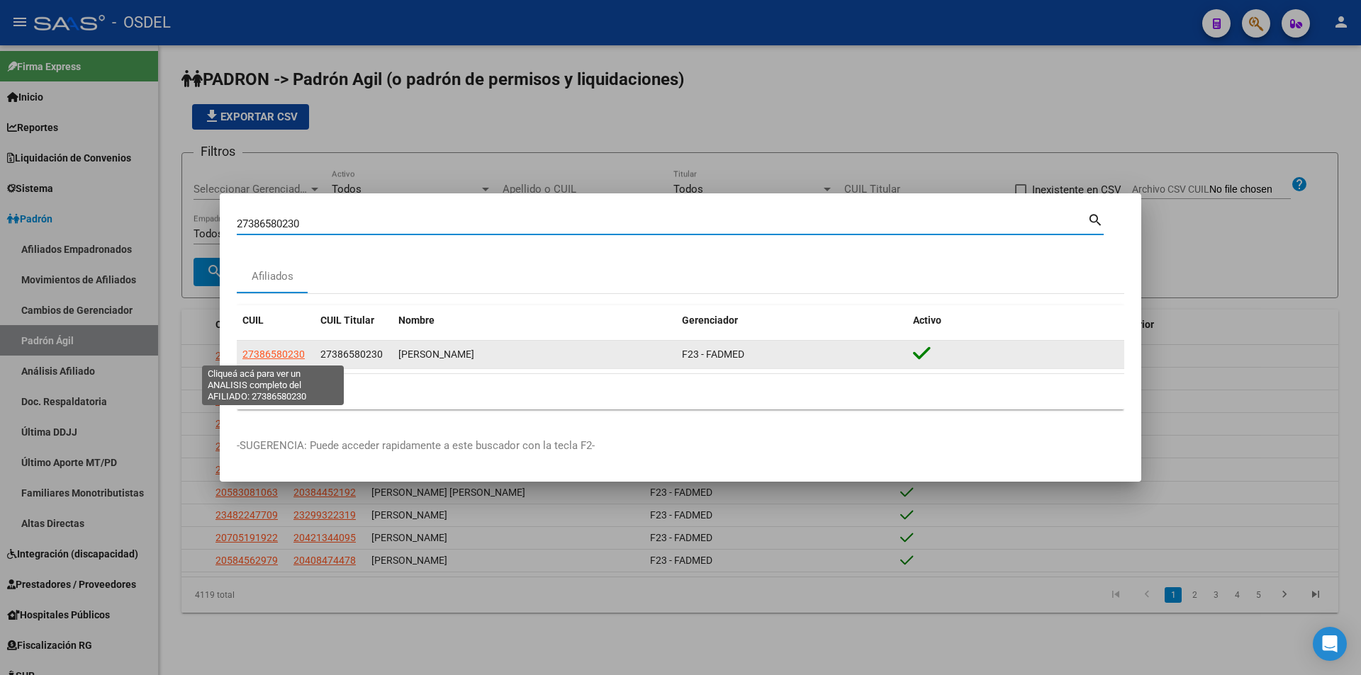
click at [274, 354] on span "27386580230" at bounding box center [273, 354] width 62 height 11
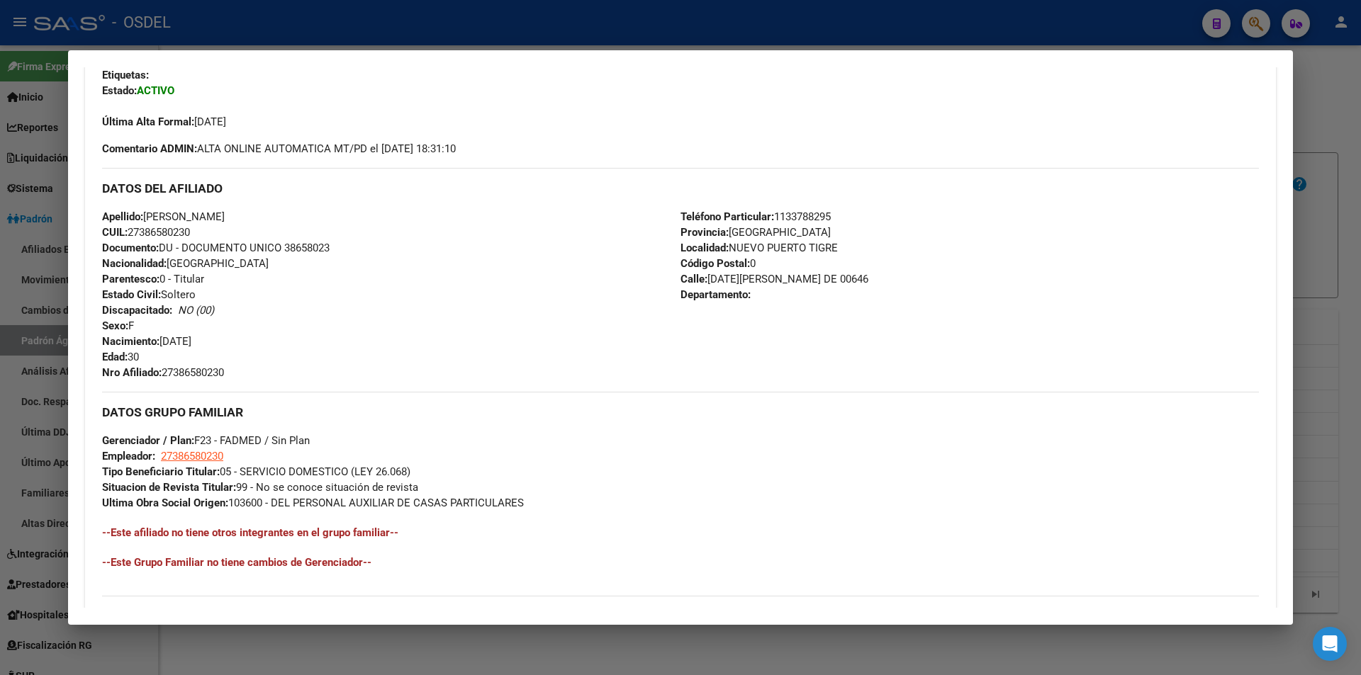
scroll to position [552, 0]
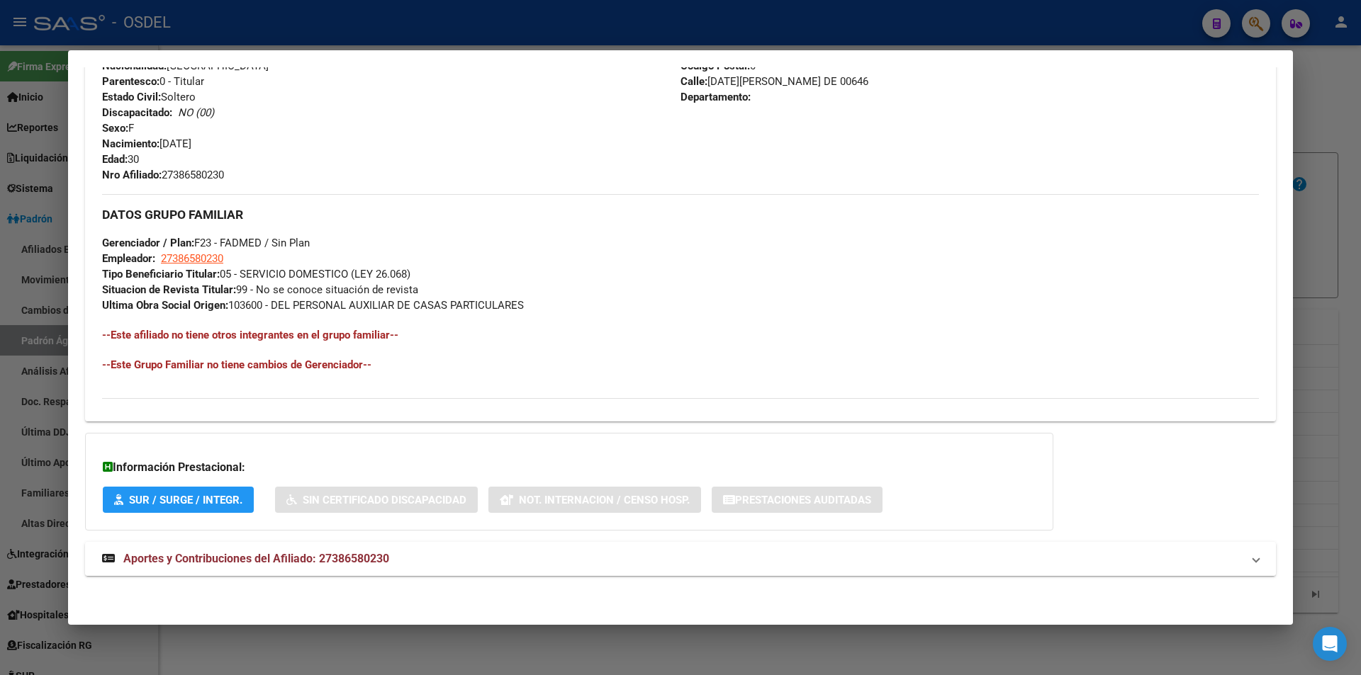
click at [310, 559] on span "Aportes y Contribuciones del Afiliado: 27386580230" at bounding box center [256, 558] width 266 height 13
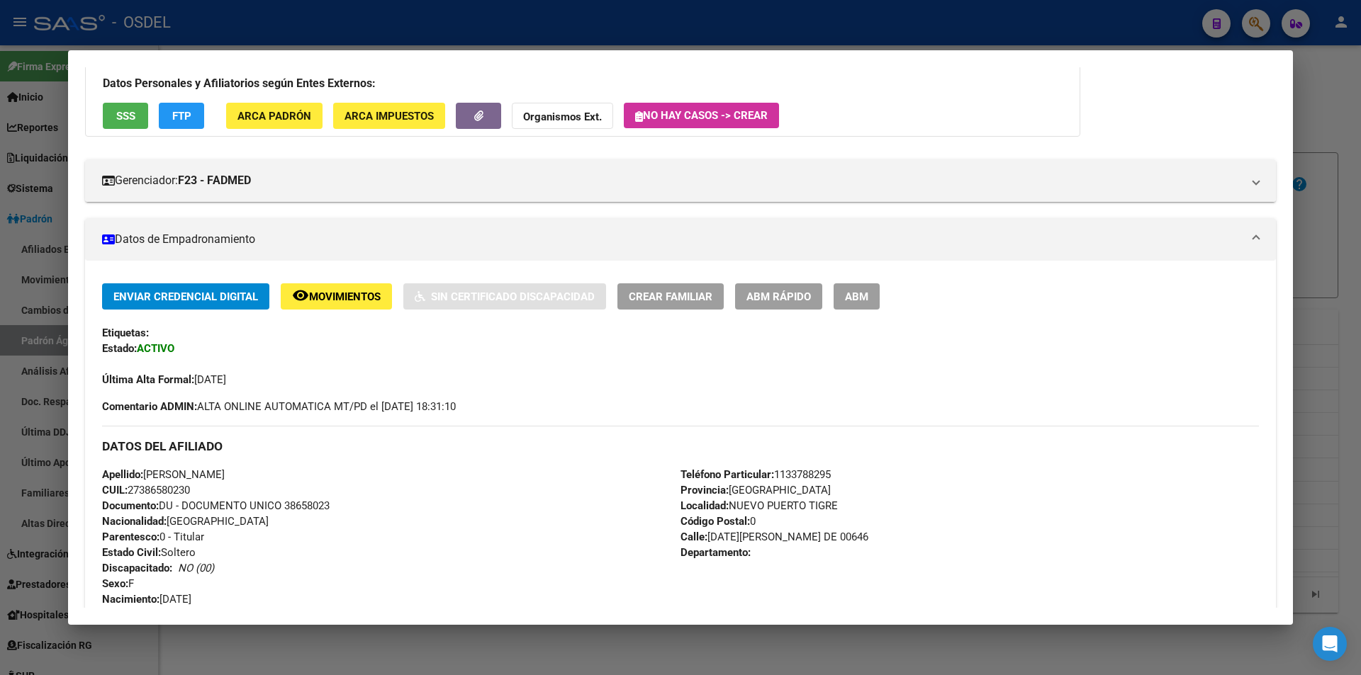
scroll to position [0, 0]
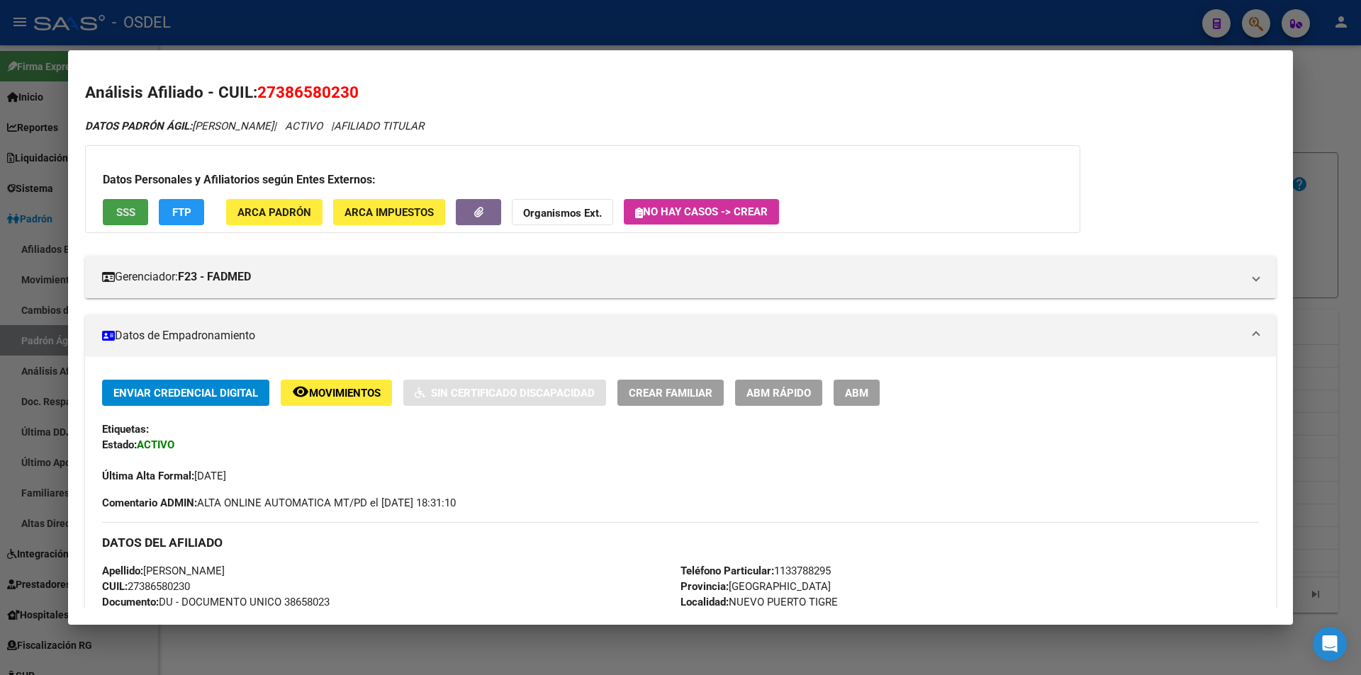
click at [121, 218] on span "SSS" at bounding box center [125, 212] width 19 height 13
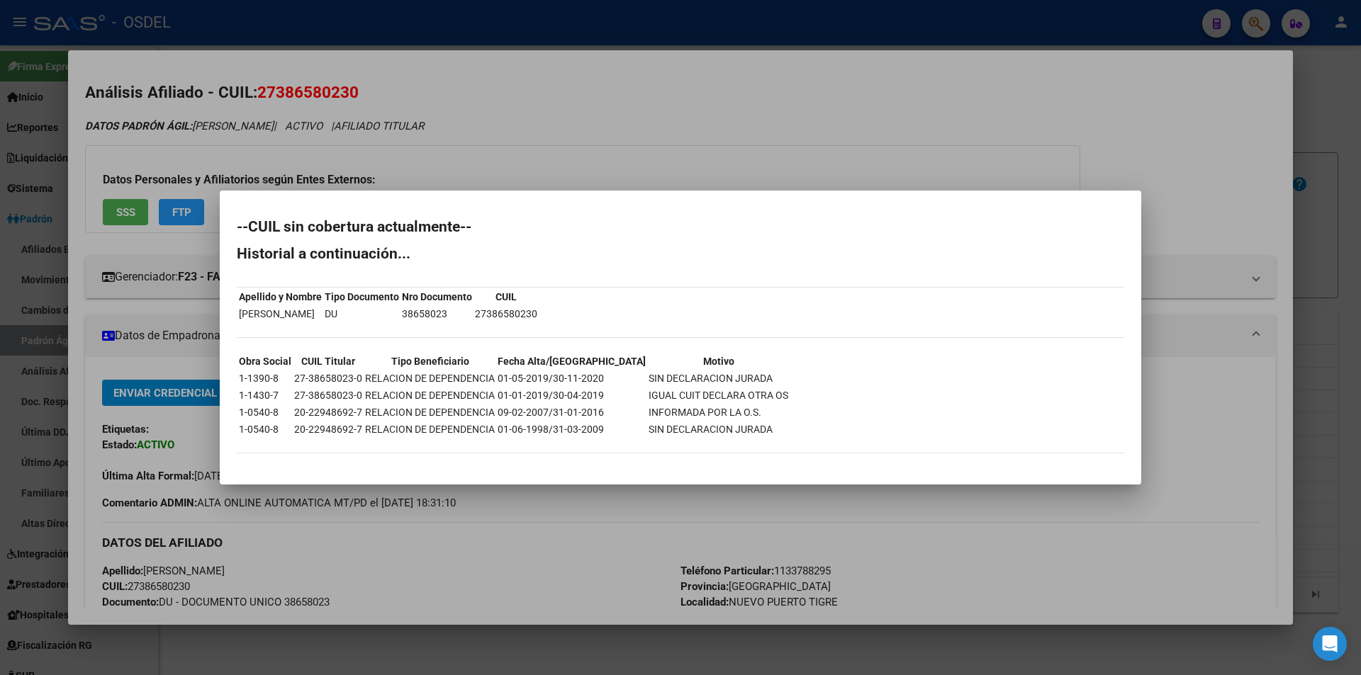
click at [887, 104] on div at bounding box center [680, 337] width 1361 height 675
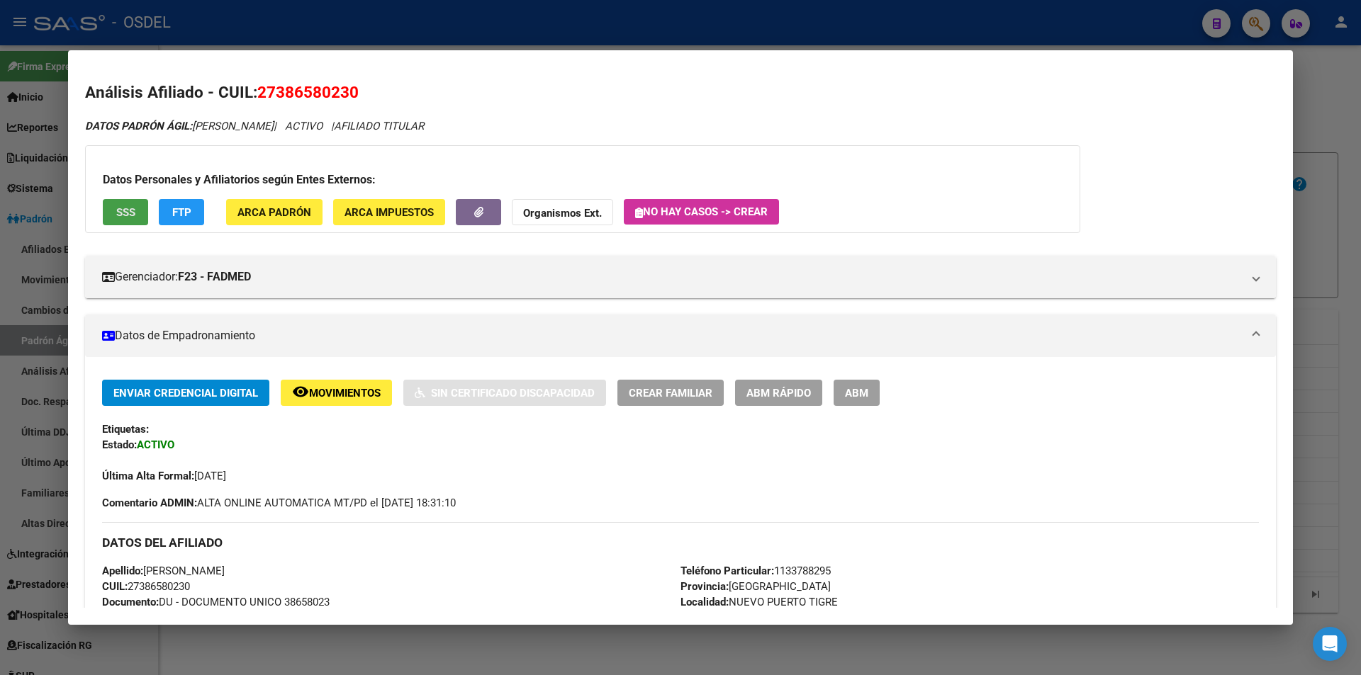
click at [120, 219] on span "SSS" at bounding box center [125, 212] width 19 height 13
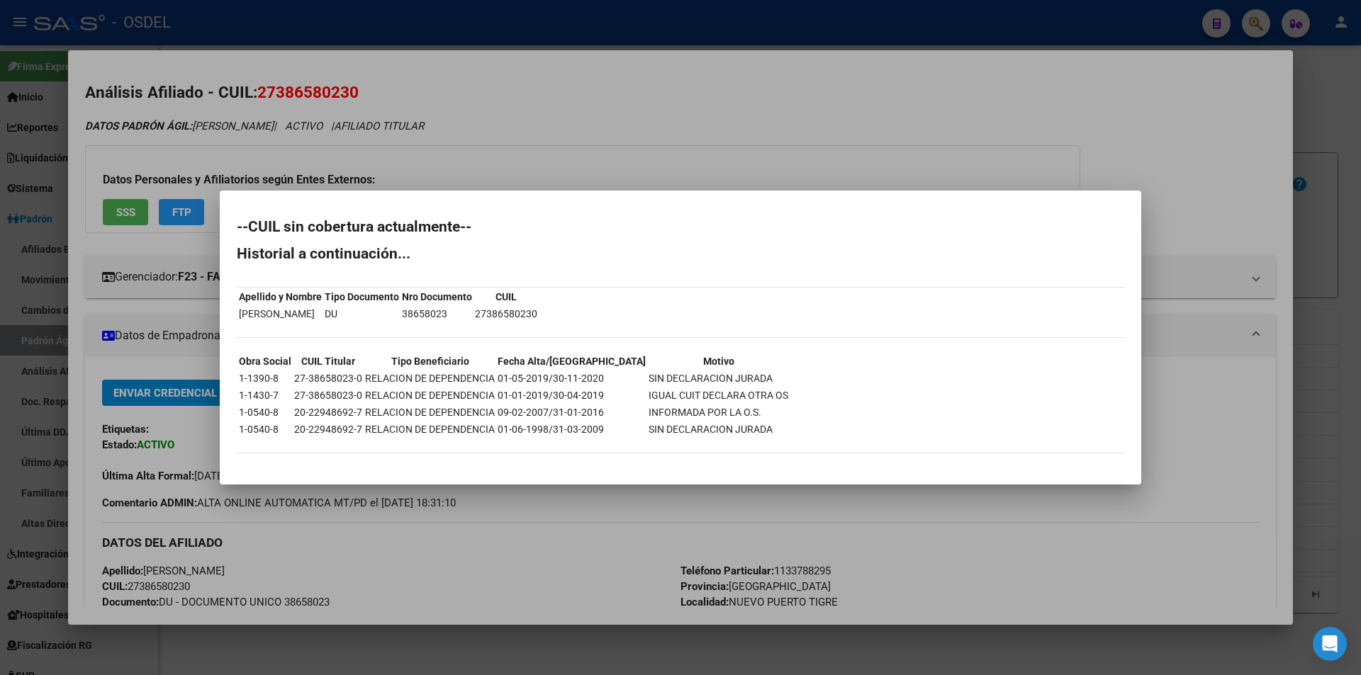
click at [968, 16] on div at bounding box center [680, 337] width 1361 height 675
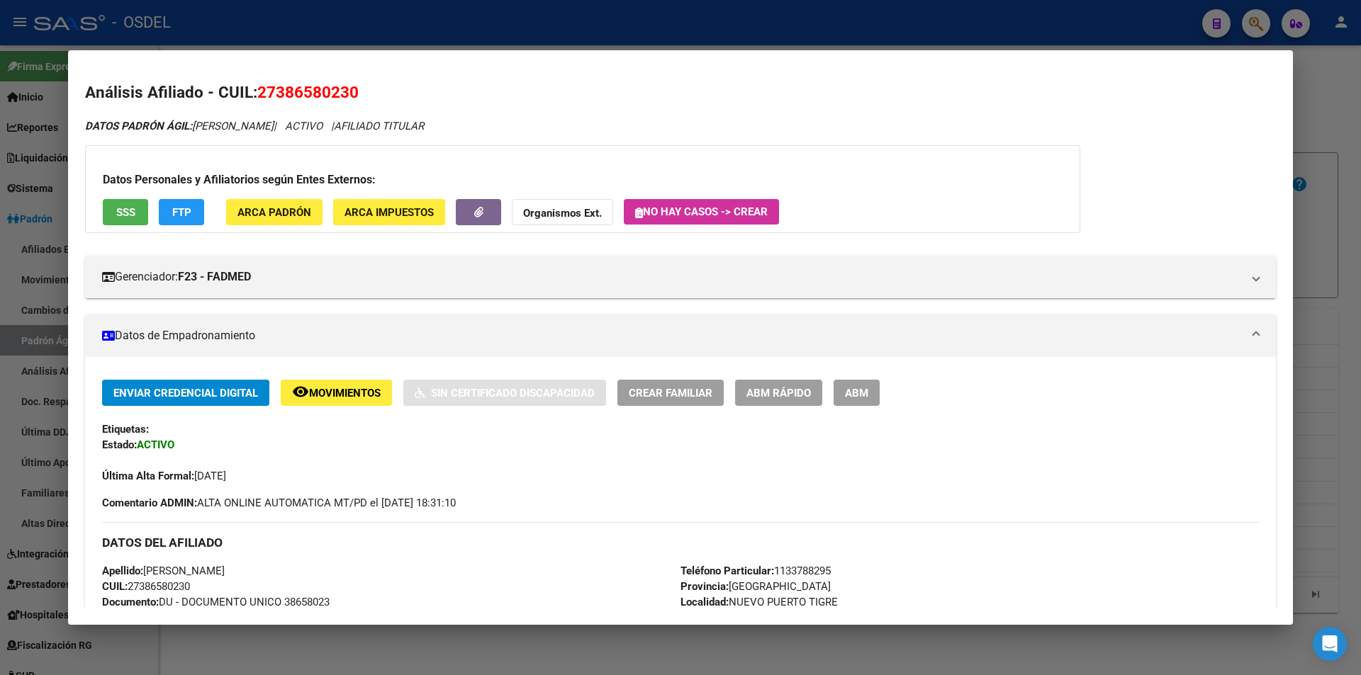
click at [964, 28] on div at bounding box center [680, 337] width 1361 height 675
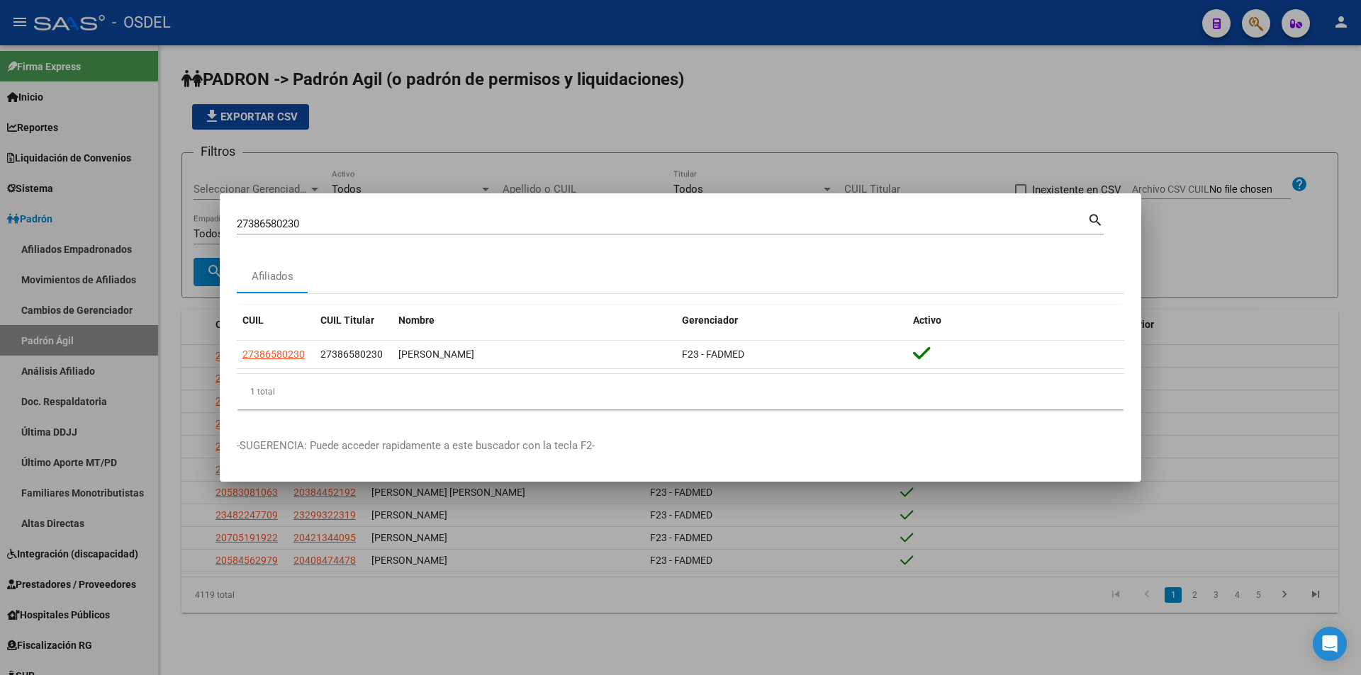
click at [418, 214] on div "27386580230 Buscar (apellido, dni, [PERSON_NAME], [PERSON_NAME], cuit, obra soc…" at bounding box center [662, 223] width 851 height 21
click at [418, 215] on div "27386580230 Buscar (apellido, dni, [PERSON_NAME], [PERSON_NAME], cuit, obra soc…" at bounding box center [662, 223] width 851 height 21
click at [397, 223] on input "27386580230" at bounding box center [662, 224] width 851 height 13
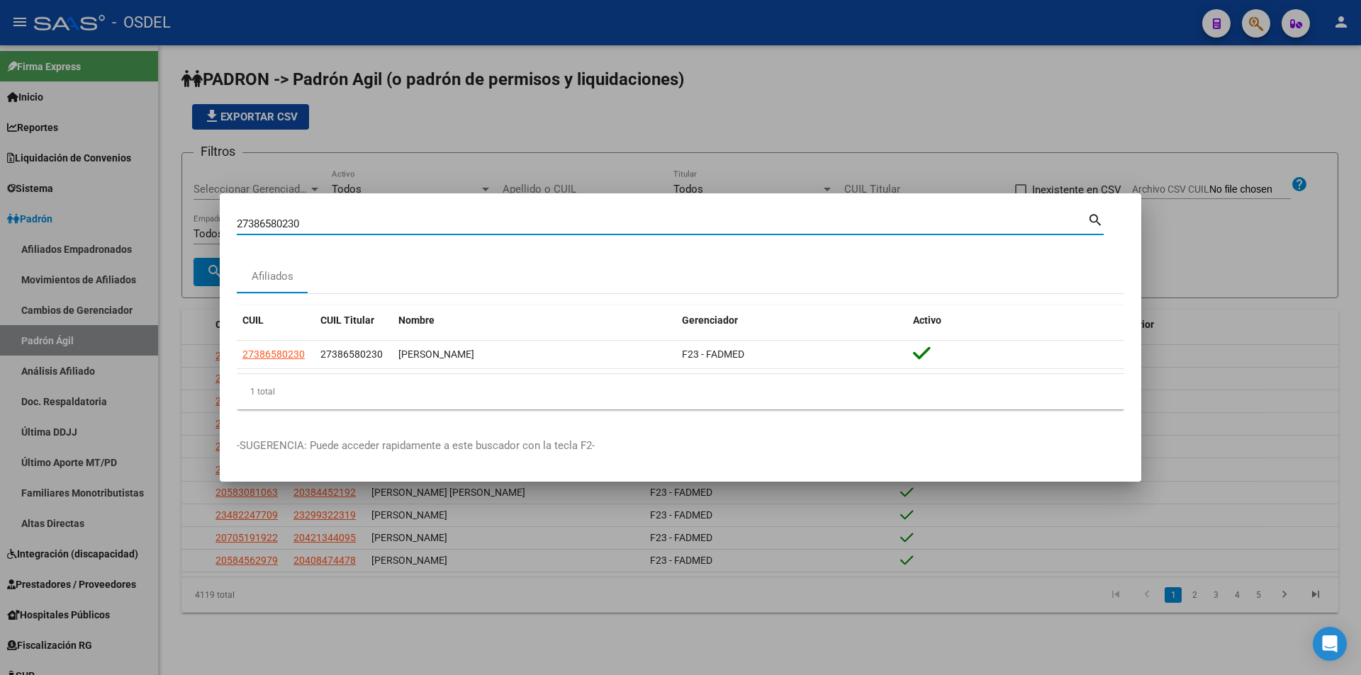
paste input "3379062814"
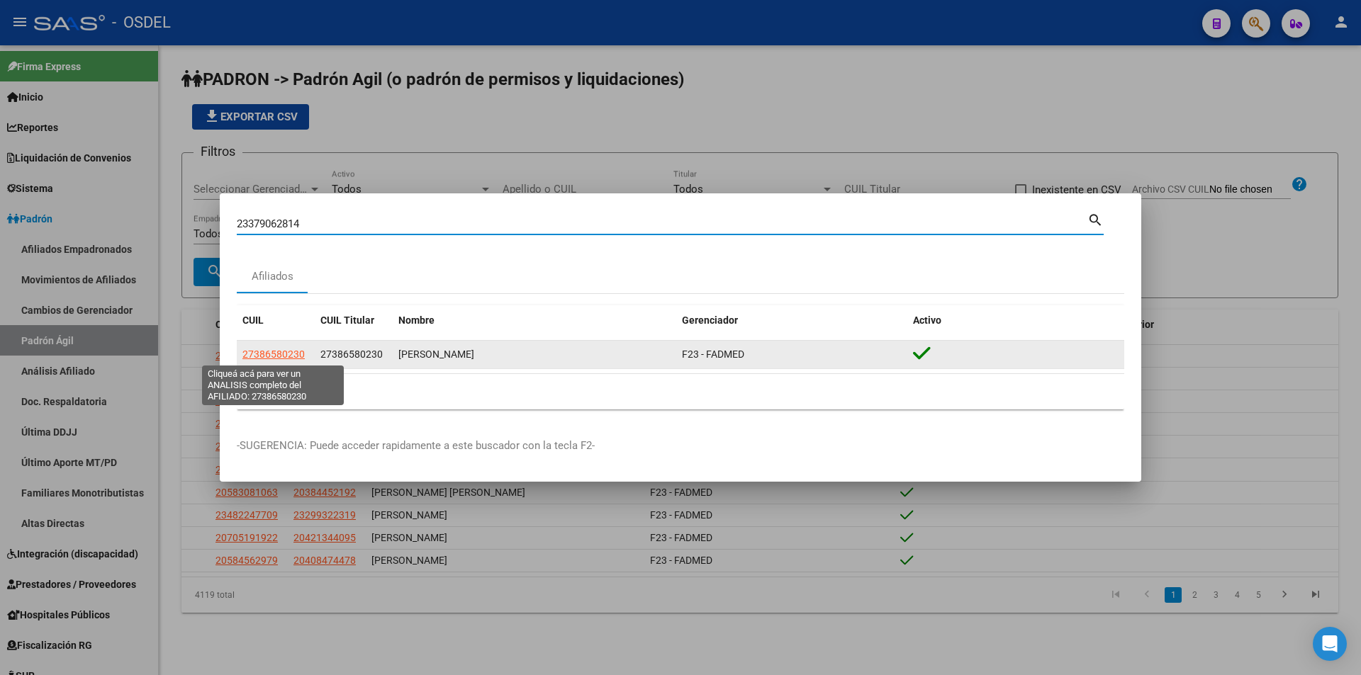
type input "23379062814"
click at [291, 351] on span "27386580230" at bounding box center [273, 354] width 62 height 11
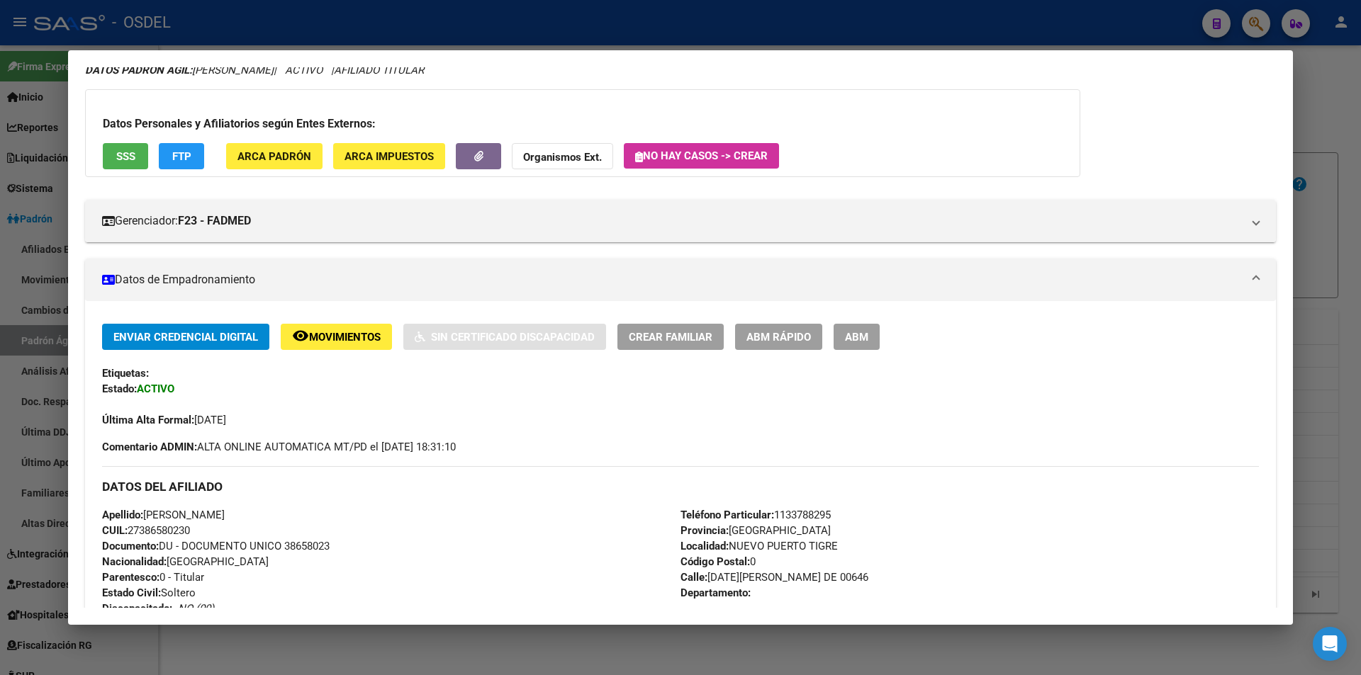
scroll to position [127, 0]
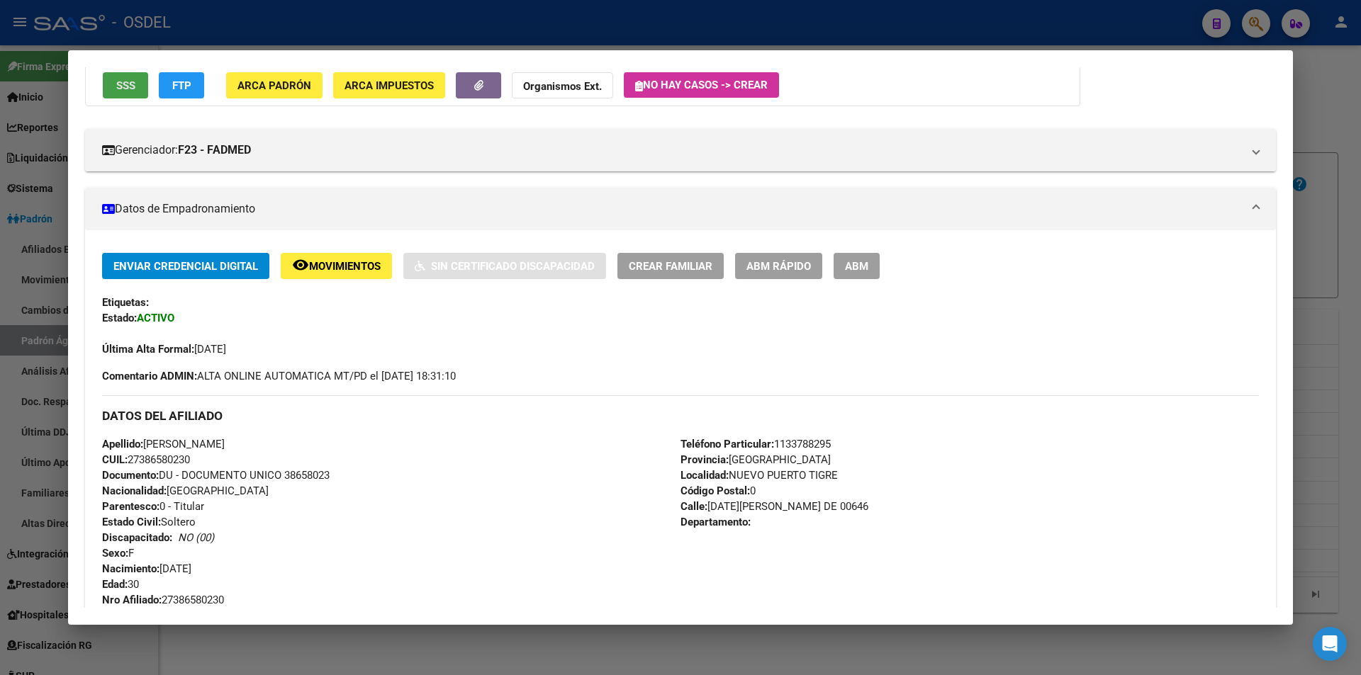
click at [111, 84] on button "SSS" at bounding box center [125, 85] width 45 height 26
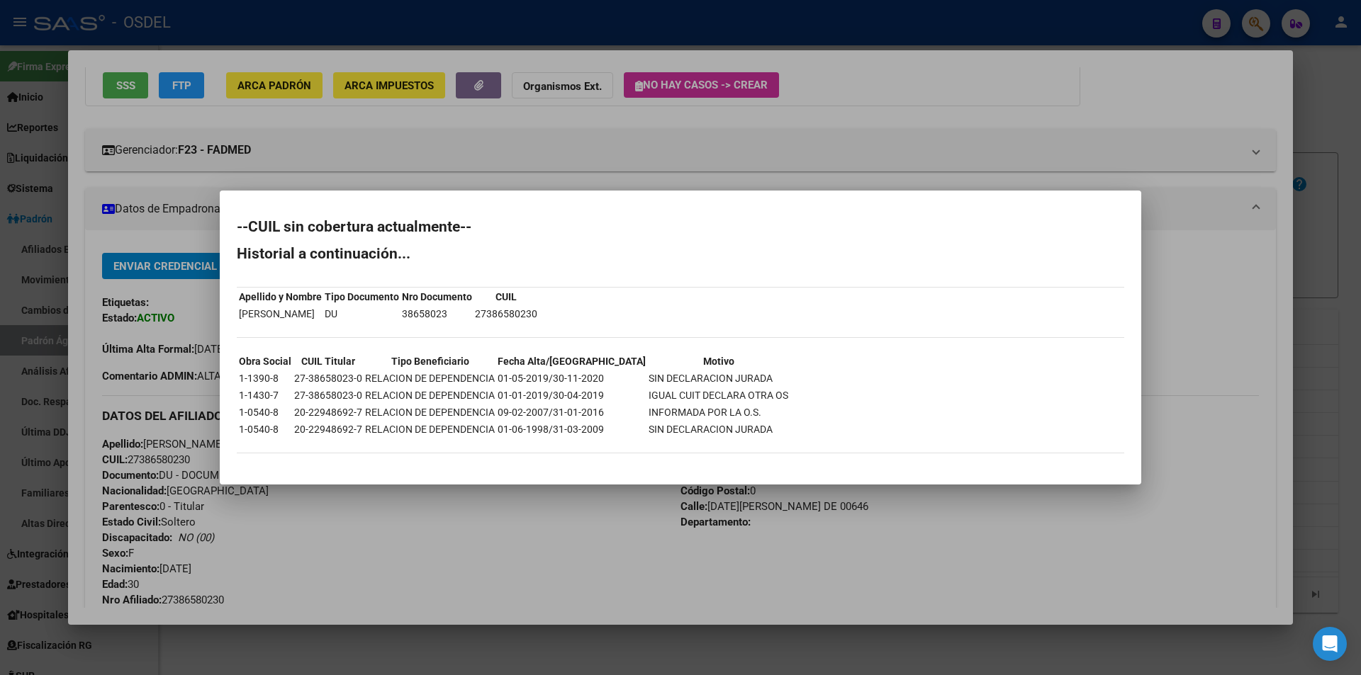
click at [864, 138] on div at bounding box center [680, 337] width 1361 height 675
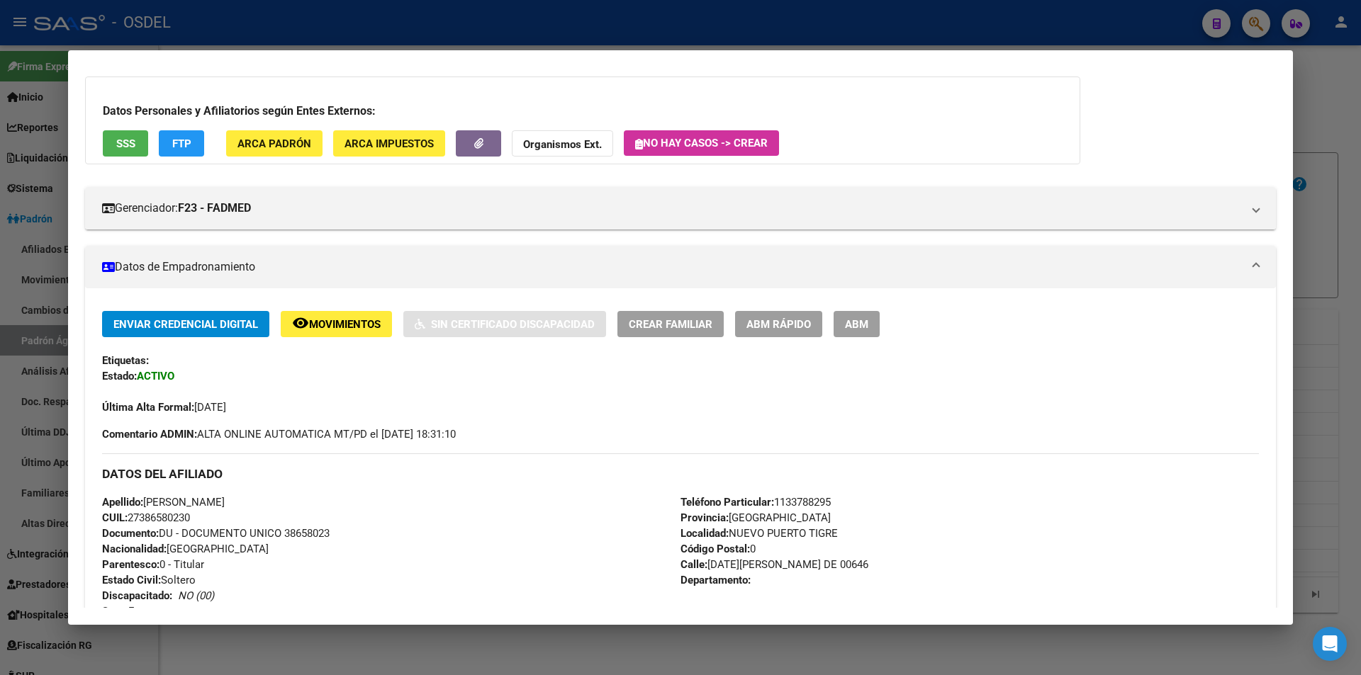
scroll to position [0, 0]
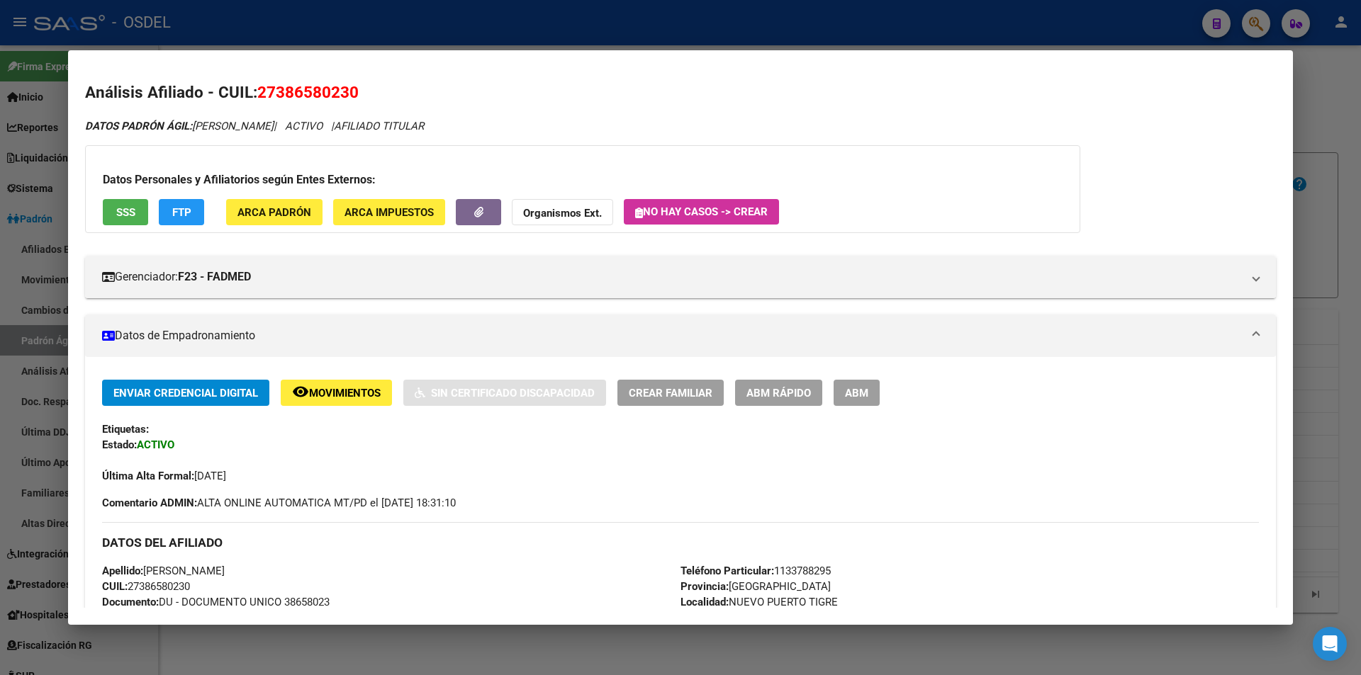
click at [898, 34] on div at bounding box center [680, 337] width 1361 height 675
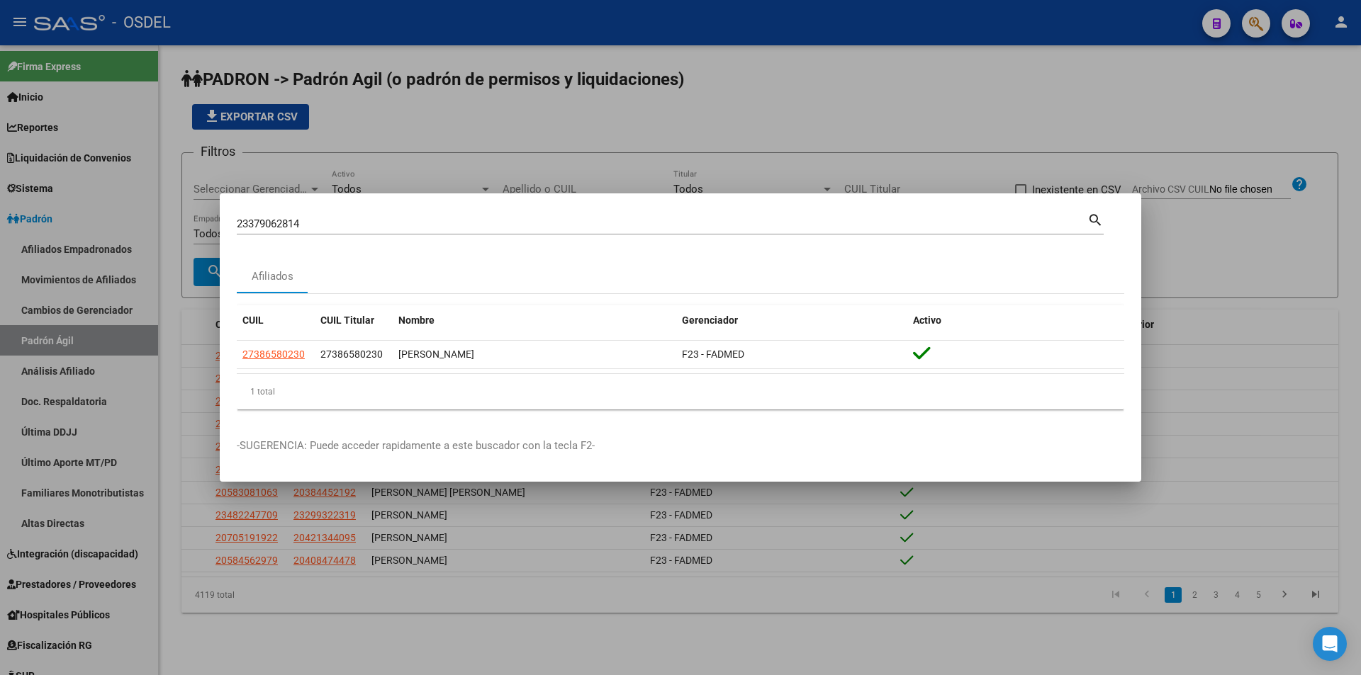
click at [1092, 221] on mat-icon "search" at bounding box center [1095, 219] width 16 height 17
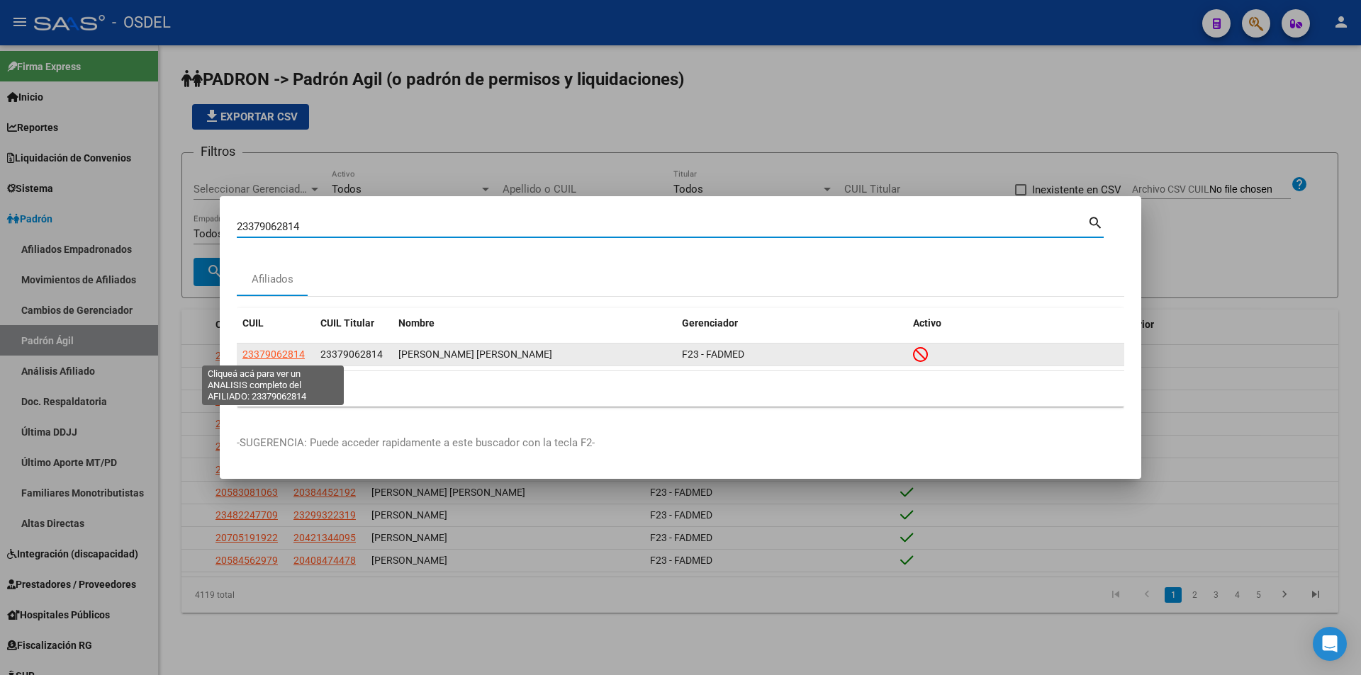
click at [290, 352] on span "23379062814" at bounding box center [273, 354] width 62 height 11
type textarea "23379062814"
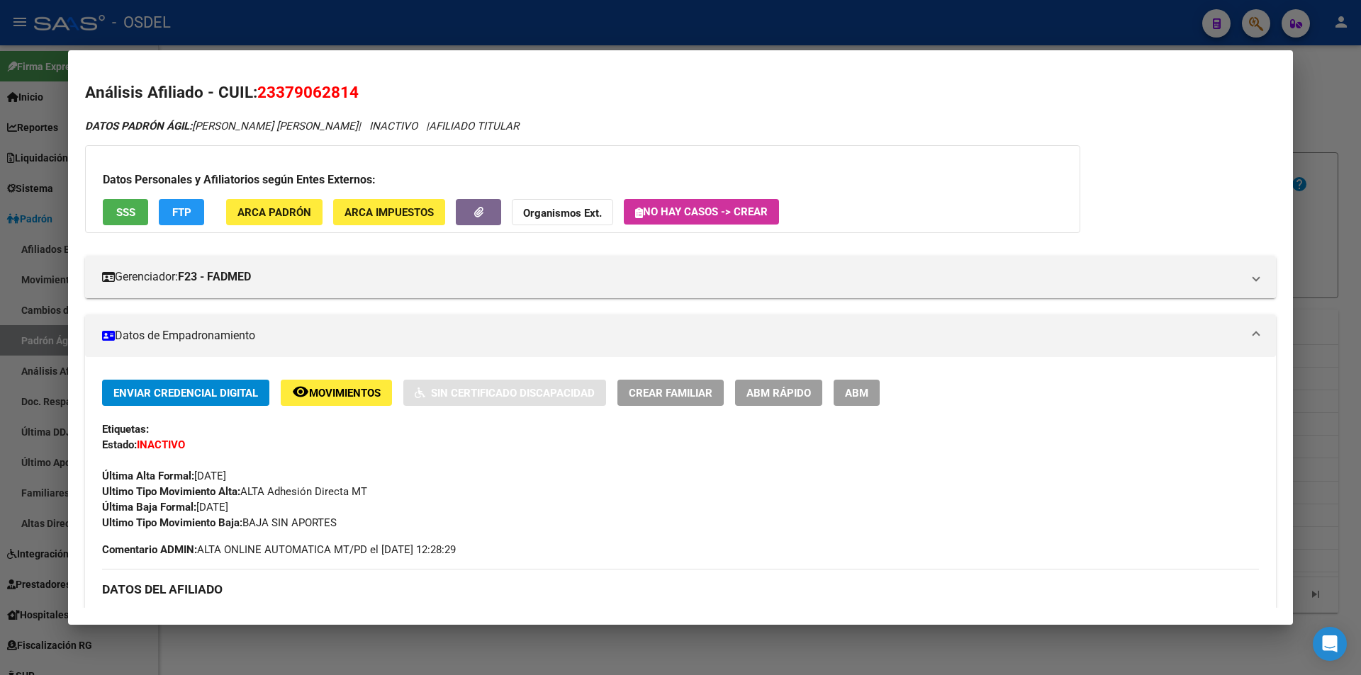
click at [111, 212] on button "SSS" at bounding box center [125, 212] width 45 height 26
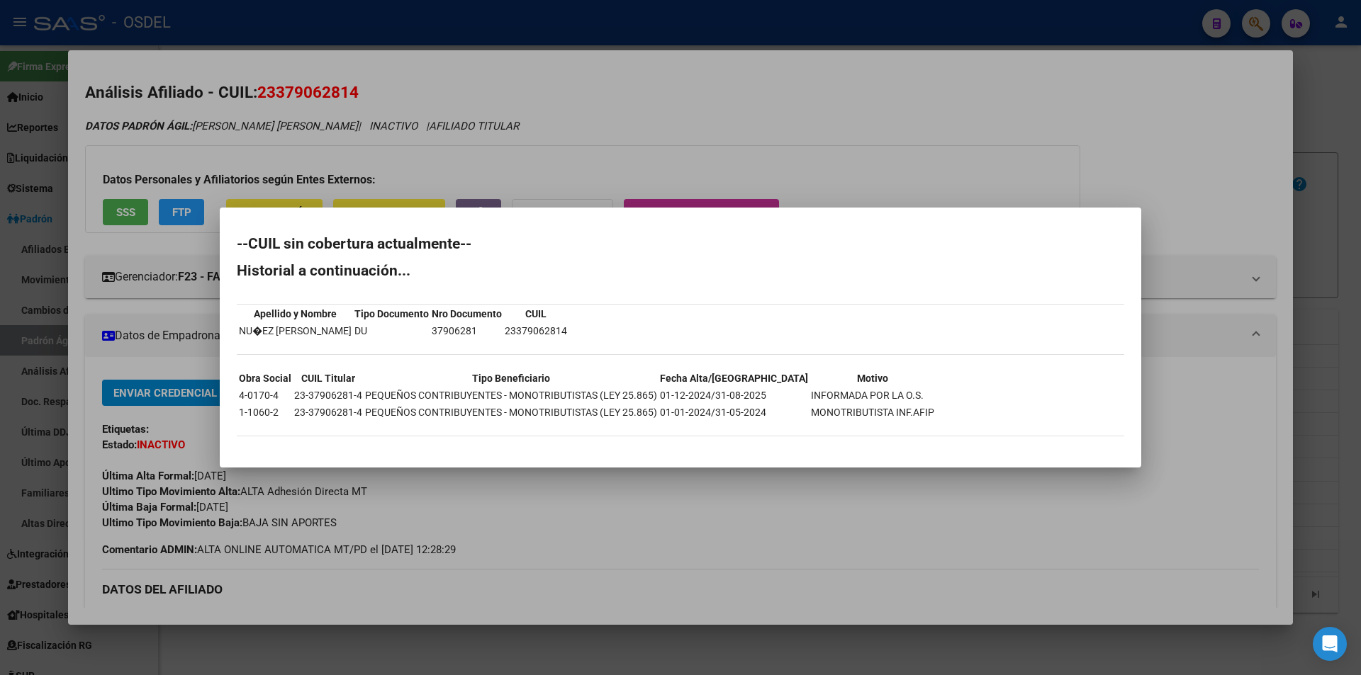
click at [799, 150] on div at bounding box center [680, 337] width 1361 height 675
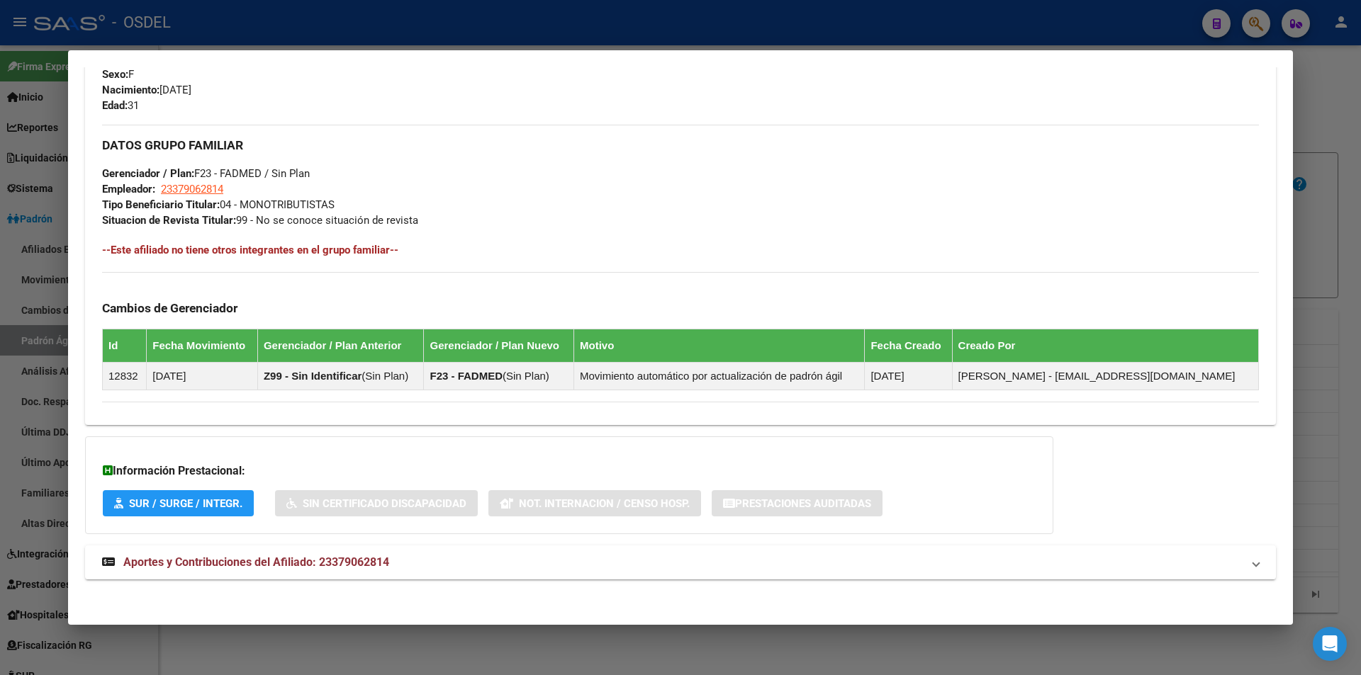
scroll to position [656, 0]
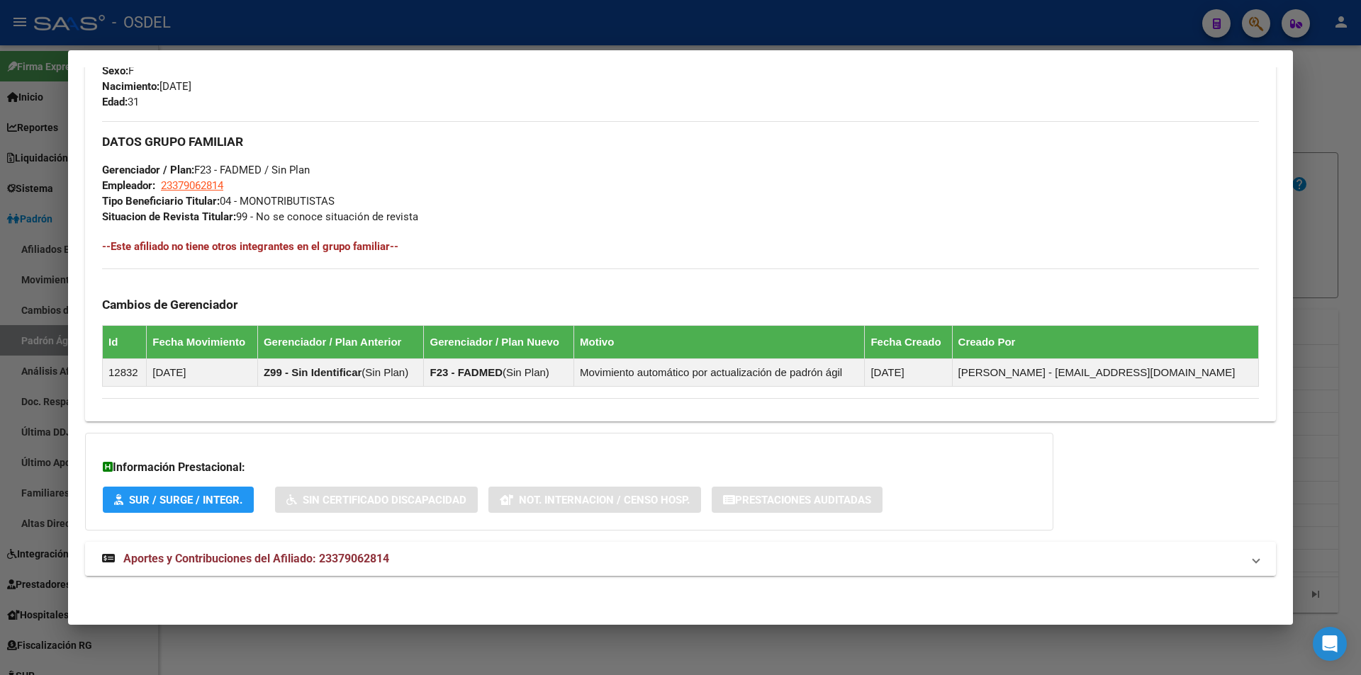
click at [276, 559] on span "Aportes y Contribuciones del Afiliado: 23379062814" at bounding box center [256, 558] width 266 height 13
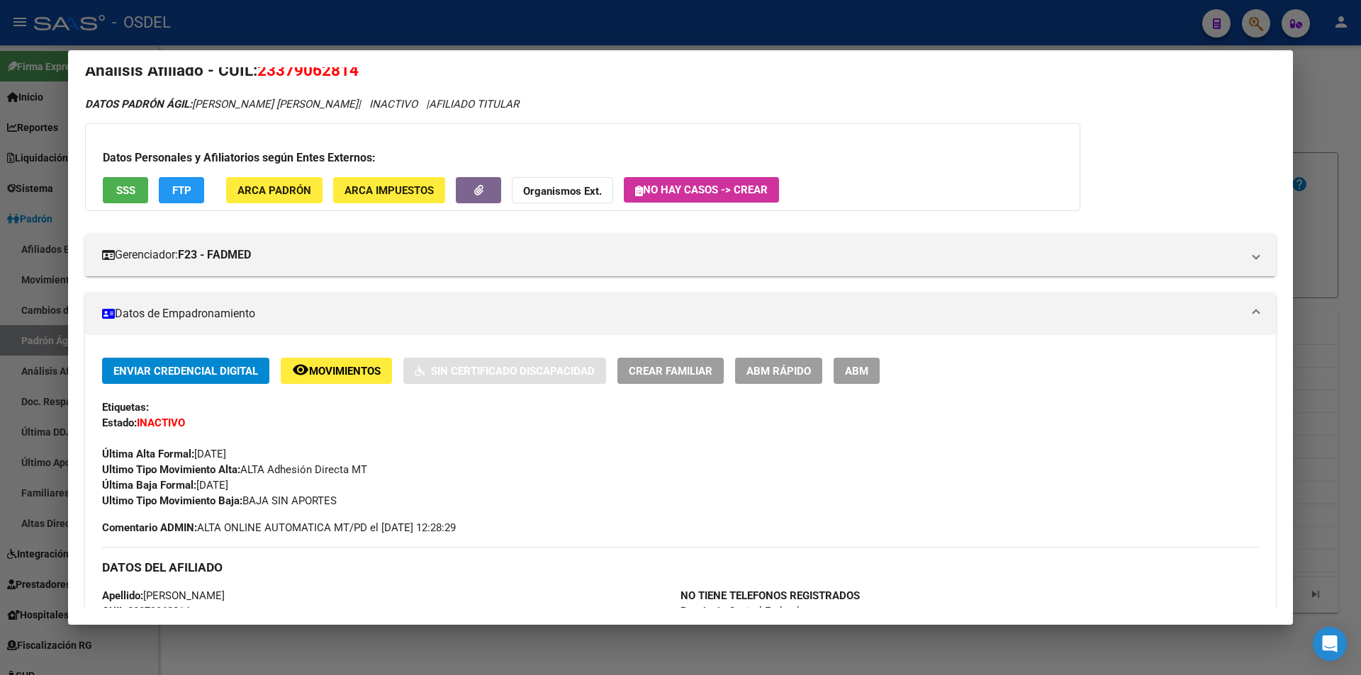
scroll to position [0, 0]
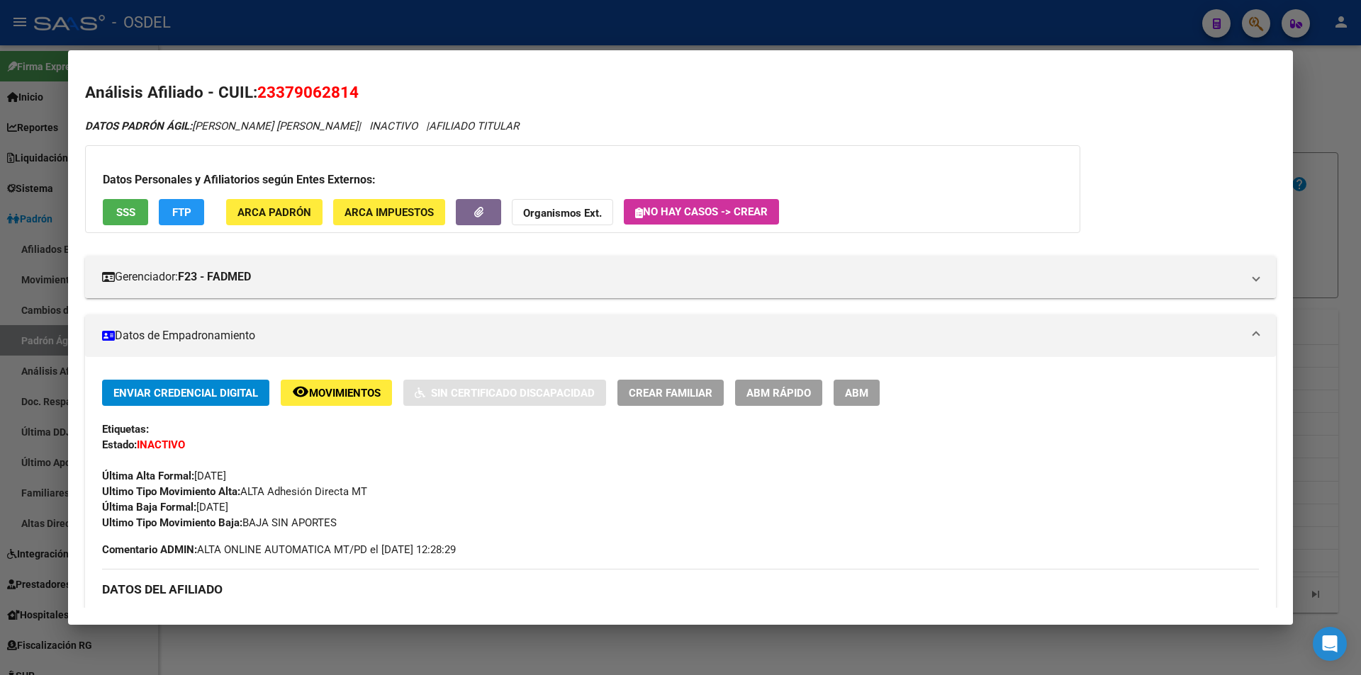
drag, startPoint x: 824, startPoint y: 44, endPoint x: 754, endPoint y: 27, distance: 71.5
click at [822, 41] on div at bounding box center [680, 337] width 1361 height 675
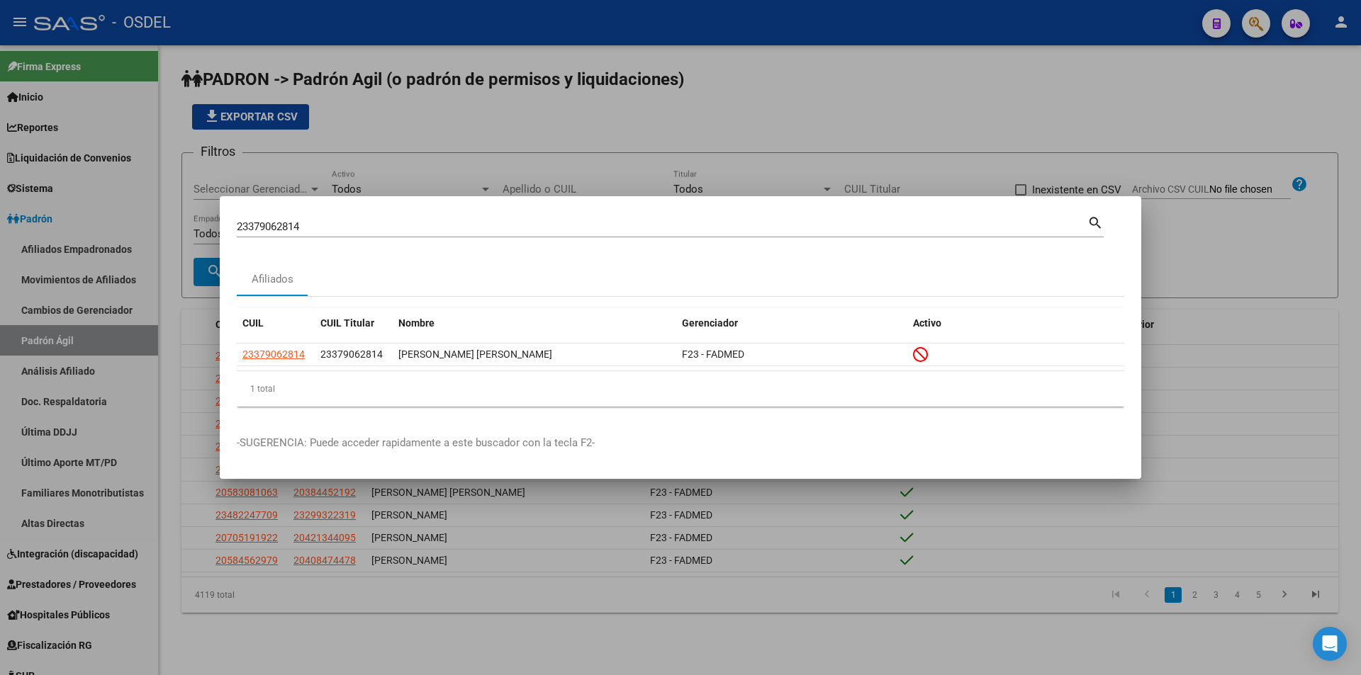
click at [717, 24] on div at bounding box center [680, 337] width 1361 height 675
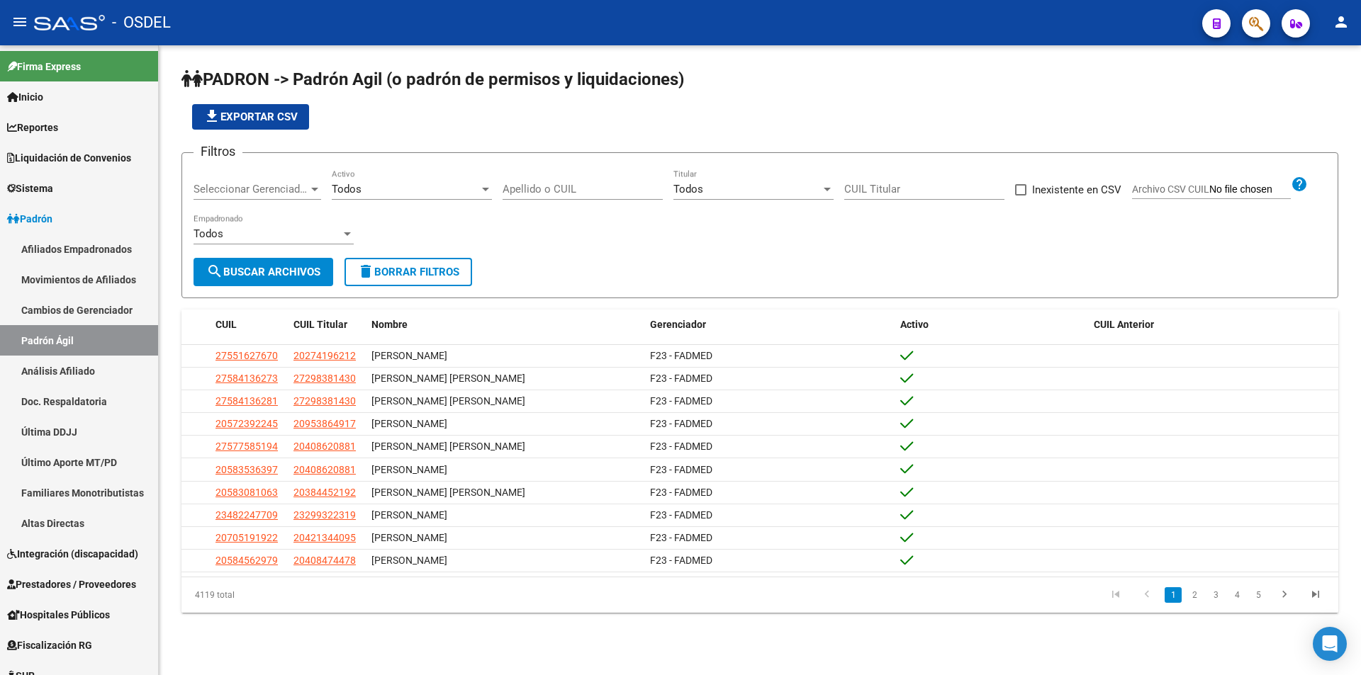
click at [488, 59] on div "PADRON -> Padrón Agil ([PERSON_NAME] de permisos y liquidaciones) file_download…" at bounding box center [760, 351] width 1202 height 613
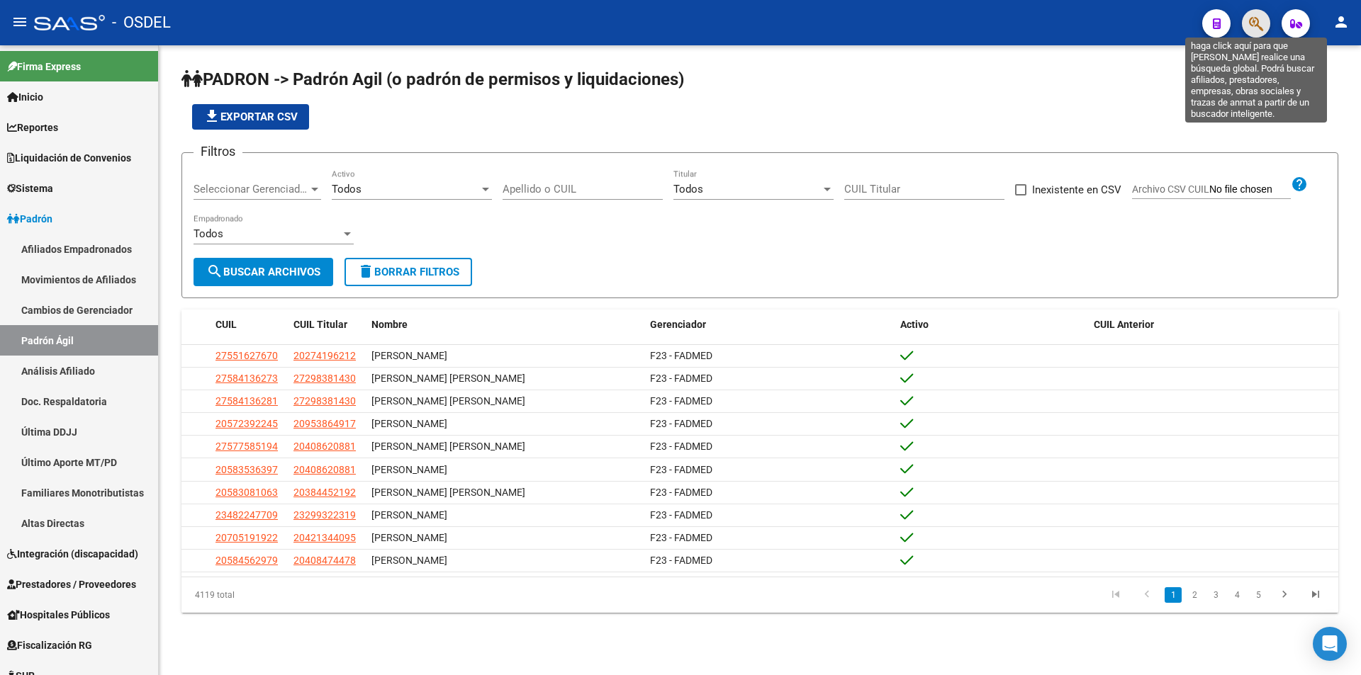
click at [1257, 23] on icon "button" at bounding box center [1256, 24] width 14 height 16
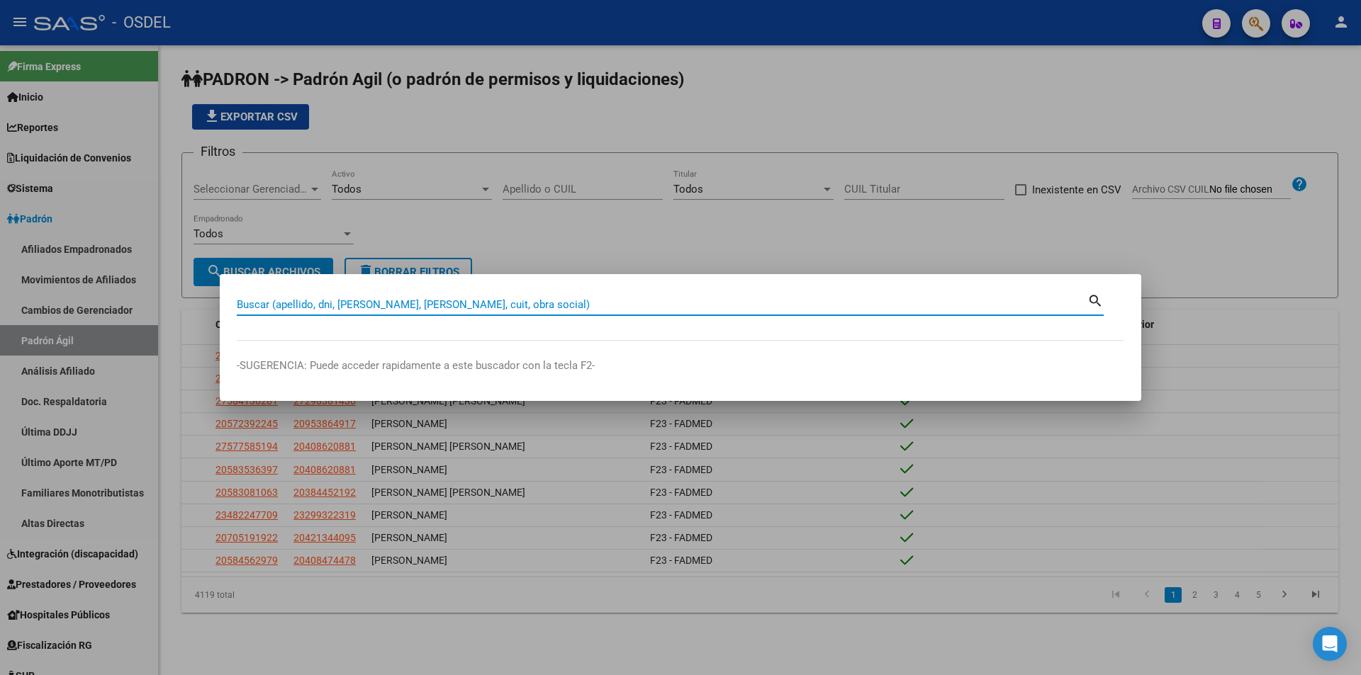
click at [422, 310] on input "Buscar (apellido, dni, [PERSON_NAME], [PERSON_NAME], cuit, obra social)" at bounding box center [662, 304] width 851 height 13
type input "20266508973"
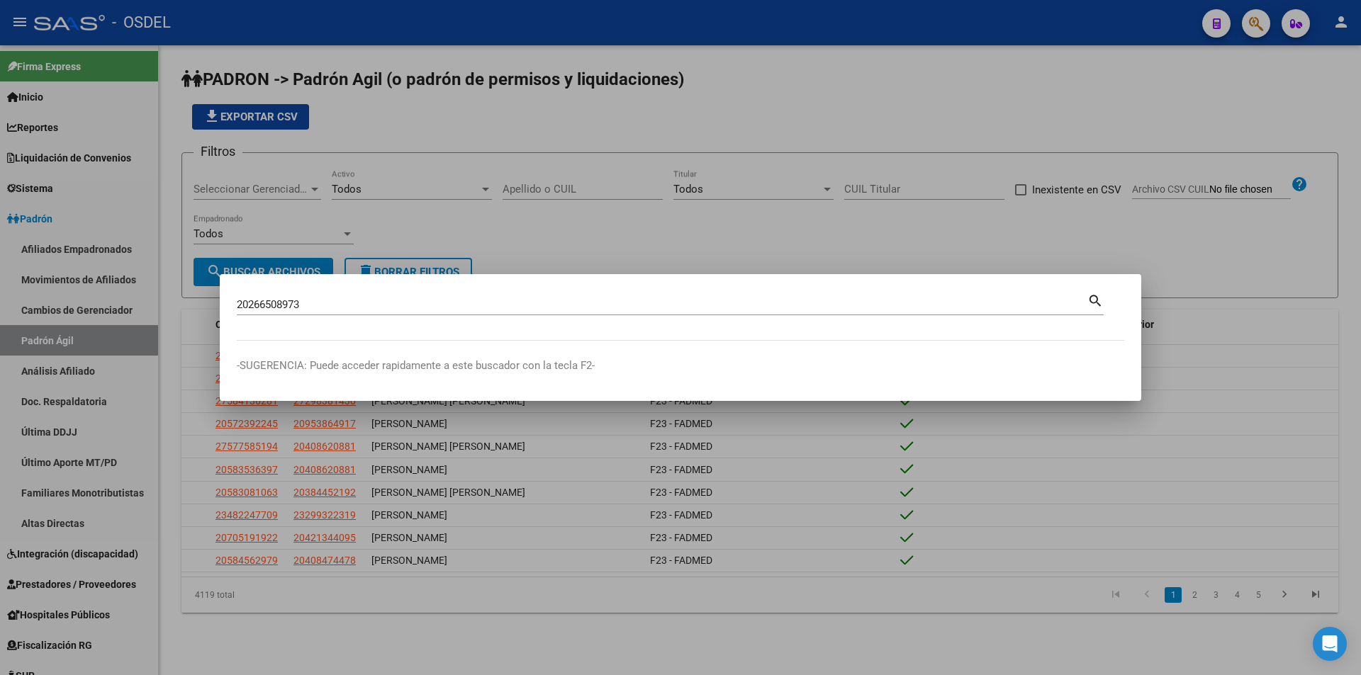
click at [1094, 302] on mat-icon "search" at bounding box center [1095, 299] width 16 height 17
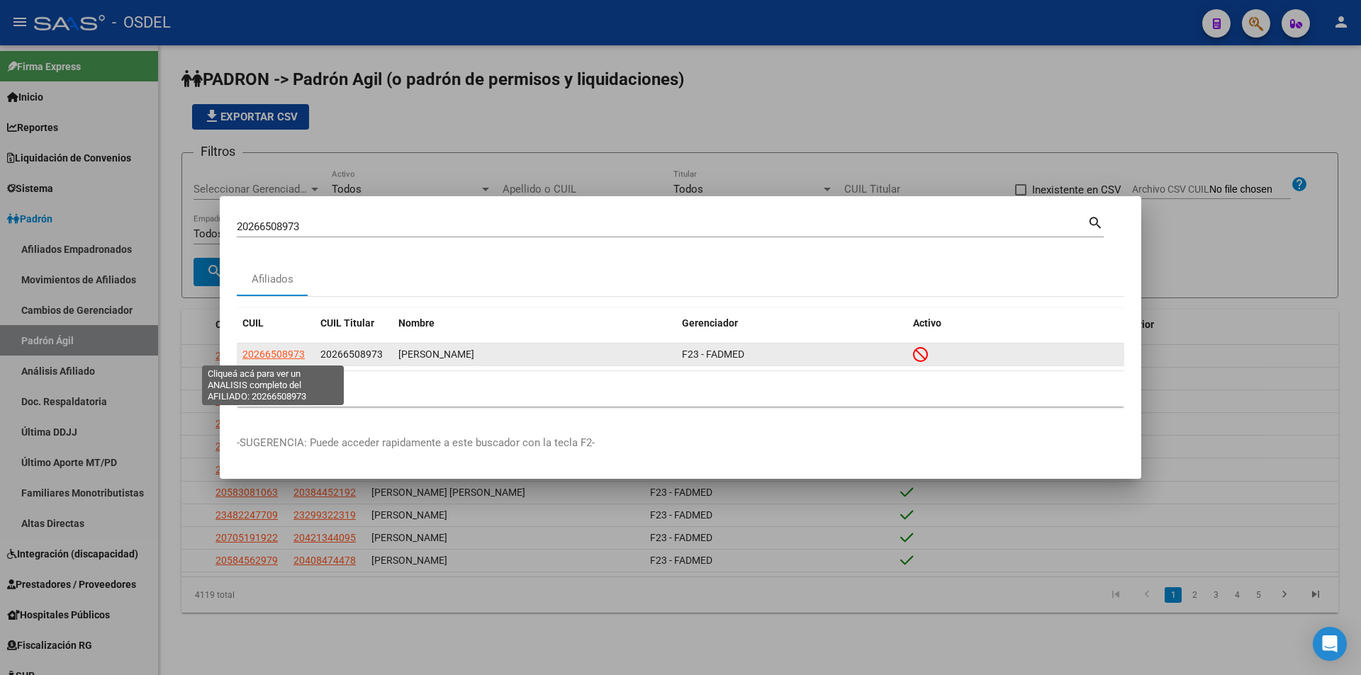
click at [290, 357] on span "20266508973" at bounding box center [273, 354] width 62 height 11
type textarea "20266508973"
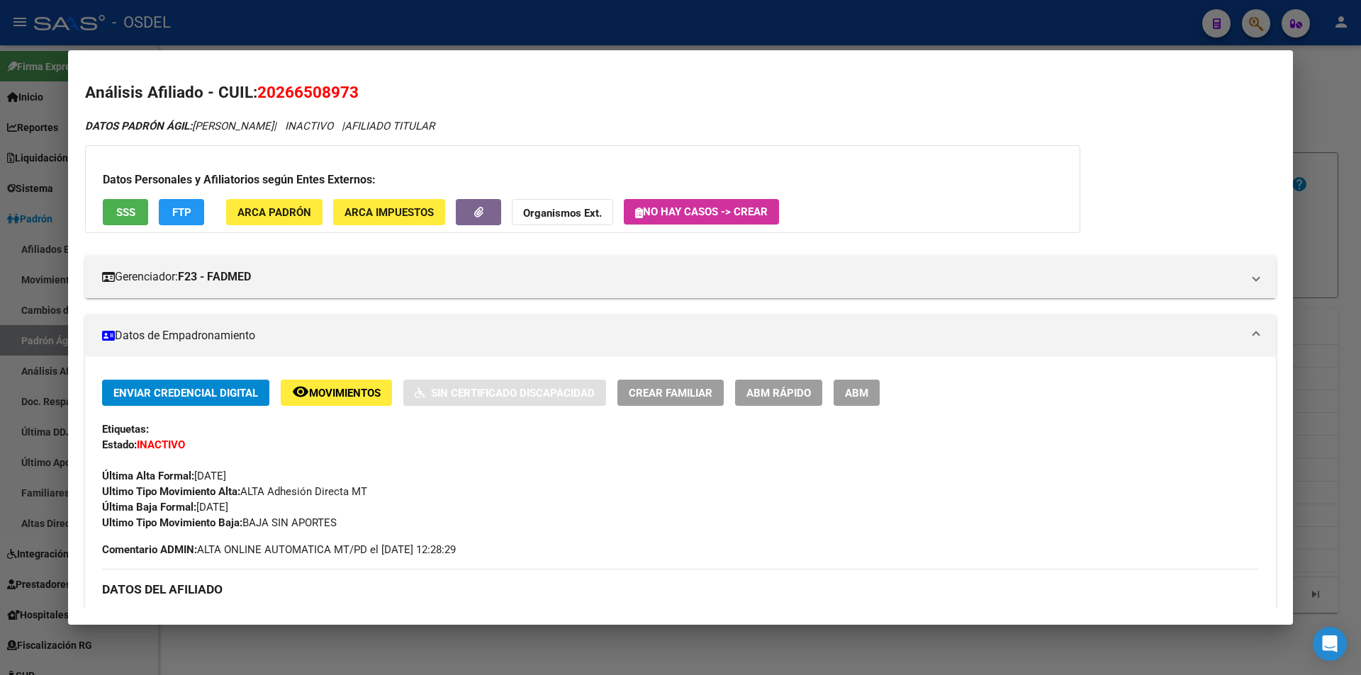
click at [112, 210] on button "SSS" at bounding box center [125, 212] width 45 height 26
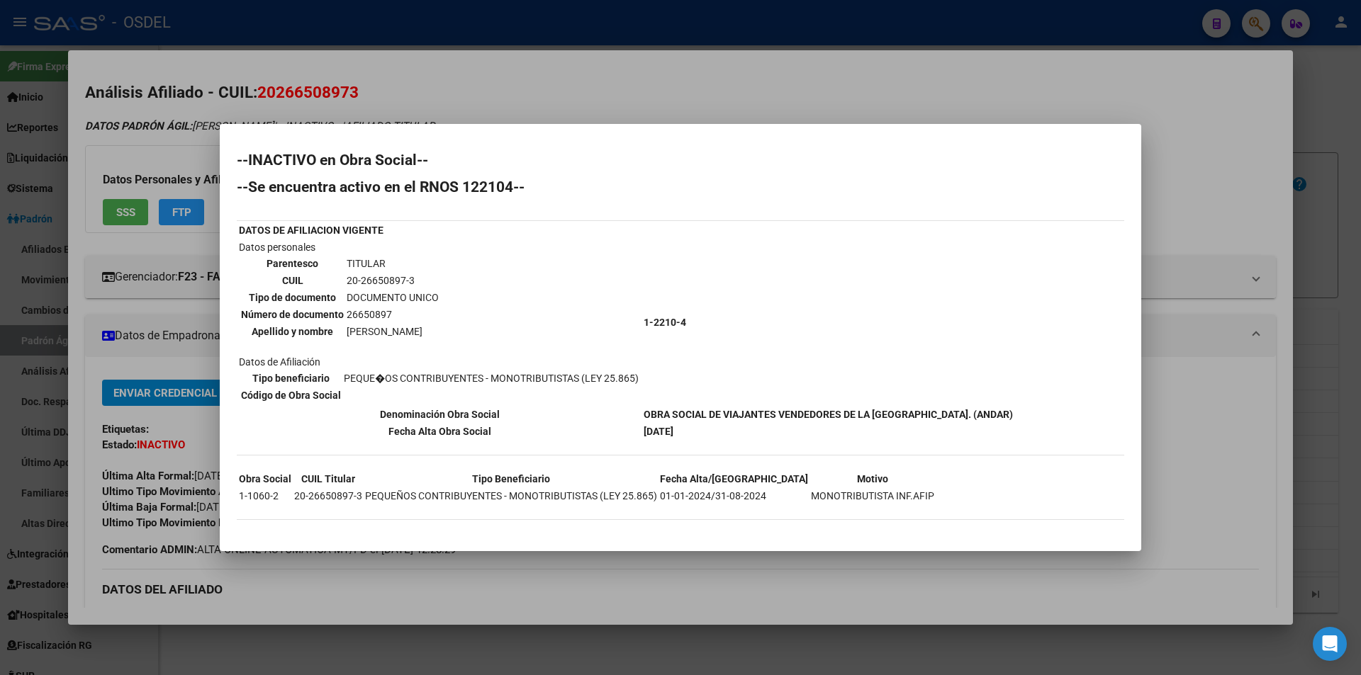
click at [740, 73] on div at bounding box center [680, 337] width 1361 height 675
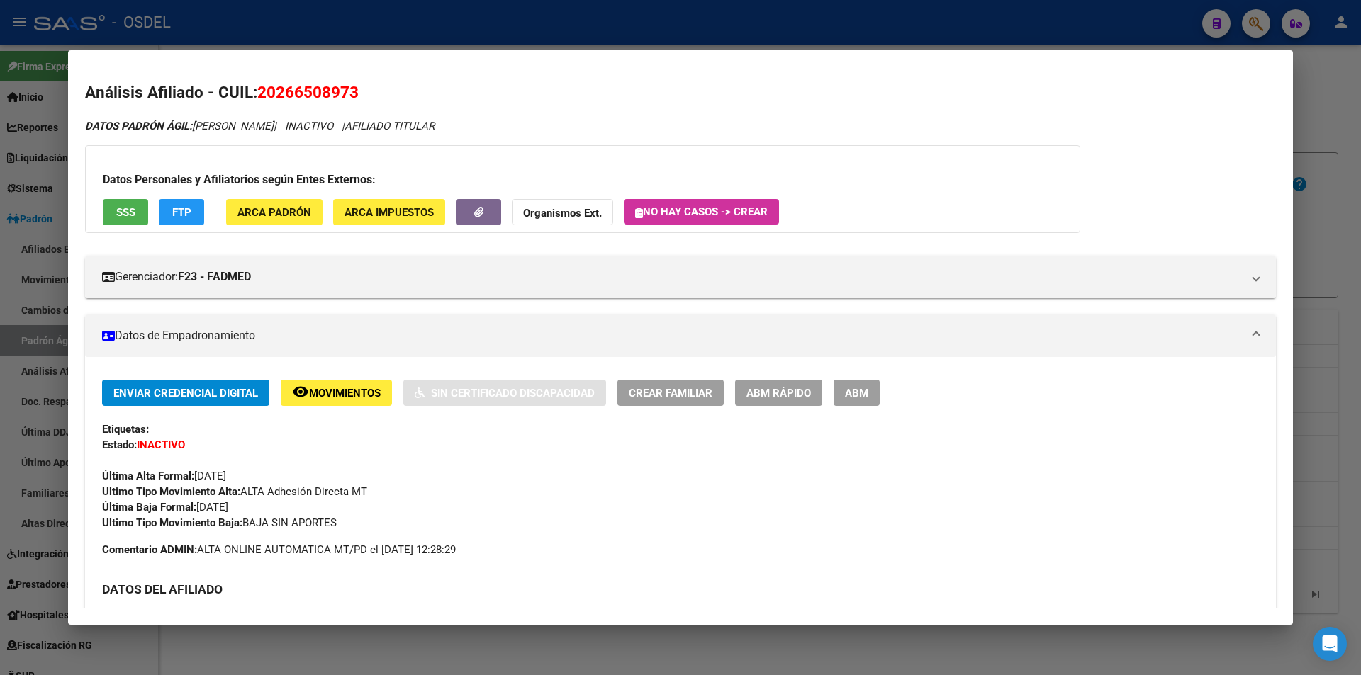
click at [725, 38] on div at bounding box center [680, 337] width 1361 height 675
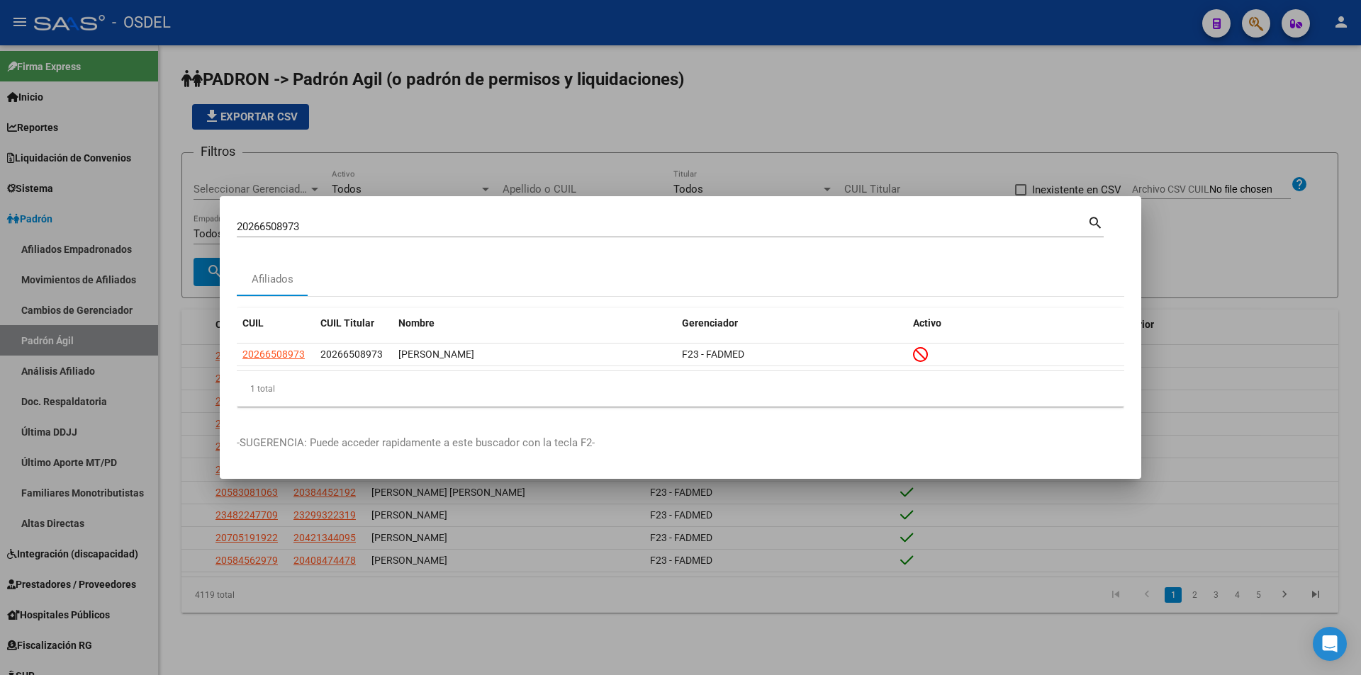
click at [358, 220] on input "20266508973" at bounding box center [662, 226] width 851 height 13
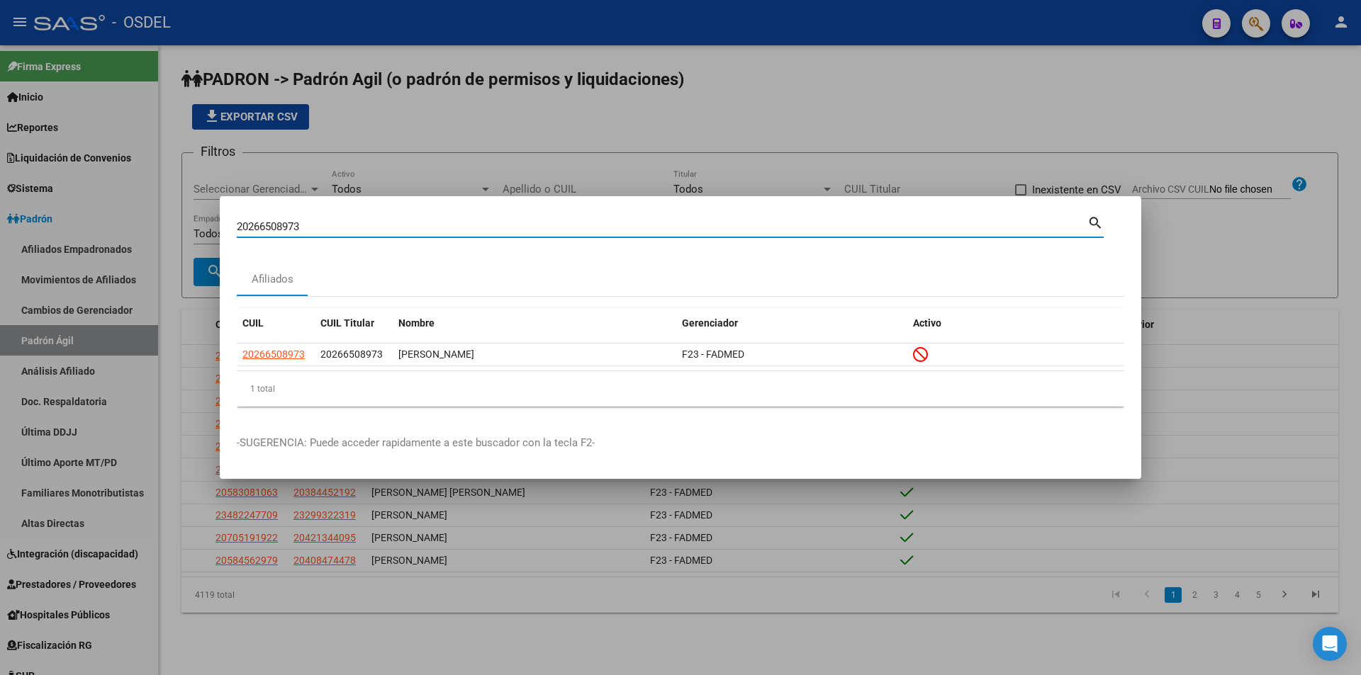
click at [358, 220] on input "20266508973" at bounding box center [662, 226] width 851 height 13
paste input "7346170498"
type input "27346170498"
click at [1093, 221] on mat-icon "search" at bounding box center [1095, 221] width 16 height 17
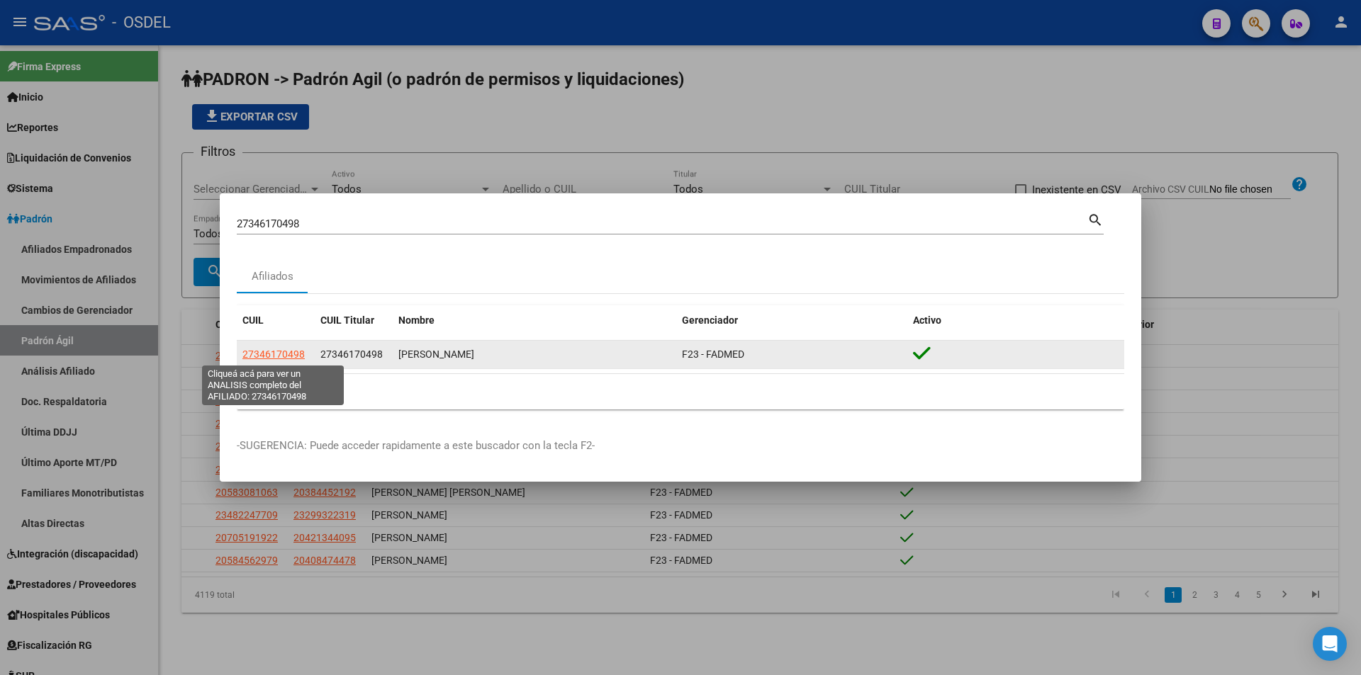
click at [286, 354] on span "27346170498" at bounding box center [273, 354] width 62 height 11
type textarea "27346170498"
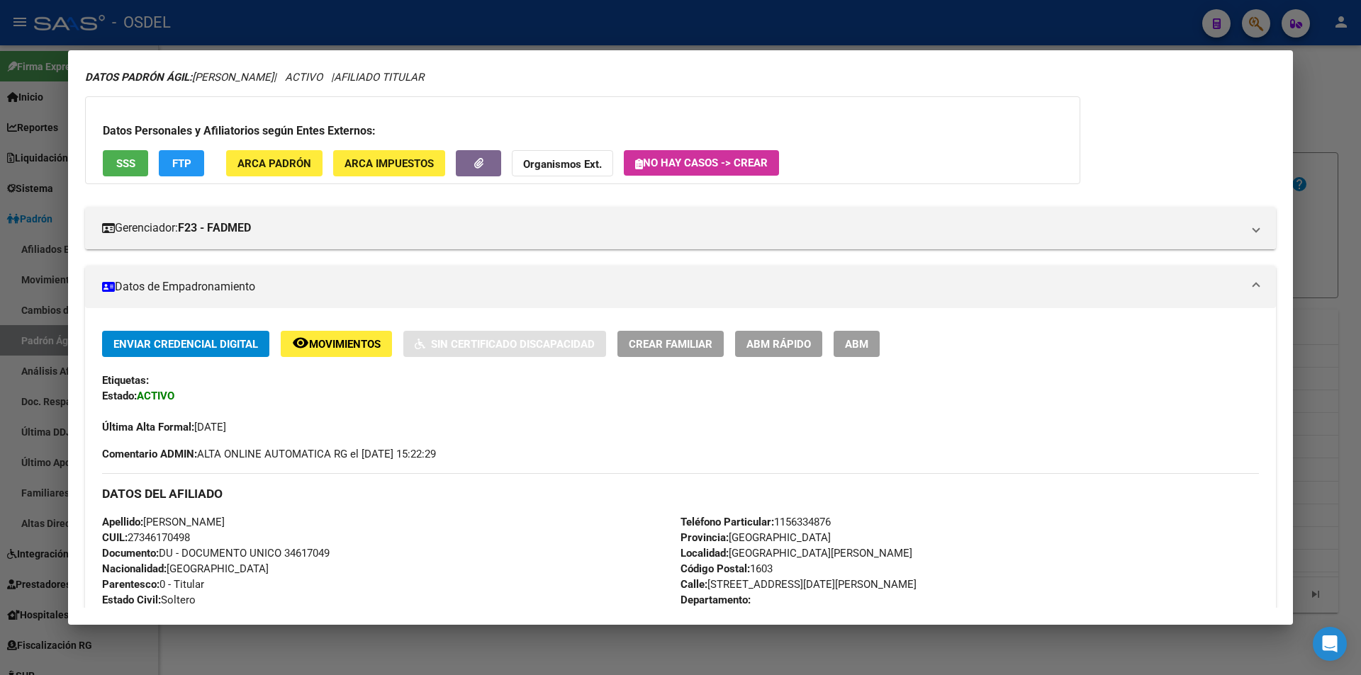
scroll to position [71, 0]
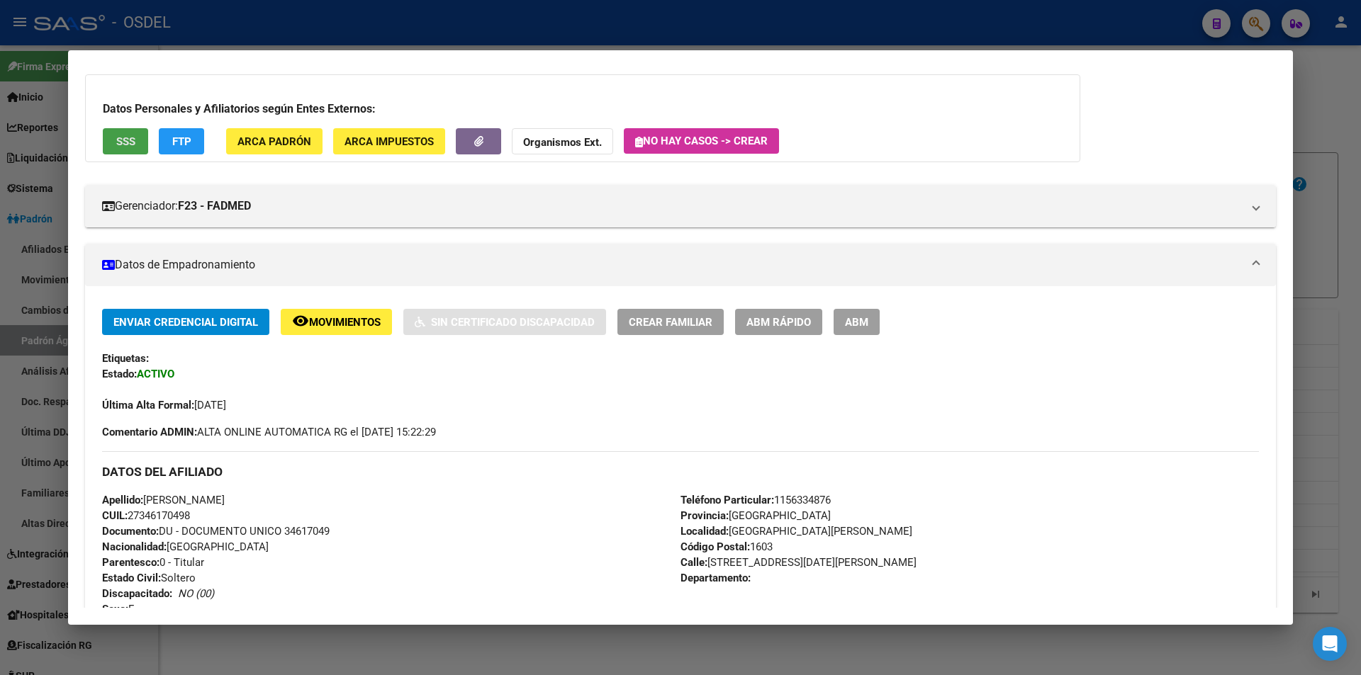
click at [132, 135] on span "SSS" at bounding box center [125, 141] width 19 height 13
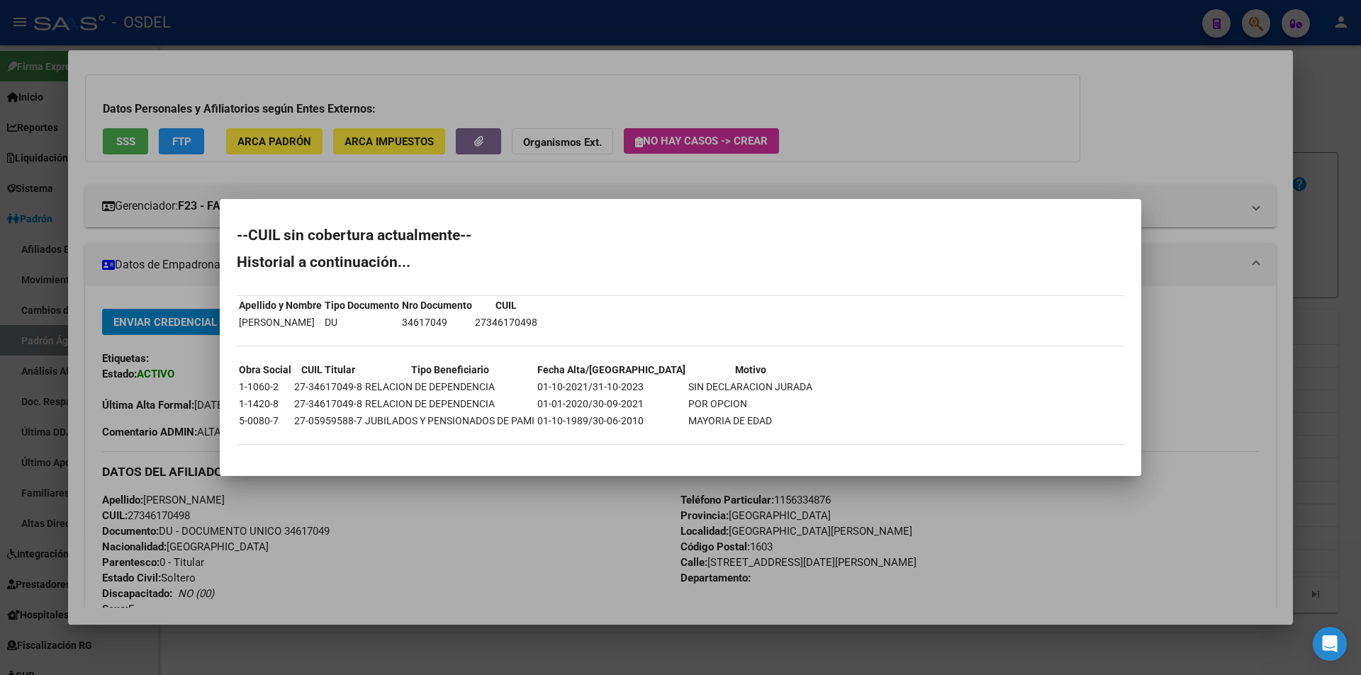
click at [945, 155] on div at bounding box center [680, 337] width 1361 height 675
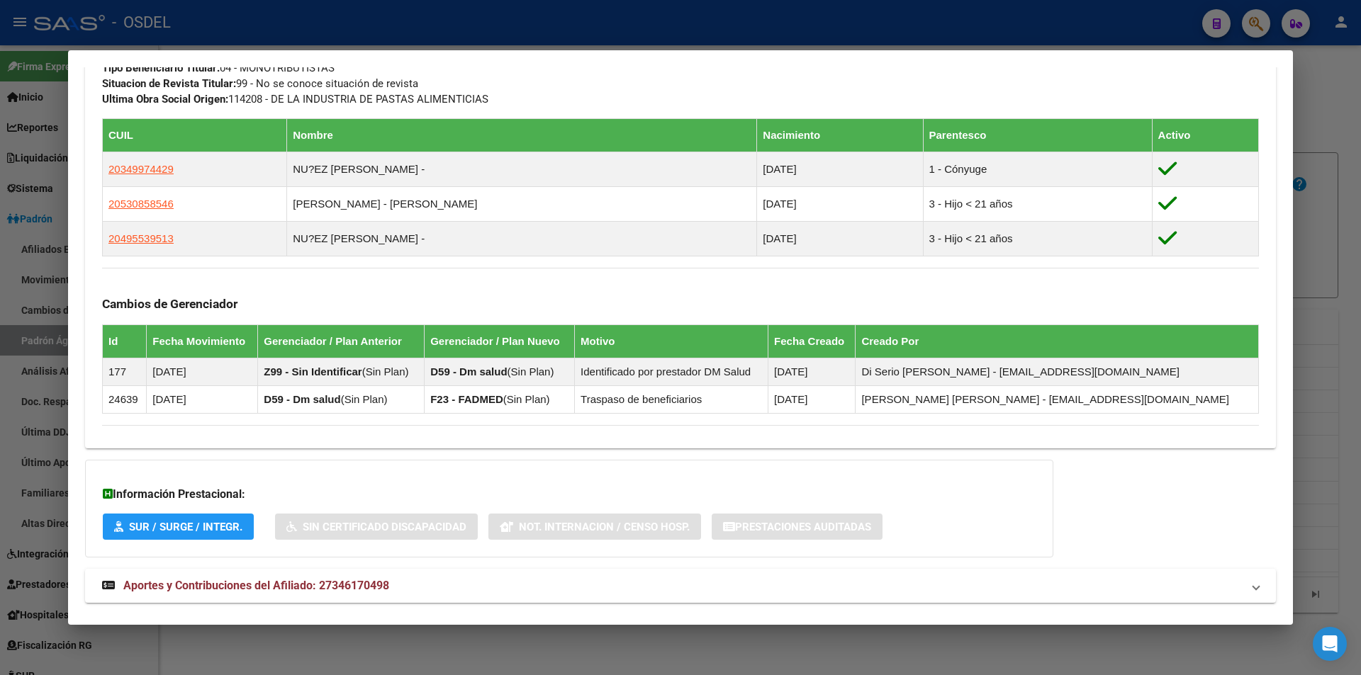
scroll to position [770, 0]
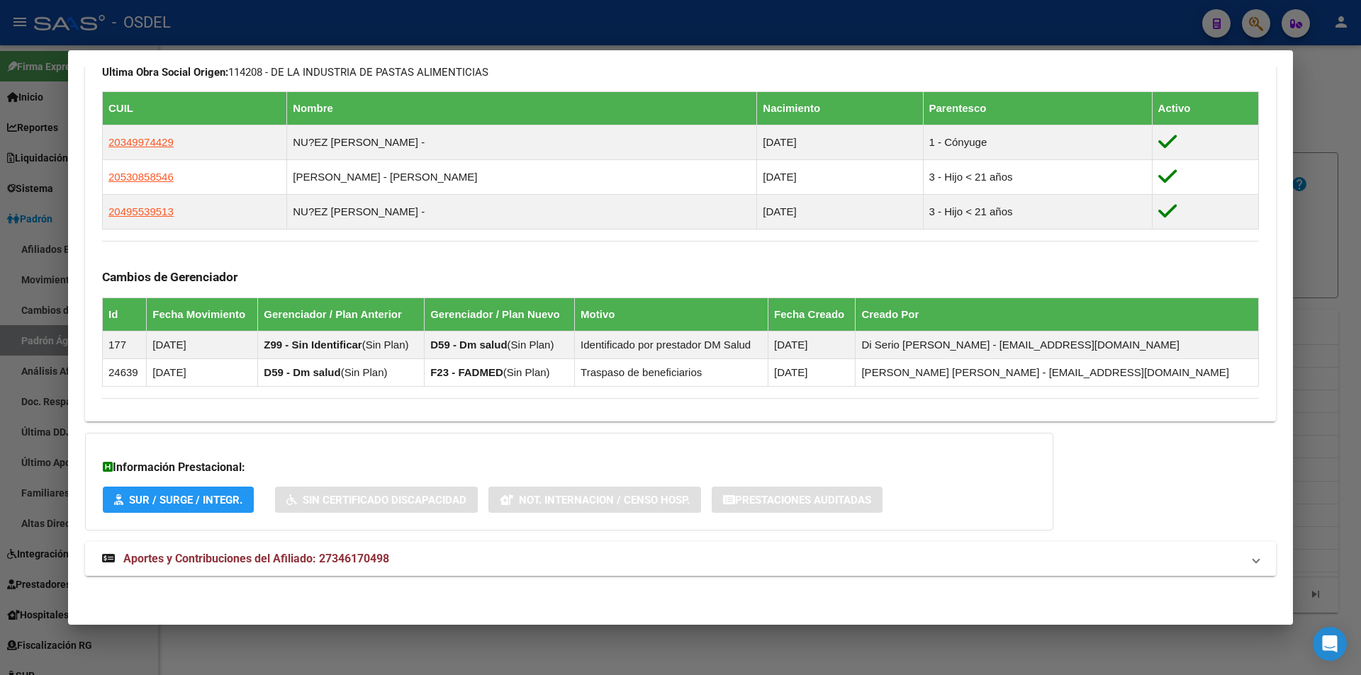
click at [240, 558] on span "Aportes y Contribuciones del Afiliado: 27346170498" at bounding box center [256, 558] width 266 height 13
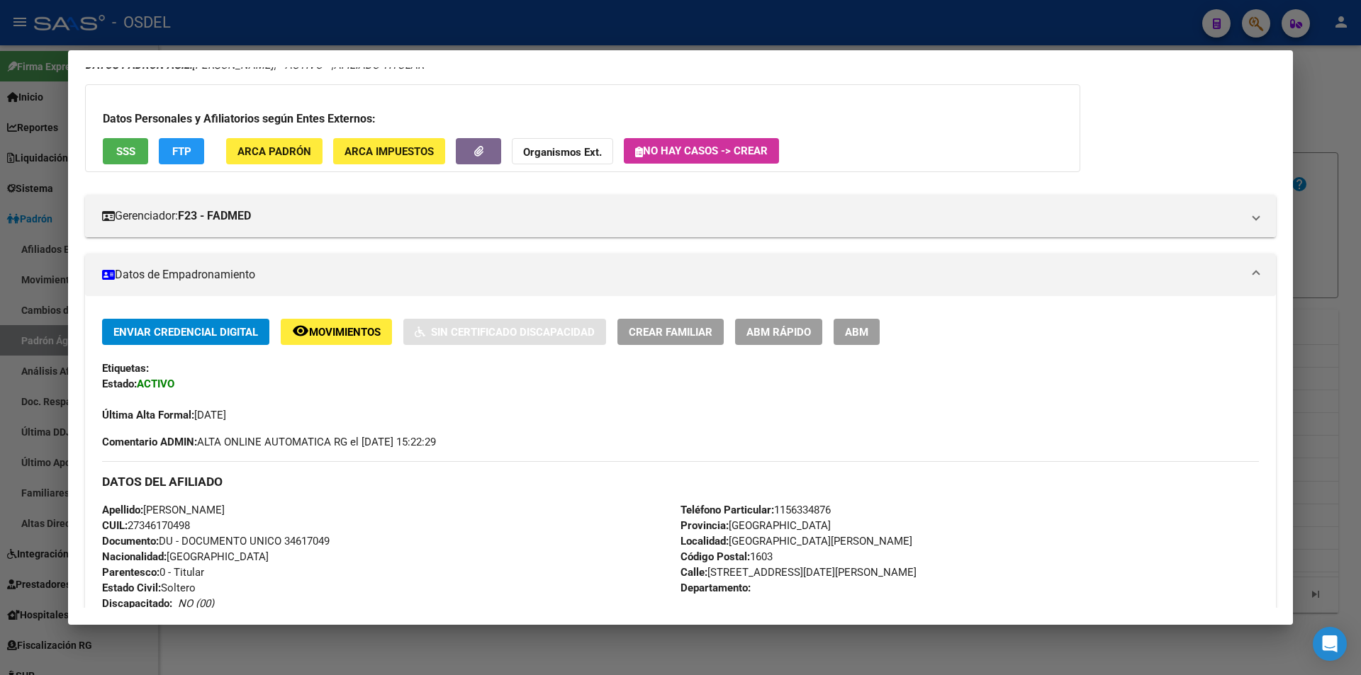
scroll to position [0, 0]
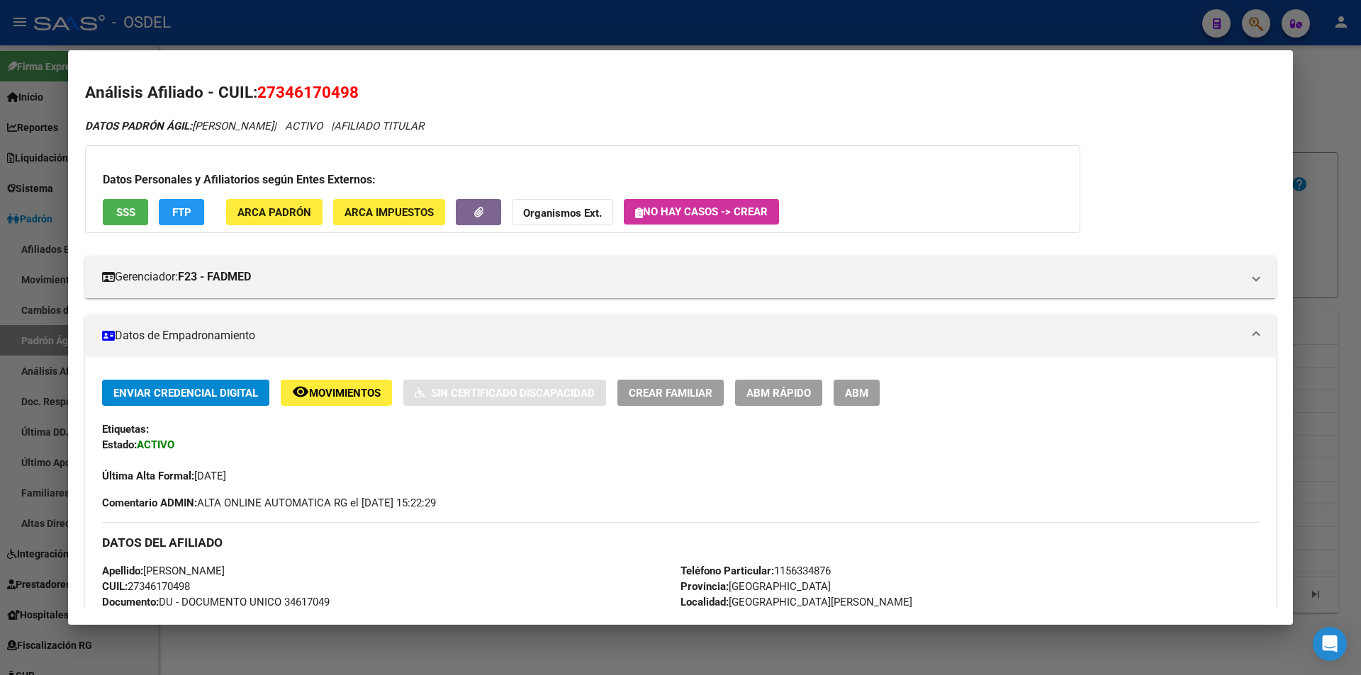
click at [874, 23] on div at bounding box center [680, 337] width 1361 height 675
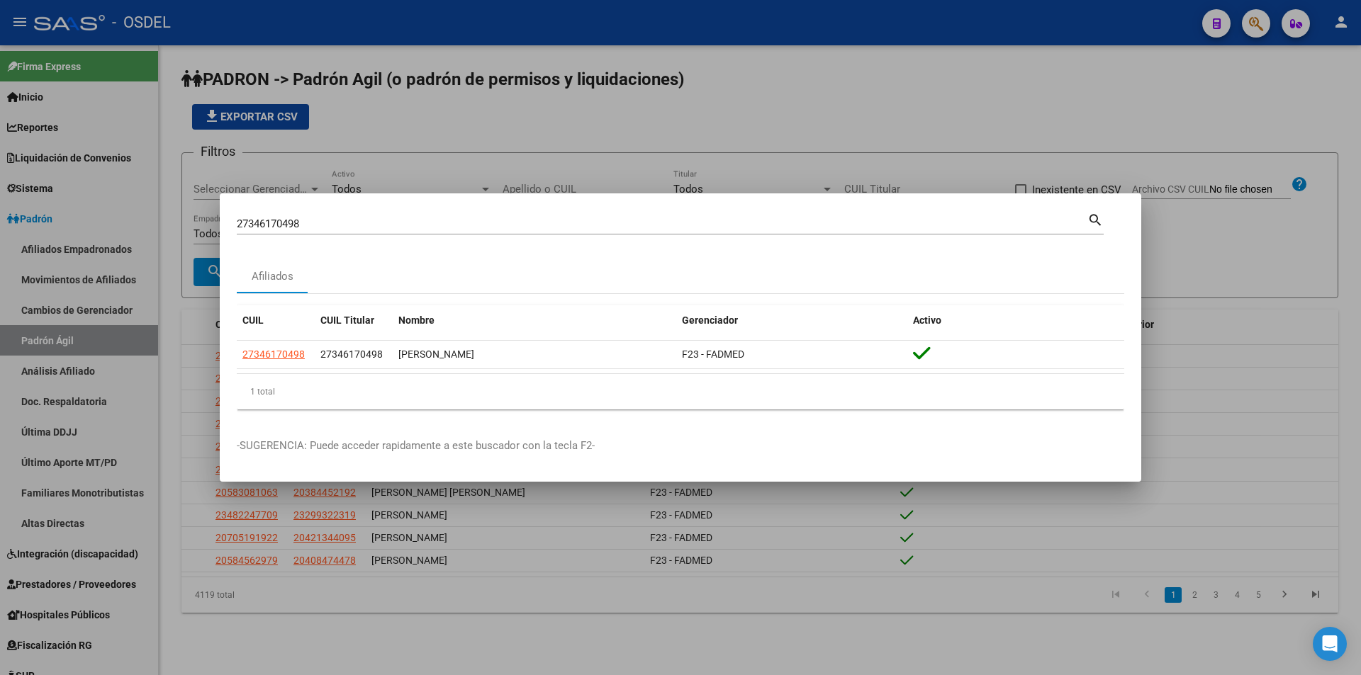
click at [483, 213] on div "27346170498 Buscar (apellido, dni, [PERSON_NAME], [PERSON_NAME], cuit, obra soc…" at bounding box center [662, 223] width 851 height 21
click at [482, 214] on div "27346170498 Buscar (apellido, dni, [PERSON_NAME], [PERSON_NAME], cuit, obra soc…" at bounding box center [662, 223] width 851 height 21
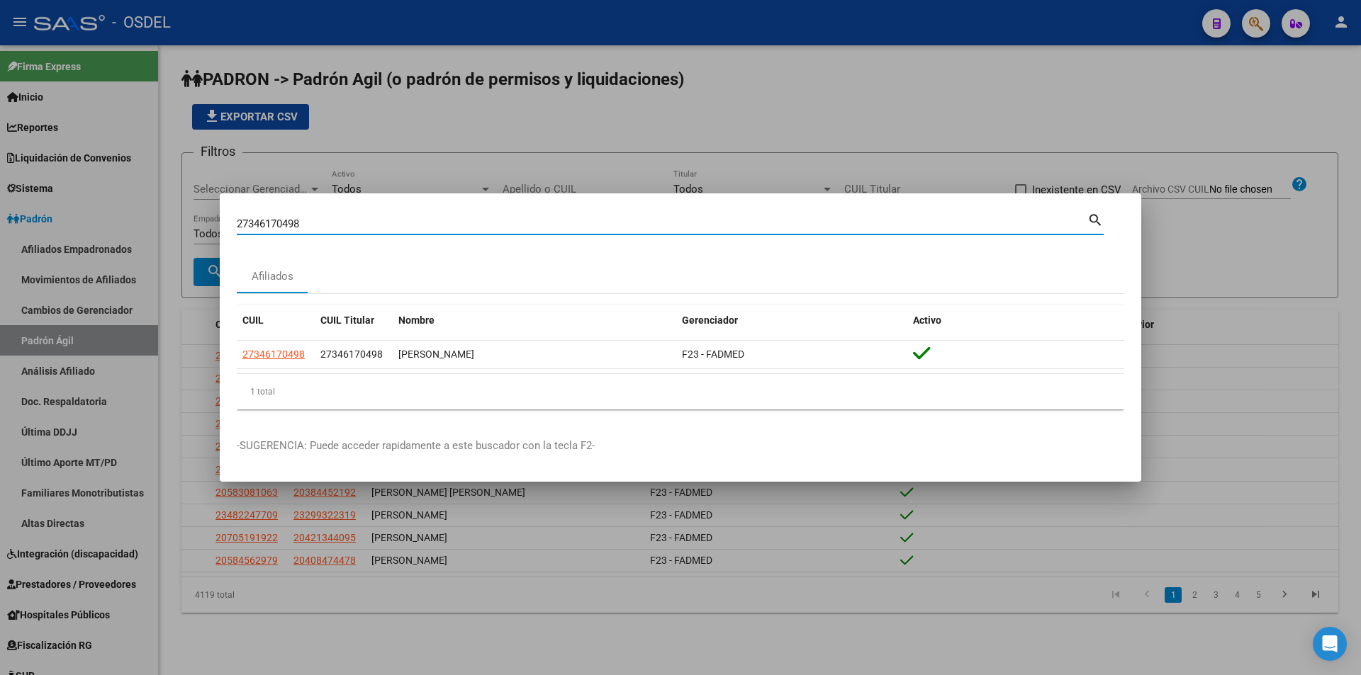
click at [475, 222] on input "27346170498" at bounding box center [662, 224] width 851 height 13
paste input "0266508973"
type input "20266508973"
click at [1104, 222] on mat-dialog-content "20266508973 Buscar (apellido, dni, cuil, [PERSON_NAME], cuit, obra social) sear…" at bounding box center [680, 316] width 921 height 211
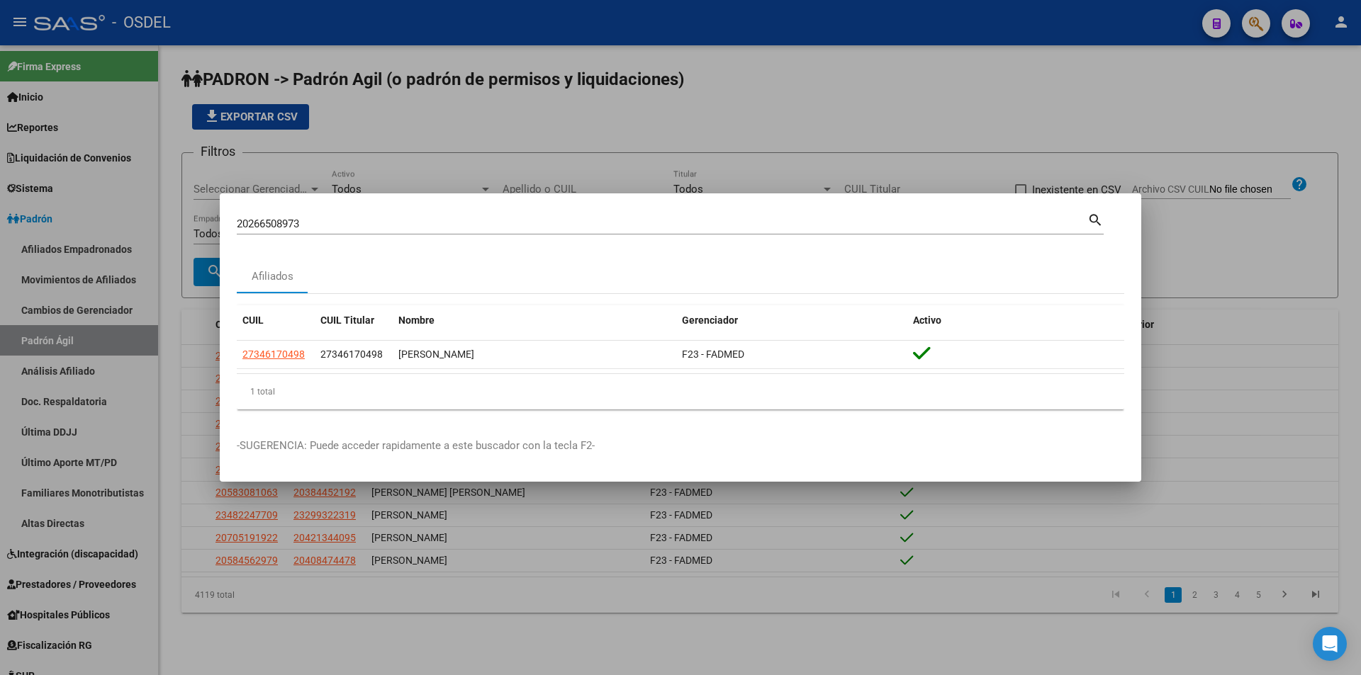
click at [1096, 220] on mat-icon "search" at bounding box center [1095, 219] width 16 height 17
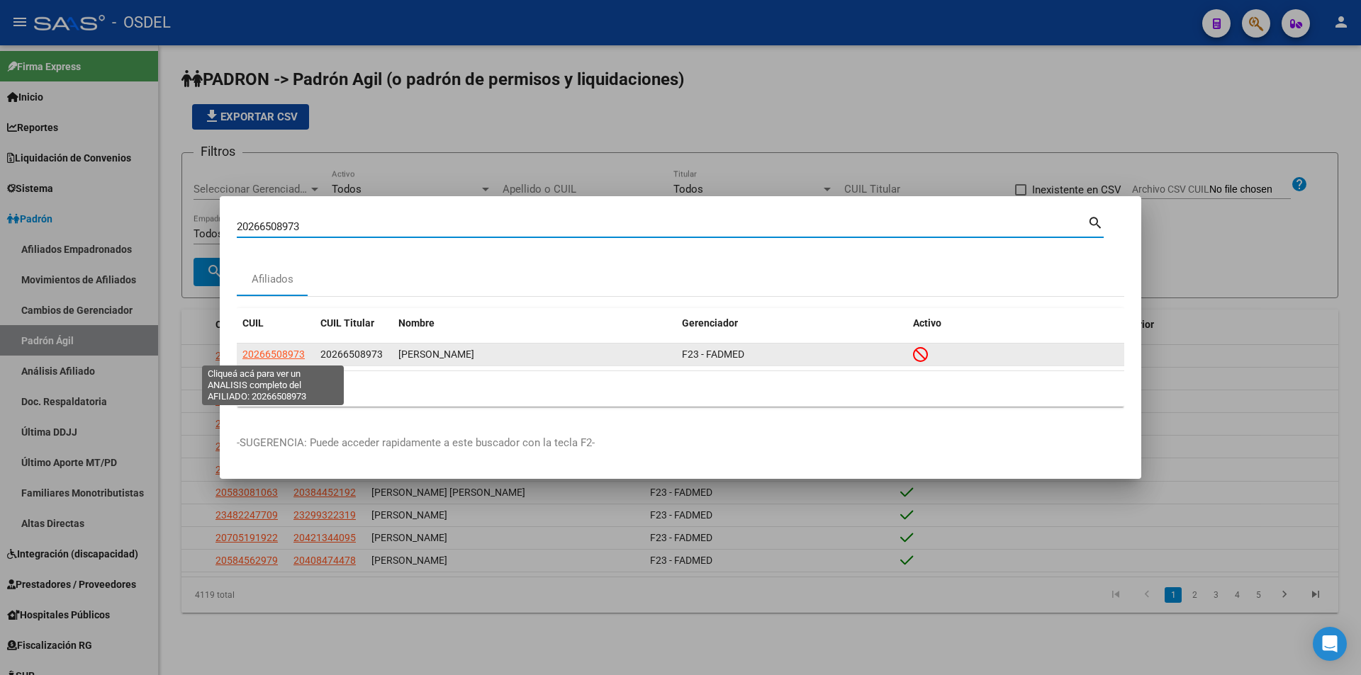
click at [293, 355] on span "20266508973" at bounding box center [273, 354] width 62 height 11
type textarea "20266508973"
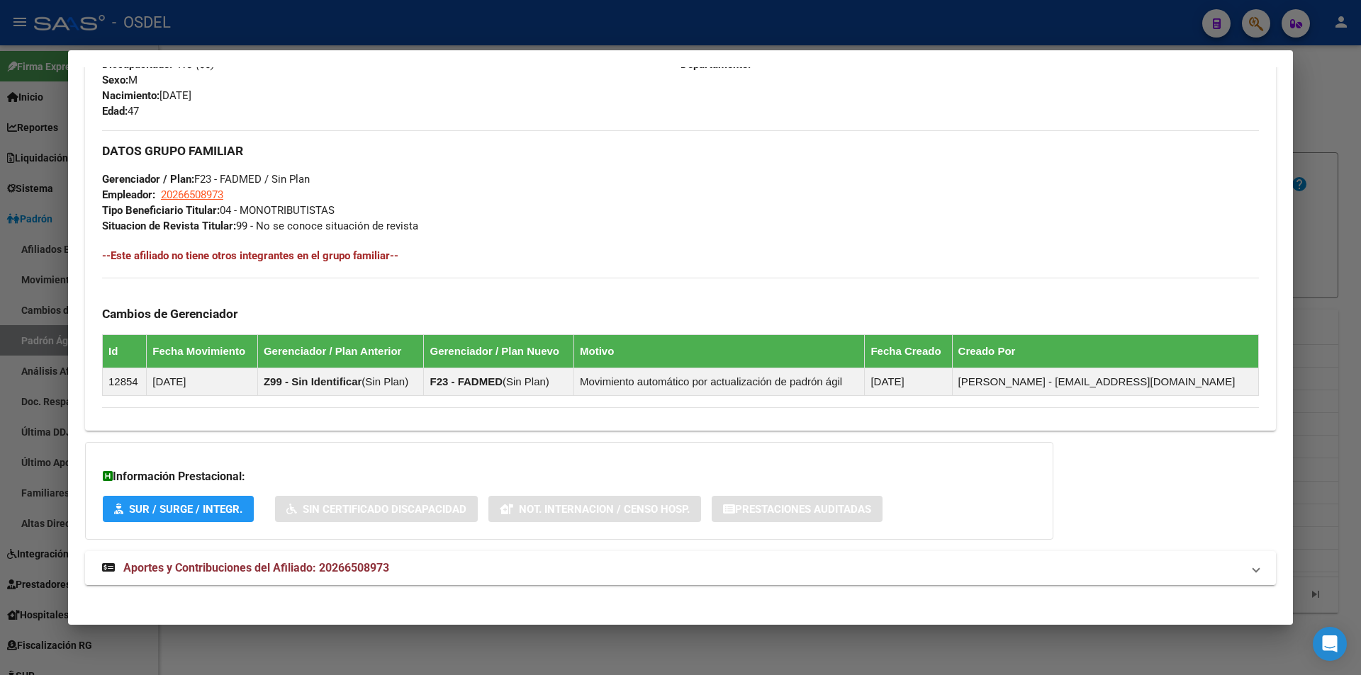
scroll to position [656, 0]
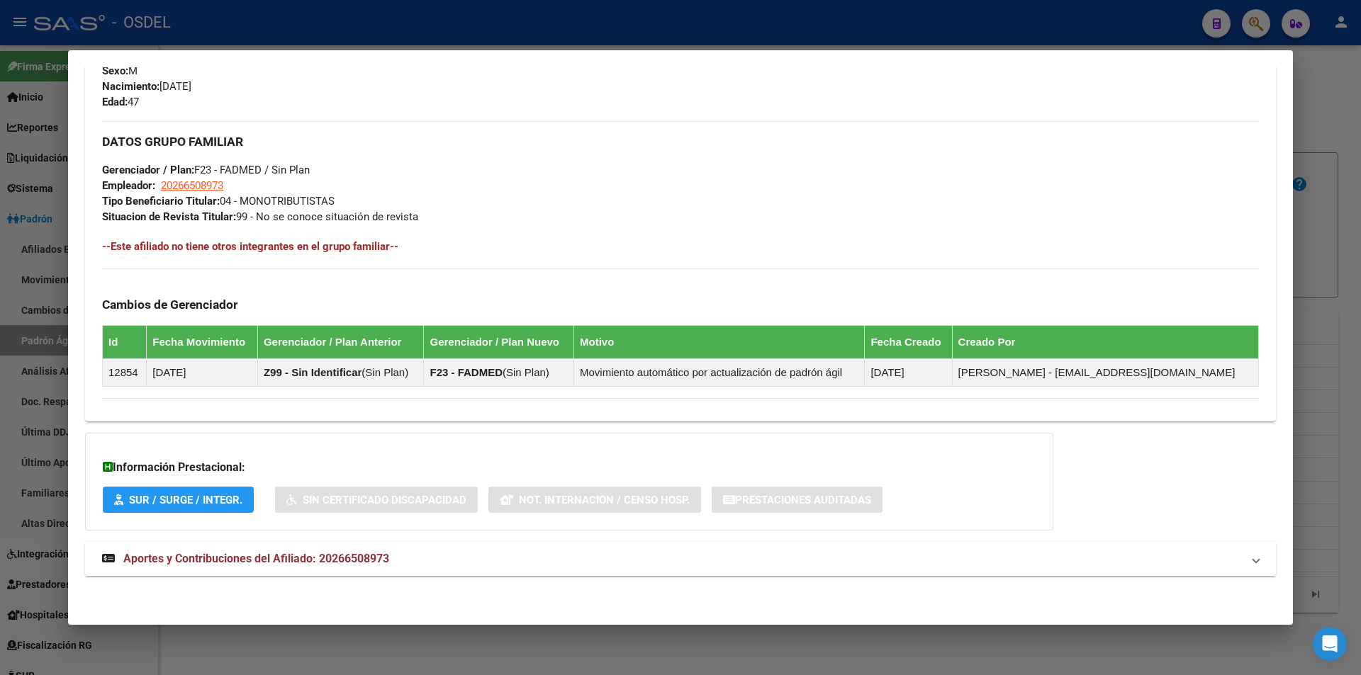
click at [705, 28] on div at bounding box center [680, 337] width 1361 height 675
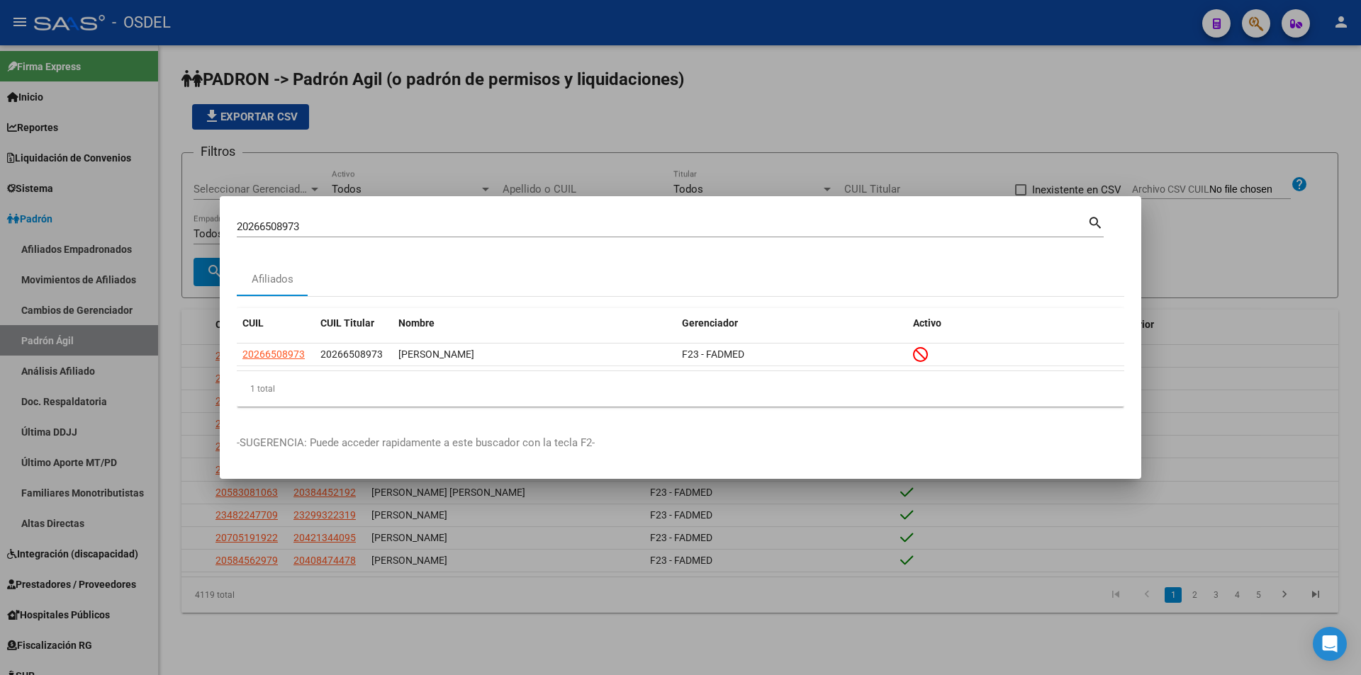
click at [635, 110] on div at bounding box center [680, 337] width 1361 height 675
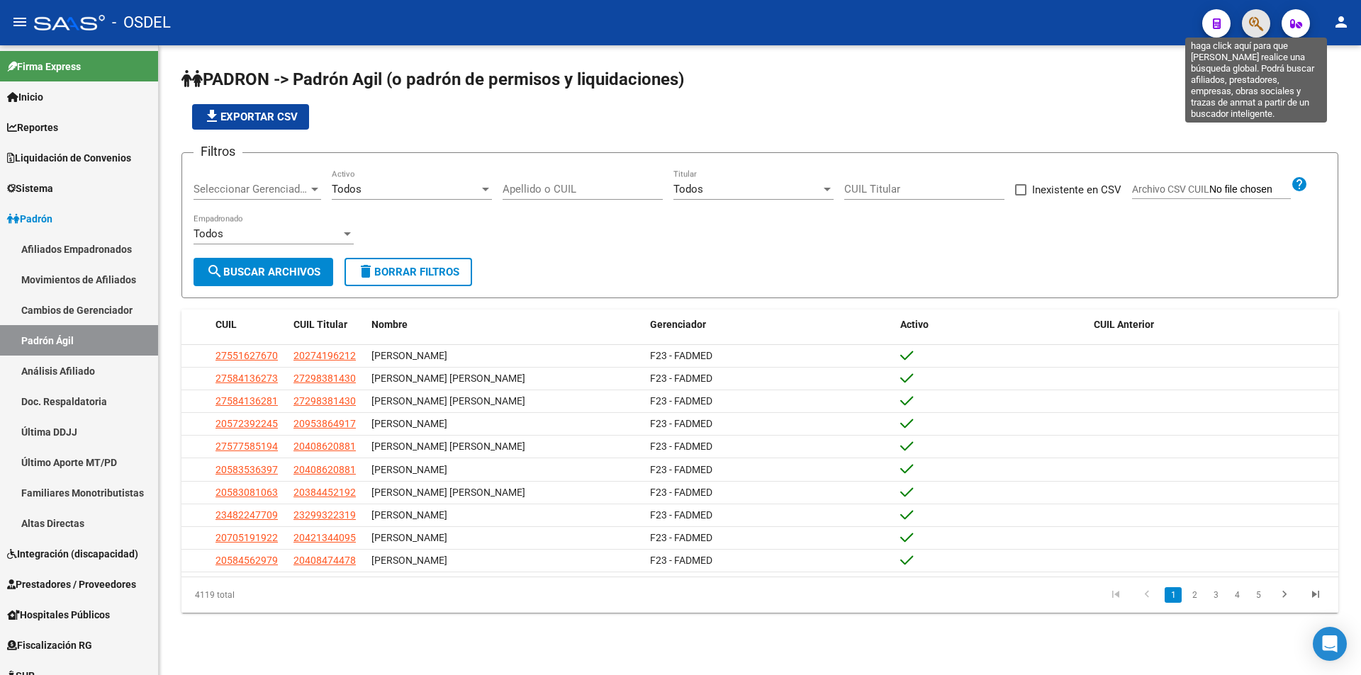
click at [1252, 30] on icon "button" at bounding box center [1256, 24] width 14 height 16
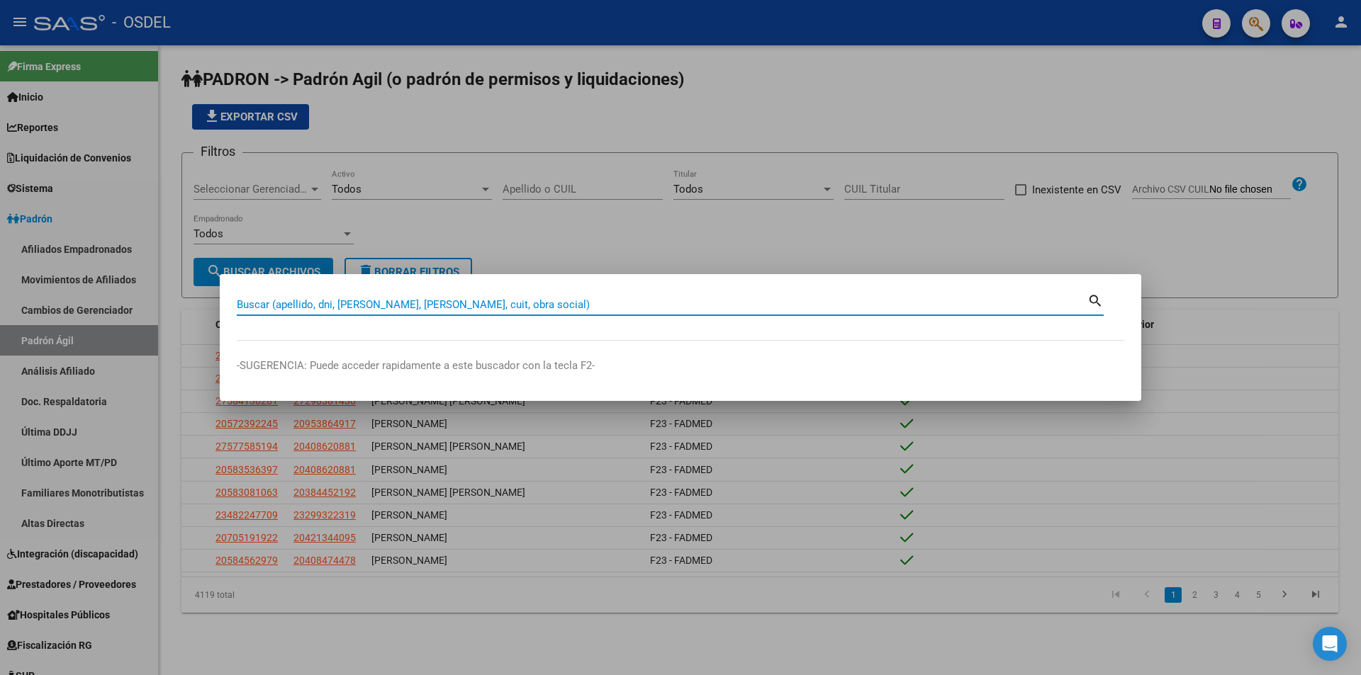
click at [391, 310] on input "Buscar (apellido, dni, [PERSON_NAME], [PERSON_NAME], cuit, obra social)" at bounding box center [662, 304] width 851 height 13
click at [1096, 301] on mat-icon "search" at bounding box center [1095, 299] width 16 height 17
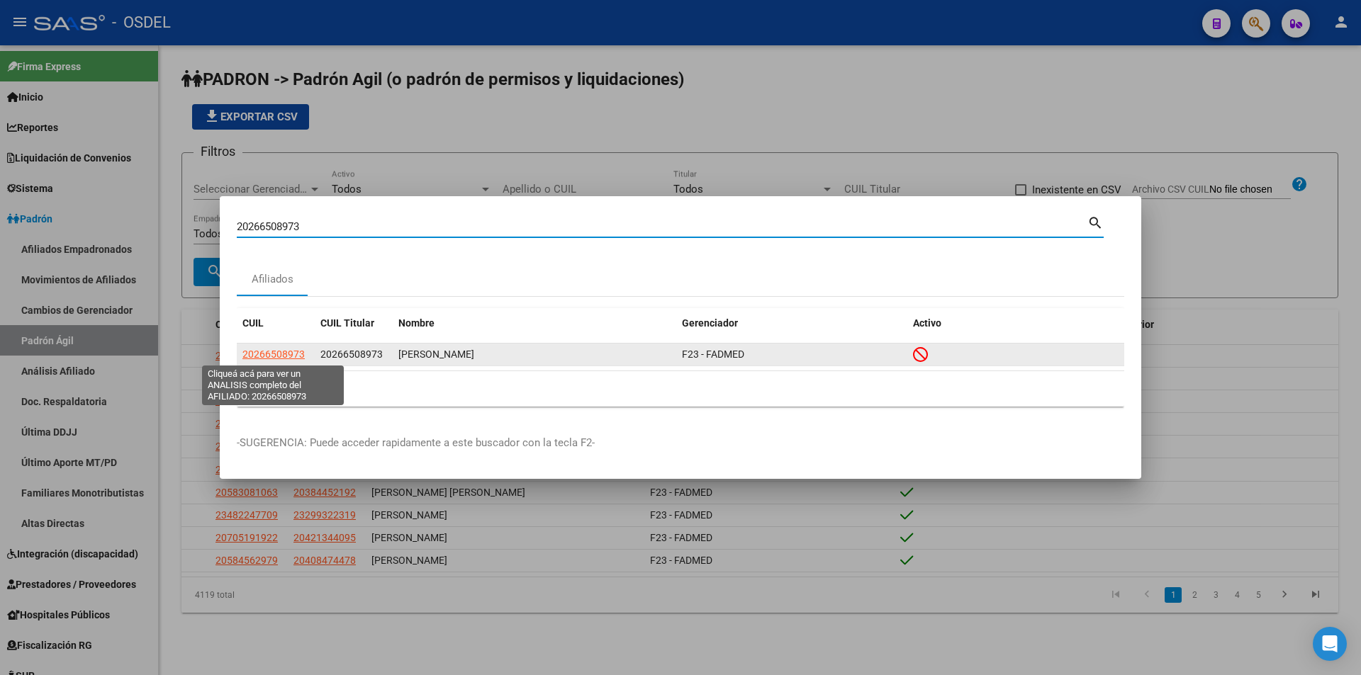
click at [288, 357] on span "20266508973" at bounding box center [273, 354] width 62 height 11
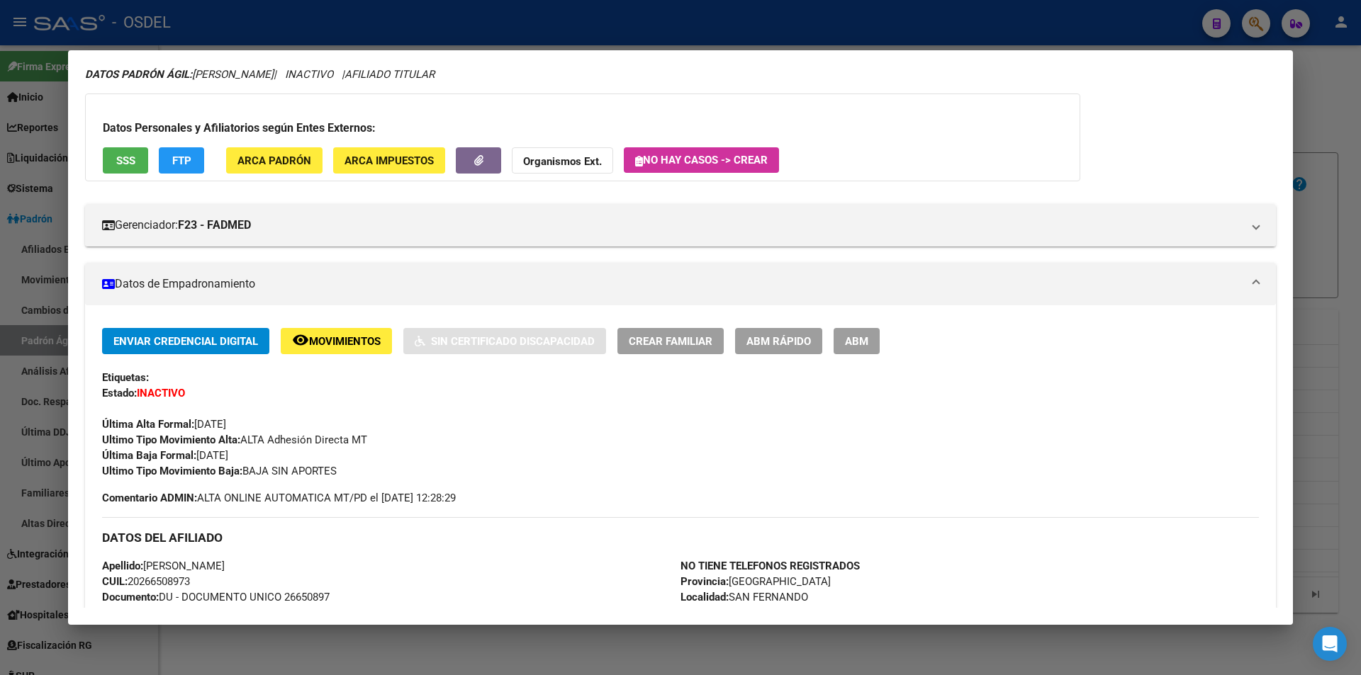
scroll to position [0, 0]
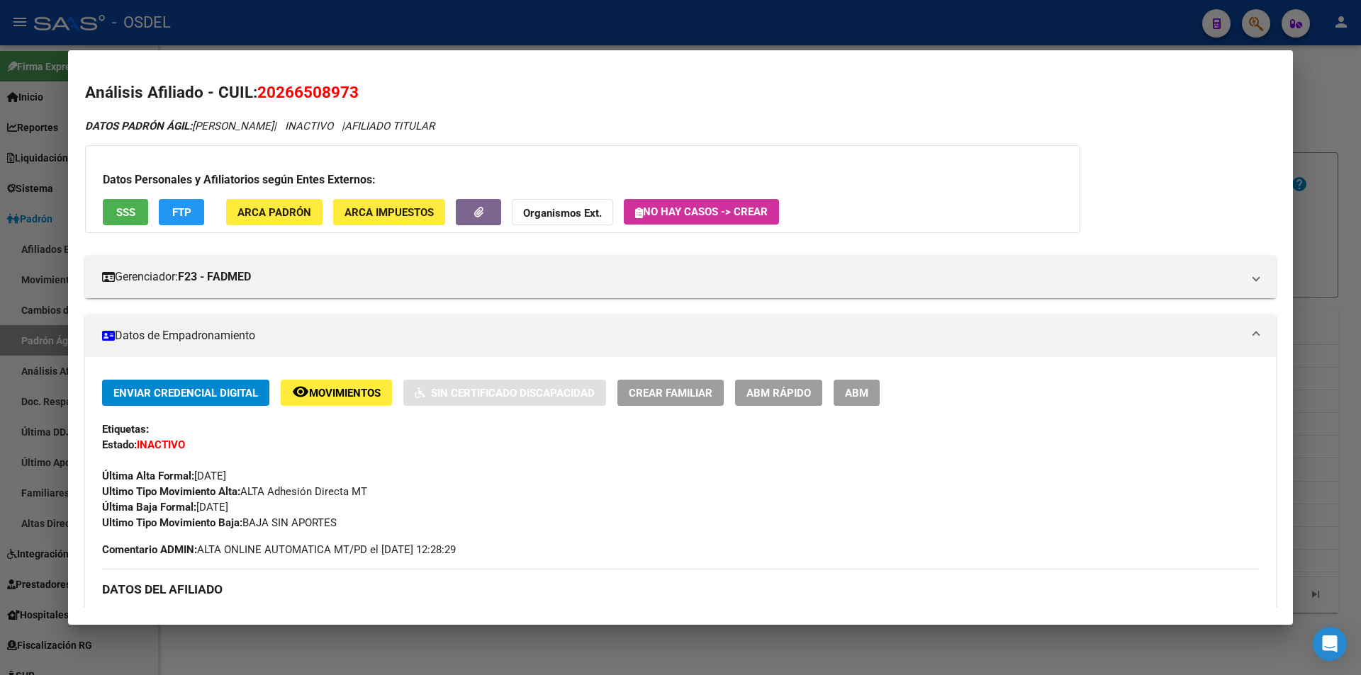
click at [918, 27] on div at bounding box center [680, 337] width 1361 height 675
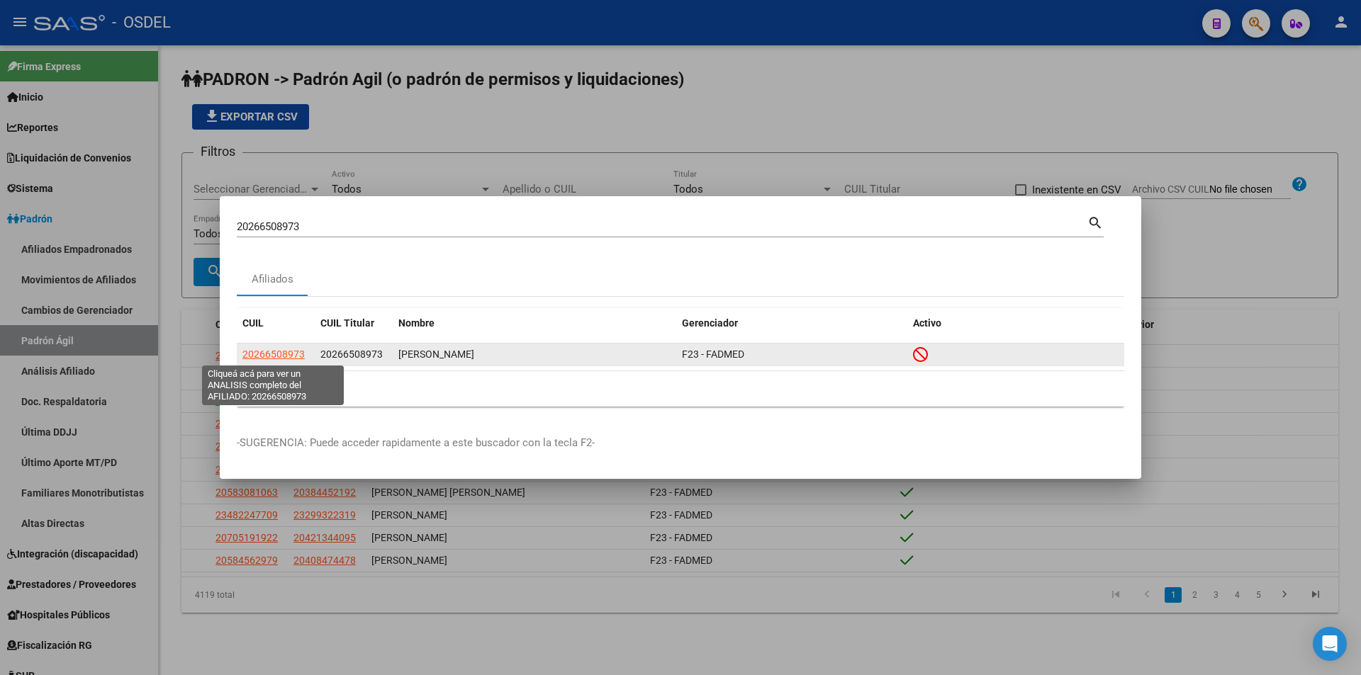
click at [278, 354] on span "20266508973" at bounding box center [273, 354] width 62 height 11
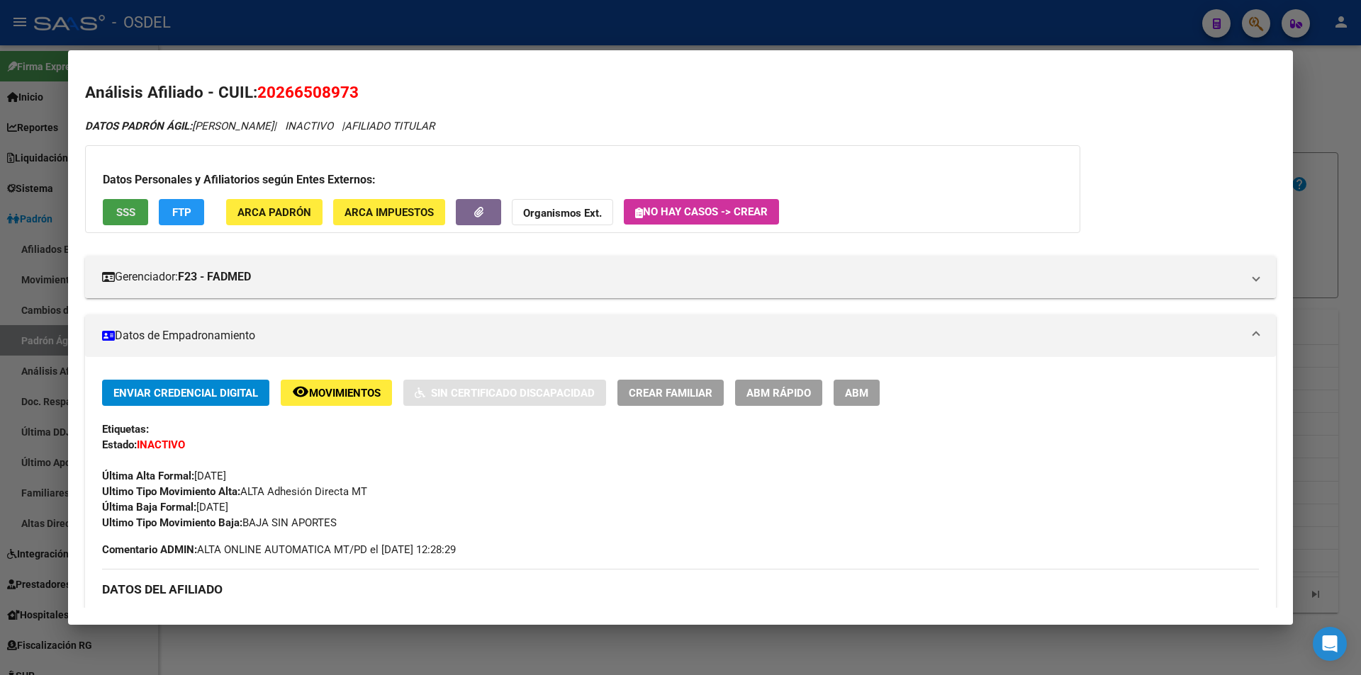
click at [131, 211] on span "SSS" at bounding box center [125, 212] width 19 height 13
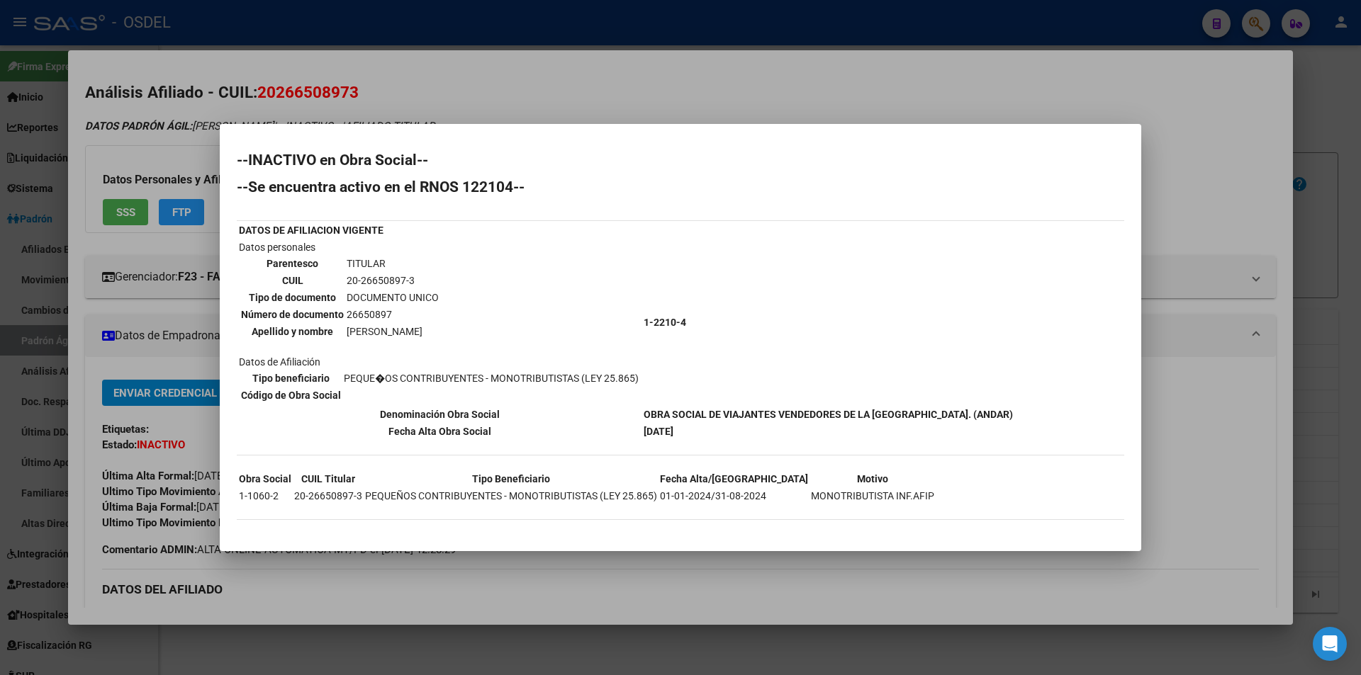
click at [900, 94] on div at bounding box center [680, 337] width 1361 height 675
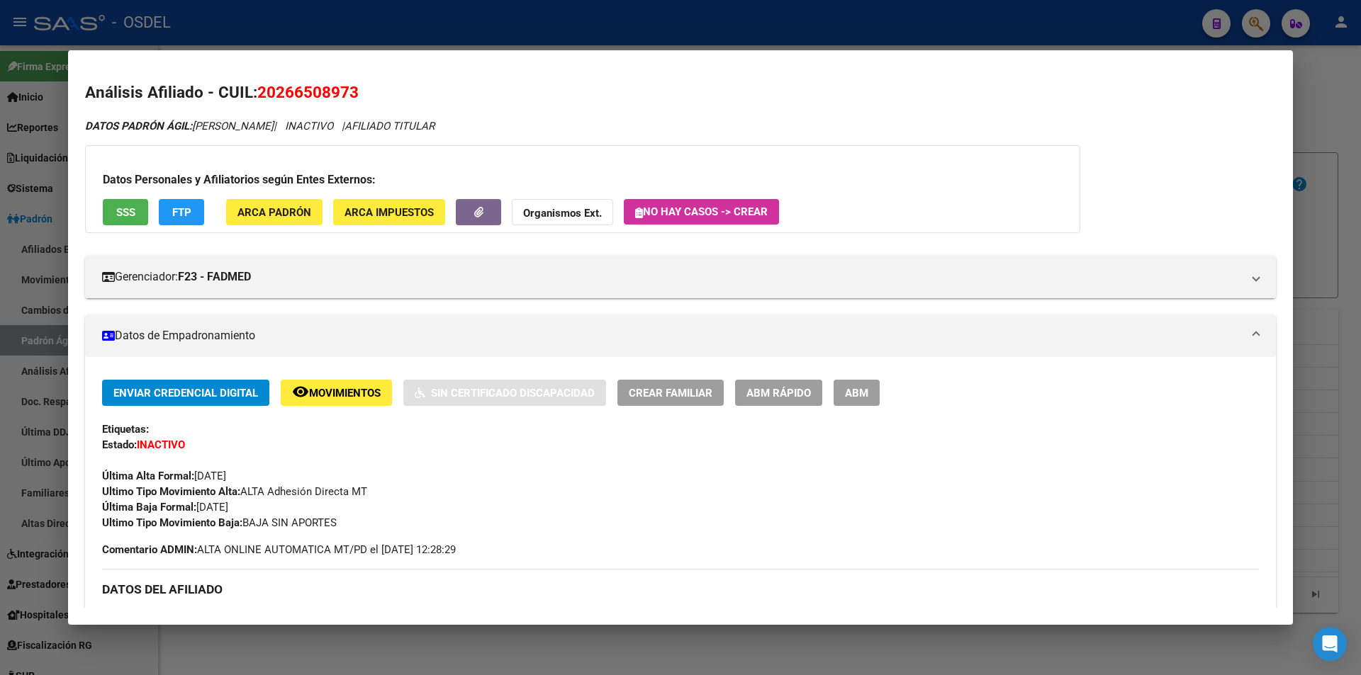
click at [878, 40] on div at bounding box center [680, 337] width 1361 height 675
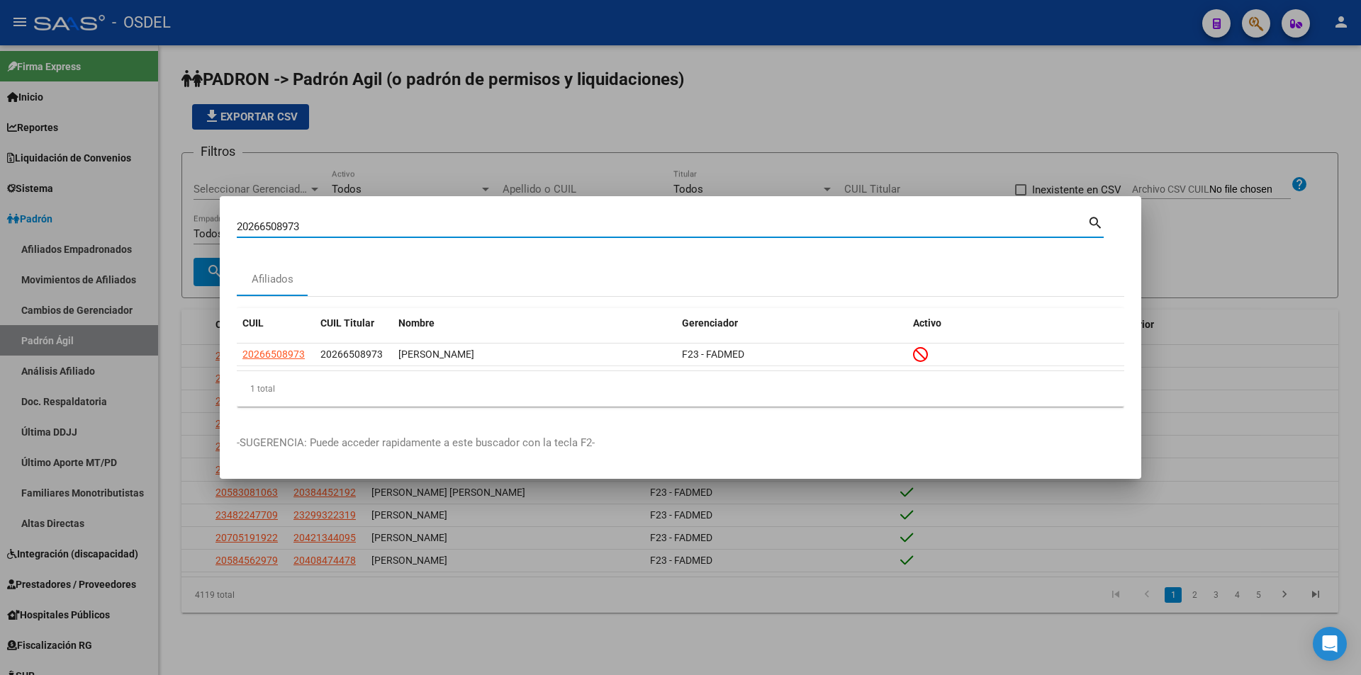
click at [459, 227] on input "20266508973" at bounding box center [662, 226] width 851 height 13
click at [459, 226] on input "20266508973" at bounding box center [662, 226] width 851 height 13
paste input "70082344"
type input "20270082344"
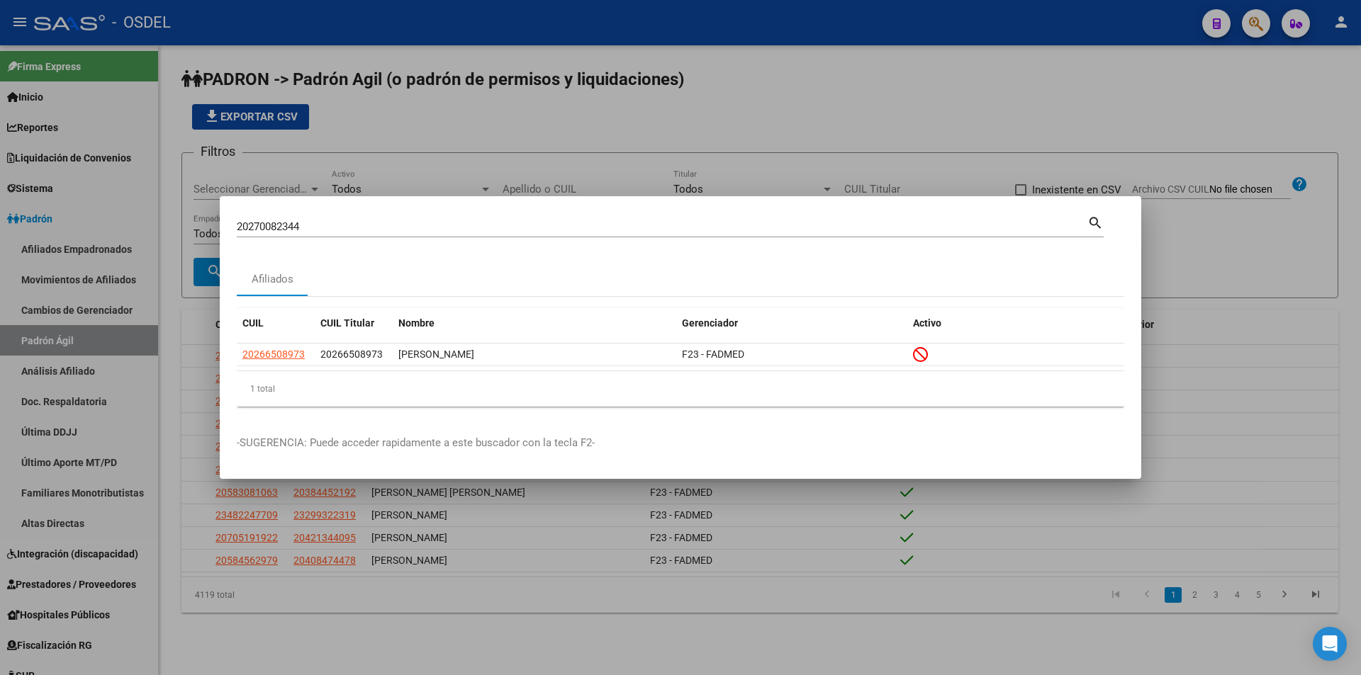
click at [1091, 225] on mat-icon "search" at bounding box center [1095, 221] width 16 height 17
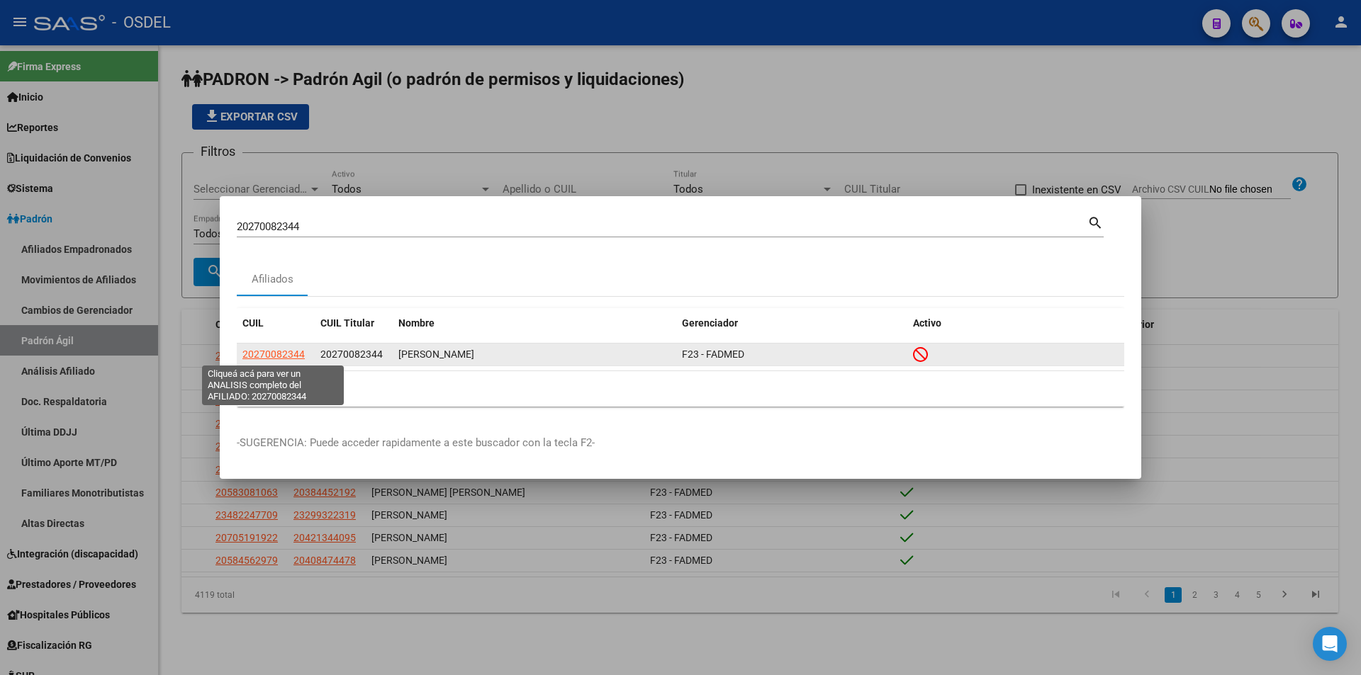
click at [285, 353] on span "20270082344" at bounding box center [273, 354] width 62 height 11
type textarea "20270082344"
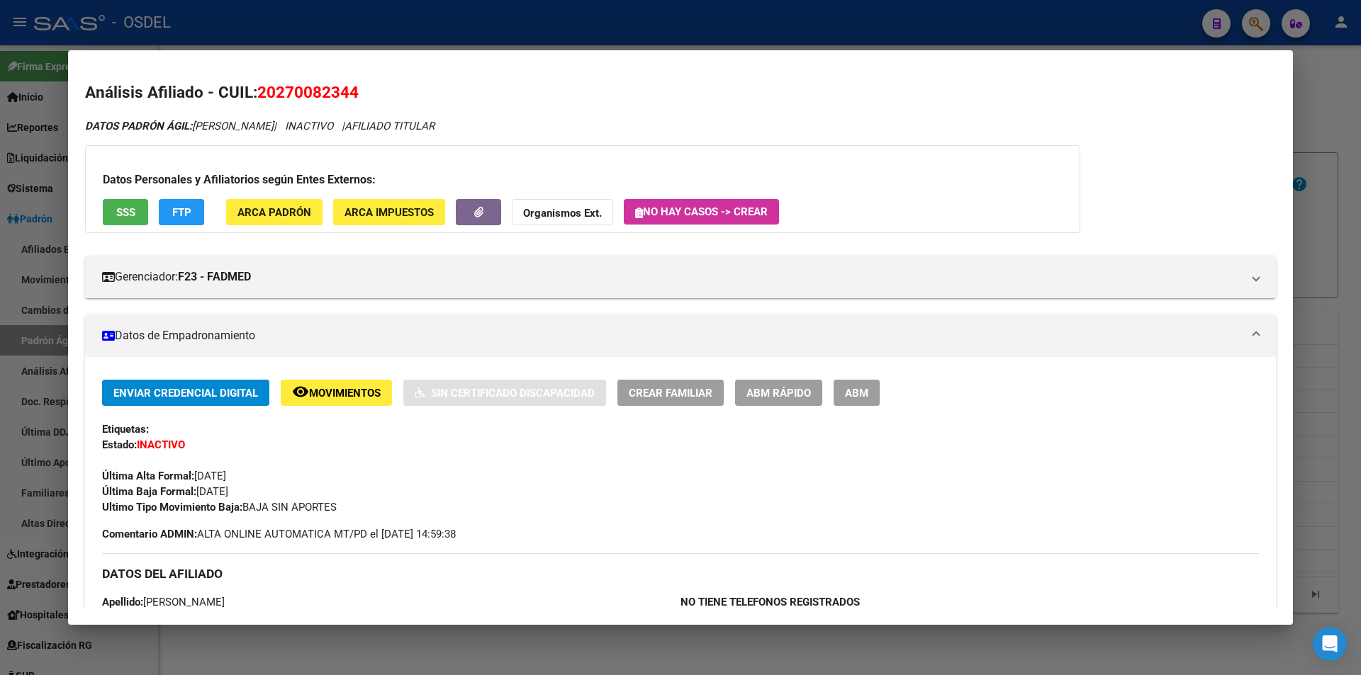
click at [135, 217] on button "SSS" at bounding box center [125, 212] width 45 height 26
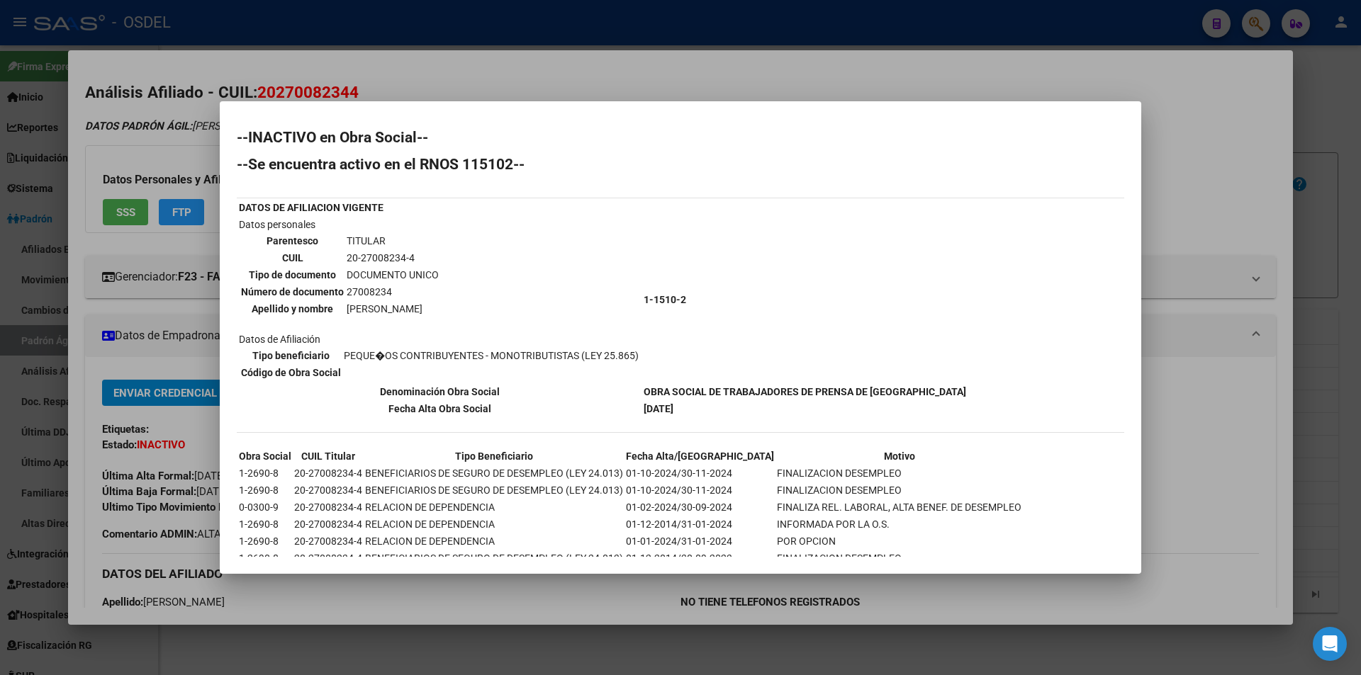
click at [844, 41] on div at bounding box center [680, 337] width 1361 height 675
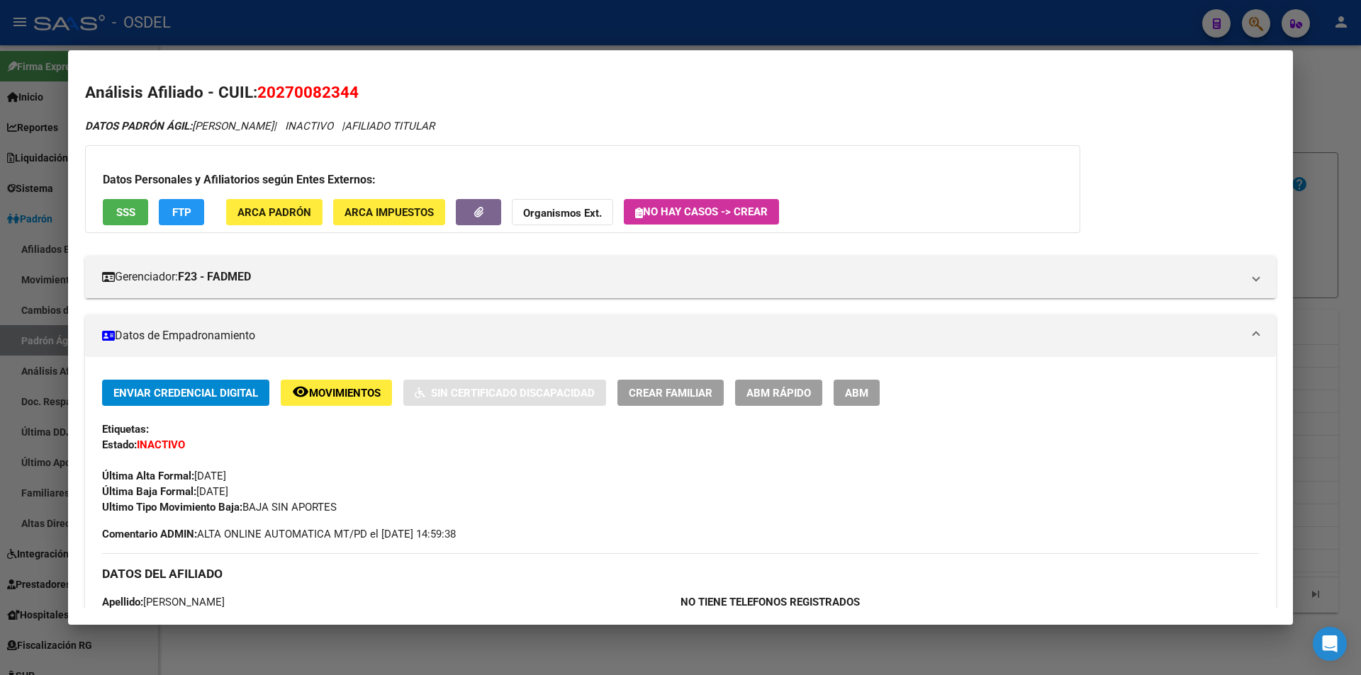
click at [756, 34] on div at bounding box center [680, 337] width 1361 height 675
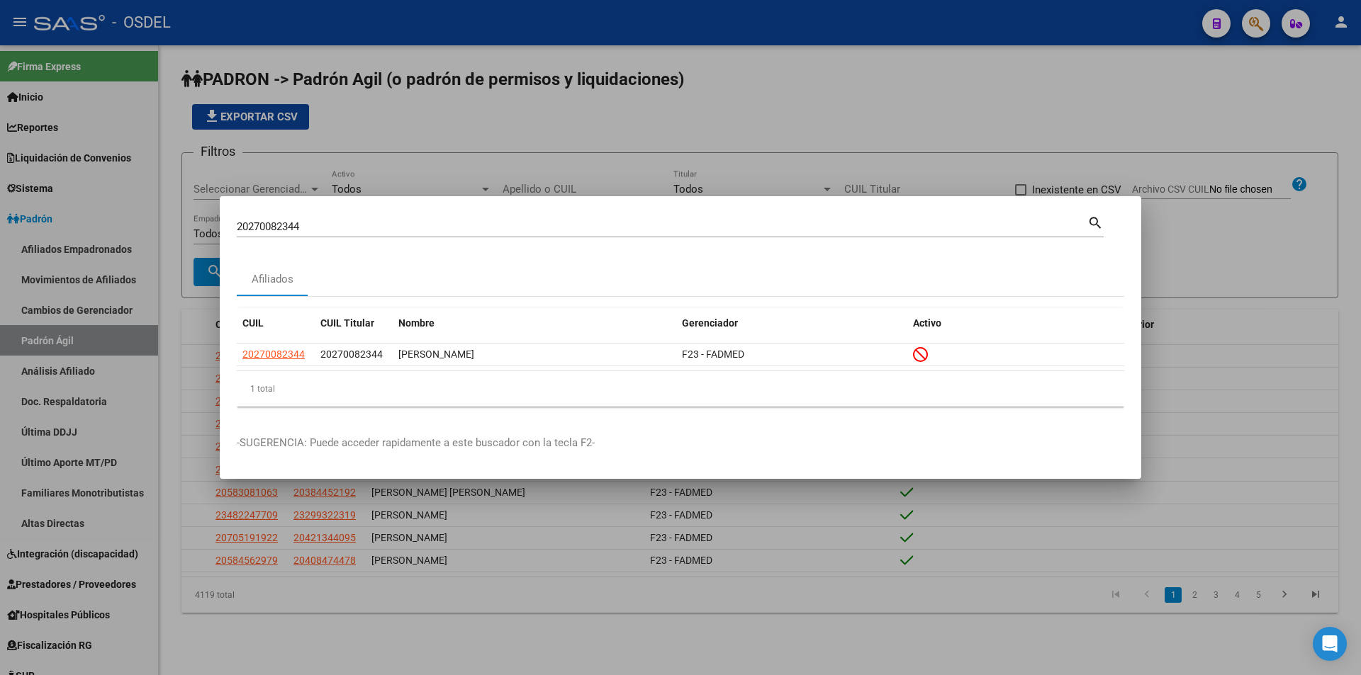
click at [415, 233] on div "20270082344 Buscar (apellido, dni, cuil, [PERSON_NAME], cuit, obra social)" at bounding box center [662, 226] width 851 height 21
click at [415, 231] on input "20270082344" at bounding box center [662, 226] width 851 height 13
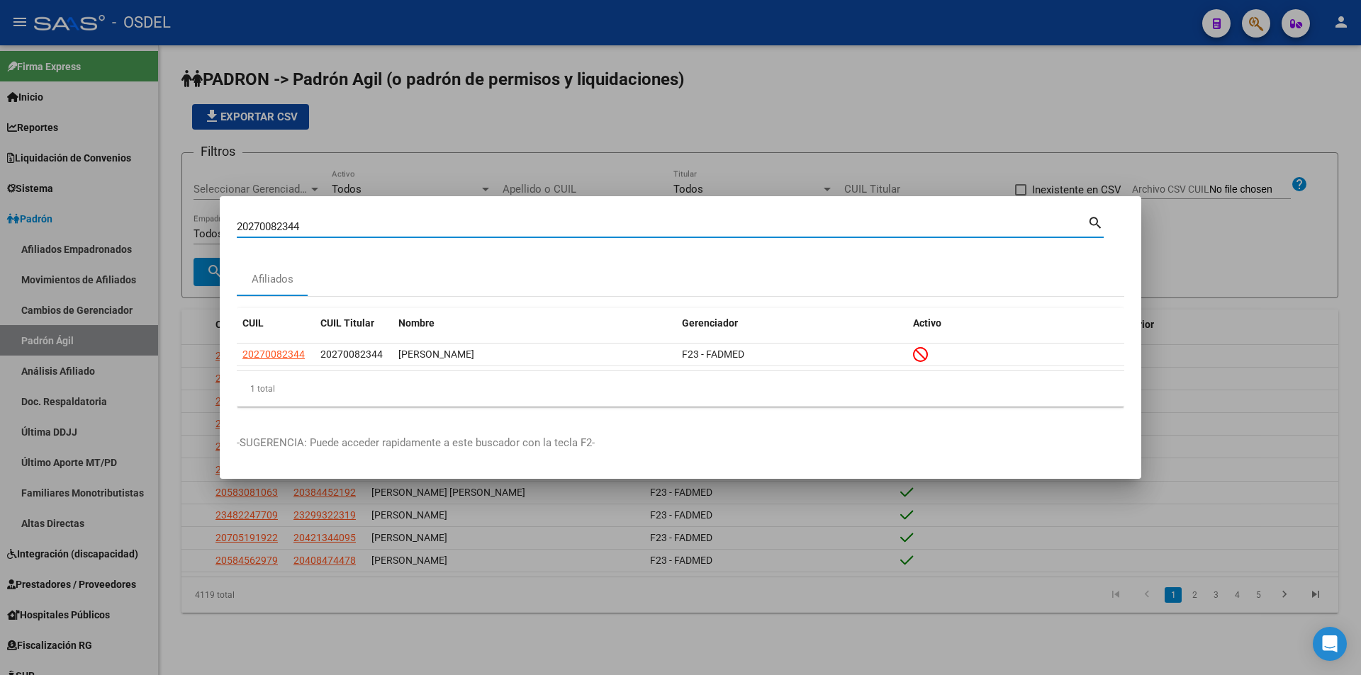
click at [414, 226] on input "20270082344" at bounding box center [662, 226] width 851 height 13
paste input "4461609"
type input "20274461609"
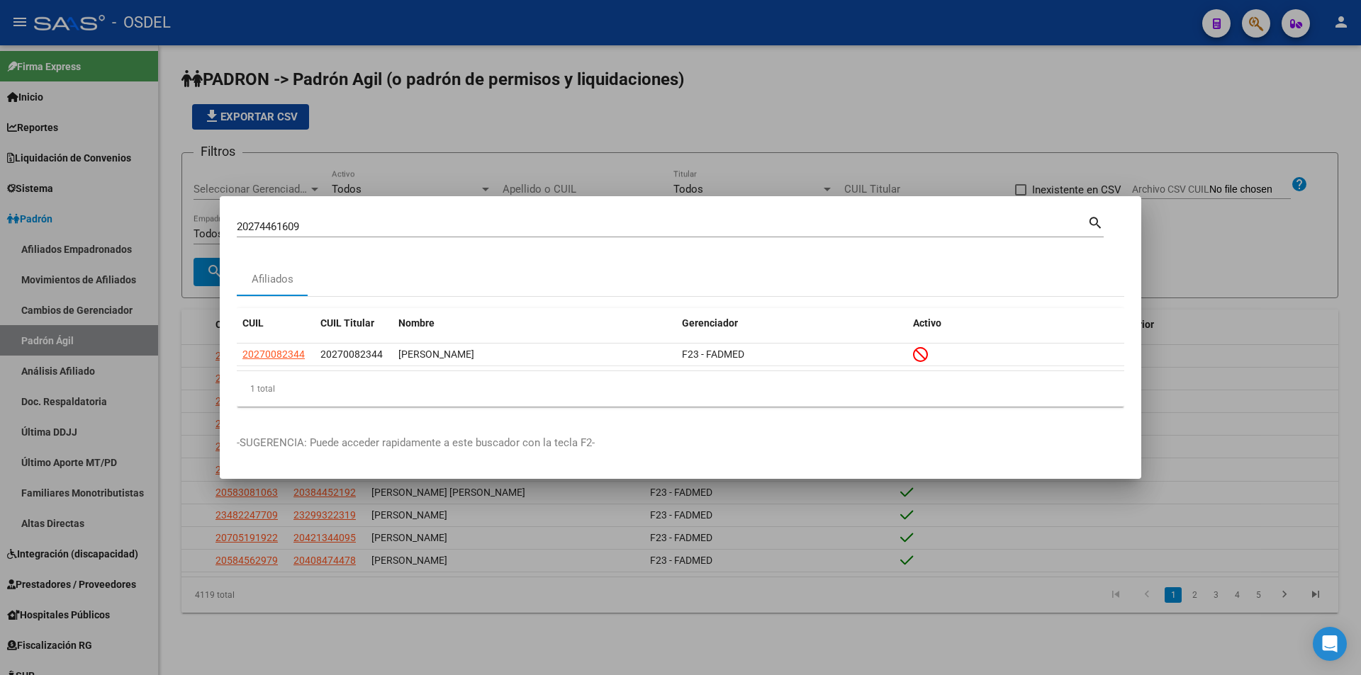
click at [1099, 219] on mat-icon "search" at bounding box center [1095, 221] width 16 height 17
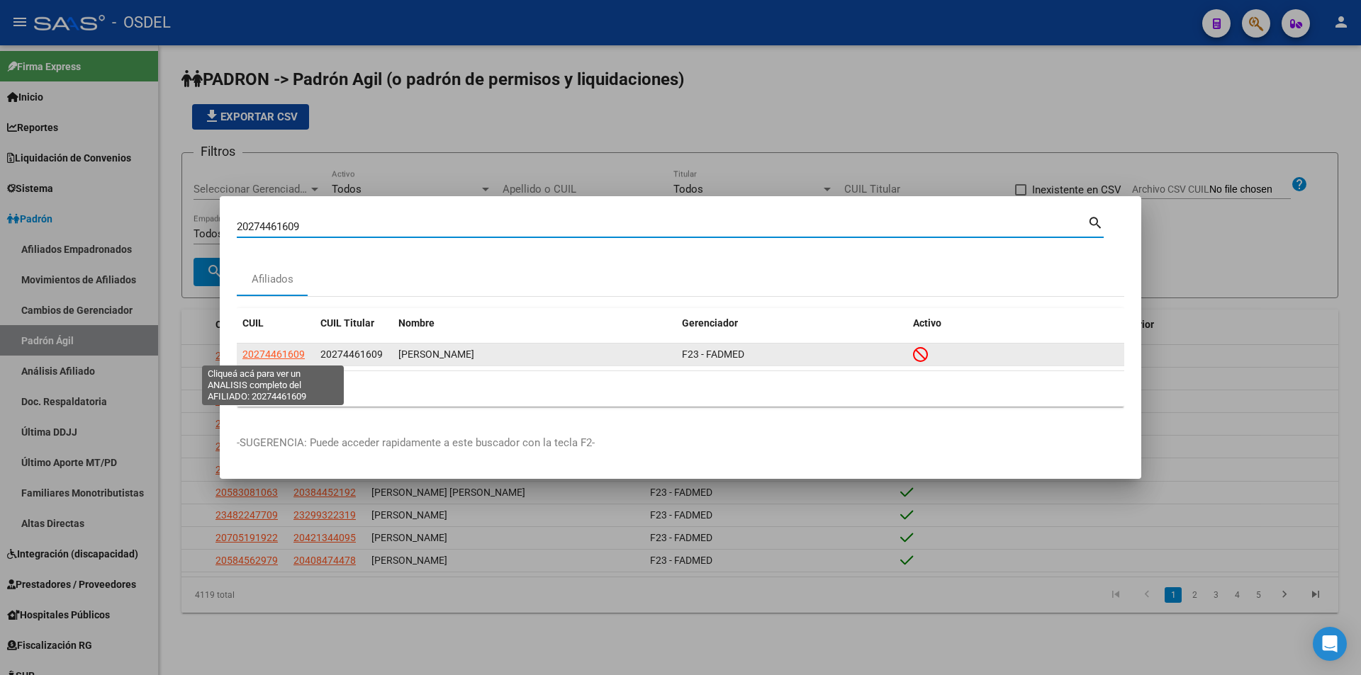
click at [297, 354] on span "20274461609" at bounding box center [273, 354] width 62 height 11
type textarea "20274461609"
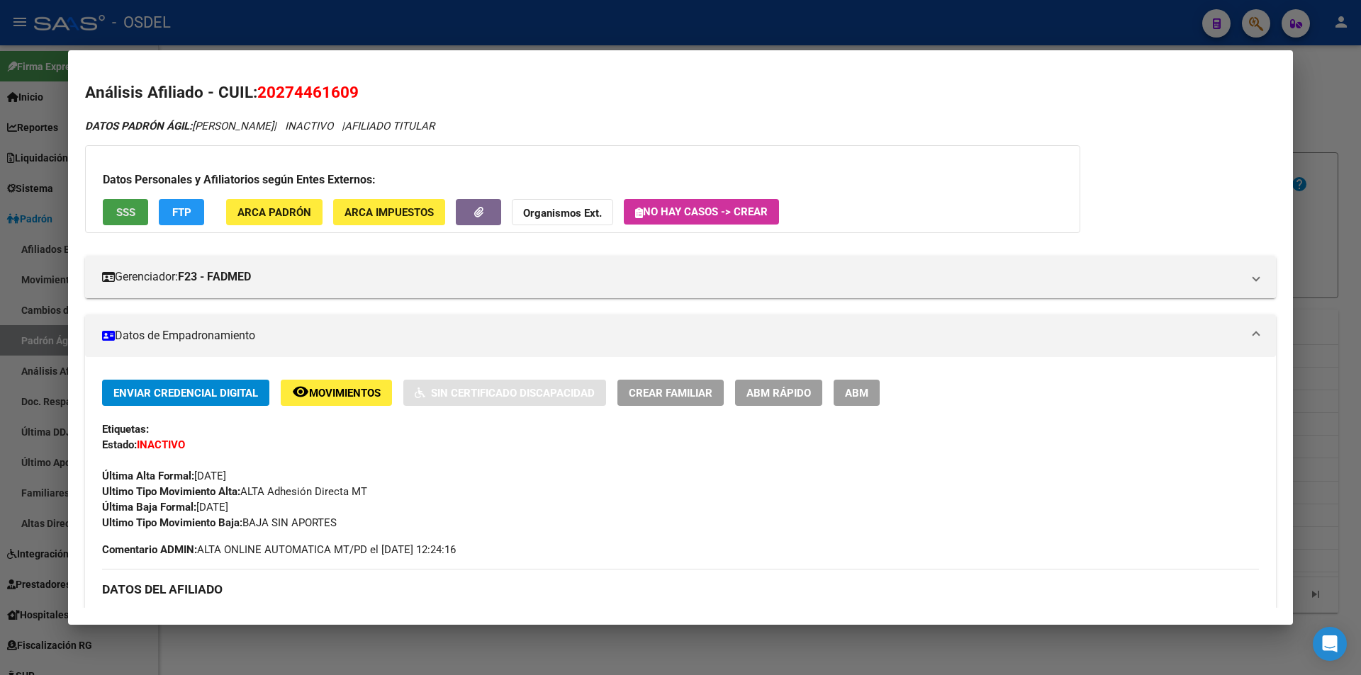
click at [133, 213] on span "SSS" at bounding box center [125, 212] width 19 height 13
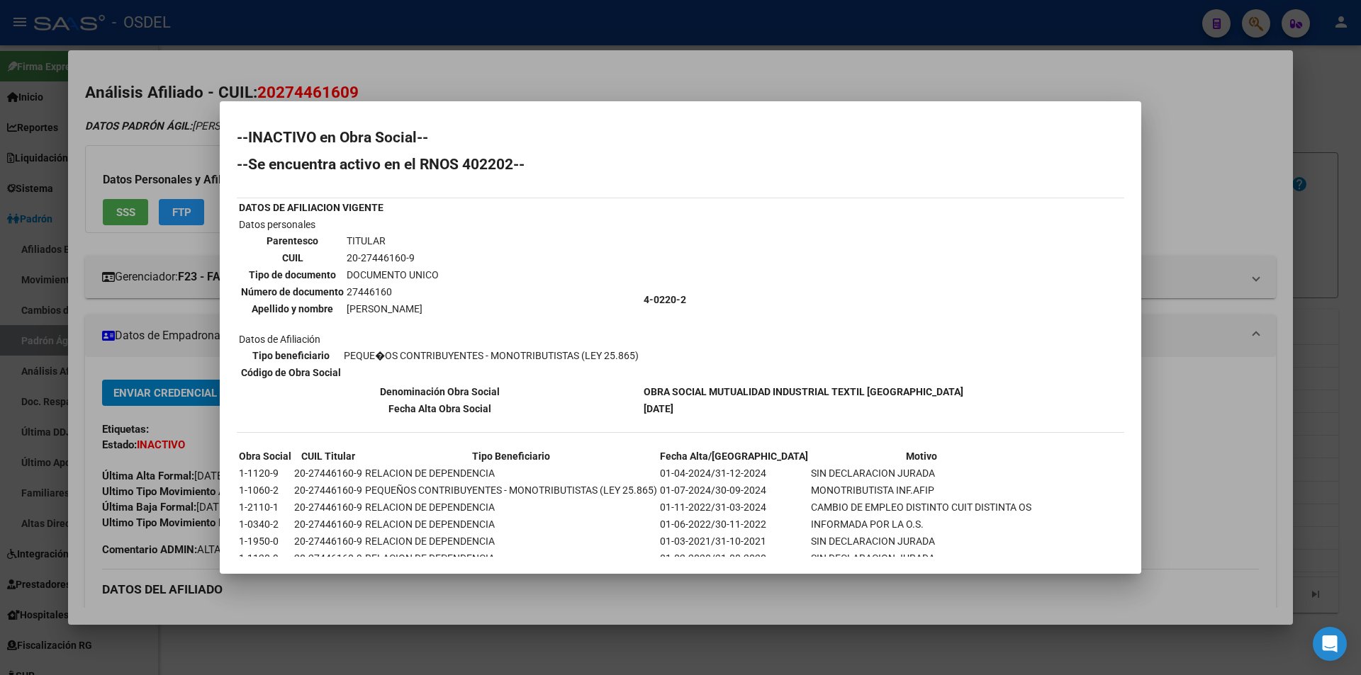
click at [774, 69] on div at bounding box center [680, 337] width 1361 height 675
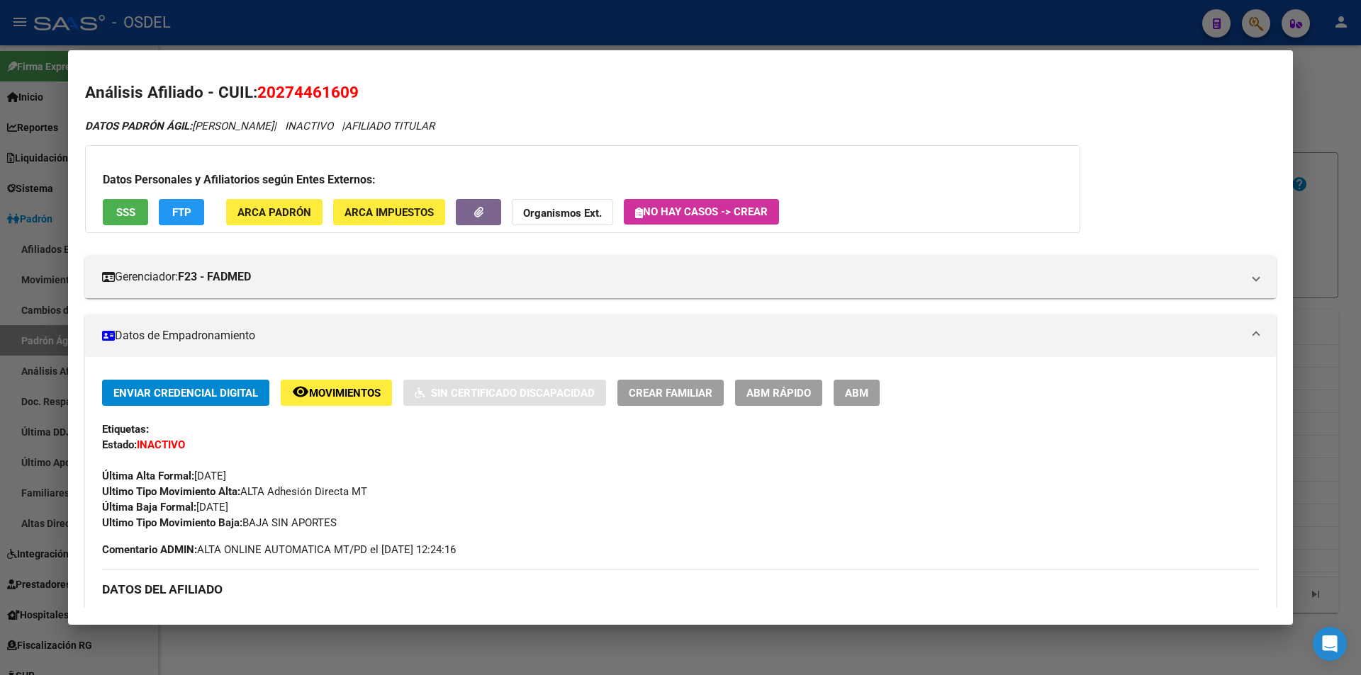
click at [753, 45] on div at bounding box center [680, 337] width 1361 height 675
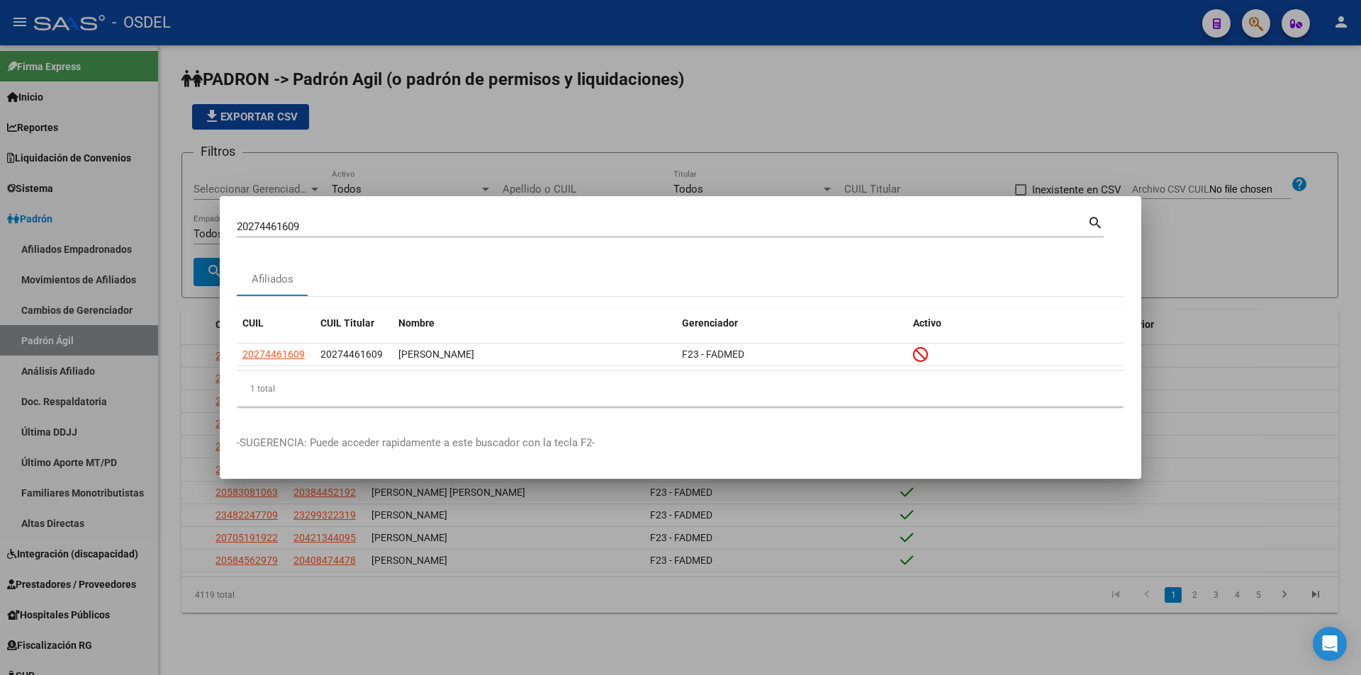
click at [428, 229] on input "20274461609" at bounding box center [662, 226] width 851 height 13
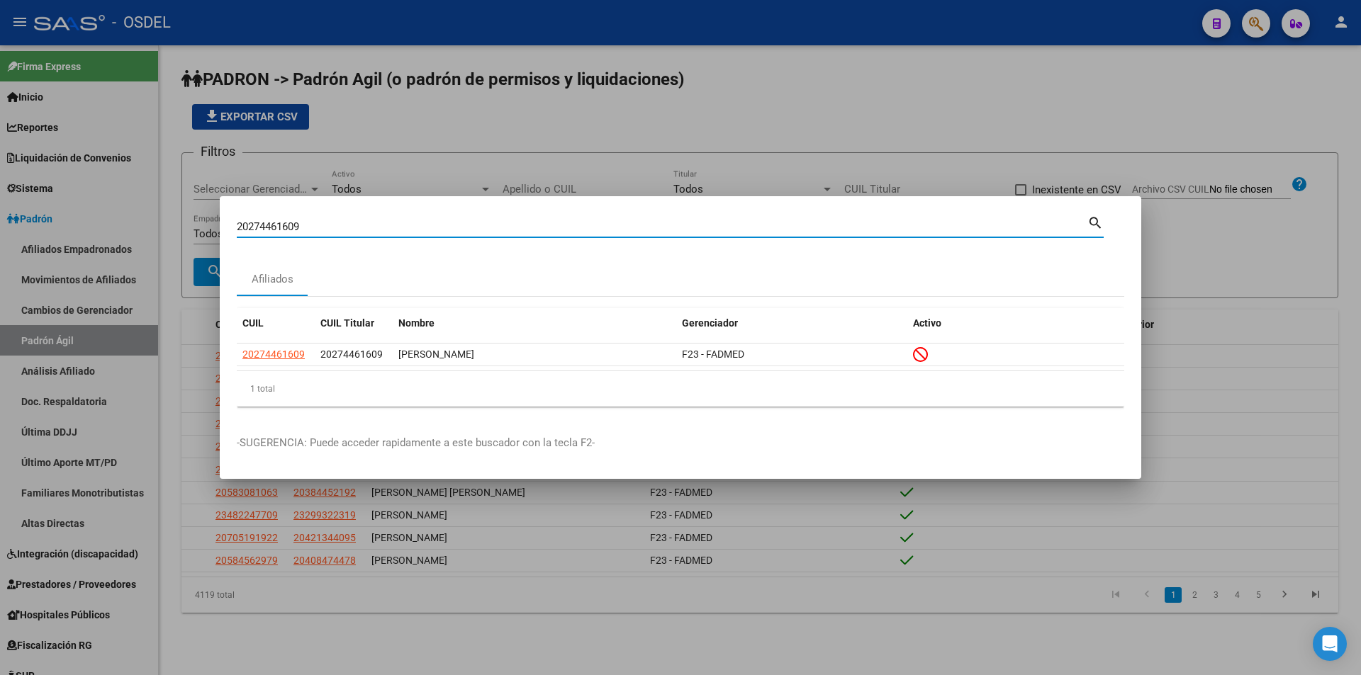
click at [426, 226] on input "20274461609" at bounding box center [662, 226] width 851 height 13
click at [425, 225] on input "20274461609" at bounding box center [662, 226] width 851 height 13
paste input "98564174"
type input "20298564174"
click at [1099, 225] on mat-icon "search" at bounding box center [1095, 221] width 16 height 17
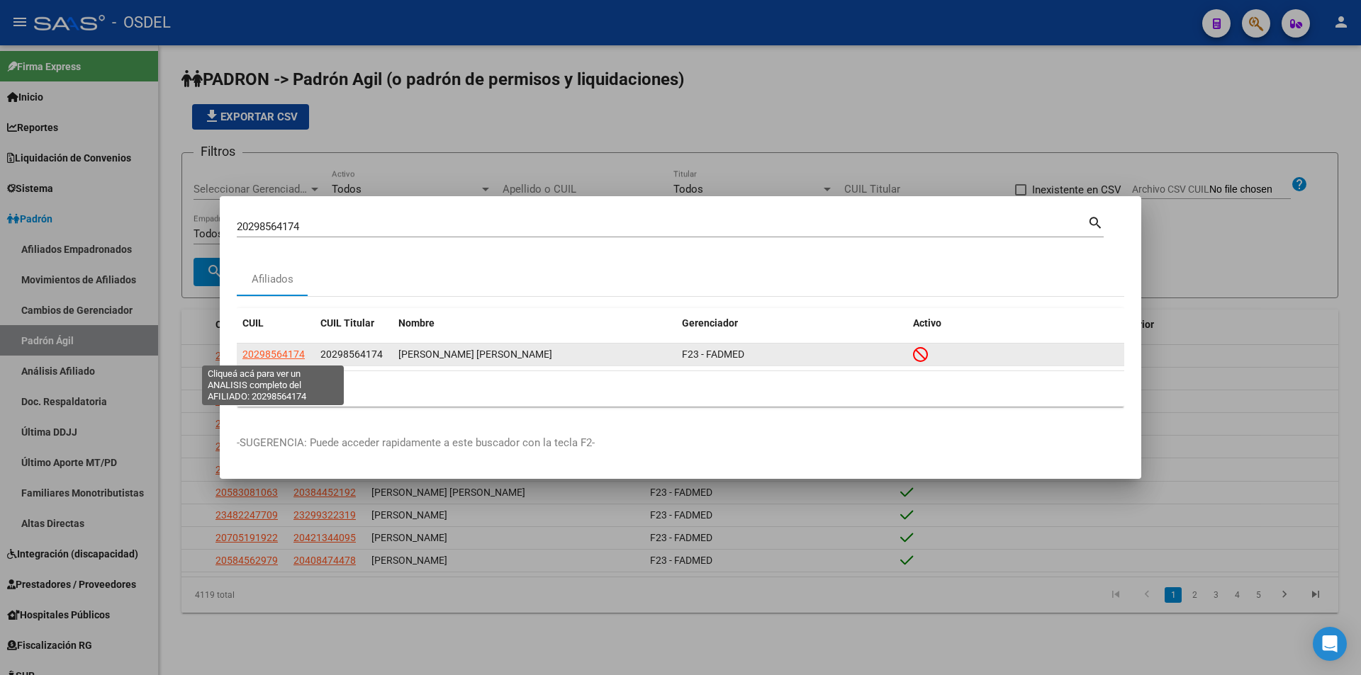
click at [286, 359] on span "20298564174" at bounding box center [273, 354] width 62 height 11
type textarea "20298564174"
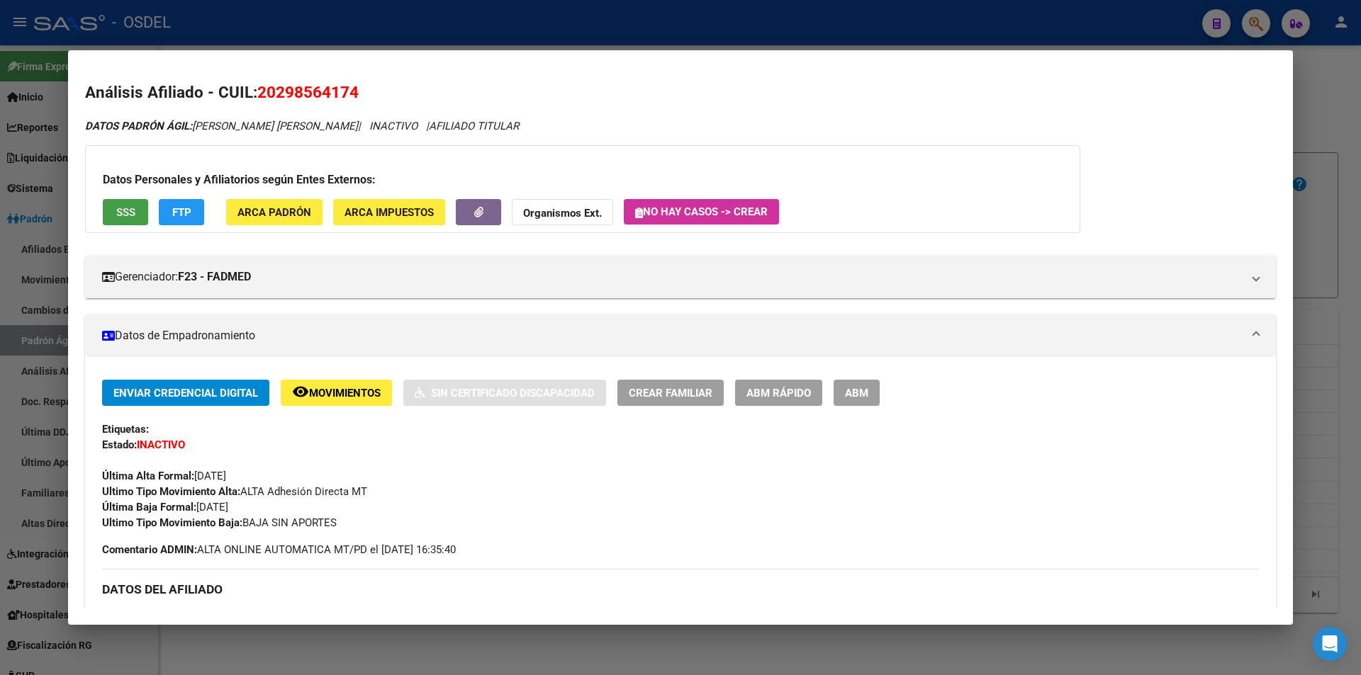
click at [119, 213] on span "SSS" at bounding box center [125, 212] width 19 height 13
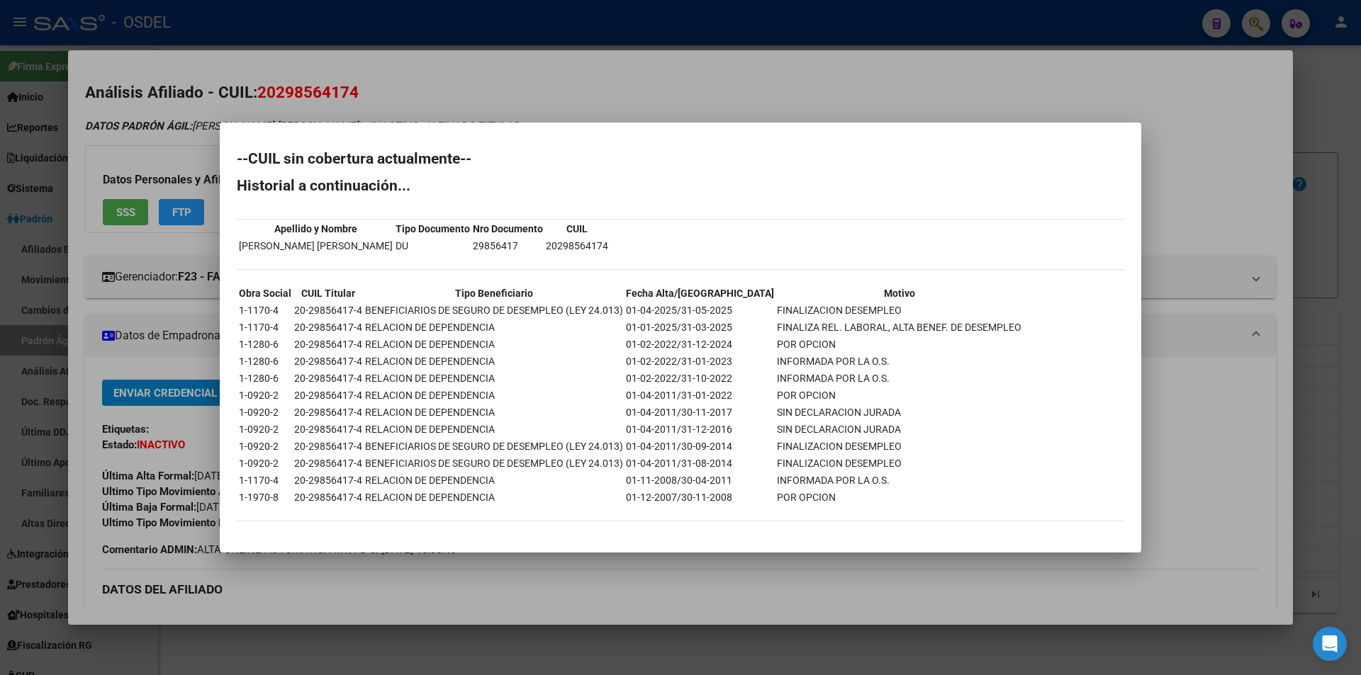
click at [815, 90] on div at bounding box center [680, 337] width 1361 height 675
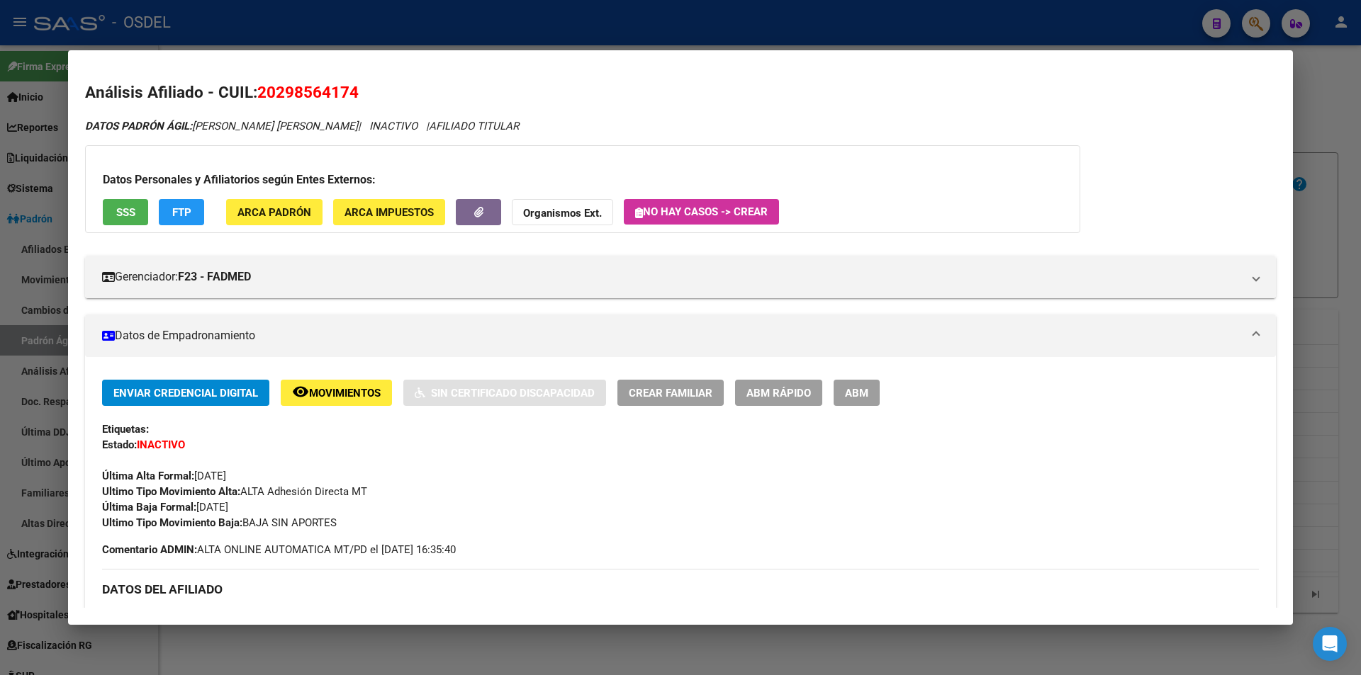
click at [784, 45] on div at bounding box center [680, 337] width 1361 height 675
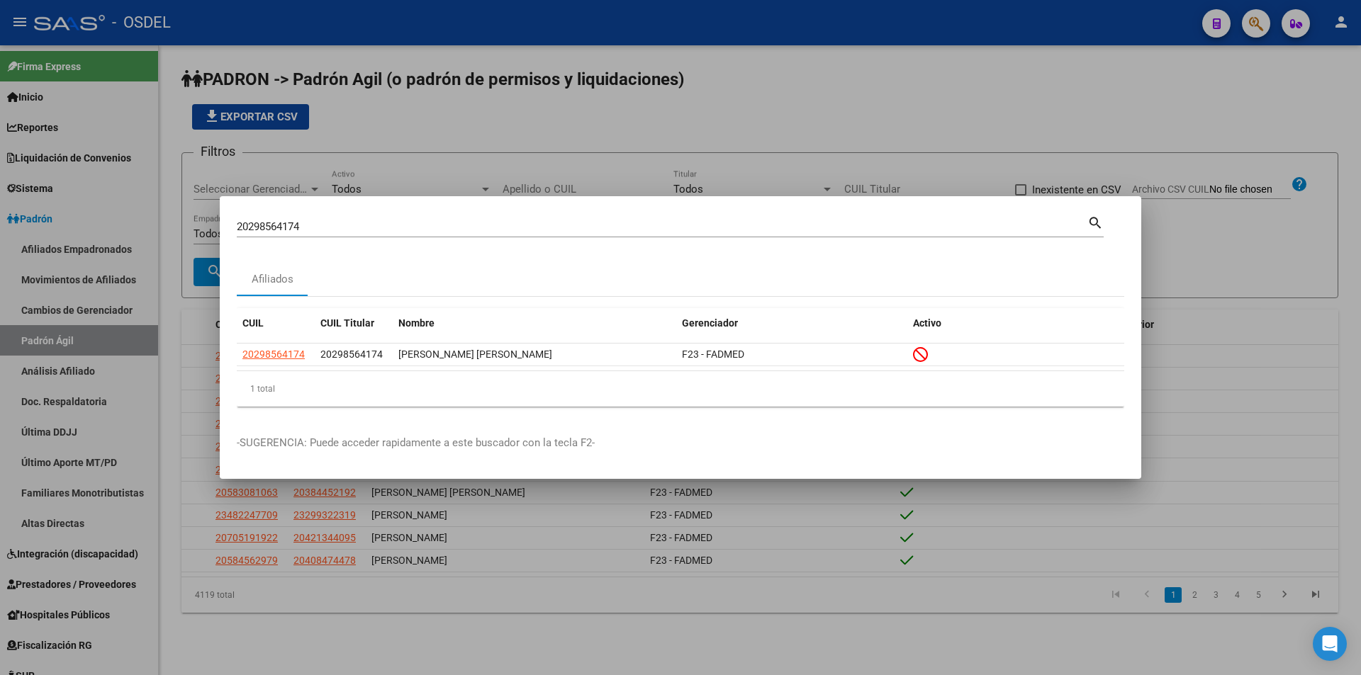
click at [416, 234] on div "20298564174 Buscar (apellido, dni, cuil, [PERSON_NAME], cuit, obra social)" at bounding box center [662, 226] width 851 height 21
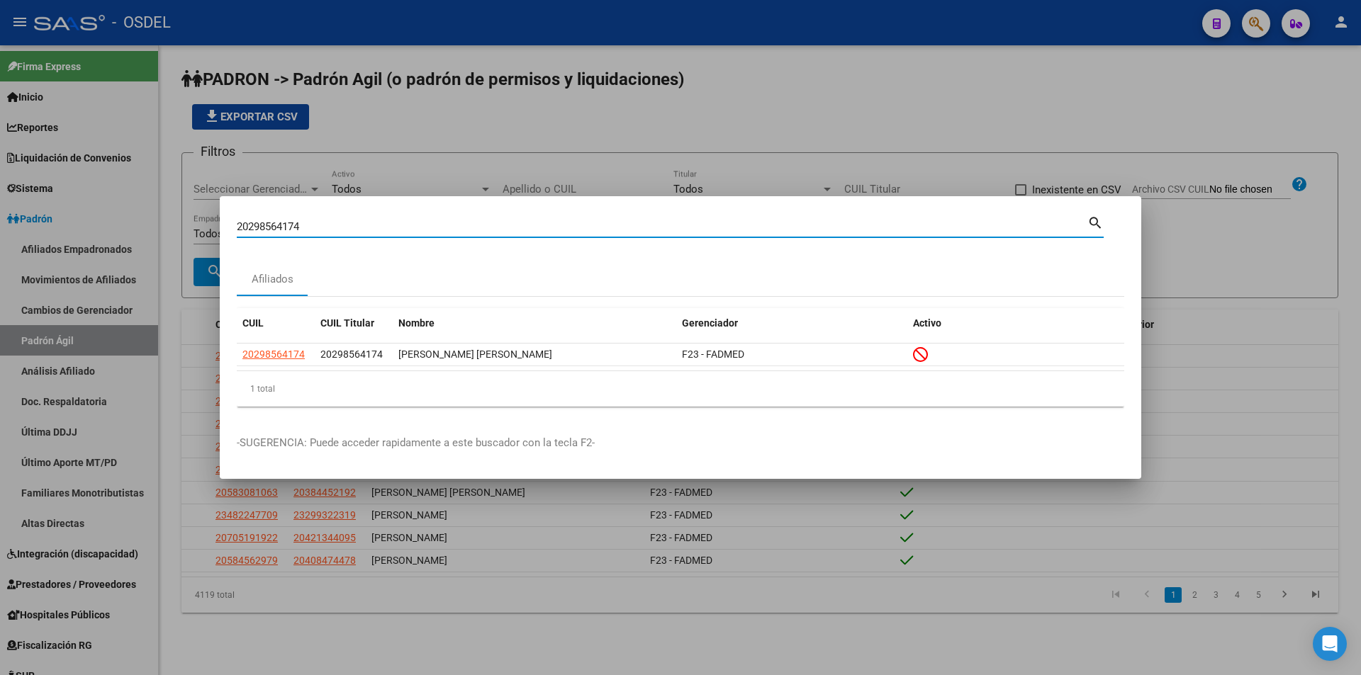
click at [415, 232] on input "20298564174" at bounding box center [662, 226] width 851 height 13
paste input "307454255"
type input "20307454255"
click at [1094, 225] on mat-icon "search" at bounding box center [1095, 221] width 16 height 17
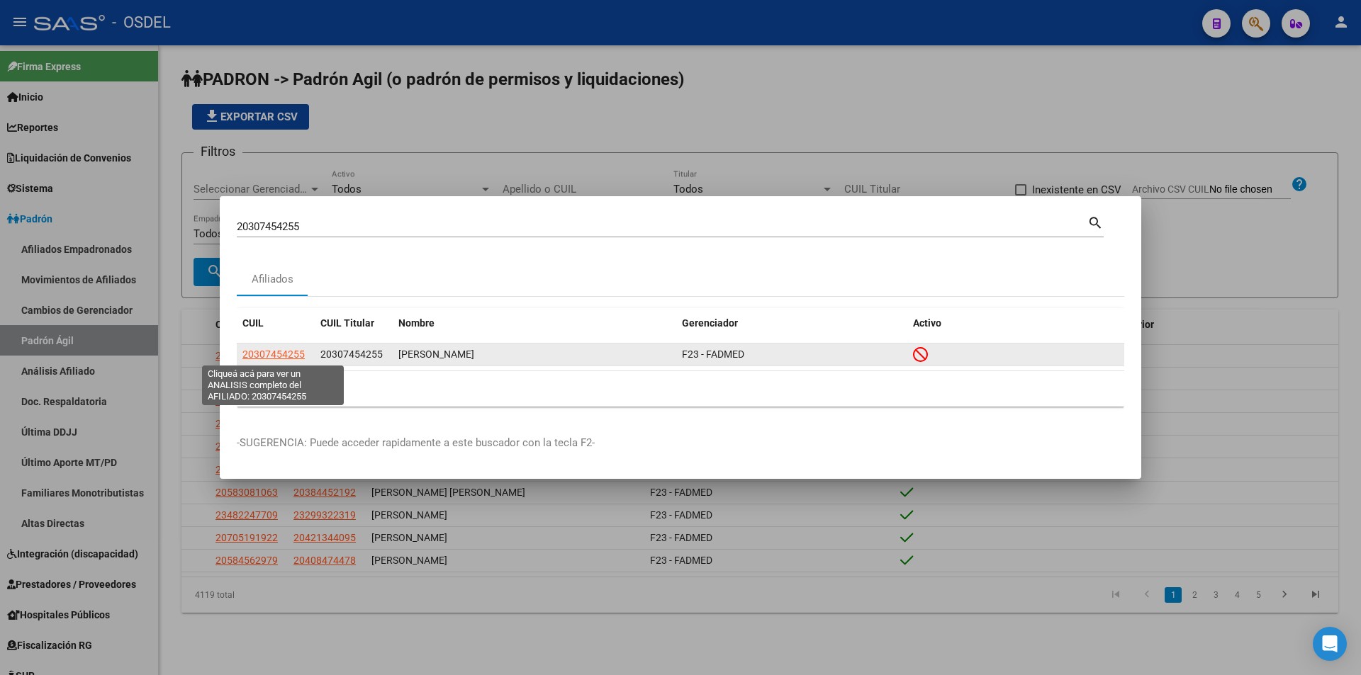
click at [290, 360] on span "20307454255" at bounding box center [273, 354] width 62 height 11
type textarea "20307454255"
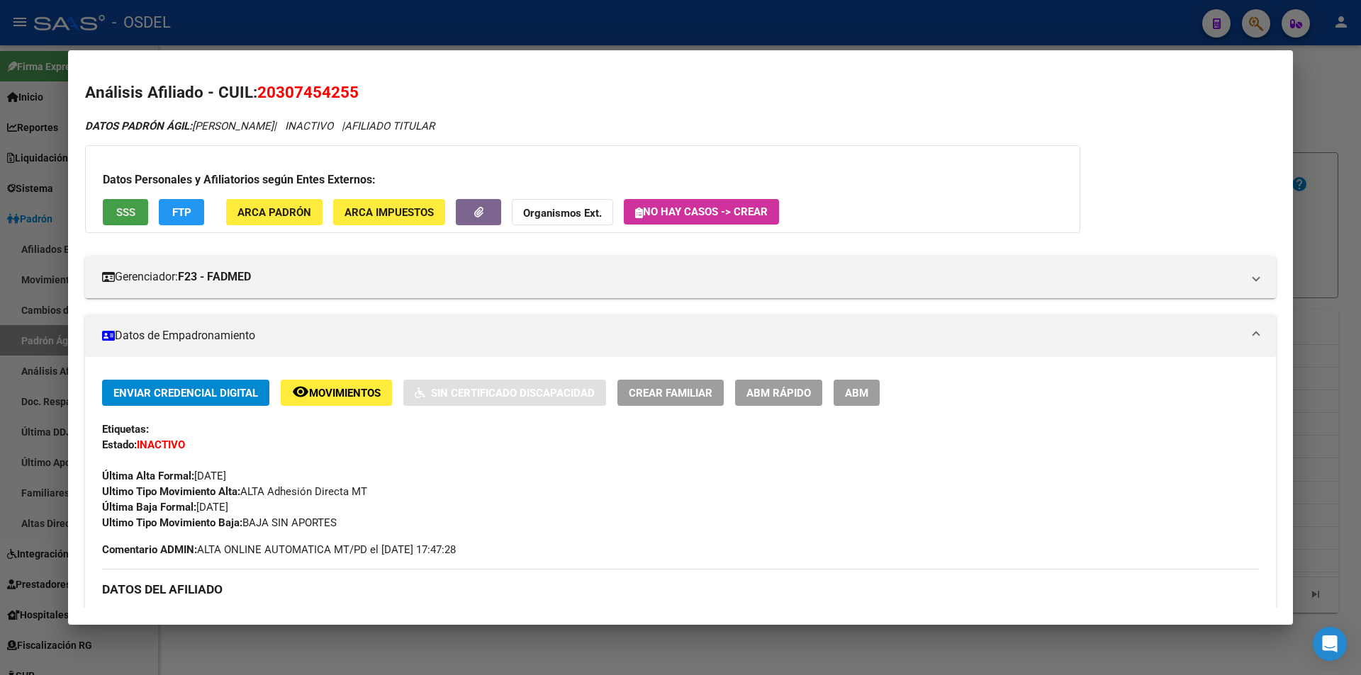
click at [135, 217] on span "SSS" at bounding box center [125, 212] width 19 height 13
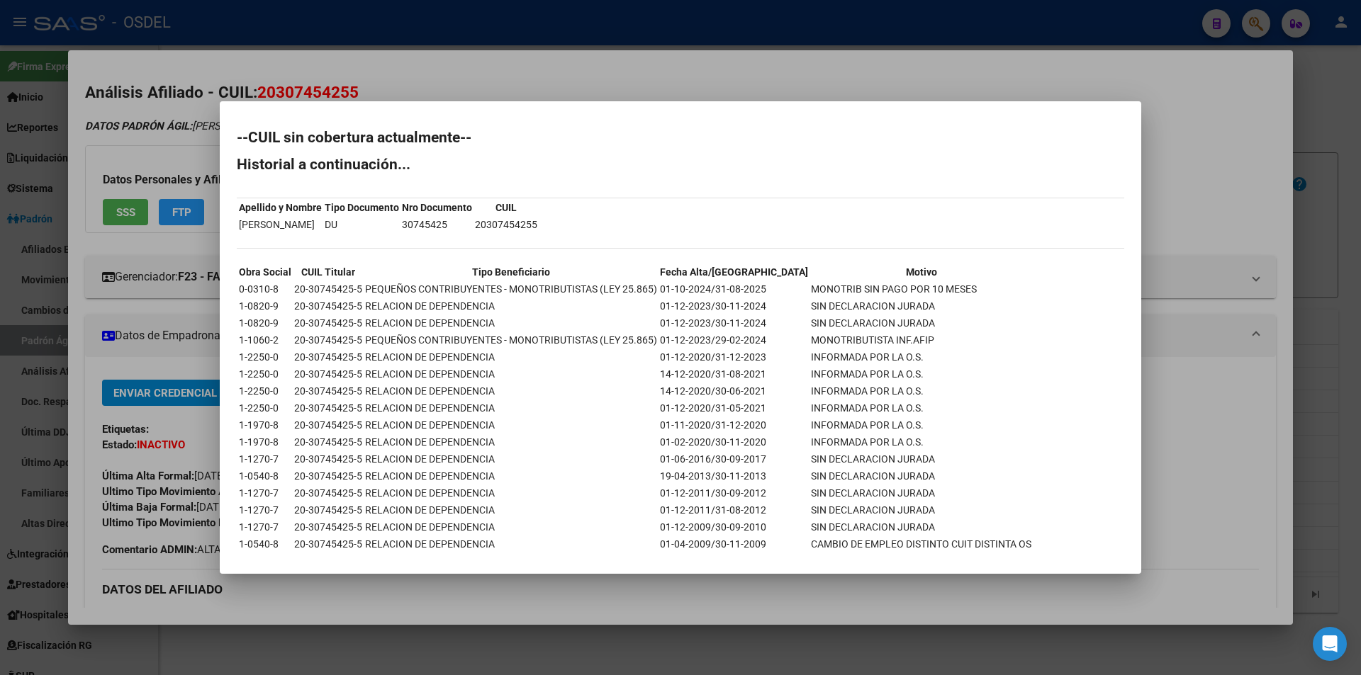
click at [842, 67] on div at bounding box center [680, 337] width 1361 height 675
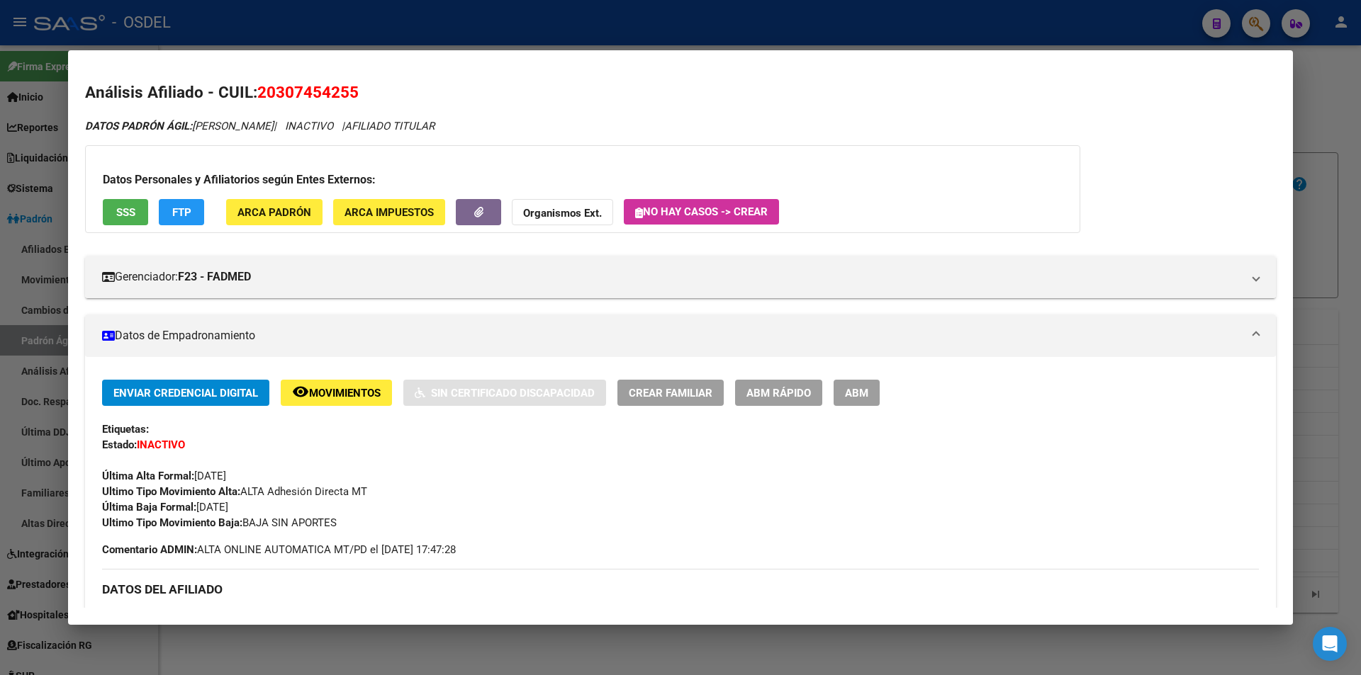
click at [824, 52] on mat-dialog-container "Análisis Afiliado - CUIL: 20307454255 DATOS PADRÓN ÁGIL: [PERSON_NAME] | INACTI…" at bounding box center [680, 337] width 1225 height 574
click at [819, 43] on div at bounding box center [680, 337] width 1361 height 675
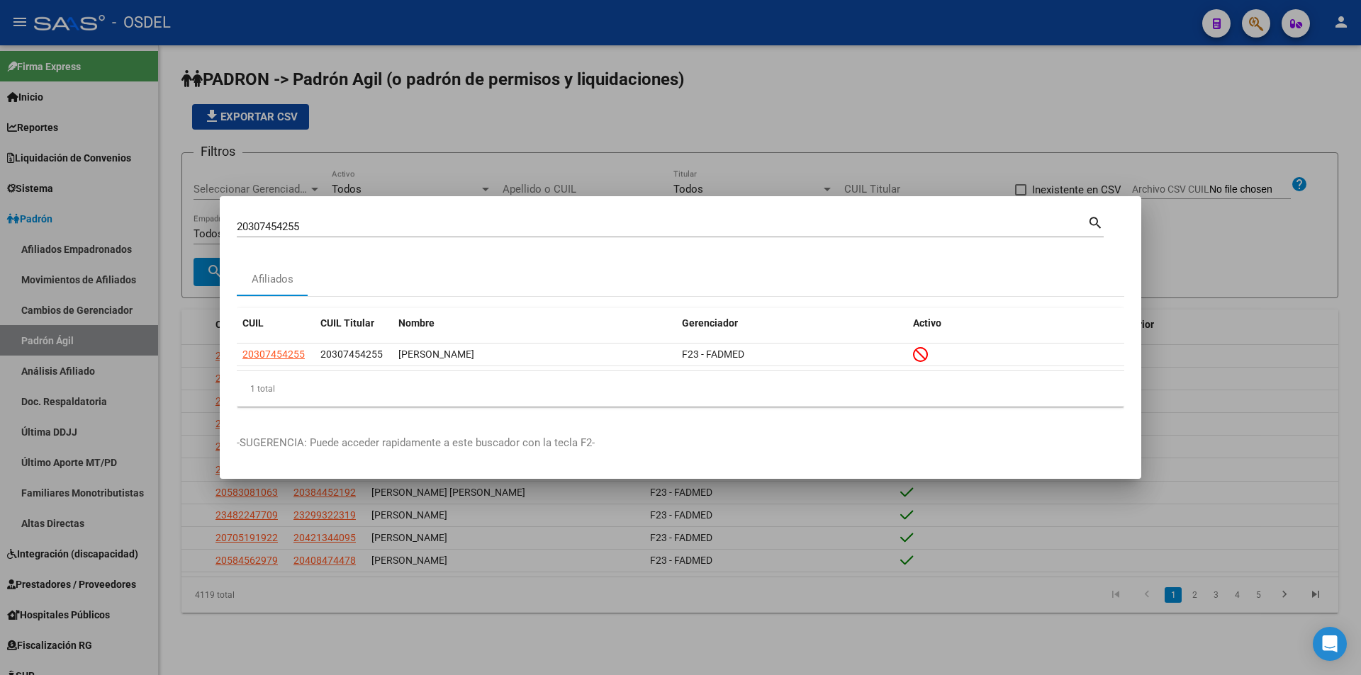
click at [376, 220] on input "20307454255" at bounding box center [662, 226] width 851 height 13
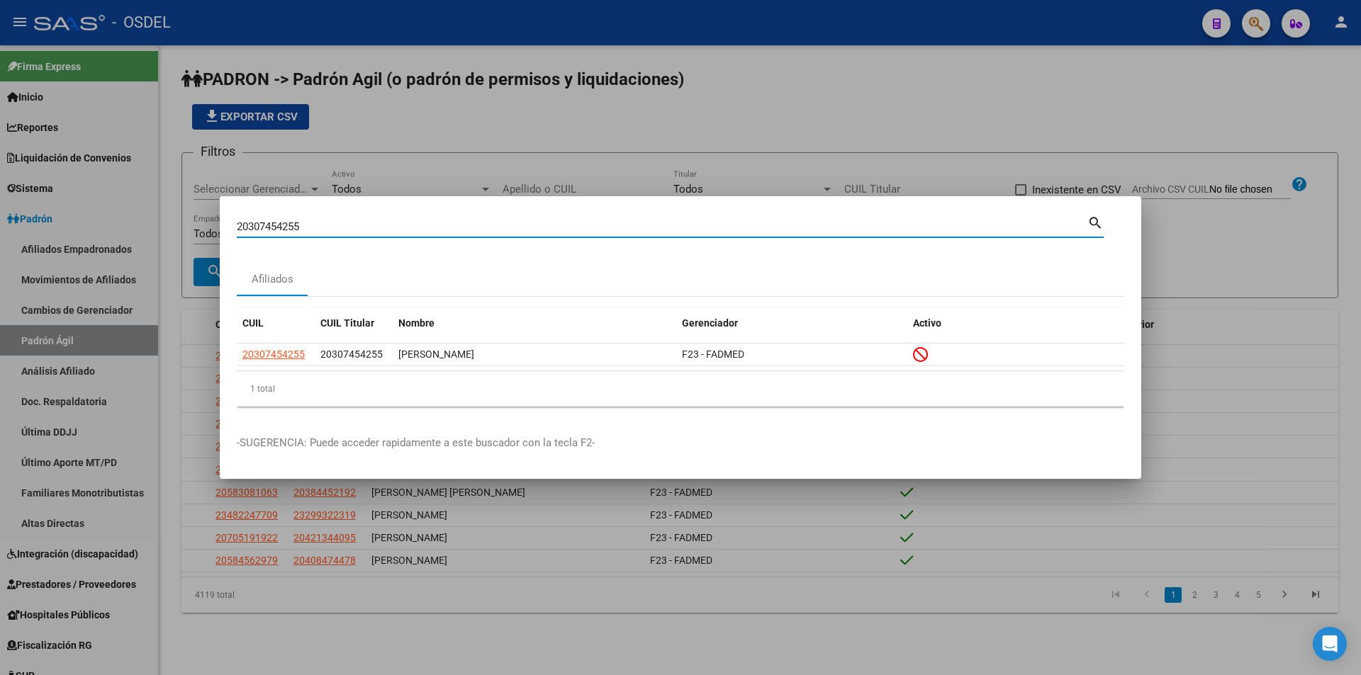
click at [376, 220] on input "20307454255" at bounding box center [662, 226] width 851 height 13
paste input "16672478"
type input "20316672478"
click at [1099, 222] on mat-icon "search" at bounding box center [1095, 221] width 16 height 17
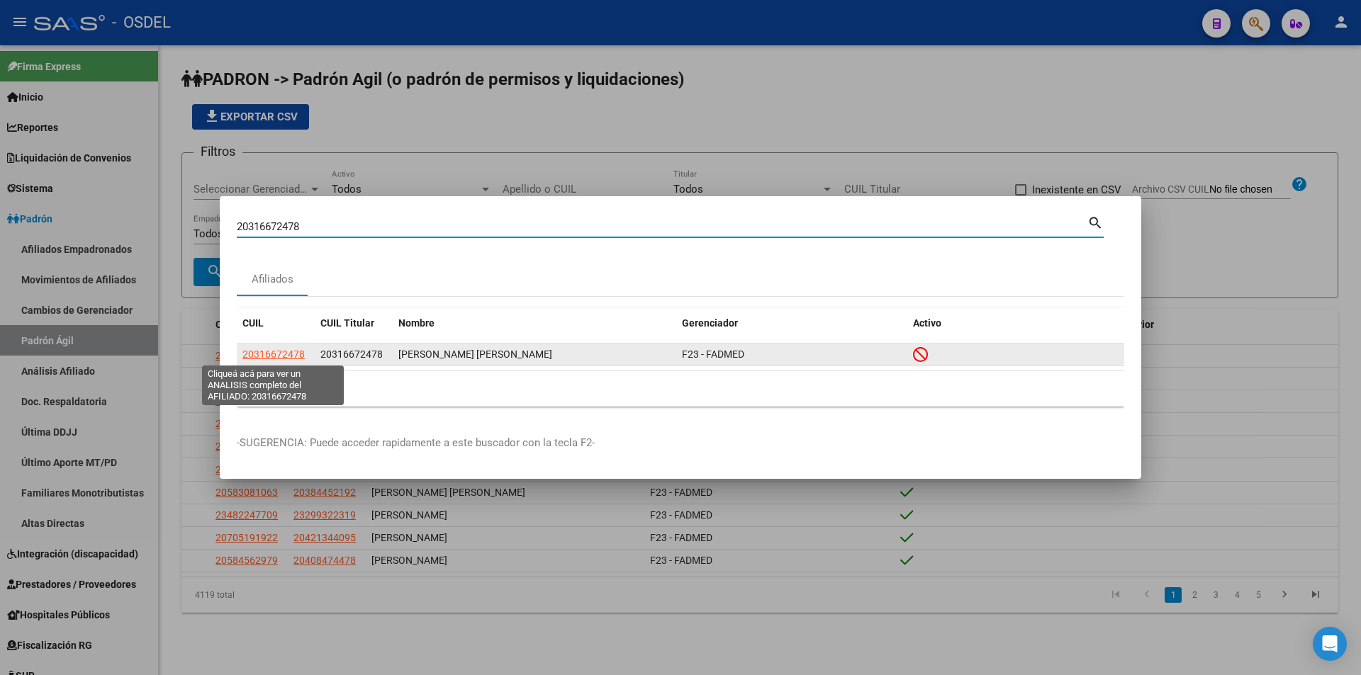
click at [288, 353] on span "20316672478" at bounding box center [273, 354] width 62 height 11
type textarea "20316672478"
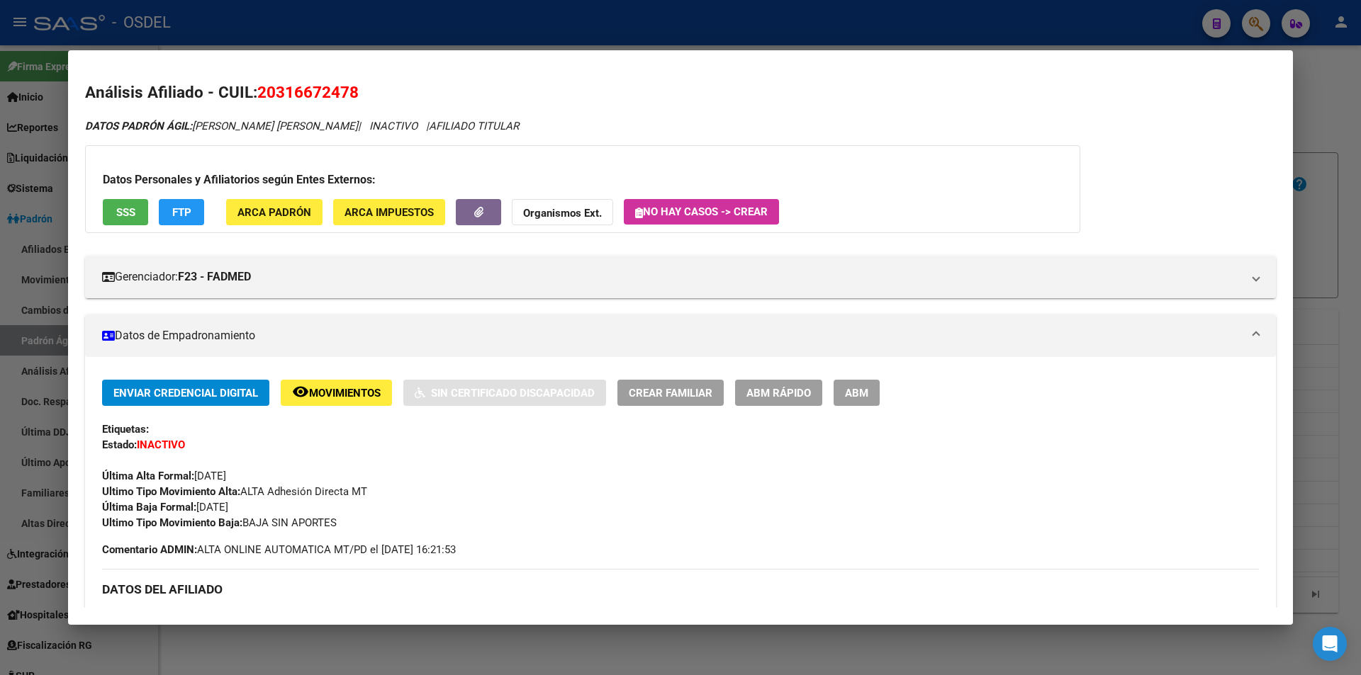
click at [118, 218] on span "SSS" at bounding box center [125, 212] width 19 height 13
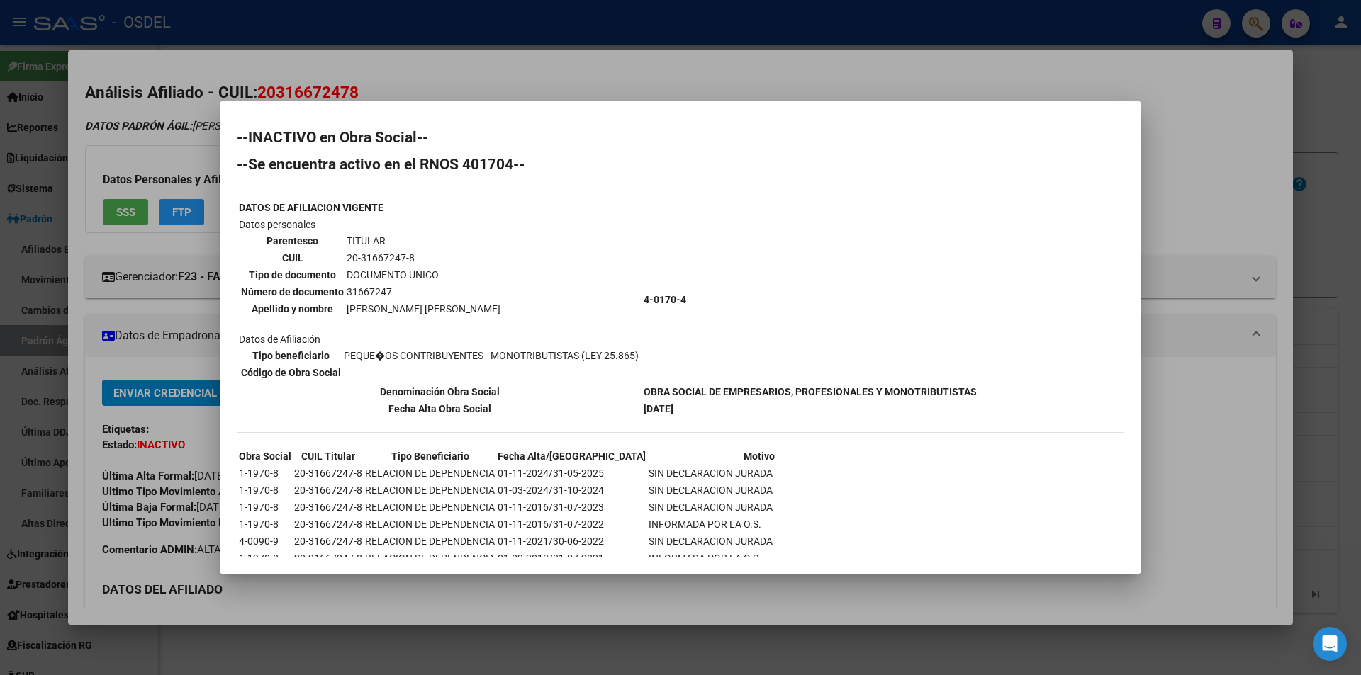
click at [911, 55] on div at bounding box center [680, 337] width 1361 height 675
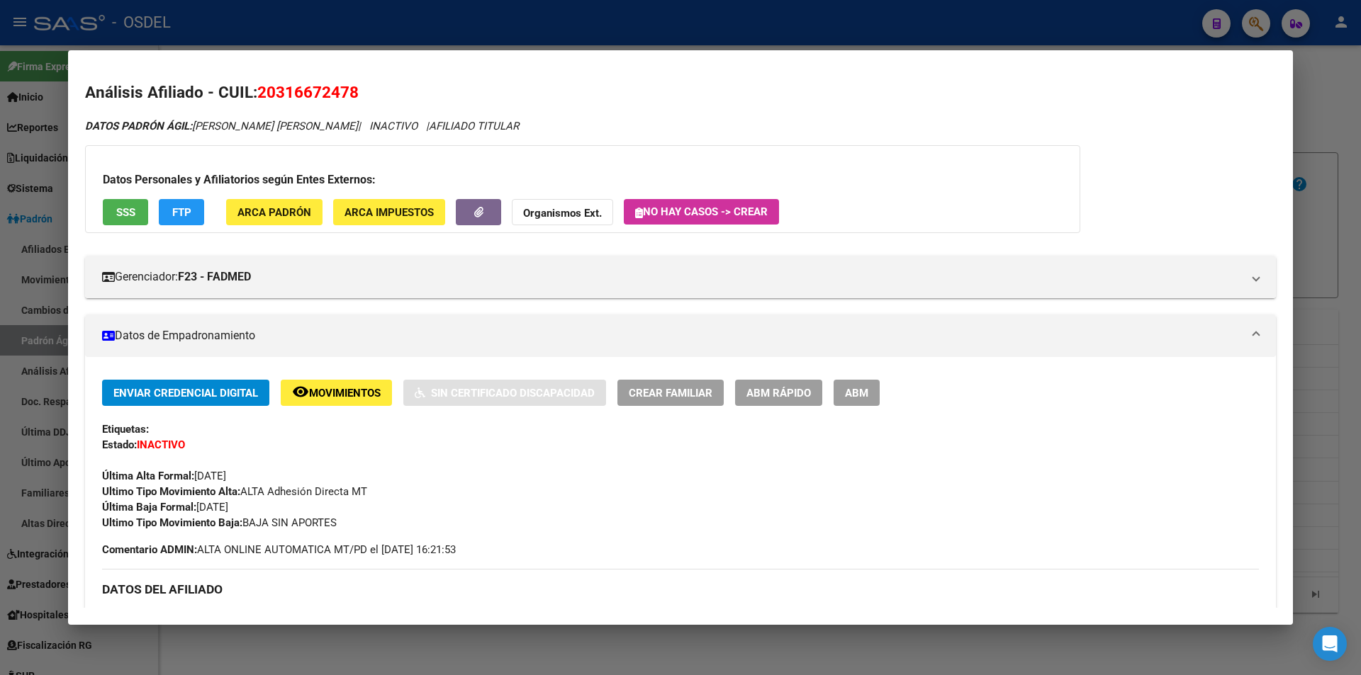
click at [852, 32] on div at bounding box center [680, 337] width 1361 height 675
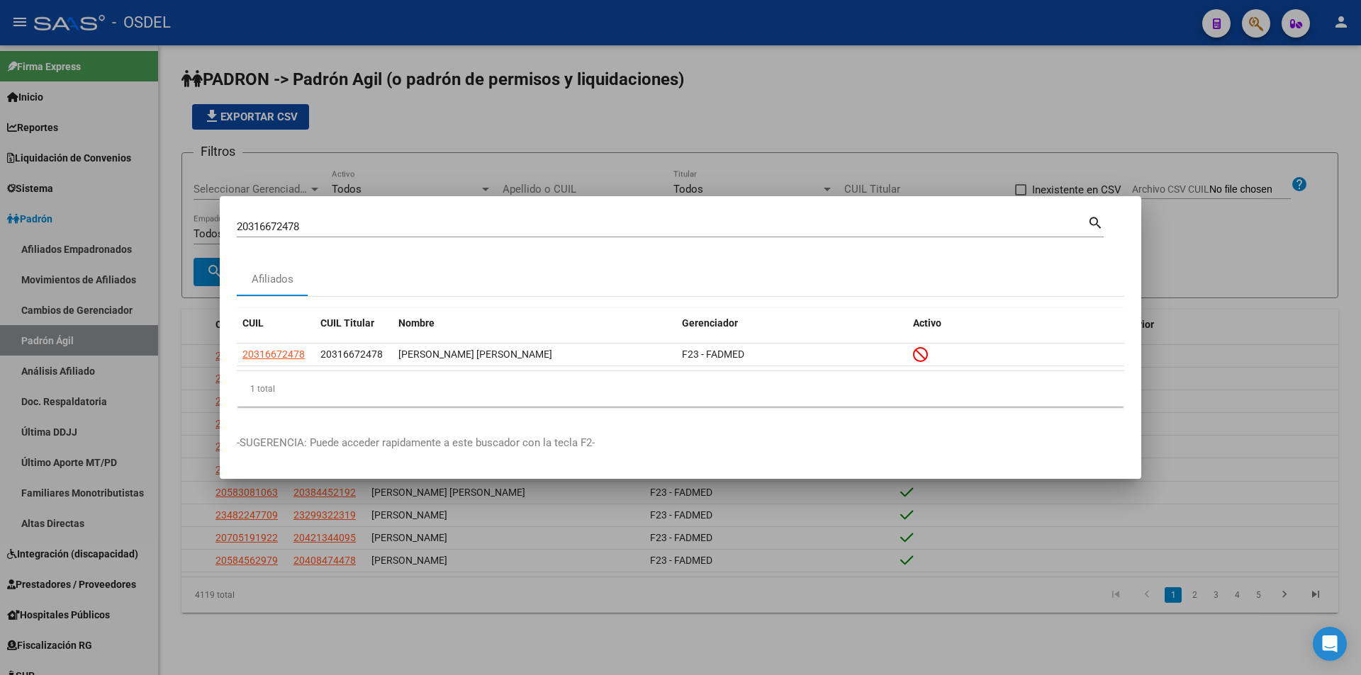
click at [310, 224] on input "20316672478" at bounding box center [662, 226] width 851 height 13
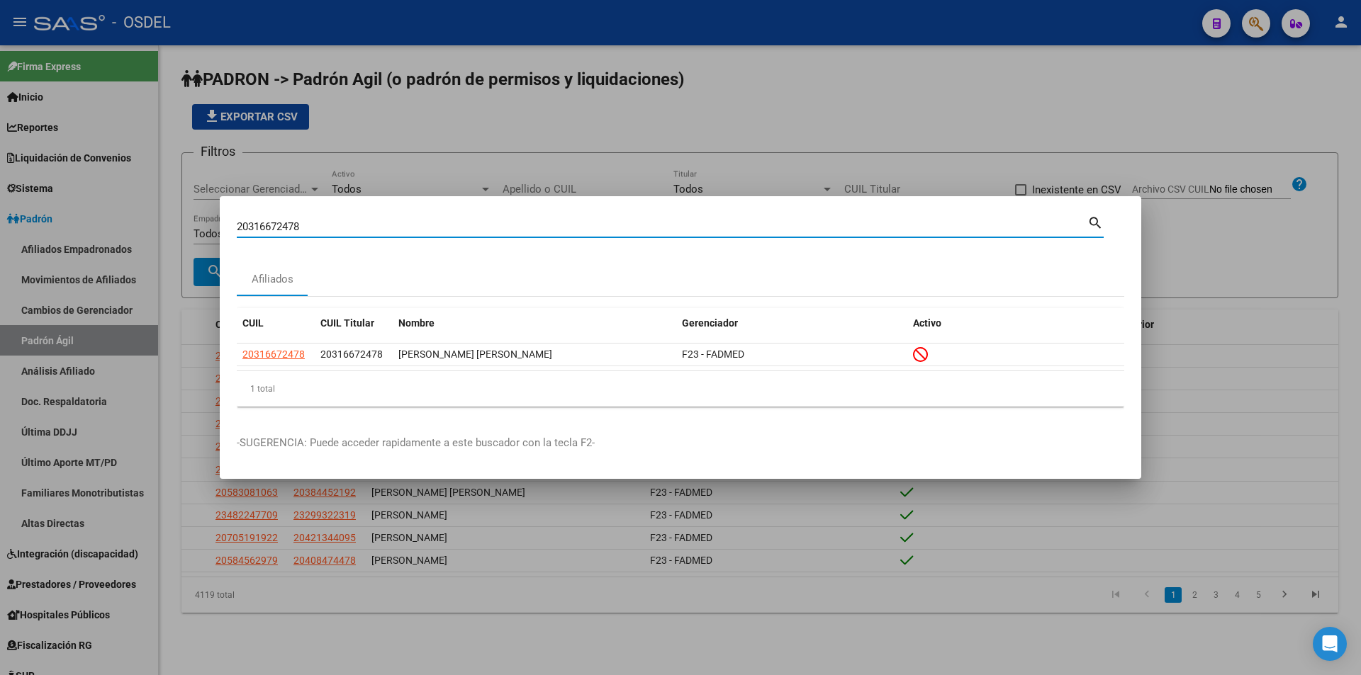
click at [310, 224] on input "20316672478" at bounding box center [662, 226] width 851 height 13
paste input "287377860"
type input "20287377860"
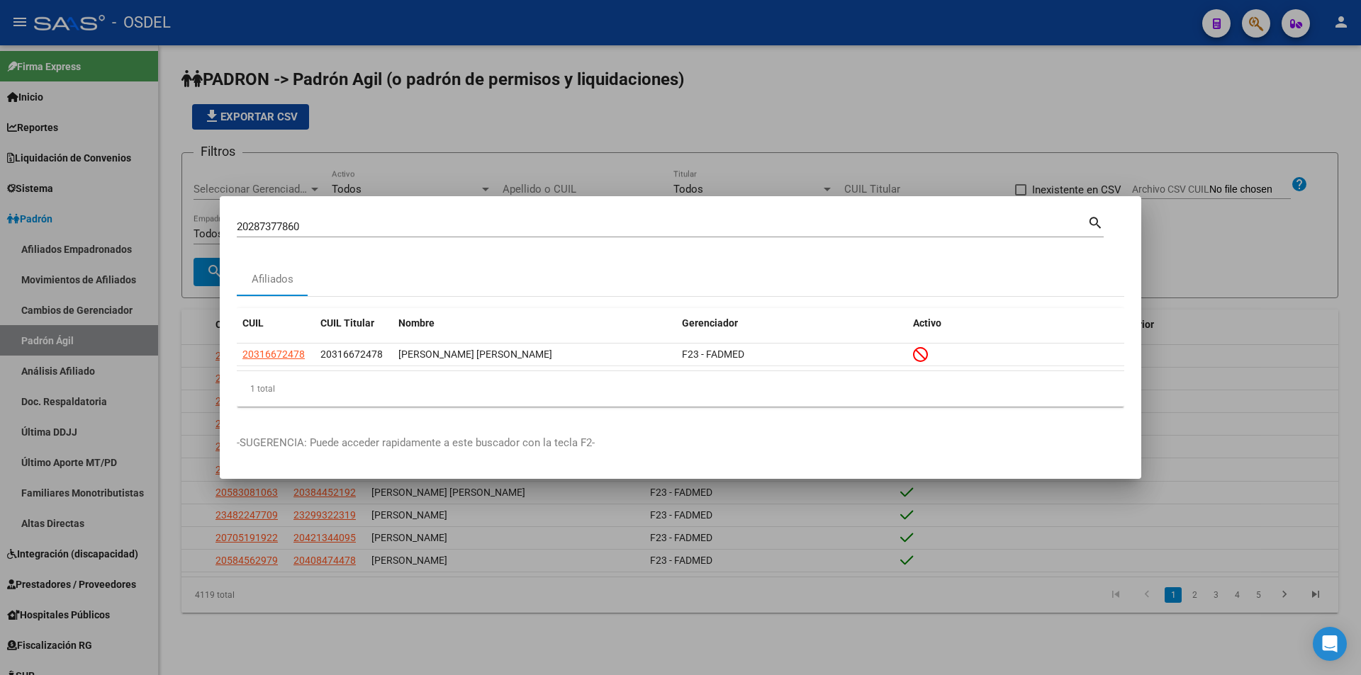
click at [1096, 218] on mat-icon "search" at bounding box center [1095, 221] width 16 height 17
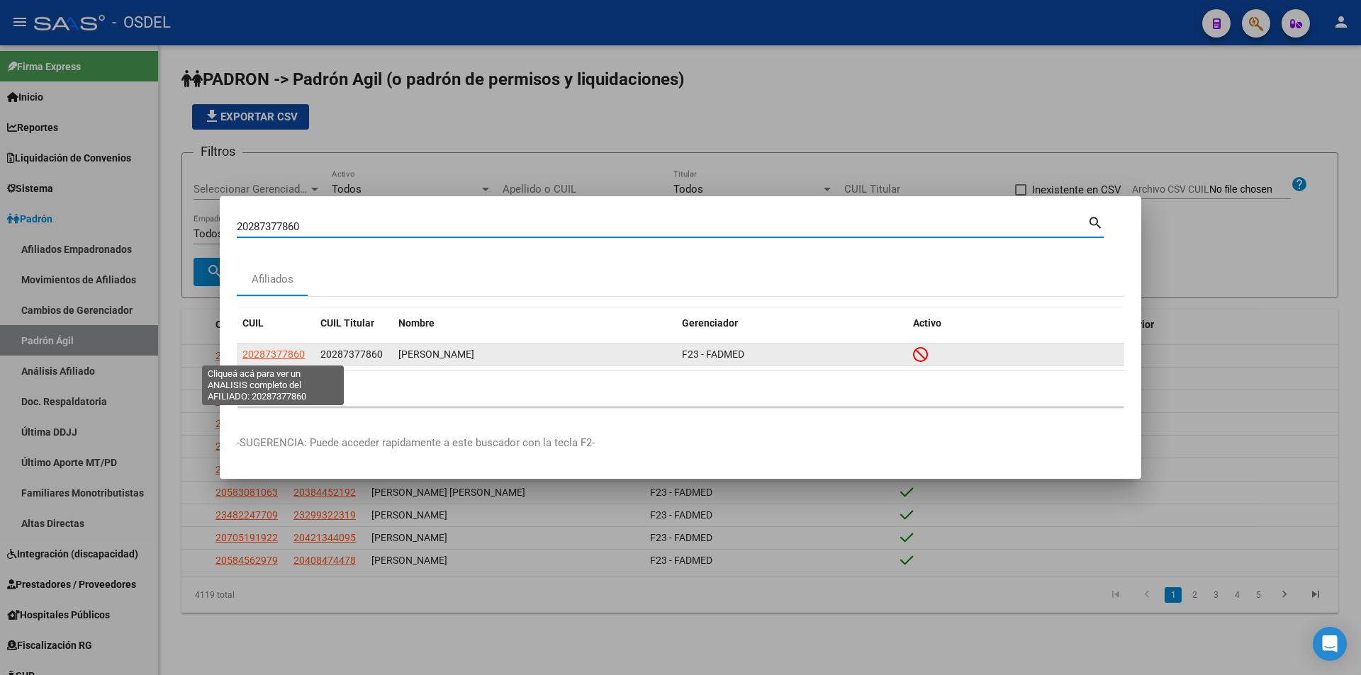
click at [274, 352] on span "20287377860" at bounding box center [273, 354] width 62 height 11
type textarea "20287377860"
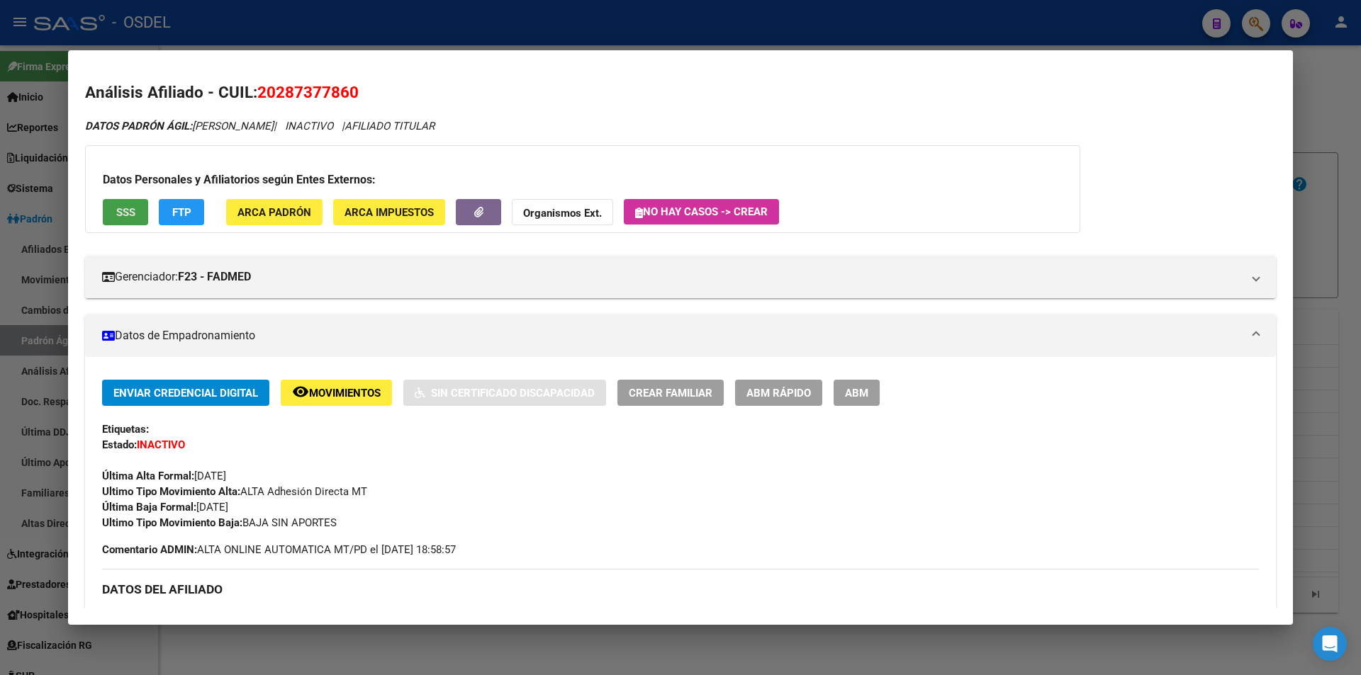
click at [147, 203] on button "SSS" at bounding box center [125, 212] width 45 height 26
